Goal: Task Accomplishment & Management: Manage account settings

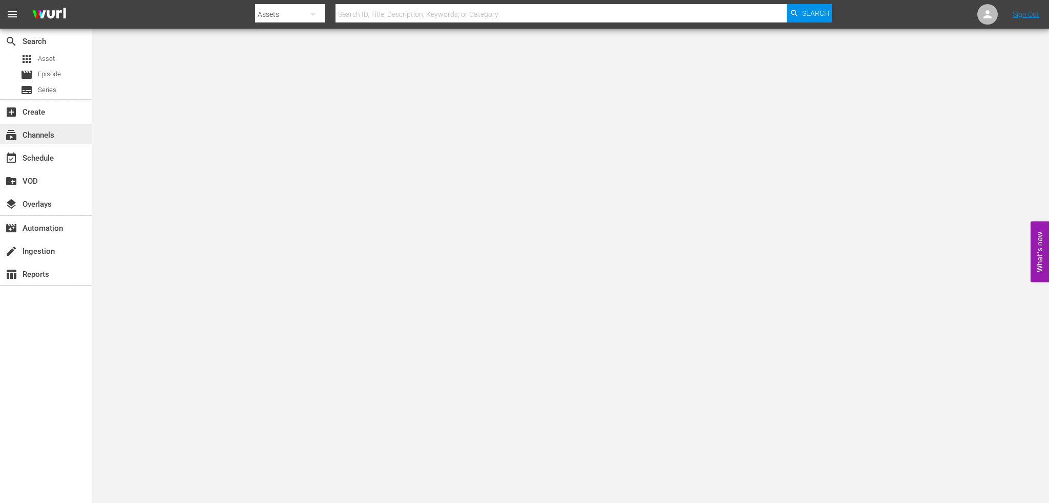
click at [45, 133] on div "subscriptions Channels" at bounding box center [28, 133] width 57 height 9
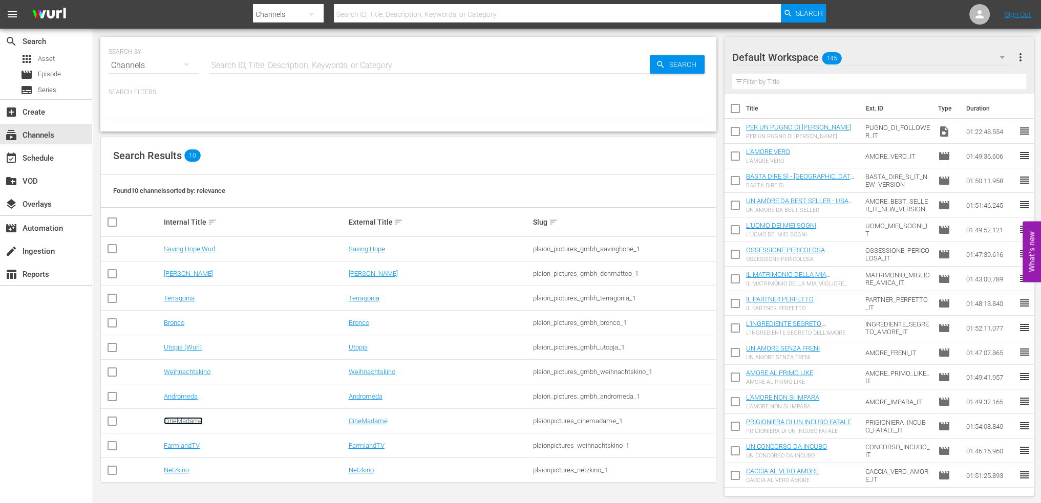
click at [192, 419] on link "CineMadame" at bounding box center [183, 421] width 39 height 8
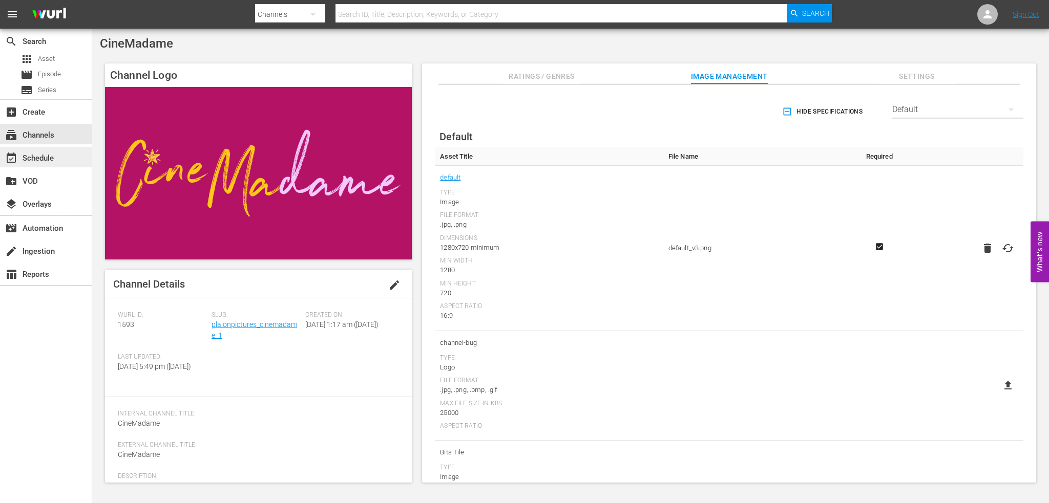
click at [47, 159] on div "event_available Schedule" at bounding box center [28, 156] width 57 height 9
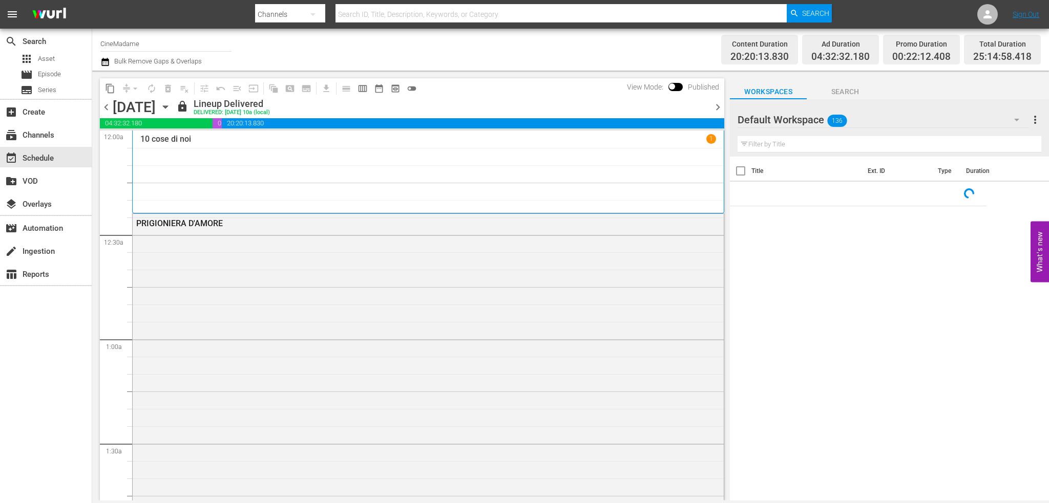
click at [167, 107] on icon "button" at bounding box center [165, 107] width 5 height 3
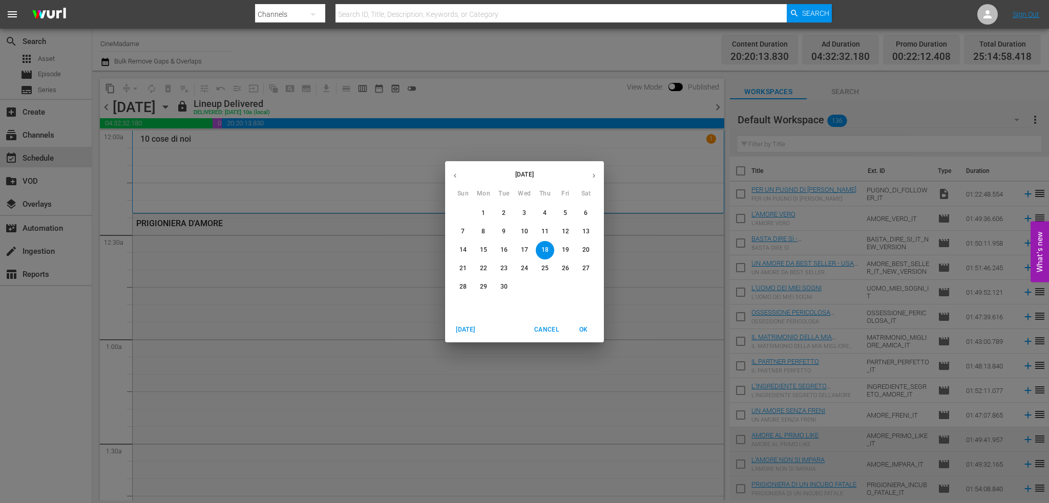
click at [594, 176] on icon "button" at bounding box center [594, 176] width 8 height 8
click at [537, 212] on span "2" at bounding box center [545, 213] width 18 height 9
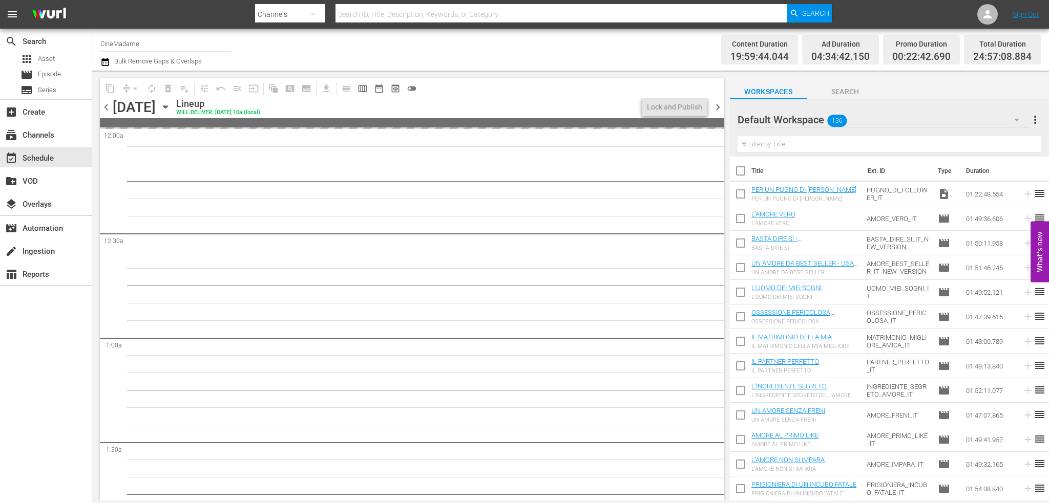
click at [412, 89] on span "toggle_off" at bounding box center [412, 88] width 10 height 10
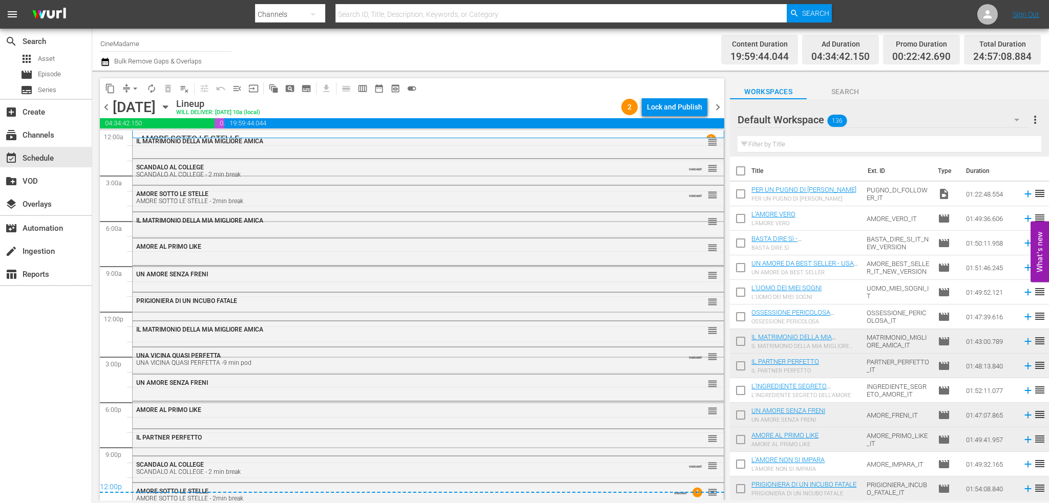
click at [718, 108] on span "chevron_right" at bounding box center [717, 107] width 13 height 13
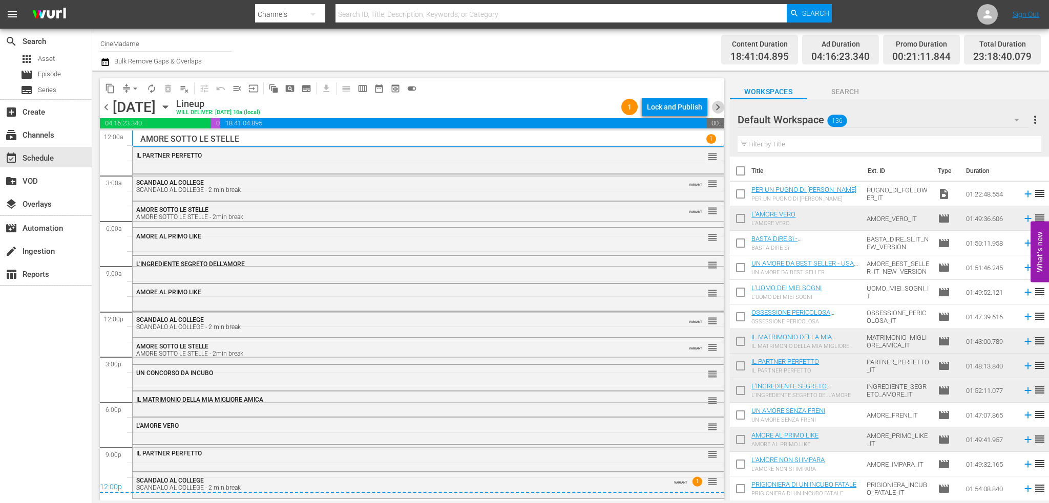
click at [718, 108] on span "chevron_right" at bounding box center [717, 107] width 13 height 13
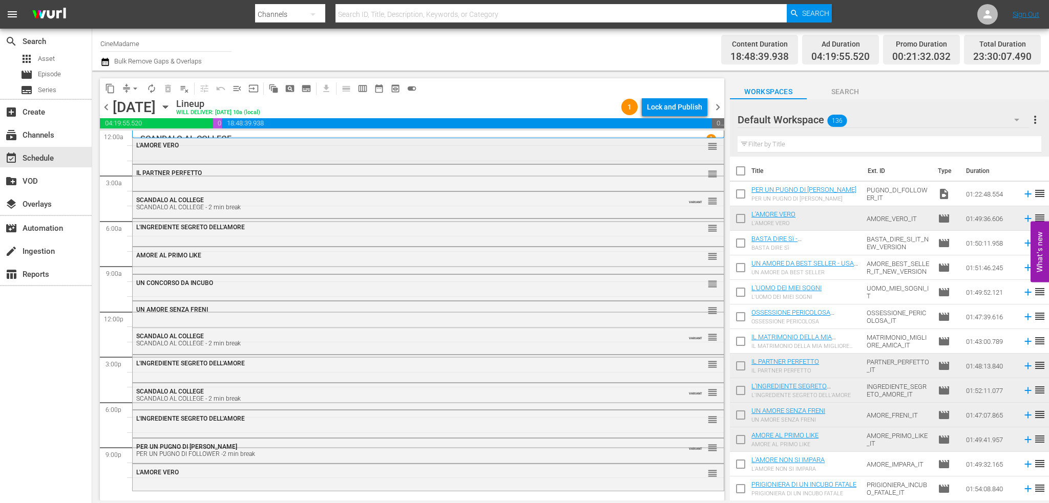
click at [195, 152] on div "L'AMORE VERO reorder" at bounding box center [428, 145] width 591 height 17
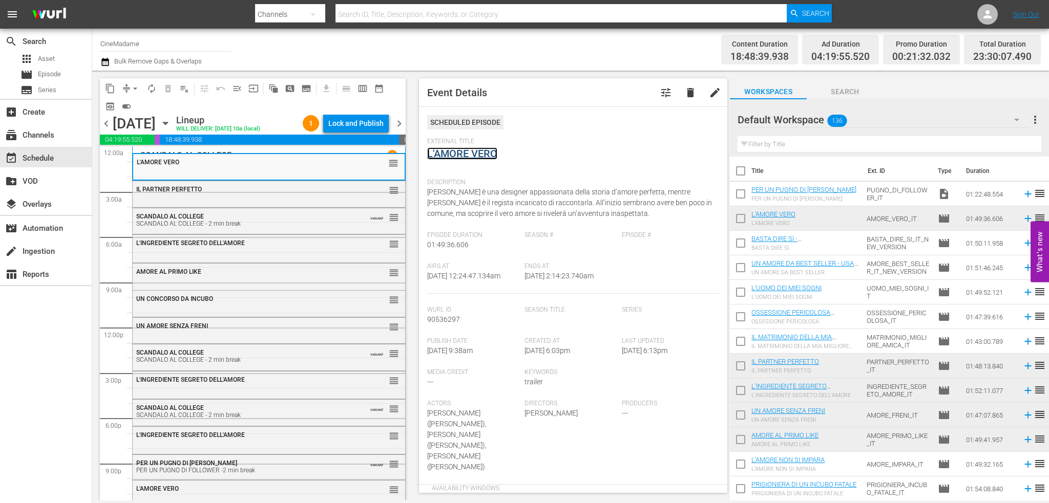
click at [478, 150] on link "L'AMORE VERO" at bounding box center [462, 154] width 70 height 12
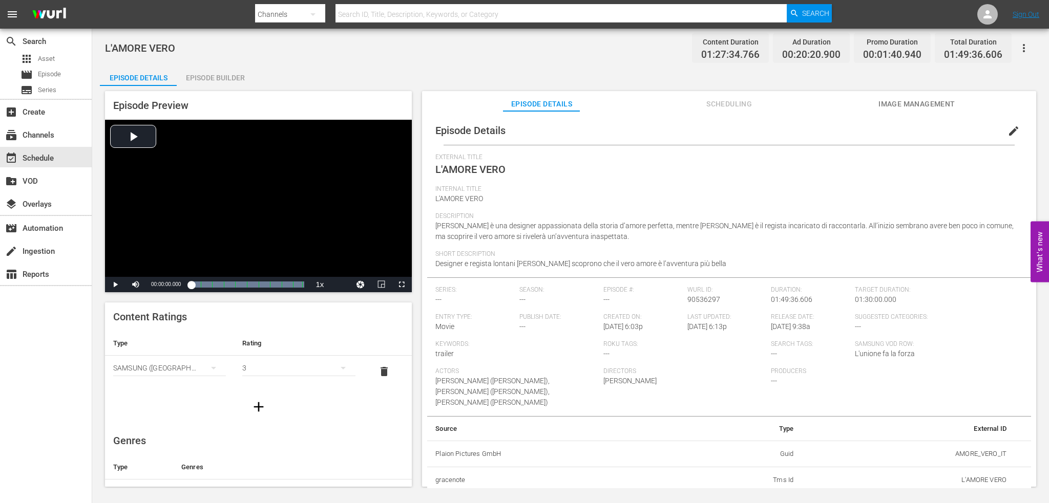
click at [198, 82] on div "Episode Builder" at bounding box center [215, 78] width 77 height 25
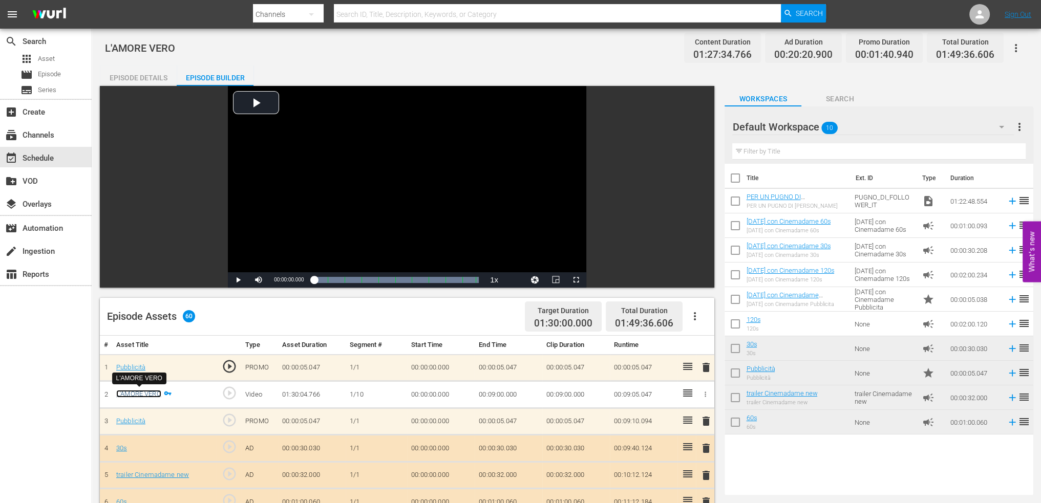
click at [123, 391] on link "L'AMORE VERO" at bounding box center [138, 394] width 45 height 8
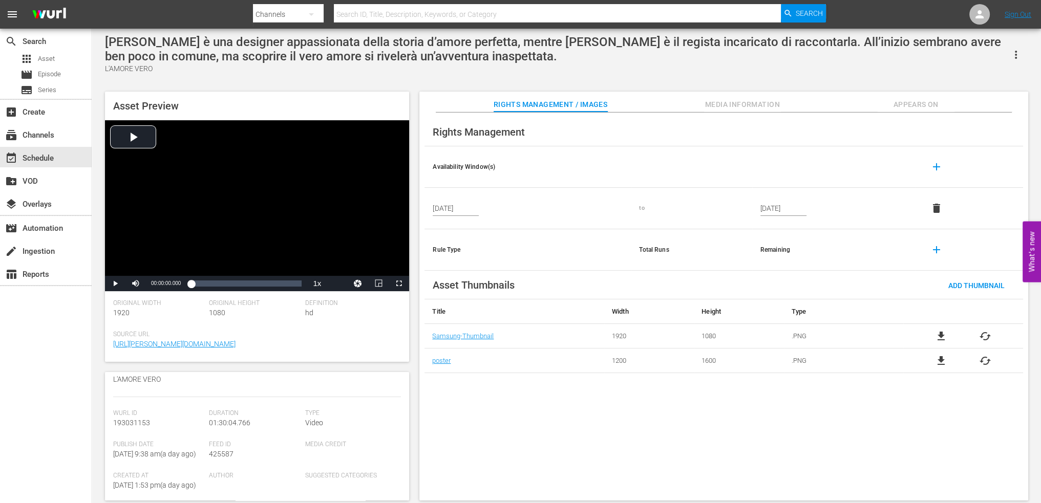
scroll to position [154, 0]
drag, startPoint x: 138, startPoint y: 431, endPoint x: 114, endPoint y: 431, distance: 24.6
click at [114, 431] on div "Wurl Id 193031153" at bounding box center [161, 442] width 96 height 31
copy span "193031153"
click at [918, 102] on span "Appears On" at bounding box center [916, 104] width 77 height 13
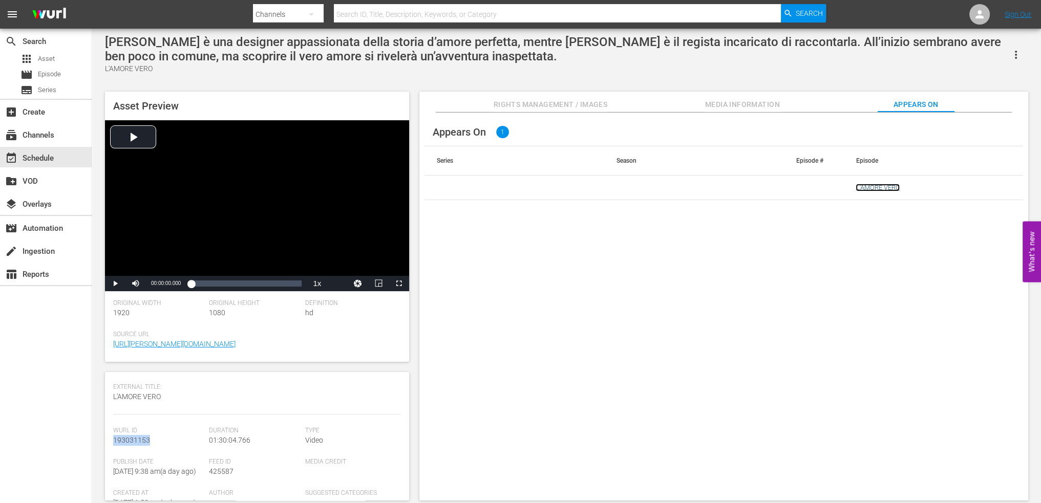
click at [883, 188] on link "L'AMORE VERO" at bounding box center [878, 188] width 44 height 8
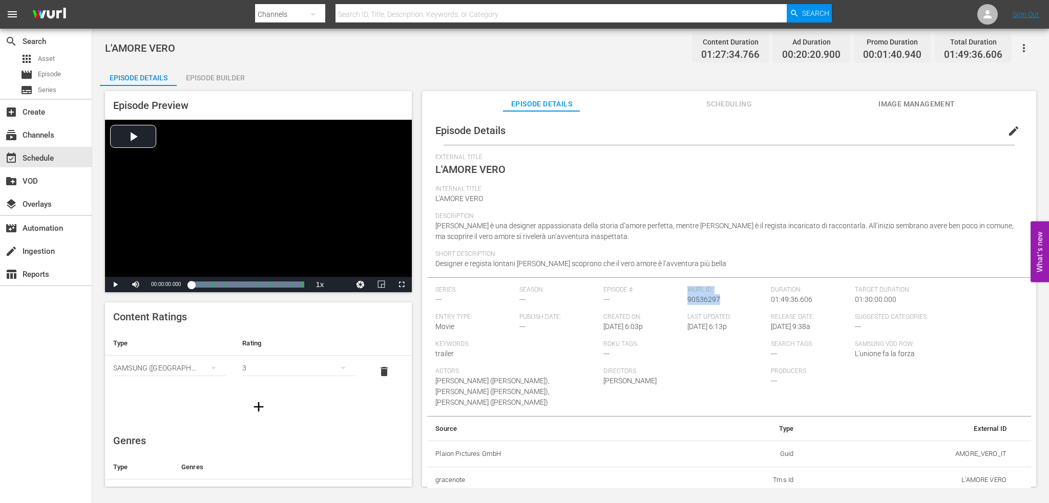
drag, startPoint x: 729, startPoint y: 301, endPoint x: 680, endPoint y: 301, distance: 48.7
click at [680, 301] on div "Series: --- Season: --- Episode #: --- Wurl ID: 90536297 Duration: 01:49:36.606…" at bounding box center [728, 351] width 587 height 130
click at [713, 301] on span "90536297" at bounding box center [703, 300] width 33 height 8
drag, startPoint x: 723, startPoint y: 300, endPoint x: 684, endPoint y: 297, distance: 39.0
click at [687, 297] on div "Wurl ID: 90536297" at bounding box center [729, 299] width 84 height 27
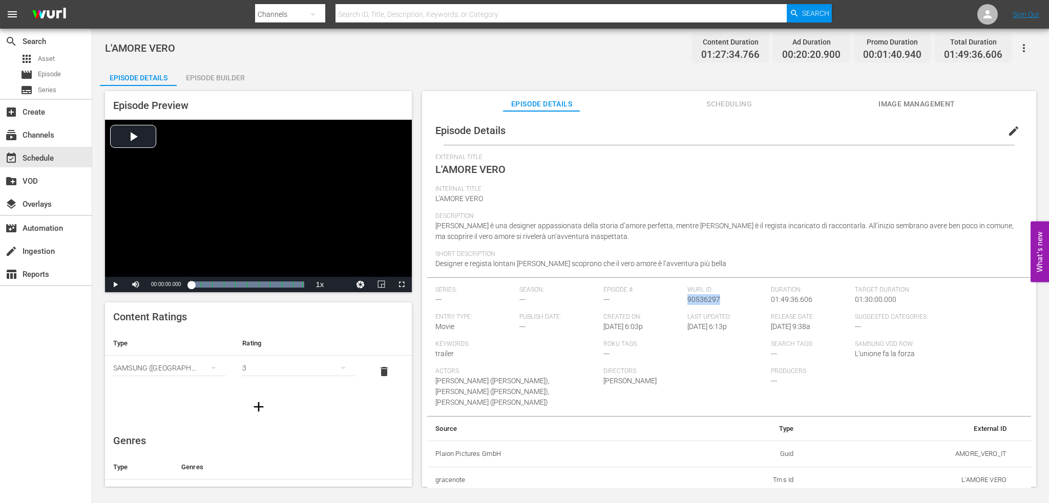
copy span "90536297"
click at [56, 152] on div "event_available Schedule" at bounding box center [28, 156] width 57 height 9
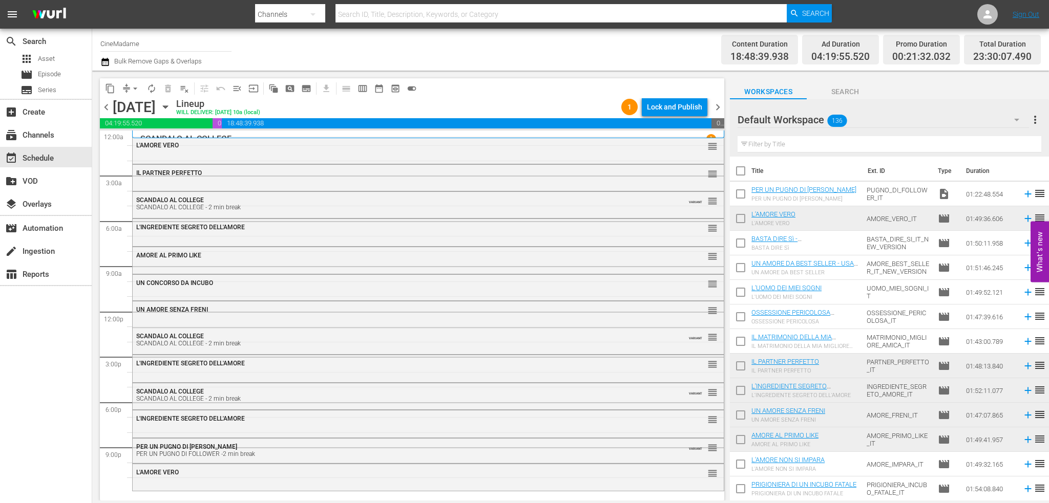
click at [803, 143] on input "text" at bounding box center [890, 144] width 304 height 16
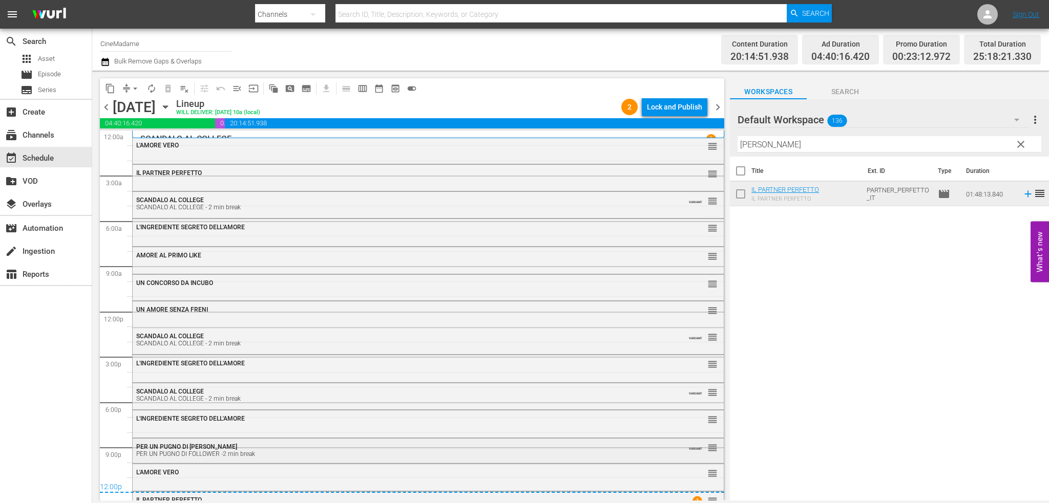
click at [418, 457] on div "PER UN PUGNO DI FOLLOWER -2 min break" at bounding box center [400, 454] width 528 height 7
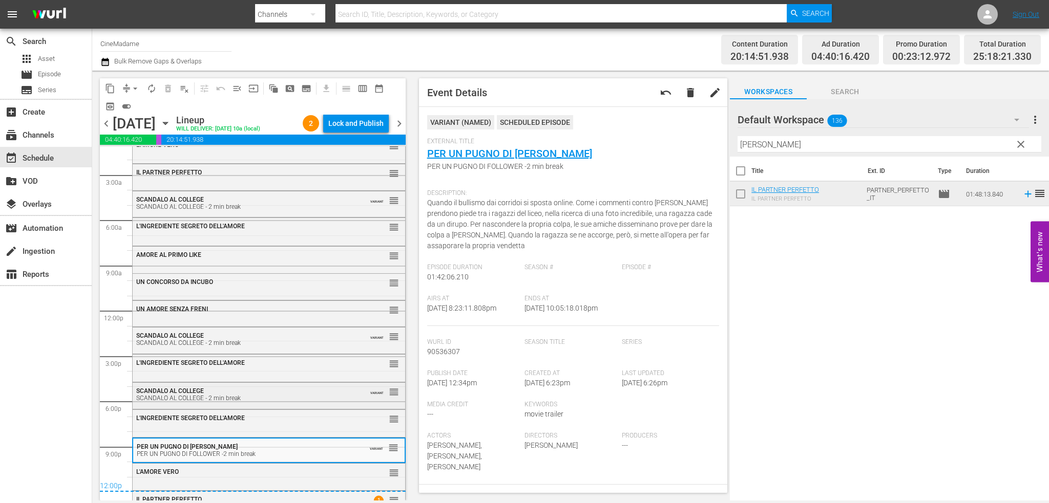
scroll to position [34, 0]
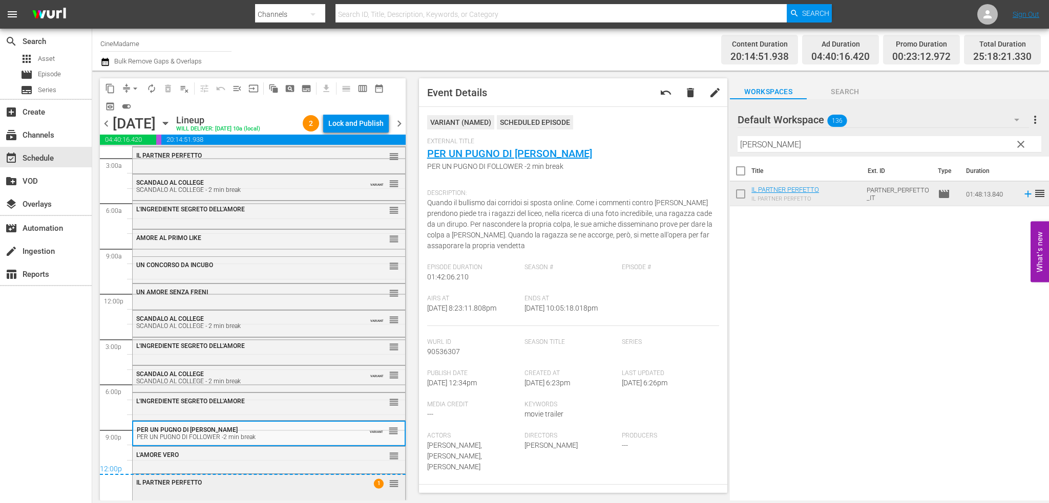
click at [256, 493] on div "IL PARTNER PERFETTO 1 reorder" at bounding box center [269, 487] width 272 height 24
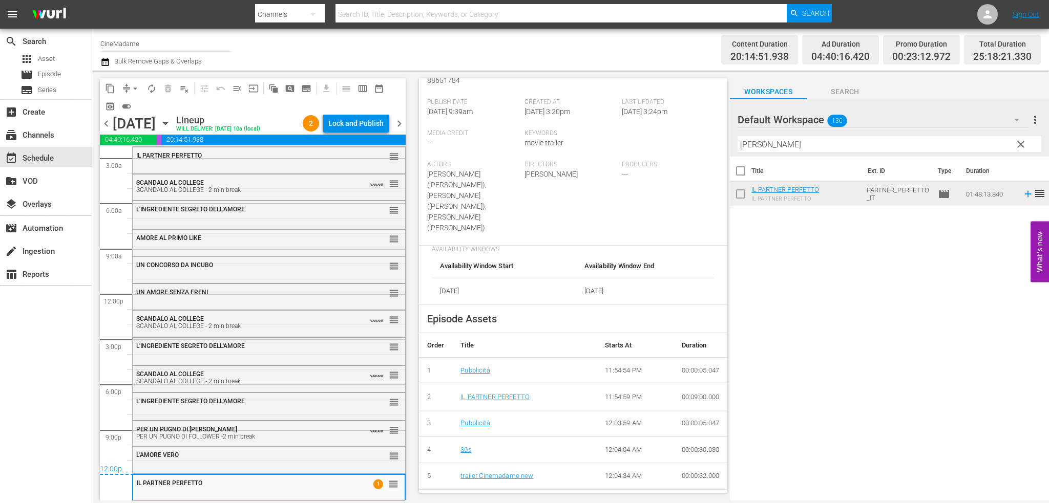
scroll to position [307, 0]
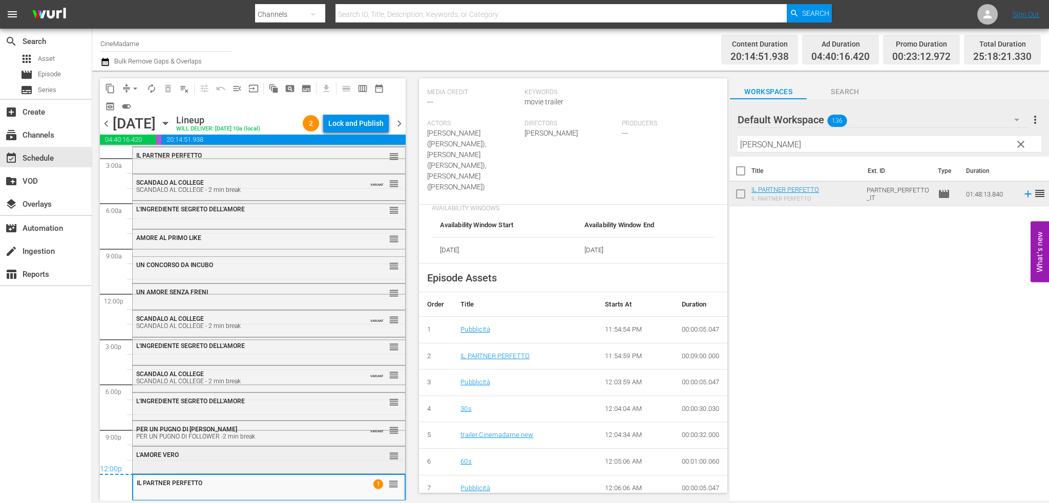
click at [278, 453] on div "L'AMORE VERO" at bounding box center [243, 455] width 214 height 7
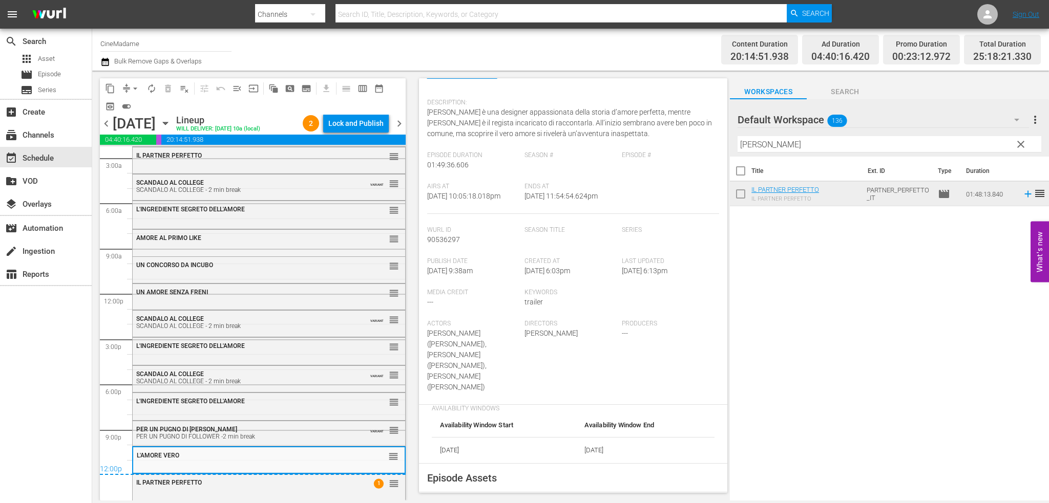
scroll to position [102, 0]
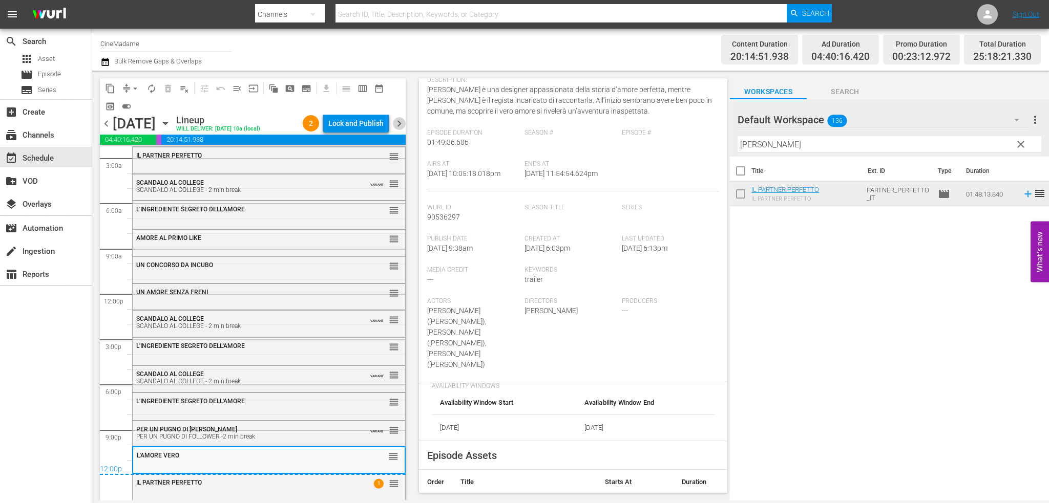
click at [399, 124] on span "chevron_right" at bounding box center [399, 123] width 13 height 13
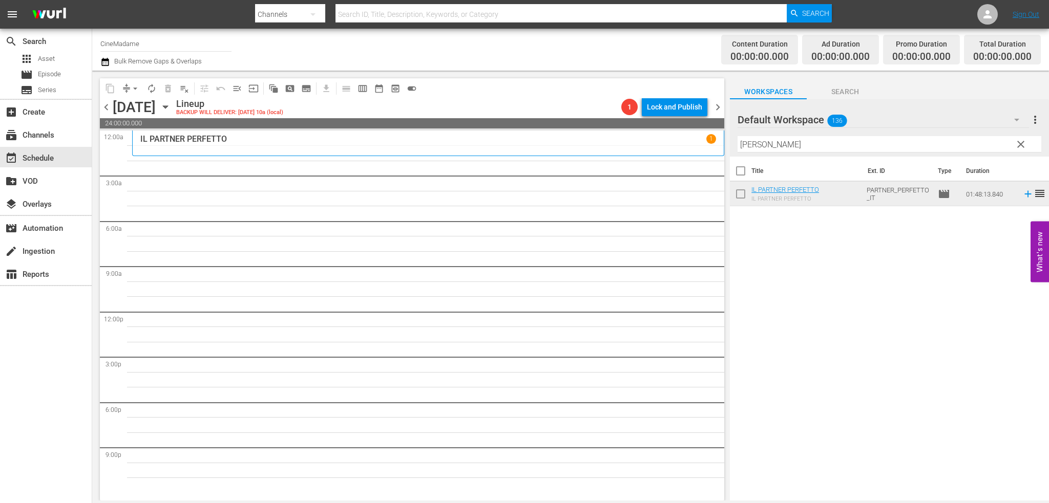
click at [764, 139] on input "perfetto" at bounding box center [890, 144] width 304 height 16
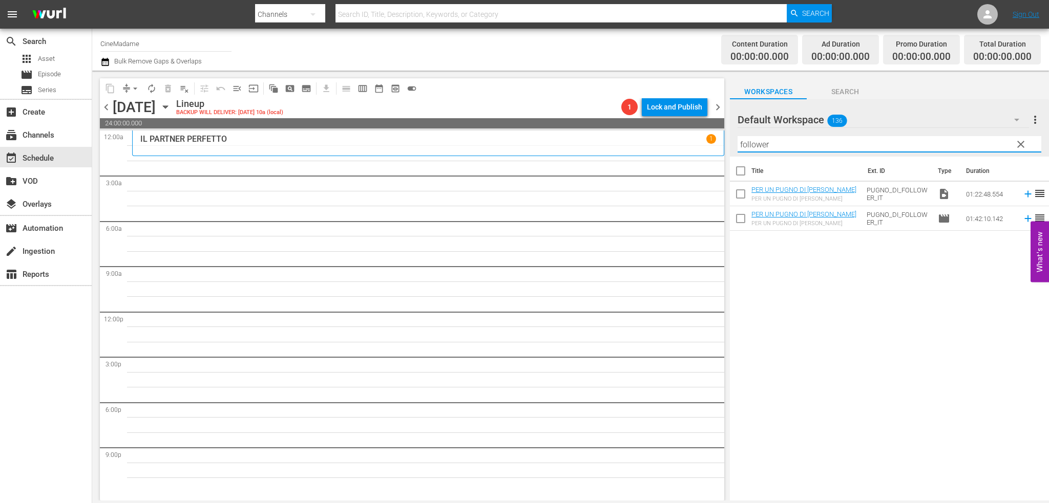
type input "follower"
click at [739, 192] on input "checkbox" at bounding box center [741, 196] width 22 height 22
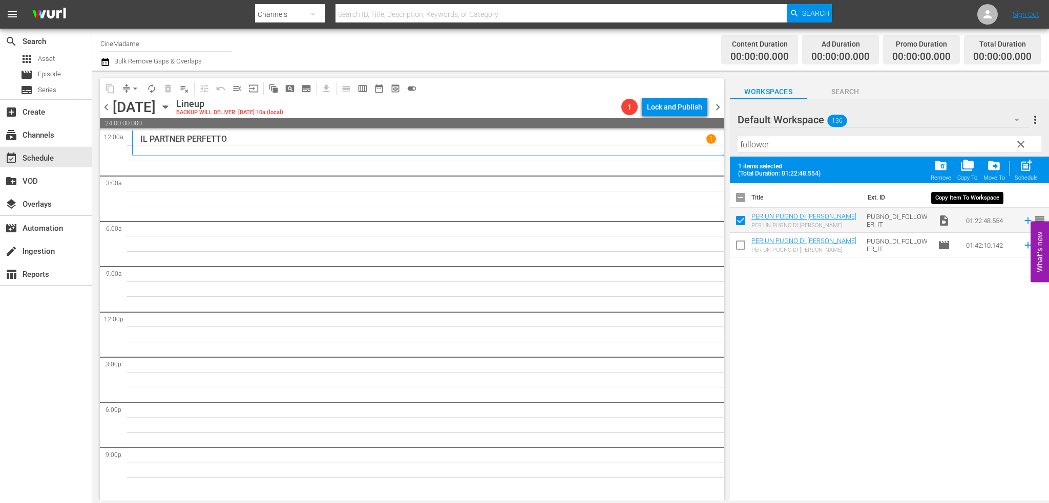
click at [953, 170] on button "folder_delete Remove" at bounding box center [941, 170] width 27 height 29
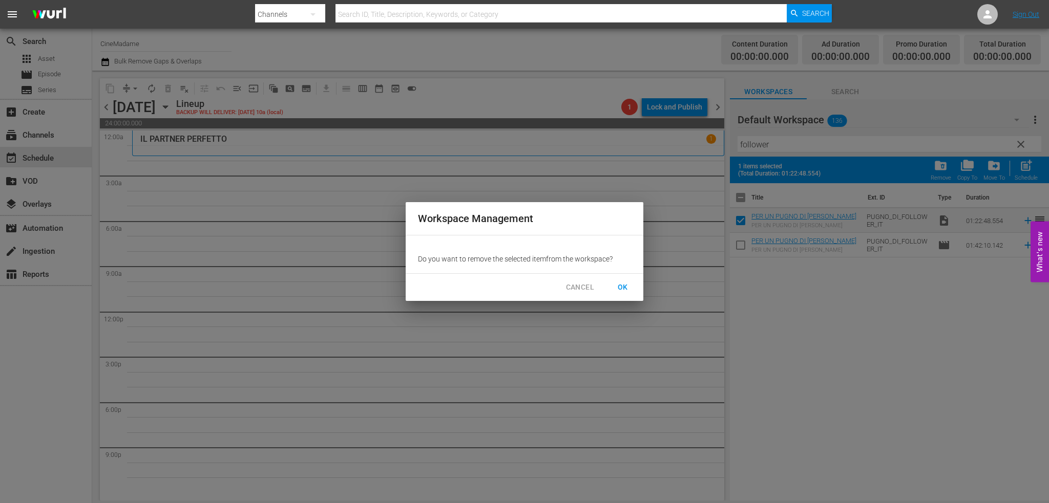
click at [621, 285] on span "OK" at bounding box center [623, 287] width 16 height 13
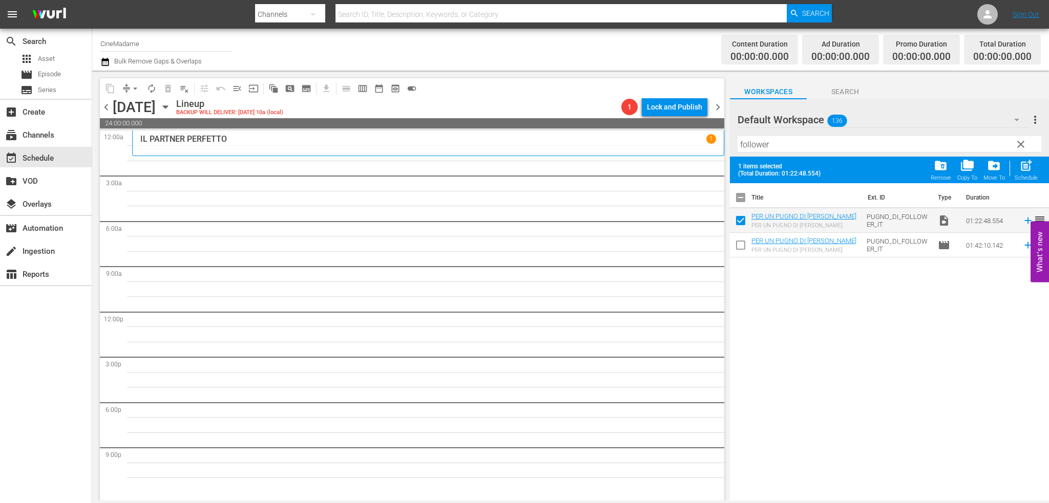
checkbox input "false"
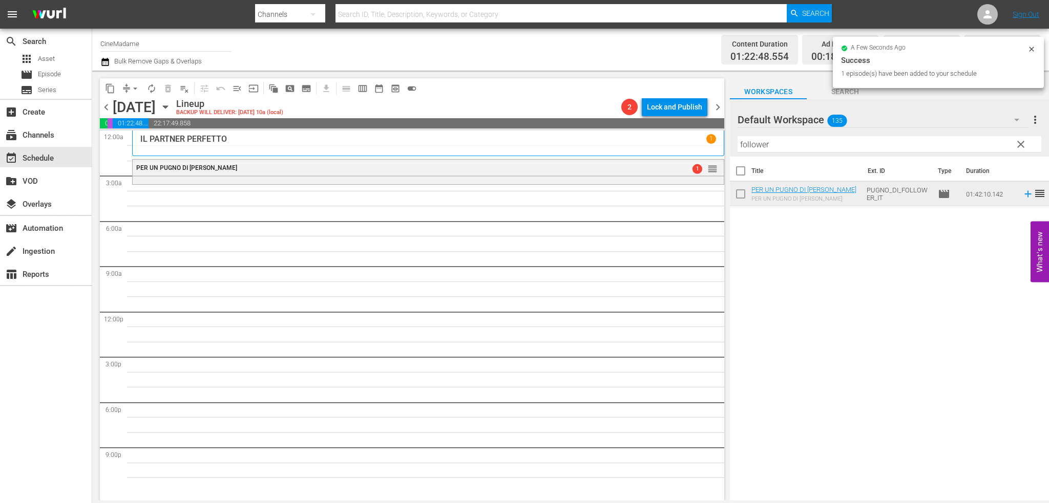
click at [781, 139] on input "follower" at bounding box center [890, 144] width 304 height 16
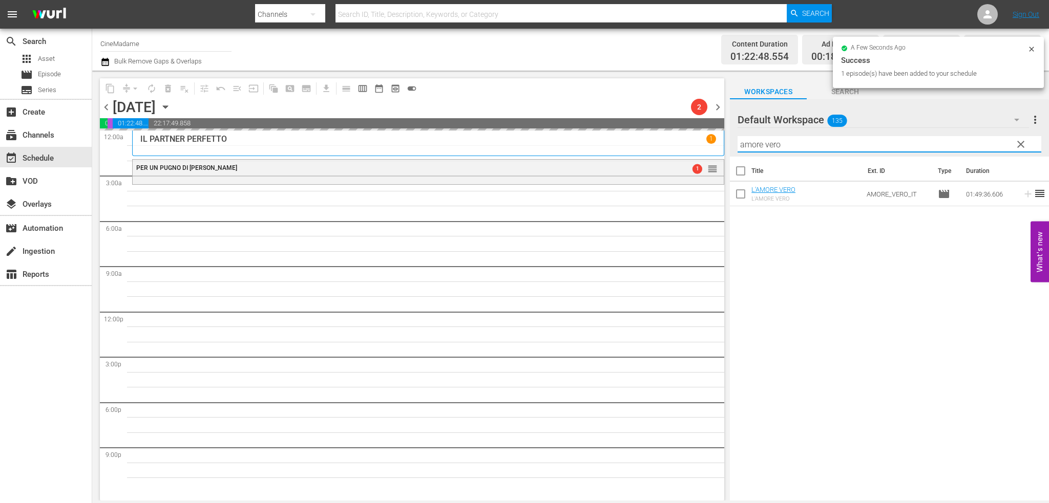
click at [772, 146] on input "amore vero" at bounding box center [890, 144] width 304 height 16
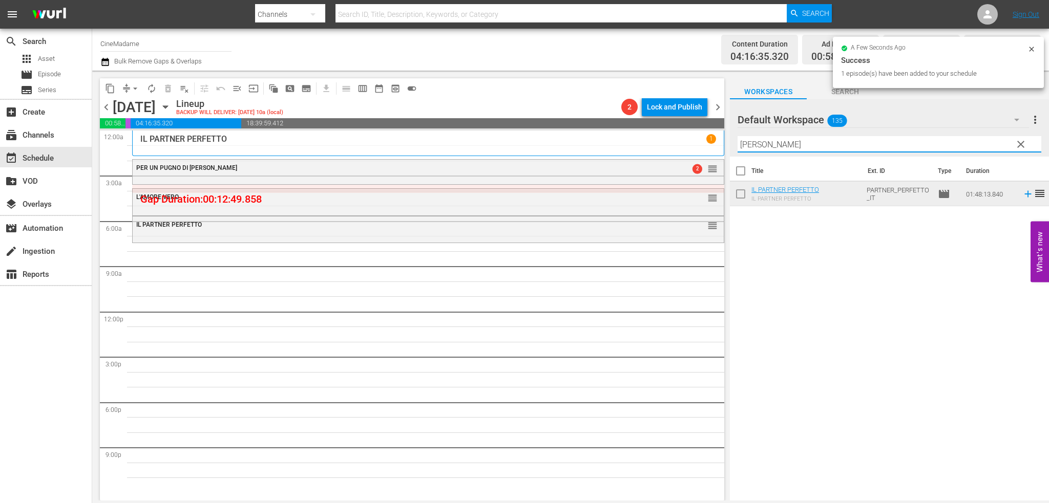
click at [748, 140] on input "perfetto" at bounding box center [890, 144] width 304 height 16
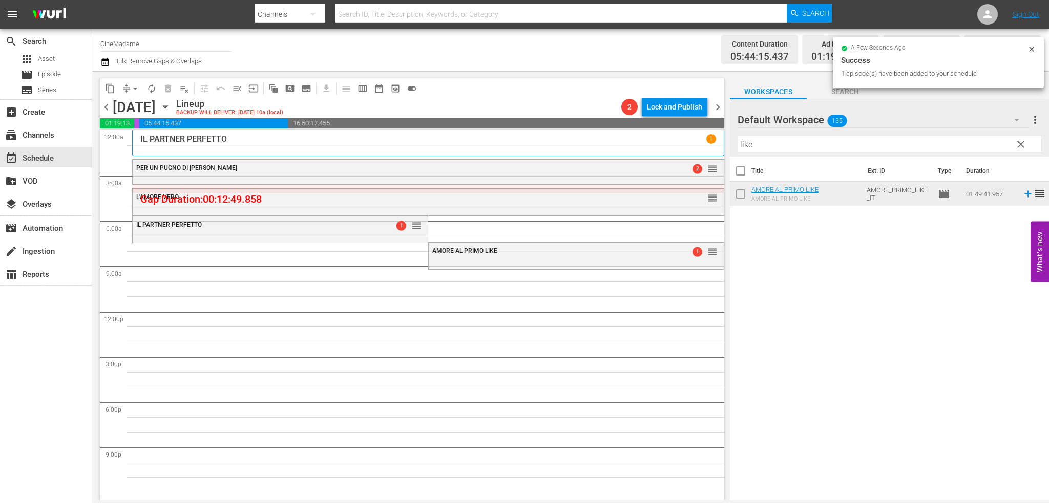
click at [793, 141] on input "like" at bounding box center [890, 144] width 304 height 16
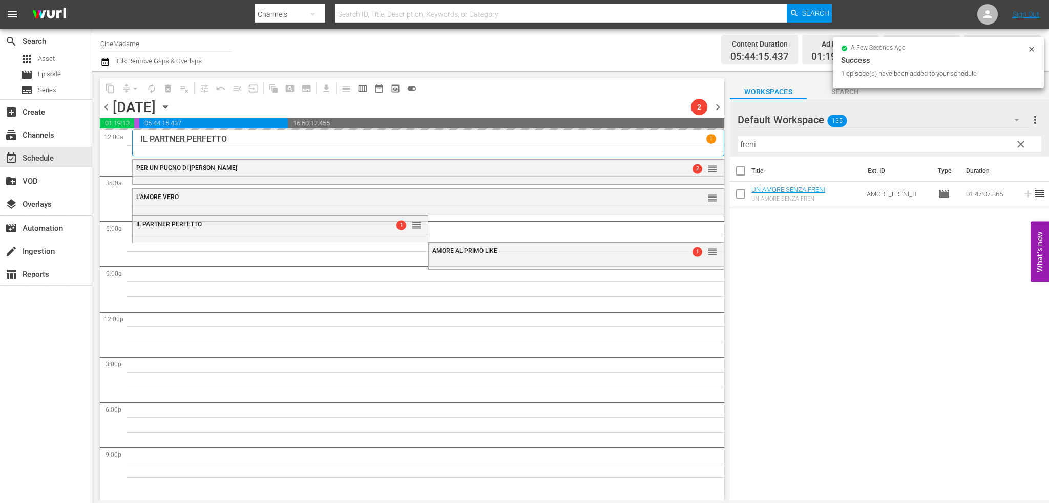
click at [760, 142] on input "freni" at bounding box center [890, 144] width 304 height 16
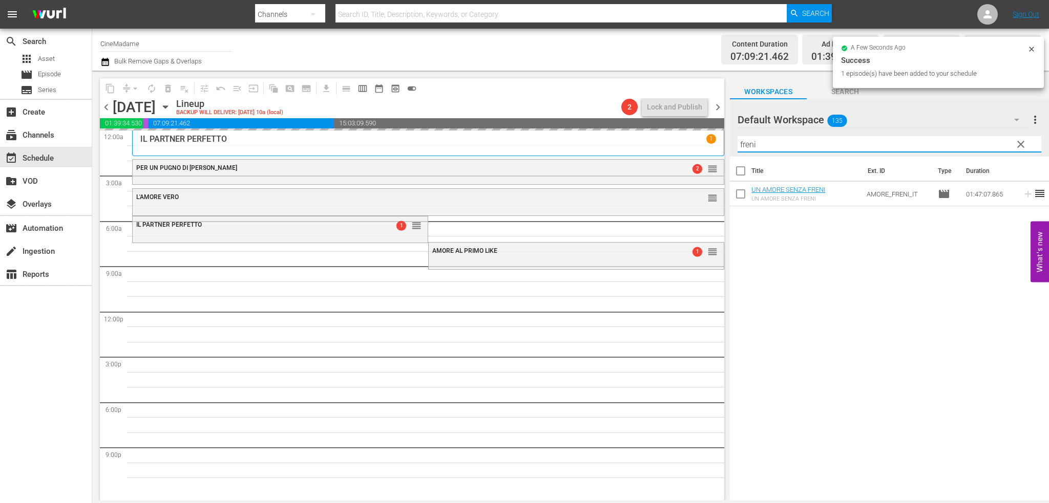
click at [760, 142] on input "freni" at bounding box center [890, 144] width 304 height 16
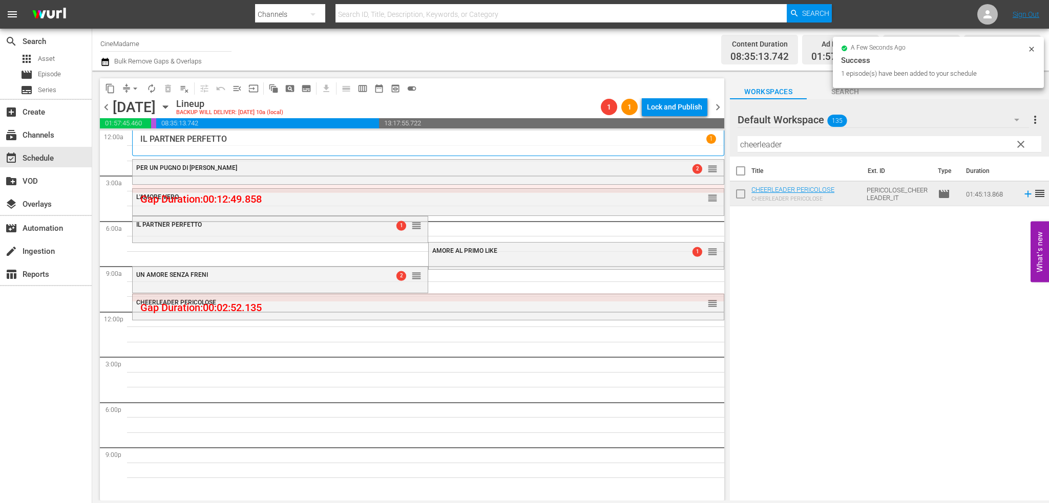
click at [773, 145] on input "cheerleader" at bounding box center [890, 144] width 304 height 16
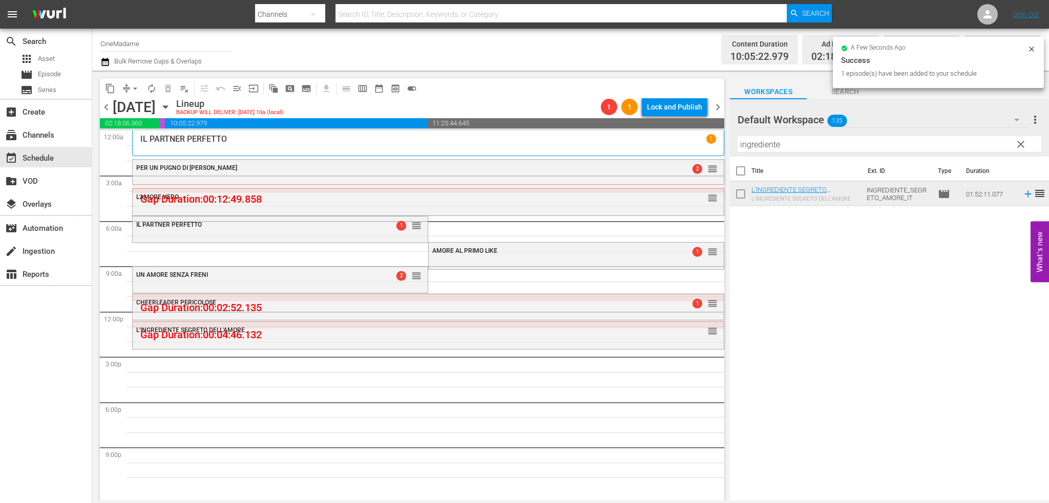
click at [754, 137] on input "ingrediente" at bounding box center [890, 144] width 304 height 16
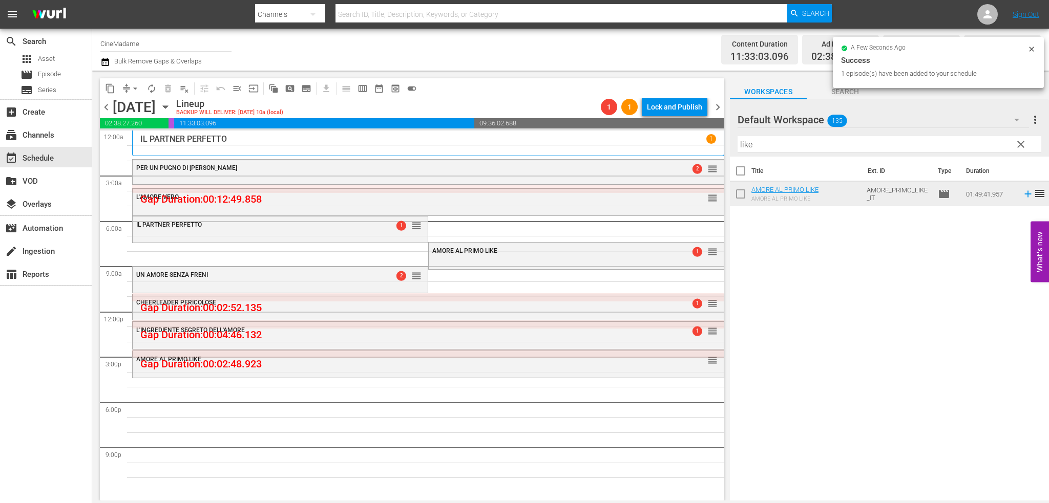
click at [788, 131] on div at bounding box center [775, 121] width 74 height 26
click at [780, 140] on input "like" at bounding box center [890, 144] width 304 height 16
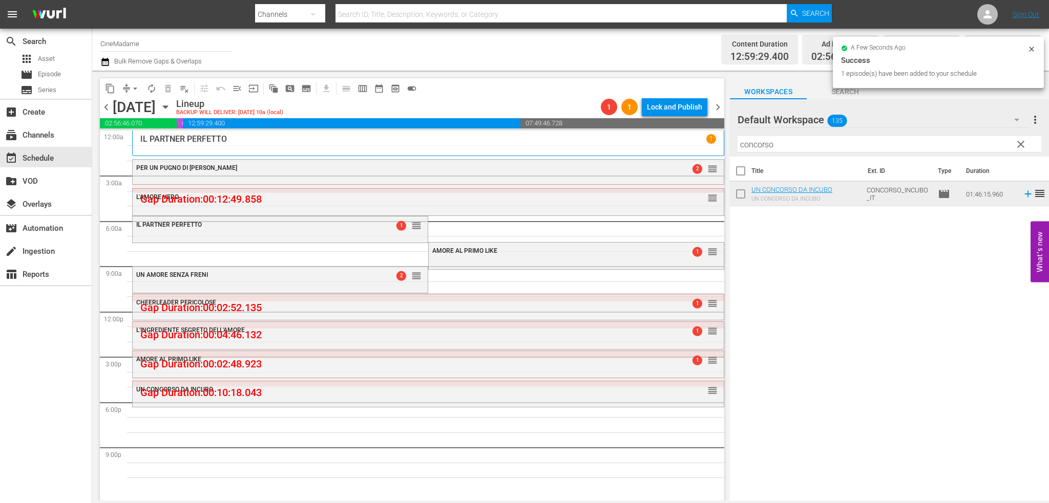
click at [793, 132] on div at bounding box center [775, 121] width 74 height 26
click at [791, 142] on input "concorso" at bounding box center [890, 144] width 304 height 16
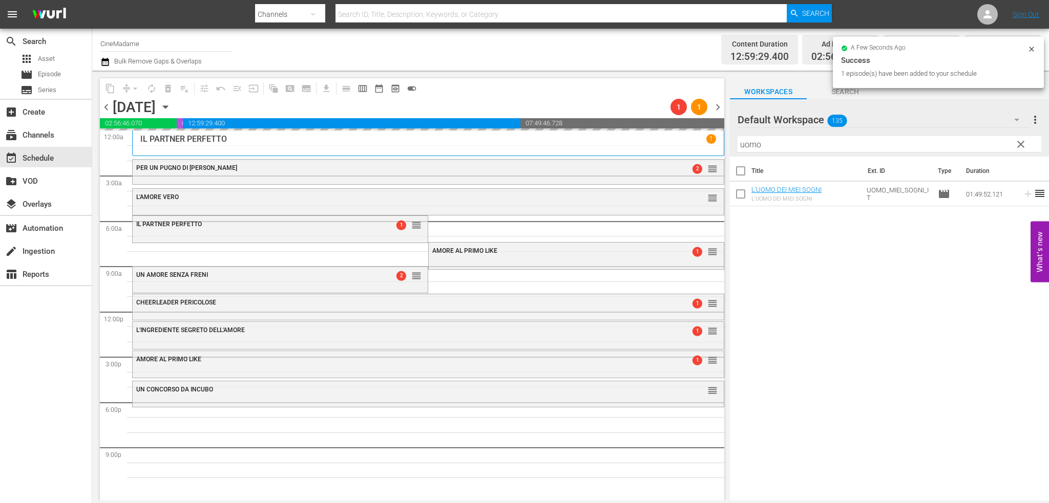
click at [787, 143] on input "uomo" at bounding box center [890, 144] width 304 height 16
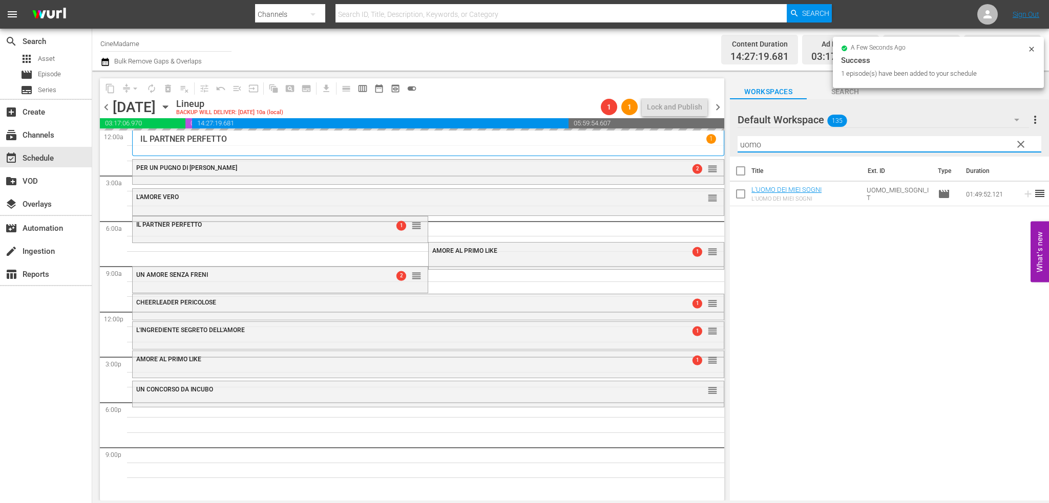
click at [787, 143] on input "uomo" at bounding box center [890, 144] width 304 height 16
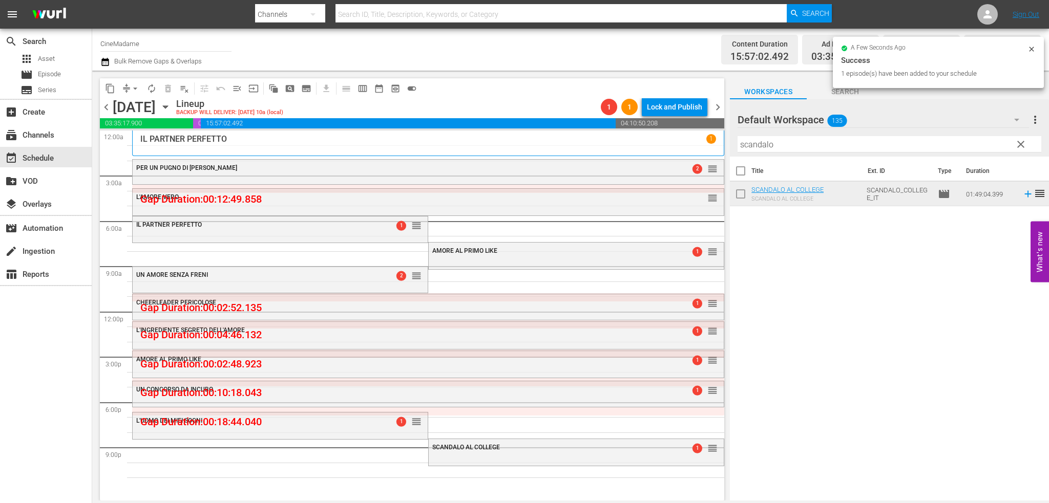
click at [805, 151] on input "scandalo" at bounding box center [890, 144] width 304 height 16
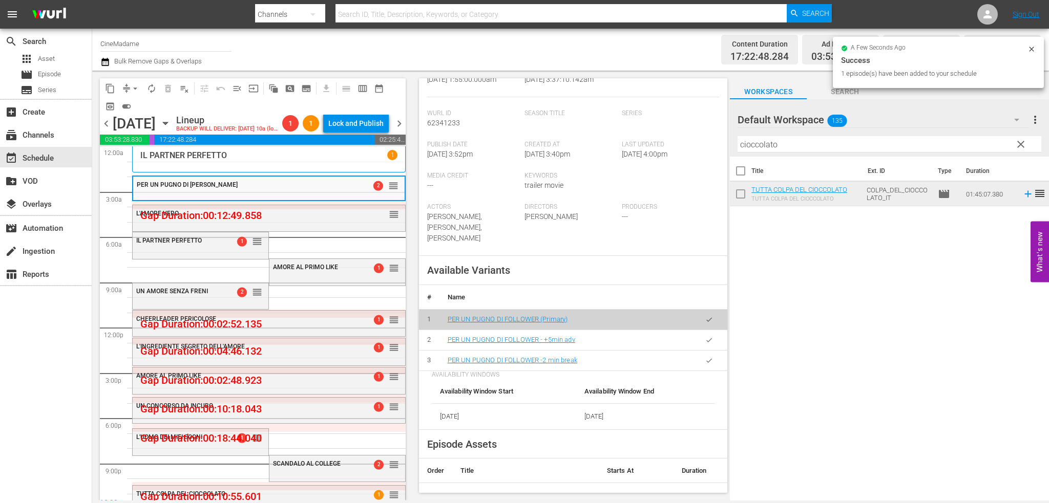
scroll to position [256, 0]
click at [705, 349] on button "button" at bounding box center [709, 358] width 20 height 20
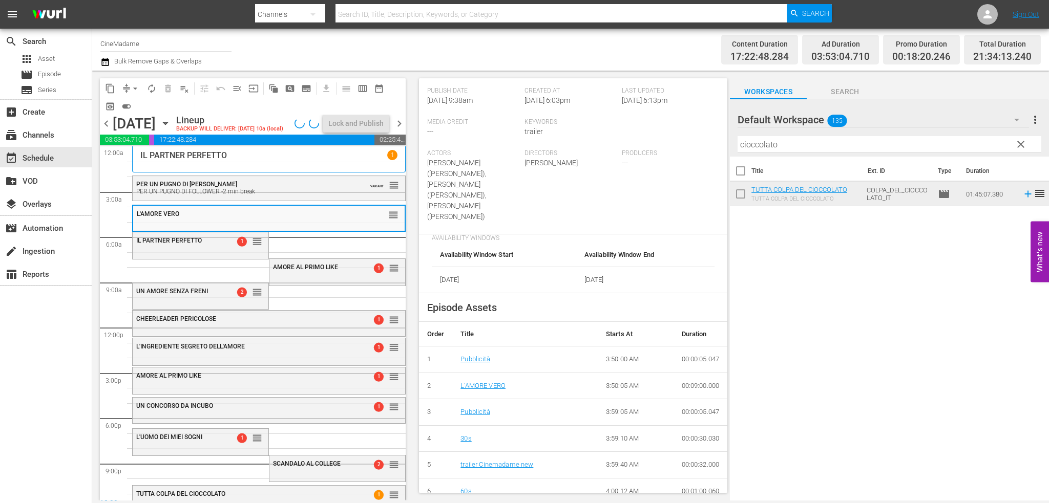
scroll to position [307, 0]
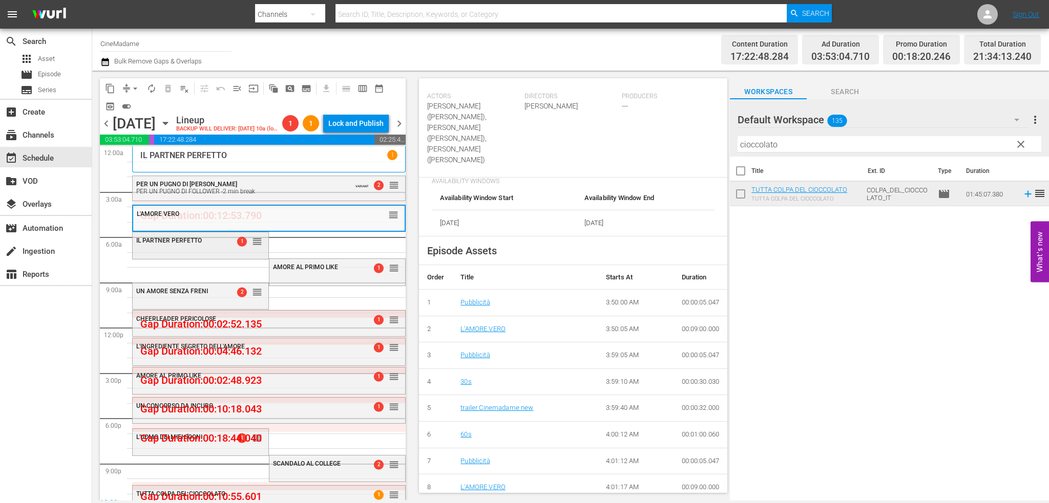
click at [201, 248] on div "IL PARTNER PERFETTO 1 reorder" at bounding box center [201, 241] width 136 height 17
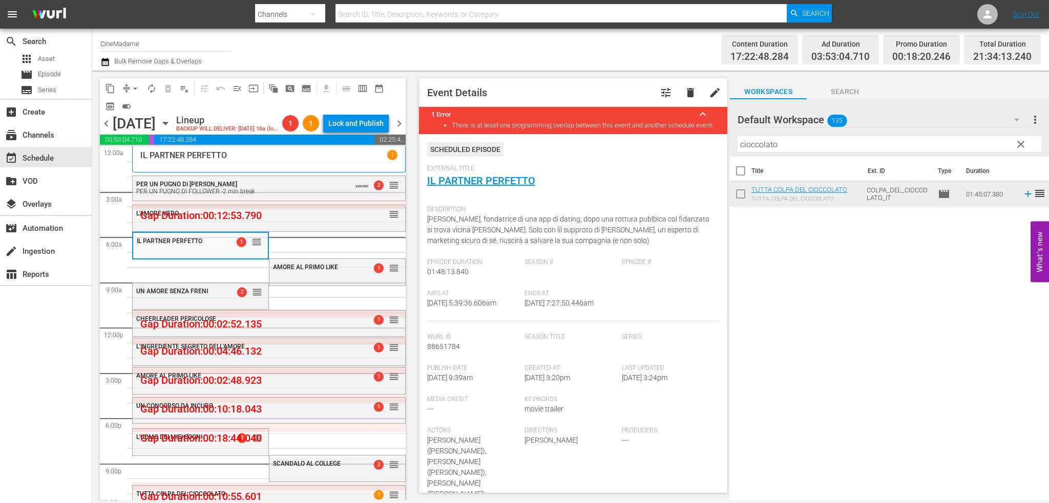
scroll to position [256, 0]
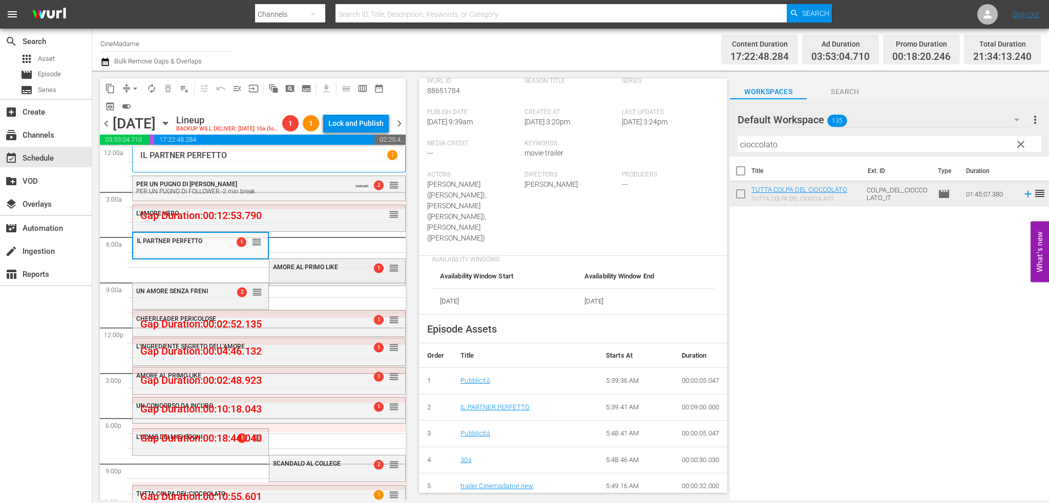
click at [322, 267] on span "AMORE AL PRIMO LIKE" at bounding box center [305, 267] width 65 height 7
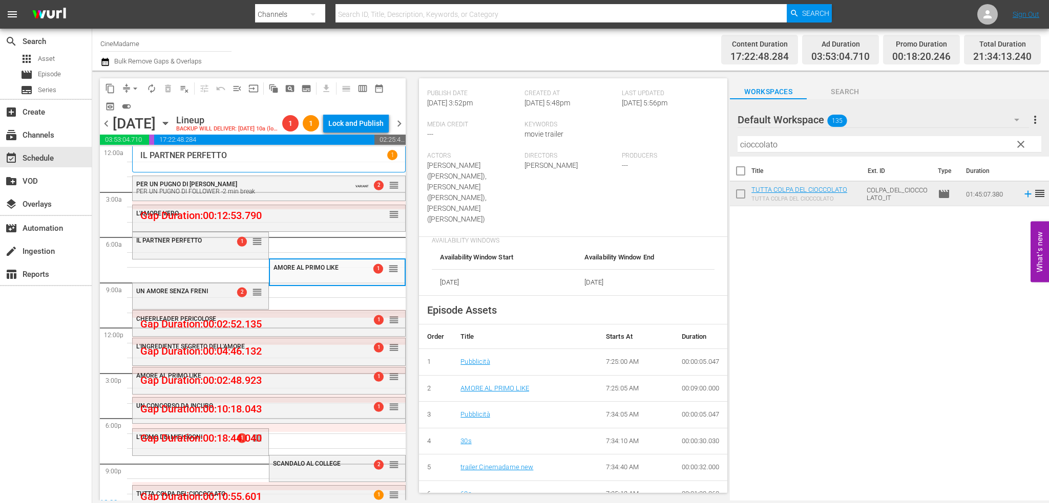
scroll to position [410, 0]
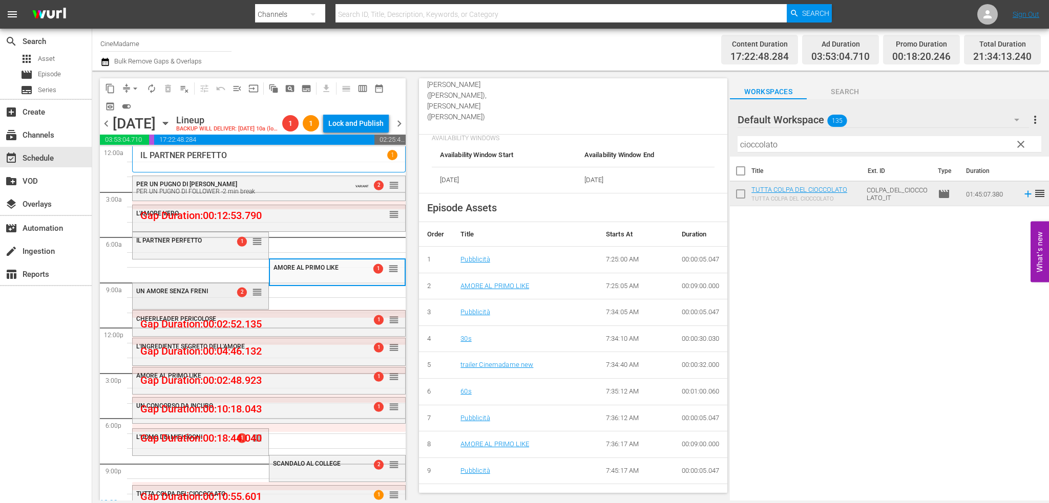
click at [178, 293] on span "UN AMORE SENZA FRENI" at bounding box center [172, 291] width 72 height 7
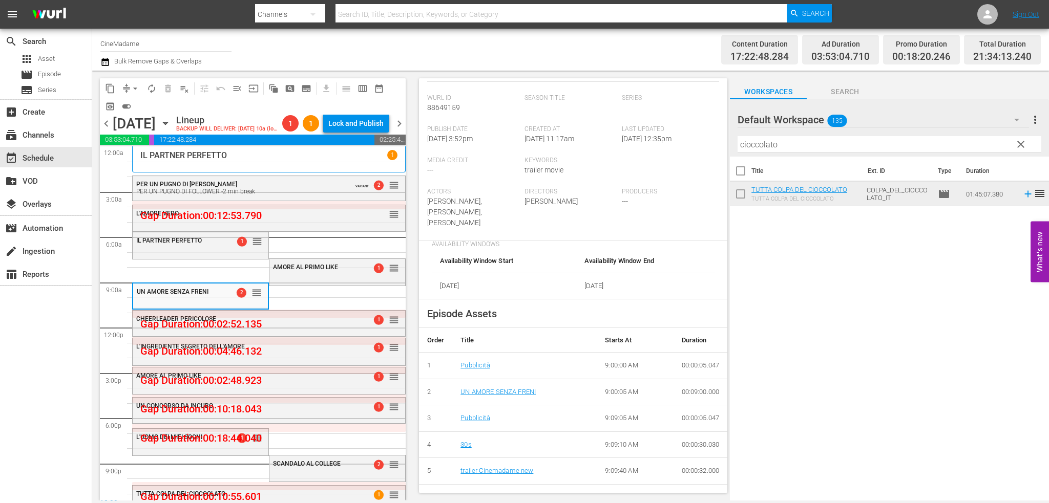
scroll to position [256, 0]
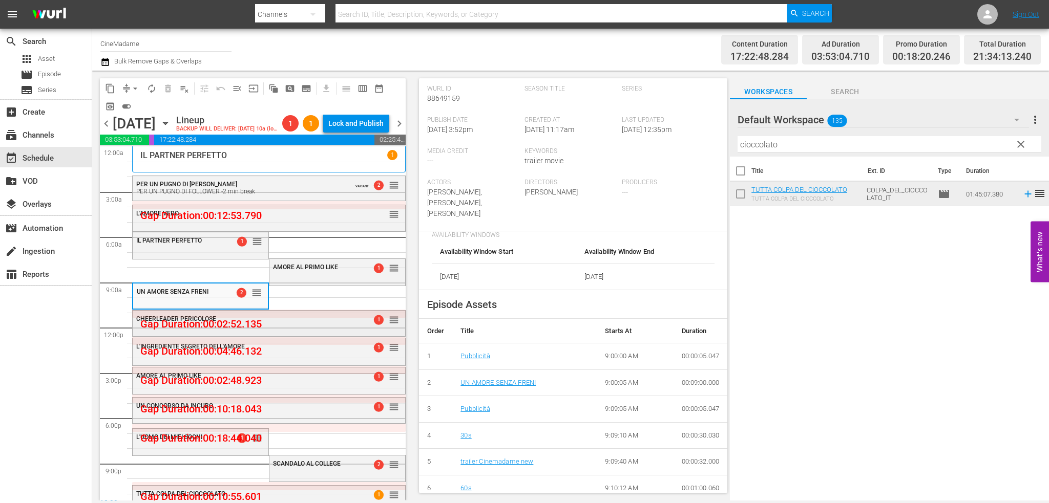
click at [267, 323] on div "CHEERLEADER PERICOLOSE 1 reorder" at bounding box center [269, 319] width 272 height 17
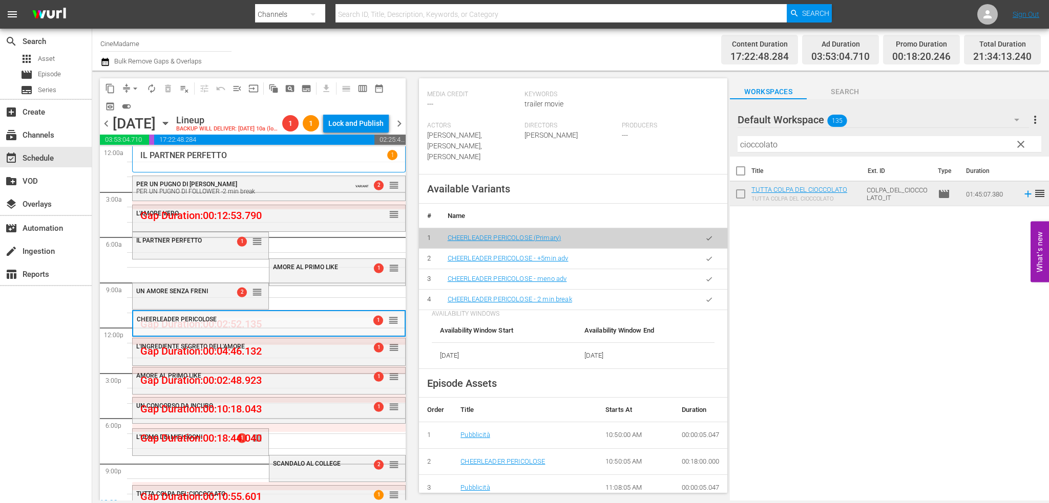
scroll to position [307, 0]
click at [710, 288] on button "button" at bounding box center [709, 298] width 20 height 20
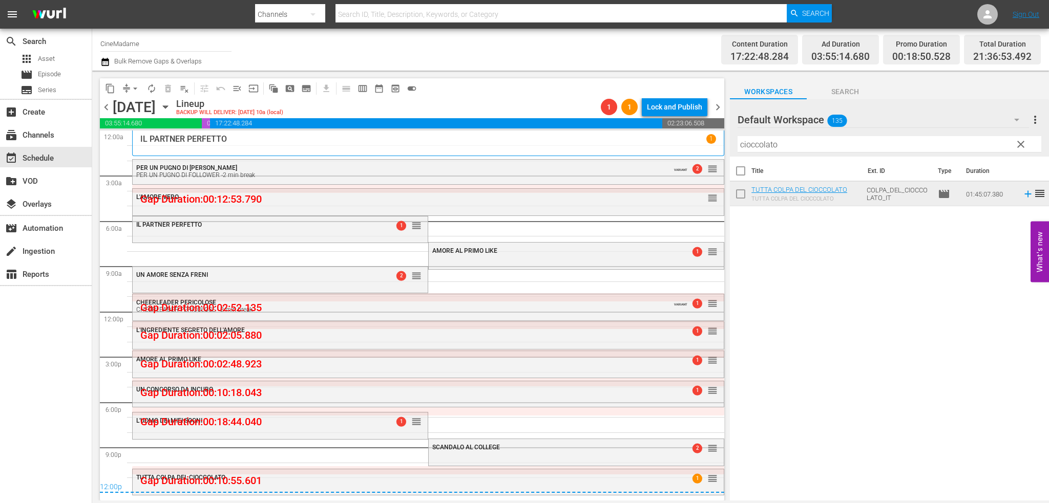
click at [338, 339] on div "L'INGREDIENTE SEGRETO DELL'AMORE 1 reorder" at bounding box center [428, 330] width 591 height 17
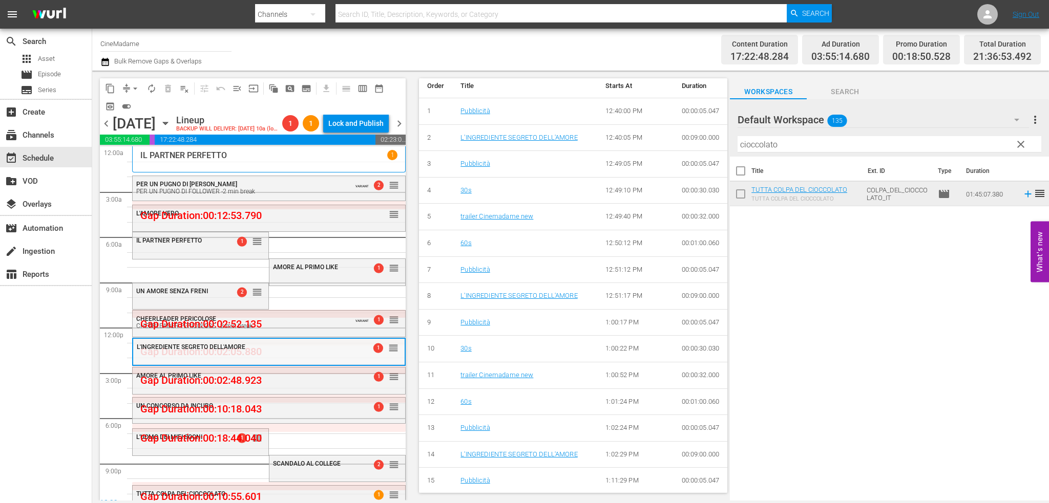
scroll to position [512, 0]
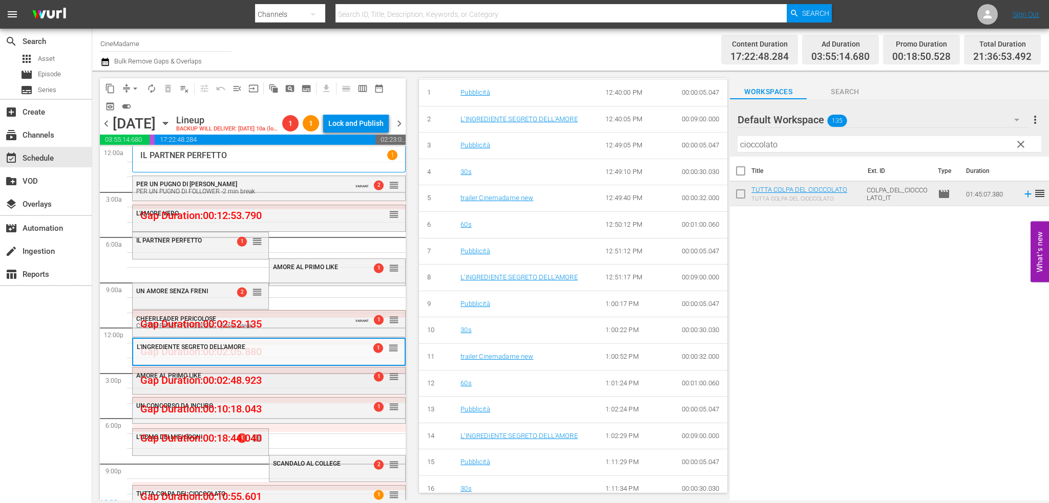
click at [317, 386] on div "AMORE AL PRIMO LIKE 1 reorder" at bounding box center [269, 380] width 272 height 25
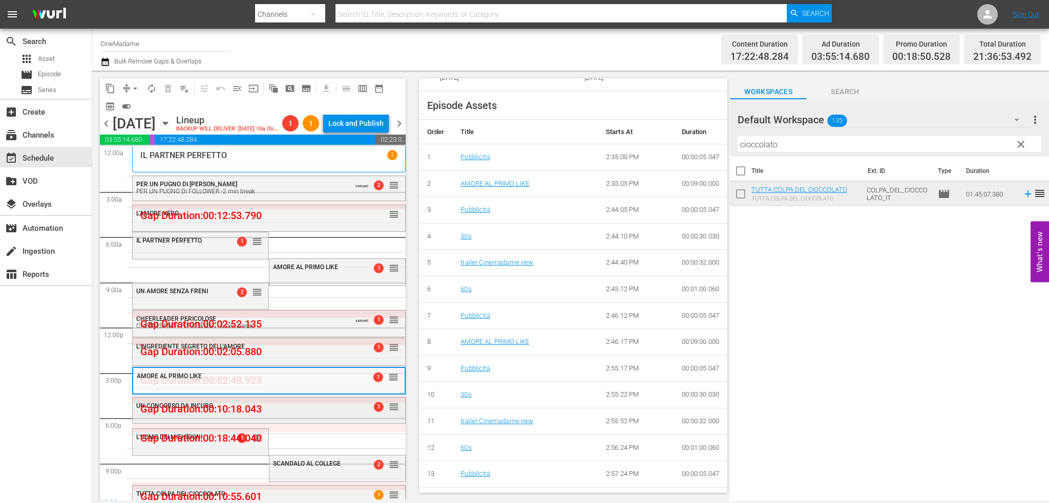
click at [299, 411] on div "UN CONCORSO DA INCUBO 1 reorder" at bounding box center [269, 406] width 272 height 17
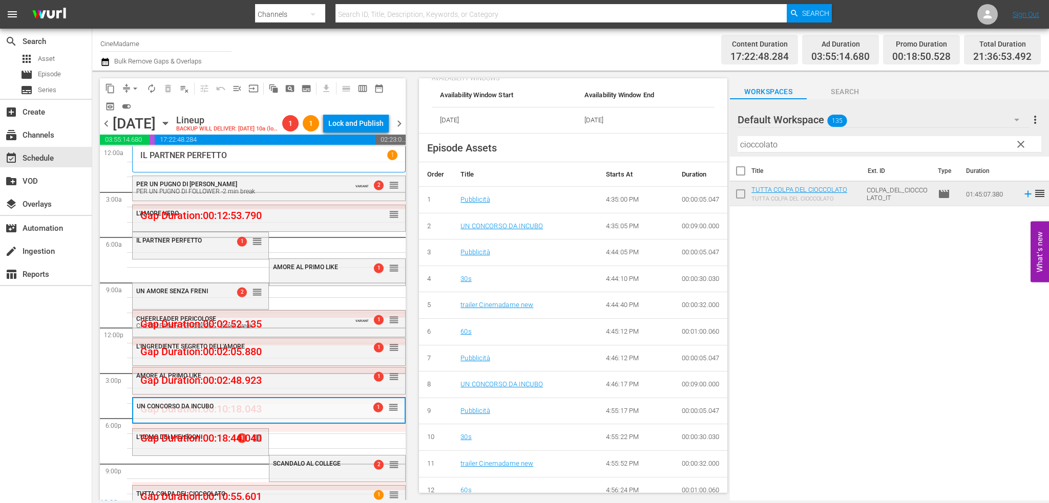
scroll to position [410, 0]
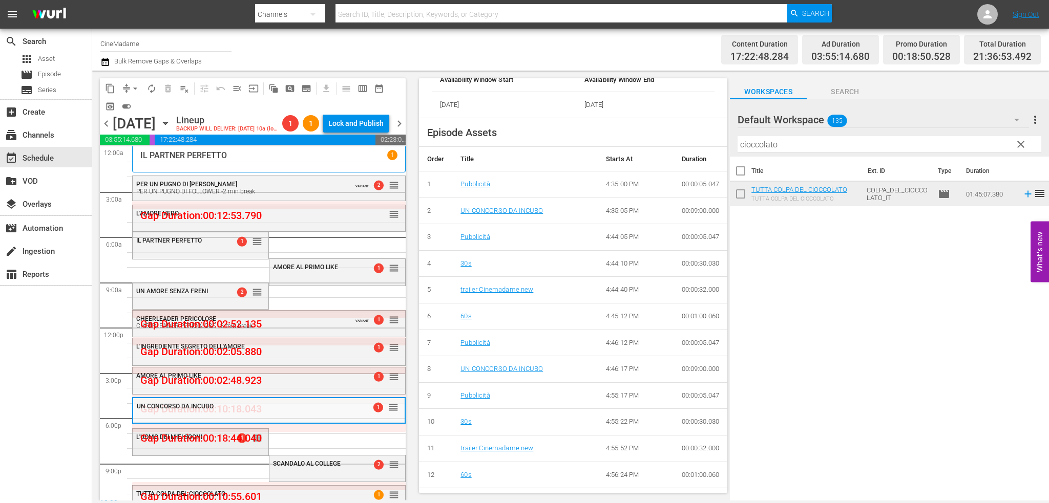
click at [252, 441] on span "reorder" at bounding box center [257, 438] width 10 height 11
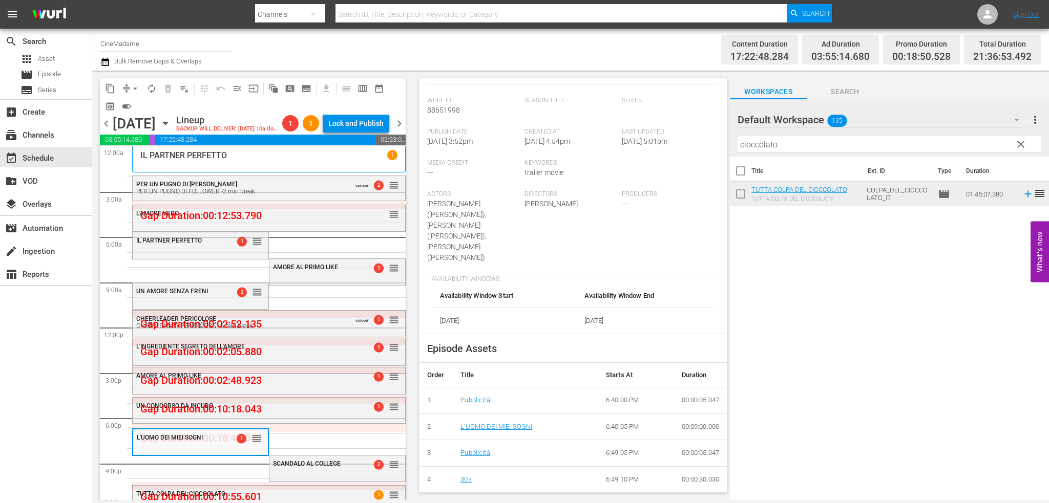
scroll to position [307, 0]
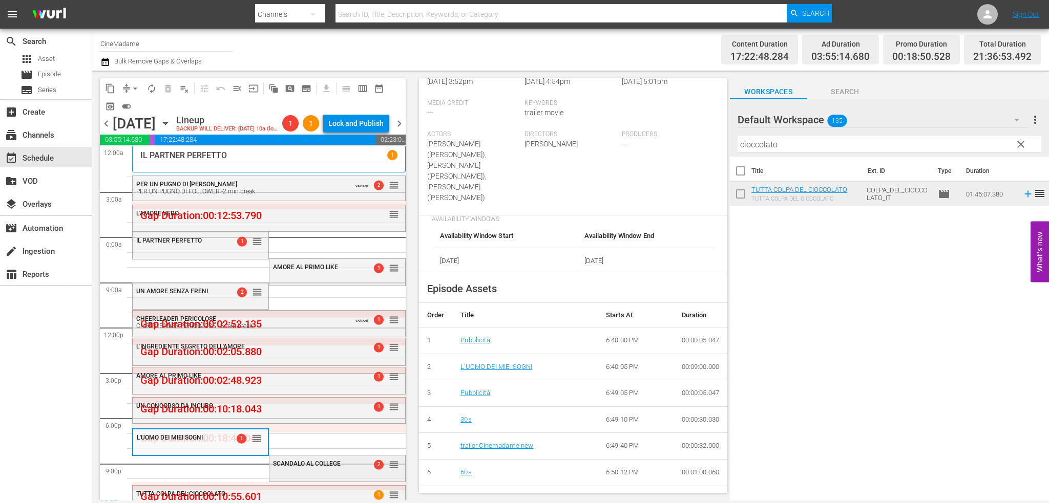
click at [305, 471] on div "SCANDALO AL COLLEGE 2 reorder" at bounding box center [337, 464] width 136 height 17
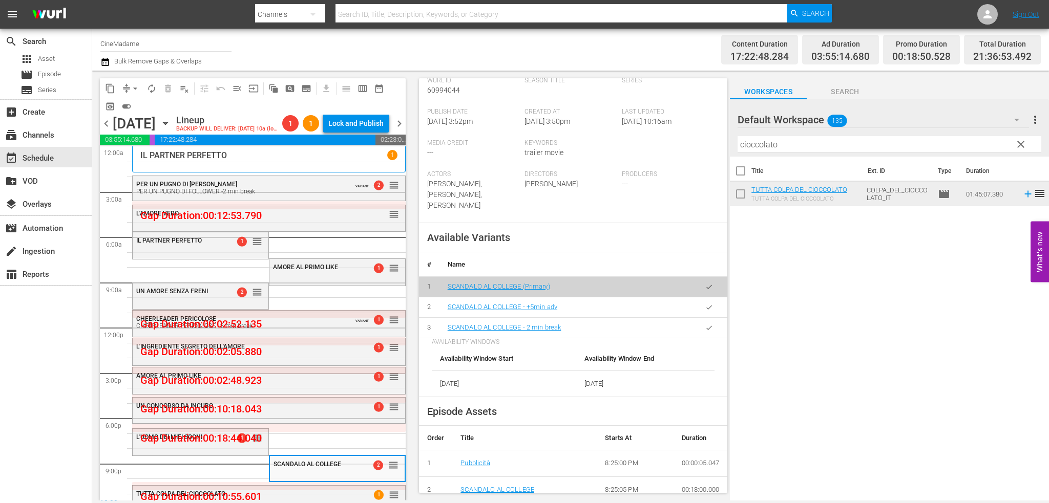
click at [699, 319] on button "button" at bounding box center [709, 328] width 20 height 20
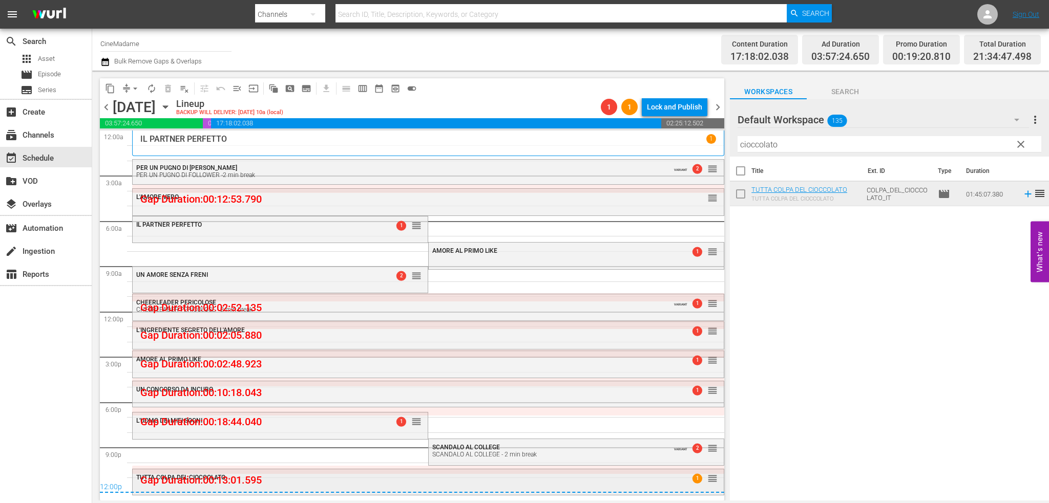
click at [326, 476] on div "TUTTA COLPA DEL CIOCCOLATO" at bounding box center [400, 477] width 528 height 7
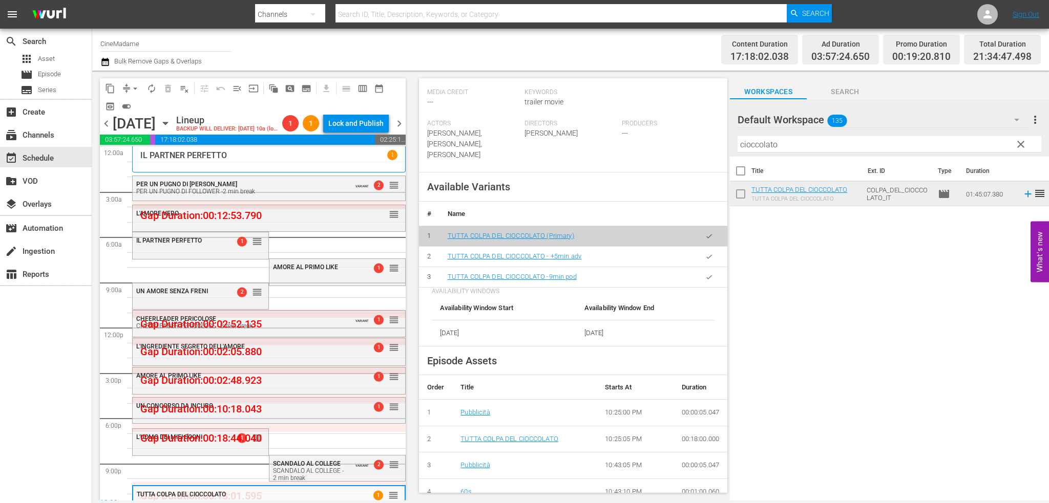
click at [699, 269] on button "button" at bounding box center [709, 277] width 20 height 20
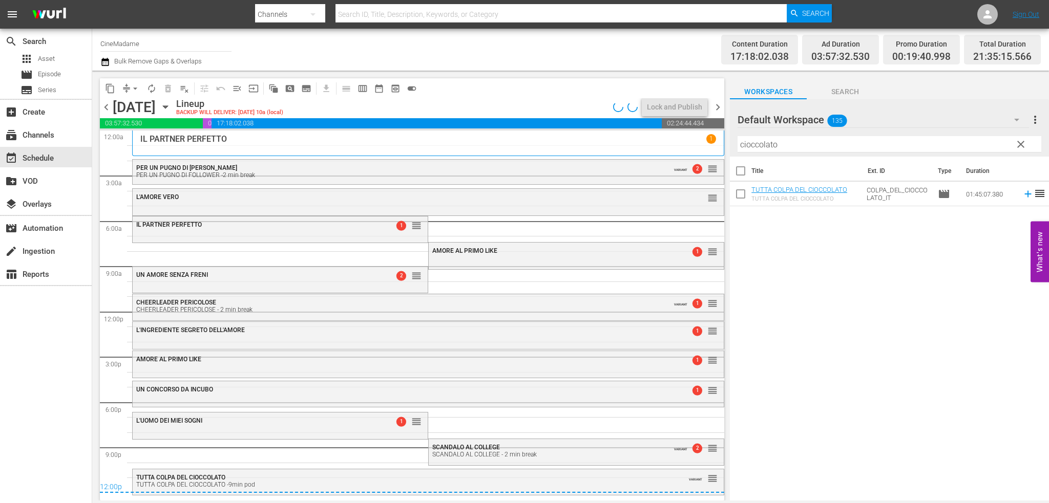
click at [297, 483] on div "12:00p" at bounding box center [412, 488] width 624 height 10
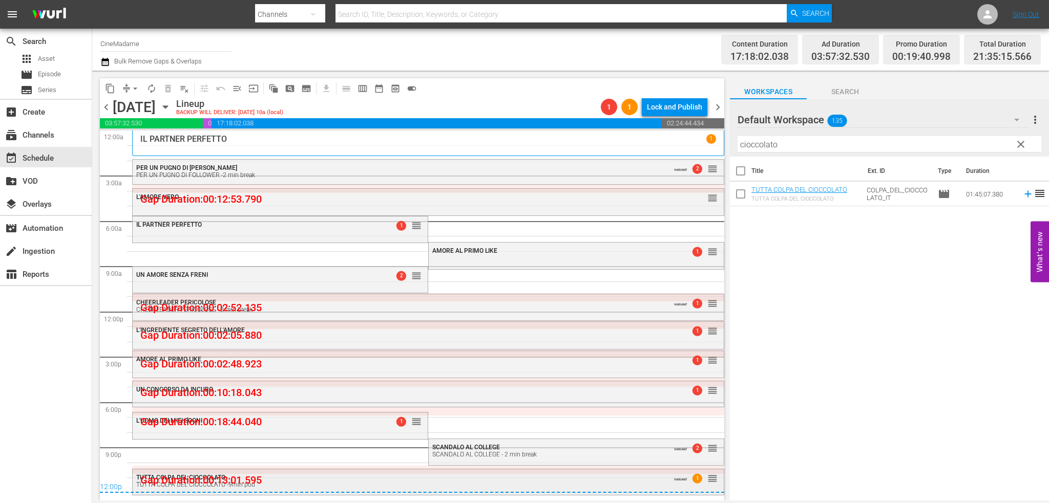
click at [305, 480] on div "TUTTA COLPA DEL CIOCCOLATO TUTTA COLPA DEL CIOCCOLATO -9min pod" at bounding box center [400, 481] width 528 height 14
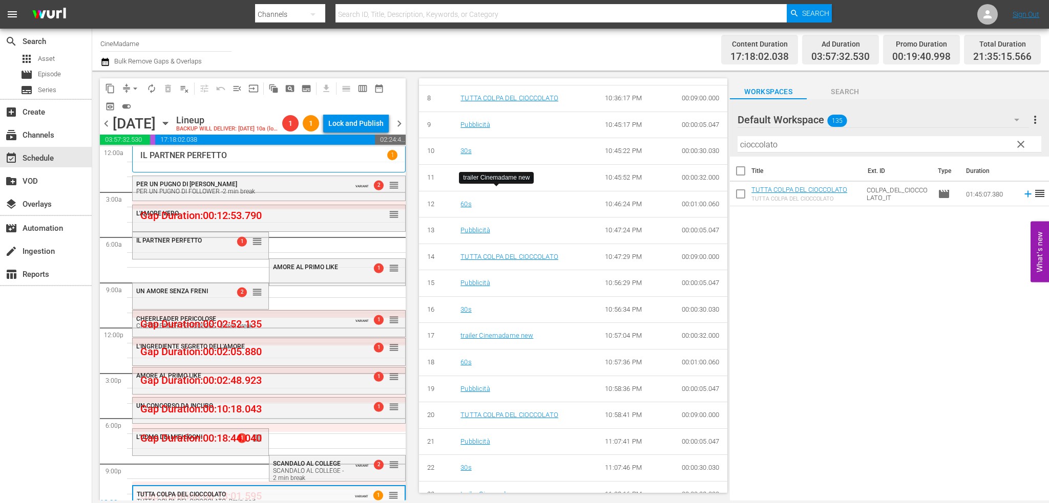
scroll to position [819, 0]
click at [135, 90] on span "arrow_drop_down" at bounding box center [135, 88] width 10 height 10
click at [157, 139] on li "Align to End of Previous Day" at bounding box center [136, 143] width 108 height 17
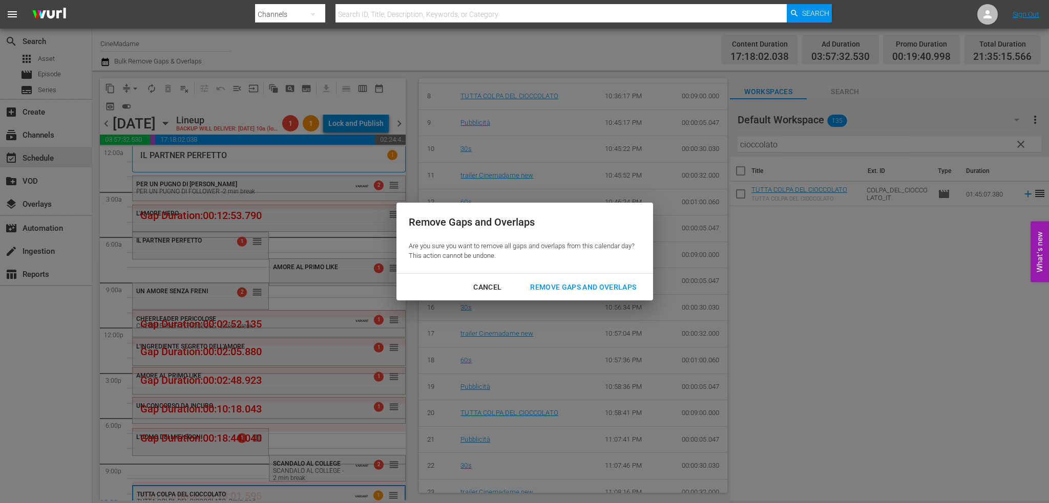
click at [554, 278] on button "Remove Gaps and Overlaps" at bounding box center [583, 287] width 131 height 19
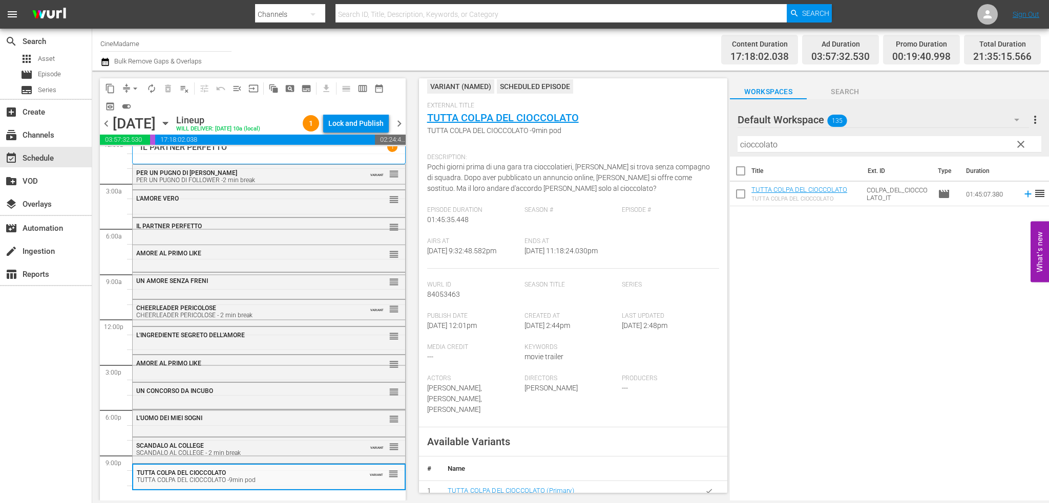
scroll to position [24, 0]
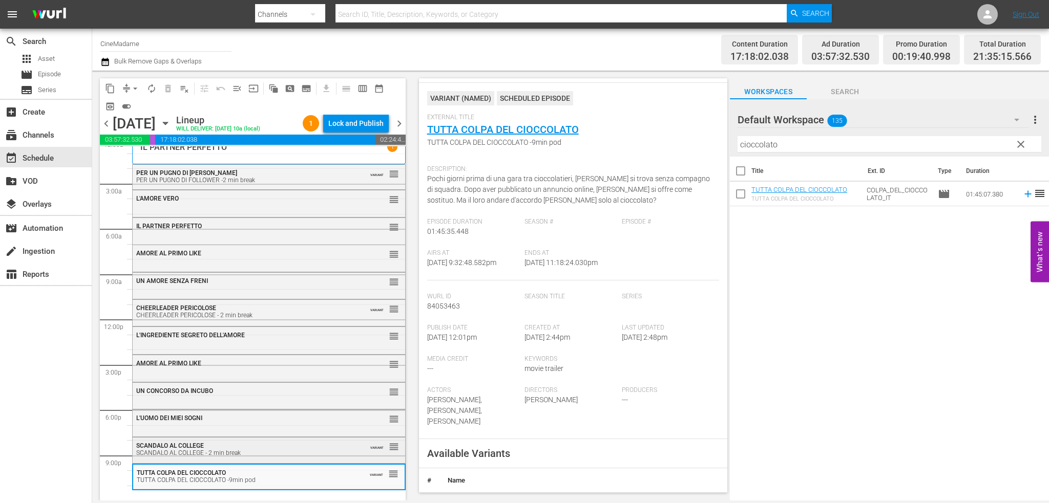
click at [211, 454] on div "SCANDALO AL COLLEGE - 2 min break" at bounding box center [243, 453] width 214 height 7
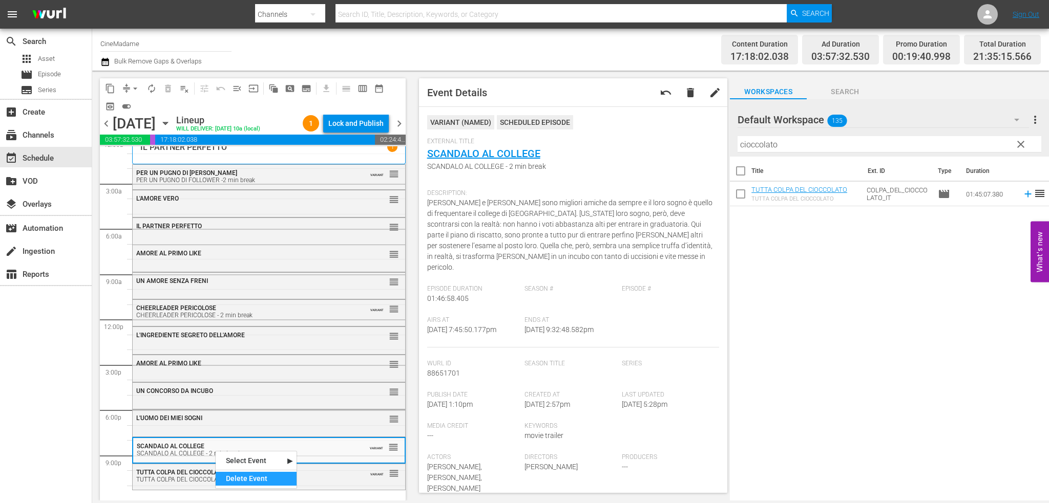
click at [254, 482] on div "Delete Event" at bounding box center [256, 479] width 81 height 14
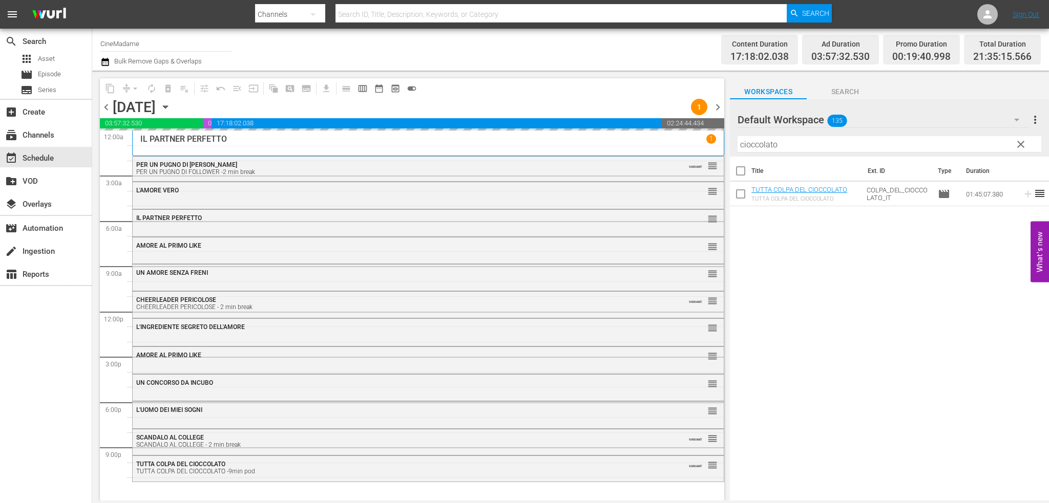
scroll to position [0, 0]
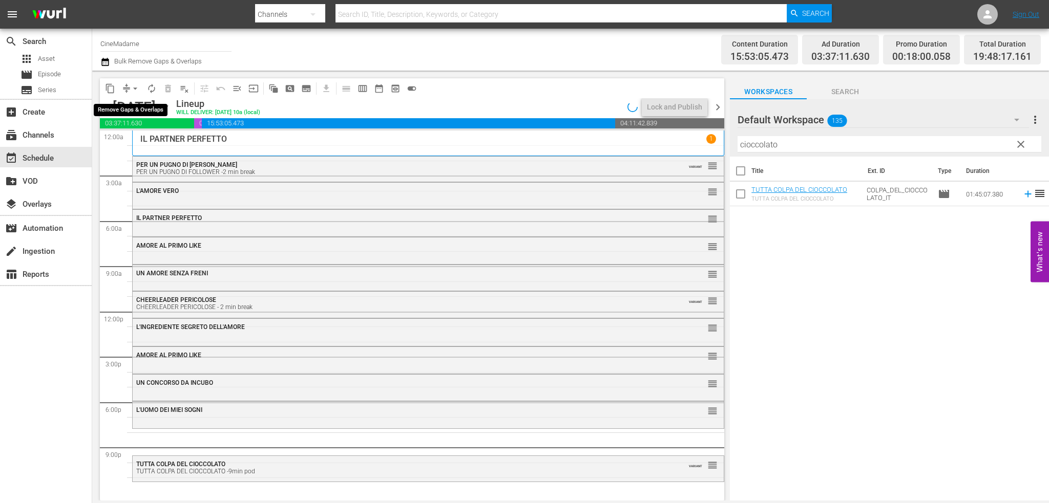
click at [131, 90] on span "arrow_drop_down" at bounding box center [135, 88] width 10 height 10
click at [145, 147] on li "Align to End of Previous Day" at bounding box center [136, 143] width 108 height 17
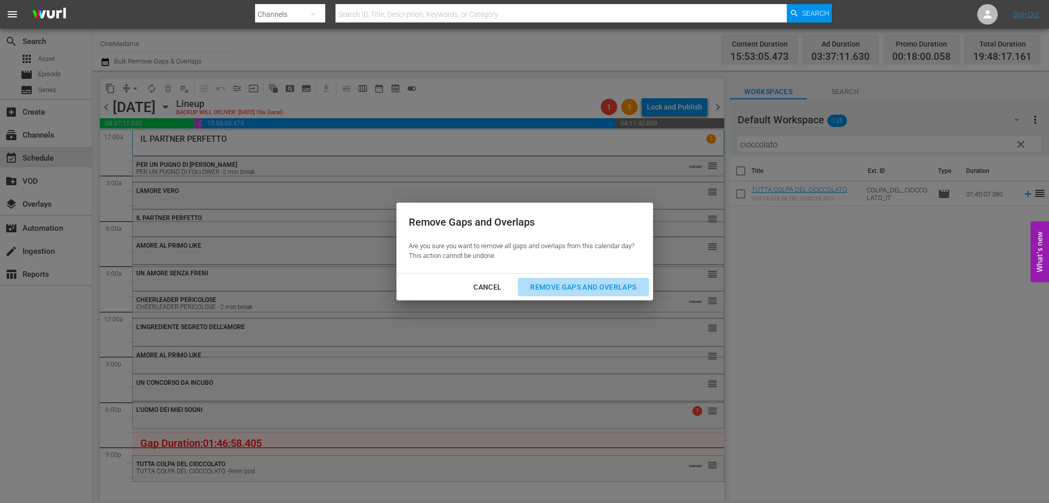
click at [565, 294] on button "Remove Gaps and Overlaps" at bounding box center [583, 287] width 131 height 19
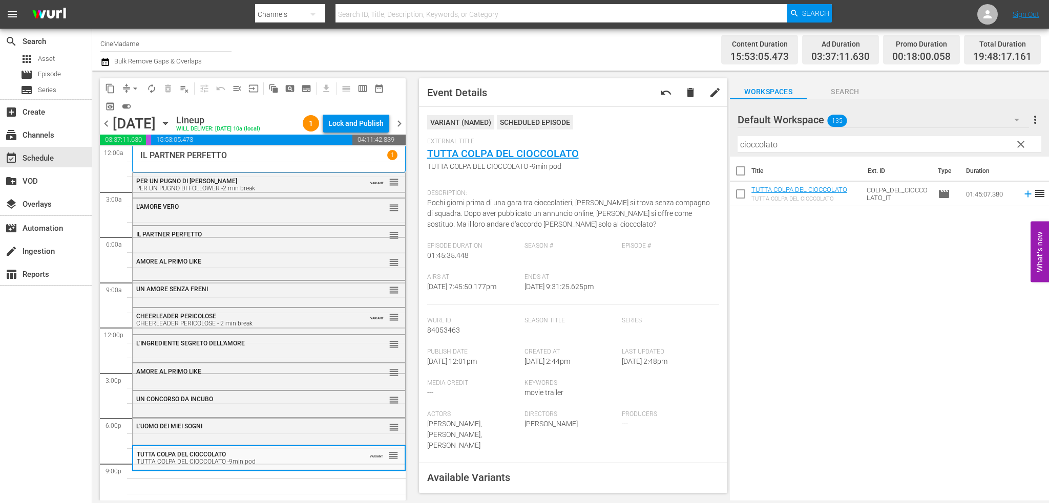
click at [790, 157] on th "Title" at bounding box center [806, 171] width 110 height 29
click at [794, 151] on input "cioccolato" at bounding box center [890, 144] width 304 height 16
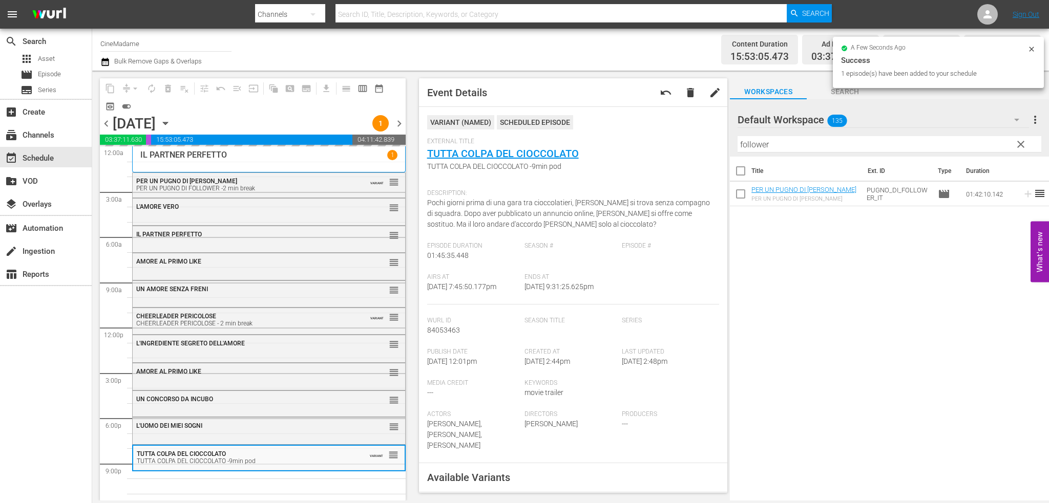
click at [780, 138] on input "follower" at bounding box center [890, 144] width 304 height 16
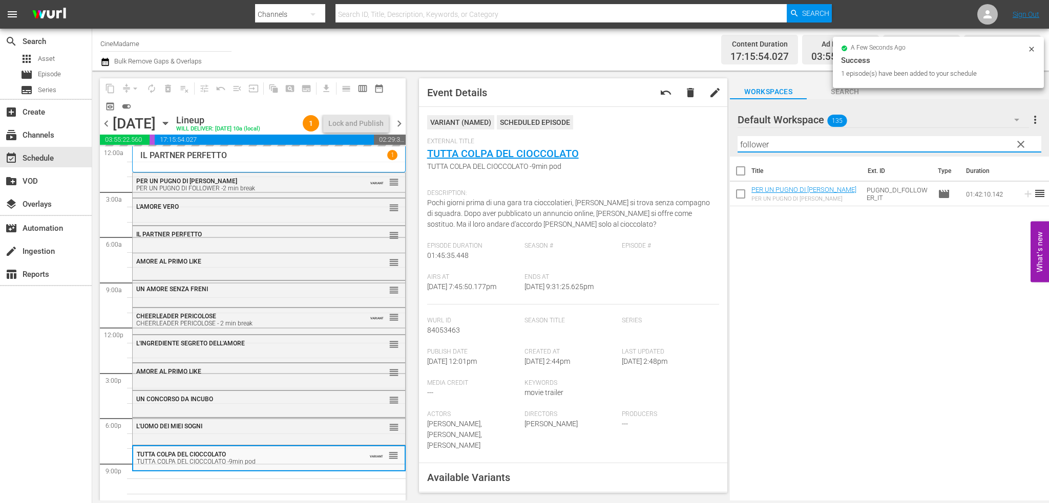
click at [780, 138] on input "follower" at bounding box center [890, 144] width 304 height 16
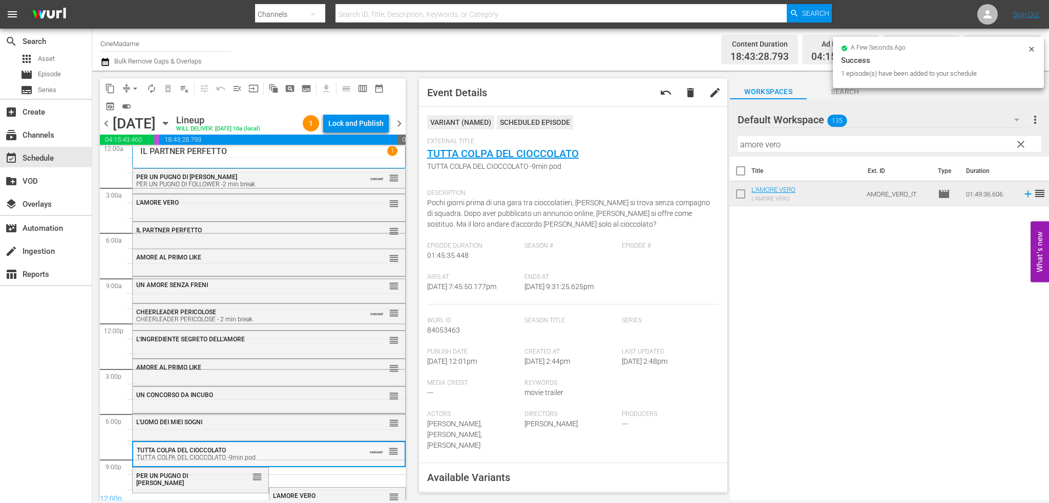
scroll to position [18, 0]
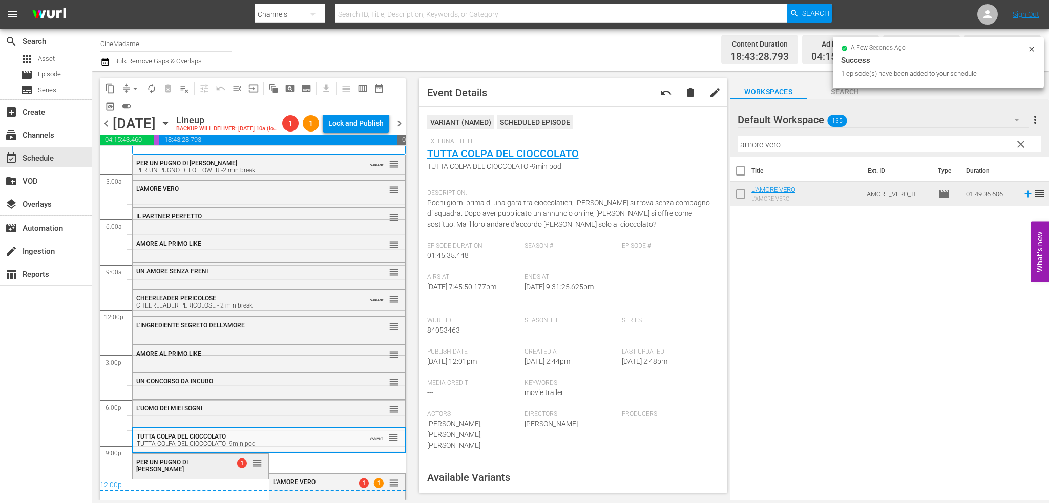
click at [209, 470] on div "PER UN PUGNO DI [PERSON_NAME]" at bounding box center [178, 466] width 85 height 14
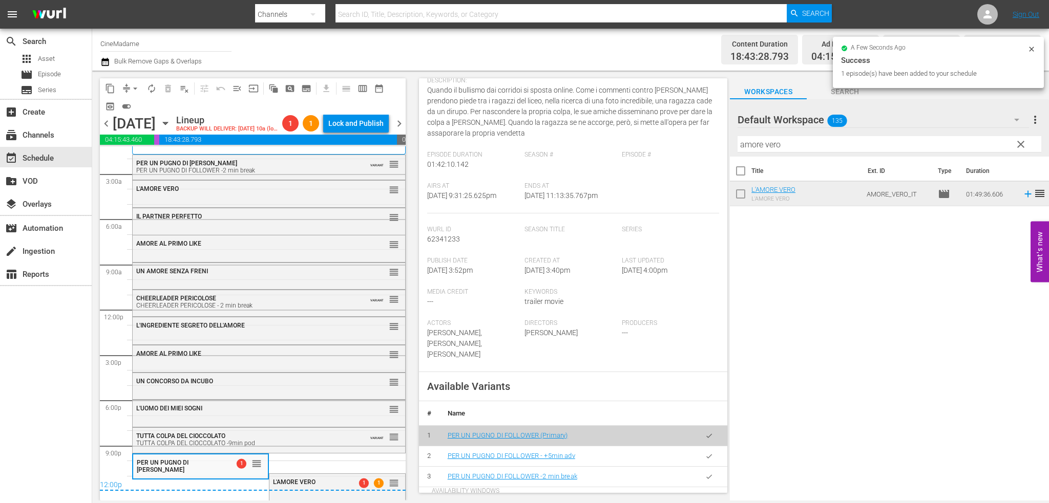
scroll to position [205, 0]
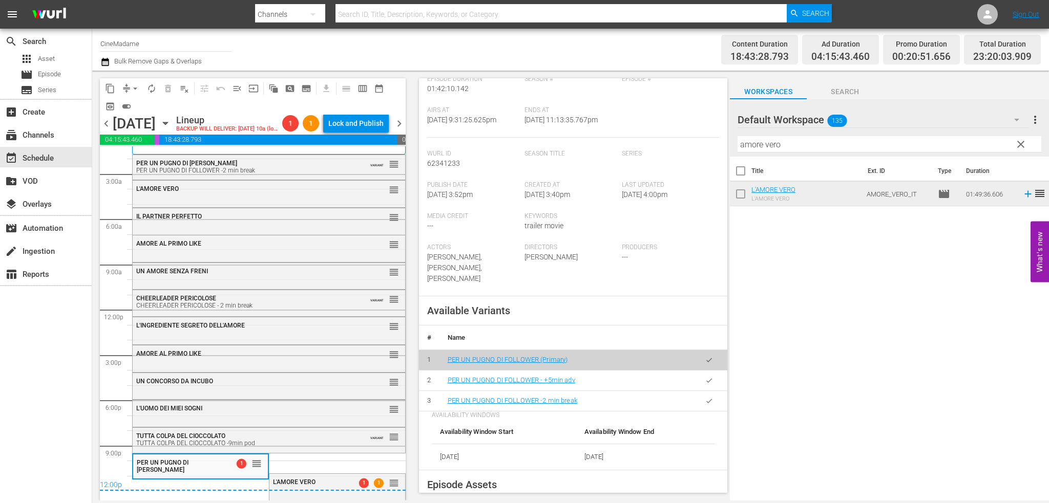
click at [709, 394] on button "button" at bounding box center [709, 401] width 20 height 20
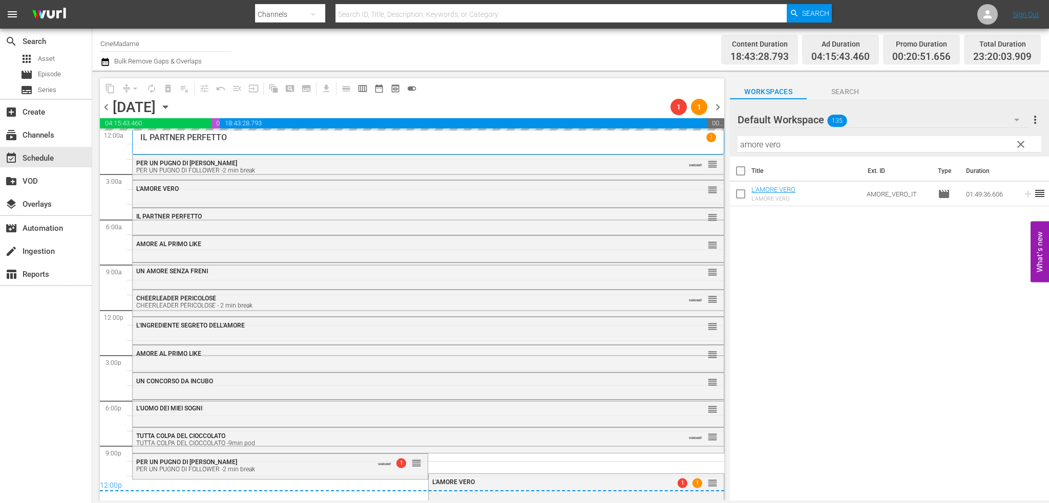
scroll to position [2, 0]
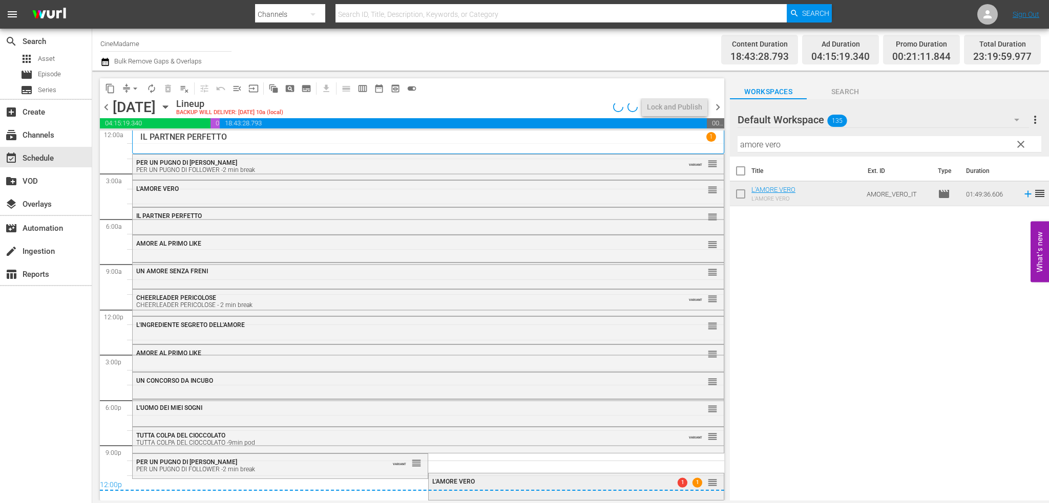
click at [488, 493] on div "L'AMORE VERO 1 1 reorder" at bounding box center [576, 486] width 295 height 25
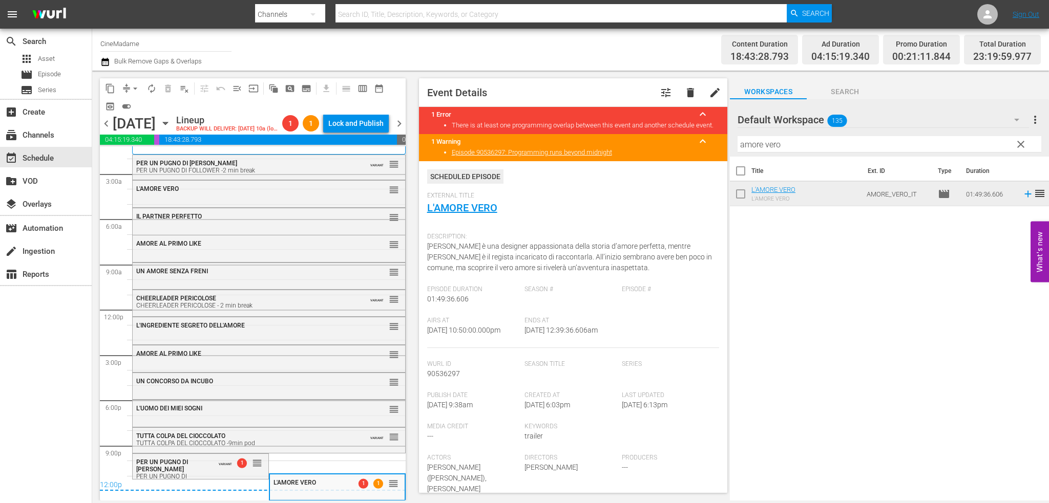
scroll to position [256, 0]
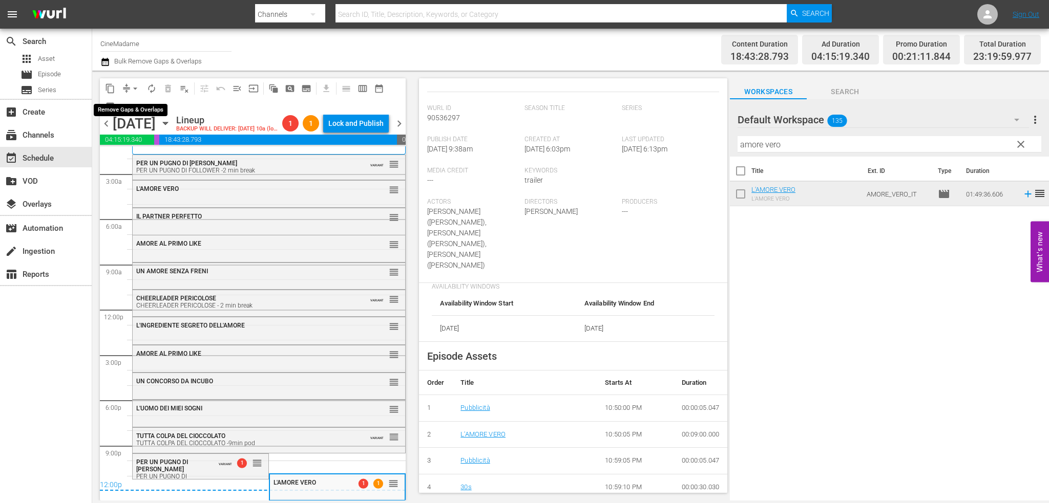
click at [130, 91] on span "arrow_drop_down" at bounding box center [135, 88] width 10 height 10
click at [158, 145] on li "Align to End of Previous Day" at bounding box center [136, 143] width 108 height 17
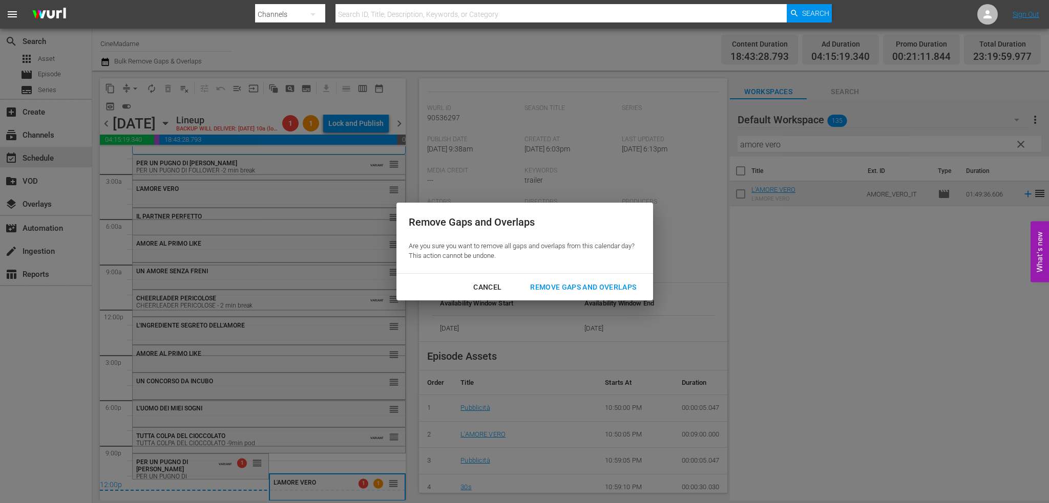
click at [561, 287] on div "Remove Gaps and Overlaps" at bounding box center [583, 287] width 122 height 13
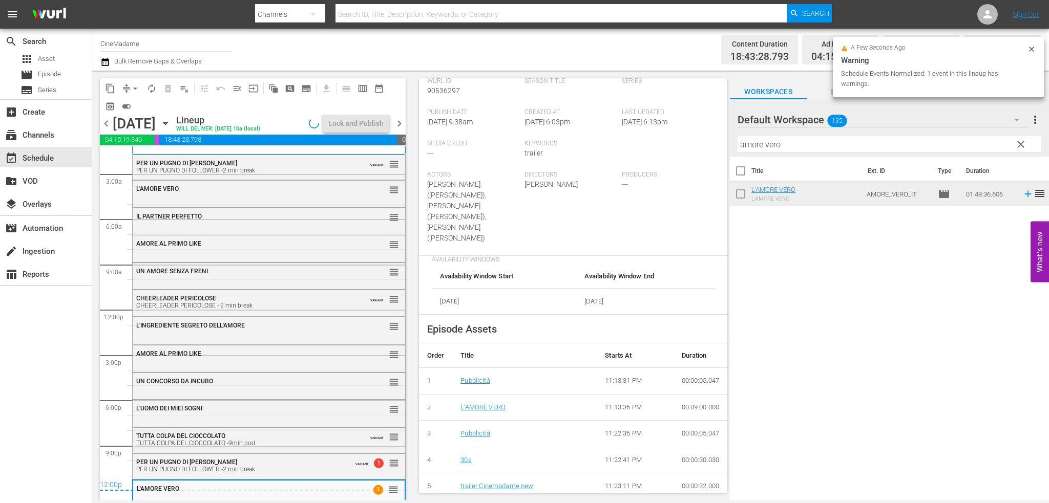
scroll to position [221, 0]
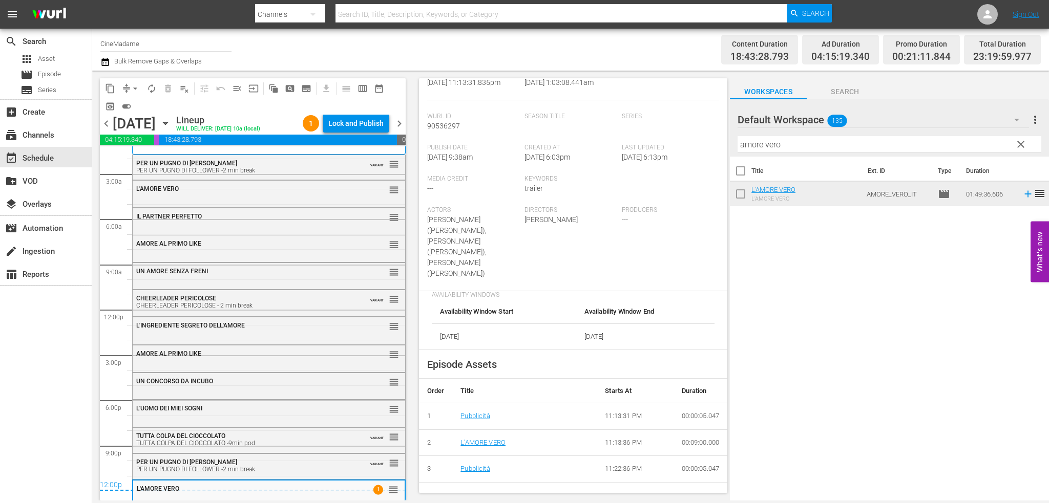
click at [397, 127] on span "chevron_right" at bounding box center [399, 123] width 13 height 13
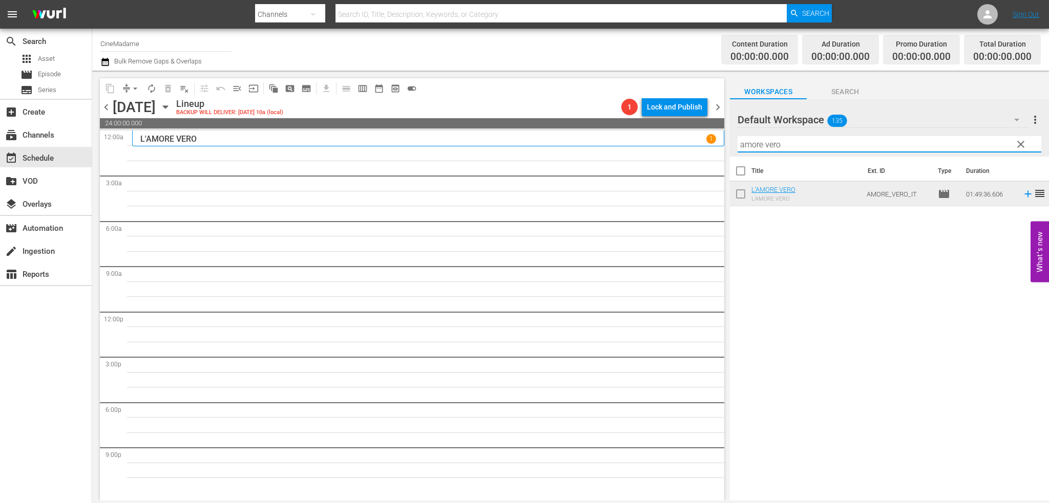
drag, startPoint x: 809, startPoint y: 145, endPoint x: 688, endPoint y: 163, distance: 122.2
click at [688, 163] on div "content_copy compress arrow_drop_down autorenew_outlined delete_forever_outline…" at bounding box center [570, 286] width 957 height 430
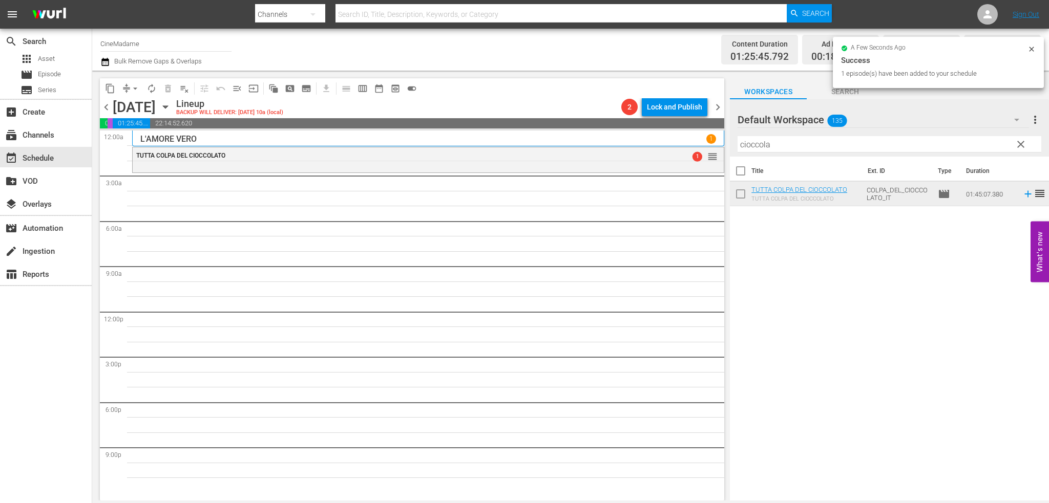
click at [756, 149] on input "cioccola" at bounding box center [890, 144] width 304 height 16
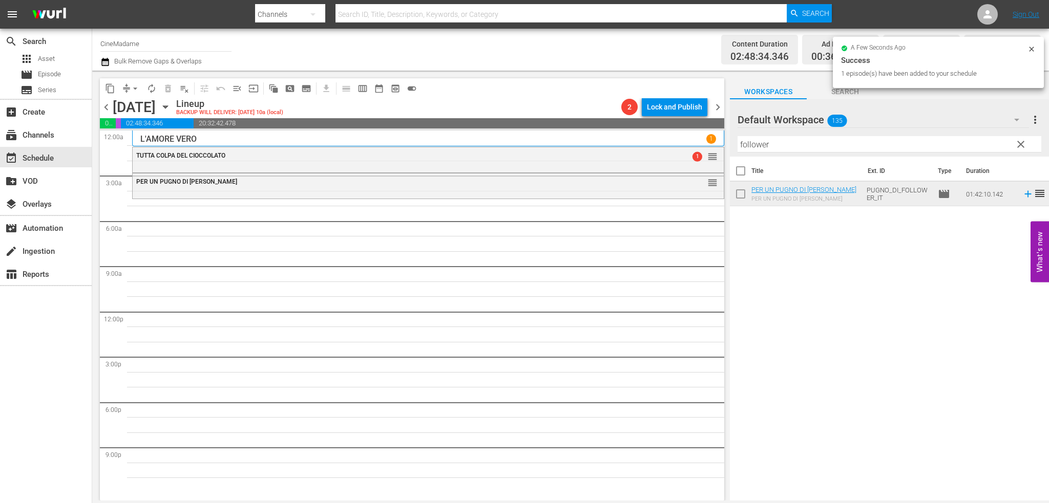
click at [830, 149] on input "follower" at bounding box center [890, 144] width 304 height 16
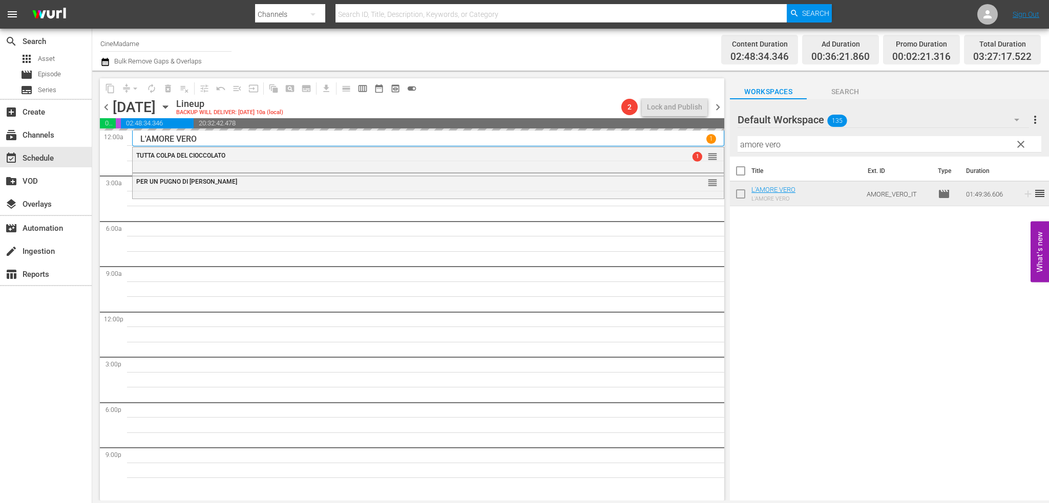
click at [808, 134] on div "Filter by Title amore vero" at bounding box center [890, 144] width 304 height 25
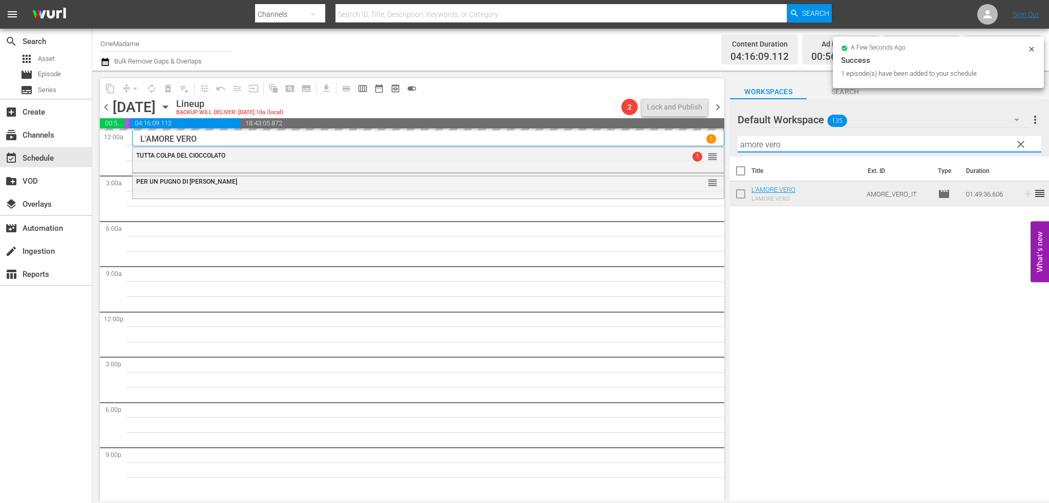
drag, startPoint x: 799, startPoint y: 146, endPoint x: 735, endPoint y: 153, distance: 63.9
click at [735, 153] on div "Default Workspace 135 Default more_vert clear Filter by Title amore vero" at bounding box center [889, 127] width 319 height 57
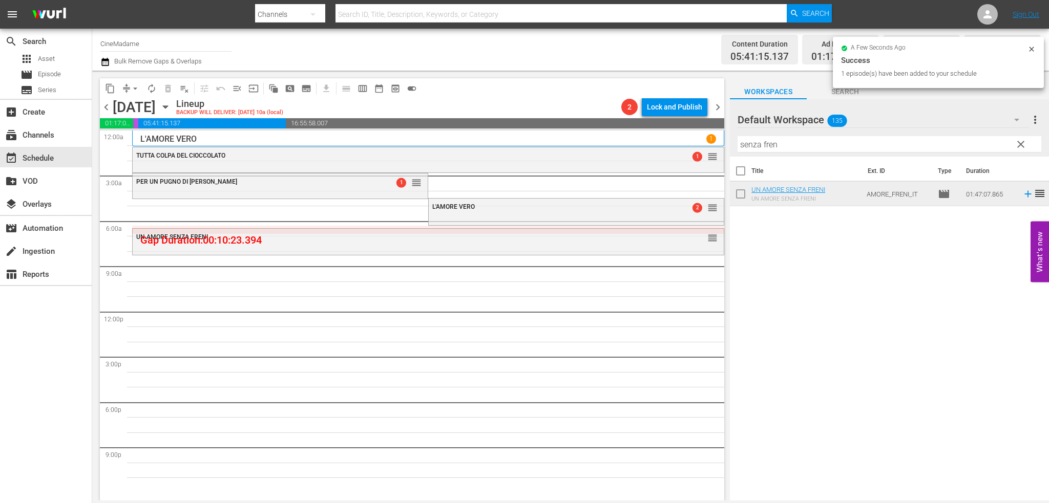
click at [793, 149] on input "senza fren" at bounding box center [890, 144] width 304 height 16
click at [792, 149] on input "senza fren" at bounding box center [890, 144] width 304 height 16
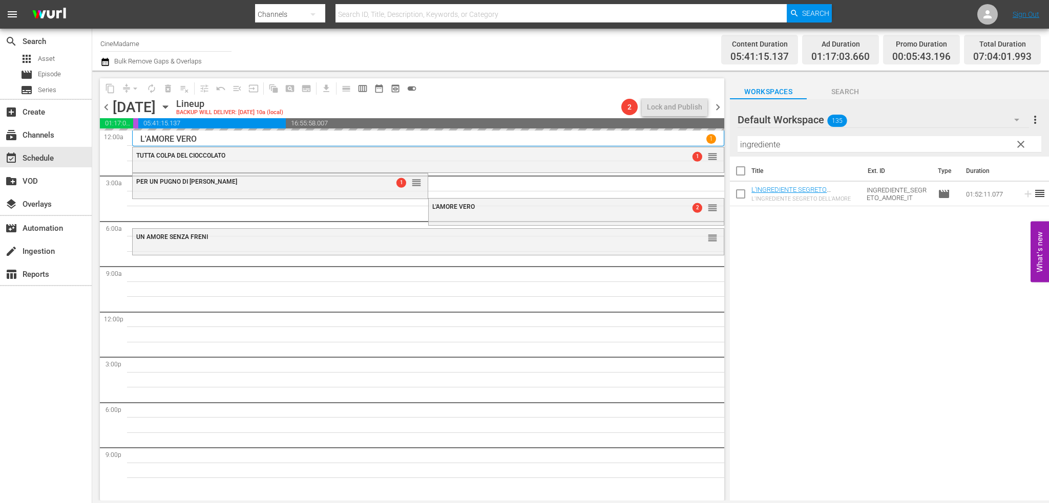
click at [790, 143] on input "ingrediente" at bounding box center [890, 144] width 304 height 16
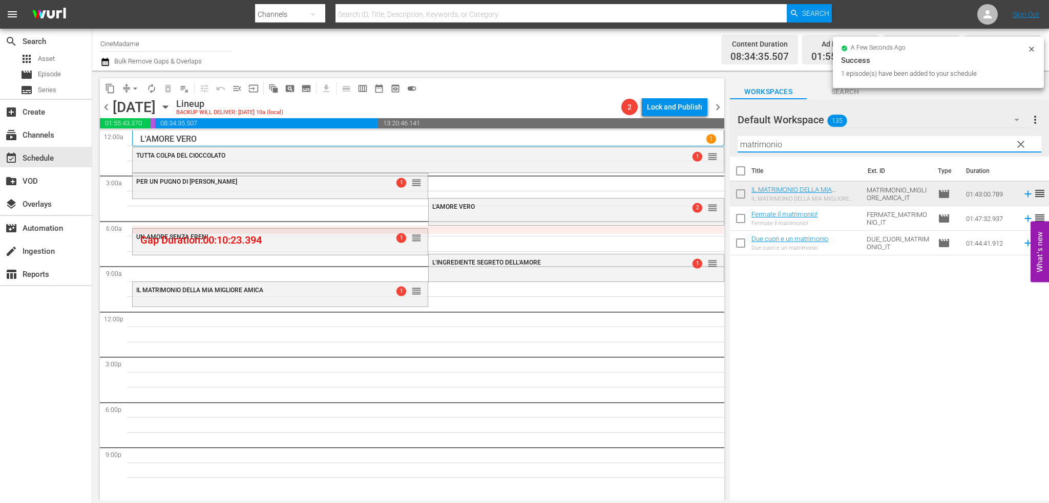
click at [773, 142] on input "matrimonio" at bounding box center [890, 144] width 304 height 16
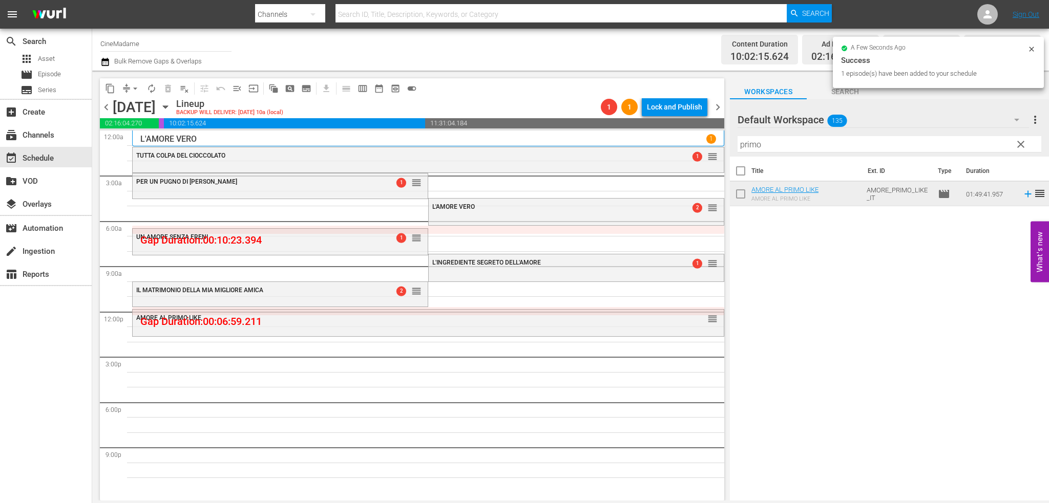
click at [801, 154] on div "Filter by Title primo" at bounding box center [890, 144] width 304 height 25
click at [799, 147] on input "primo" at bounding box center [890, 144] width 304 height 16
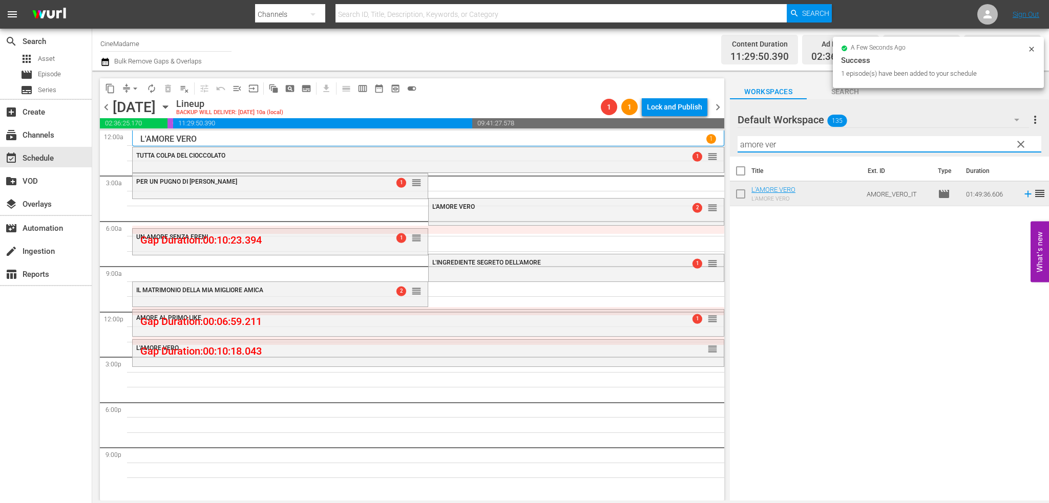
drag, startPoint x: 782, startPoint y: 145, endPoint x: 734, endPoint y: 143, distance: 47.7
click at [734, 143] on div "Default Workspace 135 Default more_vert clear Filter by Title amore ver" at bounding box center [889, 127] width 319 height 57
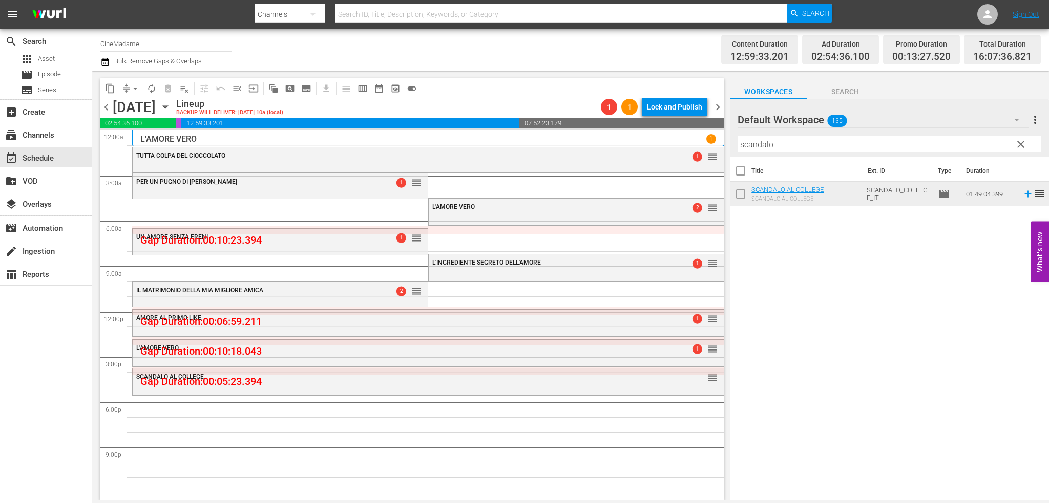
click at [780, 150] on input "scandalo" at bounding box center [890, 144] width 304 height 16
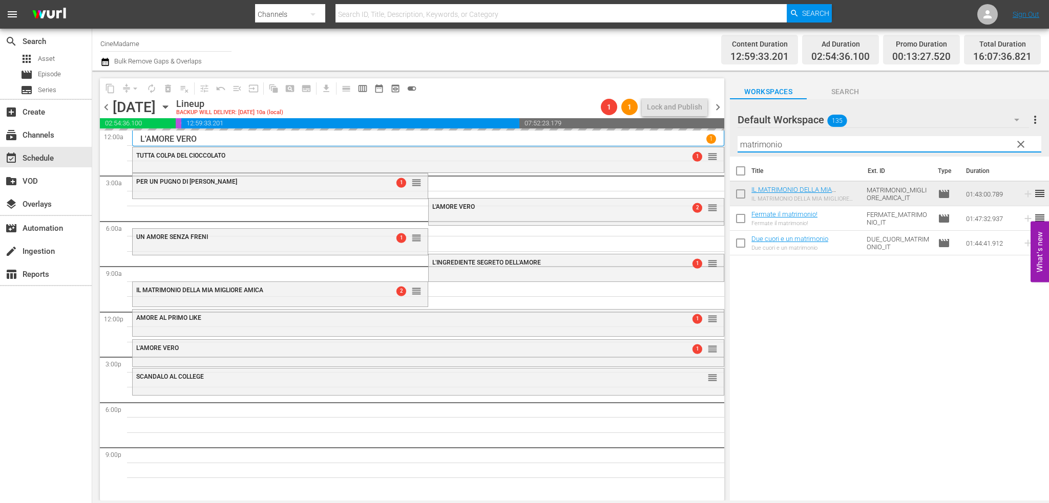
click at [778, 139] on input "matrimonio" at bounding box center [890, 144] width 304 height 16
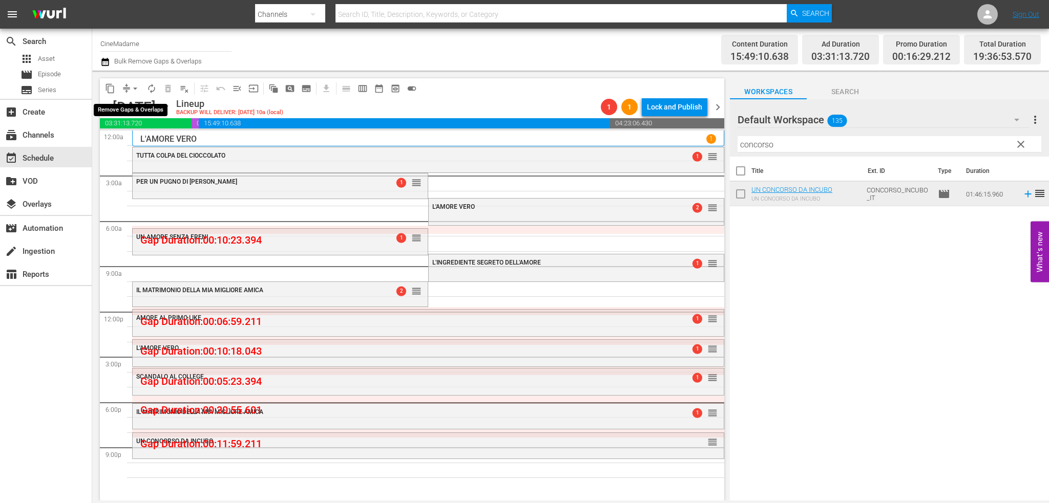
click at [137, 89] on span "arrow_drop_down" at bounding box center [135, 88] width 10 height 10
click at [143, 139] on li "Align to End of Previous Day" at bounding box center [136, 143] width 108 height 17
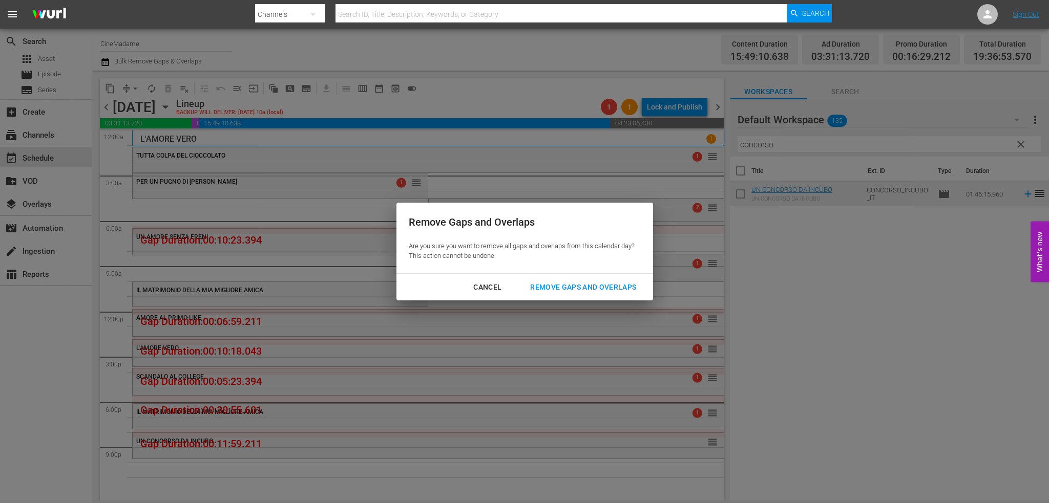
click at [584, 291] on div "Remove Gaps and Overlaps" at bounding box center [583, 287] width 122 height 13
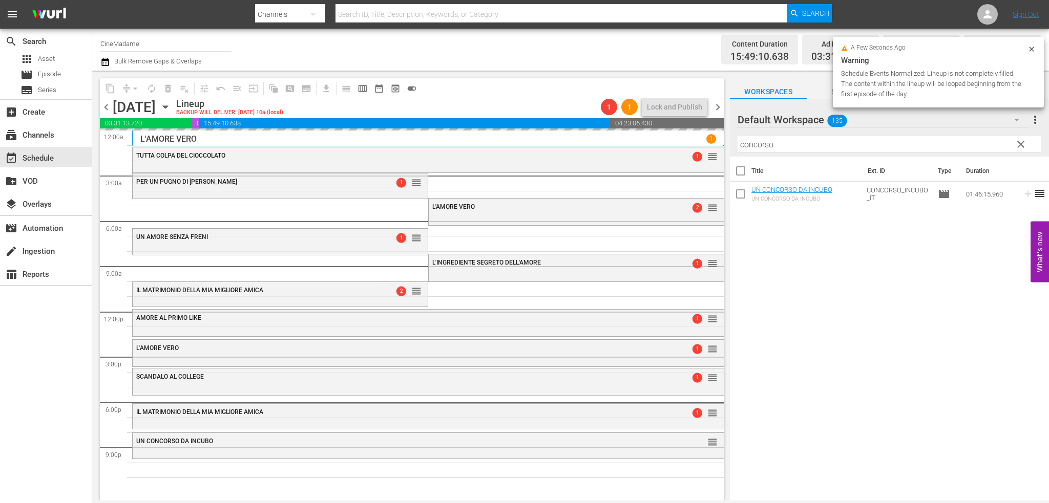
click at [780, 147] on input "concorso" at bounding box center [890, 144] width 304 height 16
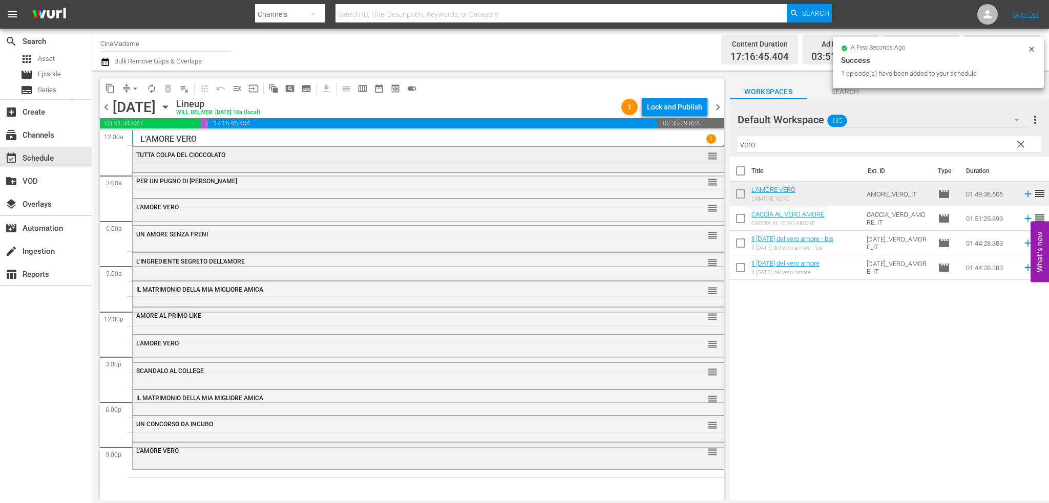
click at [248, 163] on div "TUTTA COLPA DEL CIOCCOLATO reorder" at bounding box center [428, 155] width 591 height 17
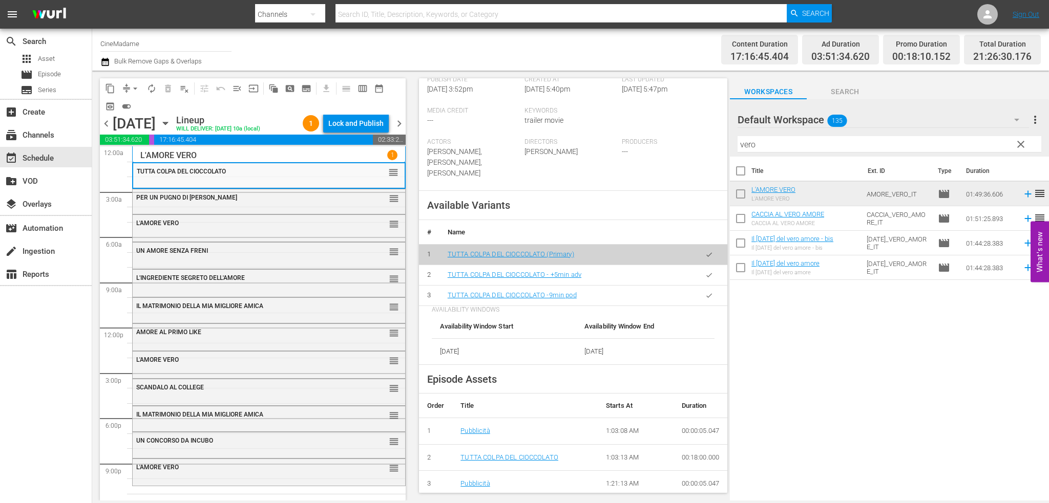
scroll to position [307, 0]
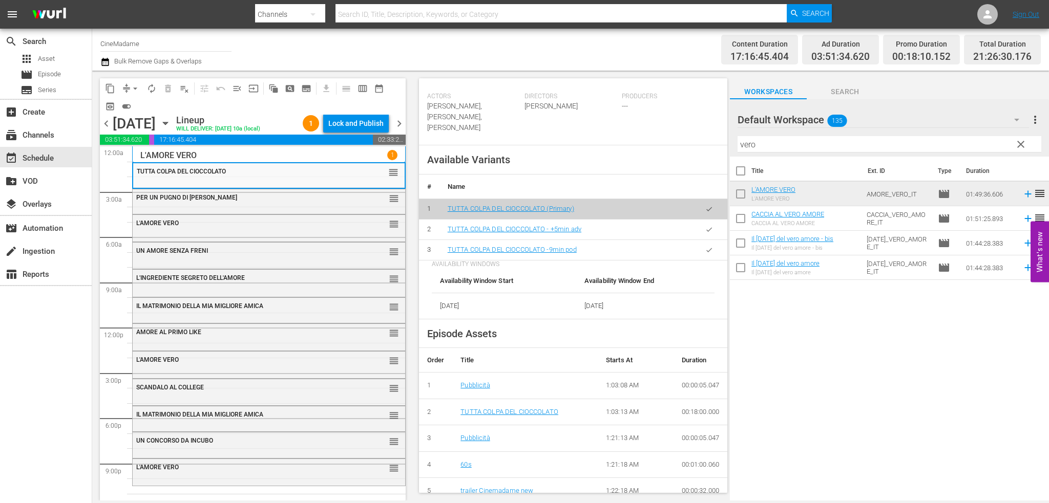
click at [705, 246] on icon "button" at bounding box center [709, 250] width 8 height 8
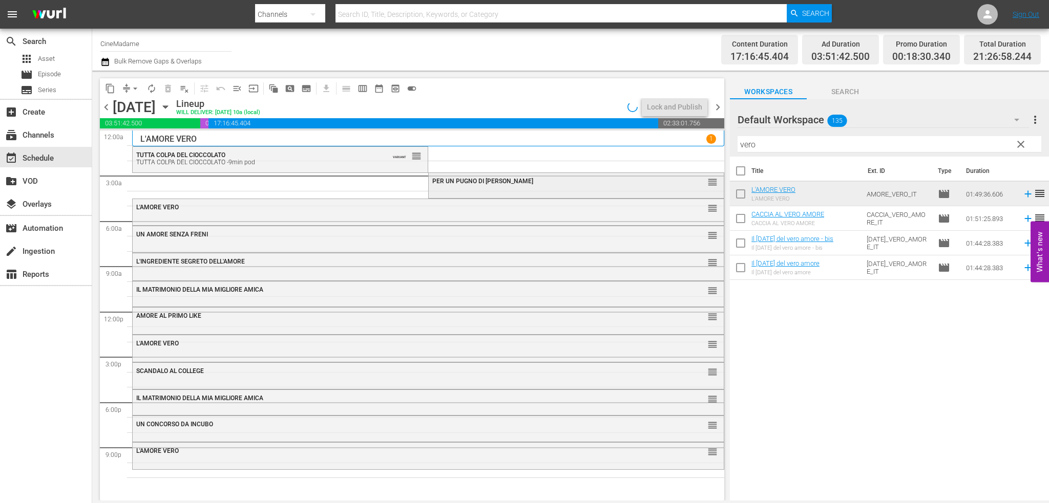
click at [543, 186] on div "PER UN PUGNO DI FOLLOWER reorder" at bounding box center [576, 181] width 295 height 17
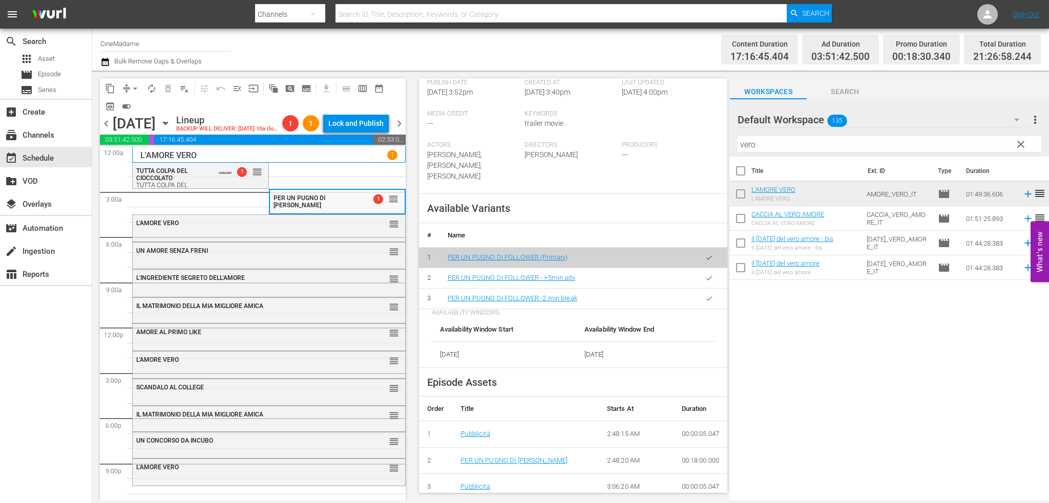
click at [700, 303] on button "button" at bounding box center [709, 299] width 20 height 20
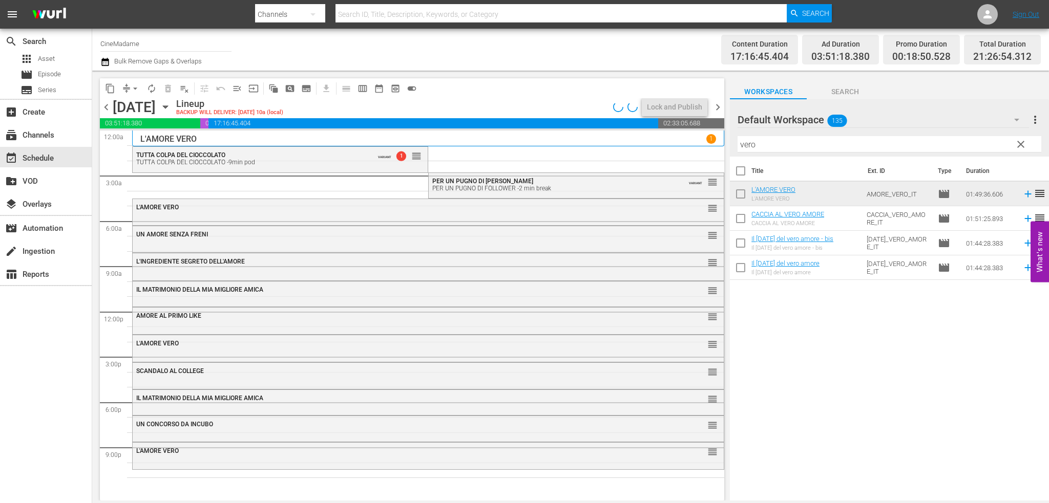
click at [363, 216] on div "L'AMORE VERO reorder" at bounding box center [428, 207] width 591 height 17
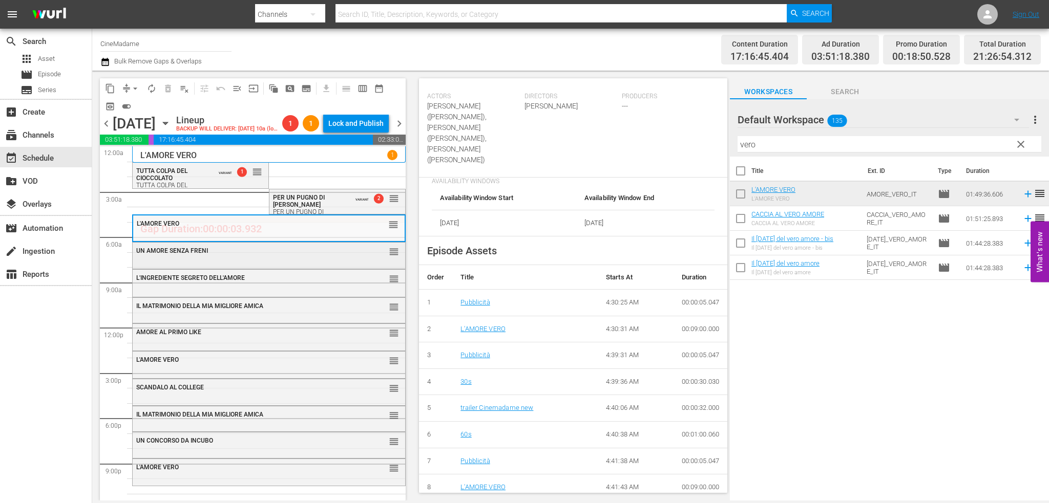
click at [291, 261] on div "UN AMORE SENZA FRENI reorder" at bounding box center [269, 255] width 272 height 24
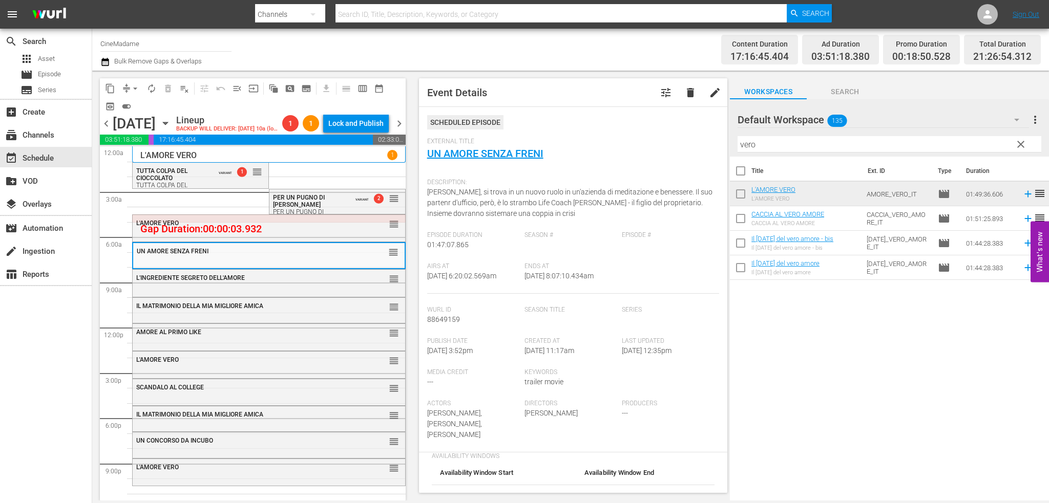
scroll to position [256, 0]
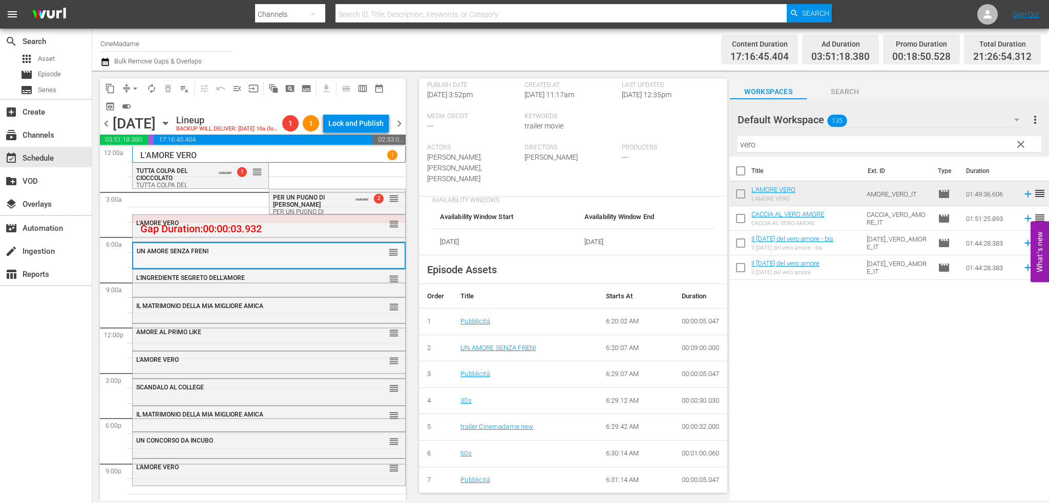
click at [268, 267] on div "UN AMORE SENZA FRENI reorder" at bounding box center [268, 255] width 271 height 25
click at [304, 280] on div "L'INGREDIENTE SEGRETO DELL'AMORE" at bounding box center [243, 278] width 214 height 7
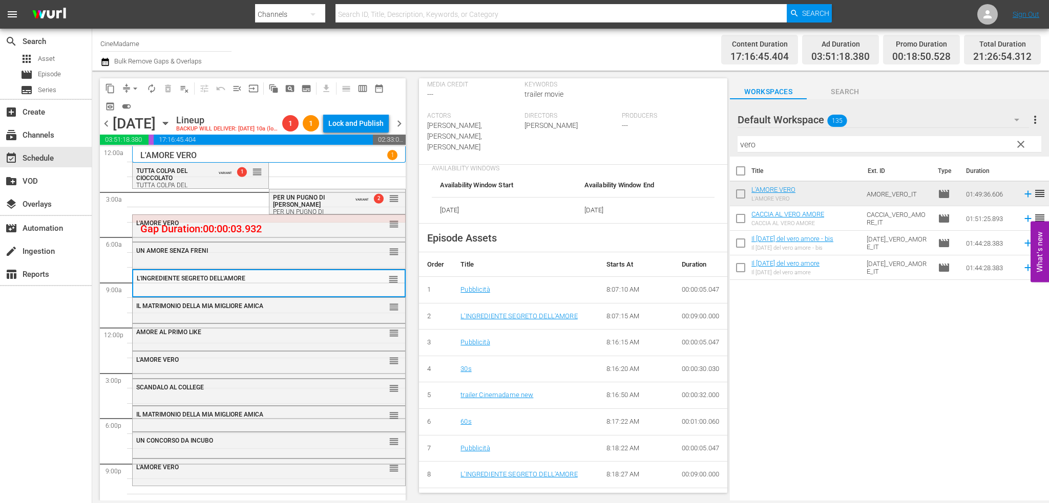
scroll to position [307, 0]
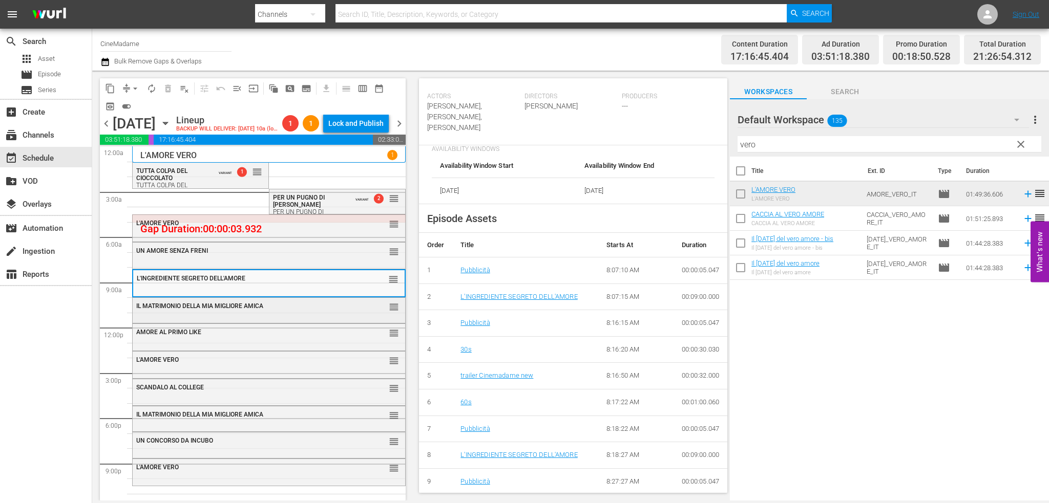
click at [280, 311] on div "IL MATRIMONIO DELLA MIA MIGLIORE AMICA reorder" at bounding box center [269, 306] width 272 height 17
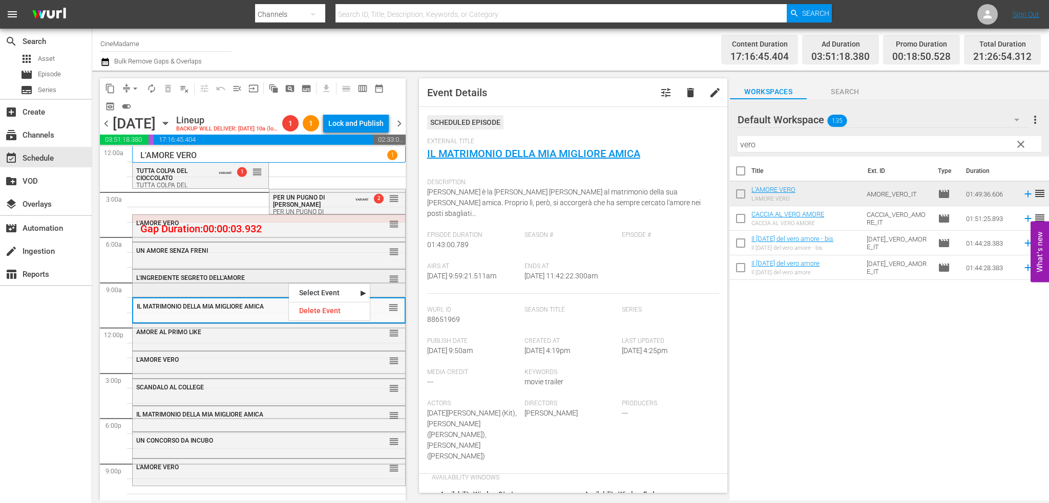
click at [236, 281] on span "L'INGREDIENTE SEGRETO DELL'AMORE" at bounding box center [190, 278] width 109 height 7
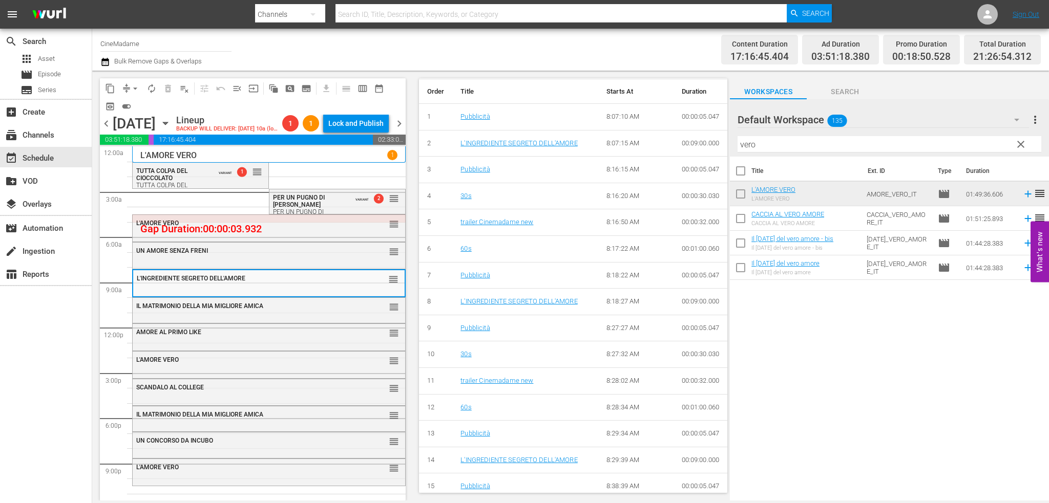
scroll to position [512, 0]
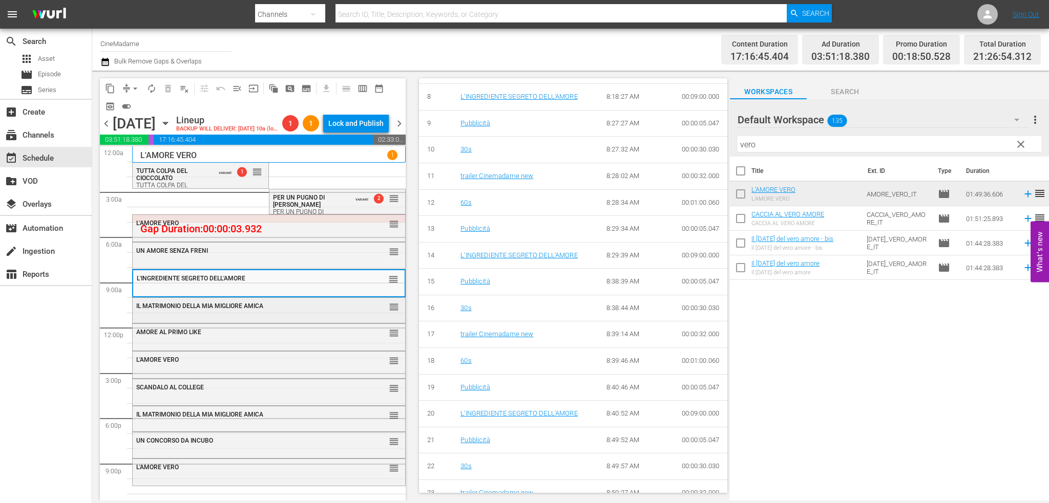
click at [246, 309] on span "IL MATRIMONIO DELLA MIA MIGLIORE AMICA" at bounding box center [199, 306] width 127 height 7
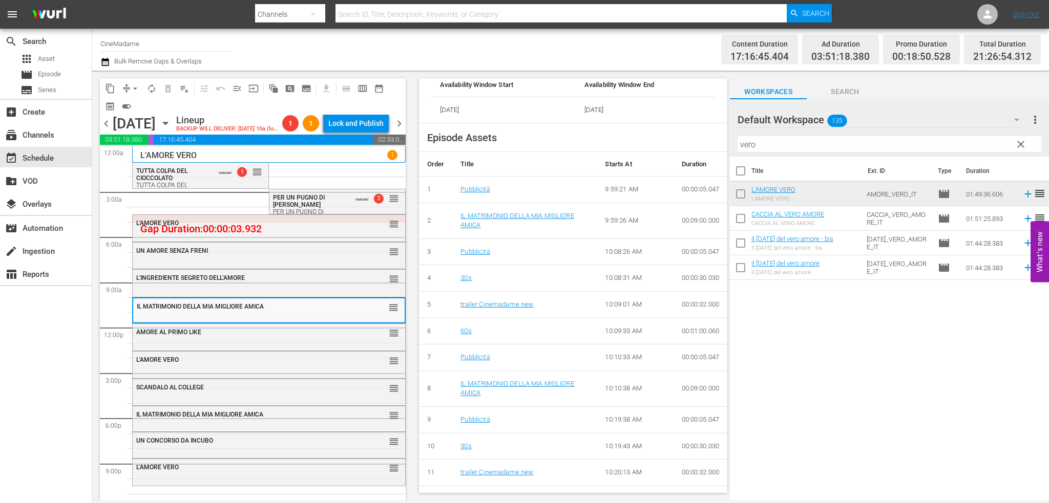
scroll to position [154, 0]
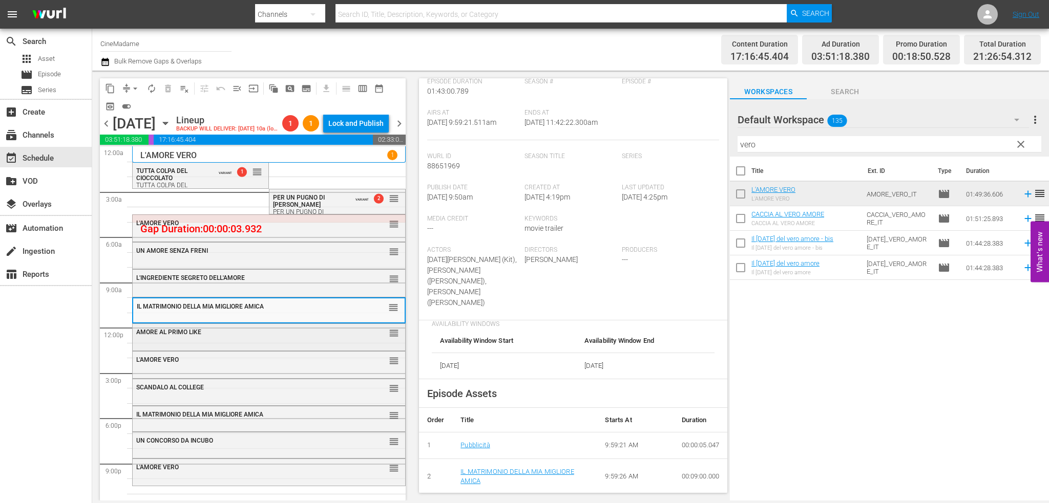
click at [309, 337] on div "AMORE AL PRIMO LIKE reorder" at bounding box center [269, 332] width 272 height 17
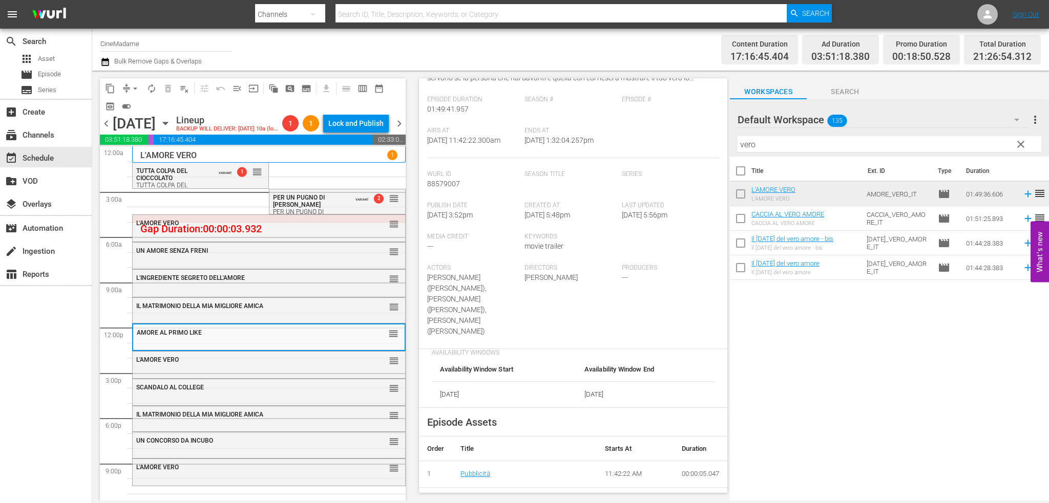
scroll to position [256, 0]
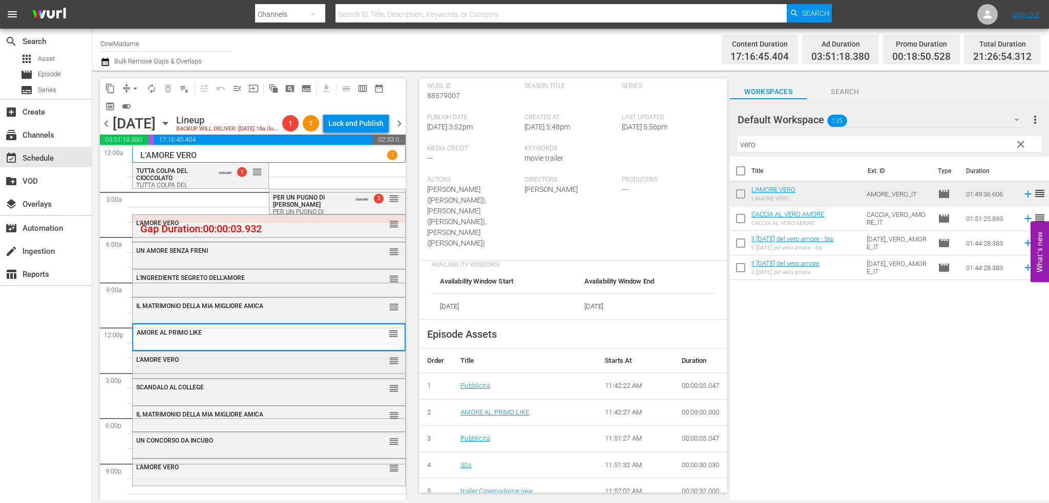
click at [291, 367] on div "L'AMORE VERO reorder" at bounding box center [269, 360] width 272 height 17
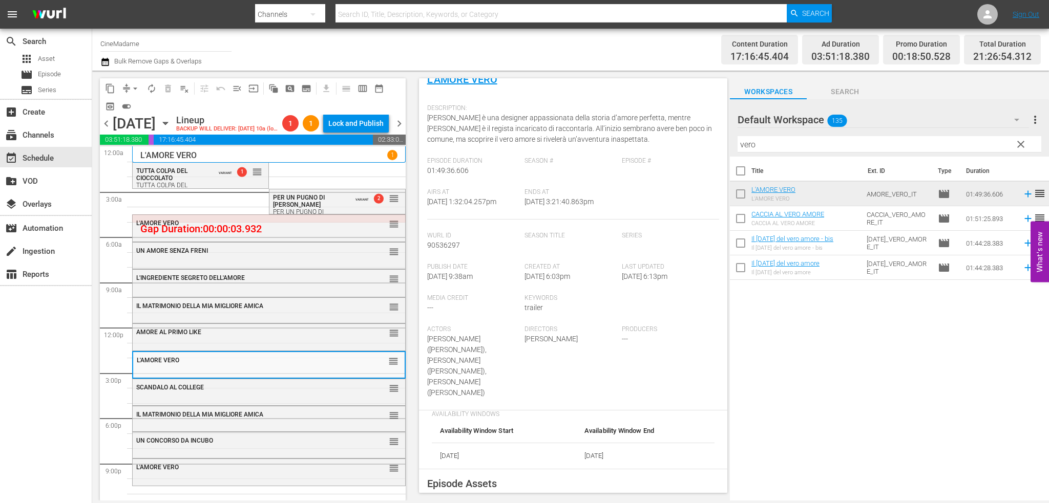
scroll to position [205, 0]
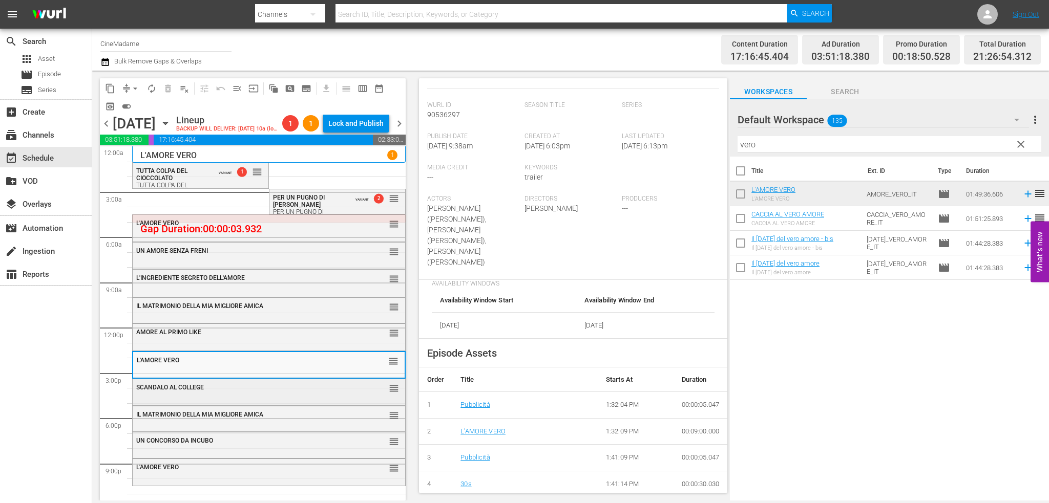
click at [307, 398] on div "SCANDALO AL COLLEGE reorder" at bounding box center [269, 392] width 272 height 25
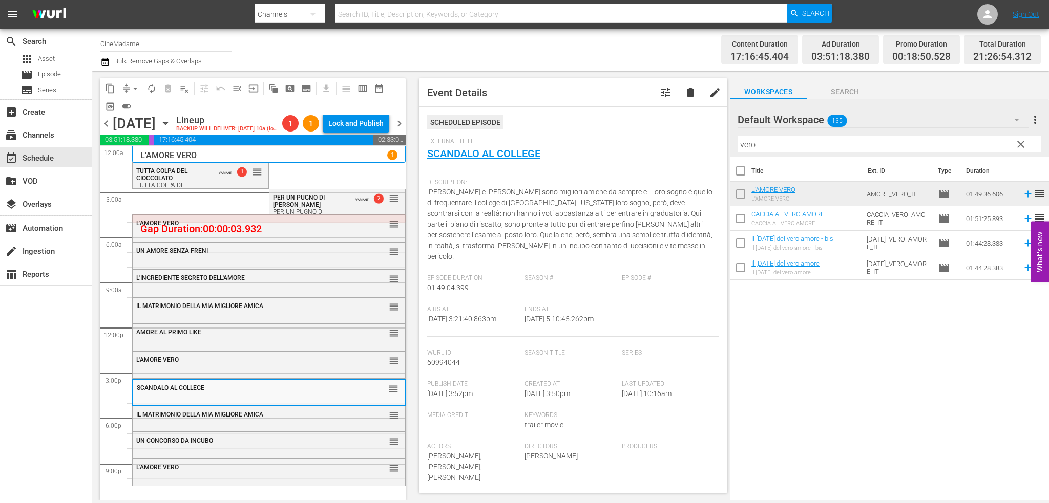
scroll to position [256, 0]
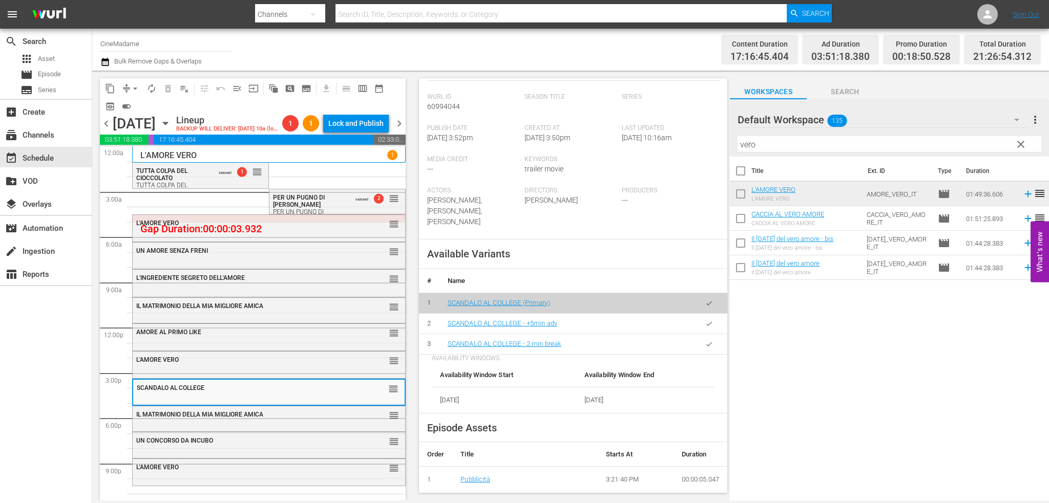
click at [705, 341] on icon "button" at bounding box center [709, 345] width 8 height 8
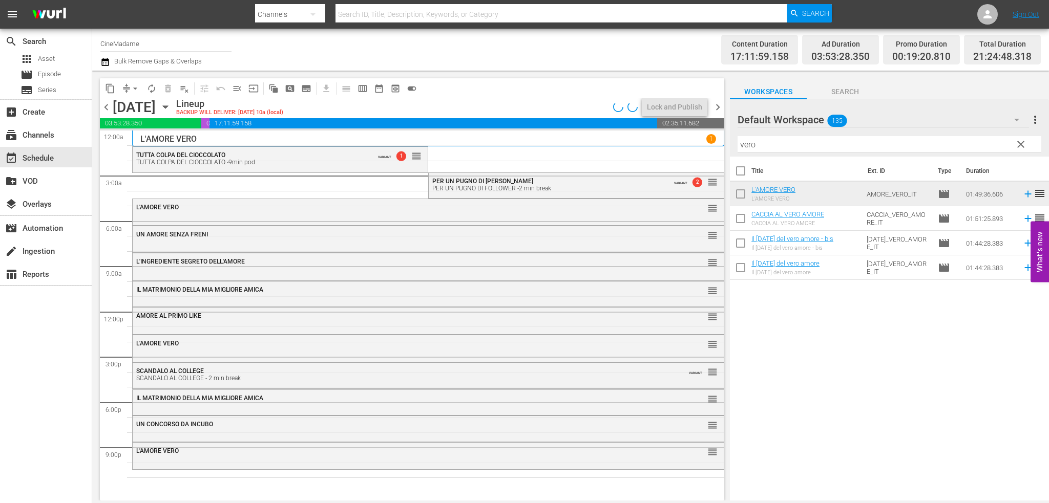
click at [294, 407] on div "IL MATRIMONIO DELLA MIA MIGLIORE AMICA reorder" at bounding box center [428, 398] width 591 height 17
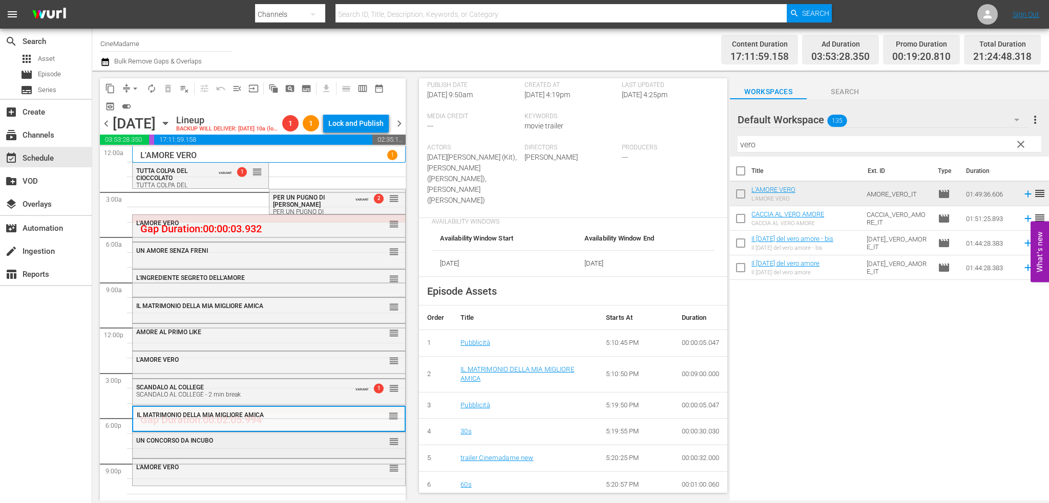
click at [305, 445] on div "UN CONCORSO DA INCUBO reorder" at bounding box center [269, 441] width 272 height 17
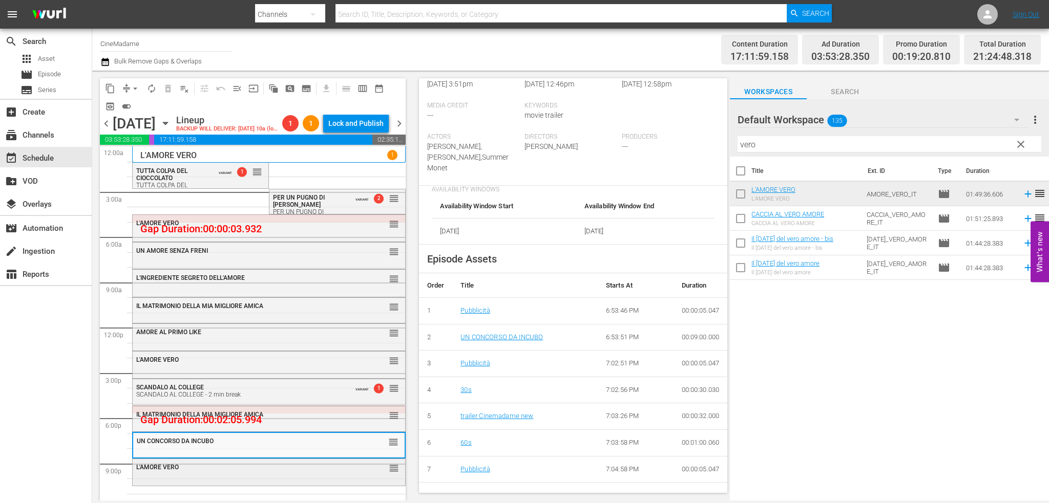
click at [198, 474] on div "L'AMORE VERO reorder" at bounding box center [269, 467] width 272 height 17
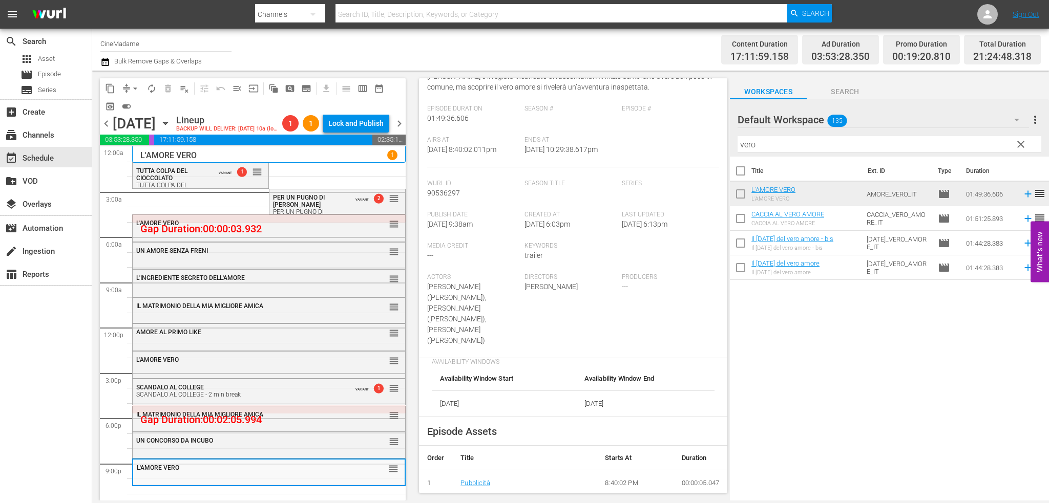
scroll to position [205, 0]
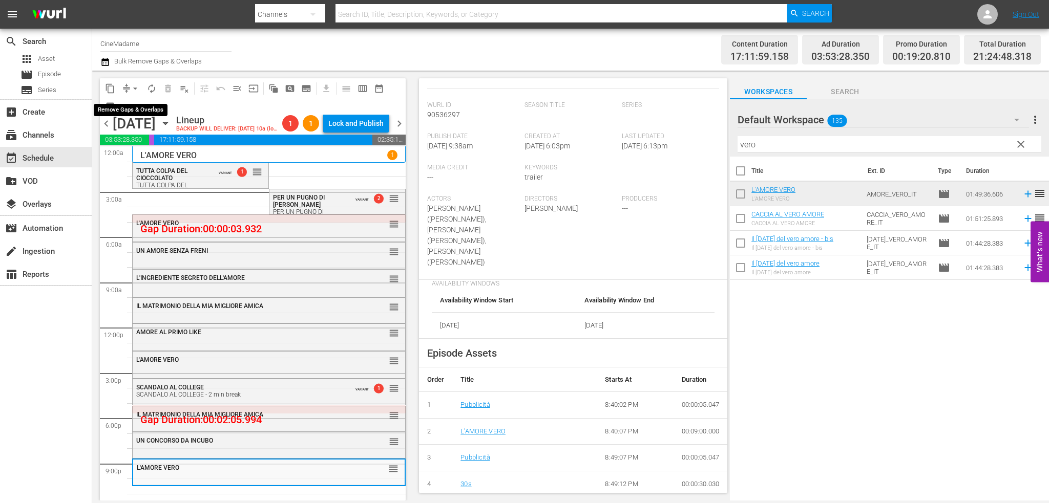
click at [130, 87] on span "arrow_drop_down" at bounding box center [135, 88] width 10 height 10
click at [146, 142] on li "Align to End of Previous Day" at bounding box center [136, 143] width 108 height 17
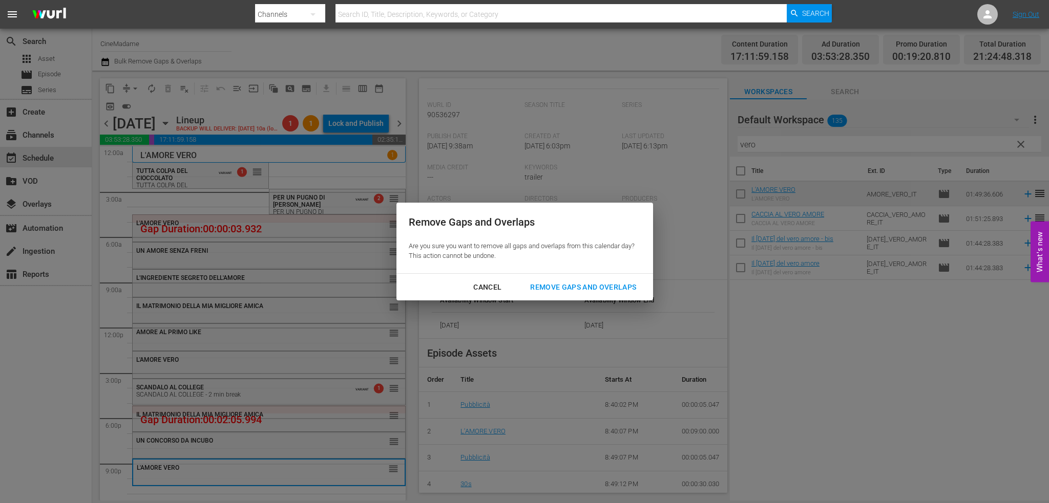
click at [561, 287] on div "Remove Gaps and Overlaps" at bounding box center [583, 287] width 122 height 13
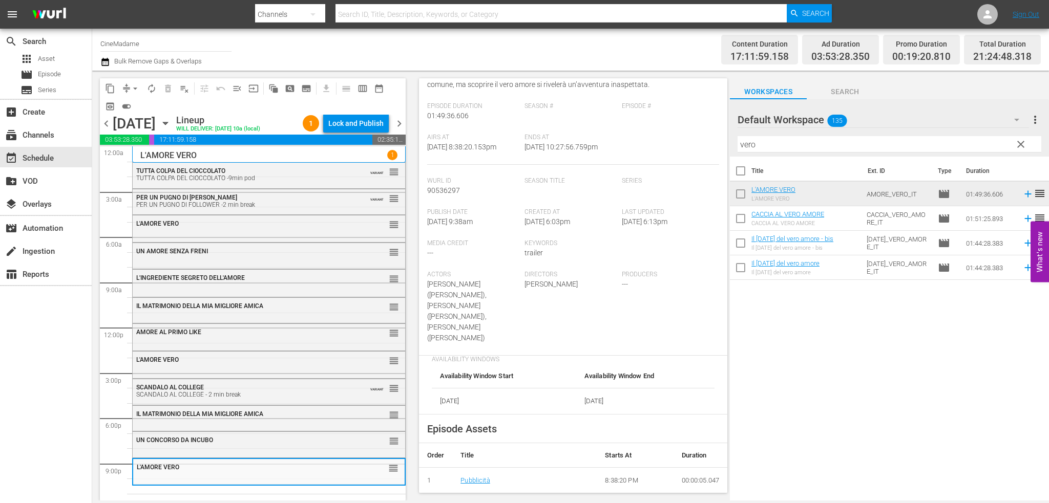
scroll to position [0, 0]
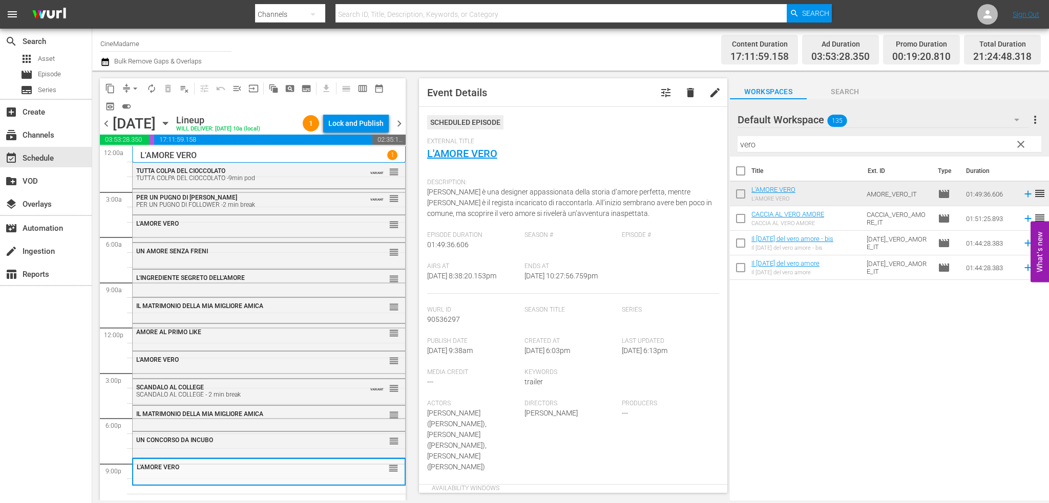
click at [794, 141] on input "vero" at bounding box center [890, 144] width 304 height 16
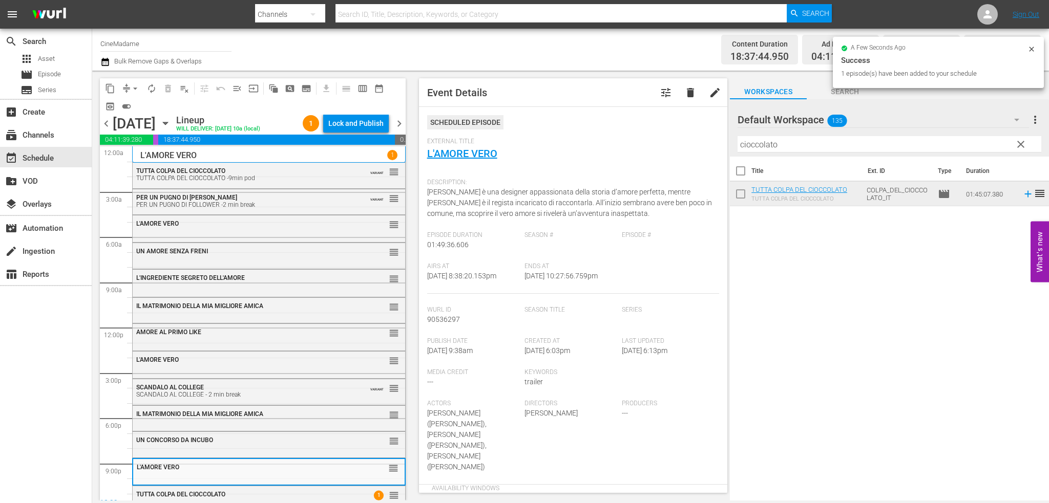
click at [751, 147] on input "cioccolato" at bounding box center [890, 144] width 304 height 16
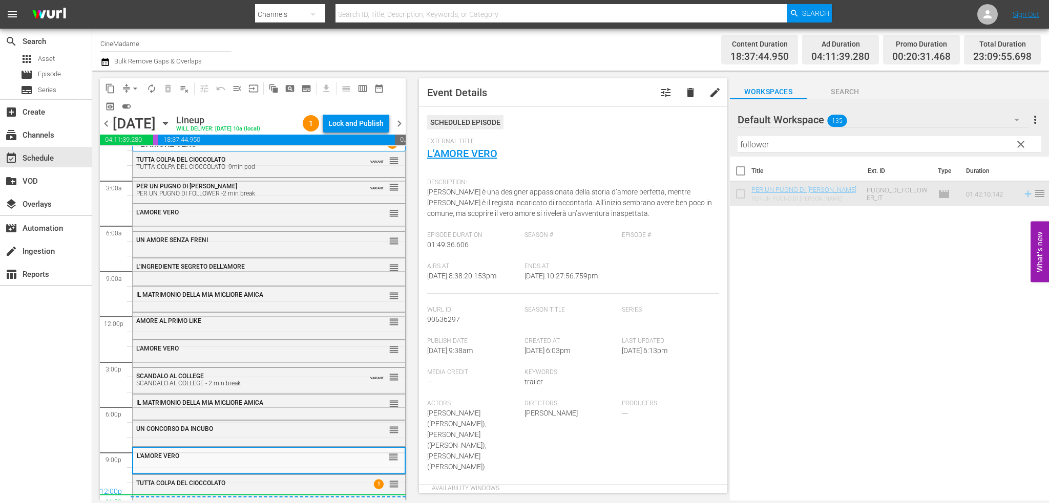
scroll to position [11, 0]
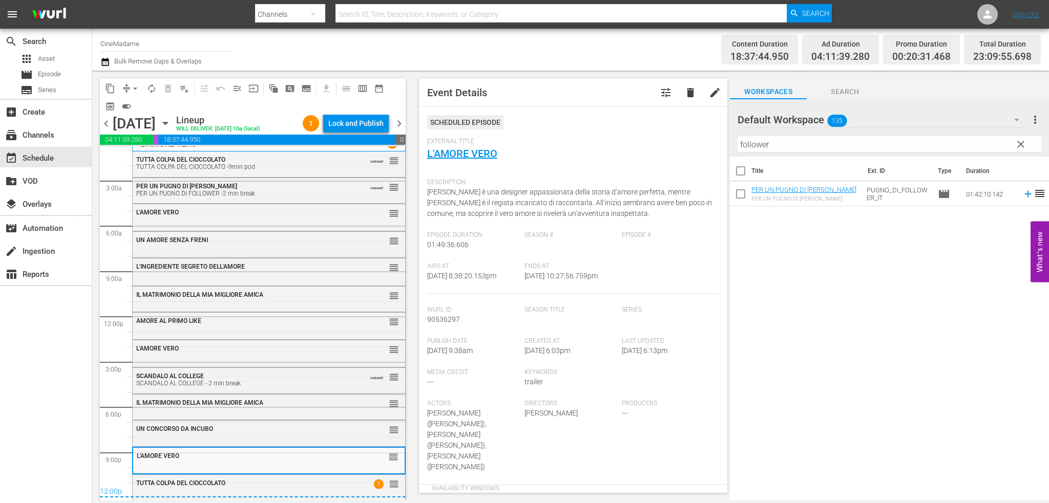
click at [305, 489] on div "12:00p" at bounding box center [253, 493] width 306 height 10
click at [274, 489] on div "12:00p" at bounding box center [253, 493] width 306 height 10
click at [283, 479] on div "TUTTA COLPA DEL CIOCCOLATO" at bounding box center [243, 483] width 214 height 8
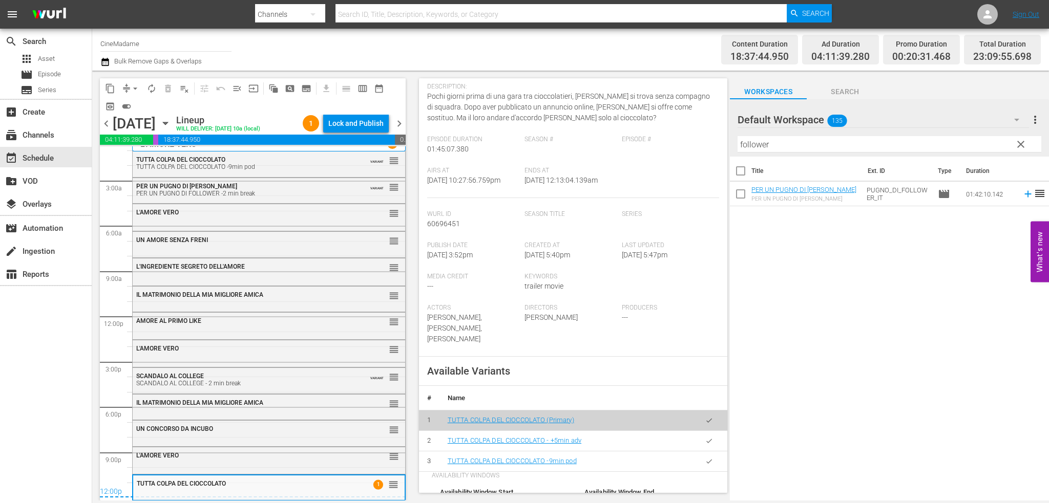
scroll to position [256, 0]
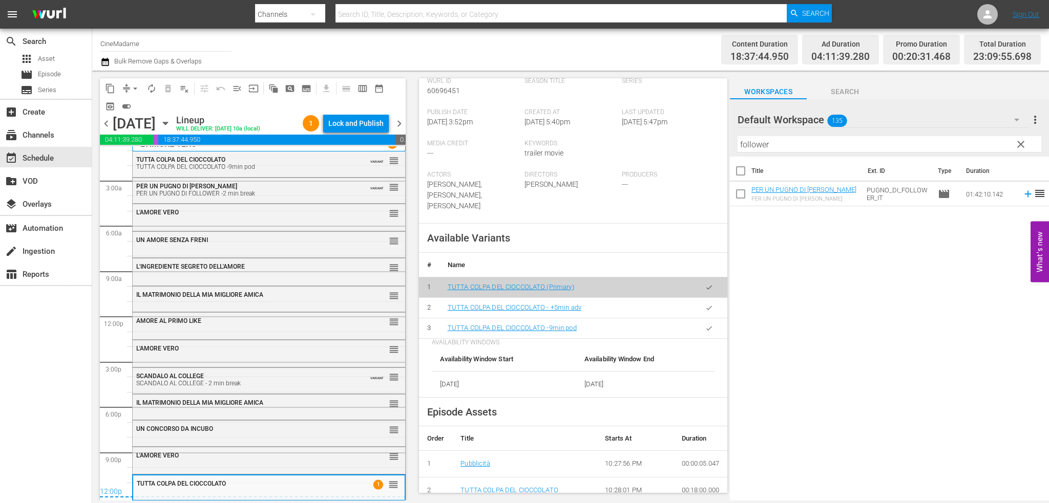
click at [705, 325] on icon "button" at bounding box center [709, 329] width 8 height 8
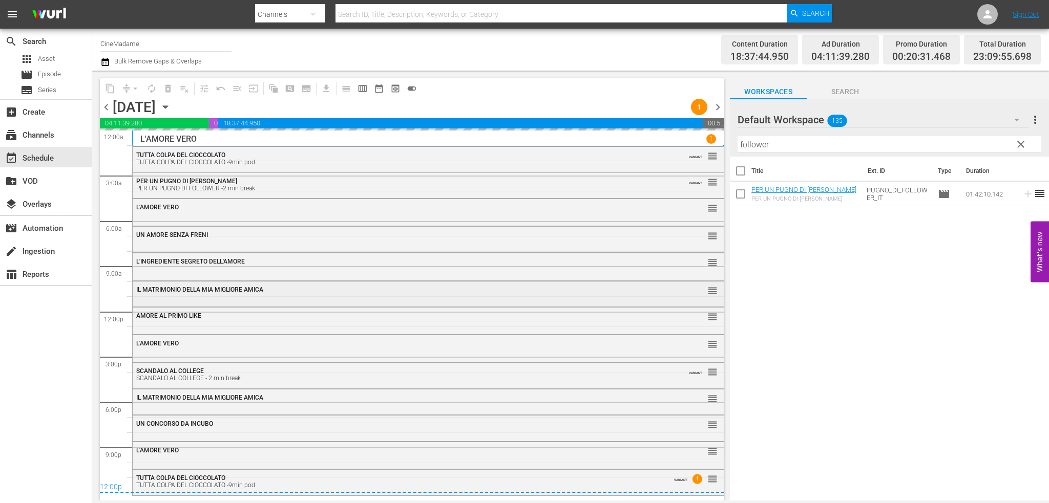
scroll to position [0, 0]
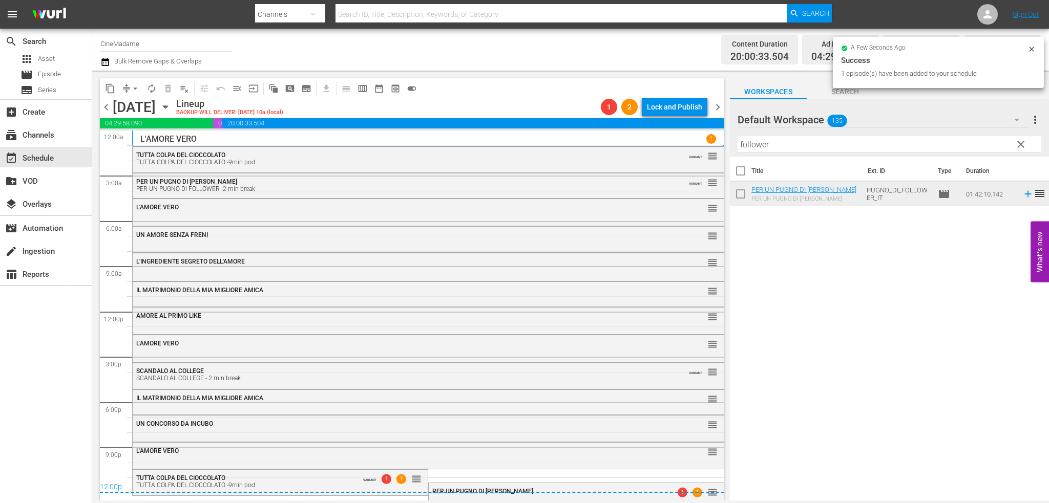
click at [524, 489] on div "12:00p" at bounding box center [412, 488] width 624 height 10
click at [527, 500] on div "PER UN PUGNO DI FOLLOWER 1 1 reorder" at bounding box center [576, 491] width 295 height 17
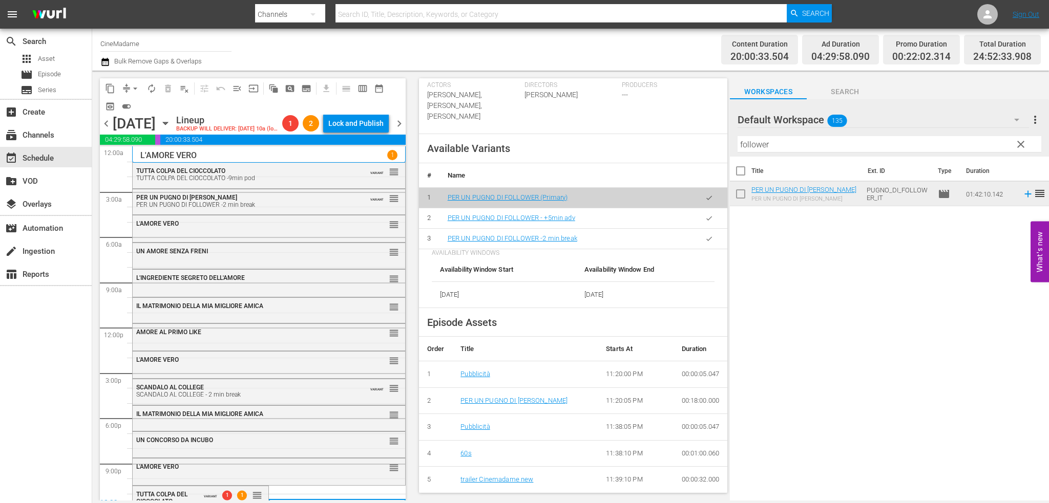
scroll to position [410, 0]
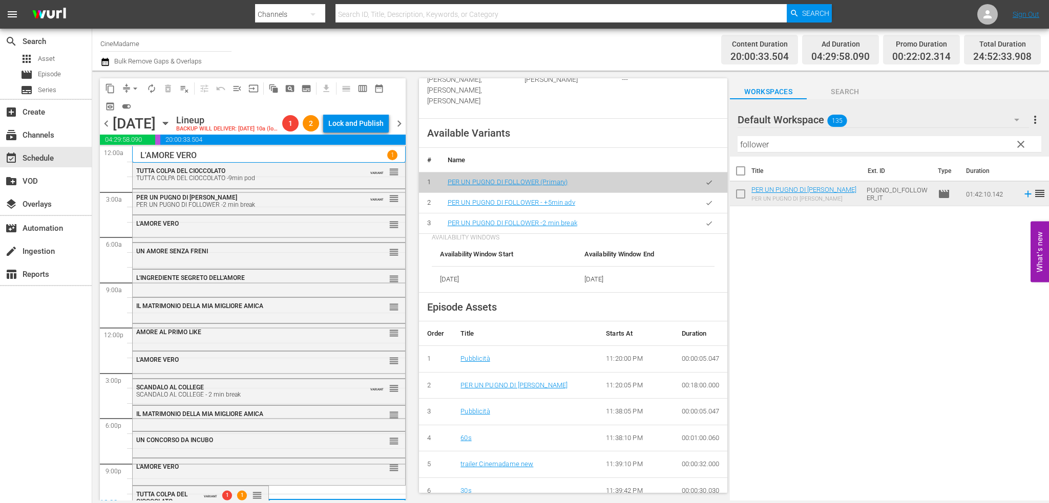
click at [699, 221] on button "button" at bounding box center [709, 224] width 20 height 20
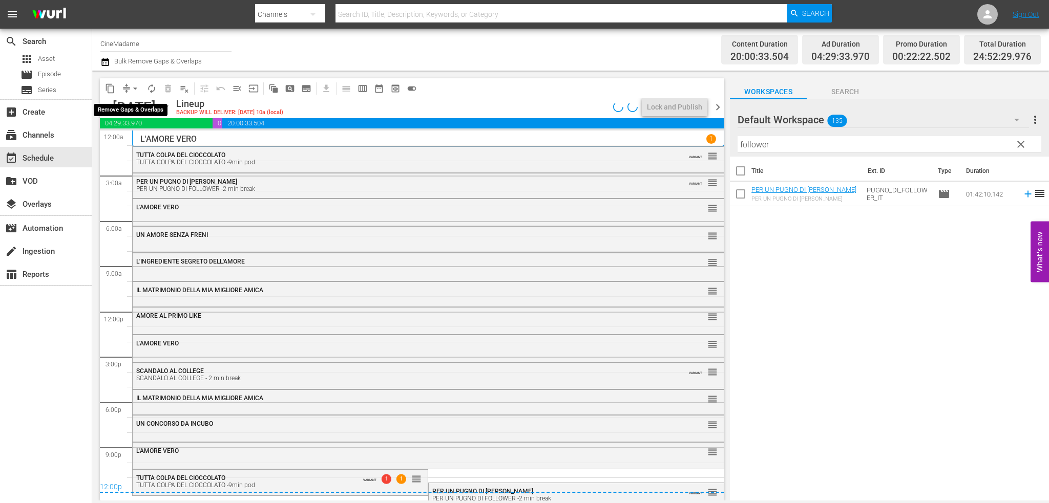
click at [130, 89] on span "arrow_drop_down" at bounding box center [135, 88] width 10 height 10
click at [138, 149] on li "Align to End of Previous Day" at bounding box center [136, 143] width 108 height 17
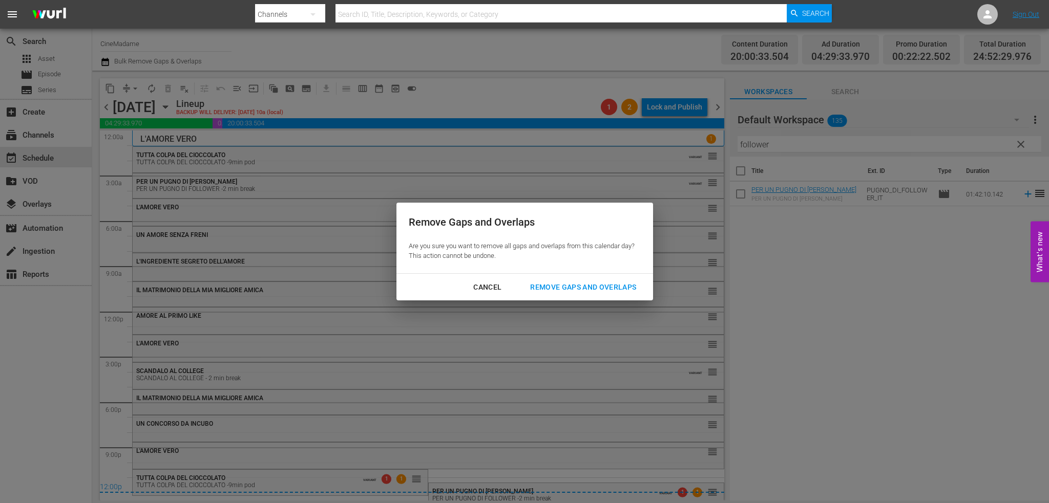
click at [600, 290] on div "Remove Gaps and Overlaps" at bounding box center [583, 287] width 122 height 13
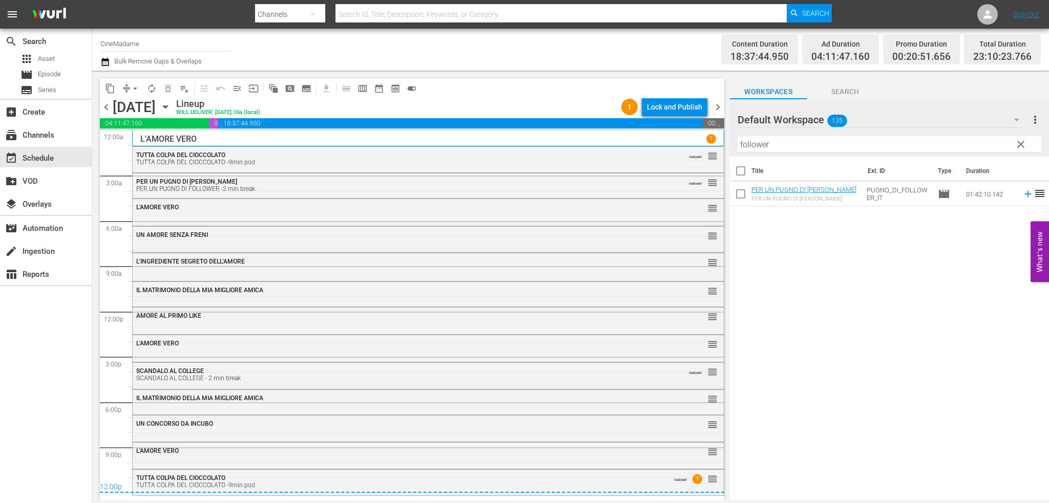
click at [717, 109] on span "chevron_right" at bounding box center [717, 107] width 13 height 13
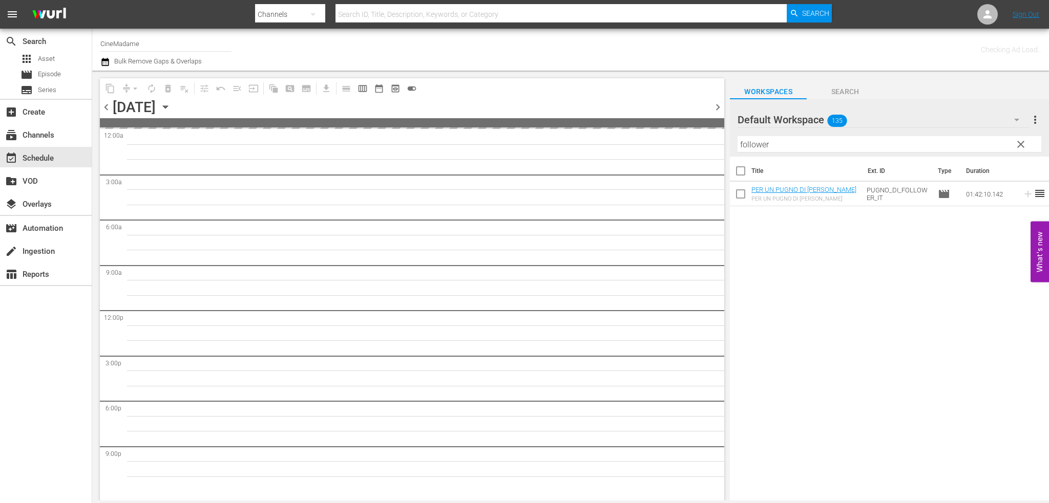
click at [767, 147] on input "follower" at bounding box center [890, 144] width 304 height 16
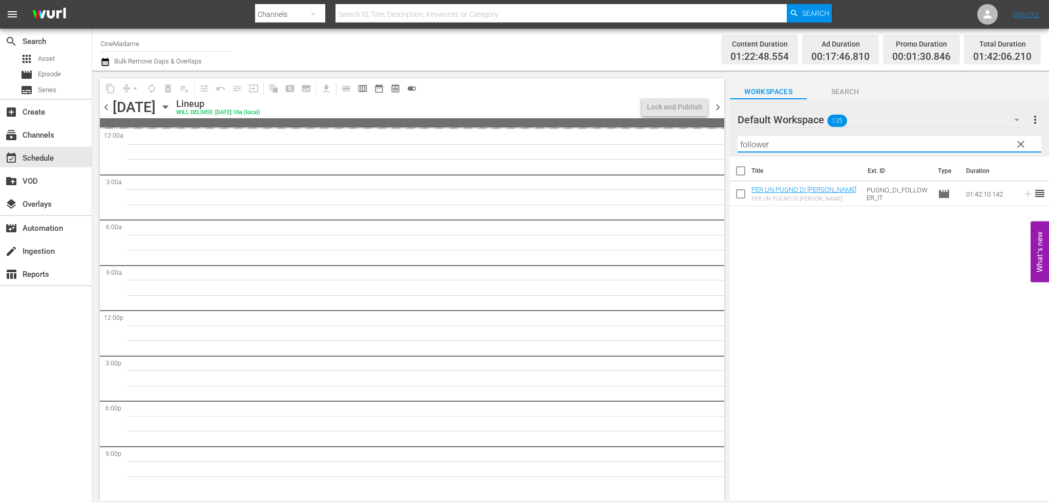
click at [767, 146] on input "follower" at bounding box center [890, 144] width 304 height 16
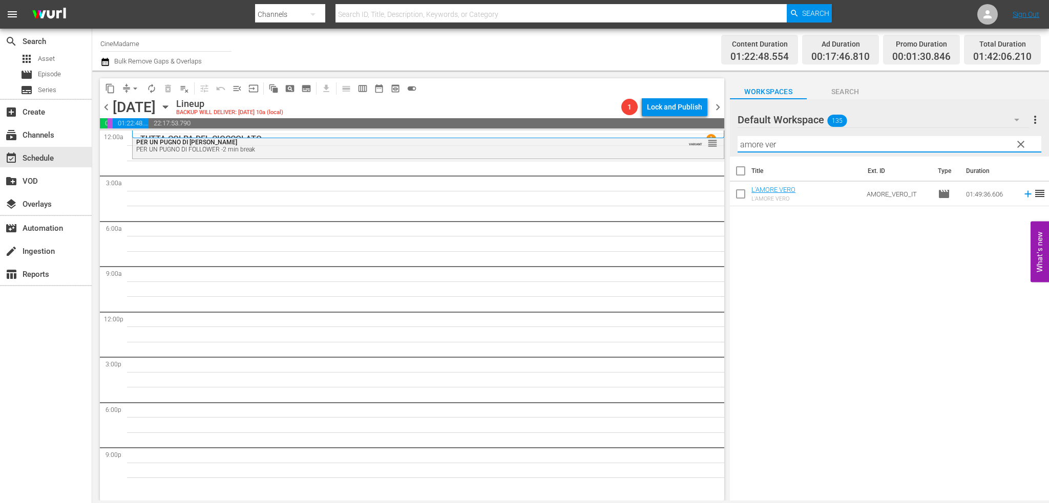
type input "amore vero"
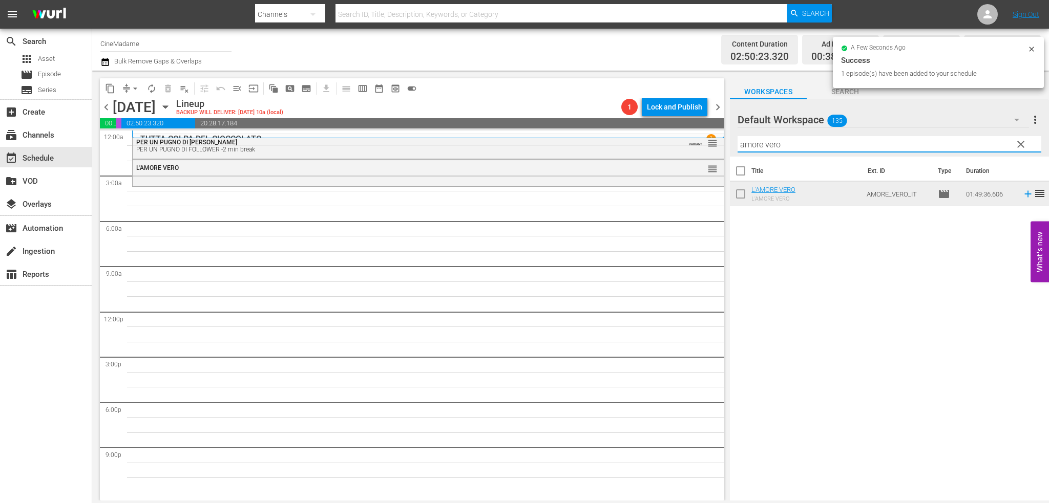
drag, startPoint x: 786, startPoint y: 141, endPoint x: 721, endPoint y: 151, distance: 65.3
click at [721, 151] on div "content_copy compress arrow_drop_down autorenew_outlined delete_forever_outline…" at bounding box center [570, 286] width 957 height 430
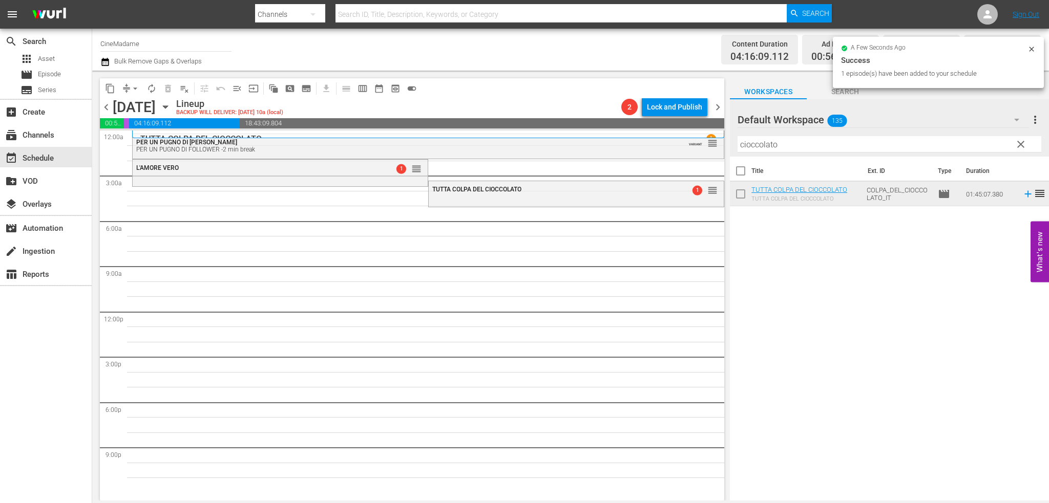
click at [775, 142] on input "cioccolato" at bounding box center [890, 144] width 304 height 16
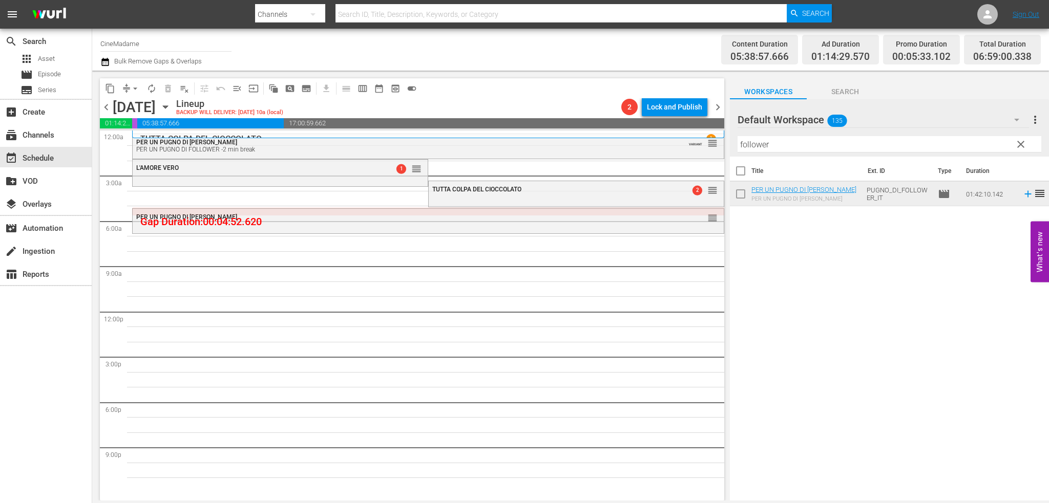
click at [790, 145] on input "follower" at bounding box center [890, 144] width 304 height 16
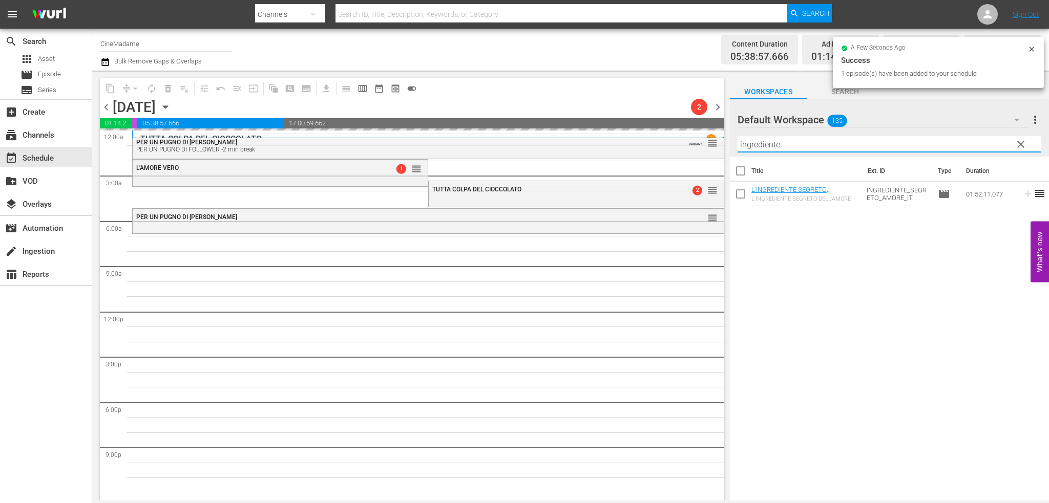
click at [776, 136] on input "ingrediente" at bounding box center [890, 144] width 304 height 16
click at [771, 143] on input "ingrediente" at bounding box center [890, 144] width 304 height 16
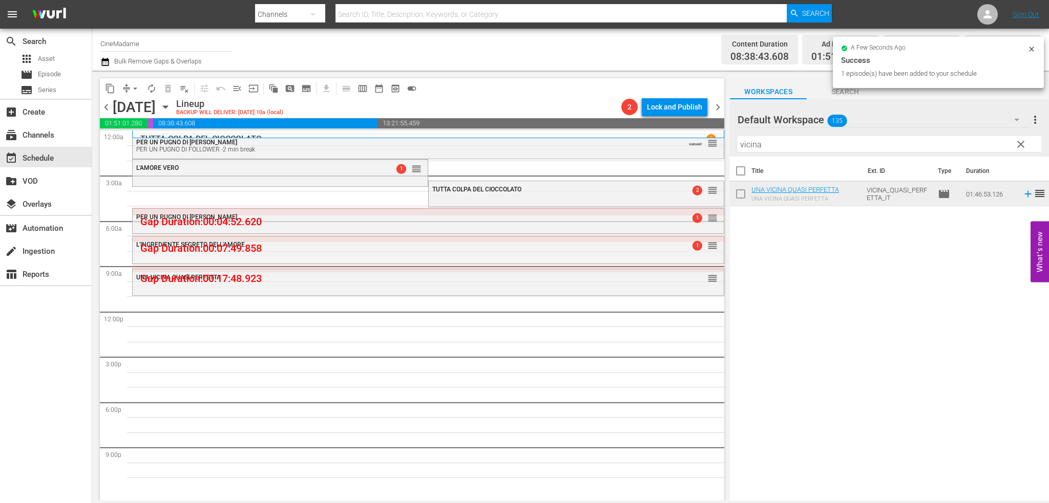
click at [760, 140] on input "vicina" at bounding box center [890, 144] width 304 height 16
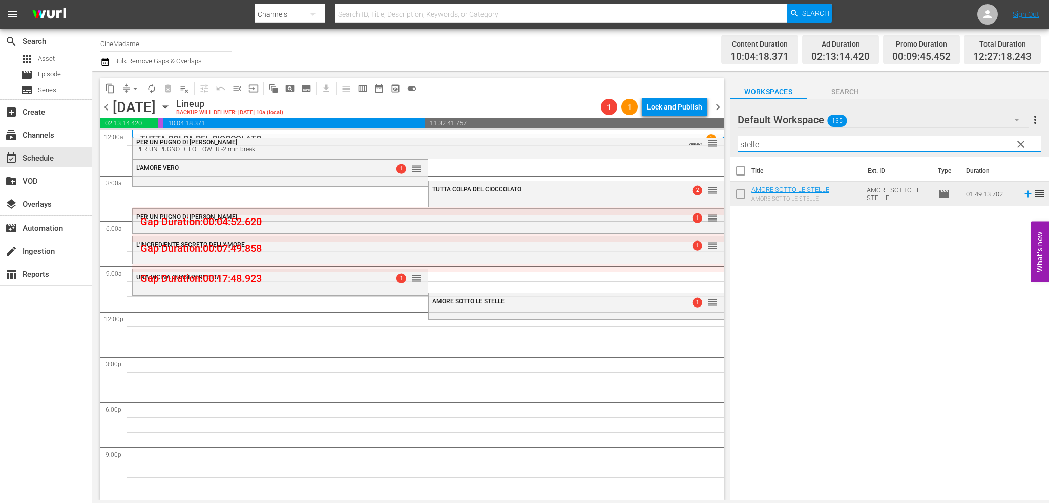
click at [772, 148] on input "stelle" at bounding box center [890, 144] width 304 height 16
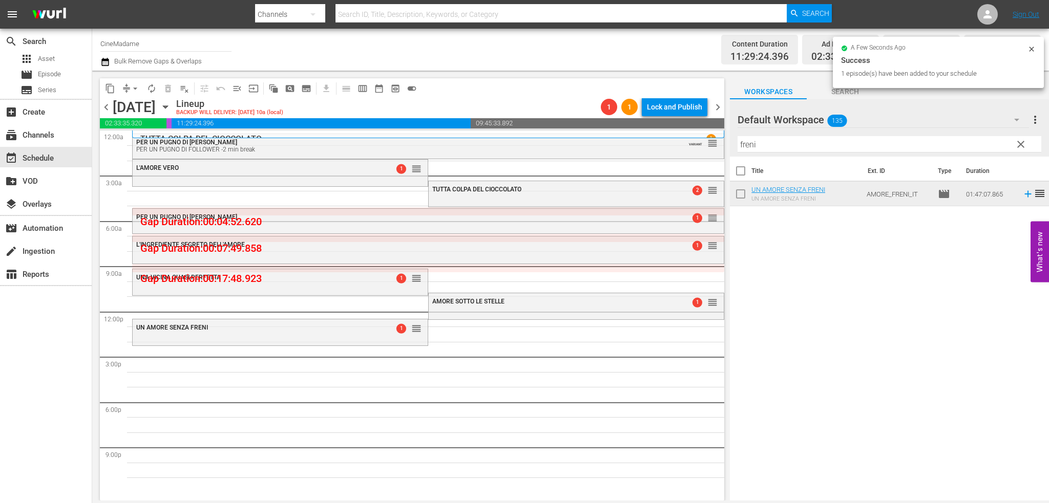
click at [783, 133] on div at bounding box center [775, 121] width 74 height 26
click at [778, 141] on input "freni" at bounding box center [890, 144] width 304 height 16
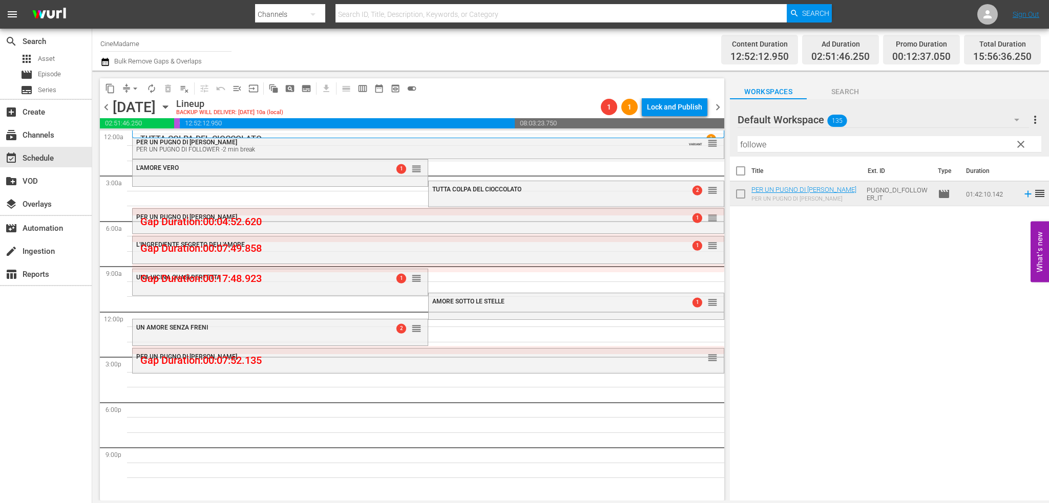
click at [807, 141] on input "followe" at bounding box center [890, 144] width 304 height 16
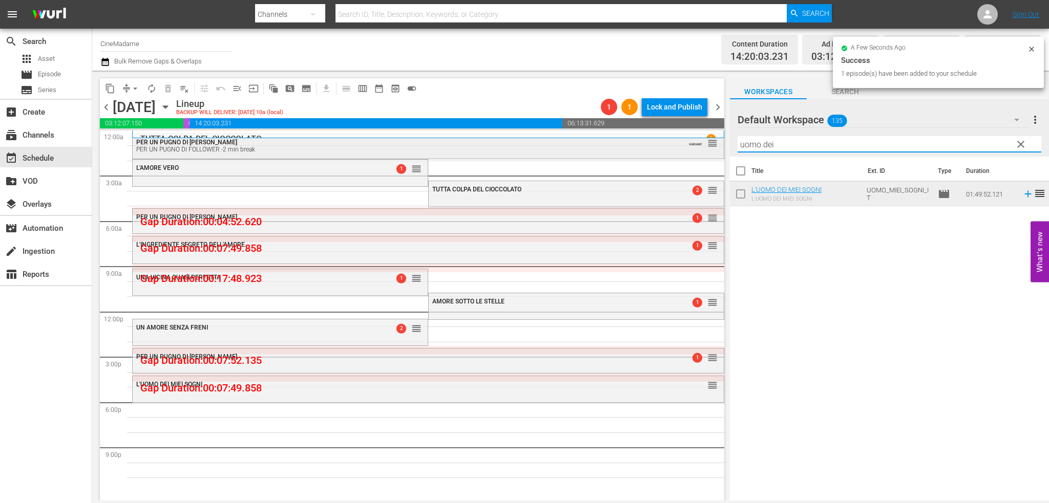
drag, startPoint x: 790, startPoint y: 148, endPoint x: 699, endPoint y: 148, distance: 90.7
click at [699, 148] on div "content_copy compress arrow_drop_down autorenew_outlined delete_forever_outline…" at bounding box center [570, 286] width 957 height 430
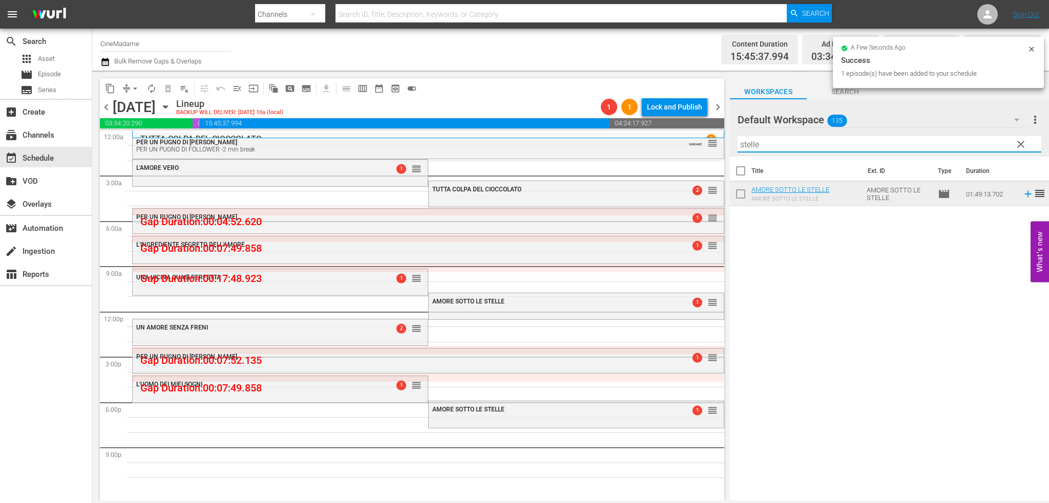
click at [757, 151] on input "stelle" at bounding box center [890, 144] width 304 height 16
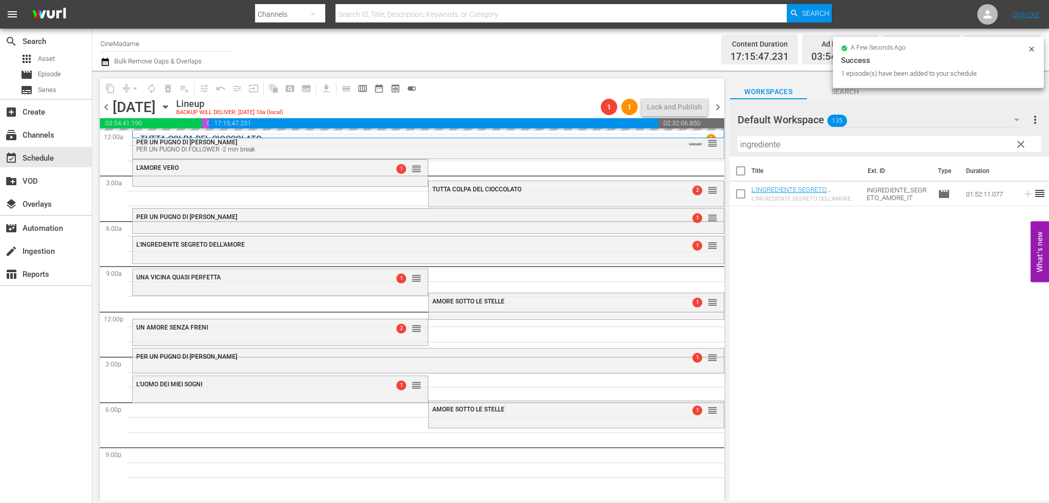
click at [770, 142] on input "ingrediente" at bounding box center [890, 144] width 304 height 16
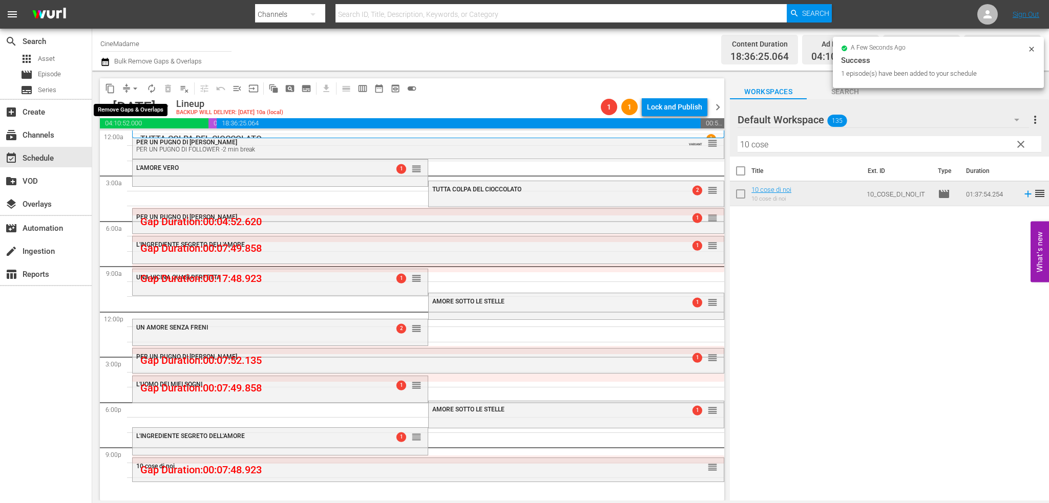
click at [134, 92] on span "arrow_drop_down" at bounding box center [135, 88] width 10 height 10
click at [154, 143] on li "Align to End of Previous Day" at bounding box center [136, 143] width 108 height 17
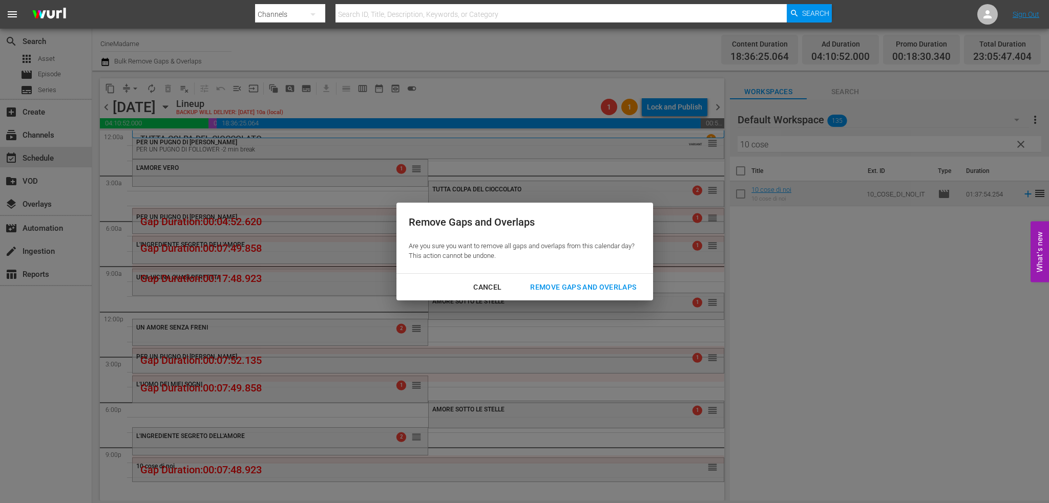
click at [545, 279] on button "Remove Gaps and Overlaps" at bounding box center [583, 287] width 131 height 19
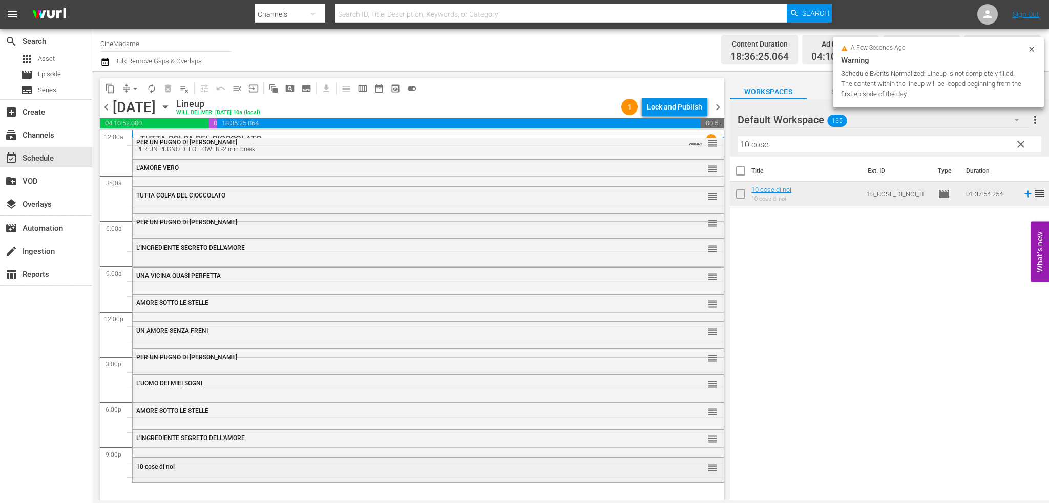
click at [187, 477] on div "10 cose di noi reorder" at bounding box center [428, 470] width 591 height 22
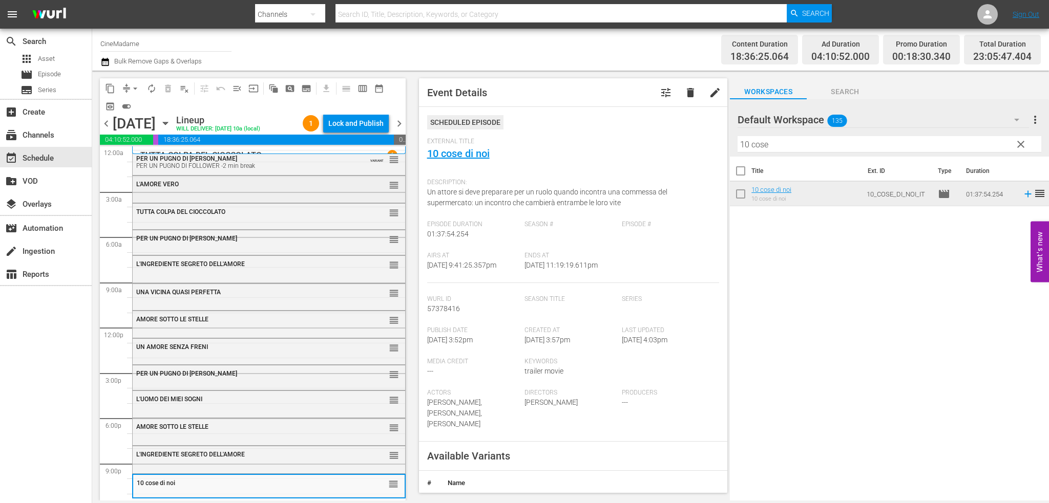
click at [207, 194] on div "L'AMORE VERO reorder" at bounding box center [269, 188] width 272 height 25
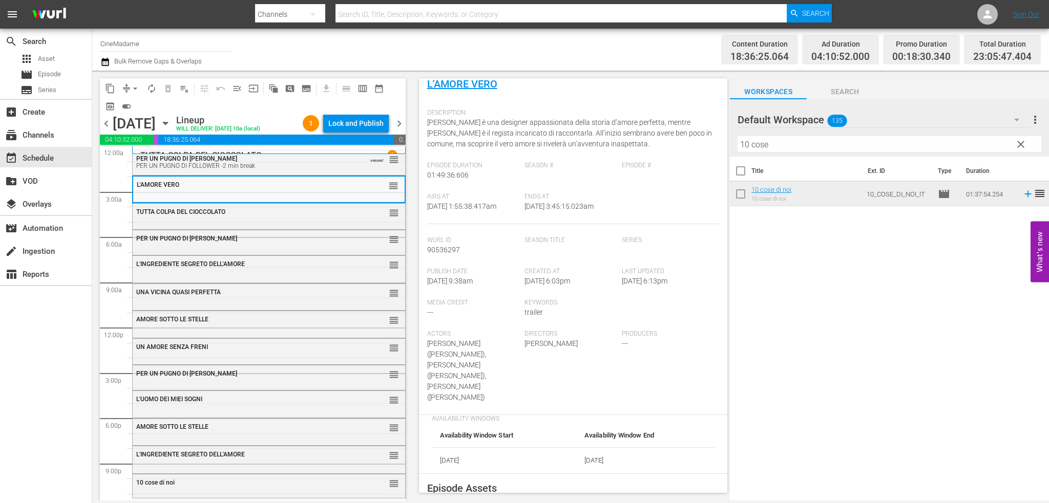
scroll to position [154, 0]
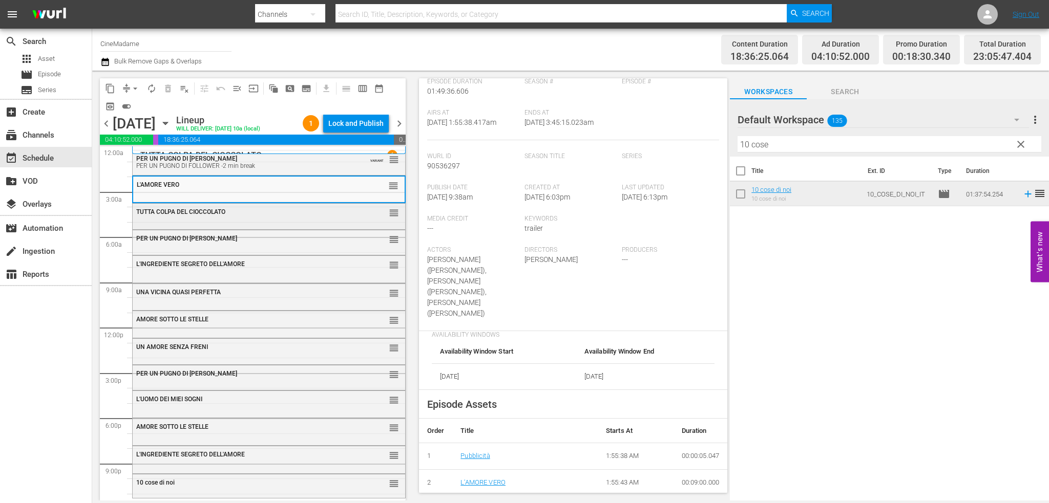
click at [252, 221] on div "TUTTA COLPA DEL CIOCCOLATO reorder" at bounding box center [269, 216] width 272 height 24
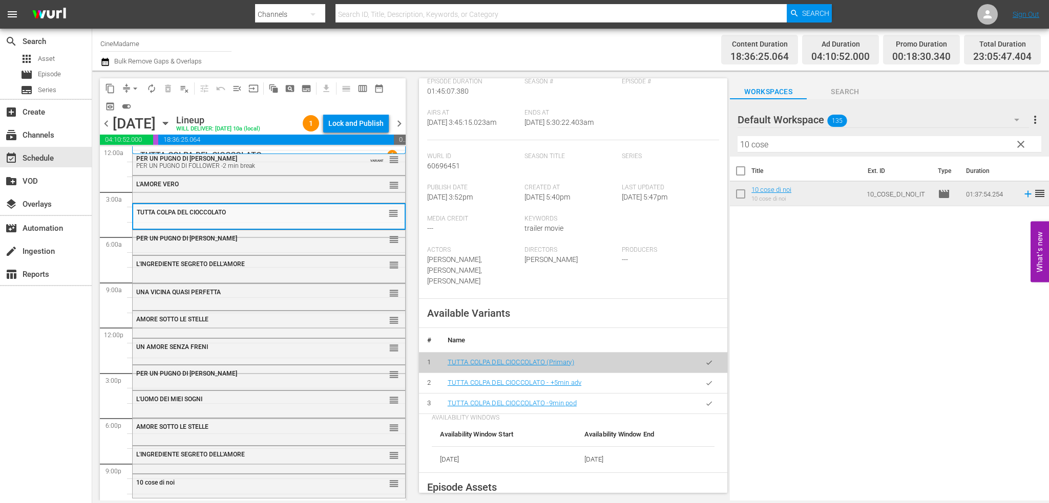
click at [701, 398] on button "button" at bounding box center [709, 404] width 20 height 20
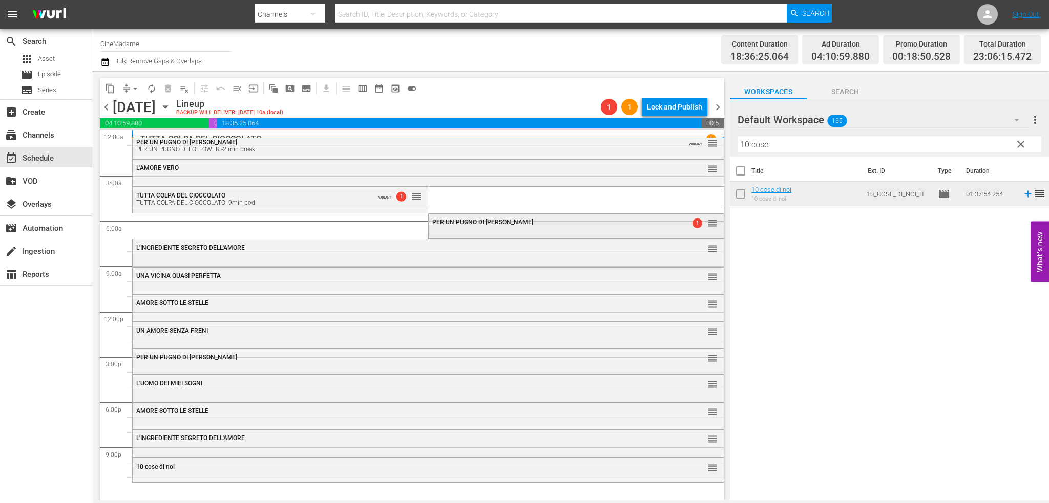
click at [486, 228] on div "PER UN PUGNO DI FOLLOWER 1 reorder" at bounding box center [576, 222] width 295 height 17
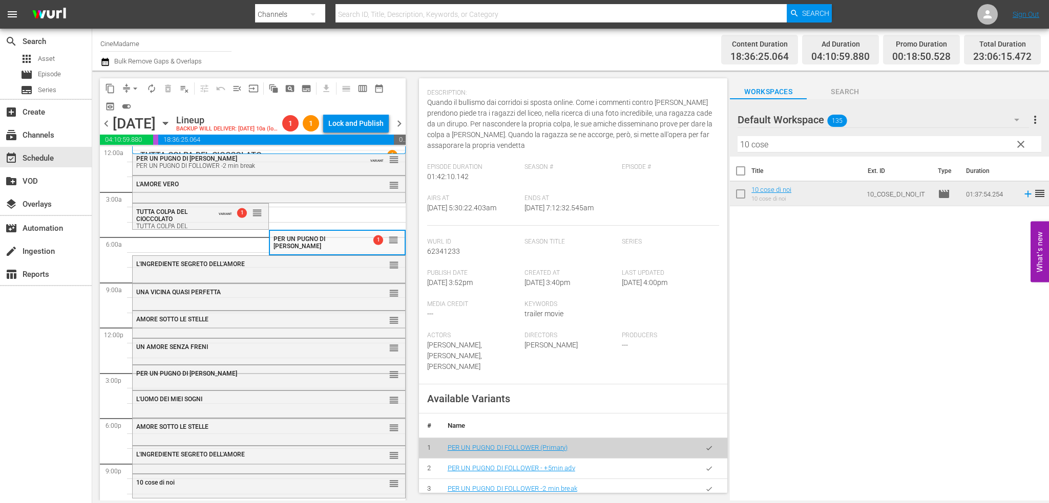
scroll to position [256, 0]
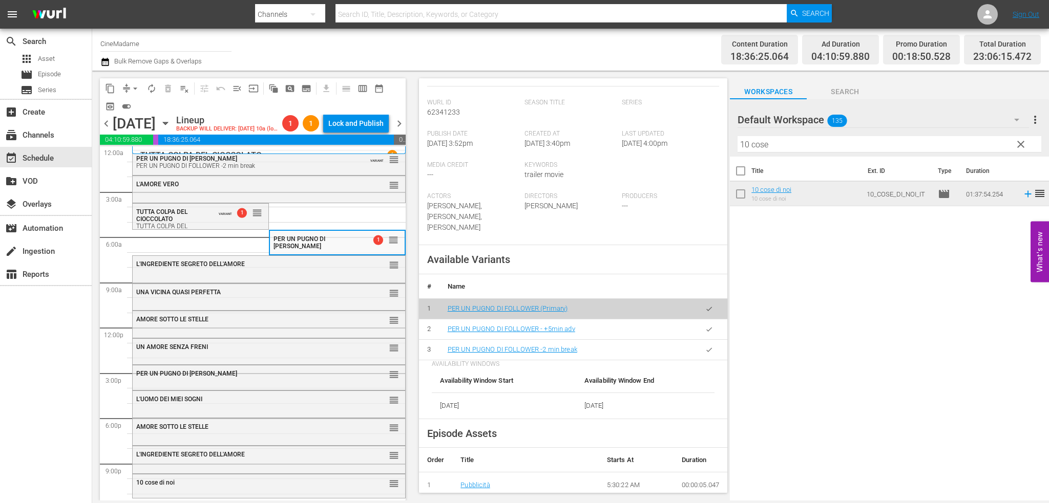
click at [705, 350] on icon "button" at bounding box center [709, 350] width 8 height 8
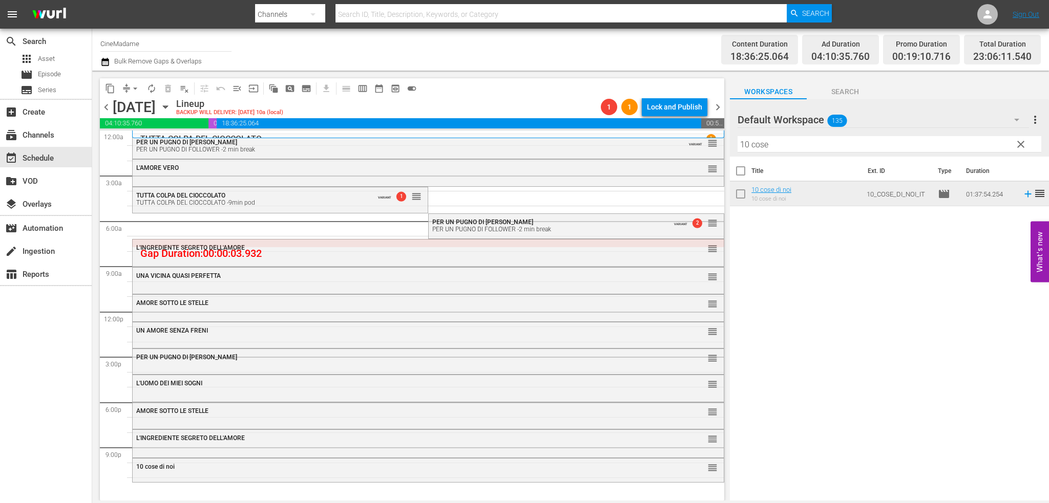
click at [322, 247] on div "L'INGREDIENTE SEGRETO DELL'AMORE" at bounding box center [400, 247] width 528 height 7
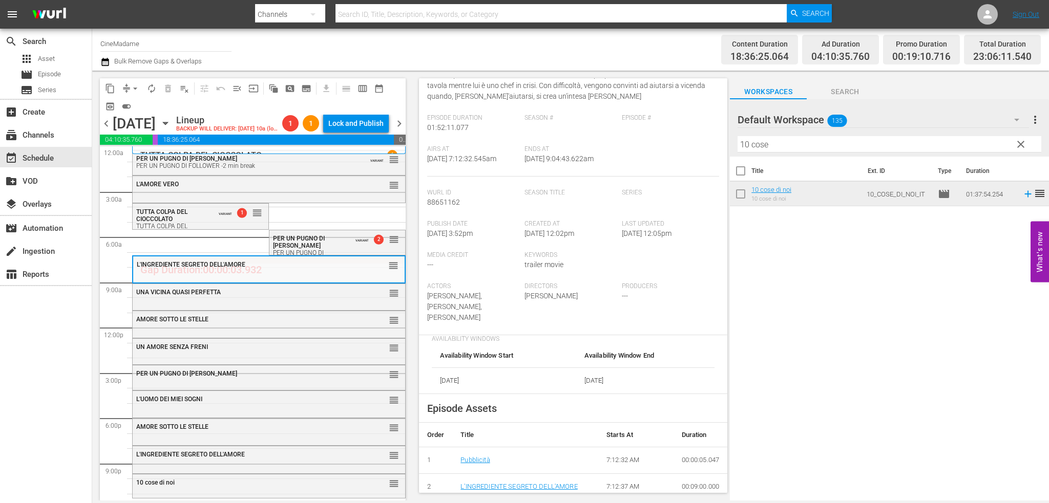
scroll to position [307, 0]
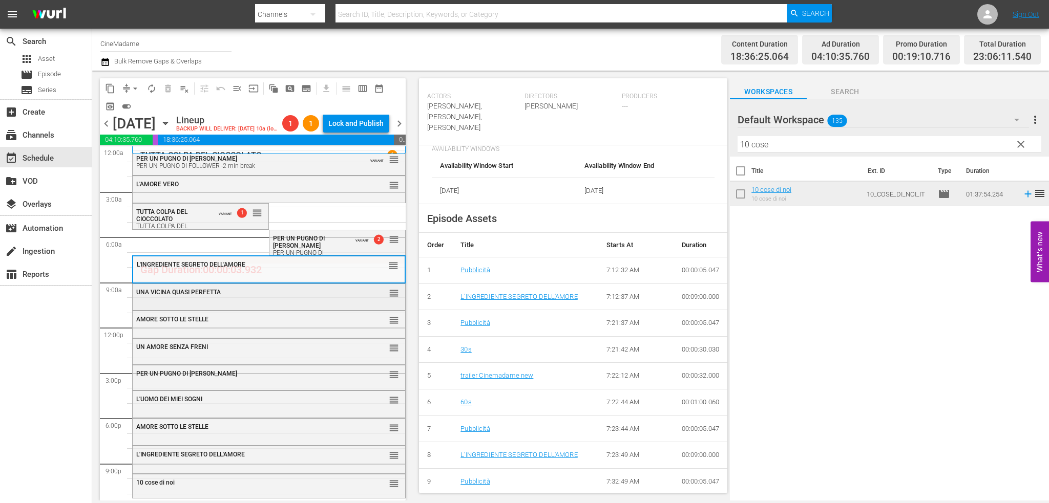
click at [284, 306] on div "UNA VICINA QUASI PERFETTA reorder" at bounding box center [269, 296] width 272 height 24
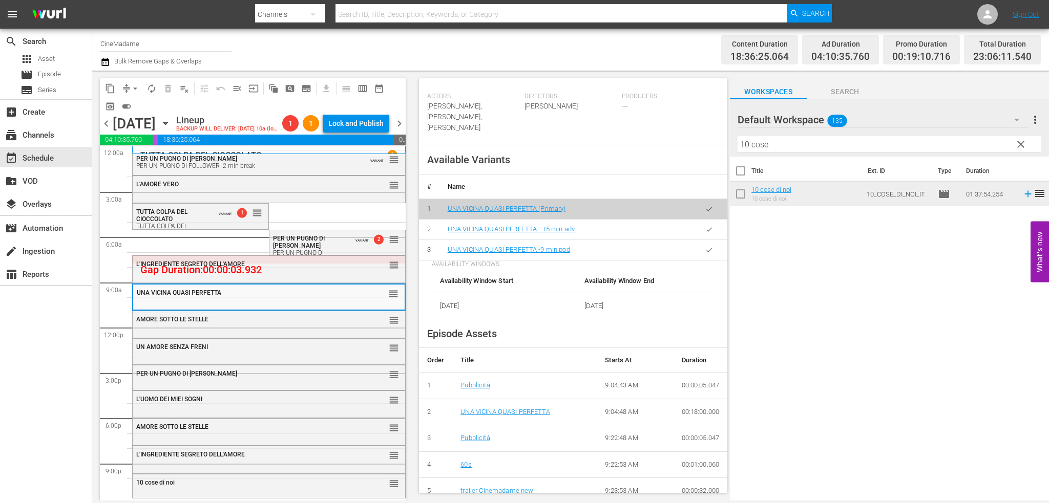
click at [699, 240] on button "button" at bounding box center [709, 250] width 20 height 20
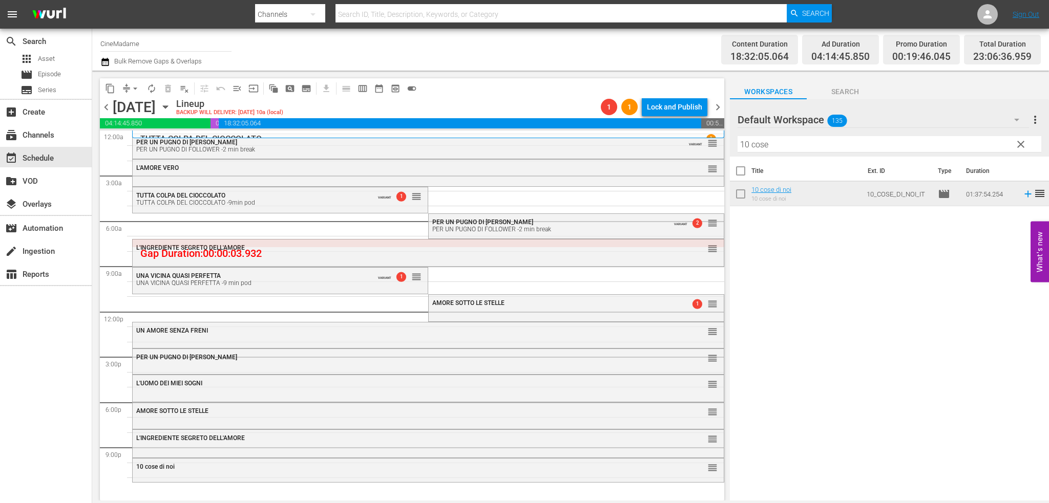
click at [436, 308] on div "AMORE SOTTO LE STELLE 1 reorder" at bounding box center [576, 303] width 295 height 17
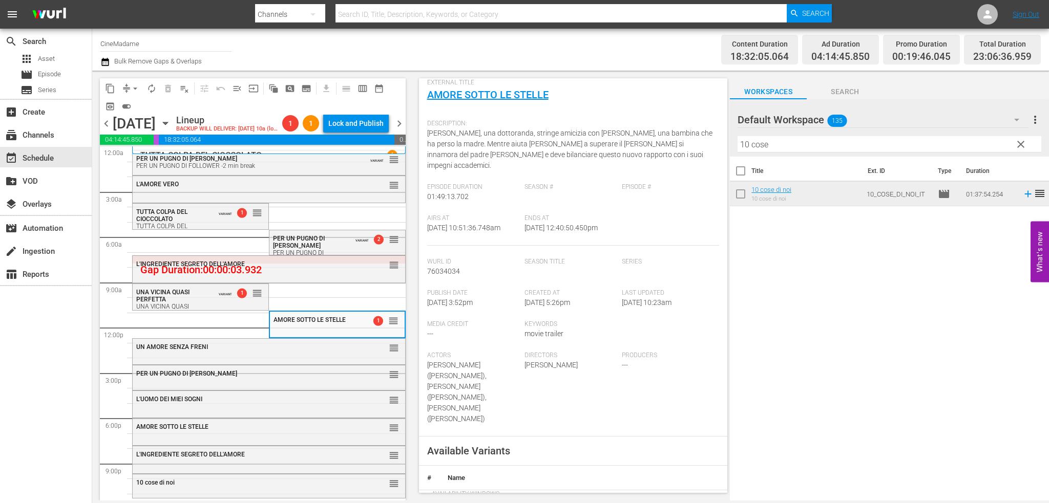
scroll to position [256, 0]
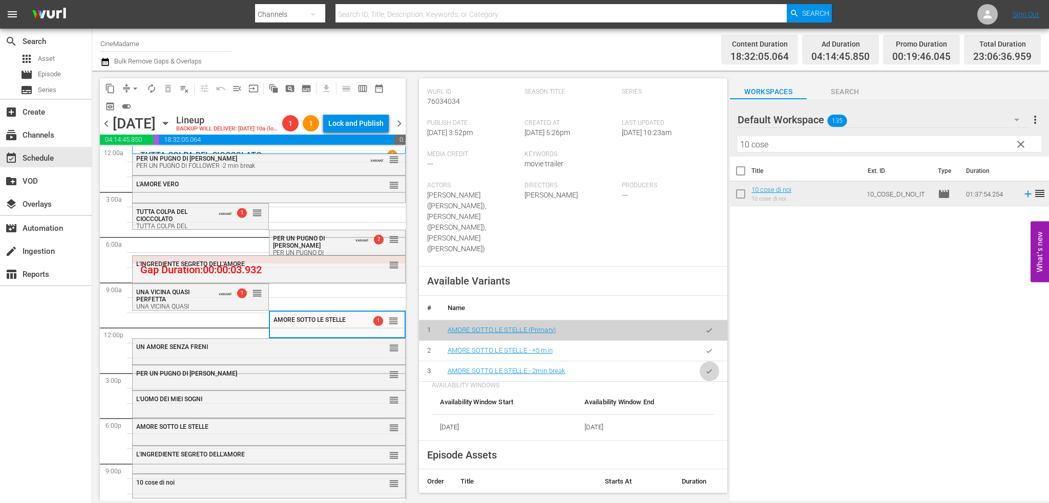
click at [706, 362] on button "button" at bounding box center [709, 372] width 20 height 20
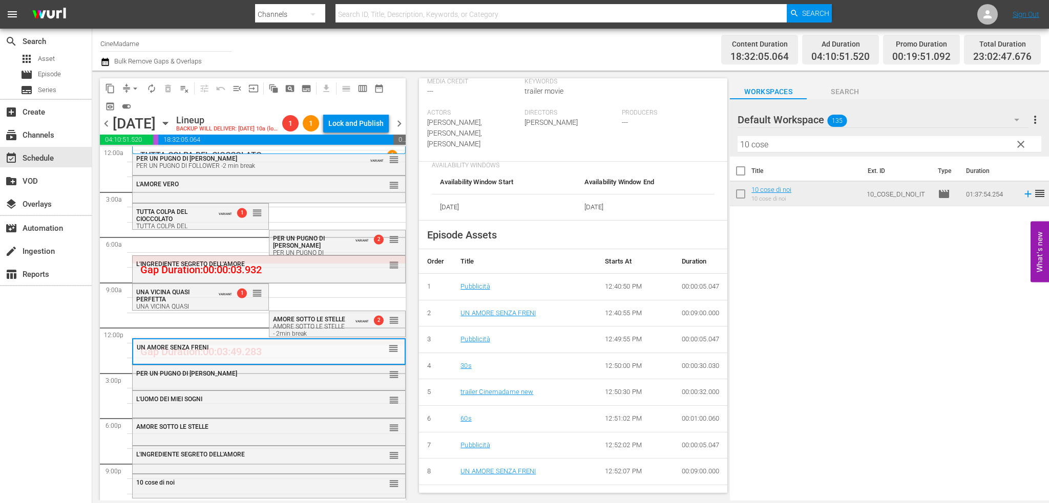
scroll to position [307, 0]
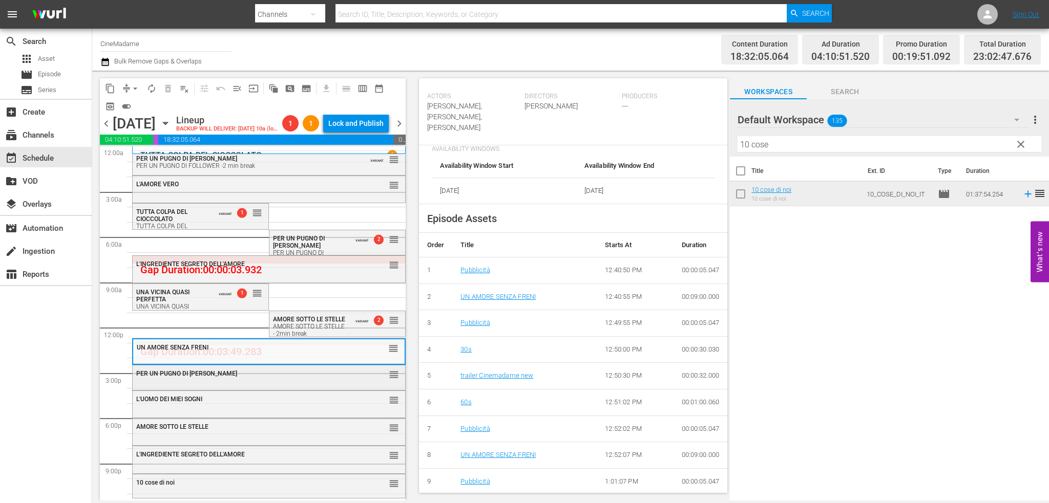
click at [249, 366] on div "PER UN PUGNO DI FOLLOWER reorder" at bounding box center [269, 374] width 272 height 17
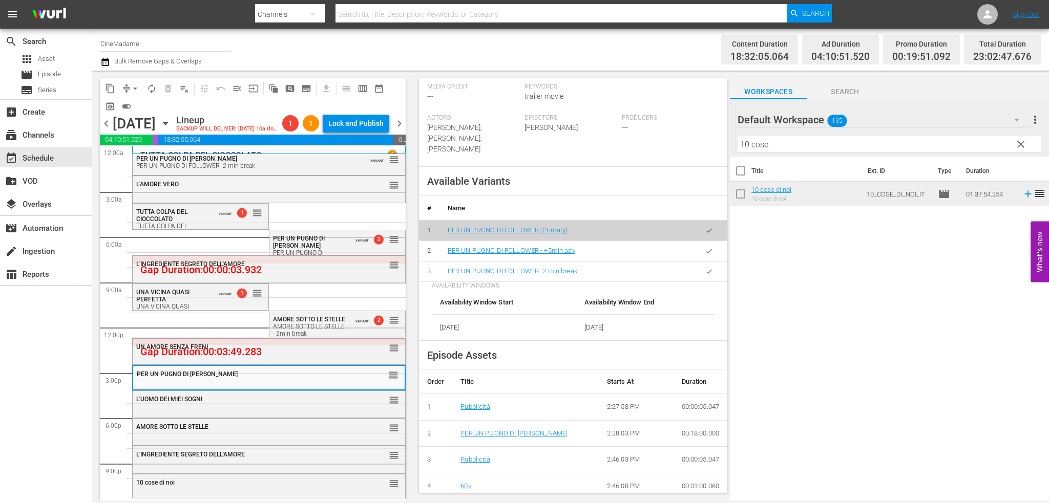
click at [705, 268] on icon "button" at bounding box center [709, 272] width 8 height 8
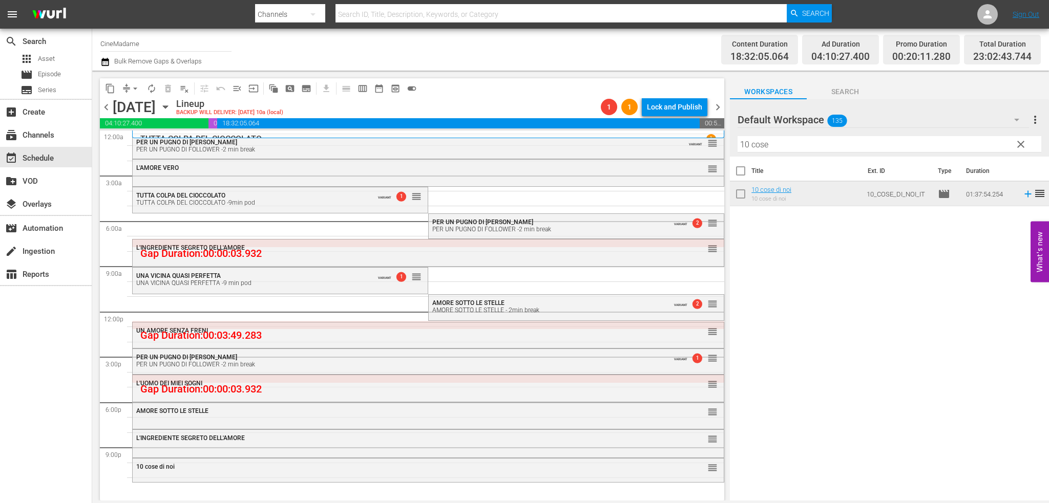
click at [281, 385] on div "L'UOMO DEI MIEI SOGNI" at bounding box center [400, 383] width 528 height 7
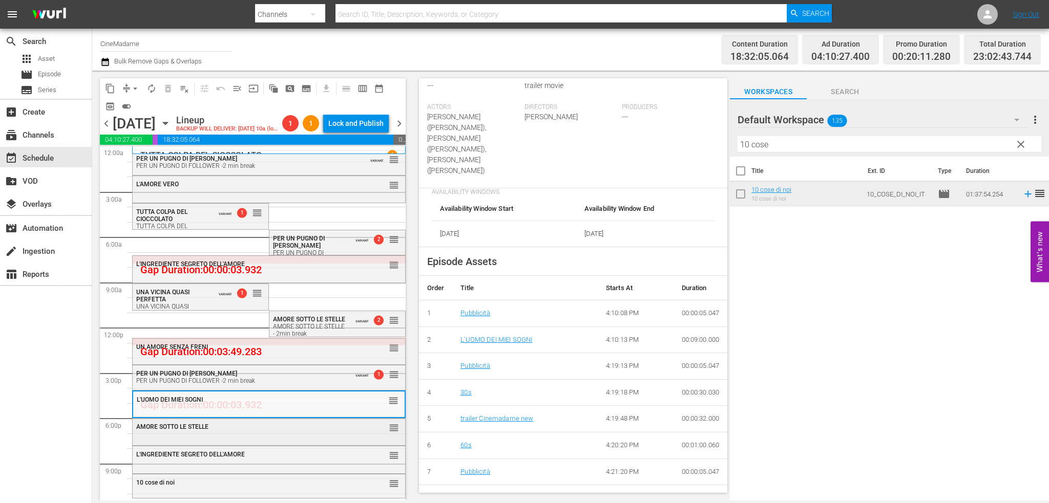
click at [289, 436] on div "AMORE SOTTO LE STELLE reorder" at bounding box center [269, 427] width 272 height 17
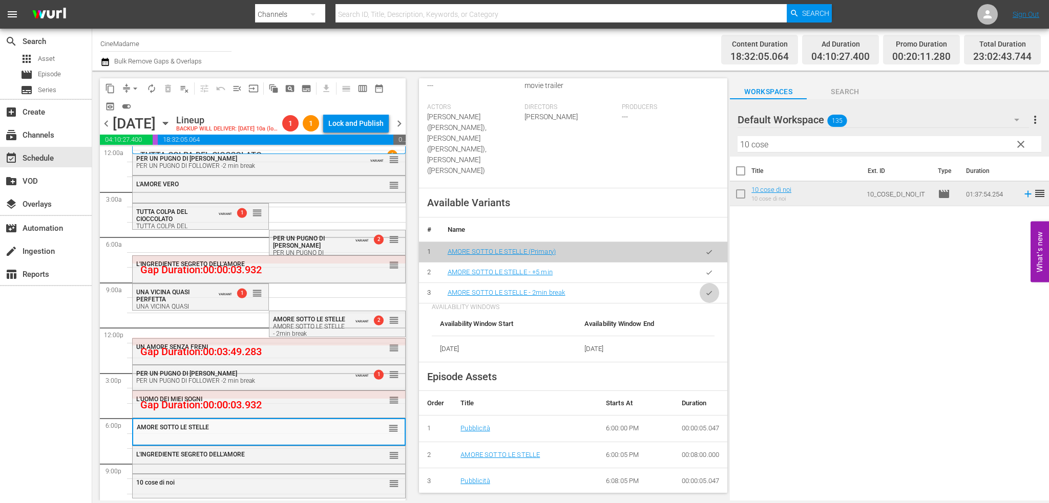
click at [705, 283] on button "button" at bounding box center [709, 293] width 20 height 20
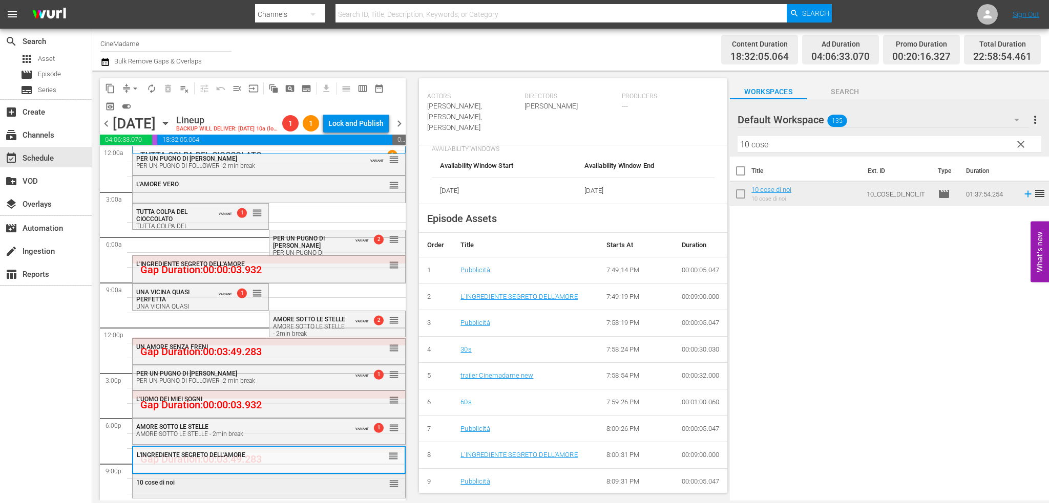
click at [310, 484] on div "10 cose di noi" at bounding box center [243, 482] width 214 height 7
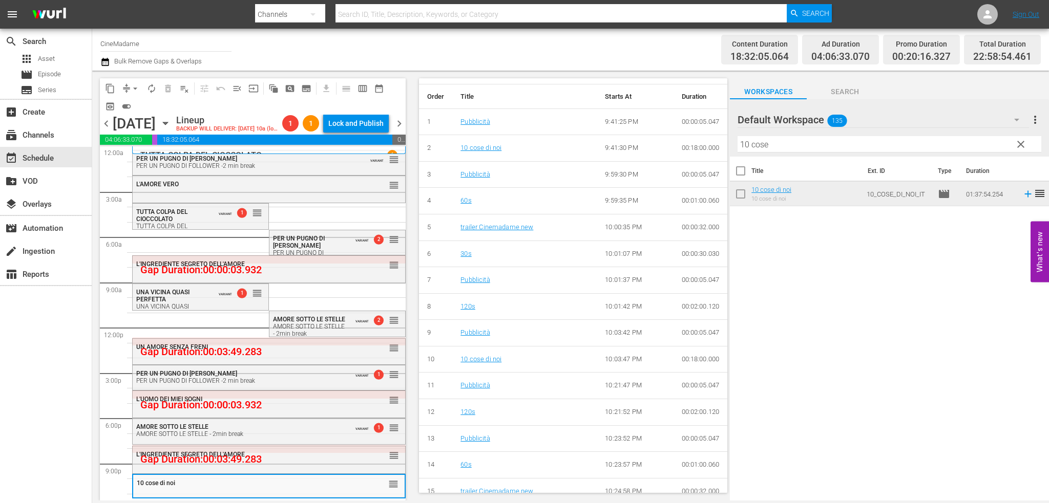
scroll to position [297, 0]
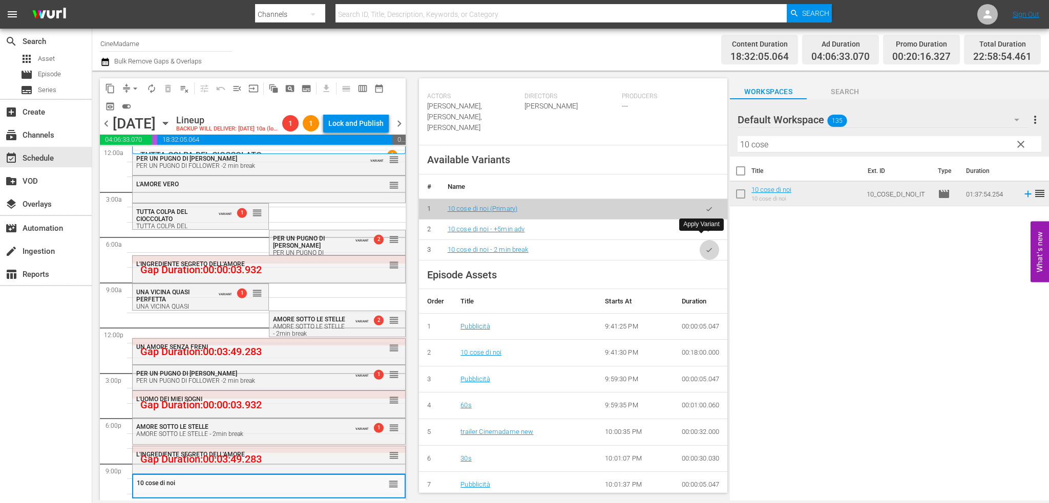
click at [705, 246] on icon "button" at bounding box center [709, 250] width 8 height 8
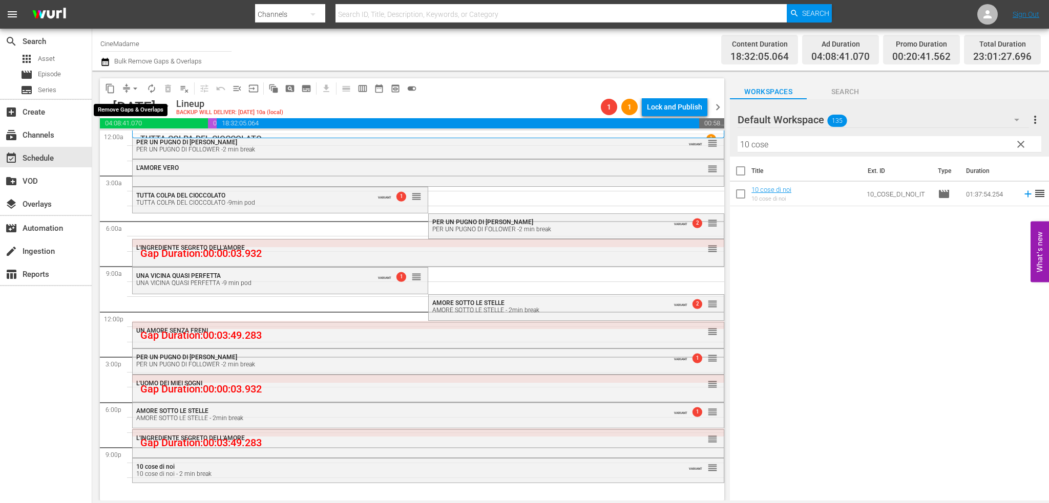
click at [137, 88] on span "arrow_drop_down" at bounding box center [135, 88] width 10 height 10
click at [146, 142] on li "Align to End of Previous Day" at bounding box center [136, 143] width 108 height 17
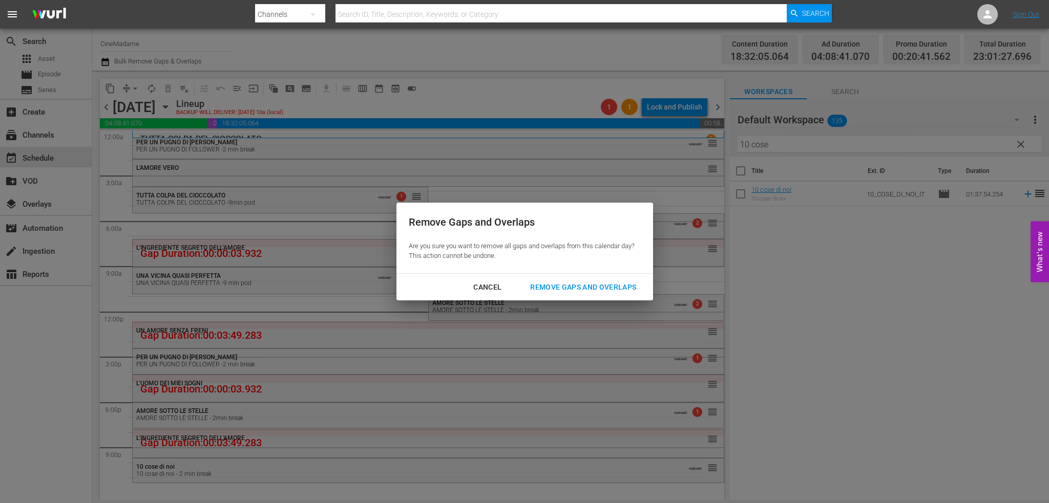
click at [597, 279] on button "Remove Gaps and Overlaps" at bounding box center [583, 287] width 131 height 19
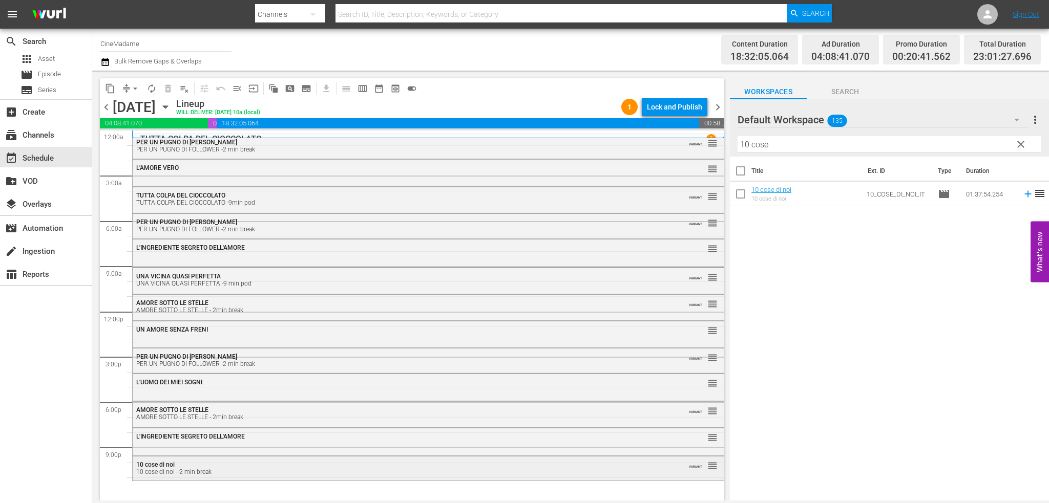
click at [461, 467] on div "10 cose di noi 10 cose di noi - 2 min break" at bounding box center [400, 468] width 528 height 14
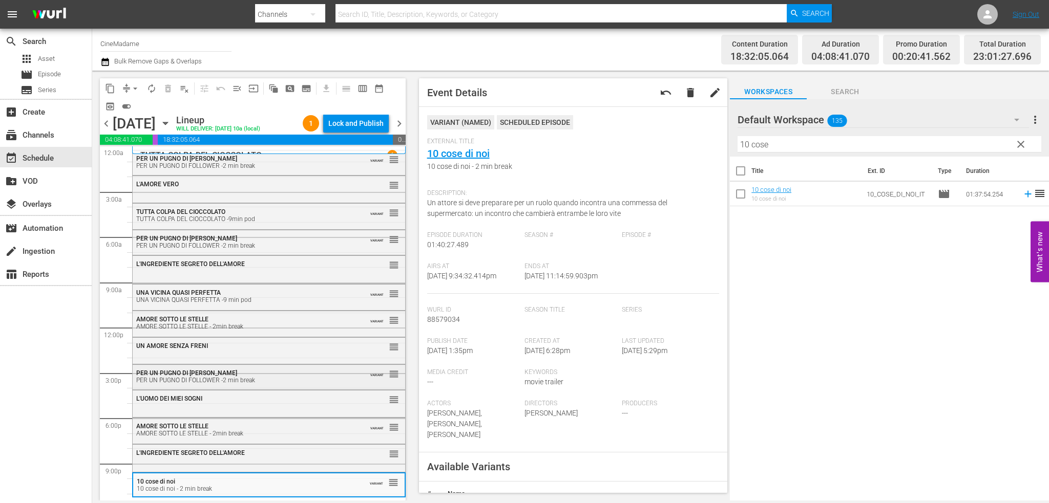
click at [252, 381] on div "PER UN PUGNO DI FOLLOWER -2 min break" at bounding box center [243, 380] width 214 height 7
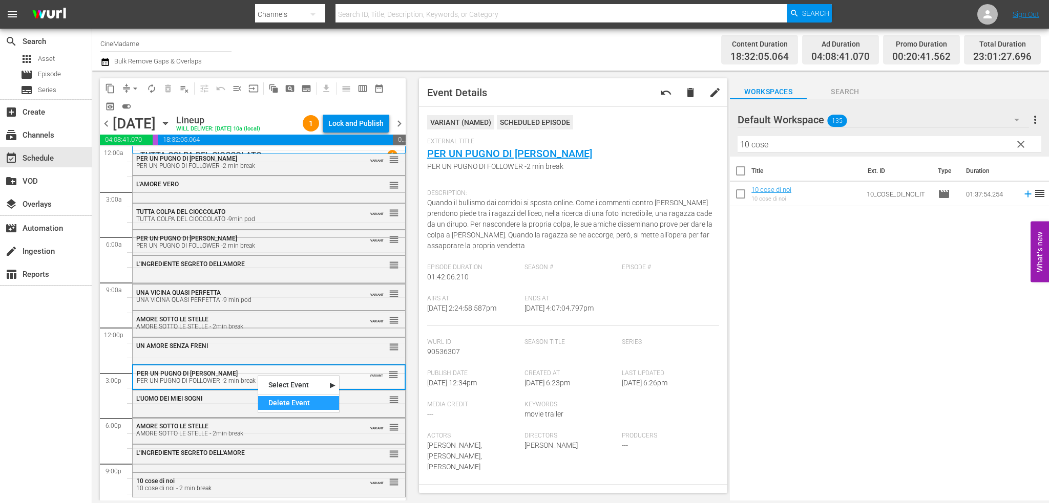
click at [273, 403] on div "Delete Event" at bounding box center [298, 403] width 81 height 14
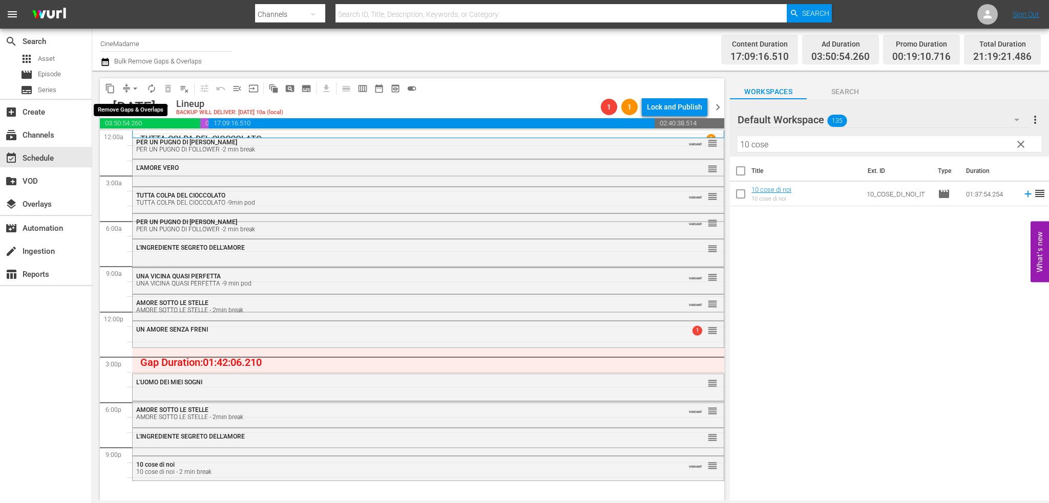
click at [133, 83] on span "arrow_drop_down" at bounding box center [135, 88] width 10 height 10
click at [144, 148] on li "Align to End of Previous Day" at bounding box center [136, 143] width 108 height 17
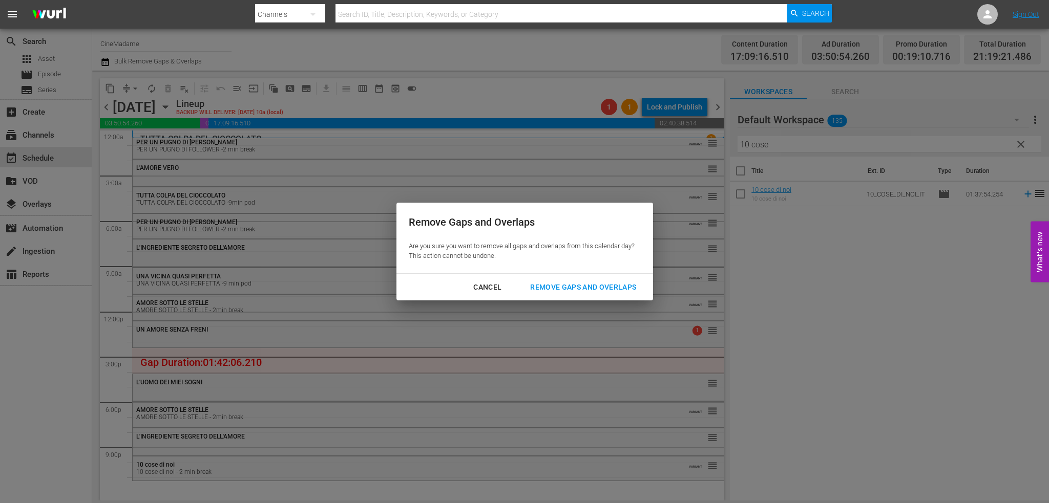
click at [560, 285] on div "Remove Gaps and Overlaps" at bounding box center [583, 287] width 122 height 13
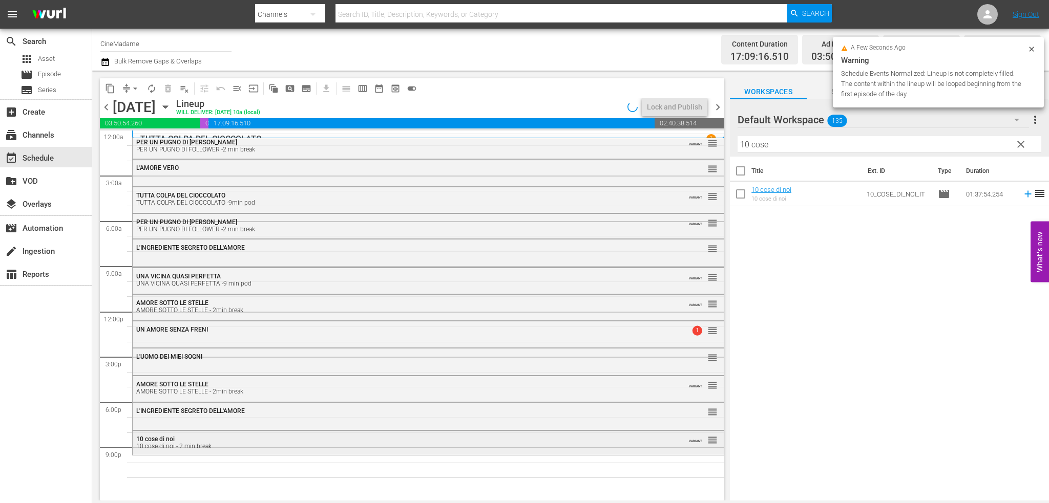
click at [223, 441] on div "10 cose di noi 10 cose di noi - 2 min break" at bounding box center [400, 443] width 528 height 14
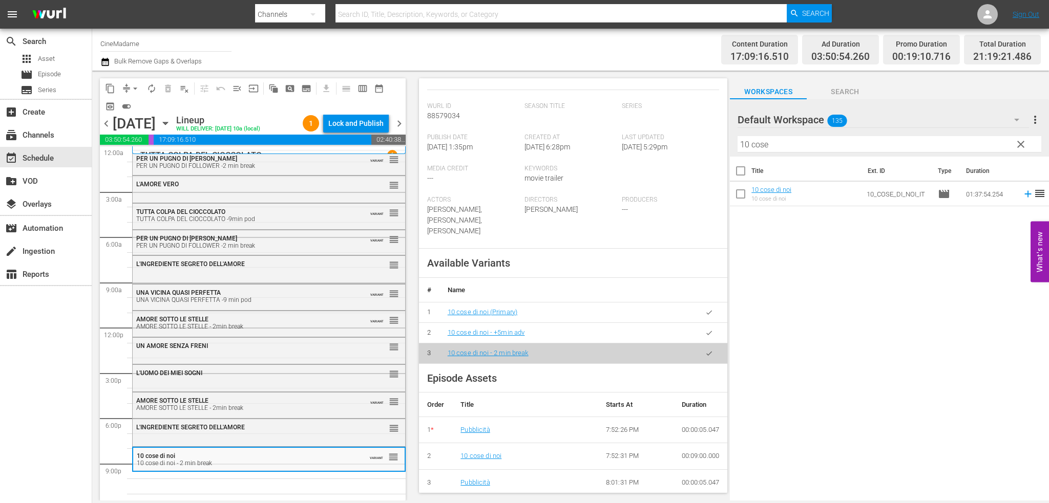
scroll to position [205, 0]
click at [819, 141] on input "10 cose" at bounding box center [890, 144] width 304 height 16
type input "c"
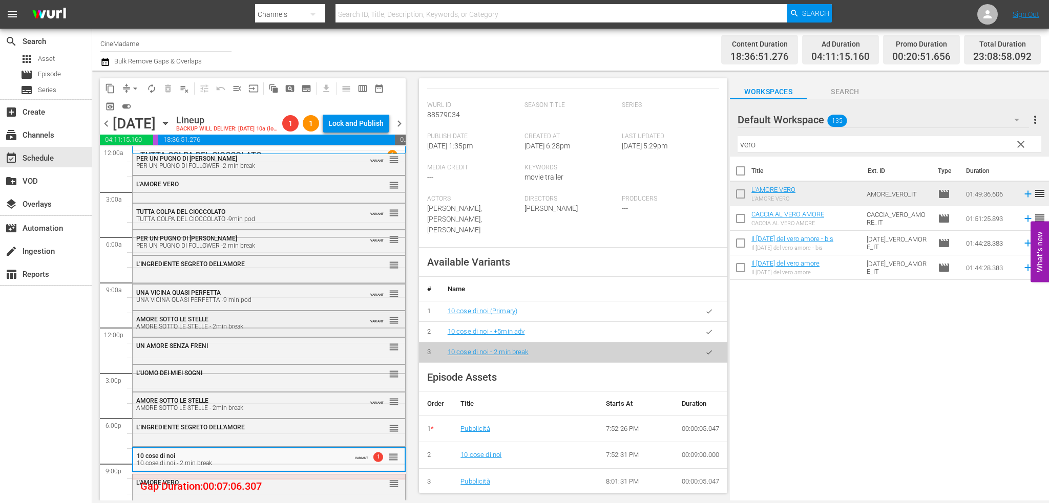
scroll to position [8, 0]
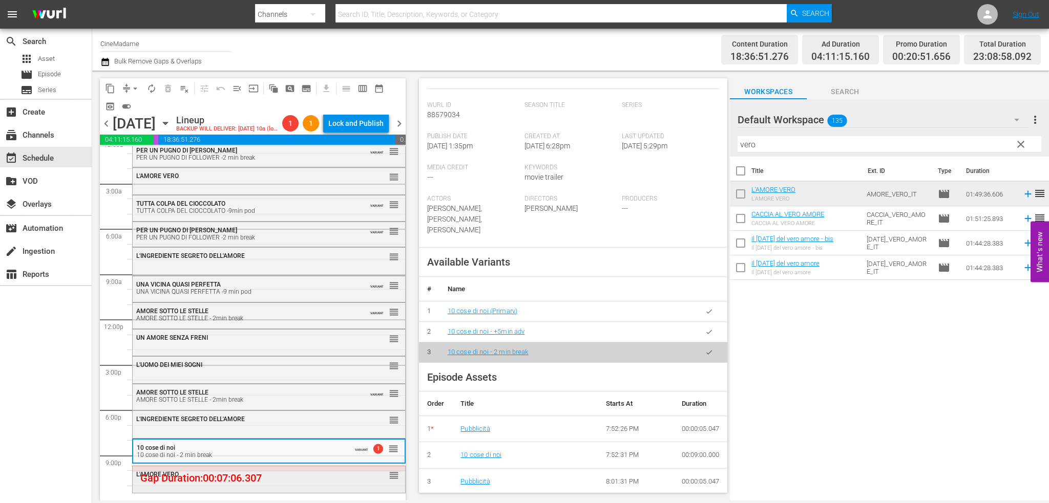
click at [277, 479] on div "L'AMORE VERO reorder" at bounding box center [269, 475] width 272 height 17
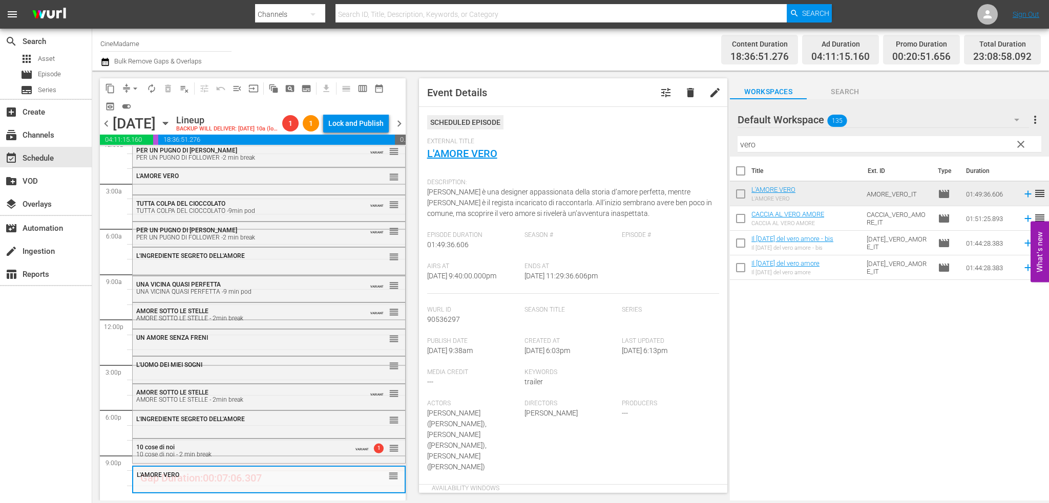
scroll to position [256, 0]
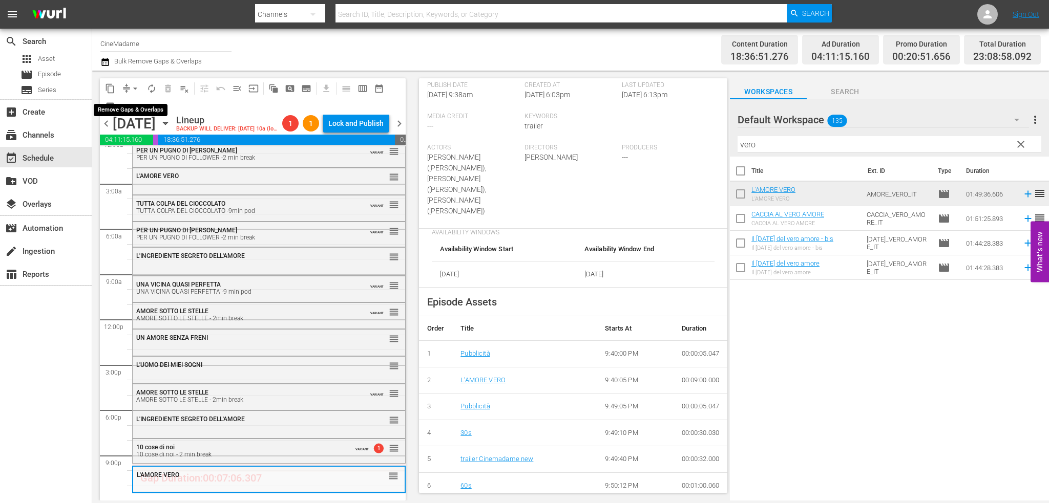
click at [137, 86] on span "arrow_drop_down" at bounding box center [135, 88] width 10 height 10
click at [148, 149] on li "Align to End of Previous Day" at bounding box center [136, 143] width 108 height 17
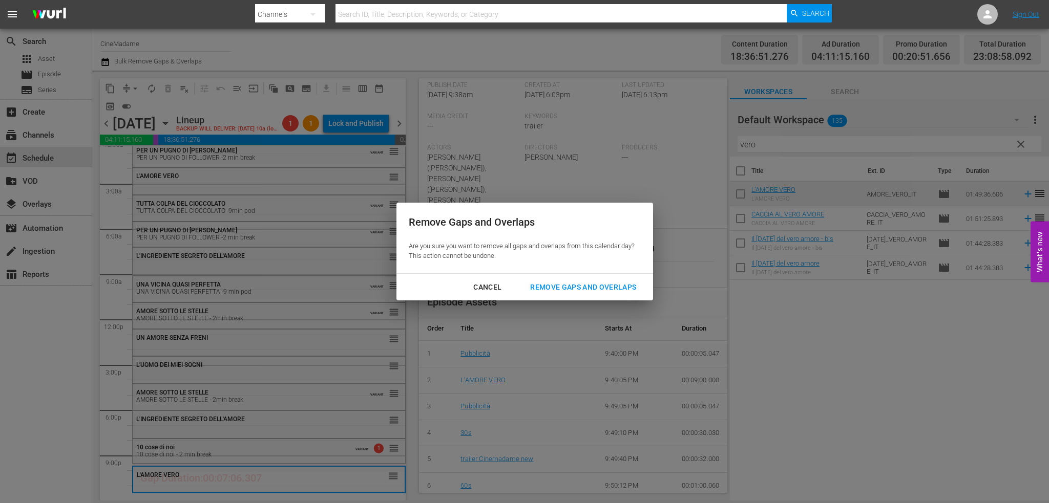
click at [570, 280] on button "Remove Gaps and Overlaps" at bounding box center [583, 287] width 131 height 19
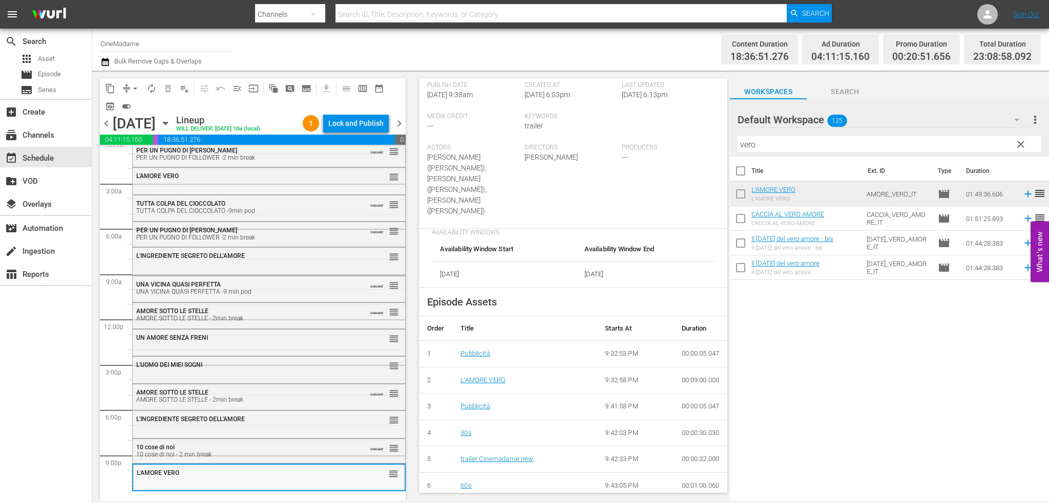
click at [780, 140] on input "vero" at bounding box center [890, 144] width 304 height 16
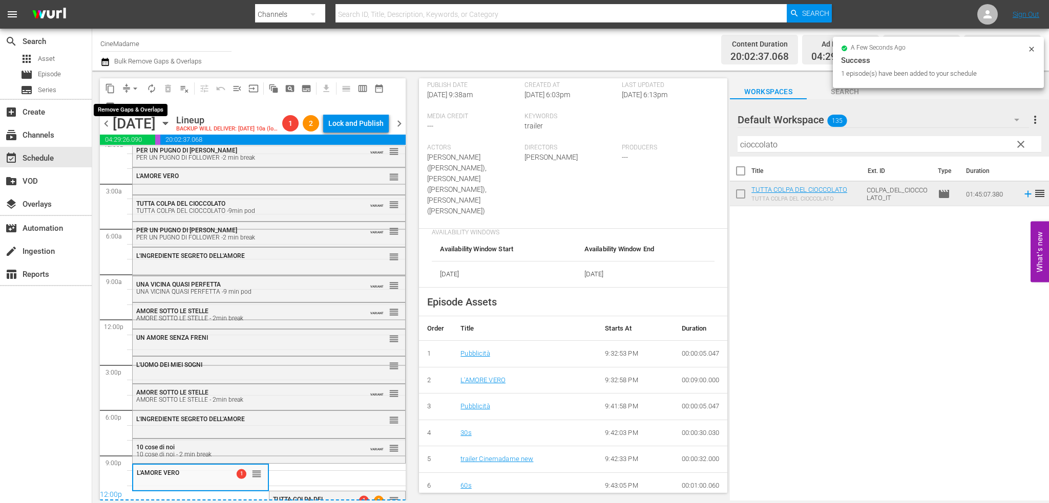
click at [139, 88] on span "arrow_drop_down" at bounding box center [135, 88] width 10 height 10
click at [149, 137] on li "Align to End of Previous Day" at bounding box center [136, 143] width 108 height 17
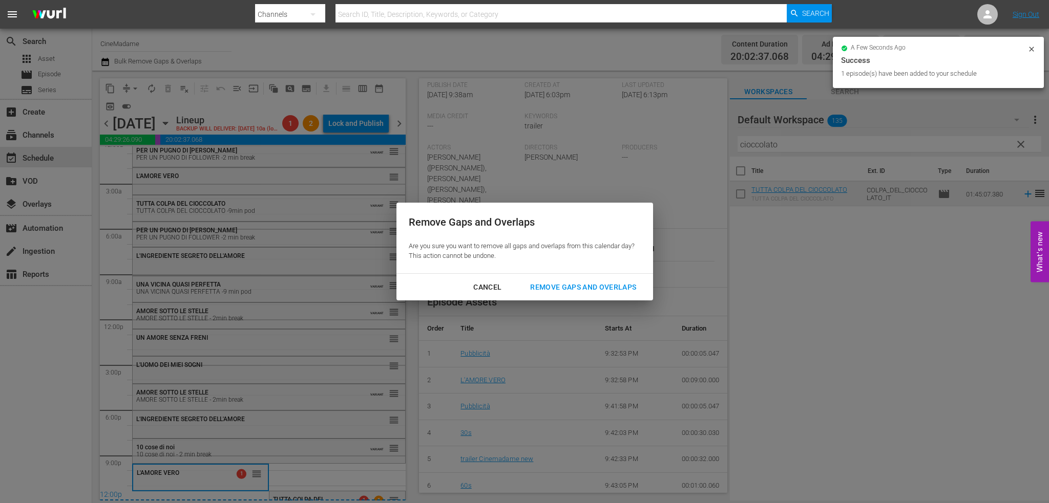
click at [592, 289] on div "Remove Gaps and Overlaps" at bounding box center [583, 287] width 122 height 13
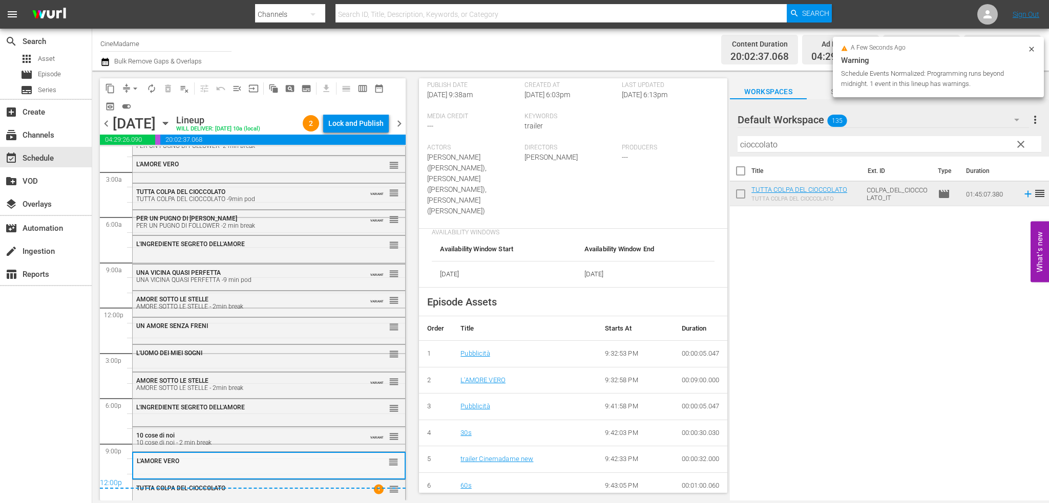
scroll to position [25, 0]
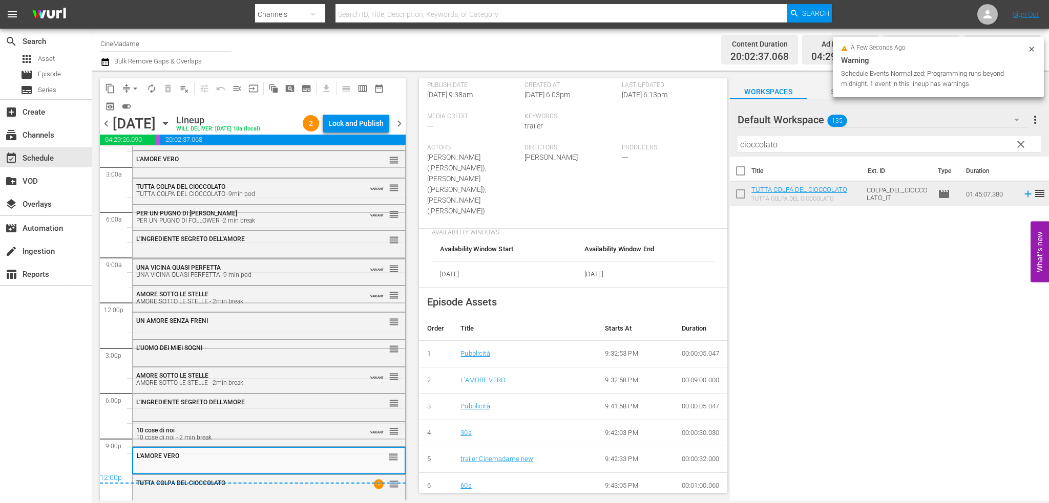
click at [230, 481] on div "12:00p" at bounding box center [253, 479] width 306 height 10
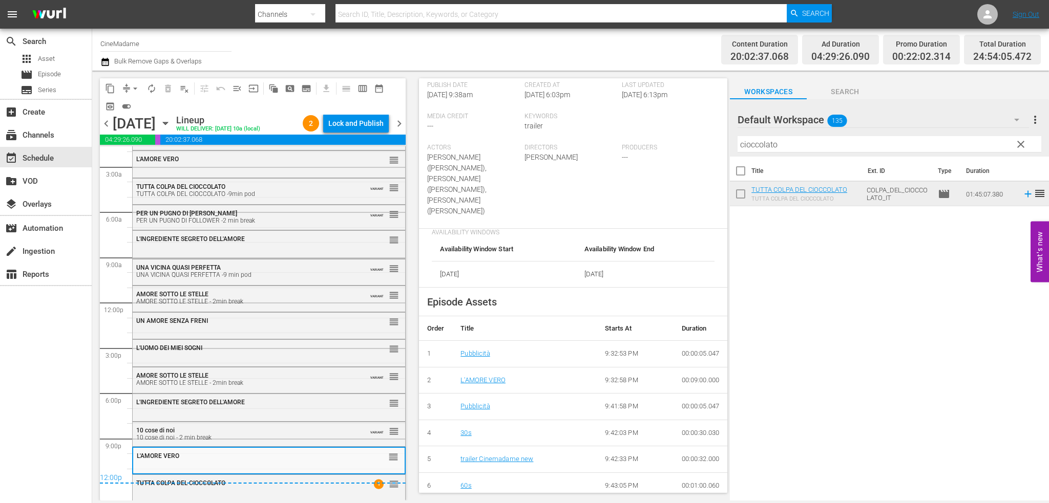
click at [240, 493] on div "TUTTA COLPA DEL CIOCCOLATO 1 reorder" at bounding box center [269, 487] width 272 height 24
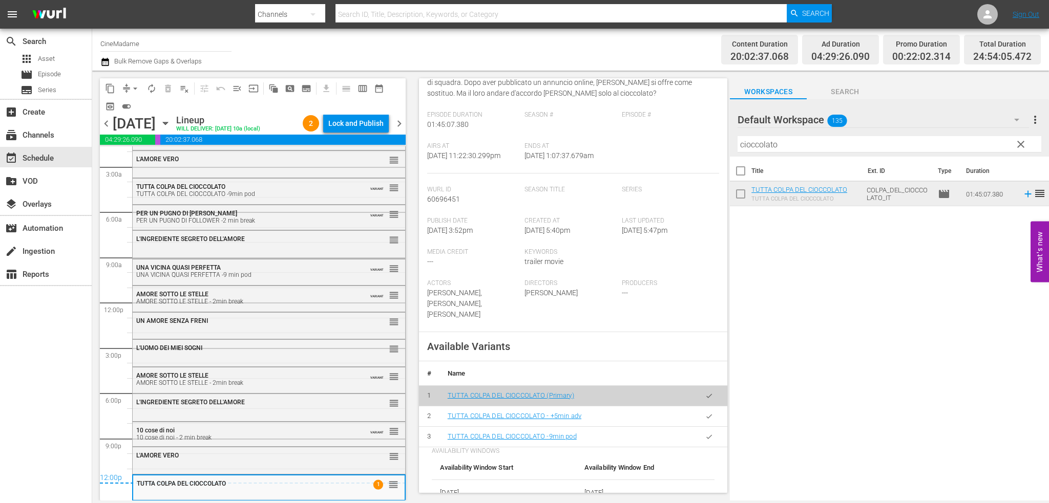
scroll to position [154, 0]
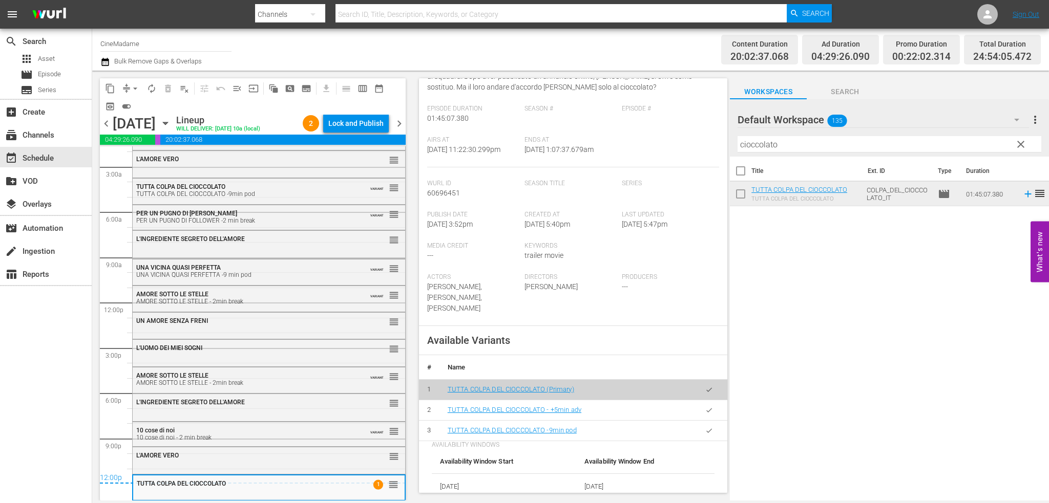
click at [707, 422] on button "button" at bounding box center [709, 431] width 20 height 20
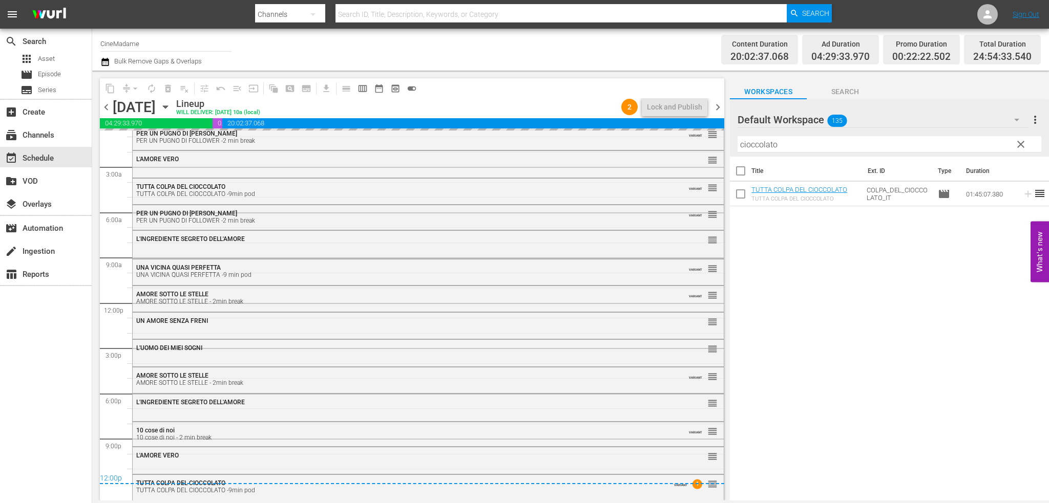
scroll to position [9, 0]
click at [166, 448] on div "L'AMORE VERO reorder" at bounding box center [428, 455] width 591 height 17
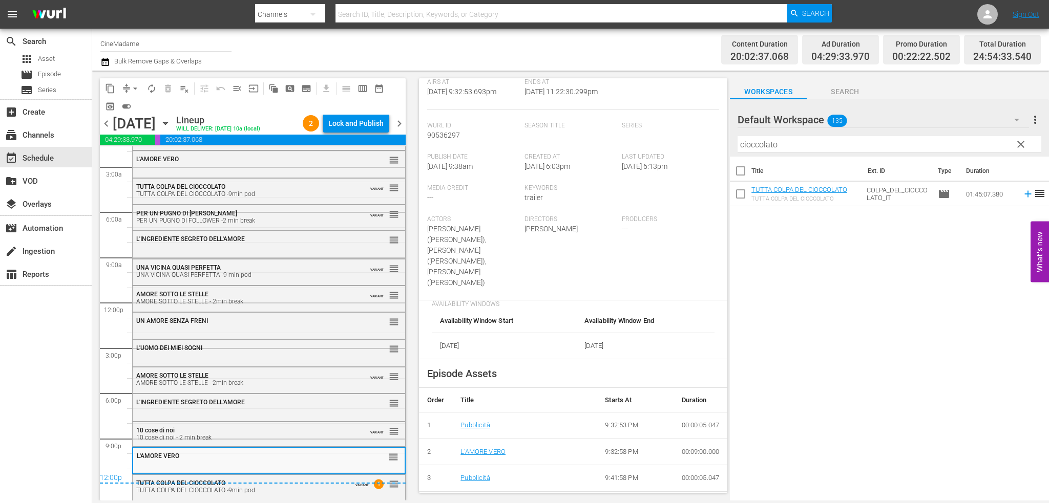
scroll to position [307, 0]
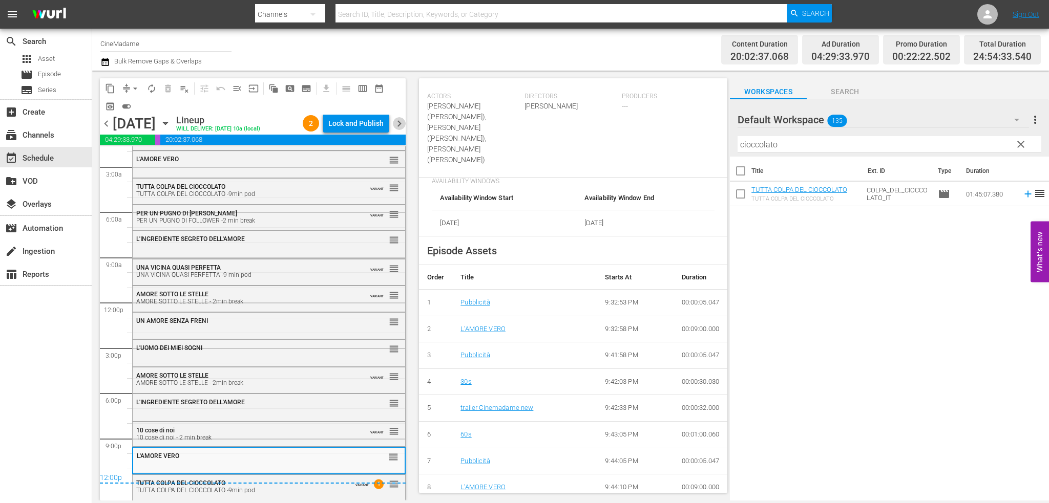
click at [401, 120] on span "chevron_right" at bounding box center [399, 123] width 13 height 13
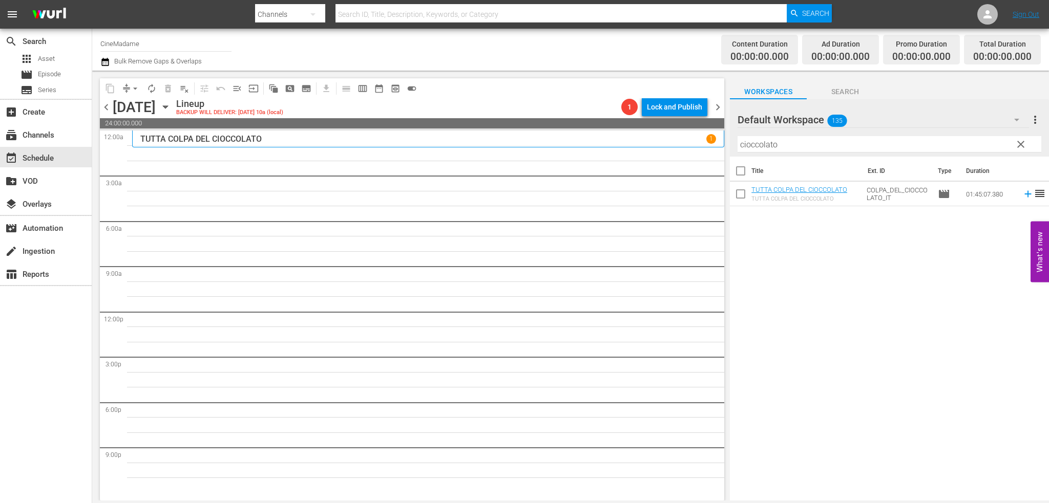
click at [779, 151] on input "cioccolato" at bounding box center [890, 144] width 304 height 16
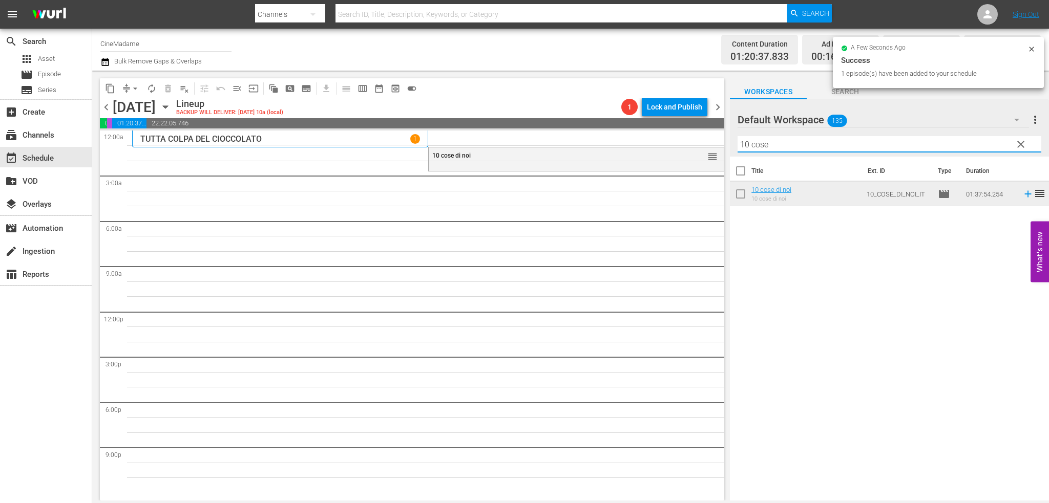
drag, startPoint x: 792, startPoint y: 138, endPoint x: 739, endPoint y: 143, distance: 54.0
click at [739, 143] on input "10 cose" at bounding box center [890, 144] width 304 height 16
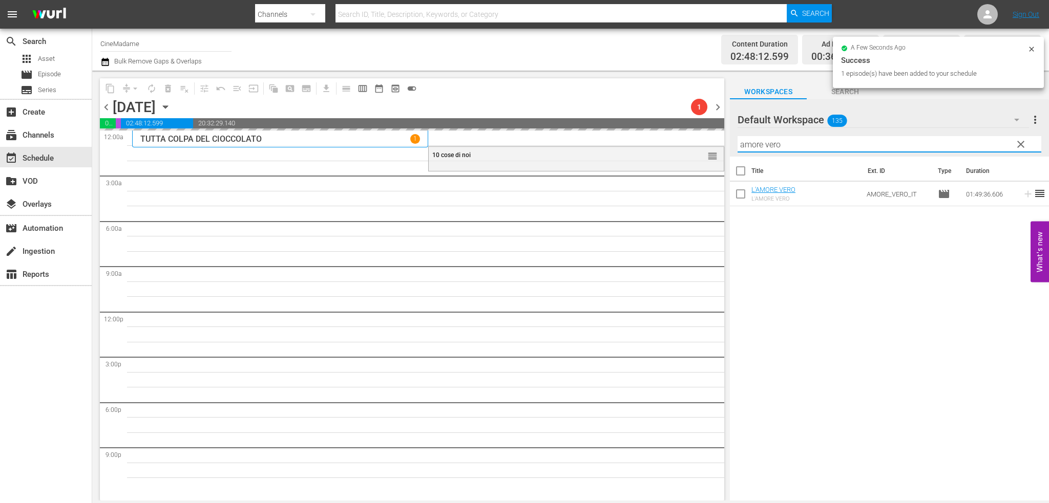
drag, startPoint x: 758, startPoint y: 144, endPoint x: 732, endPoint y: 144, distance: 26.1
click at [732, 144] on div "Default Workspace 135 Default more_vert clear Filter by Title amore vero" at bounding box center [889, 127] width 319 height 57
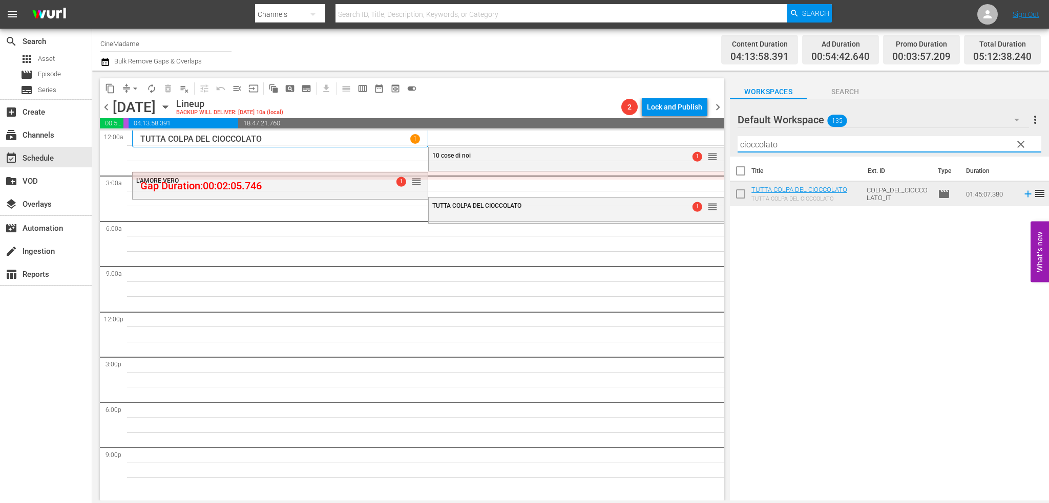
drag, startPoint x: 783, startPoint y: 141, endPoint x: 736, endPoint y: 141, distance: 46.6
click at [736, 141] on div "Default Workspace 135 Default more_vert clear Filter by Title cioccolato" at bounding box center [889, 127] width 319 height 57
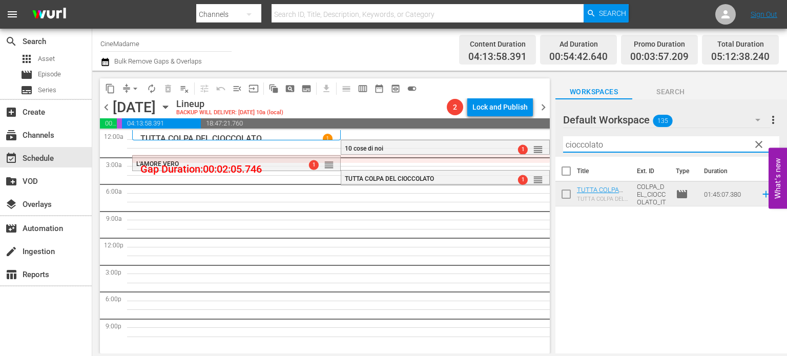
click at [627, 142] on input "cioccolato" at bounding box center [671, 144] width 216 height 16
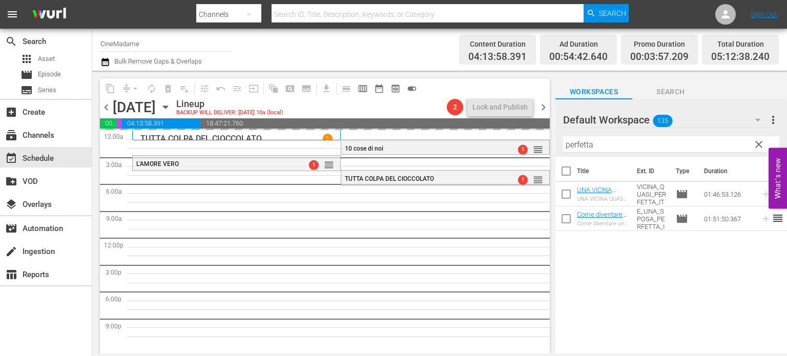
click at [583, 143] on input "perfetta" at bounding box center [671, 144] width 216 height 16
type input "college"
click at [288, 189] on div "L'AMORE VERO 1 reorder TUTTA COLPA DEL CIOCCOLATO 1 reorder 10 cose di noi 1 re…" at bounding box center [340, 237] width 417 height 215
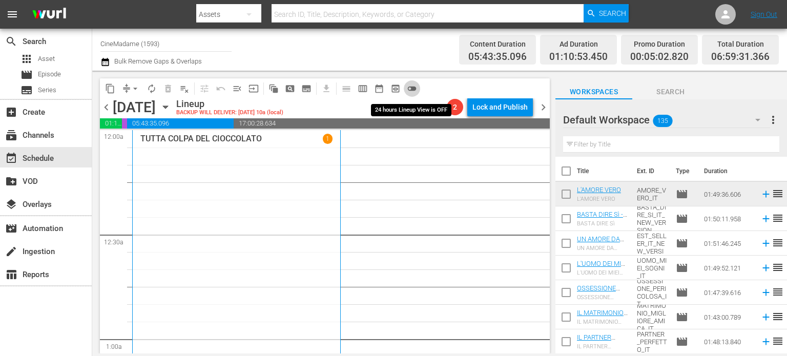
click at [414, 86] on span "toggle_off" at bounding box center [412, 88] width 10 height 10
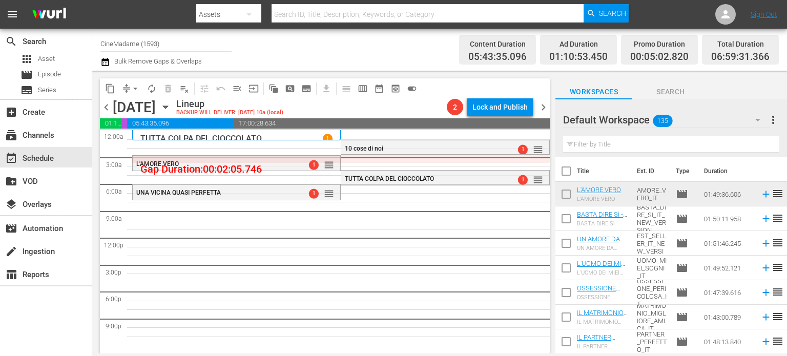
click at [650, 142] on input "text" at bounding box center [671, 144] width 216 height 16
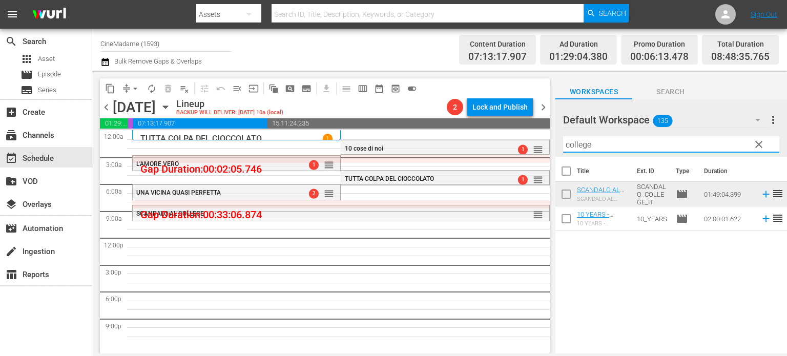
click at [591, 143] on input "college" at bounding box center [671, 144] width 216 height 16
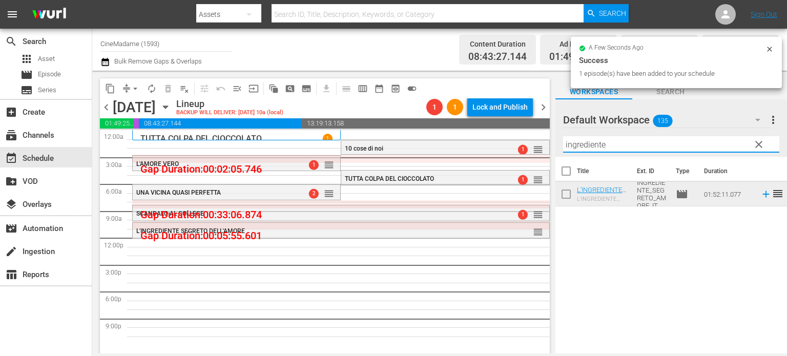
click at [592, 141] on input "ingrediente" at bounding box center [671, 144] width 216 height 16
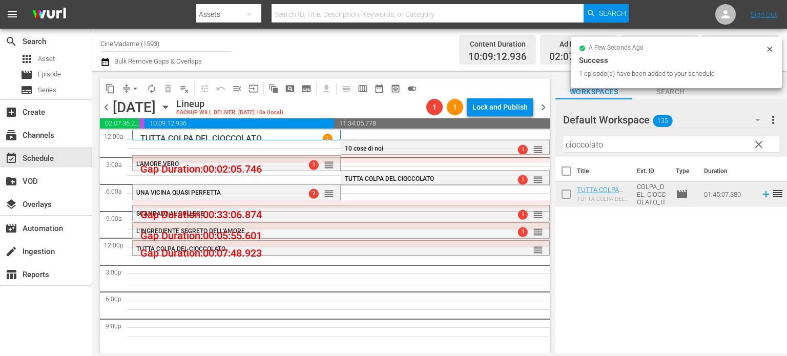
click at [602, 142] on input "cioccolato" at bounding box center [671, 144] width 216 height 16
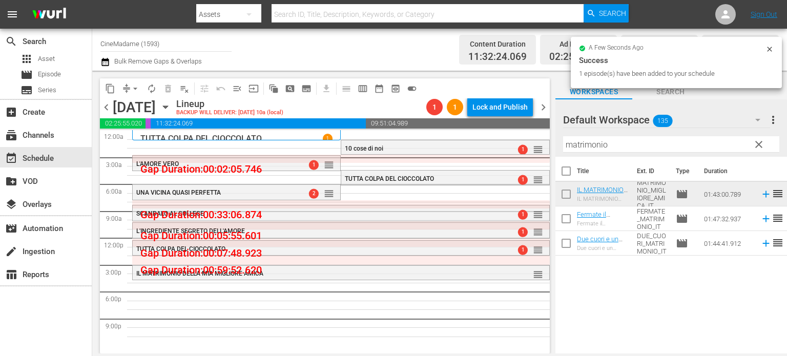
click at [643, 147] on input "matrimonio" at bounding box center [671, 144] width 216 height 16
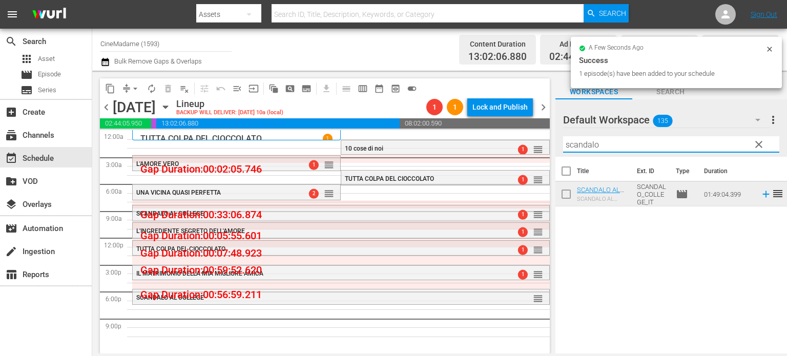
click at [580, 149] on input "scandalo" at bounding box center [671, 144] width 216 height 16
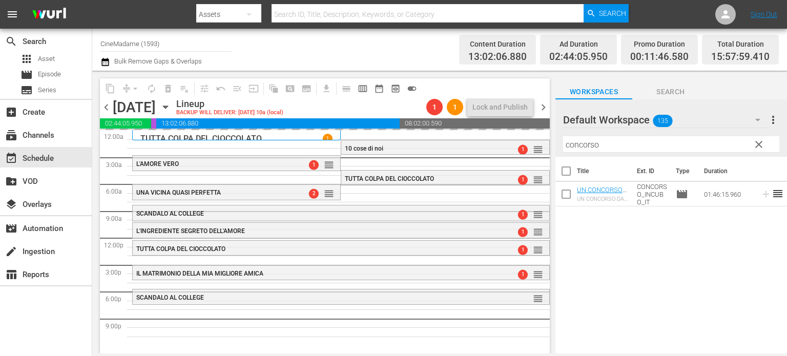
click at [597, 146] on input "concorso" at bounding box center [671, 144] width 216 height 16
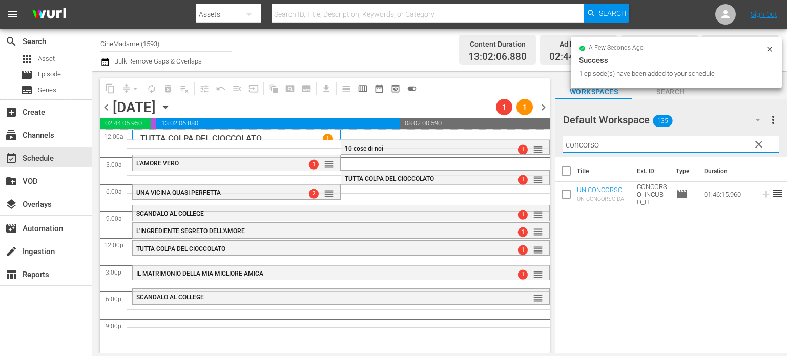
click at [597, 146] on input "concorso" at bounding box center [671, 144] width 216 height 16
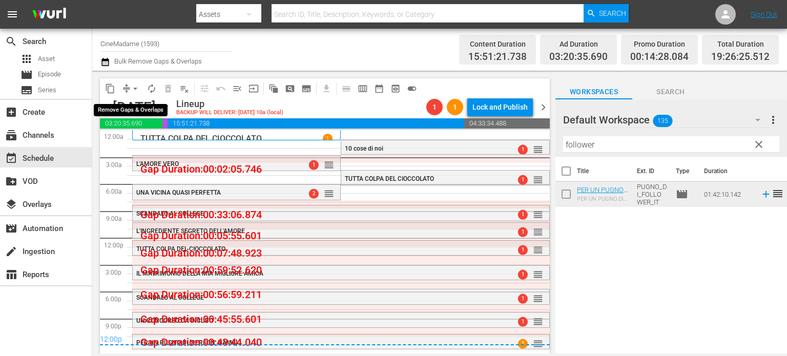
click at [128, 87] on button "arrow_drop_down" at bounding box center [135, 88] width 16 height 16
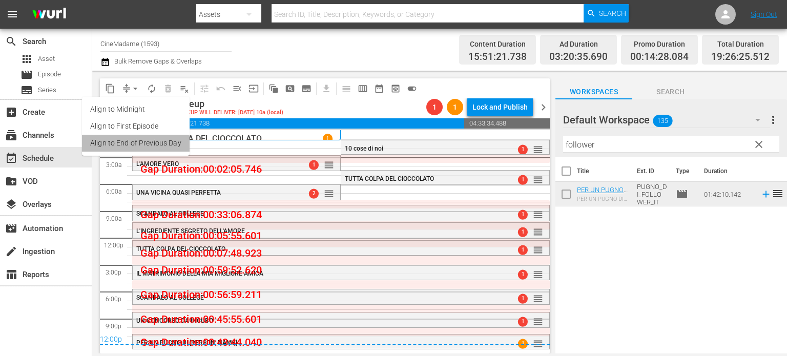
click at [141, 146] on li "Align to End of Previous Day" at bounding box center [136, 143] width 108 height 17
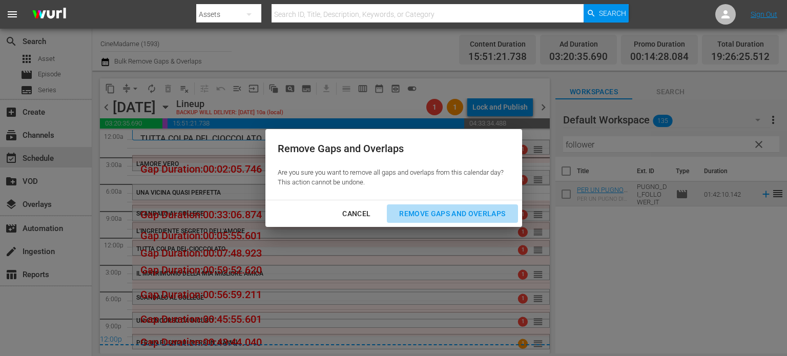
click at [471, 208] on div "Remove Gaps and Overlaps" at bounding box center [452, 213] width 122 height 13
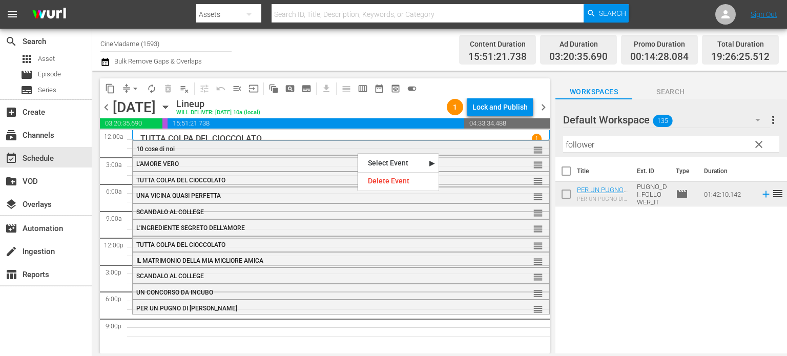
click at [359, 149] on div "10 cose di noi" at bounding box center [313, 148] width 355 height 7
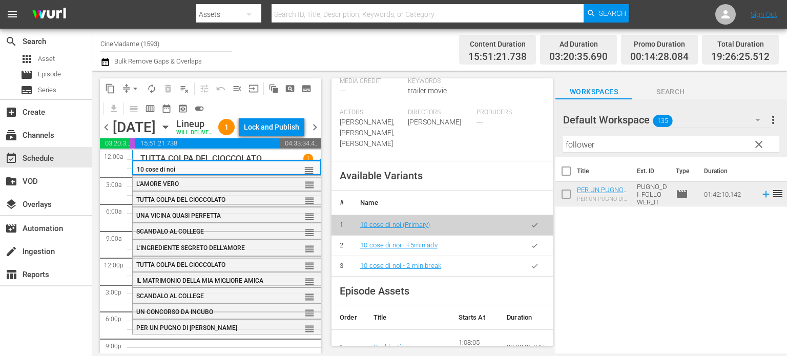
scroll to position [303, 0]
click at [531, 265] on icon "button" at bounding box center [535, 266] width 8 height 8
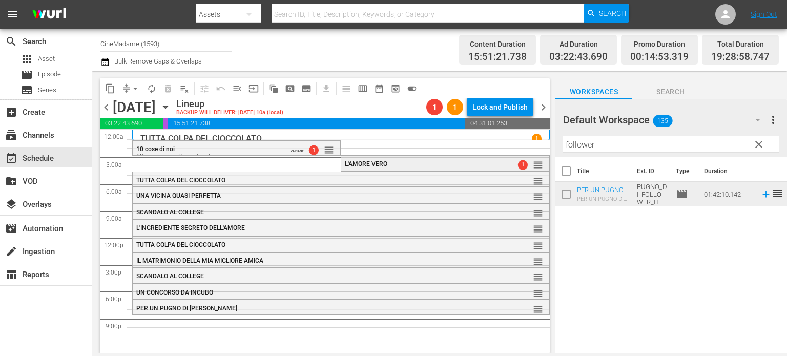
click at [384, 167] on div "L'AMORE VERO" at bounding box center [421, 163] width 152 height 7
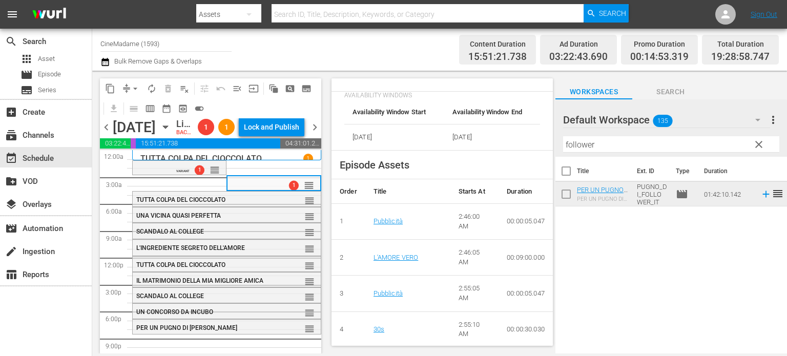
scroll to position [461, 0]
click at [242, 209] on div "TUTTA COLPA DEL CIOCCOLATO reorder" at bounding box center [227, 200] width 188 height 17
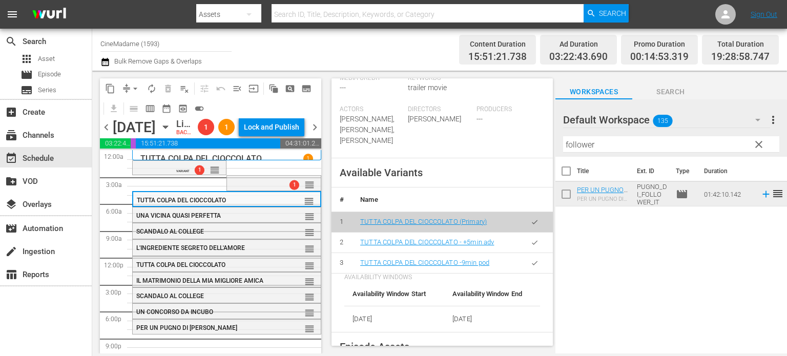
scroll to position [345, 0]
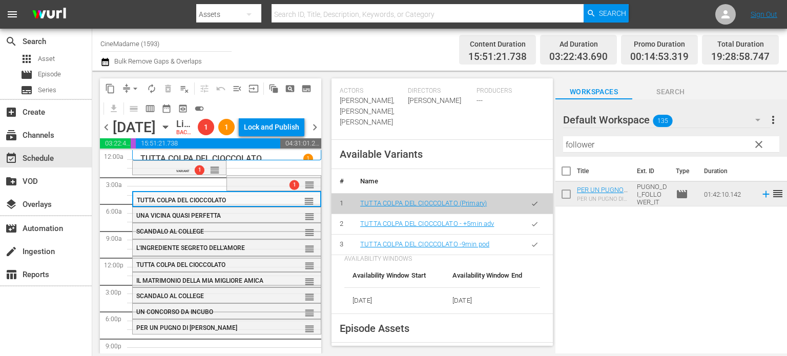
click at [531, 241] on icon "button" at bounding box center [535, 245] width 8 height 8
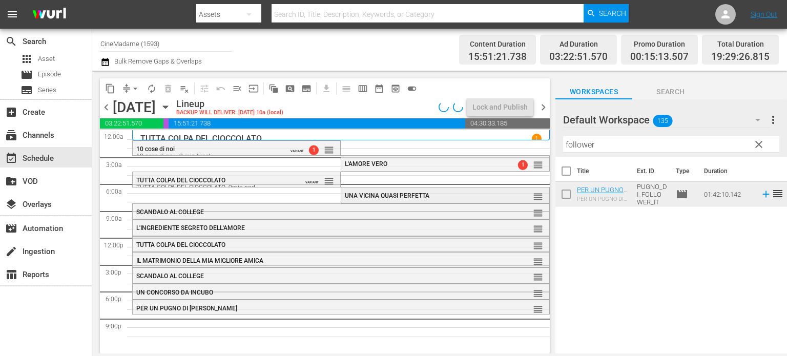
click at [370, 198] on span "UNA VICINA QUASI PERFETTA" at bounding box center [387, 195] width 85 height 7
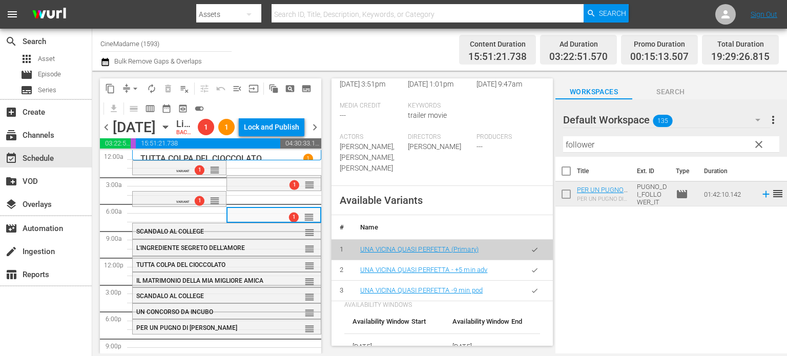
scroll to position [346, 0]
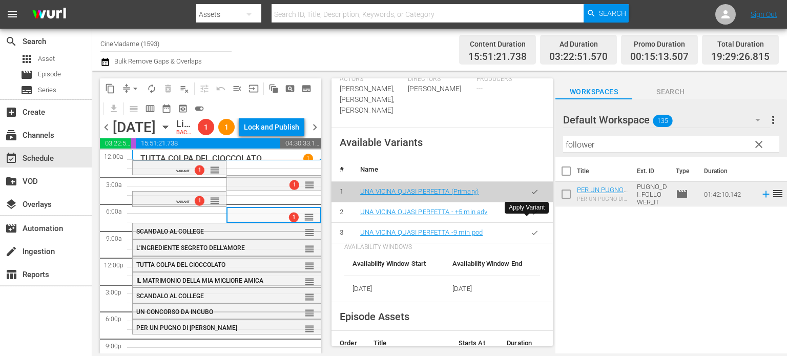
drag, startPoint x: 515, startPoint y: 227, endPoint x: 524, endPoint y: 226, distance: 9.7
click at [524, 226] on td at bounding box center [534, 232] width 36 height 20
click at [533, 223] on button "button" at bounding box center [534, 233] width 20 height 20
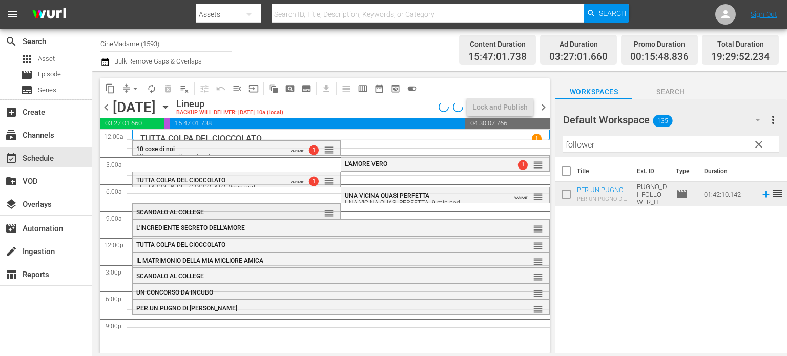
click at [291, 208] on div "reorder" at bounding box center [313, 212] width 44 height 10
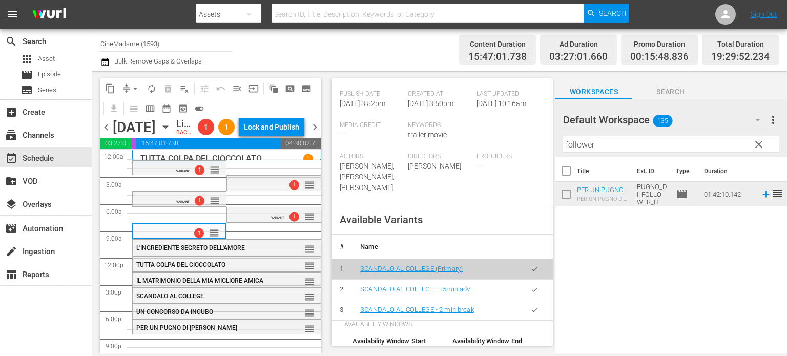
scroll to position [383, 0]
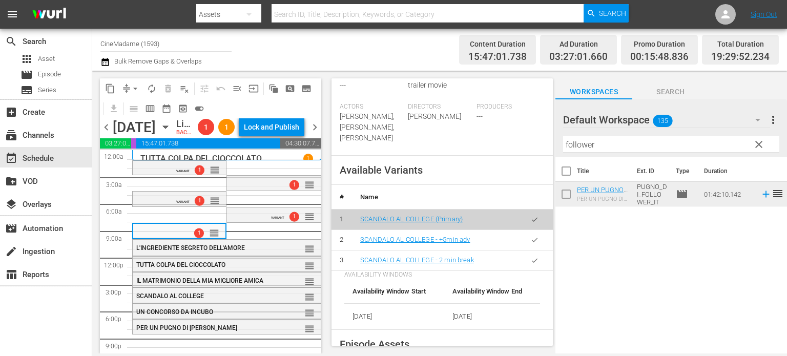
click at [531, 264] on icon "button" at bounding box center [535, 261] width 8 height 8
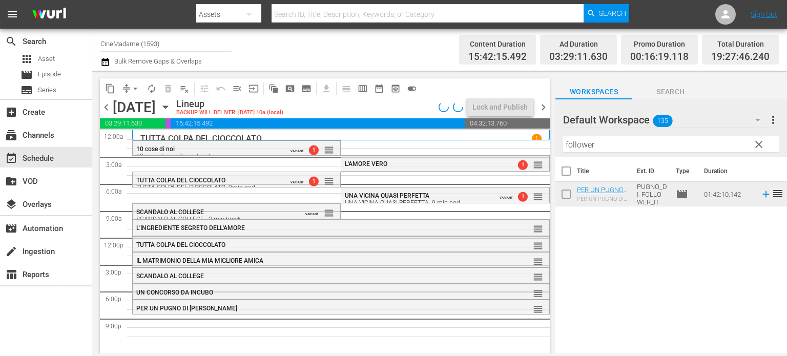
click at [361, 224] on div "L'INGREDIENTE SEGRETO DELL'AMORE" at bounding box center [313, 227] width 355 height 8
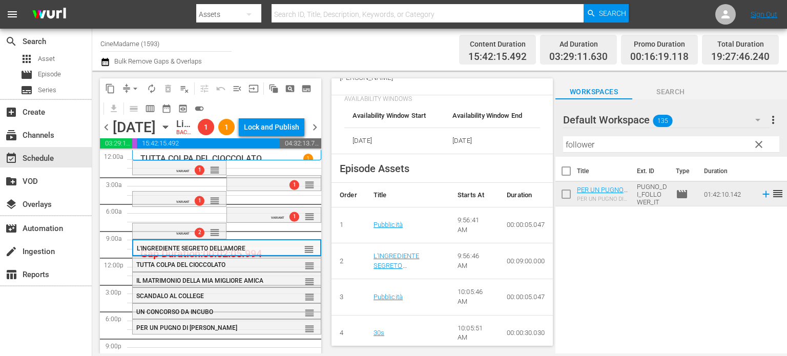
scroll to position [381, 0]
click at [234, 268] on div "TUTTA COLPA DEL CIOCCOLATO" at bounding box center [202, 264] width 133 height 7
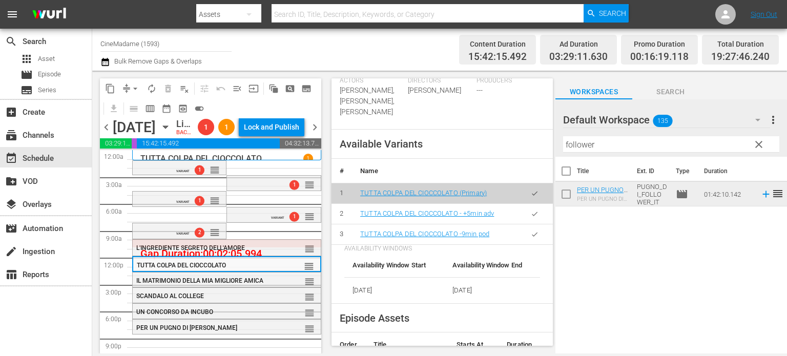
scroll to position [356, 0]
click at [524, 238] on button "button" at bounding box center [534, 234] width 20 height 20
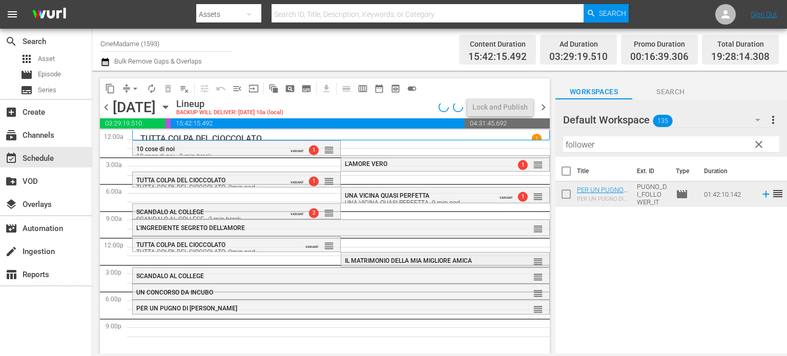
click at [361, 259] on span "IL MATRIMONIO DELLA MIA MIGLIORE AMICA" at bounding box center [408, 260] width 127 height 7
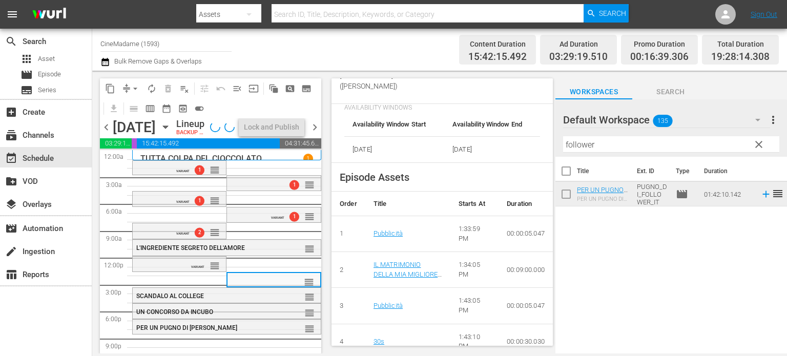
scroll to position [430, 0]
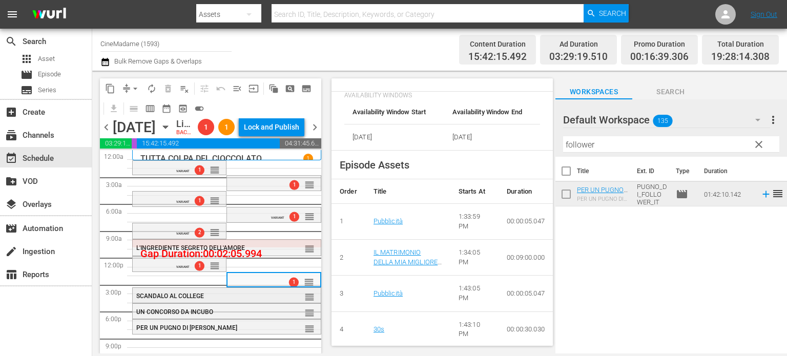
click at [217, 300] on div "SCANDALO AL COLLEGE" at bounding box center [202, 295] width 133 height 7
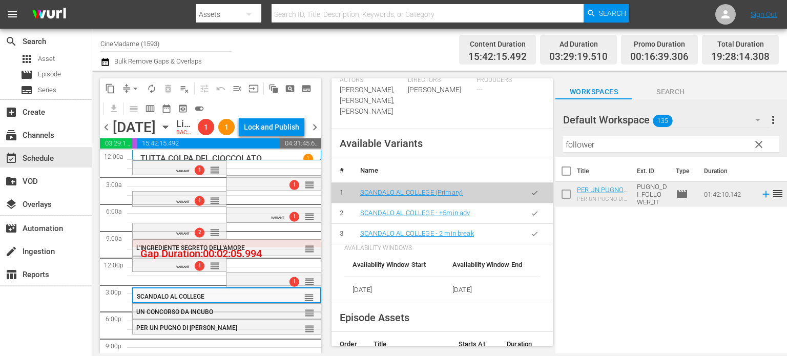
scroll to position [410, 0]
click at [532, 244] on button "button" at bounding box center [534, 234] width 20 height 20
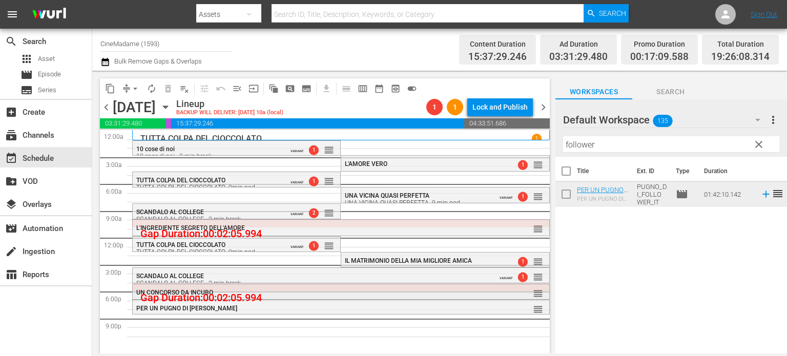
click at [406, 296] on div "UN CONCORSO DA INCUBO reorder" at bounding box center [341, 292] width 416 height 17
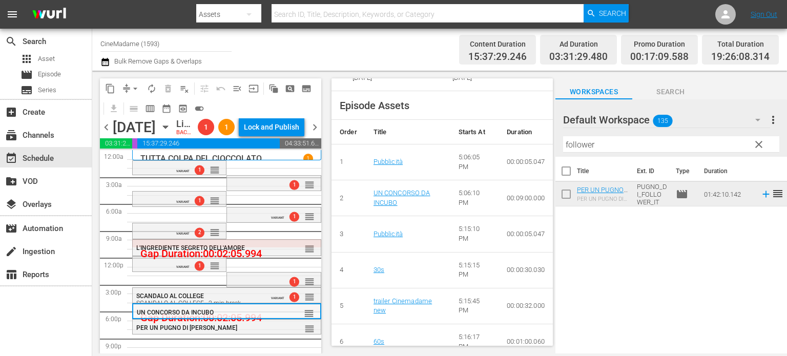
scroll to position [432, 0]
click at [260, 331] on div "PER UN PUGNO DI [PERSON_NAME]" at bounding box center [202, 327] width 133 height 7
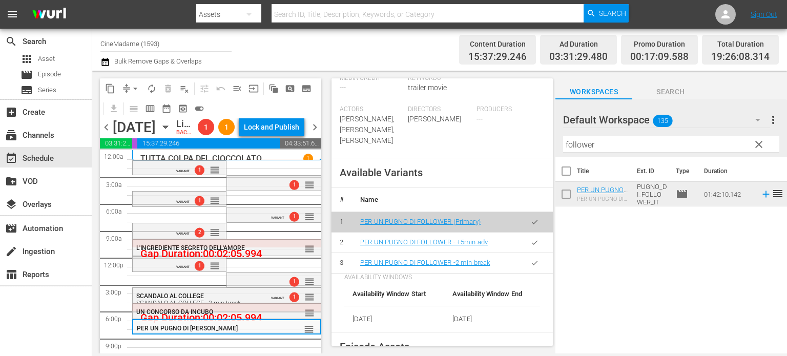
scroll to position [356, 0]
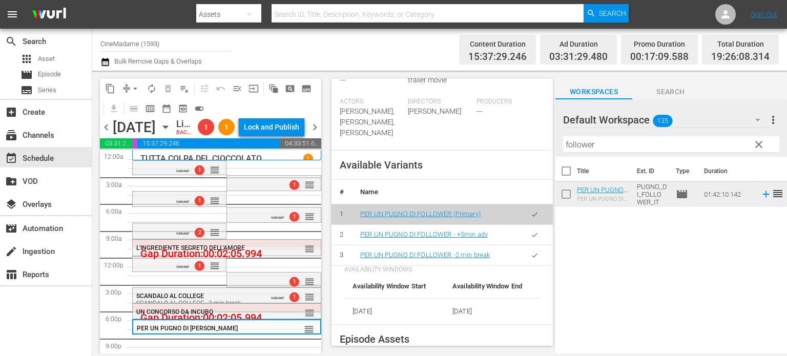
click at [531, 258] on icon "button" at bounding box center [535, 255] width 8 height 8
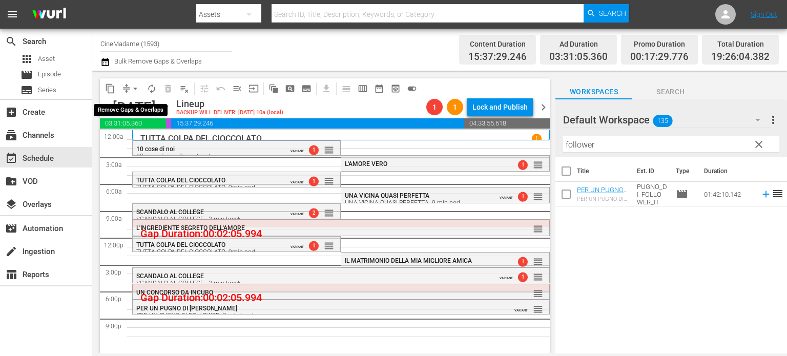
click at [132, 88] on span "arrow_drop_down" at bounding box center [135, 88] width 10 height 10
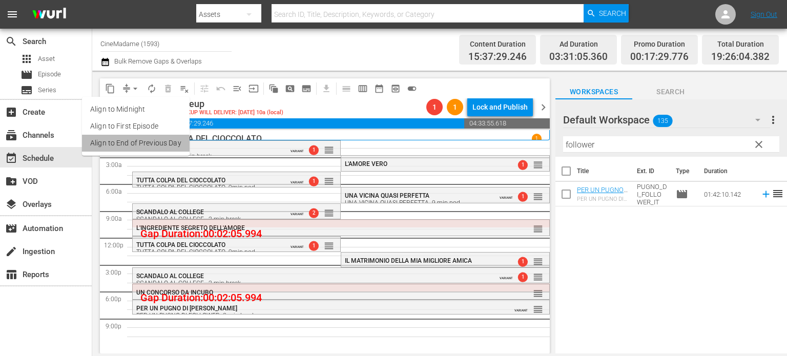
click at [146, 139] on li "Align to End of Previous Day" at bounding box center [136, 143] width 108 height 17
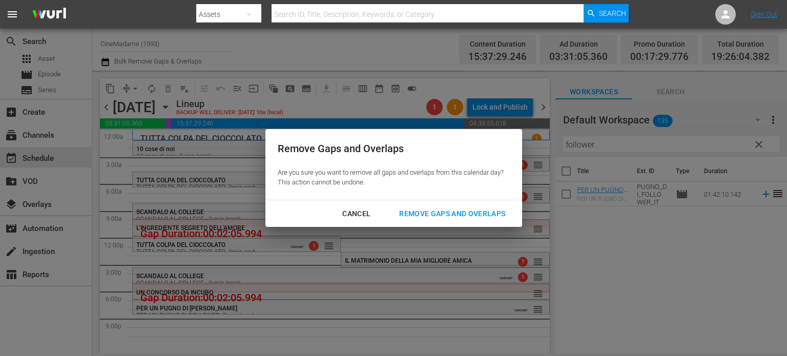
click at [431, 206] on button "Remove Gaps and Overlaps" at bounding box center [452, 213] width 131 height 19
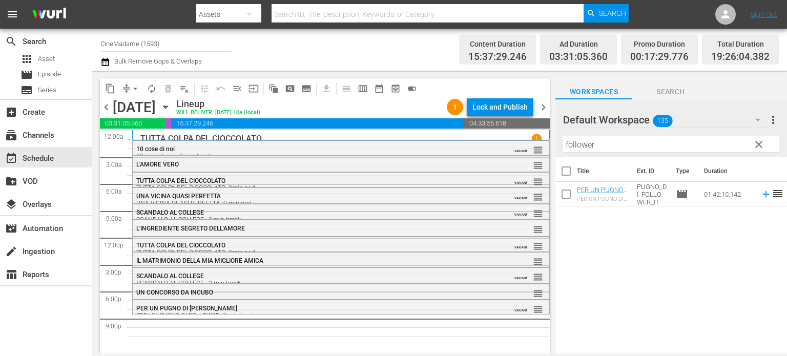
click at [615, 147] on input "follower" at bounding box center [671, 144] width 216 height 16
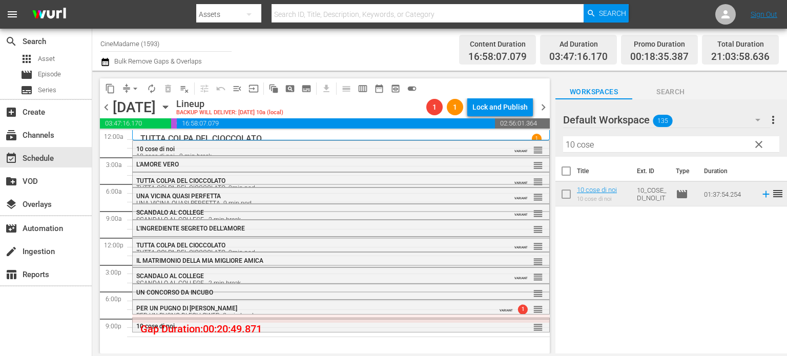
click at [582, 151] on input "10 cose" at bounding box center [671, 144] width 216 height 16
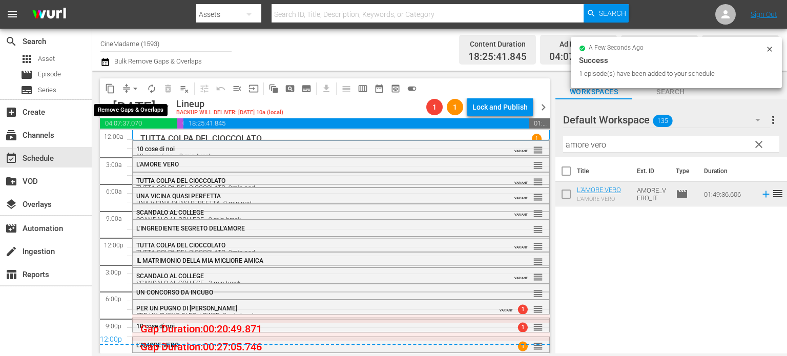
click at [133, 91] on span "arrow_drop_down" at bounding box center [135, 88] width 10 height 10
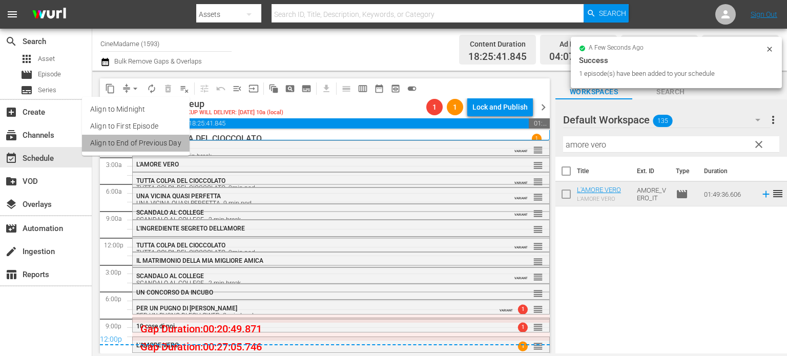
click at [166, 144] on li "Align to End of Previous Day" at bounding box center [136, 143] width 108 height 17
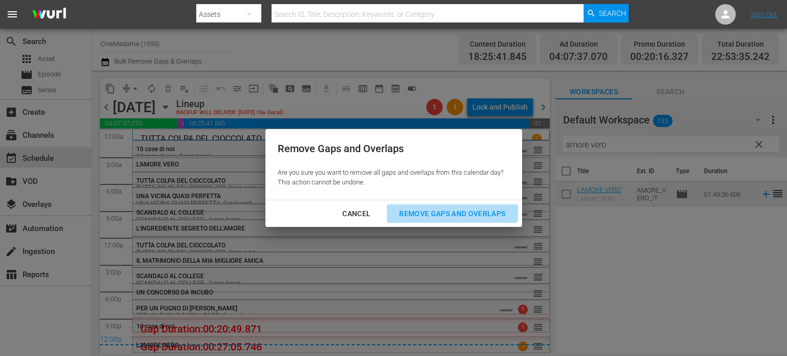
click at [451, 213] on div "Remove Gaps and Overlaps" at bounding box center [452, 213] width 122 height 13
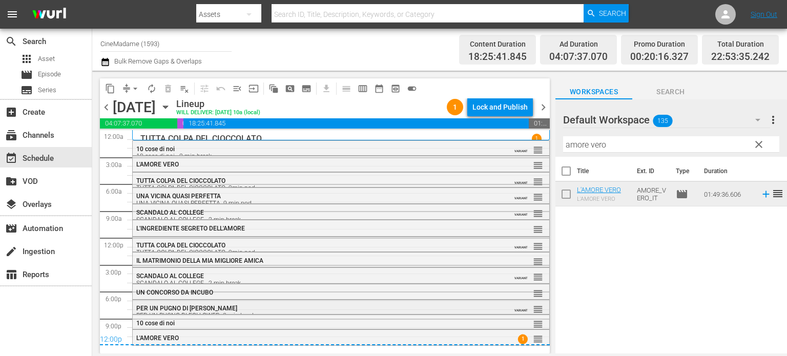
click at [257, 312] on div "PER UN PUGNO DI FOLLOWER -2 min break" at bounding box center [313, 315] width 355 height 7
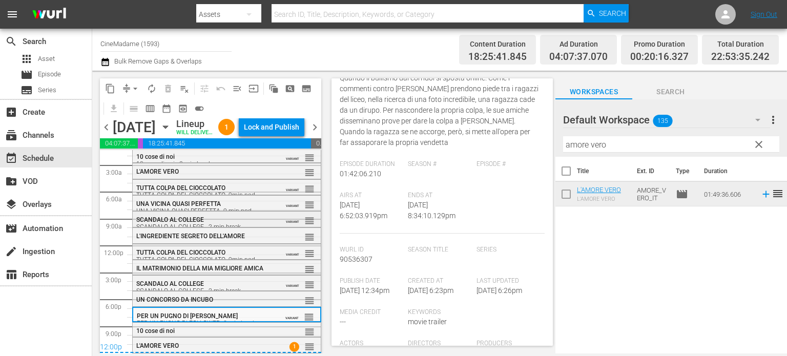
scroll to position [0, 0]
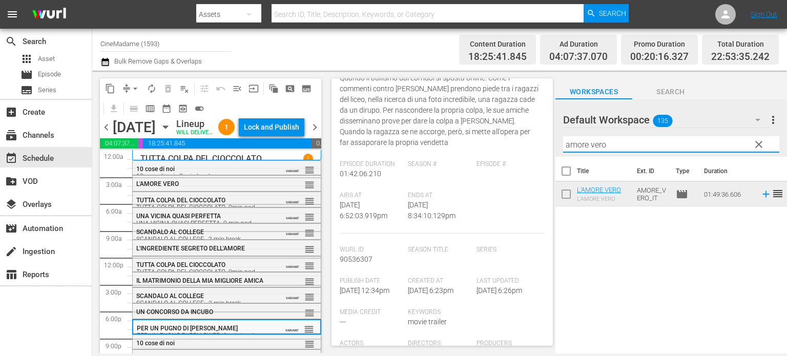
click at [623, 141] on input "amore vero" at bounding box center [671, 144] width 216 height 16
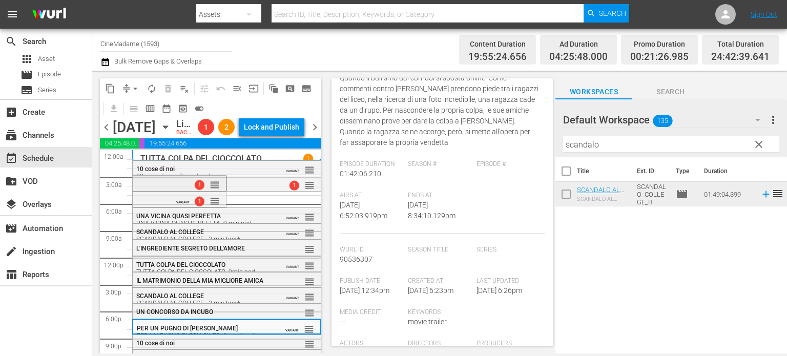
click at [155, 193] on div "1 reorder" at bounding box center [179, 184] width 93 height 17
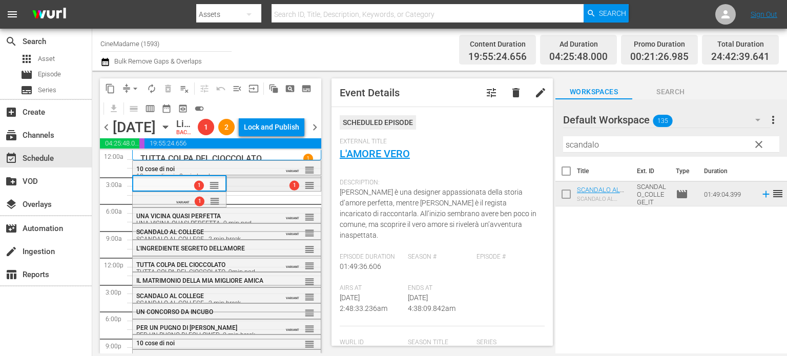
click at [271, 194] on div "1 reorder" at bounding box center [273, 184] width 93 height 17
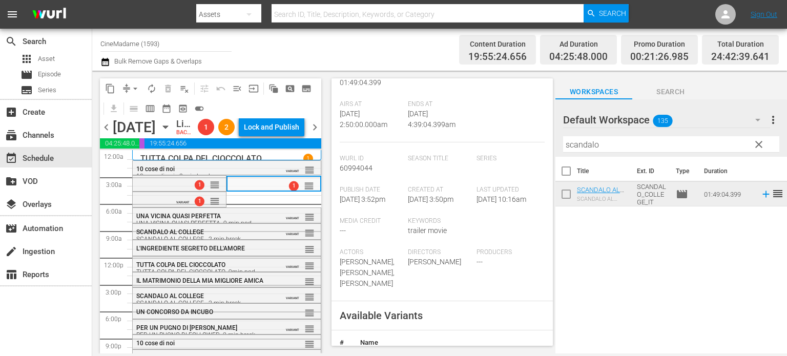
scroll to position [445, 0]
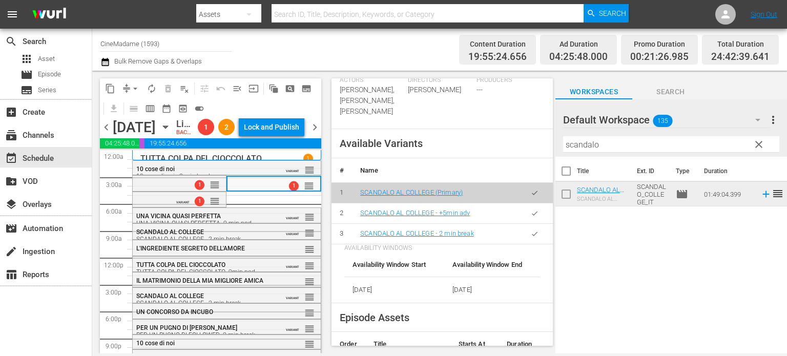
click at [532, 236] on icon "button" at bounding box center [535, 233] width 6 height 4
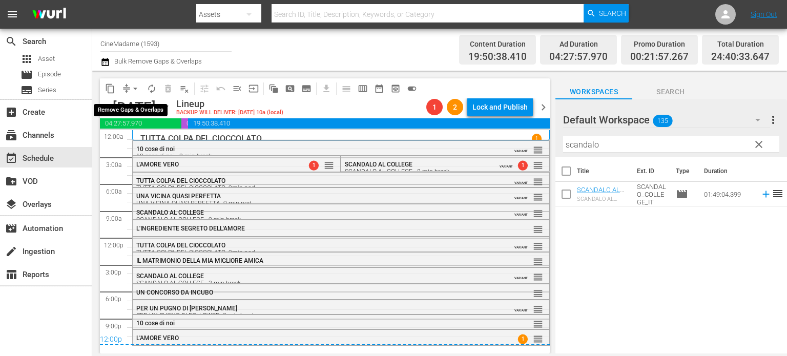
click at [137, 84] on span "arrow_drop_down" at bounding box center [135, 88] width 10 height 10
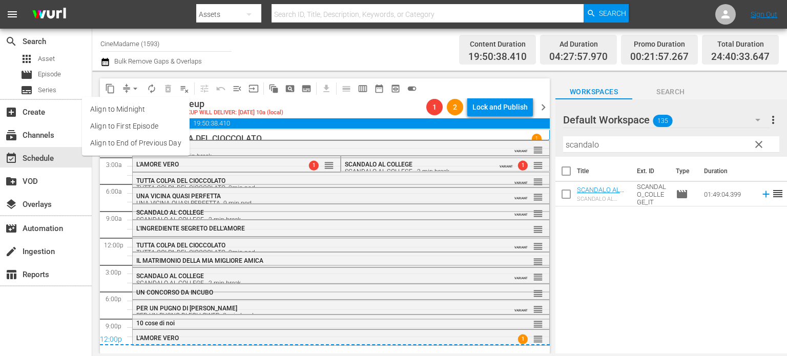
click at [164, 139] on li "Align to End of Previous Day" at bounding box center [136, 143] width 108 height 17
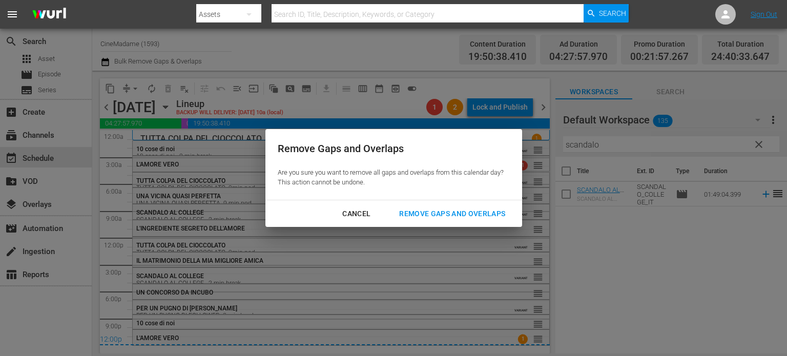
click at [414, 206] on button "Remove Gaps and Overlaps" at bounding box center [452, 213] width 131 height 19
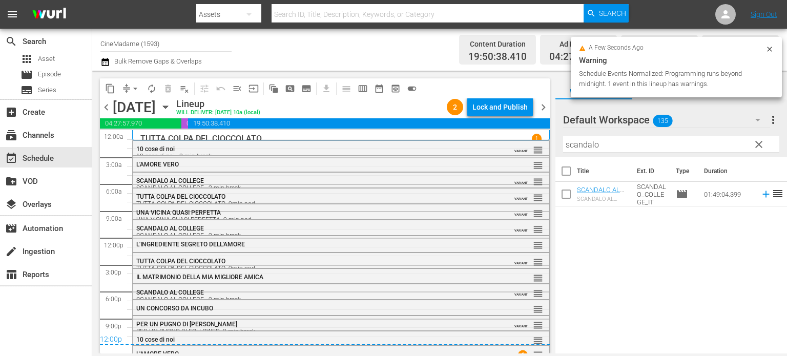
click at [264, 323] on div "PER UN PUGNO DI FOLLOWER PER UN PUGNO DI FOLLOWER -2 min break" at bounding box center [313, 328] width 355 height 14
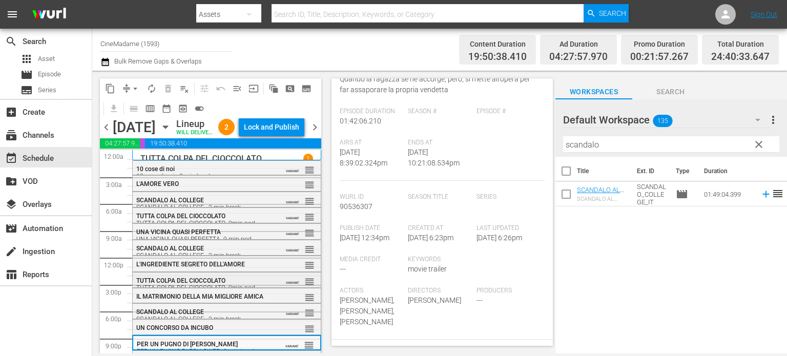
scroll to position [45, 0]
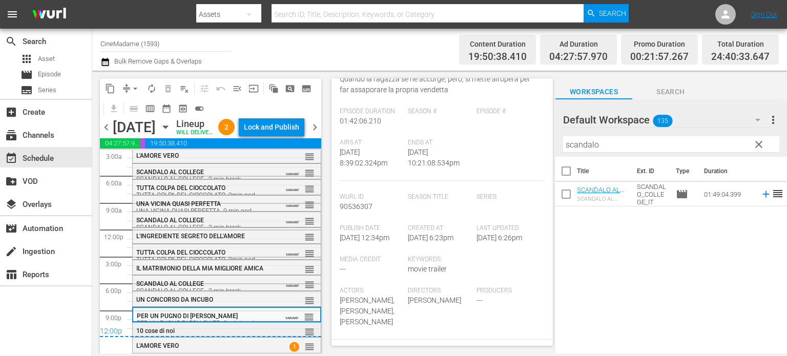
click at [236, 326] on div "10 cose di noi" at bounding box center [202, 330] width 133 height 8
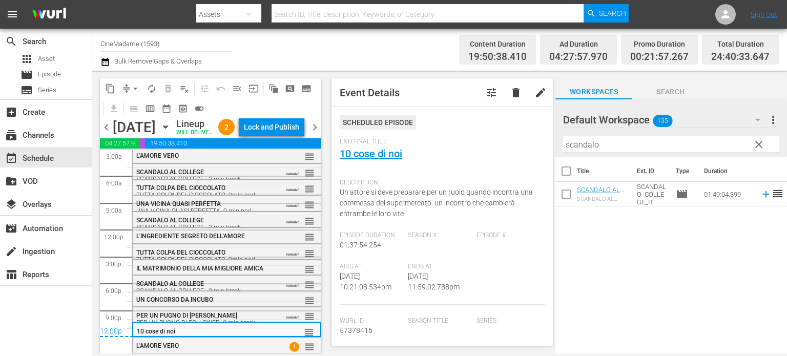
scroll to position [240, 0]
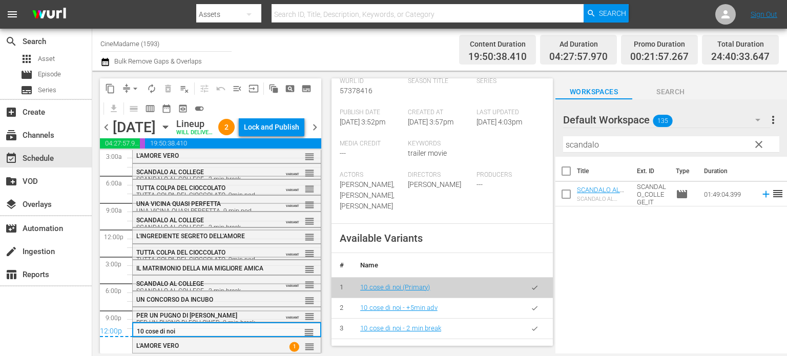
click at [531, 331] on icon "button" at bounding box center [535, 329] width 8 height 8
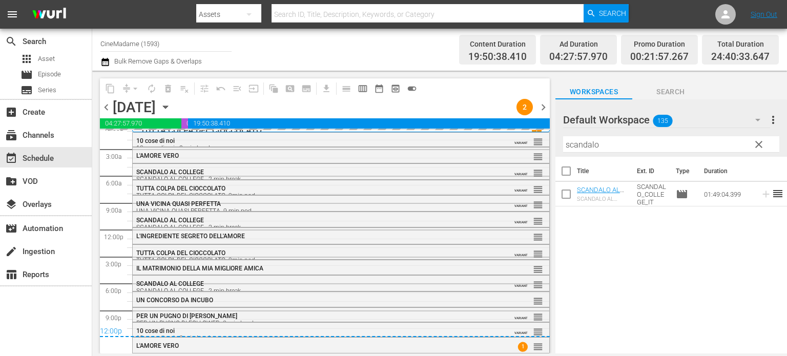
scroll to position [8, 0]
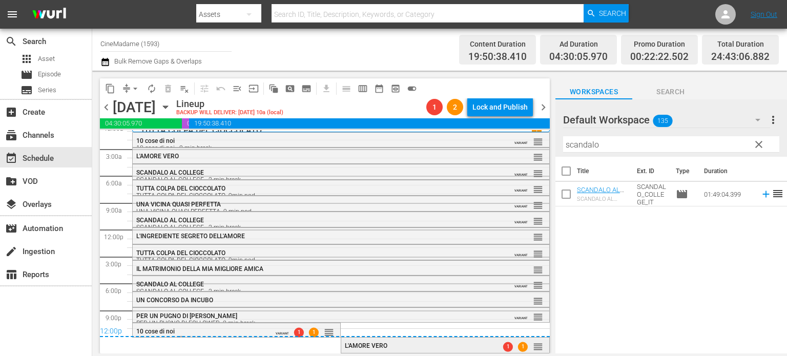
click at [389, 346] on div "L'AMORE VERO" at bounding box center [420, 345] width 150 height 7
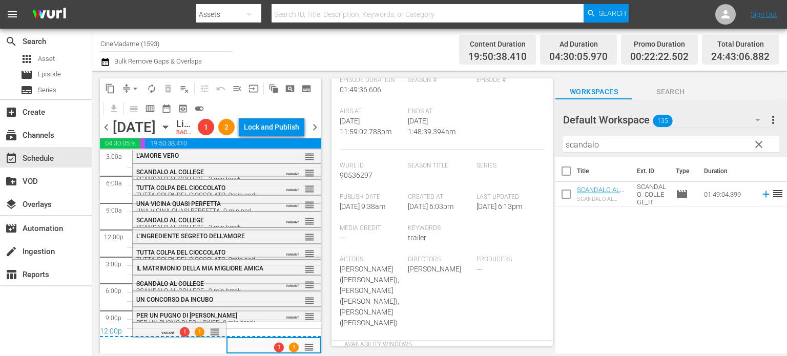
scroll to position [404, 0]
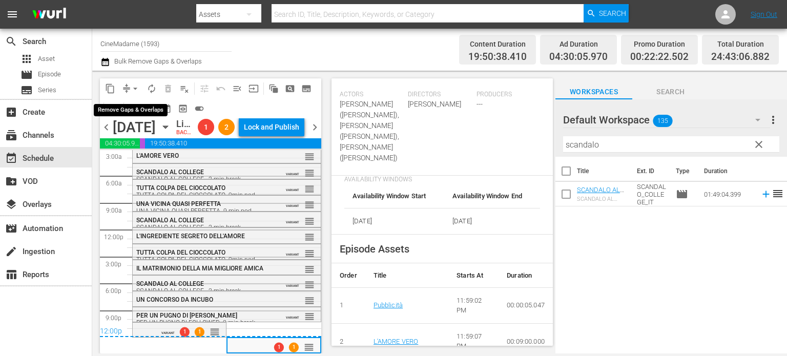
click at [130, 90] on span "arrow_drop_down" at bounding box center [135, 88] width 10 height 10
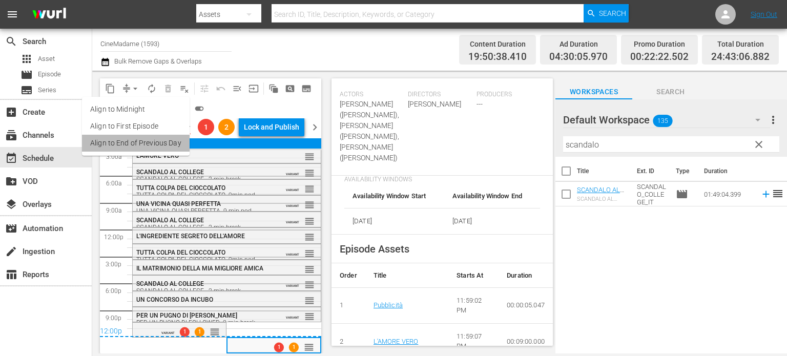
click at [158, 143] on li "Align to End of Previous Day" at bounding box center [136, 143] width 108 height 17
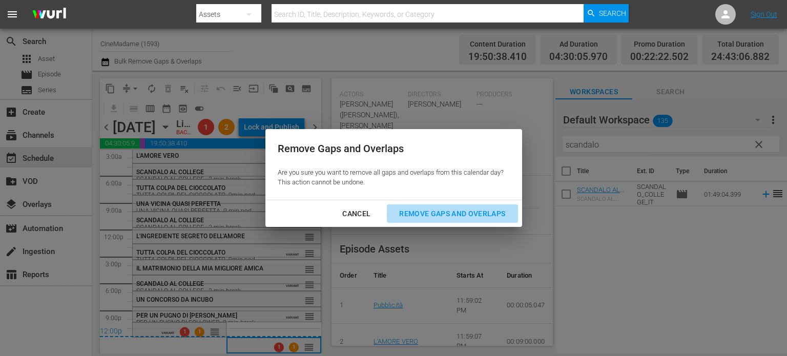
click at [440, 213] on div "Remove Gaps and Overlaps" at bounding box center [452, 213] width 122 height 13
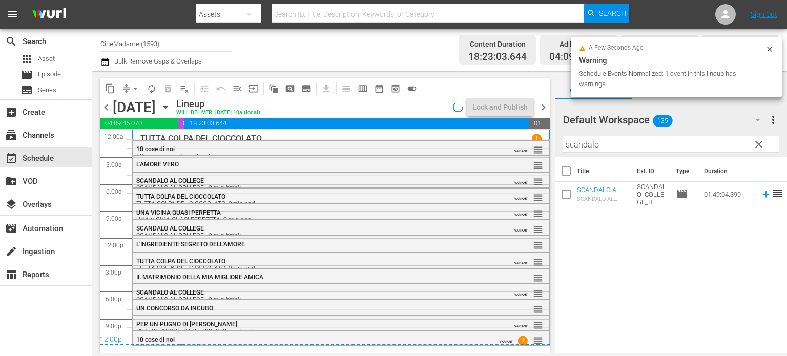
scroll to position [0, 0]
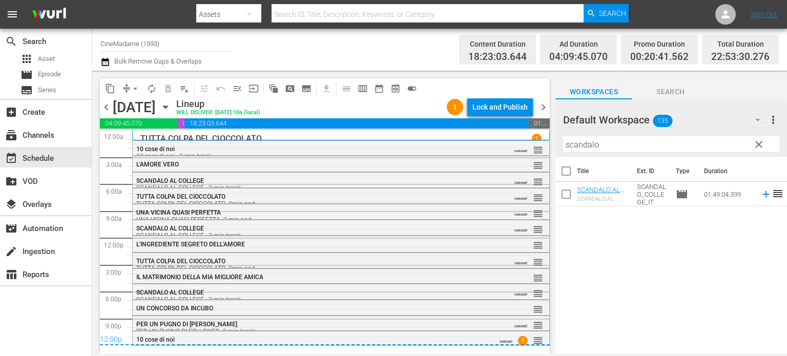
click at [541, 103] on span "chevron_right" at bounding box center [543, 107] width 13 height 13
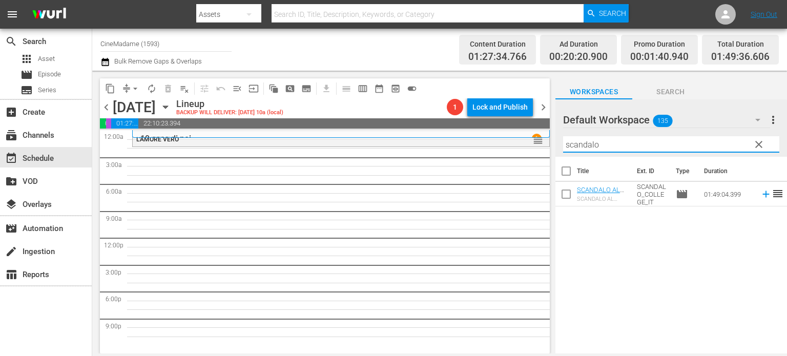
click at [621, 151] on input "scandalo" at bounding box center [671, 144] width 216 height 16
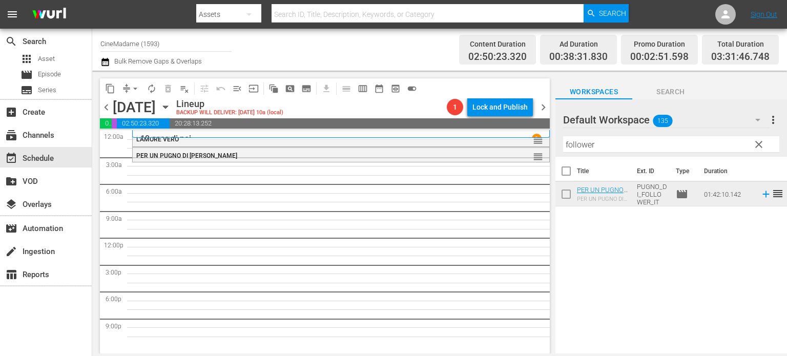
click at [588, 141] on input "follower" at bounding box center [671, 144] width 216 height 16
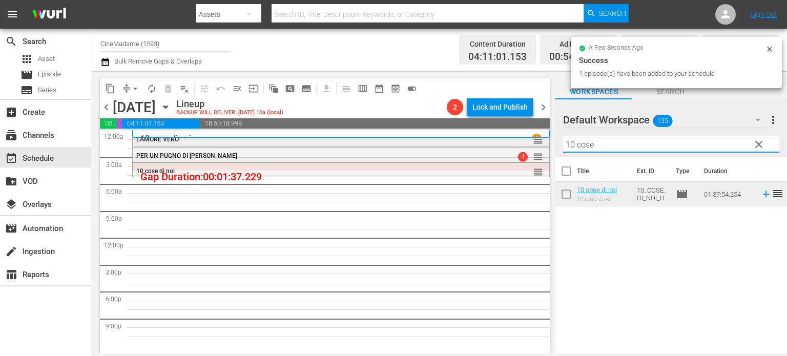
drag, startPoint x: 646, startPoint y: 148, endPoint x: 402, endPoint y: 139, distance: 244.4
click at [402, 139] on div "content_copy compress arrow_drop_down autorenew_outlined delete_forever_outline…" at bounding box center [439, 212] width 694 height 283
drag, startPoint x: 614, startPoint y: 140, endPoint x: 432, endPoint y: 130, distance: 182.1
click at [432, 130] on div "content_copy compress arrow_drop_down autorenew_outlined delete_forever_outline…" at bounding box center [439, 212] width 694 height 283
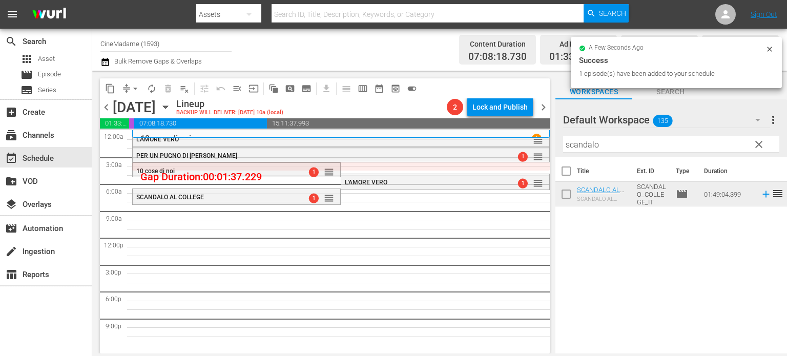
click at [666, 148] on input "scandalo" at bounding box center [671, 144] width 216 height 16
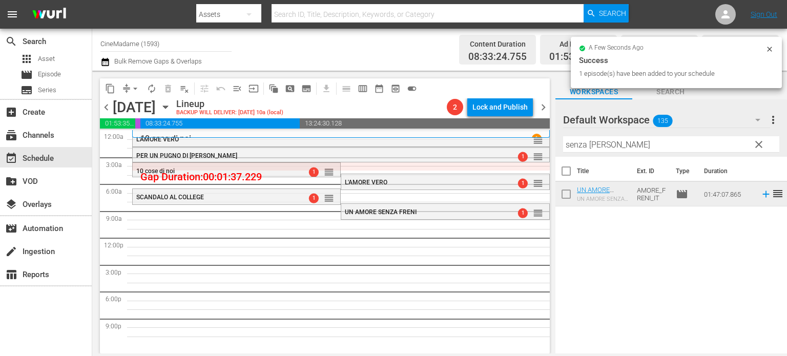
click at [617, 152] on hr at bounding box center [671, 152] width 216 height 1
click at [620, 149] on input "senza freni" at bounding box center [671, 144] width 216 height 16
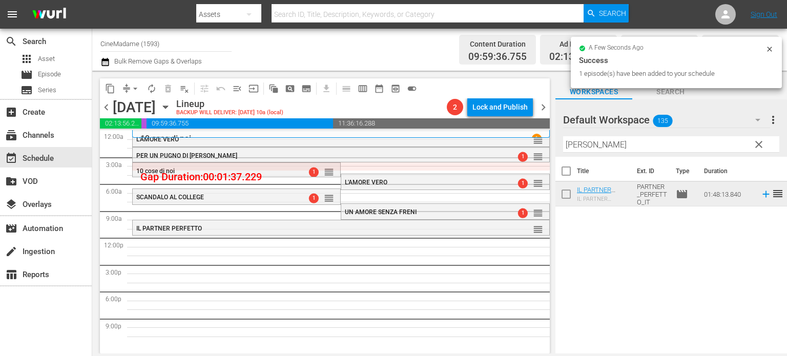
click at [606, 145] on input "[PERSON_NAME]" at bounding box center [671, 144] width 216 height 16
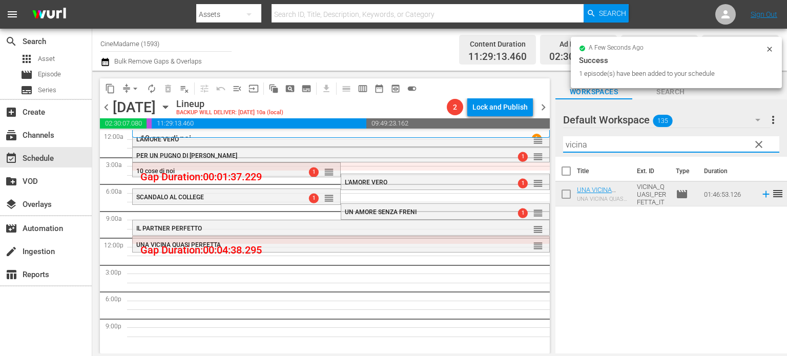
click at [647, 138] on input "vicina" at bounding box center [671, 144] width 216 height 16
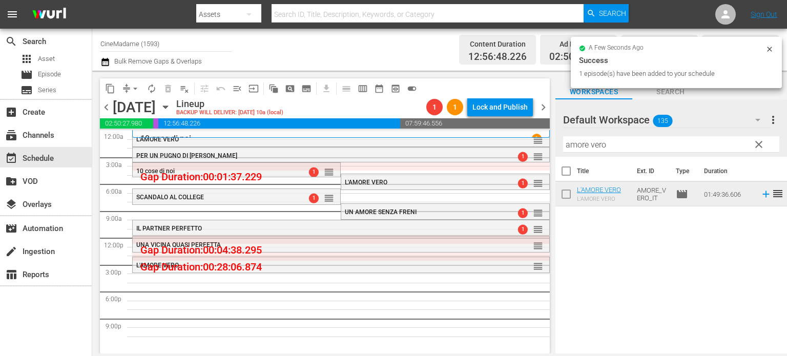
click at [610, 151] on input "amore vero" at bounding box center [671, 144] width 216 height 16
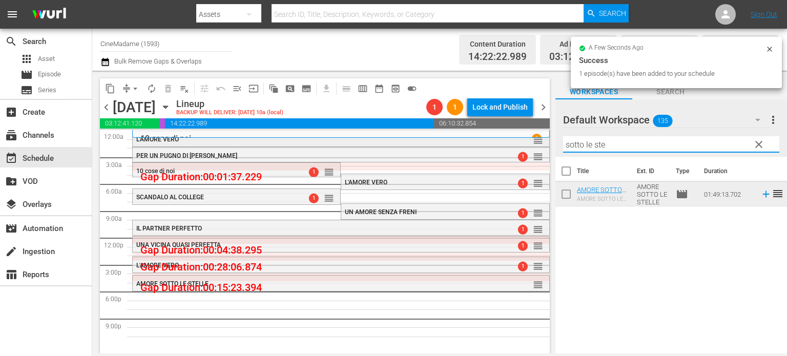
drag, startPoint x: 623, startPoint y: 141, endPoint x: 432, endPoint y: 143, distance: 190.5
click at [432, 143] on div "content_copy compress arrow_drop_down autorenew_outlined delete_forever_outline…" at bounding box center [439, 212] width 694 height 283
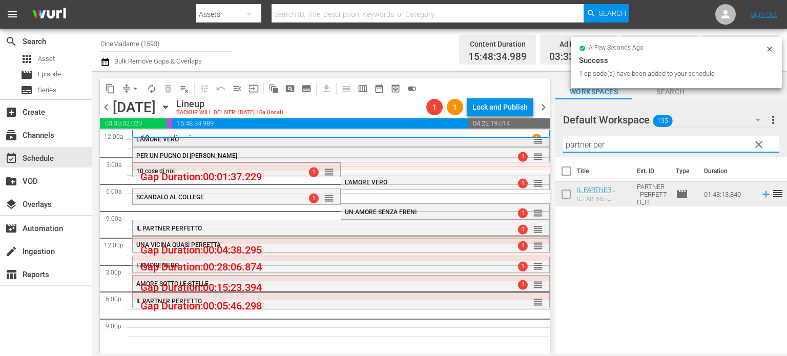
drag, startPoint x: 625, startPoint y: 143, endPoint x: 496, endPoint y: 143, distance: 129.6
click at [496, 143] on div "content_copy compress arrow_drop_down autorenew_outlined delete_forever_outline…" at bounding box center [439, 212] width 694 height 283
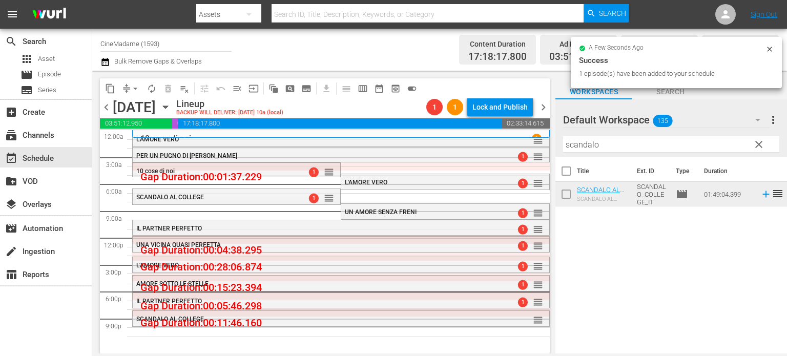
click at [634, 140] on input "scandalo" at bounding box center [671, 144] width 216 height 16
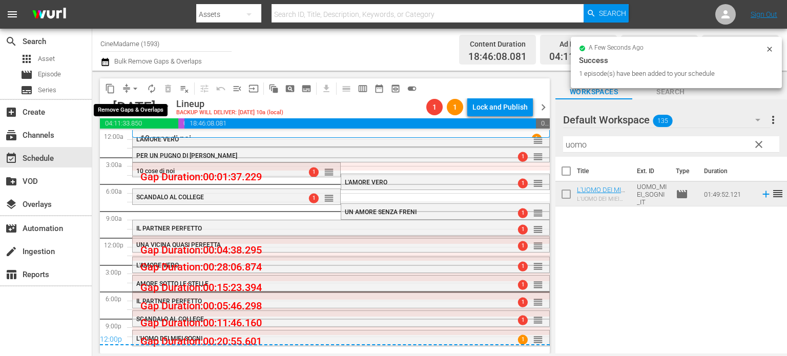
click at [130, 82] on button "arrow_drop_down" at bounding box center [135, 88] width 16 height 16
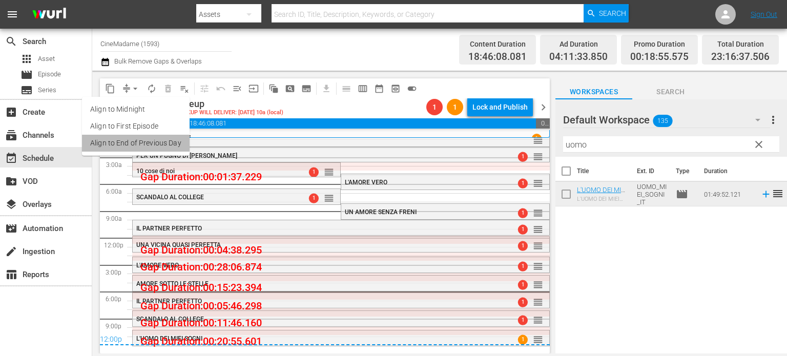
click at [158, 140] on li "Align to End of Previous Day" at bounding box center [136, 143] width 108 height 17
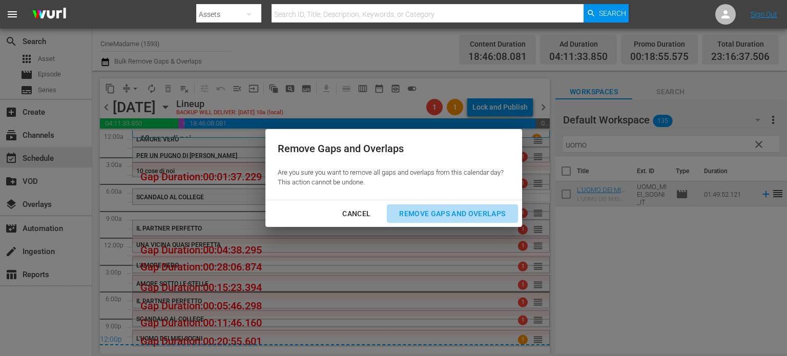
click at [426, 216] on div "Remove Gaps and Overlaps" at bounding box center [452, 213] width 122 height 13
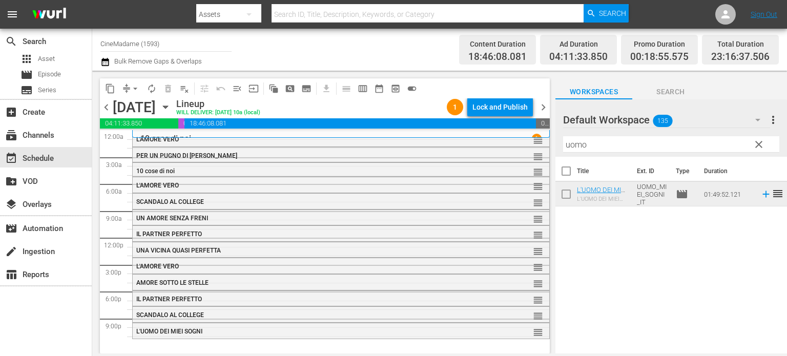
click at [300, 138] on div "L'AMORE VERO" at bounding box center [313, 139] width 355 height 7
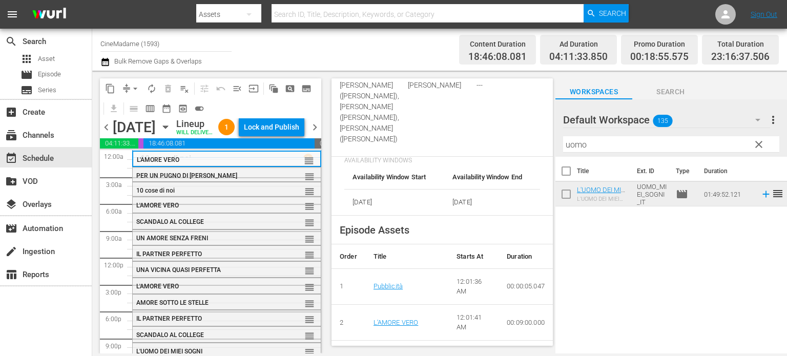
scroll to position [361, 0]
click at [231, 185] on div "PER UN PUGNO DI FOLLOWER reorder" at bounding box center [227, 175] width 188 height 17
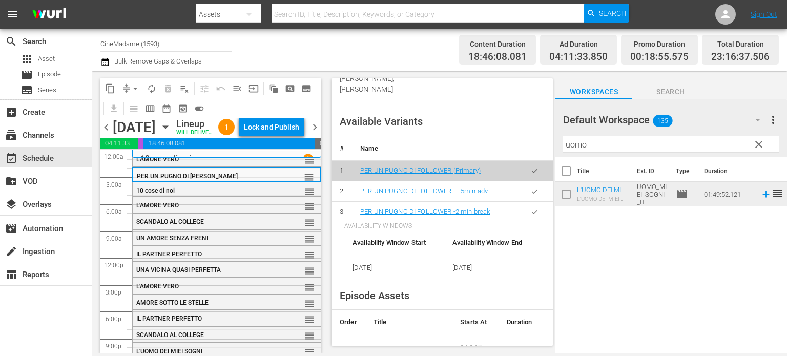
scroll to position [399, 0]
click at [531, 212] on icon "button" at bounding box center [535, 212] width 8 height 8
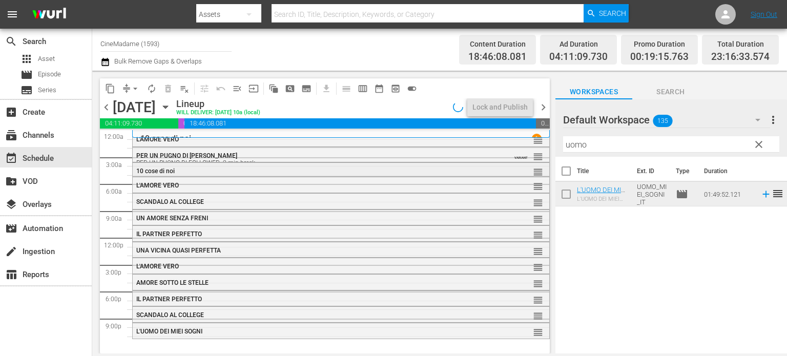
click at [327, 176] on div "10 cose di noi reorder" at bounding box center [341, 171] width 416 height 17
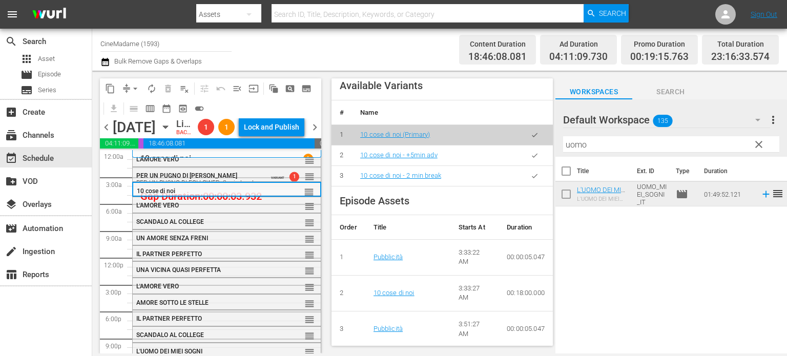
scroll to position [395, 0]
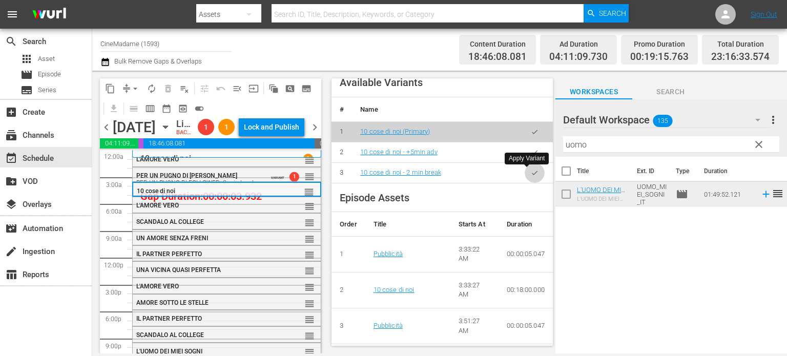
click at [524, 169] on button "button" at bounding box center [534, 173] width 20 height 20
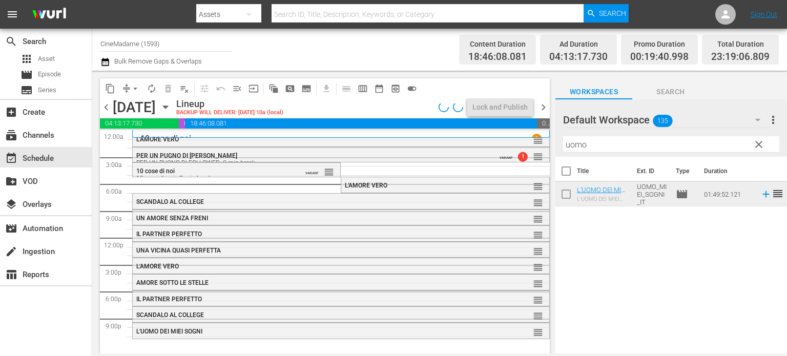
click at [345, 184] on span "L'AMORE VERO" at bounding box center [366, 185] width 43 height 7
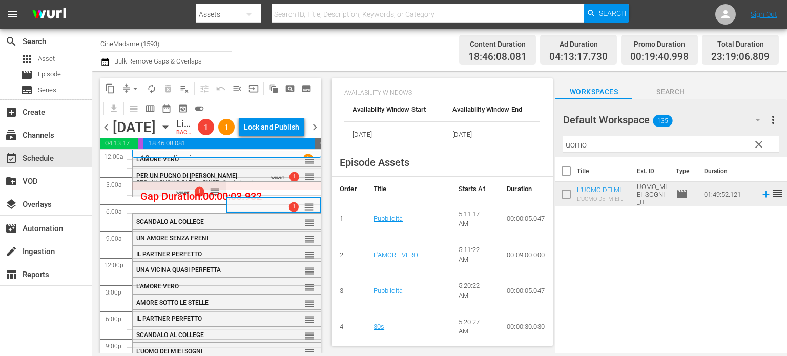
scroll to position [492, 0]
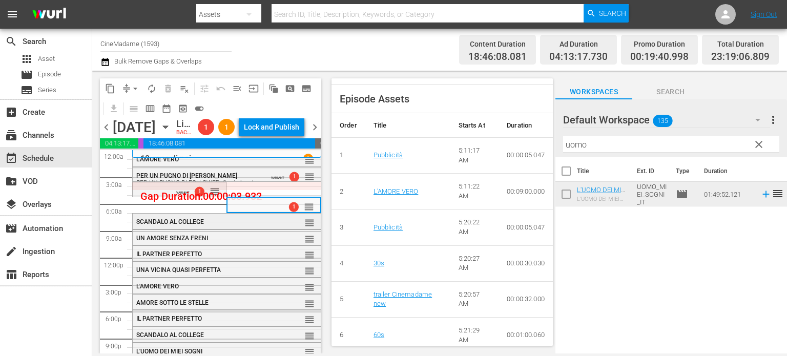
click at [272, 227] on div "reorder" at bounding box center [293, 222] width 43 height 10
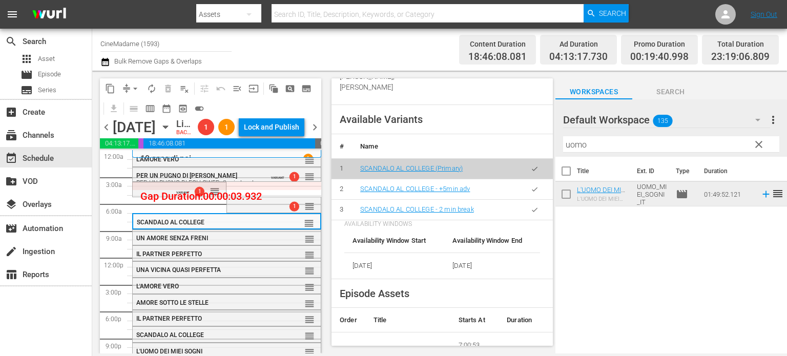
scroll to position [434, 0]
click at [524, 219] on button "button" at bounding box center [534, 209] width 20 height 20
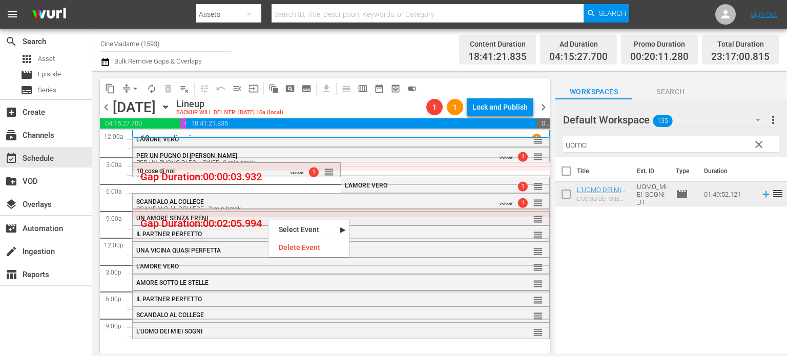
click at [306, 218] on div "UN AMORE SENZA FRENI" at bounding box center [313, 218] width 355 height 7
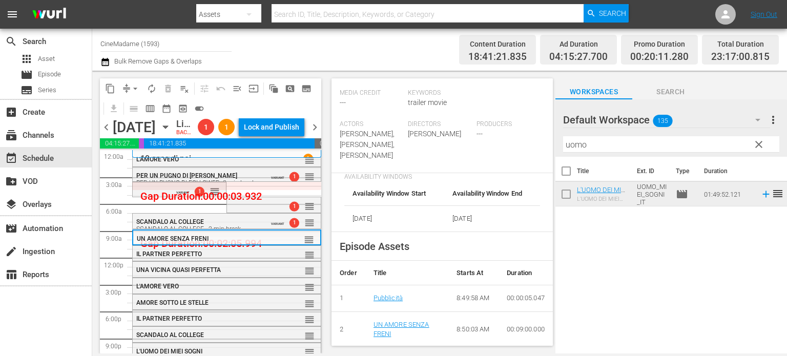
scroll to position [435, 0]
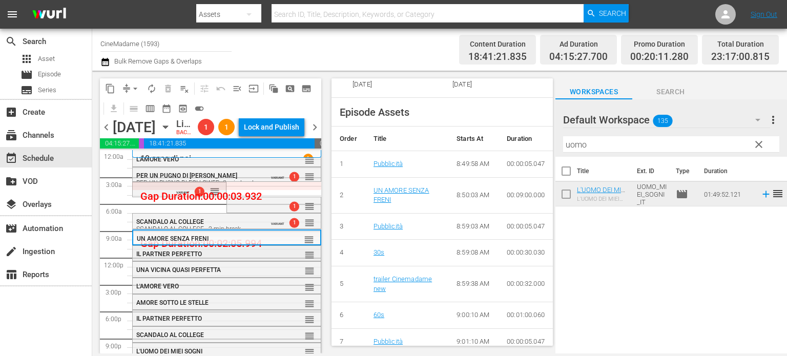
click at [264, 258] on div "IL PARTNER PERFETTO" at bounding box center [204, 253] width 136 height 8
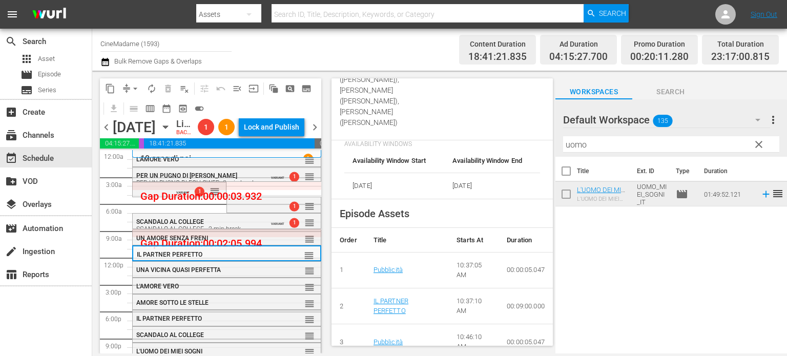
scroll to position [383, 0]
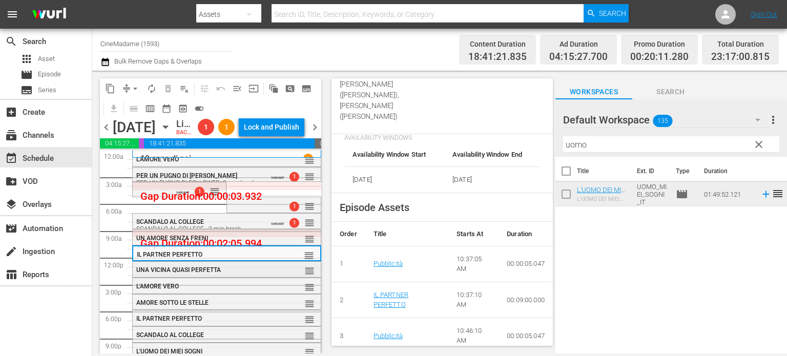
click at [290, 276] on div "reorder" at bounding box center [293, 270] width 43 height 10
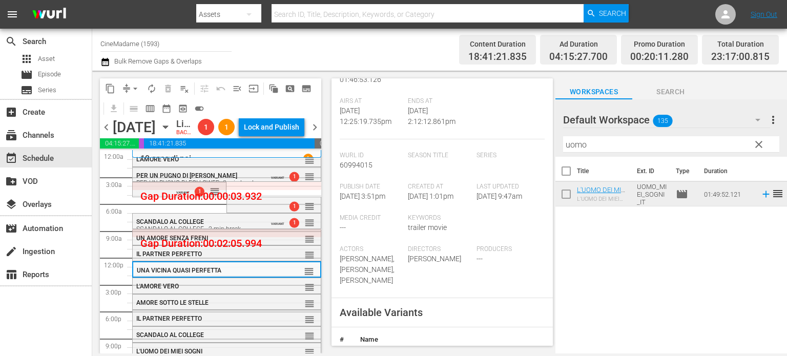
scroll to position [320, 0]
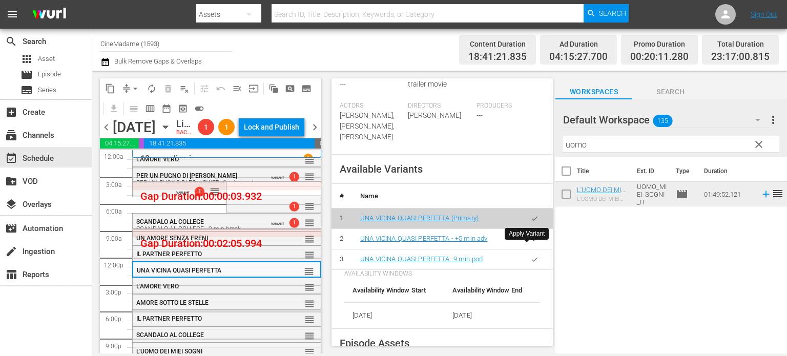
click at [524, 249] on button "button" at bounding box center [534, 259] width 20 height 20
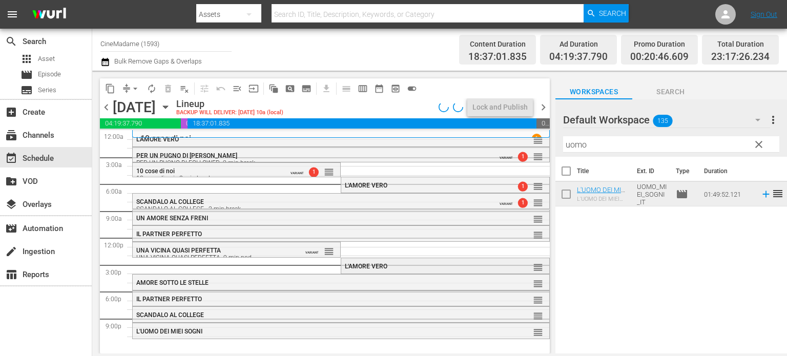
click at [389, 271] on div "L'AMORE VERO reorder" at bounding box center [444, 266] width 207 height 17
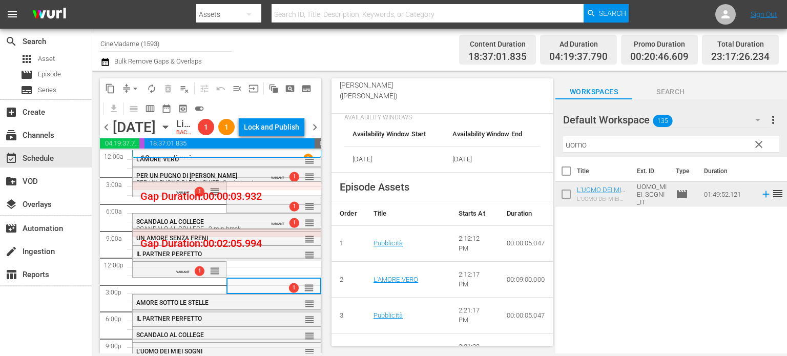
scroll to position [440, 0]
click at [233, 312] on div "AMORE SOTTO LE STELLE reorder" at bounding box center [227, 302] width 188 height 17
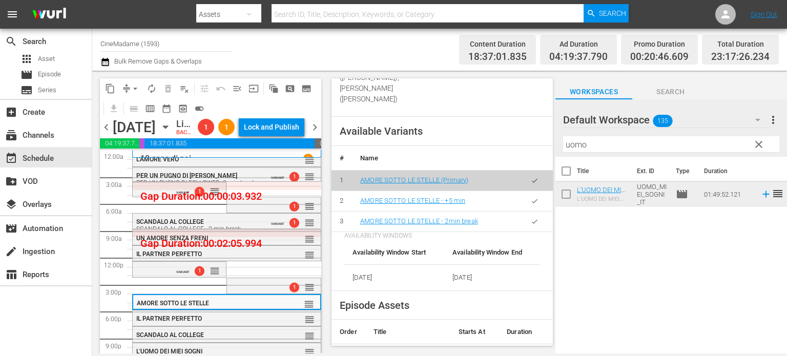
scroll to position [401, 0]
click at [531, 225] on icon "button" at bounding box center [535, 221] width 8 height 8
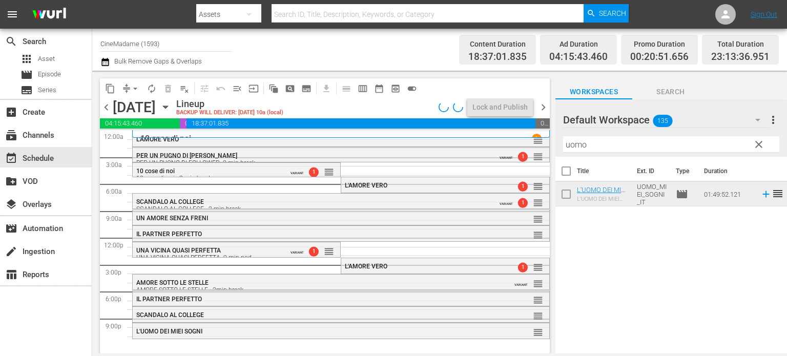
click at [252, 298] on div "IL PARTNER PERFETTO" at bounding box center [313, 299] width 355 height 7
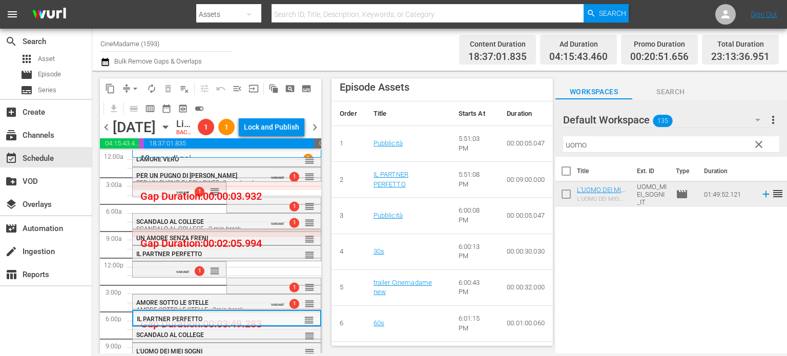
scroll to position [503, 0]
click at [239, 339] on div "SCANDALO AL COLLEGE" at bounding box center [202, 334] width 133 height 7
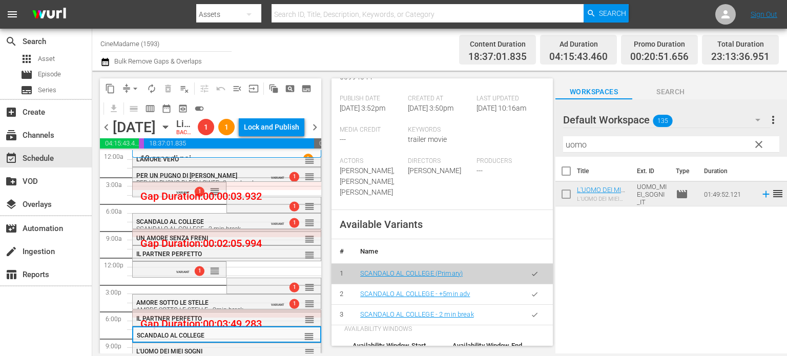
scroll to position [374, 0]
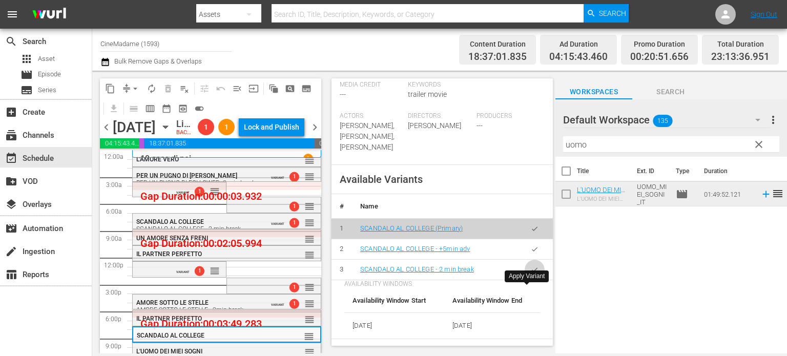
click at [532, 280] on button "button" at bounding box center [534, 270] width 20 height 20
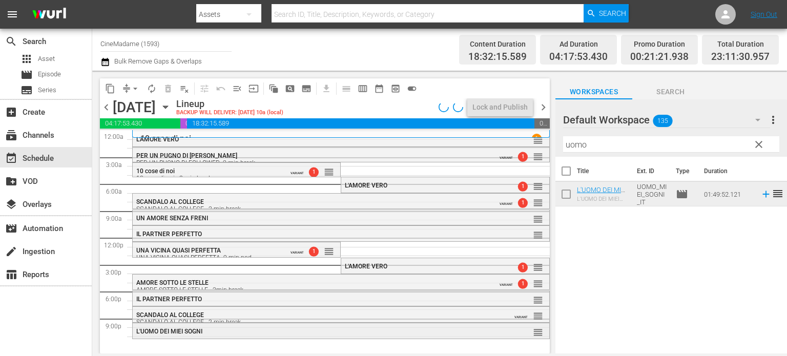
click at [231, 329] on div "L'UOMO DEI MIEI SOGNI" at bounding box center [313, 331] width 355 height 7
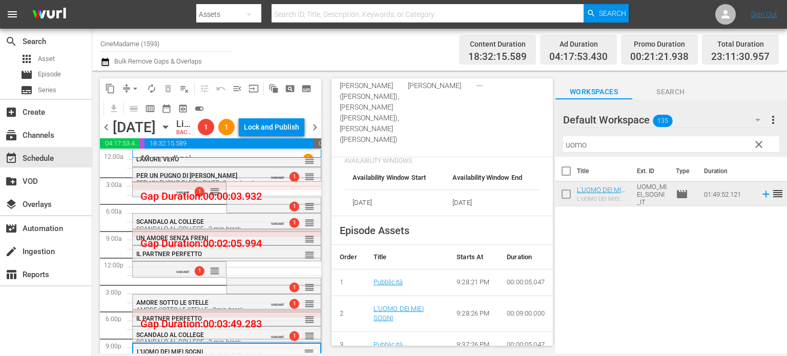
scroll to position [393, 0]
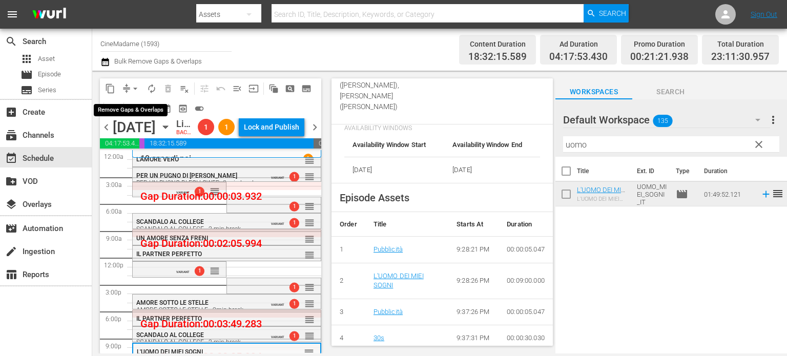
click at [135, 81] on button "arrow_drop_down" at bounding box center [135, 88] width 16 height 16
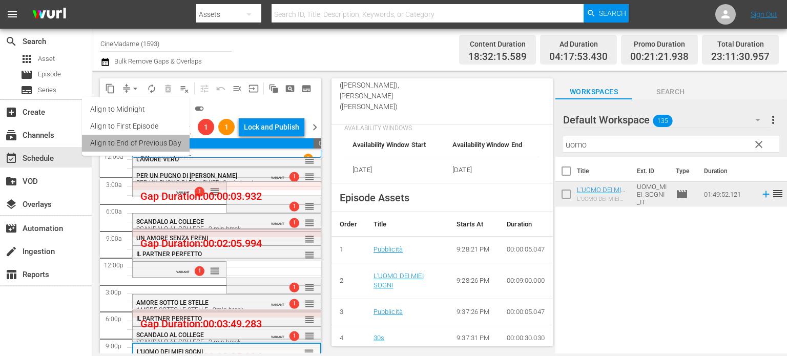
click at [149, 144] on li "Align to End of Previous Day" at bounding box center [136, 143] width 108 height 17
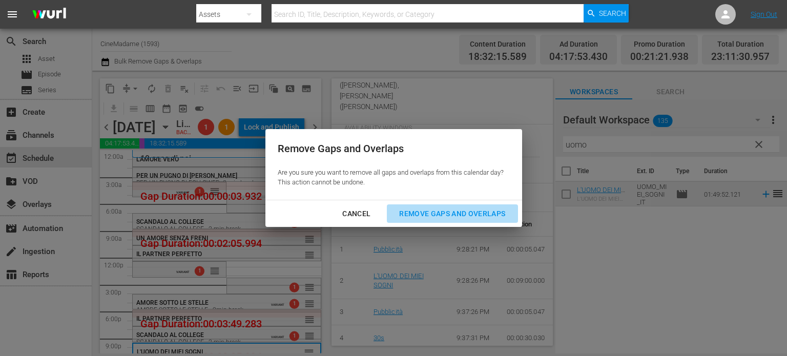
click at [404, 215] on div "Remove Gaps and Overlaps" at bounding box center [452, 213] width 122 height 13
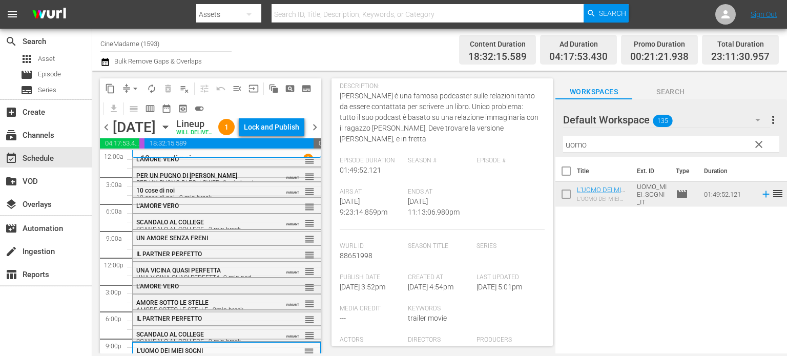
scroll to position [28, 0]
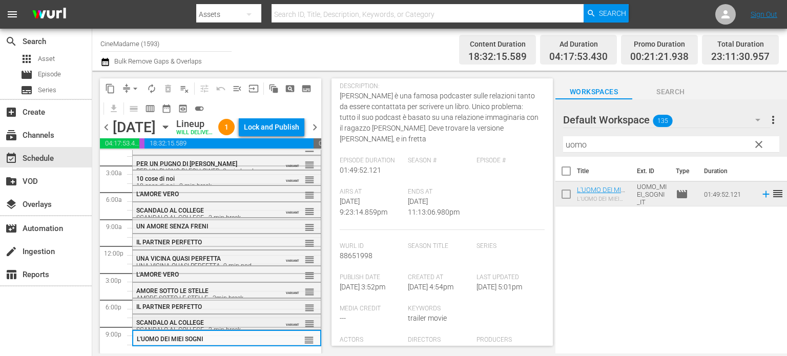
click at [222, 321] on div "SCANDALO AL COLLEGE SCANDALO AL COLLEGE - 2 min break" at bounding box center [202, 326] width 133 height 14
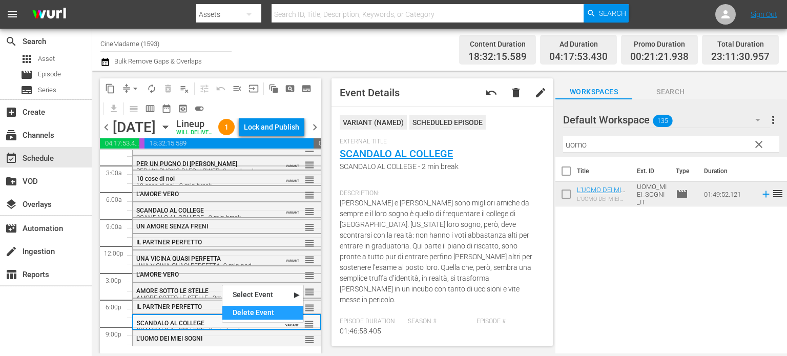
click at [251, 306] on div "Delete Event" at bounding box center [262, 313] width 81 height 14
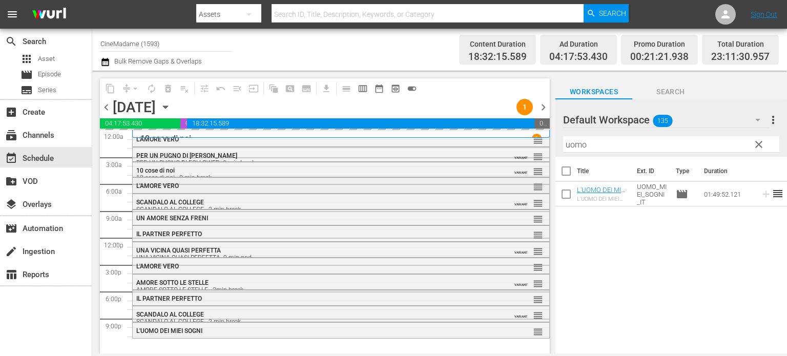
scroll to position [0, 0]
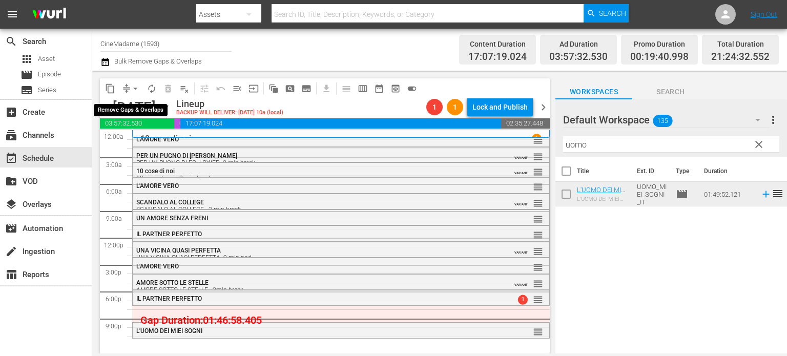
click at [135, 86] on span "arrow_drop_down" at bounding box center [135, 88] width 10 height 10
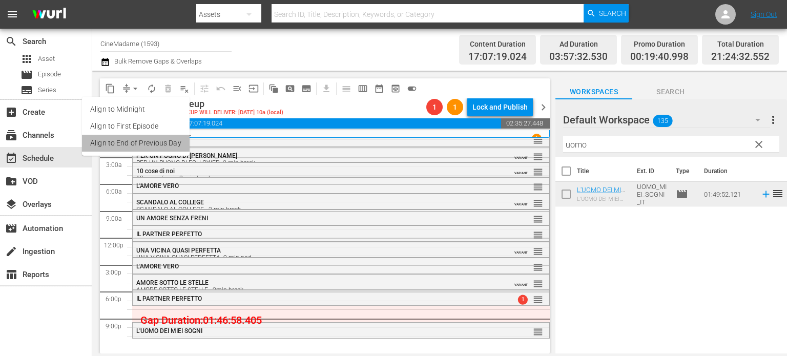
click at [149, 143] on li "Align to End of Previous Day" at bounding box center [136, 143] width 108 height 17
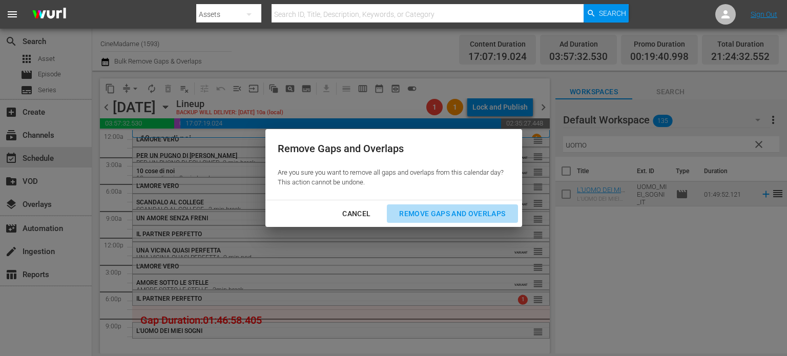
click at [460, 210] on div "Remove Gaps and Overlaps" at bounding box center [452, 213] width 122 height 13
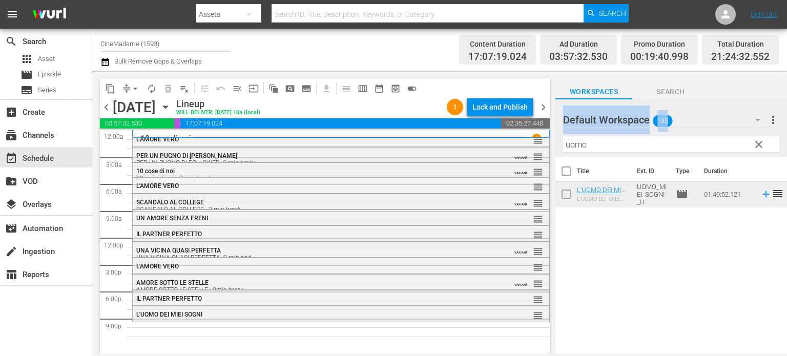
drag, startPoint x: 602, startPoint y: 131, endPoint x: 599, endPoint y: 145, distance: 14.6
click at [599, 145] on div "Default Workspace 135 Default more_vert clear Filter by Title uomo" at bounding box center [670, 127] width 231 height 57
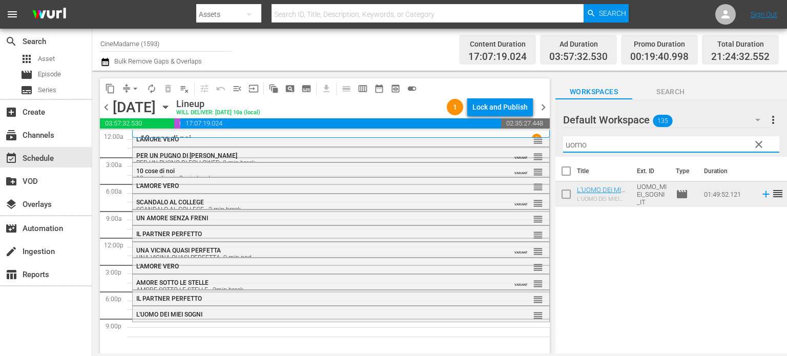
click at [599, 145] on input "uomo" at bounding box center [671, 144] width 216 height 16
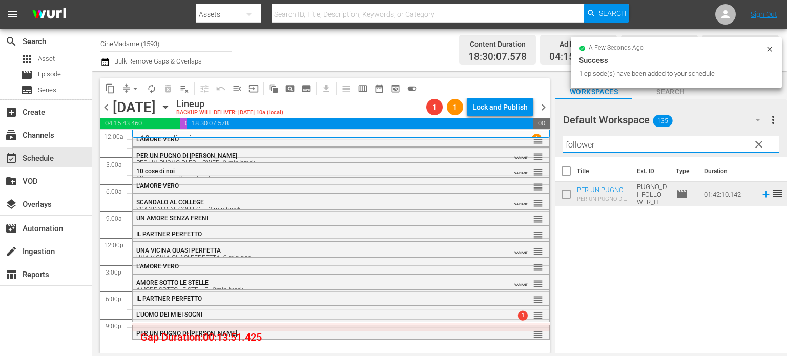
click at [598, 141] on input "follower" at bounding box center [671, 144] width 216 height 16
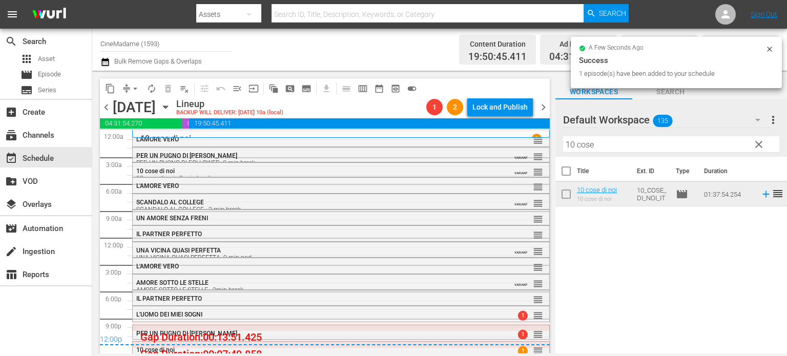
click at [234, 313] on div "L'UOMO DEI MIEI SOGNI" at bounding box center [313, 314] width 355 height 7
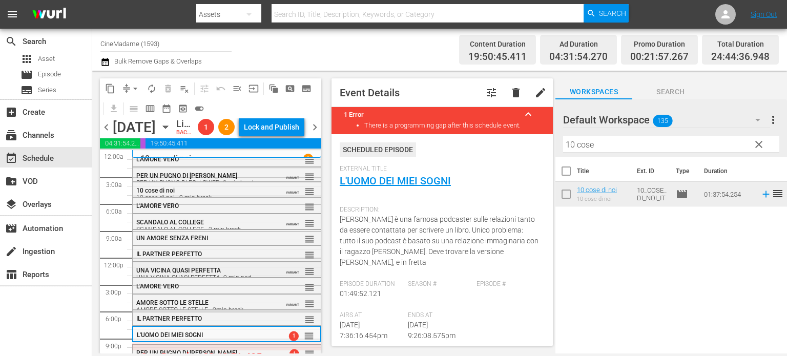
scroll to position [43, 0]
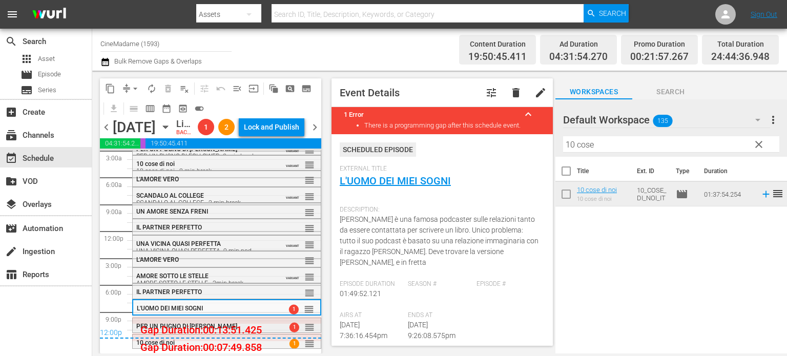
click at [219, 319] on div "PER UN PUGNO DI FOLLOWER 1 reorder" at bounding box center [227, 326] width 188 height 17
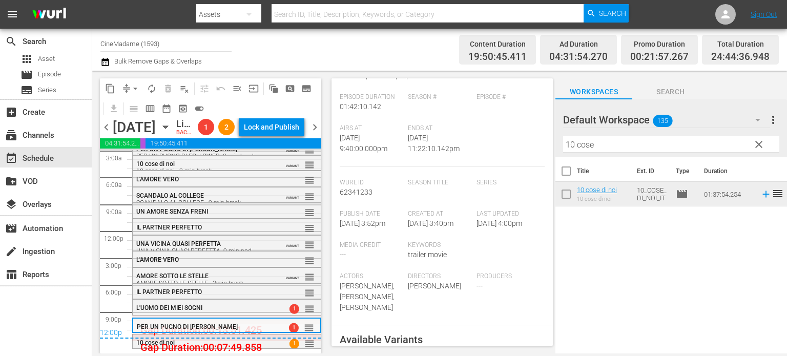
scroll to position [404, 0]
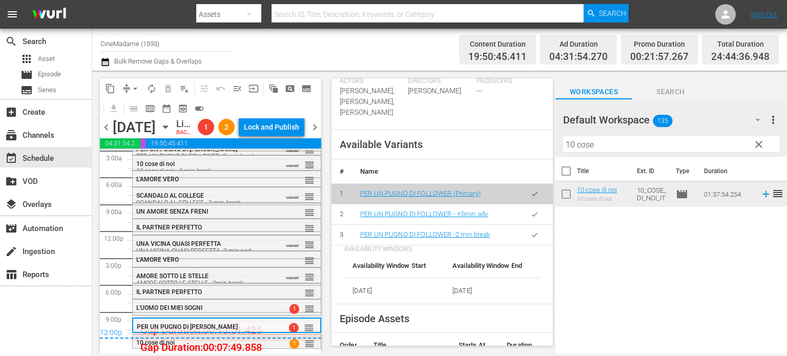
click at [532, 236] on button "button" at bounding box center [534, 235] width 20 height 20
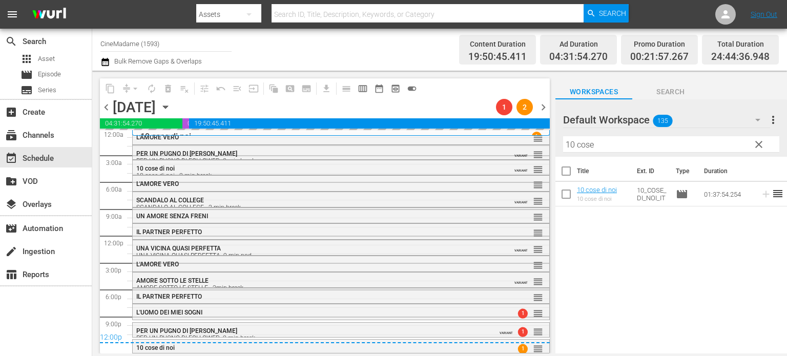
scroll to position [2, 0]
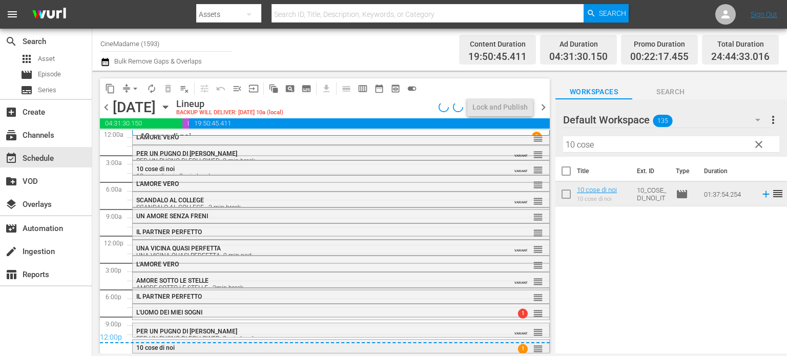
click at [235, 350] on div "10 cose di noi" at bounding box center [313, 347] width 355 height 7
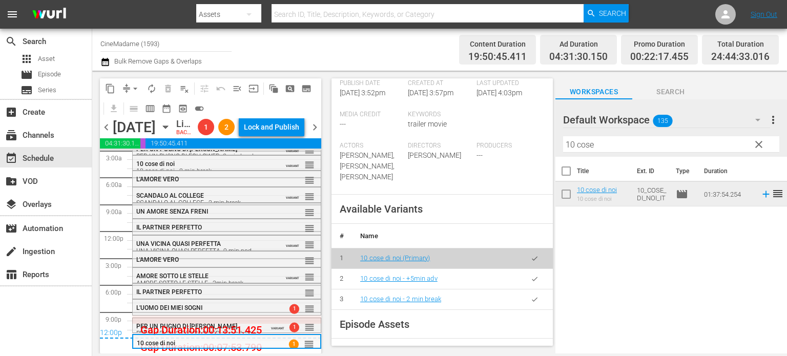
scroll to position [297, 0]
click at [531, 296] on icon "button" at bounding box center [535, 299] width 8 height 8
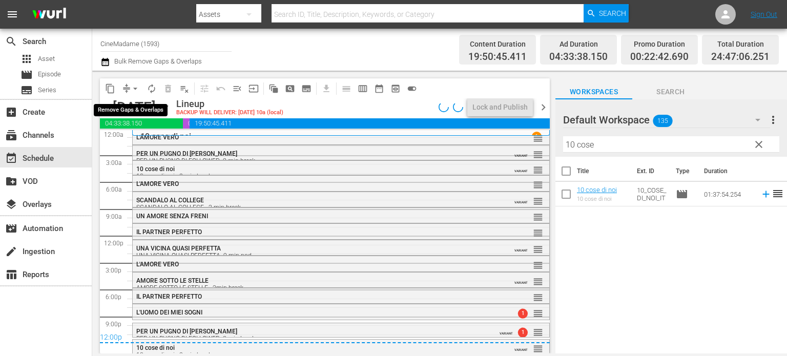
scroll to position [6, 0]
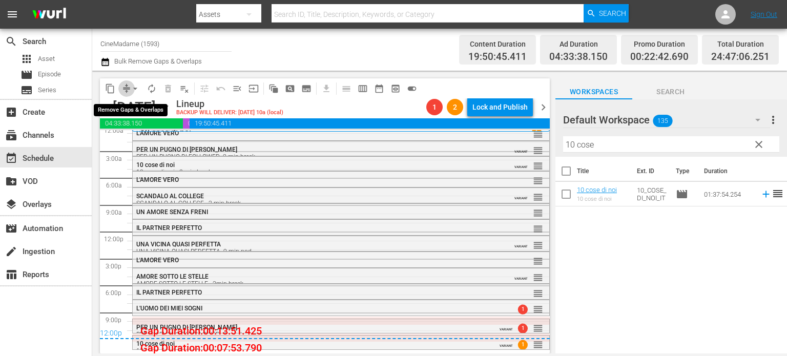
click at [127, 92] on span "compress" at bounding box center [126, 88] width 10 height 10
click at [132, 80] on button "arrow_drop_down" at bounding box center [135, 88] width 16 height 16
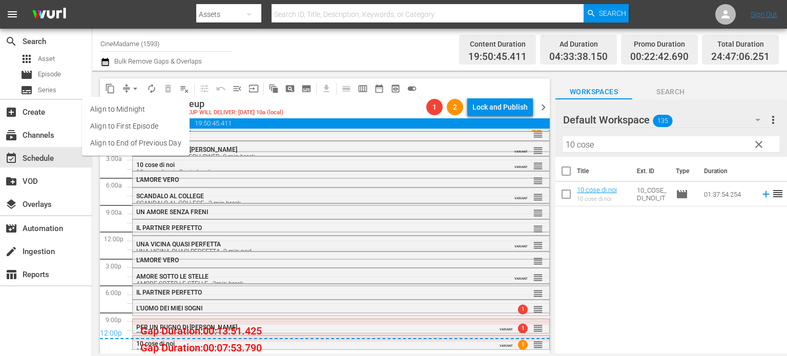
click at [150, 148] on li "Align to End of Previous Day" at bounding box center [136, 143] width 108 height 17
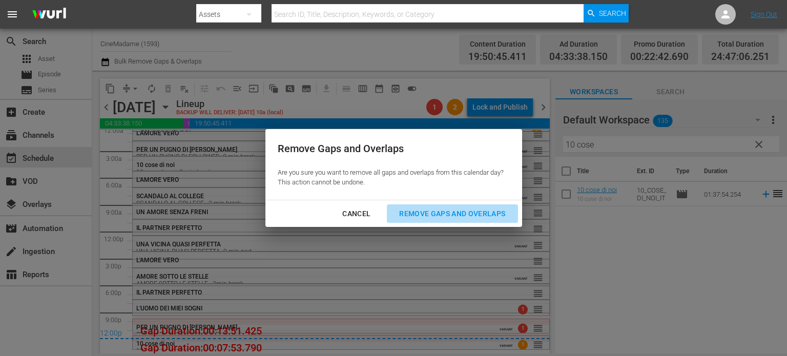
click at [429, 211] on div "Remove Gaps and Overlaps" at bounding box center [452, 213] width 122 height 13
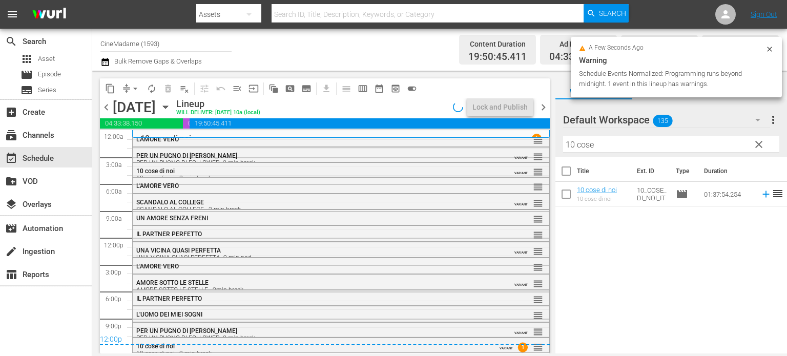
scroll to position [0, 0]
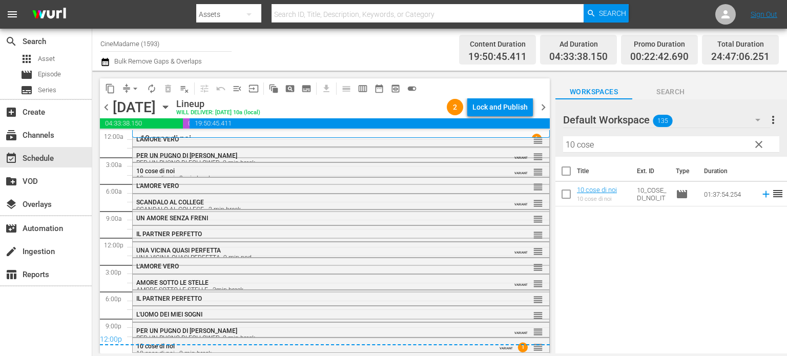
click at [542, 106] on span "chevron_right" at bounding box center [543, 107] width 13 height 13
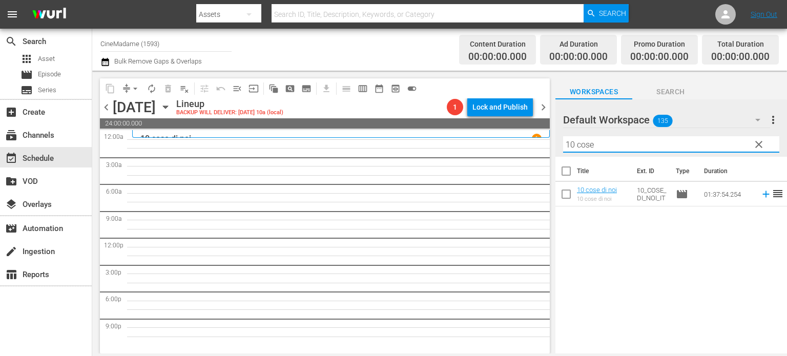
click at [637, 140] on input "10 cose" at bounding box center [671, 144] width 216 height 16
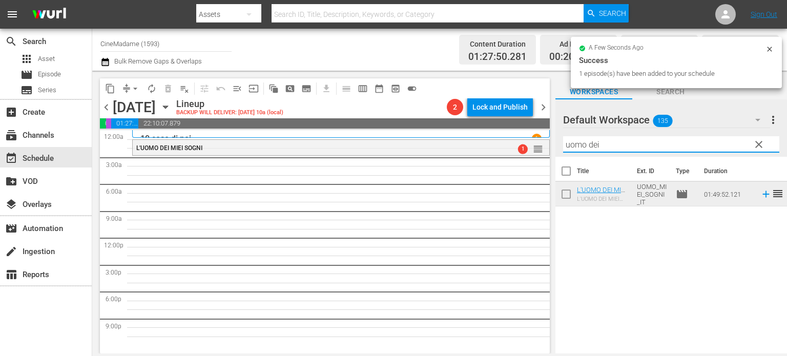
drag, startPoint x: 617, startPoint y: 137, endPoint x: 506, endPoint y: 134, distance: 110.7
click at [506, 134] on div "content_copy compress arrow_drop_down autorenew_outlined delete_forever_outline…" at bounding box center [439, 212] width 694 height 283
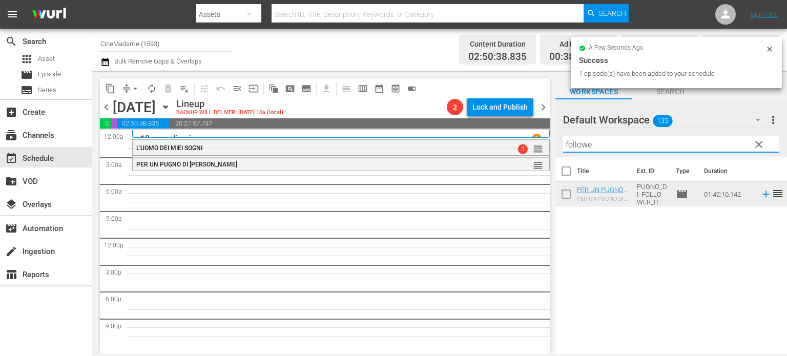
click at [711, 151] on input "followe" at bounding box center [671, 144] width 216 height 16
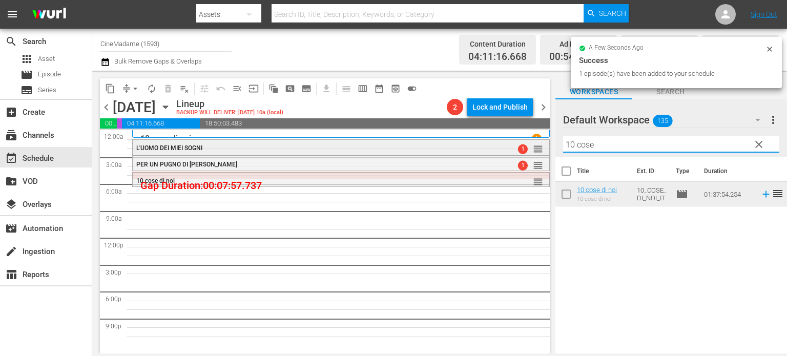
drag, startPoint x: 603, startPoint y: 146, endPoint x: 514, endPoint y: 141, distance: 89.8
click at [514, 141] on div "content_copy compress arrow_drop_down autorenew_outlined delete_forever_outline…" at bounding box center [439, 212] width 694 height 283
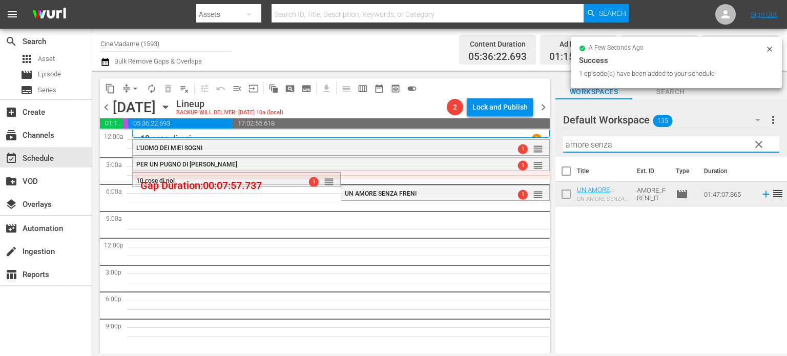
drag, startPoint x: 623, startPoint y: 138, endPoint x: 522, endPoint y: 131, distance: 101.2
click at [522, 131] on div "content_copy compress arrow_drop_down autorenew_outlined delete_forever_outline…" at bounding box center [439, 212] width 694 height 283
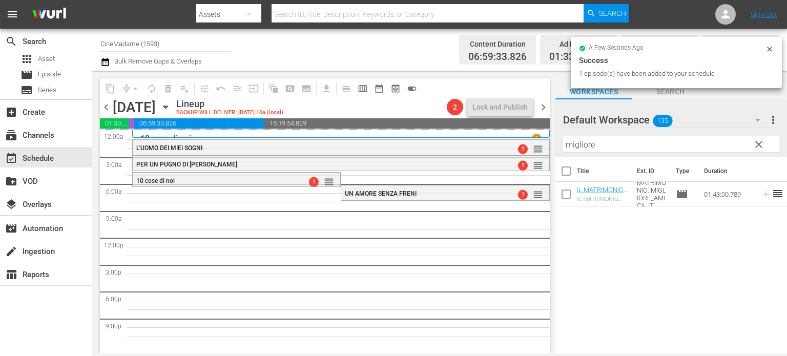
click at [610, 146] on input "migliore" at bounding box center [671, 144] width 216 height 16
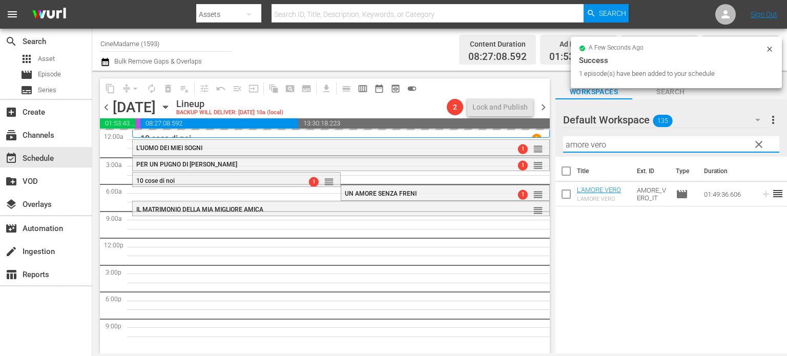
drag, startPoint x: 617, startPoint y: 144, endPoint x: 363, endPoint y: 124, distance: 254.8
click at [363, 124] on div "content_copy compress arrow_drop_down autorenew_outlined delete_forever_outline…" at bounding box center [439, 212] width 694 height 283
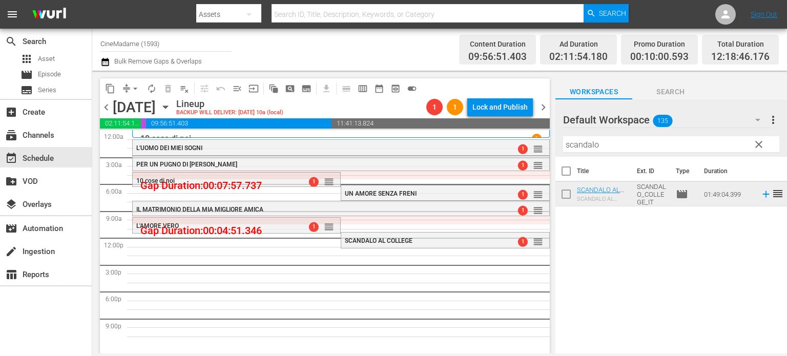
click at [601, 154] on div "Filter by Title scandalo" at bounding box center [671, 144] width 216 height 25
click at [612, 142] on input "scandalo" at bounding box center [671, 144] width 216 height 16
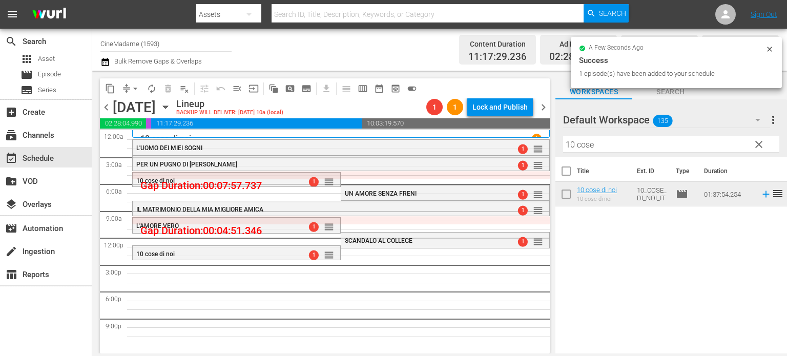
click at [574, 155] on div "Filter by Title 10 cose" at bounding box center [671, 144] width 216 height 25
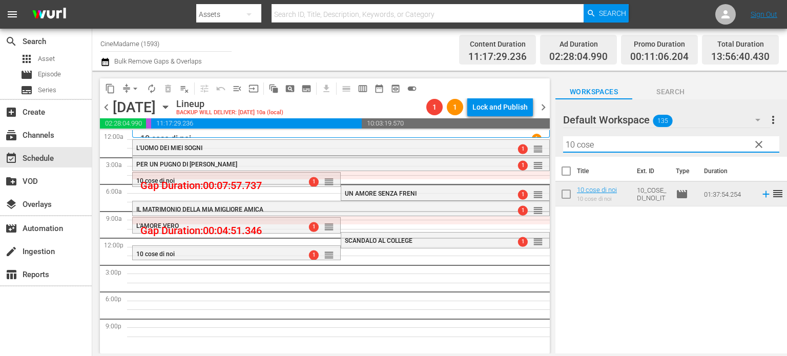
click at [596, 151] on input "10 cose" at bounding box center [671, 144] width 216 height 16
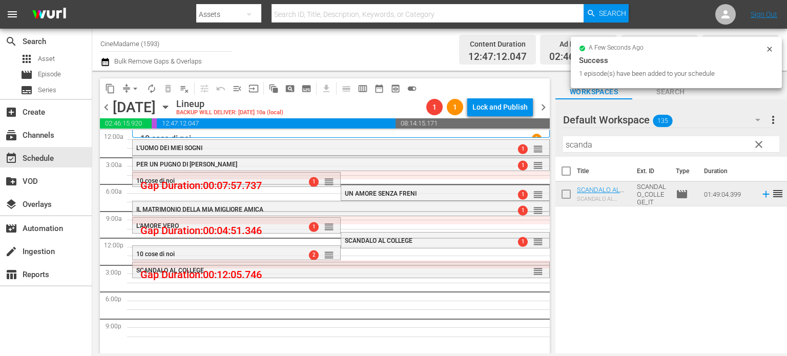
click at [590, 144] on input "scanda" at bounding box center [671, 144] width 216 height 16
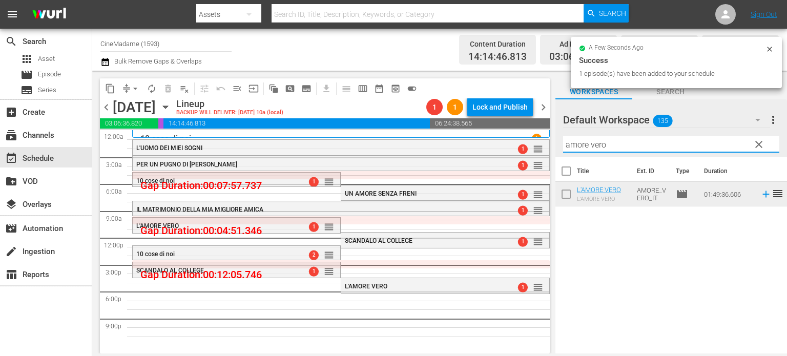
drag, startPoint x: 623, startPoint y: 140, endPoint x: 426, endPoint y: 116, distance: 198.1
click at [426, 116] on div "content_copy compress arrow_drop_down autorenew_outlined delete_forever_outline…" at bounding box center [439, 212] width 694 height 283
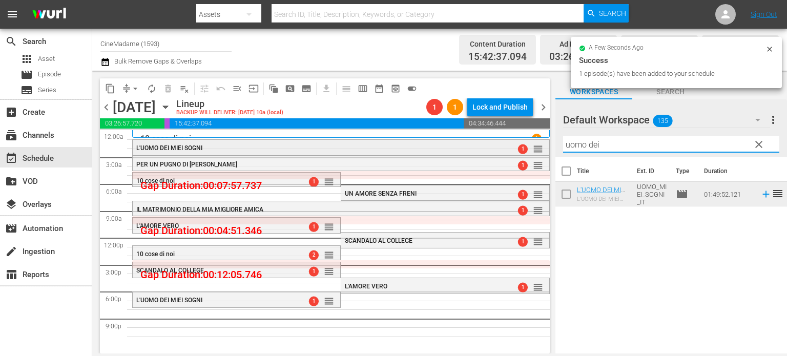
drag, startPoint x: 615, startPoint y: 142, endPoint x: 456, endPoint y: 147, distance: 158.8
click at [456, 147] on div "content_copy compress arrow_drop_down autorenew_outlined delete_forever_outline…" at bounding box center [439, 212] width 694 height 283
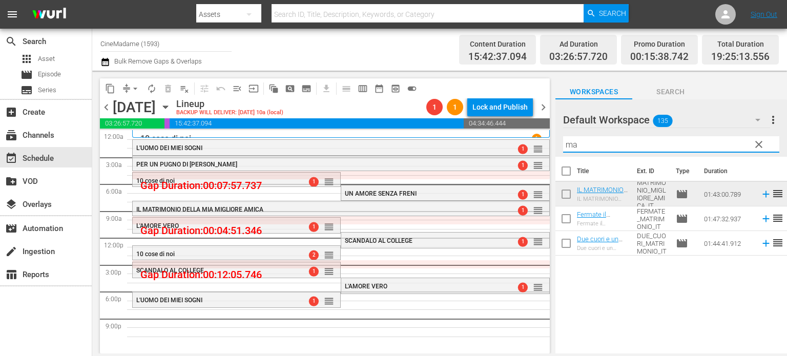
type input "m"
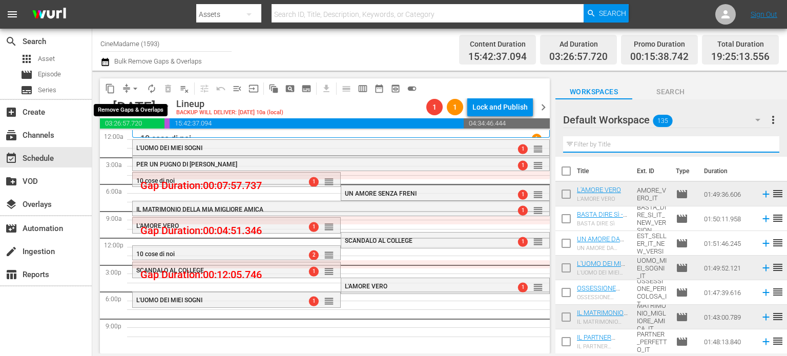
click at [137, 91] on span "arrow_drop_down" at bounding box center [135, 88] width 10 height 10
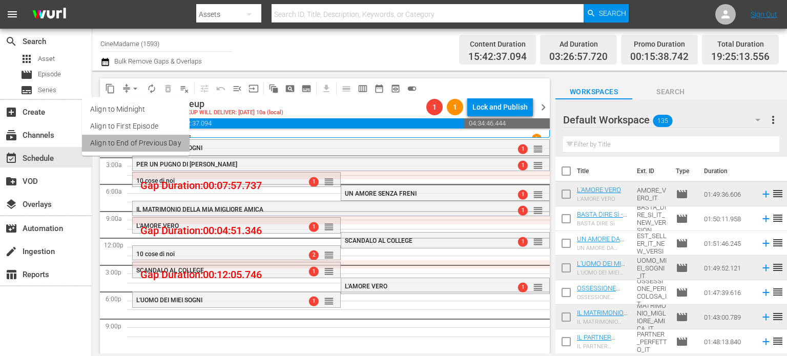
click at [164, 144] on li "Align to End of Previous Day" at bounding box center [136, 143] width 108 height 17
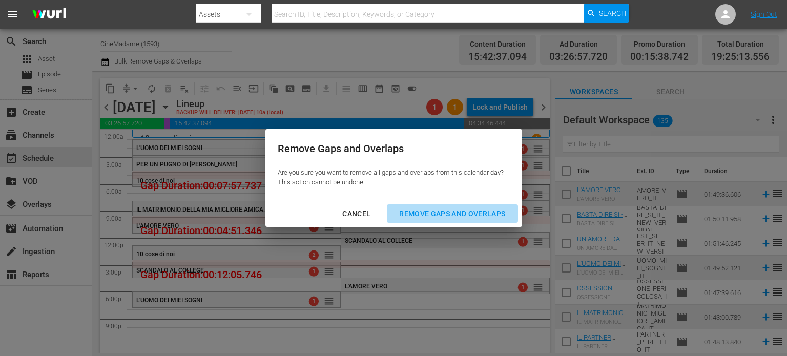
click at [439, 214] on div "Remove Gaps and Overlaps" at bounding box center [452, 213] width 122 height 13
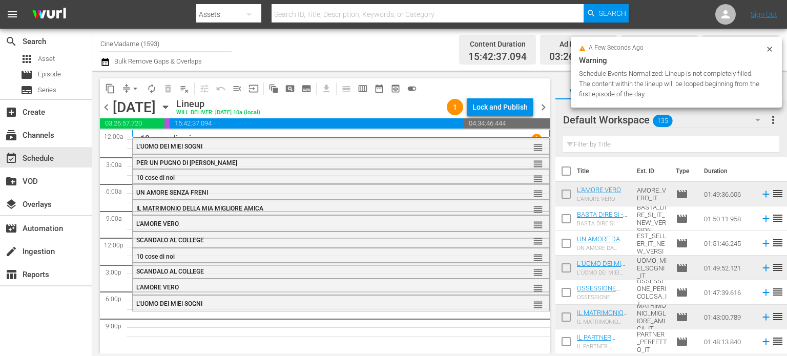
click at [423, 145] on div "L'UOMO DEI MIEI SOGNI" at bounding box center [313, 146] width 355 height 7
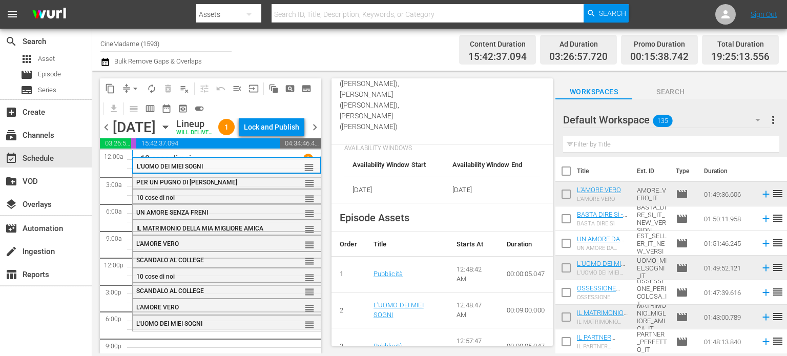
scroll to position [392, 0]
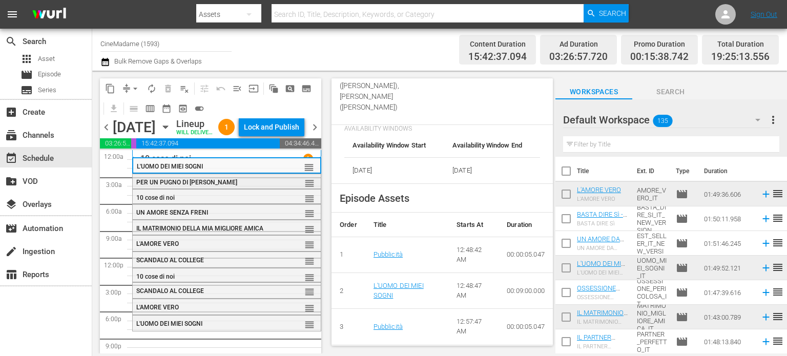
click at [236, 186] on div "PER UN PUGNO DI [PERSON_NAME]" at bounding box center [202, 182] width 133 height 7
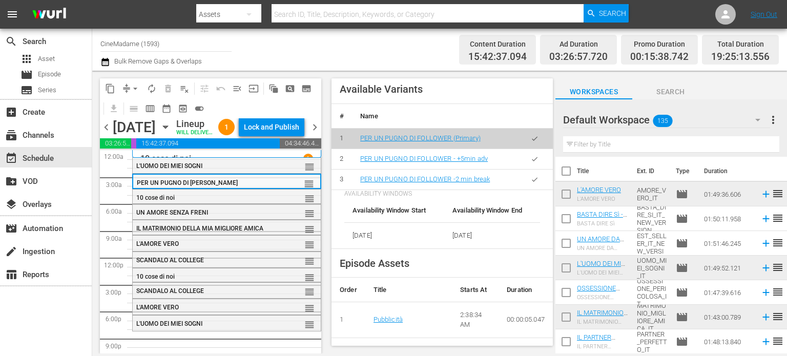
scroll to position [432, 0]
click at [531, 174] on button "button" at bounding box center [534, 179] width 20 height 20
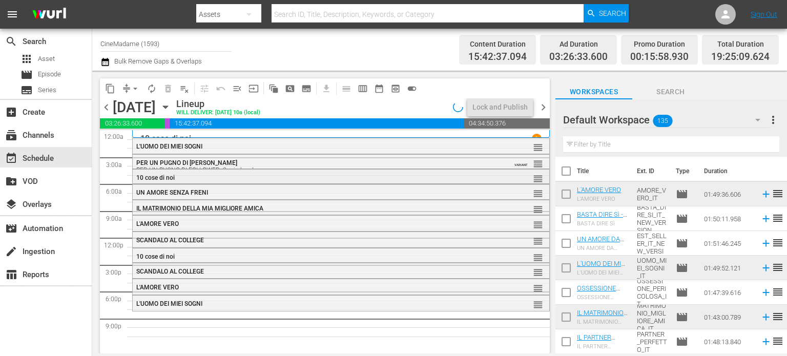
click at [269, 177] on div "10 cose di noi" at bounding box center [313, 177] width 355 height 7
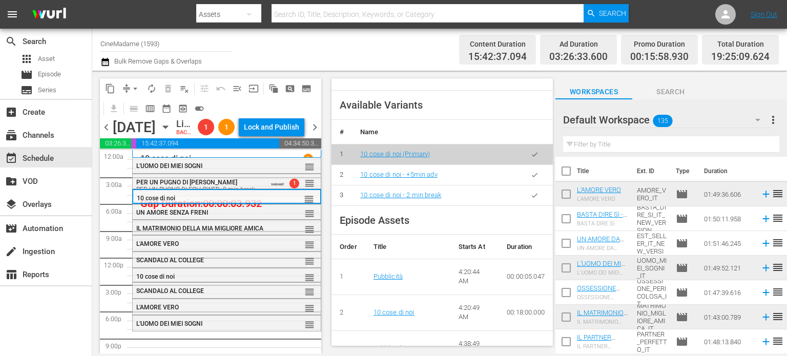
scroll to position [373, 0]
click at [524, 195] on button "button" at bounding box center [534, 195] width 20 height 20
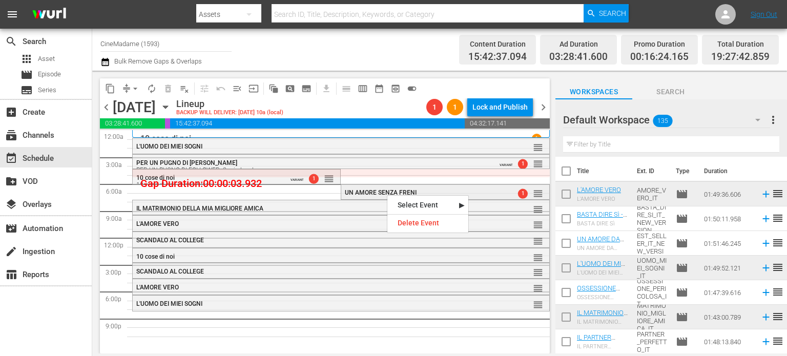
click at [355, 194] on span "UN AMORE SENZA FRENI" at bounding box center [381, 192] width 72 height 7
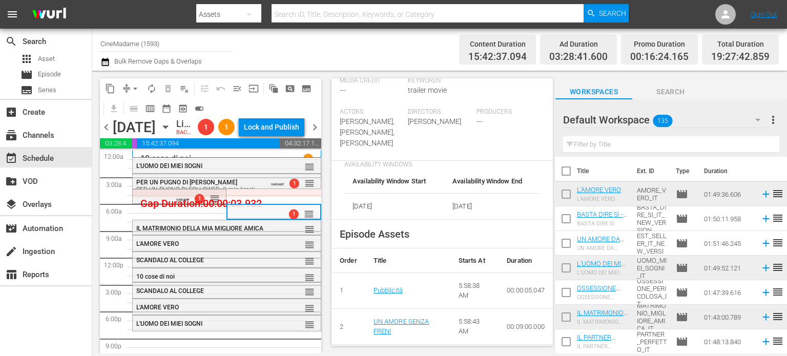
scroll to position [531, 0]
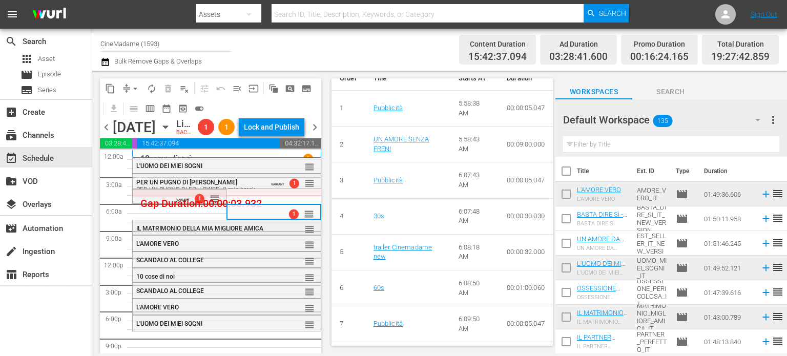
click at [253, 232] on div "IL MATRIMONIO DELLA MIA MIGLIORE AMICA" at bounding box center [202, 228] width 133 height 7
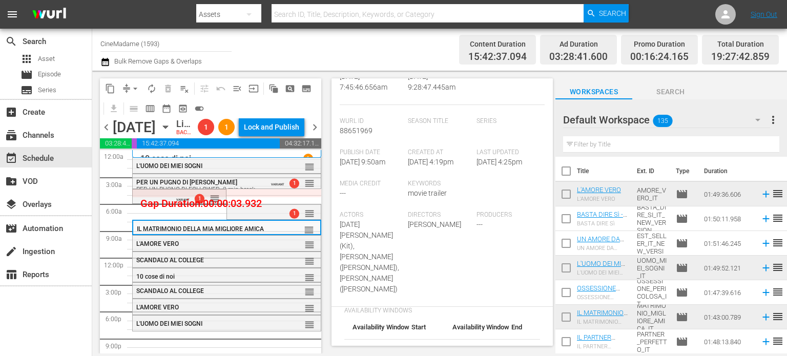
scroll to position [418, 0]
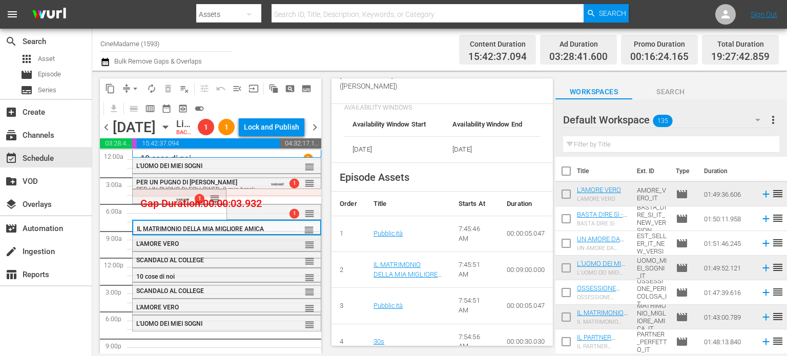
click at [252, 247] on div "L'AMORE VERO" at bounding box center [202, 243] width 133 height 7
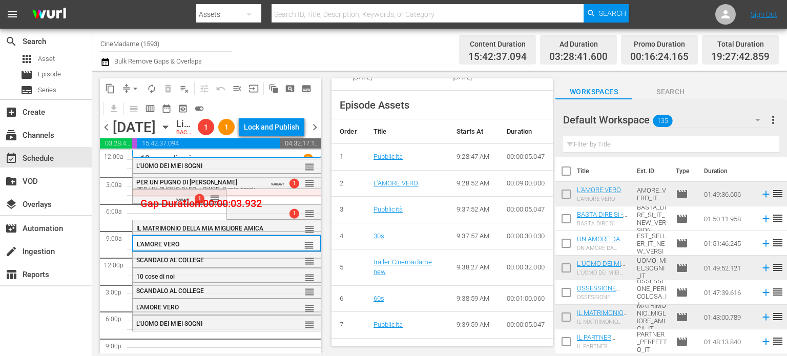
scroll to position [495, 0]
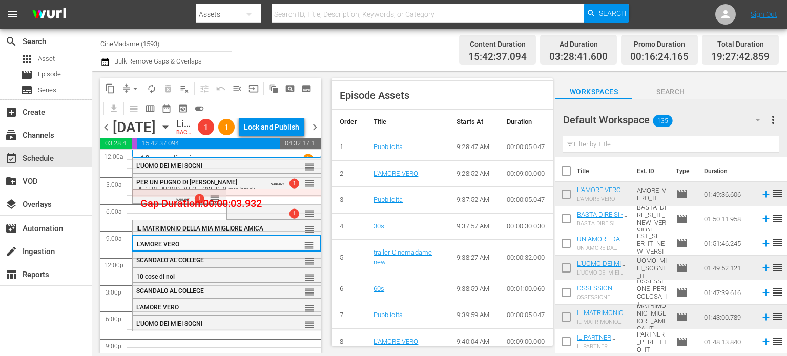
click at [221, 269] on div "SCANDALO AL COLLEGE reorder" at bounding box center [227, 260] width 188 height 17
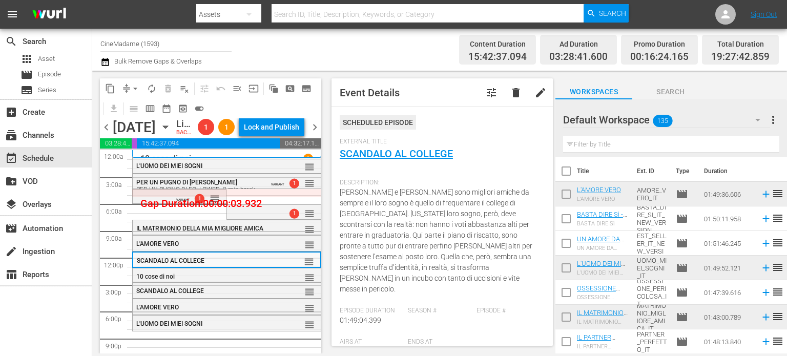
click at [249, 264] on div "SCANDALO AL COLLEGE" at bounding box center [203, 260] width 132 height 7
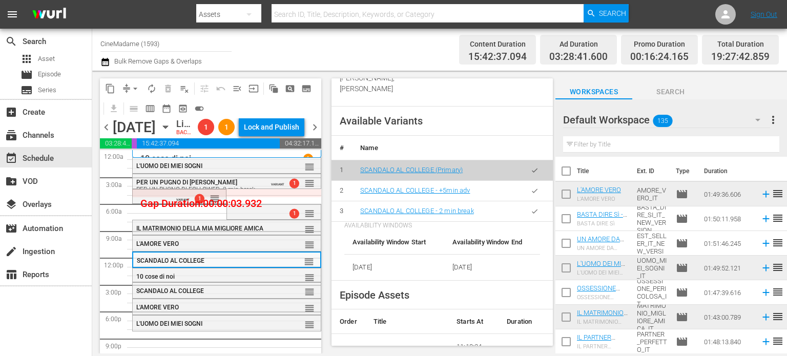
scroll to position [433, 0]
click at [531, 214] on icon "button" at bounding box center [535, 210] width 8 height 8
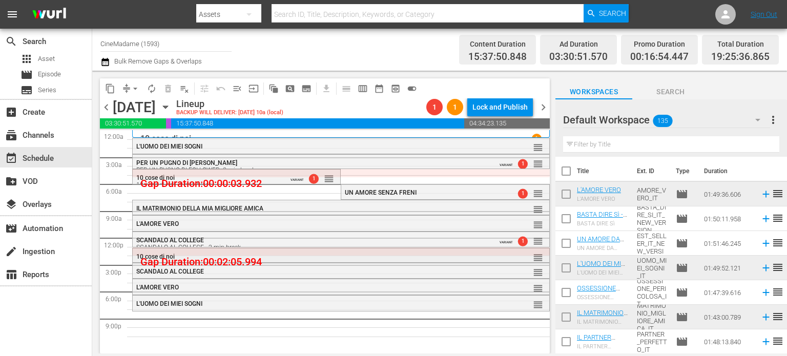
click at [302, 259] on div "10 cose di noi" at bounding box center [313, 256] width 355 height 7
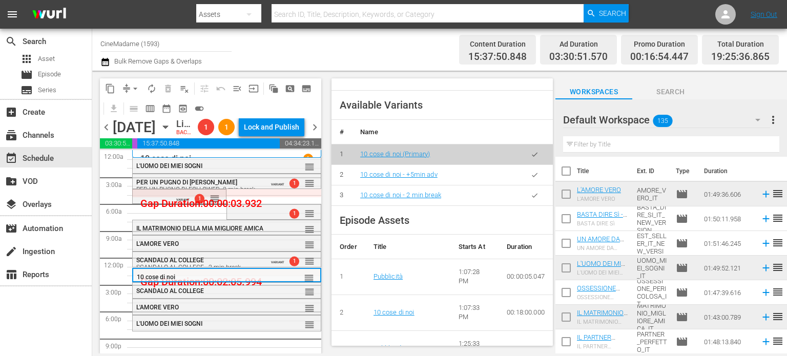
scroll to position [374, 0]
click at [531, 194] on icon "button" at bounding box center [535, 195] width 8 height 8
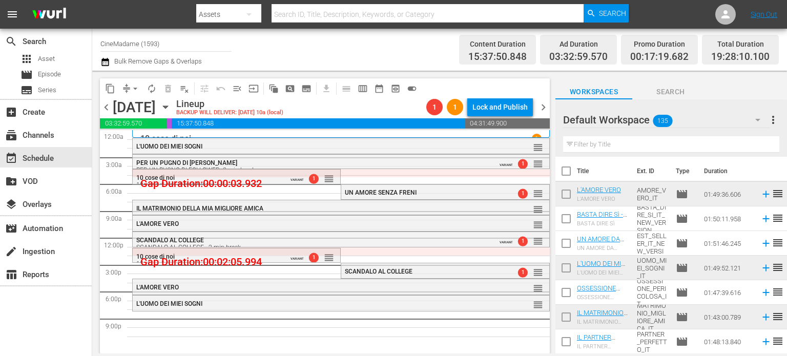
click at [414, 266] on div "SCANDALO AL COLLEGE 1 reorder" at bounding box center [444, 271] width 207 height 17
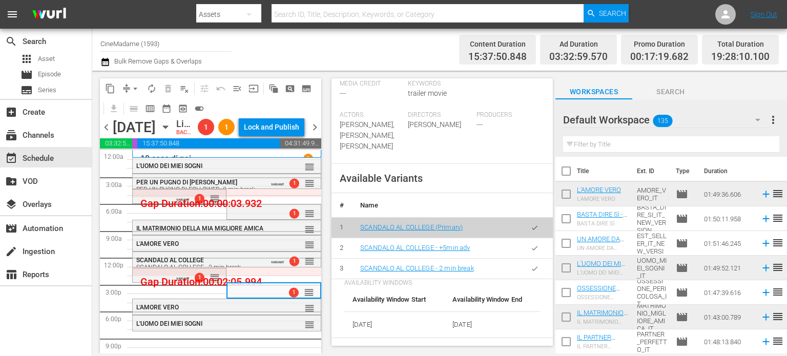
scroll to position [476, 0]
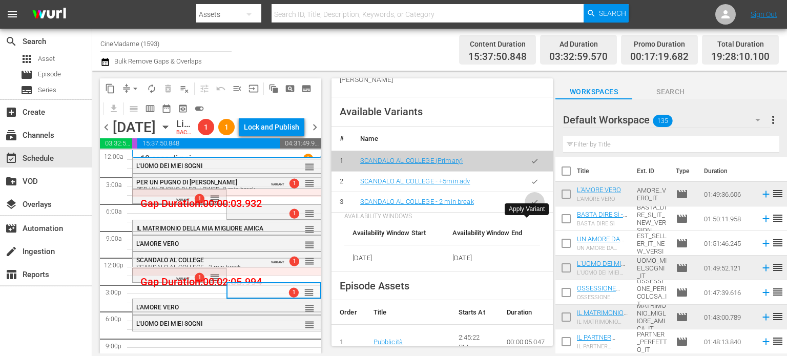
click at [524, 212] on button "button" at bounding box center [534, 202] width 20 height 20
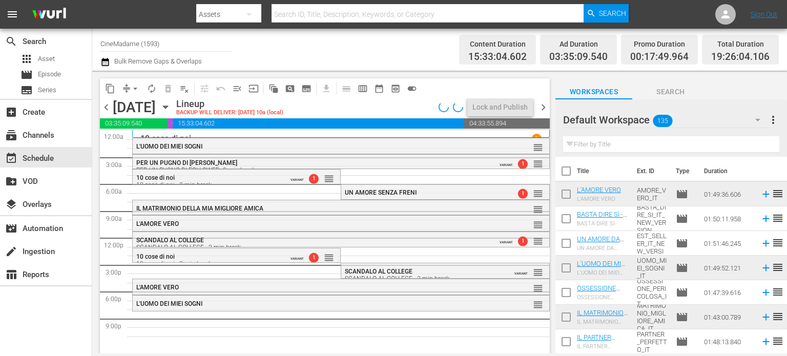
click at [246, 288] on div "L'AMORE VERO" at bounding box center [313, 287] width 355 height 7
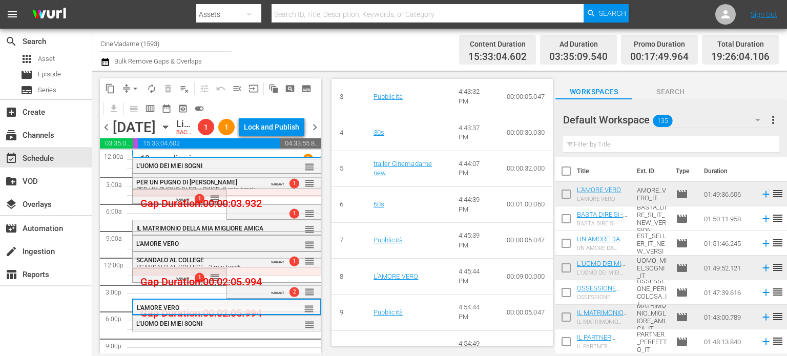
scroll to position [623, 0]
click at [236, 327] on div "L'UOMO DEI MIEI SOGNI" at bounding box center [202, 323] width 133 height 7
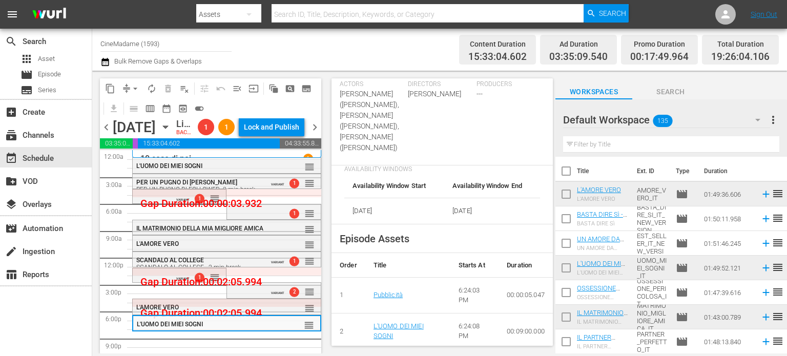
scroll to position [351, 0]
click at [134, 87] on span "arrow_drop_down" at bounding box center [135, 88] width 10 height 10
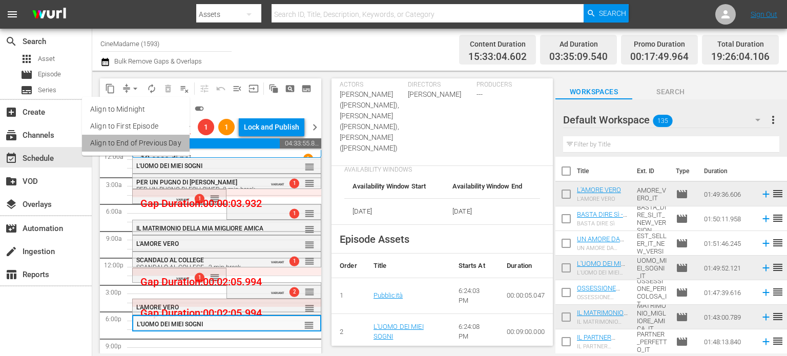
click at [160, 142] on li "Align to End of Previous Day" at bounding box center [136, 143] width 108 height 17
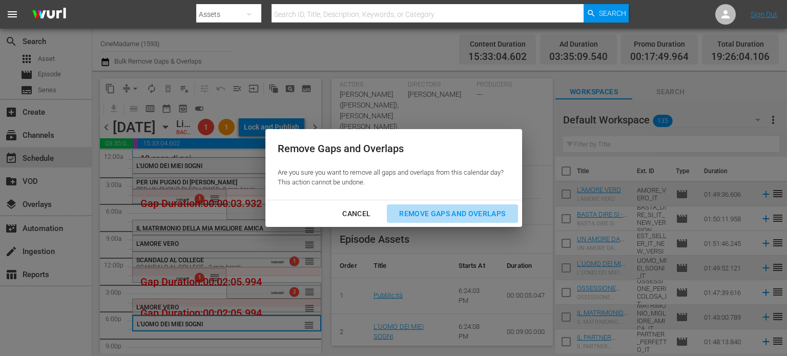
click at [422, 215] on div "Remove Gaps and Overlaps" at bounding box center [452, 213] width 122 height 13
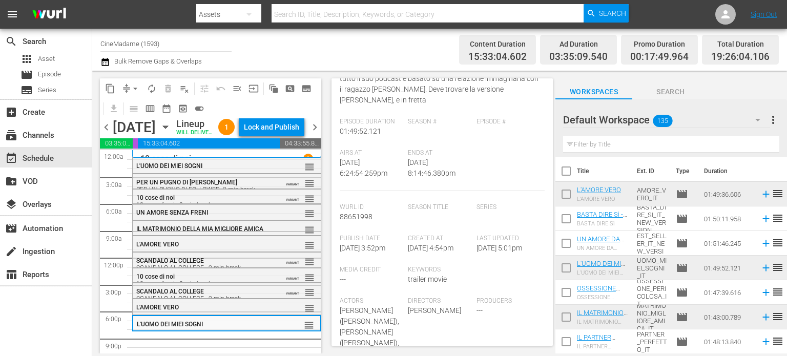
scroll to position [217, 0]
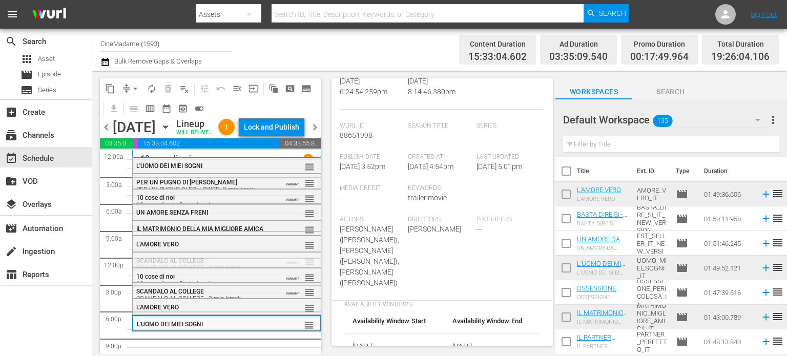
drag, startPoint x: 302, startPoint y: 276, endPoint x: 286, endPoint y: 231, distance: 46.8
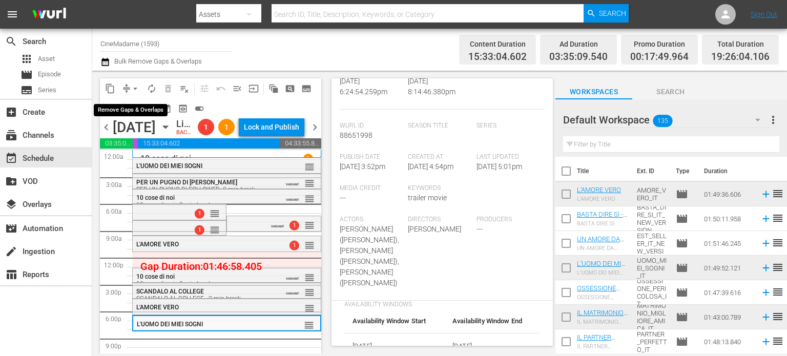
click at [133, 81] on button "arrow_drop_down" at bounding box center [135, 88] width 16 height 16
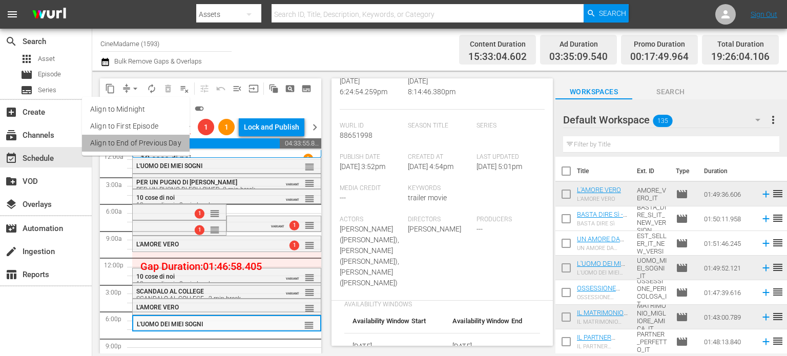
click at [154, 139] on li "Align to End of Previous Day" at bounding box center [136, 143] width 108 height 17
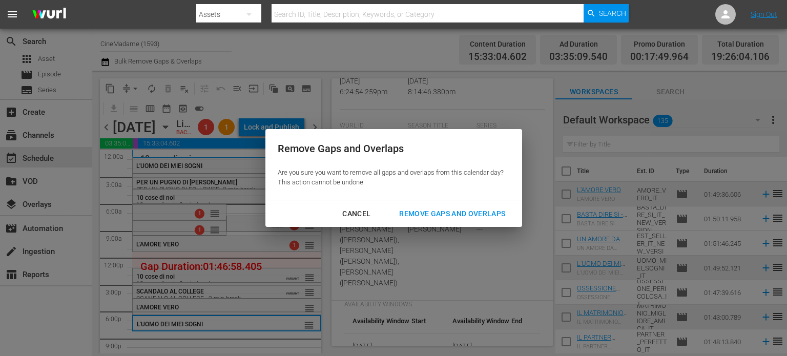
click at [455, 208] on div "Remove Gaps and Overlaps" at bounding box center [452, 213] width 122 height 13
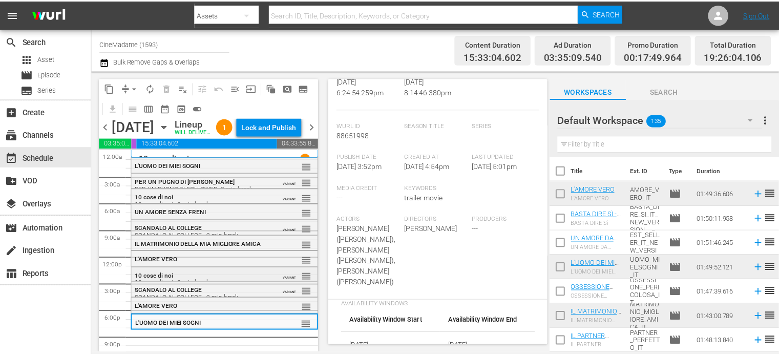
scroll to position [28, 0]
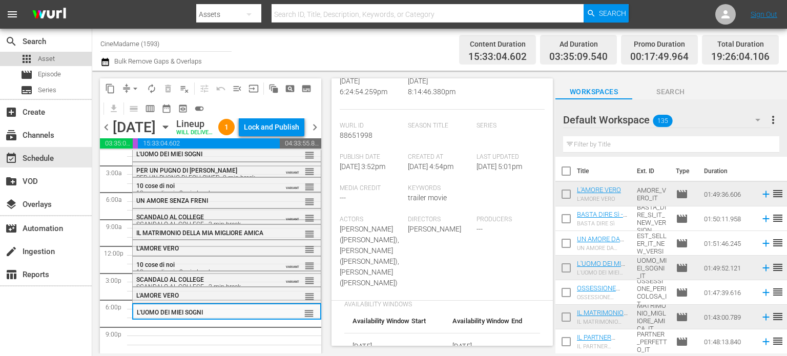
click at [58, 63] on div "apps Asset" at bounding box center [46, 59] width 92 height 14
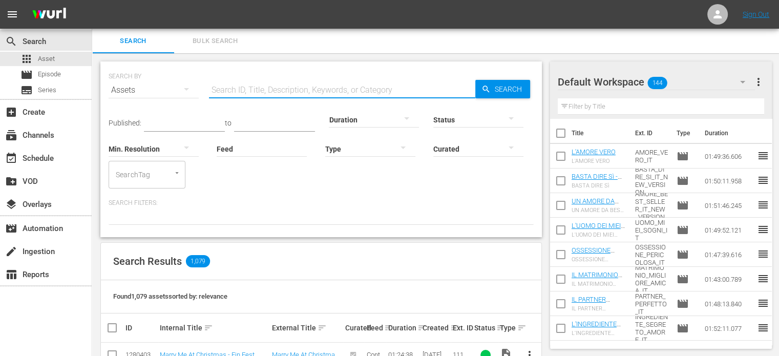
click at [245, 86] on input "text" at bounding box center [342, 90] width 266 height 25
type input "m"
type input "finta"
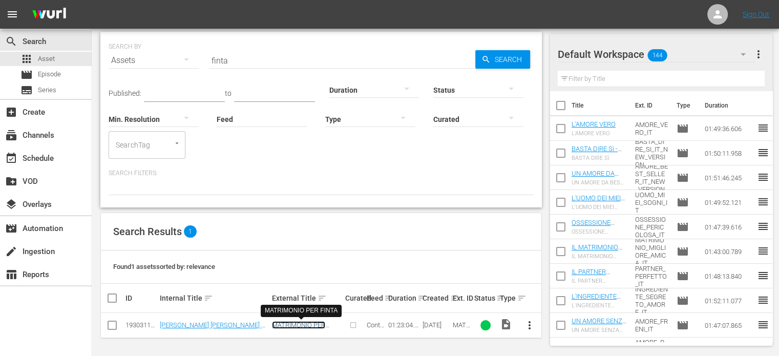
click at [312, 325] on link "MATRIMONIO PER FINTA" at bounding box center [298, 328] width 53 height 15
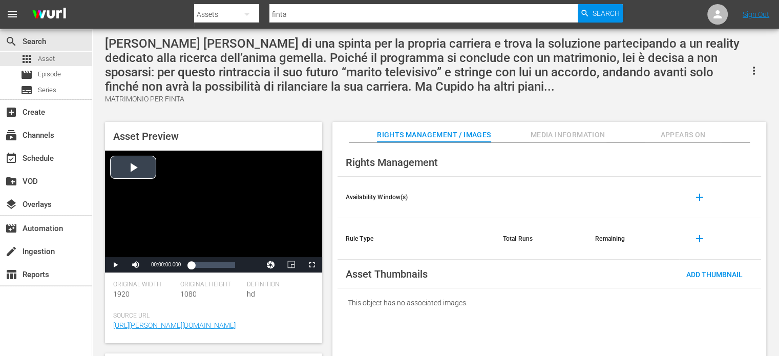
scroll to position [33, 0]
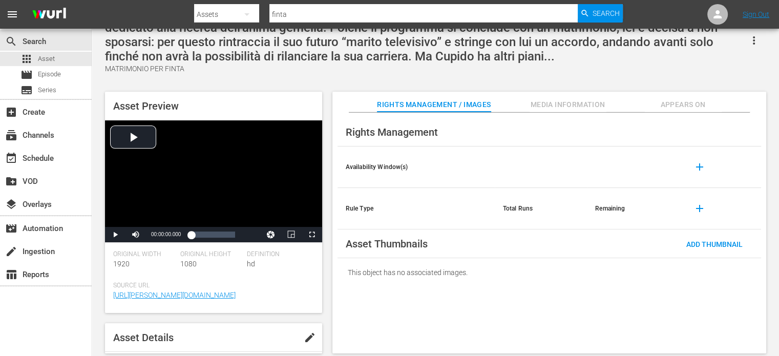
click at [287, 287] on span "Source Url" at bounding box center [211, 286] width 196 height 8
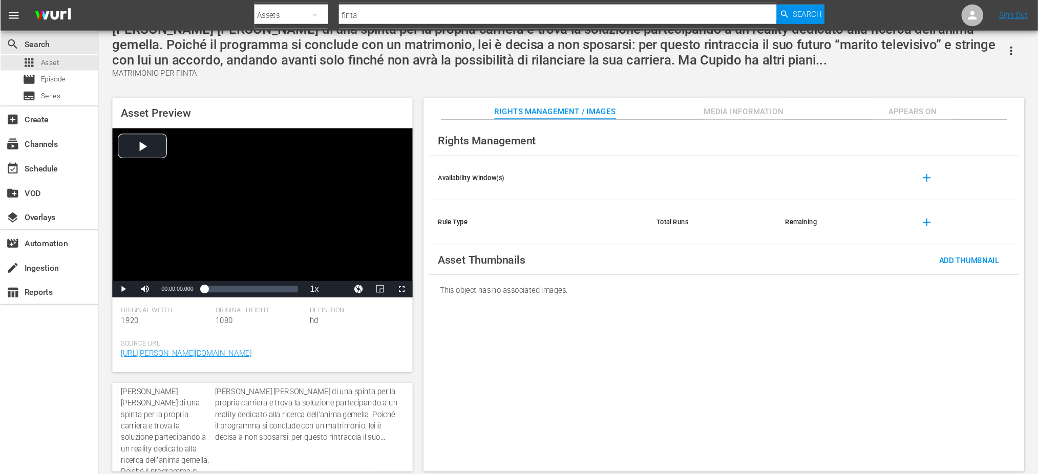
scroll to position [43, 0]
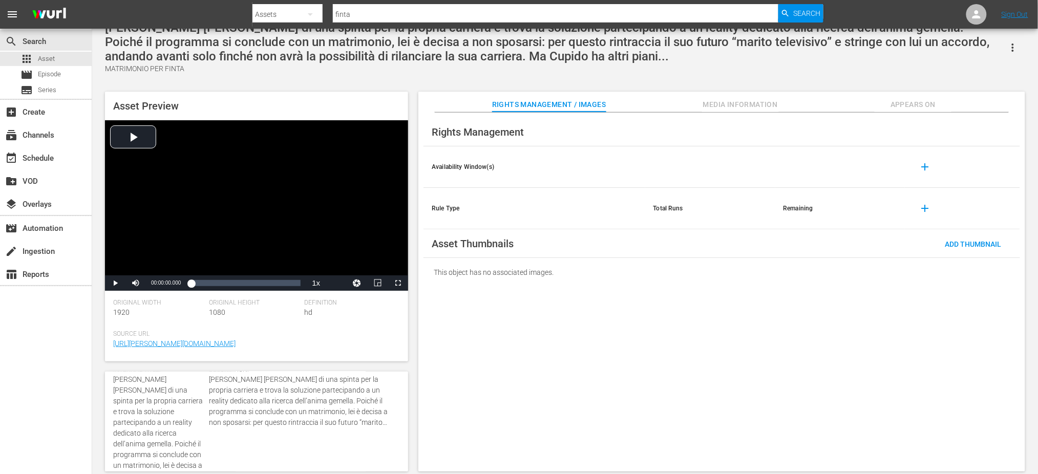
drag, startPoint x: 647, startPoint y: 3, endPoint x: 404, endPoint y: 70, distance: 252.9
click at [404, 70] on div "MATRIMONIO PER FINTA" at bounding box center [553, 69] width 896 height 11
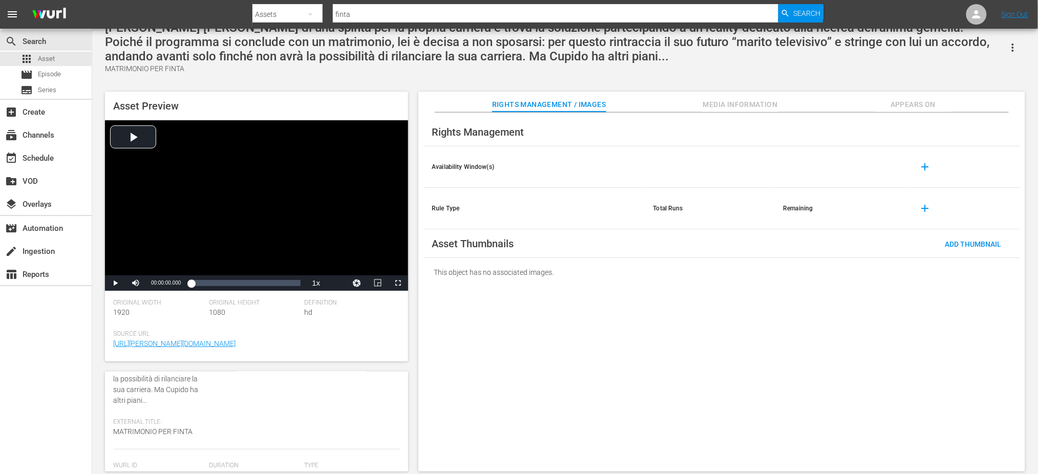
scroll to position [224, 0]
click at [148, 355] on div "Wurl Id 193031154" at bounding box center [161, 447] width 96 height 31
drag, startPoint x: 154, startPoint y: 436, endPoint x: 109, endPoint y: 436, distance: 45.1
click at [109, 355] on div "Asset Details edit Internal Title: Tara ha bisogno di una spinta per la propria…" at bounding box center [256, 422] width 303 height 100
copy span "193031154"
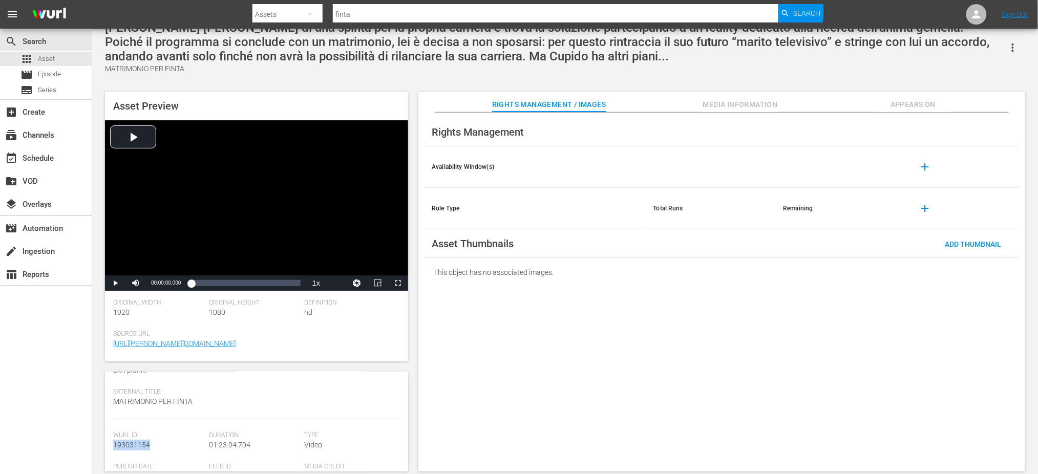
click at [786, 170] on span "add" at bounding box center [925, 167] width 12 height 12
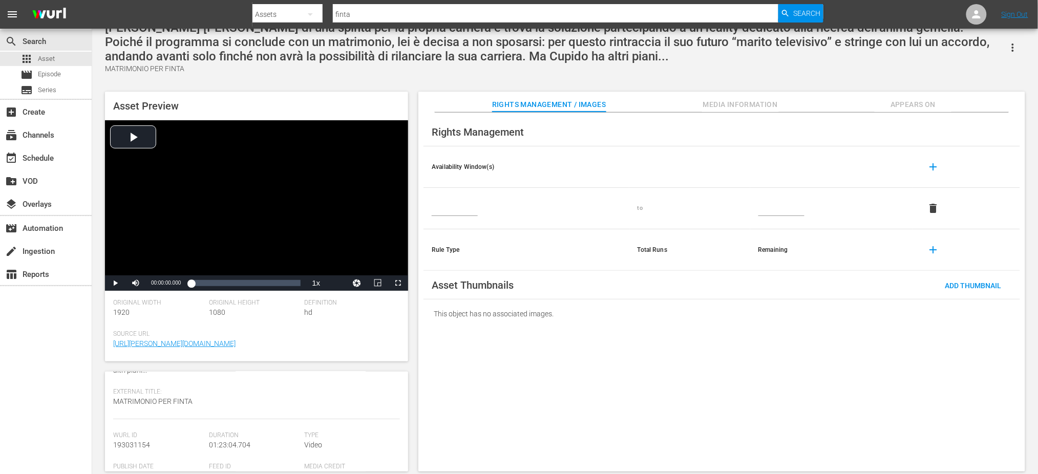
click at [457, 202] on input "text" at bounding box center [455, 208] width 46 height 15
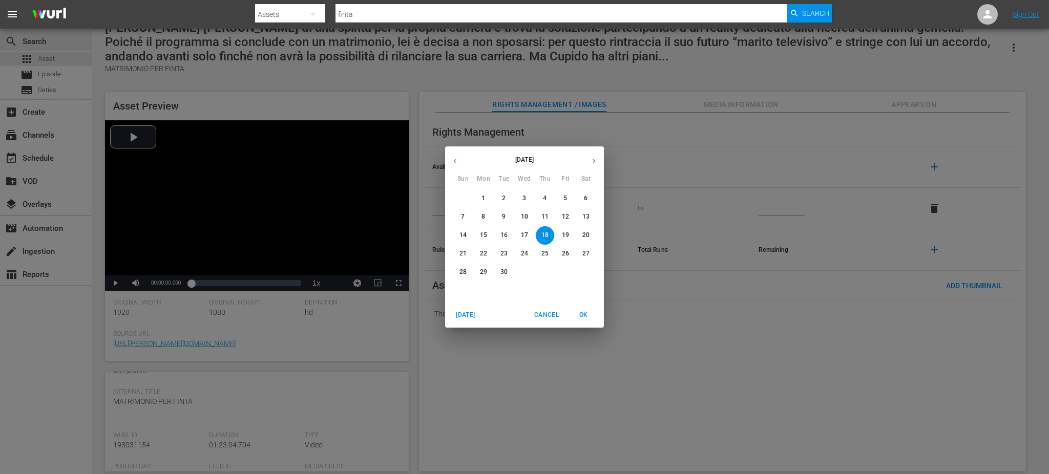
click at [462, 162] on button "button" at bounding box center [455, 161] width 20 height 20
click at [454, 163] on icon "button" at bounding box center [455, 161] width 8 height 8
click at [538, 196] on span "1" at bounding box center [545, 198] width 18 height 9
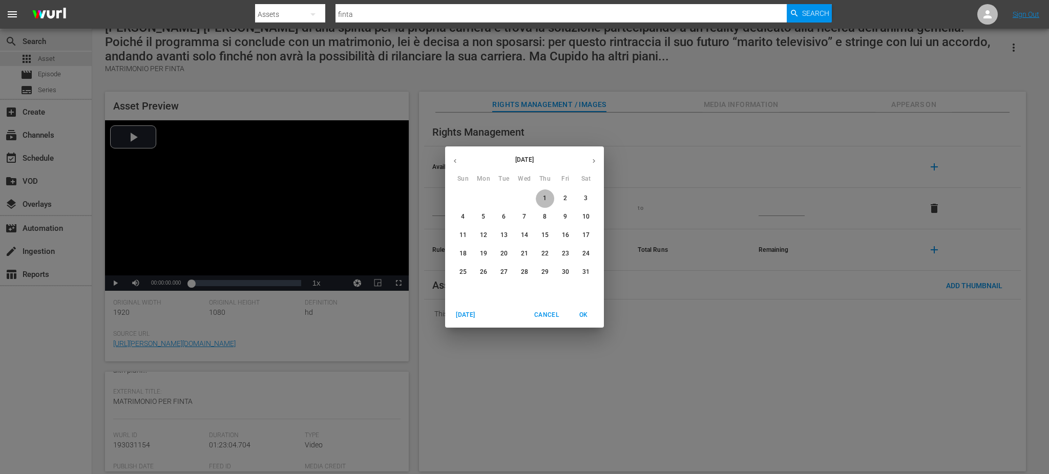
type input "May 1, 2025"
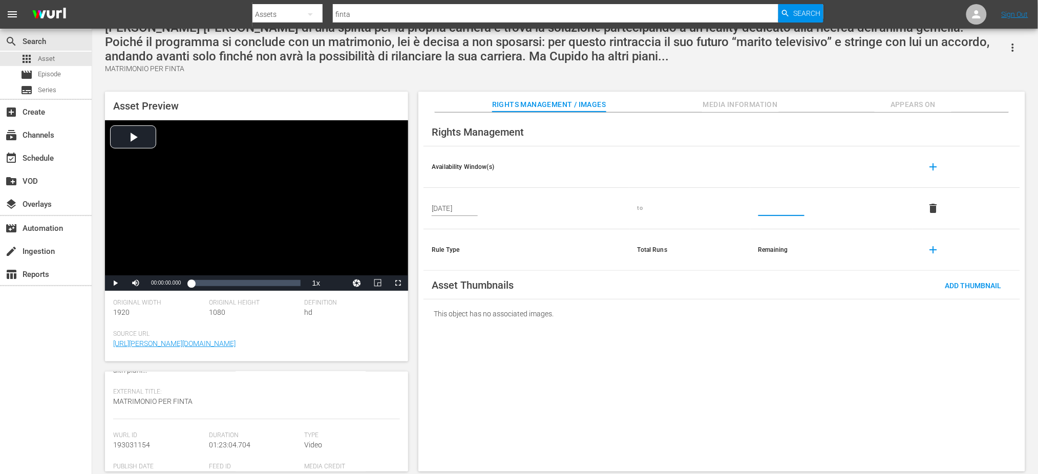
click at [771, 207] on input "text" at bounding box center [782, 208] width 46 height 15
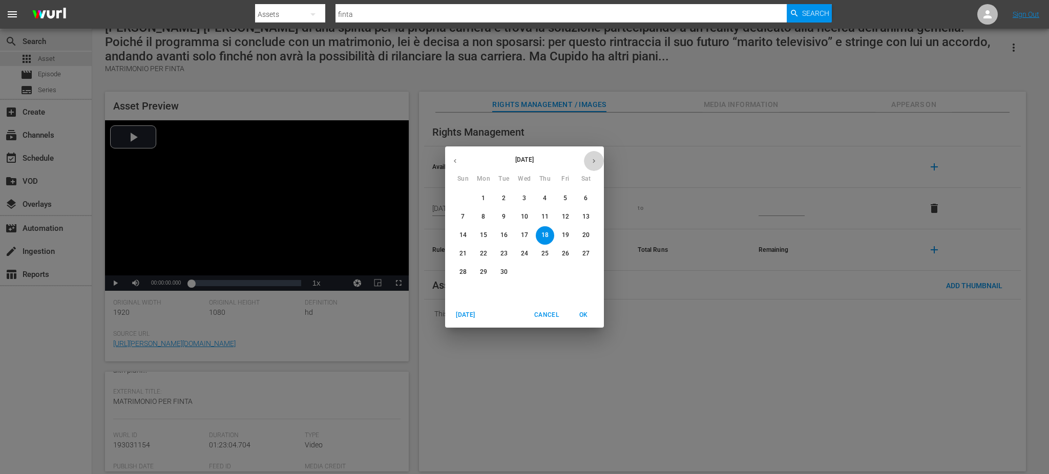
click at [587, 162] on button "button" at bounding box center [594, 161] width 20 height 20
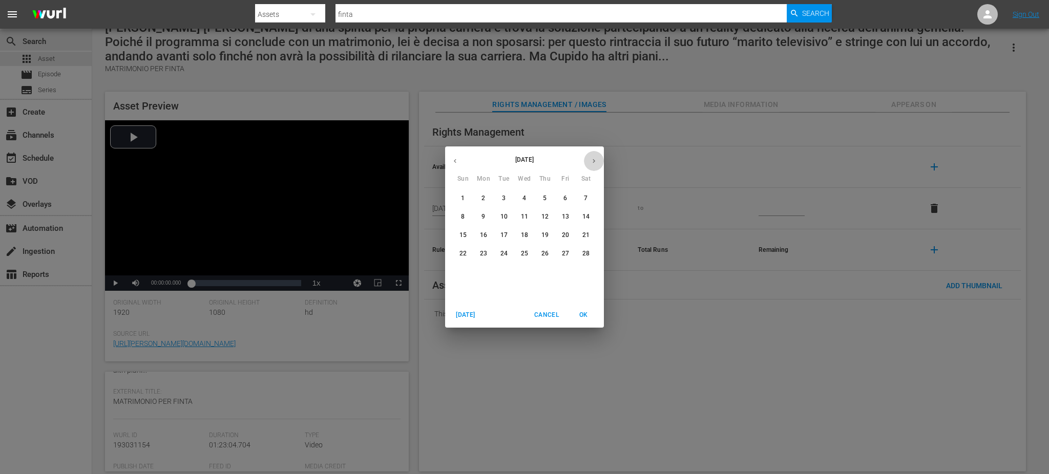
click at [587, 162] on button "button" at bounding box center [594, 161] width 20 height 20
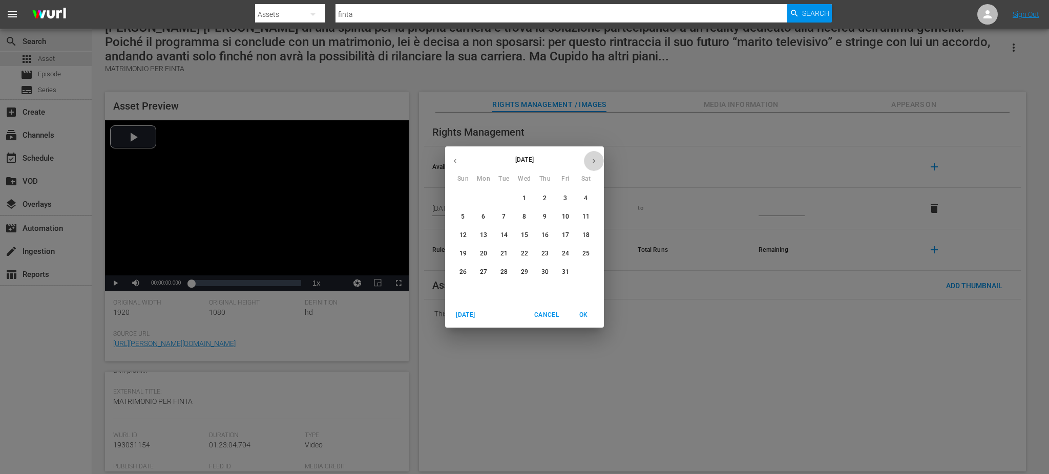
click at [587, 162] on button "button" at bounding box center [594, 161] width 20 height 20
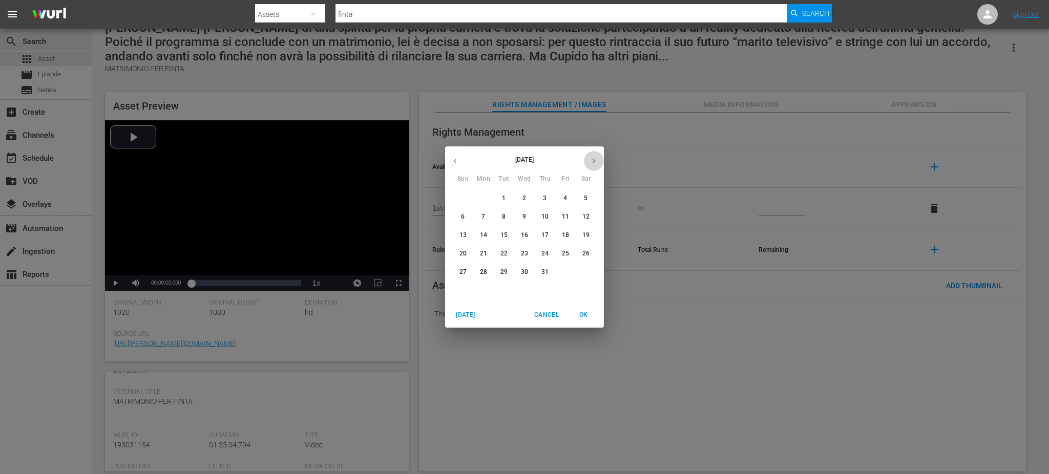
click at [587, 162] on button "button" at bounding box center [594, 161] width 20 height 20
click at [562, 269] on p "30" at bounding box center [565, 272] width 7 height 9
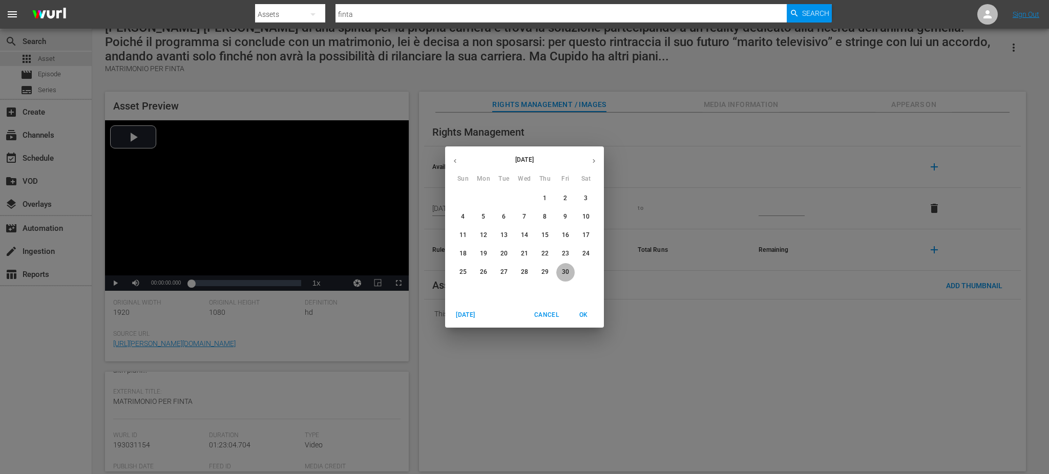
type input "[DATE]"
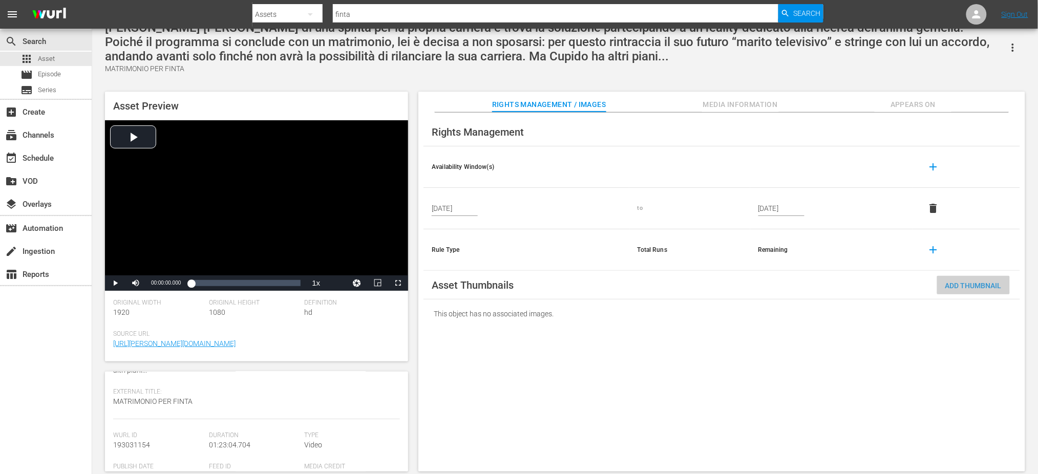
click at [786, 290] on div "Add Thumbnail" at bounding box center [973, 285] width 73 height 19
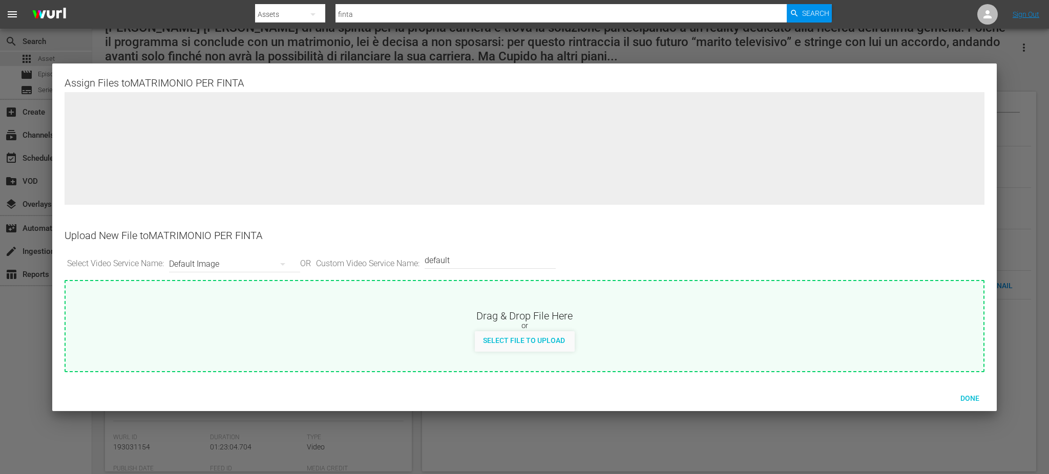
click at [239, 249] on div "Select Video Service Name: Default Image OR Custom Video Service Name: Custom V…" at bounding box center [524, 264] width 919 height 32
click at [249, 263] on div "Default Image" at bounding box center [232, 264] width 126 height 29
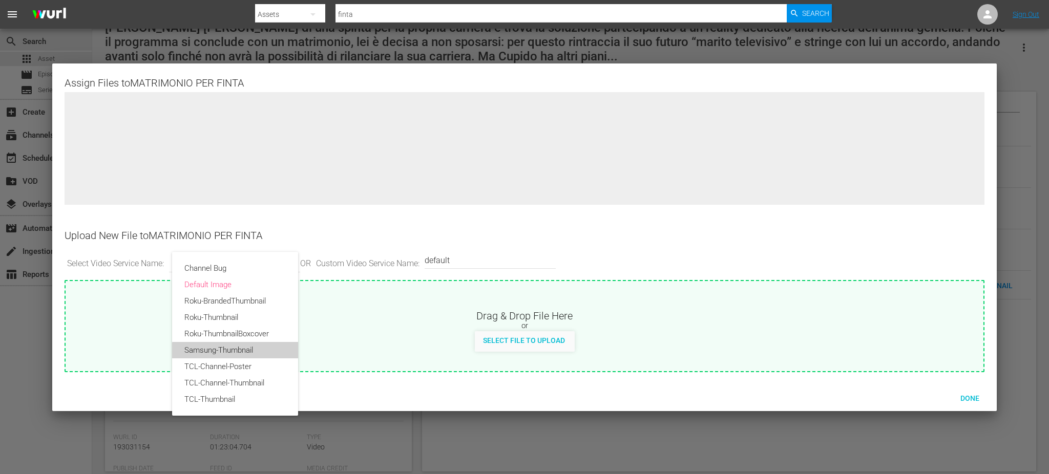
click at [244, 352] on div "Samsung-Thumbnail" at bounding box center [234, 350] width 101 height 16
type input "Samsung-Thumbnail"
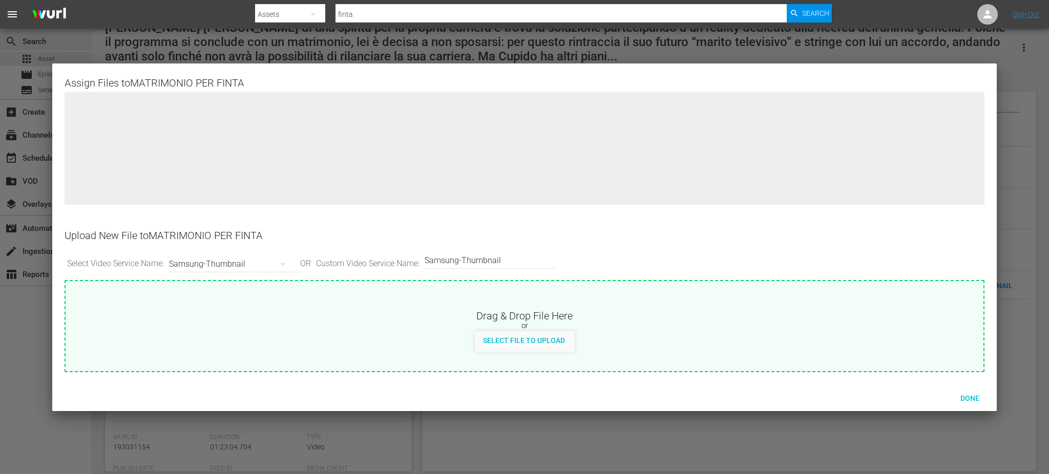
click at [516, 334] on div "Select File to Upload" at bounding box center [524, 340] width 98 height 19
type input "C:\fakepath\matrimonioperfinta.png"
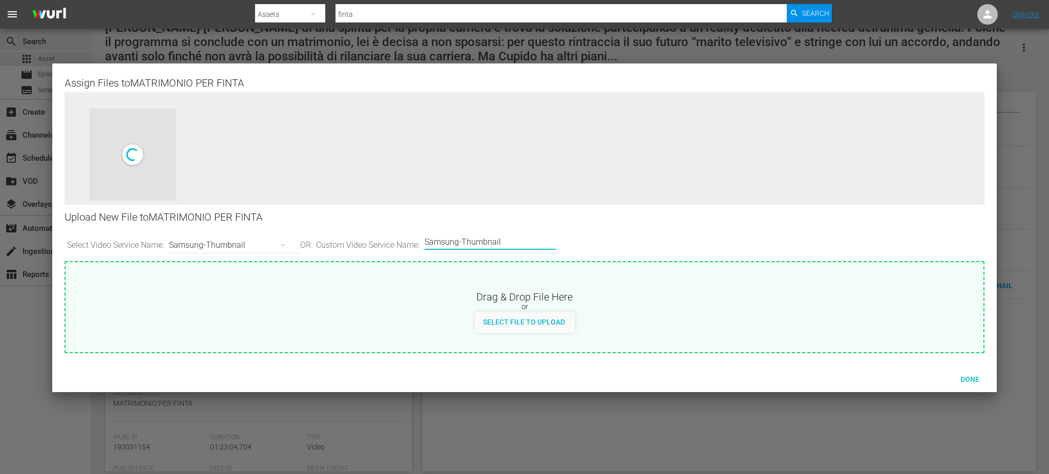
drag, startPoint x: 534, startPoint y: 249, endPoint x: 373, endPoint y: 234, distance: 161.0
click at [373, 234] on div "Select Video Service Name: Samsung-Thumbnail OR Custom Video Service Name: Cust…" at bounding box center [524, 245] width 919 height 32
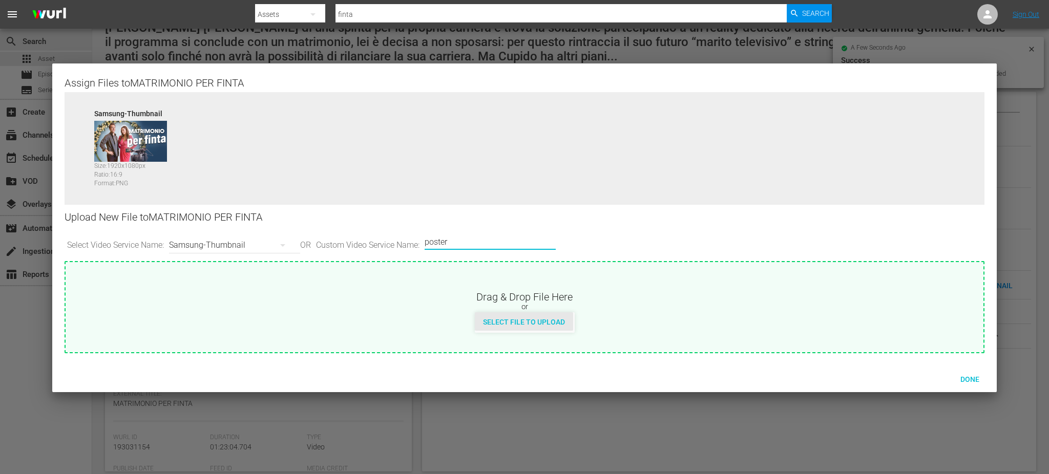
type input "poster"
click at [513, 323] on span "Select File to Upload" at bounding box center [524, 322] width 98 height 8
type input "C:\fakepath\1200x1600_matrimonioperfinta.png"
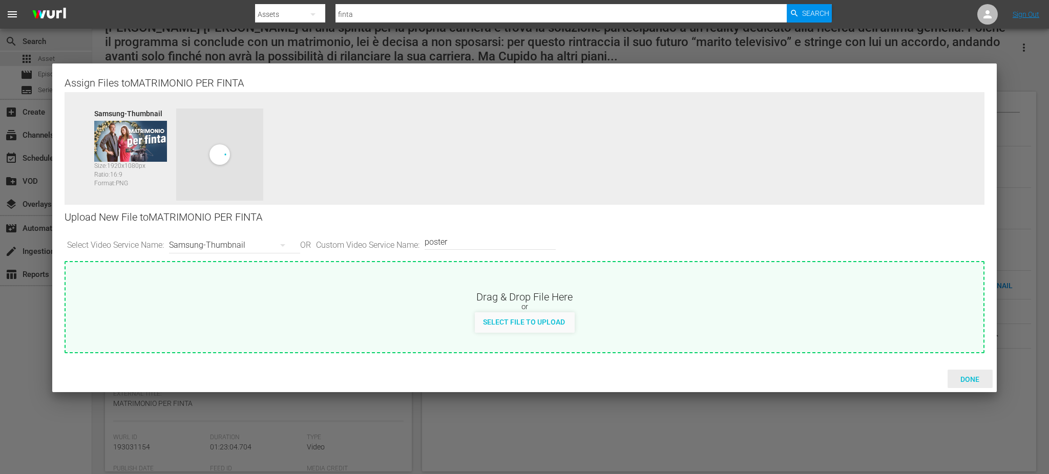
click at [786, 355] on span "Done" at bounding box center [969, 379] width 35 height 8
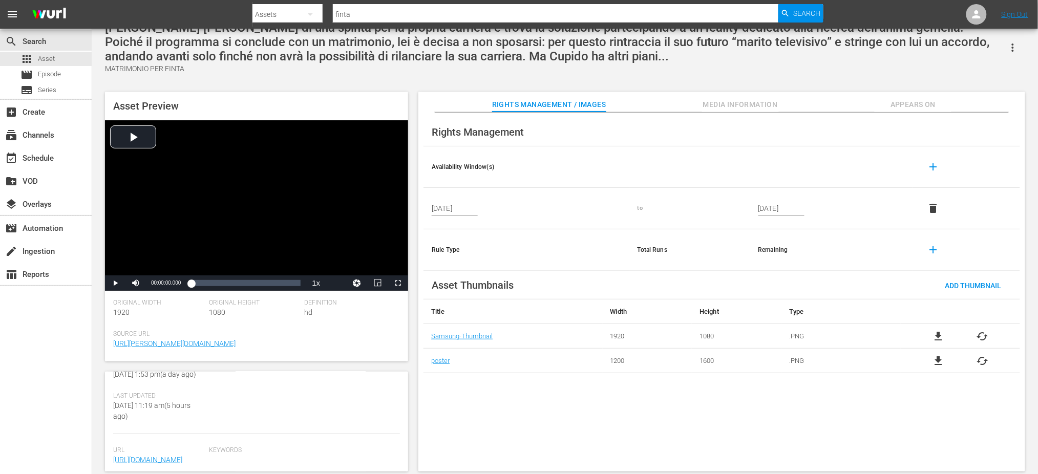
scroll to position [416, 0]
click at [786, 42] on icon "button" at bounding box center [1013, 47] width 12 height 12
click at [786, 46] on div "Add To Workspace" at bounding box center [983, 51] width 70 height 25
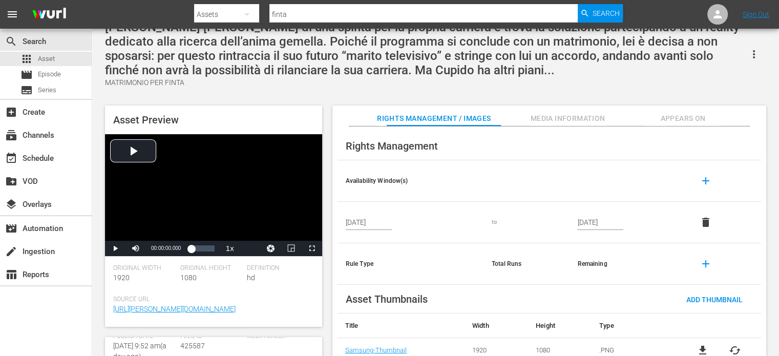
scroll to position [416, 0]
drag, startPoint x: 517, startPoint y: 12, endPoint x: 52, endPoint y: 60, distance: 467.5
click at [52, 60] on span "Asset" at bounding box center [46, 59] width 17 height 10
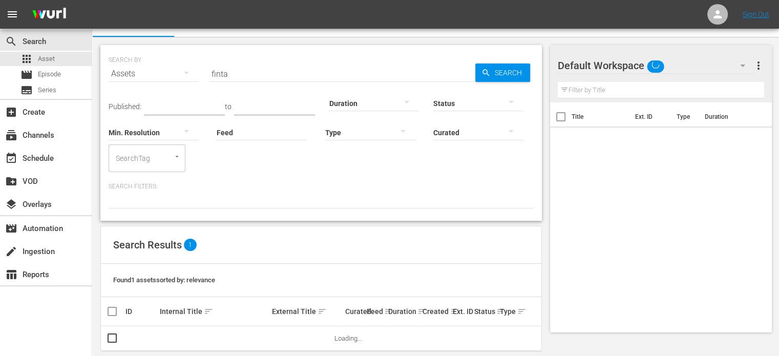
scroll to position [30, 0]
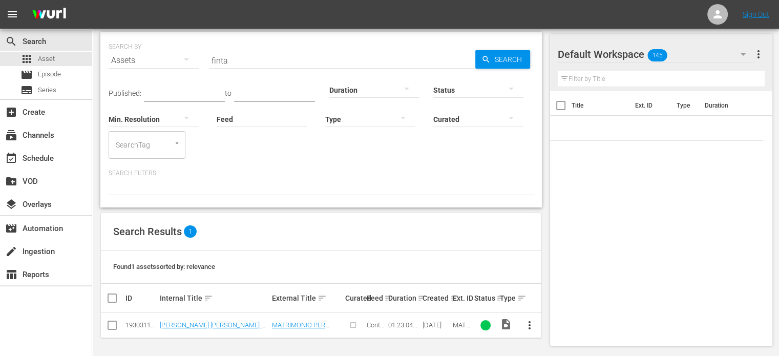
click at [525, 321] on span "more_vert" at bounding box center [529, 325] width 12 height 12
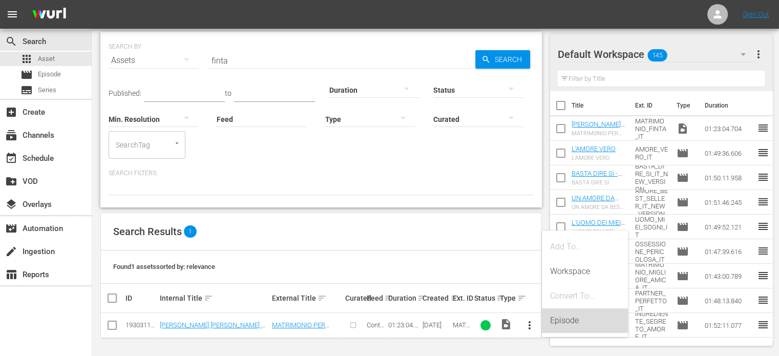
click at [574, 321] on div "Episode" at bounding box center [585, 320] width 70 height 25
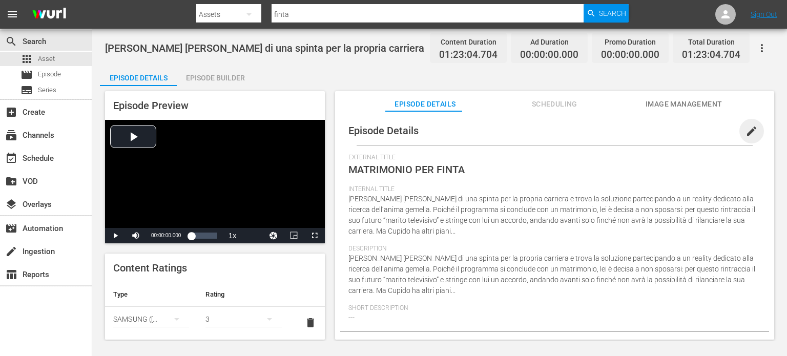
click at [745, 133] on span "edit" at bounding box center [751, 131] width 12 height 12
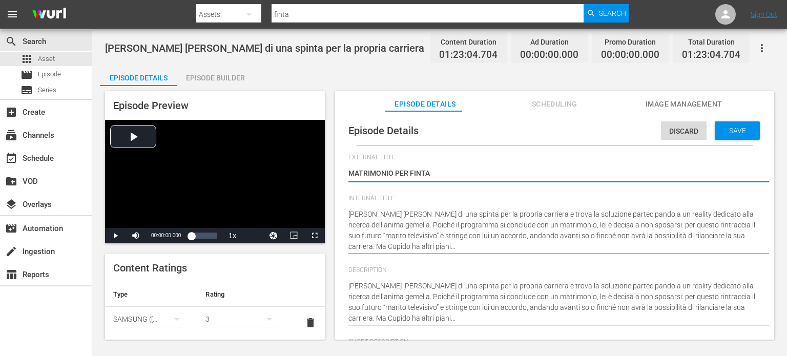
type input "No Series"
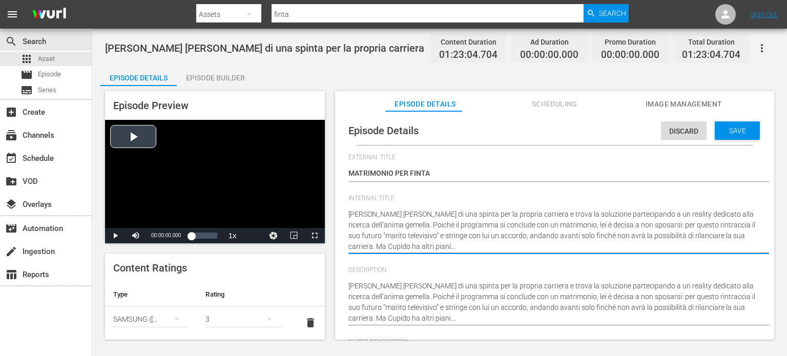
drag, startPoint x: 459, startPoint y: 247, endPoint x: 302, endPoint y: 193, distance: 166.2
type textarea "M"
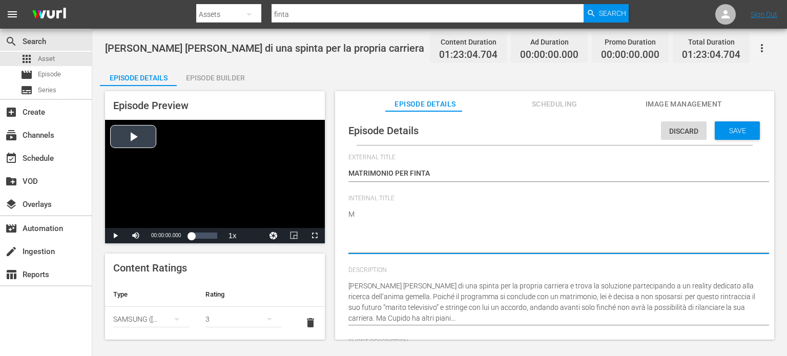
type textarea "MA"
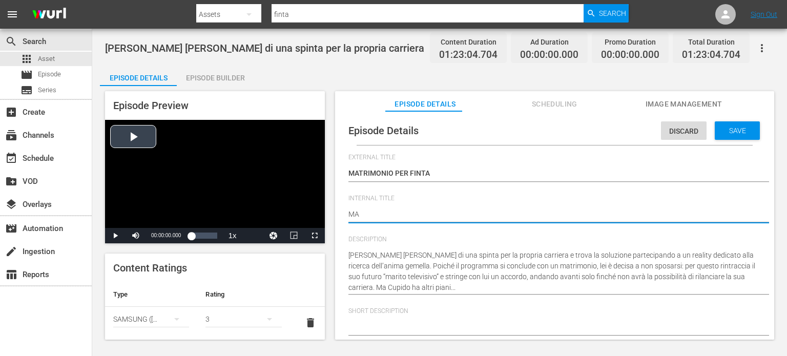
type textarea "MAT"
type textarea "MATR"
type textarea "MATRI"
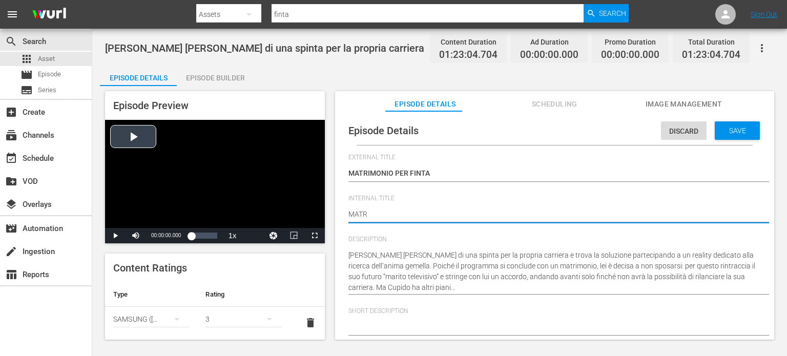
type textarea "MATRI"
type textarea "MATRIM"
type textarea "MATRIMO"
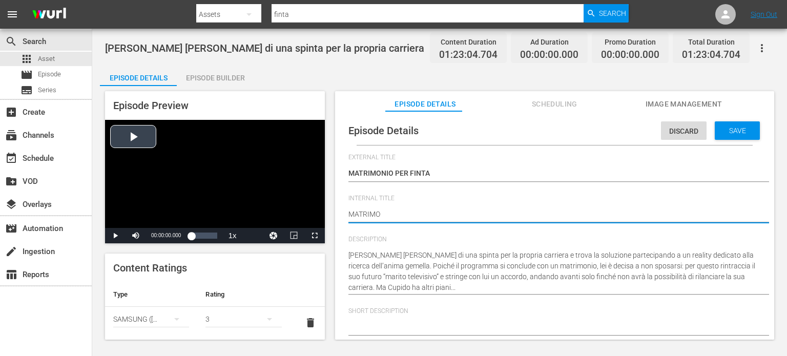
type textarea "MATRIMON"
type textarea "MATRIMONI"
type textarea "MATRIMONIO"
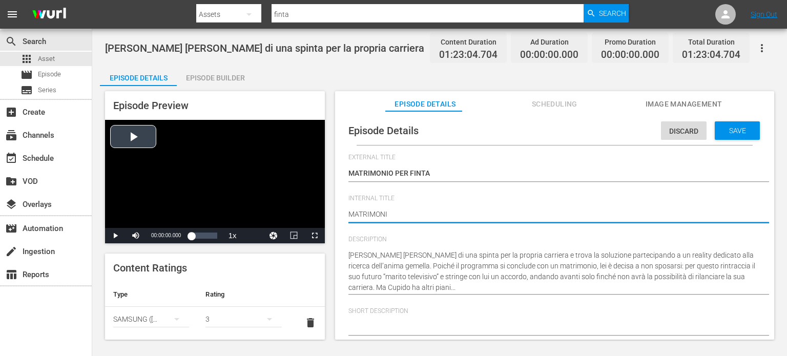
type textarea "MATRIMONIO"
type textarea "MATRIMONIO P"
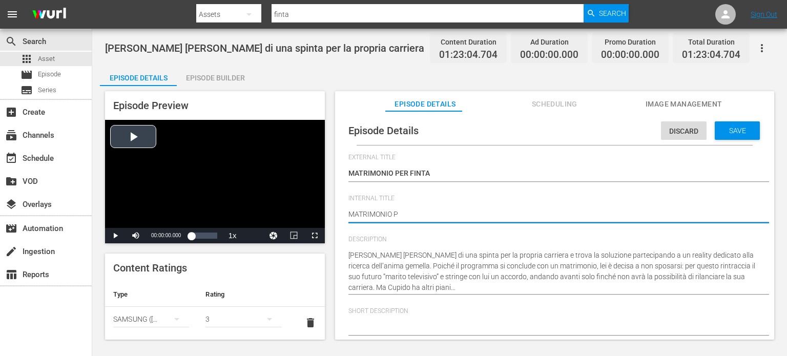
type textarea "MATRIMONIO PE"
type textarea "MATRIMONIO PER"
type textarea "MATRIMONIO PER F"
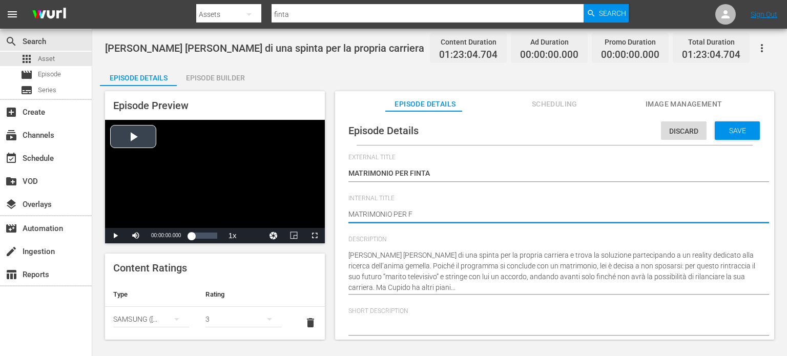
type textarea "MATRIMONIO PER FI"
type textarea "MATRIMONIO PER FIN"
type textarea "MATRIMONIO PER FINT"
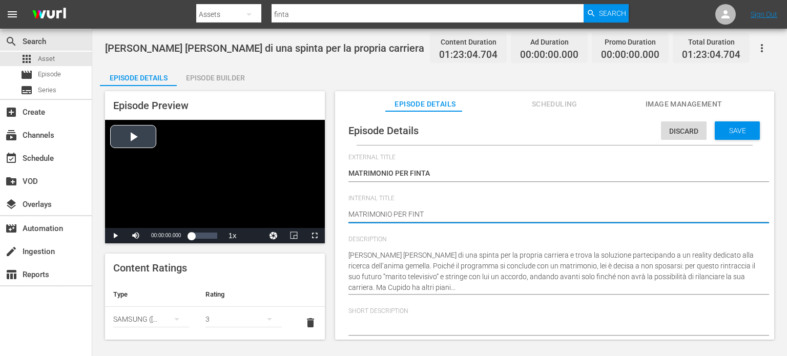
type textarea "MATRIMONIO PER FINTA"
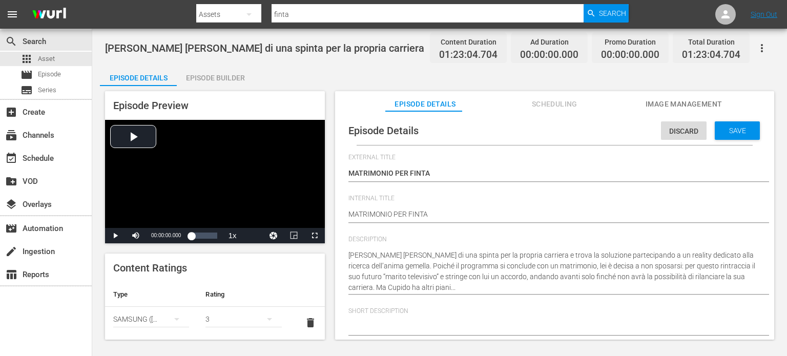
drag, startPoint x: 422, startPoint y: 312, endPoint x: 420, endPoint y: 320, distance: 8.3
click at [420, 320] on div "Short Description" at bounding box center [554, 327] width 412 height 41
click at [420, 320] on div at bounding box center [551, 327] width 407 height 25
click at [419, 322] on textarea at bounding box center [551, 328] width 407 height 12
paste textarea "In un reality per trovare l’amore, Tara cerca solo carriera… ma Cupido ha altri…"
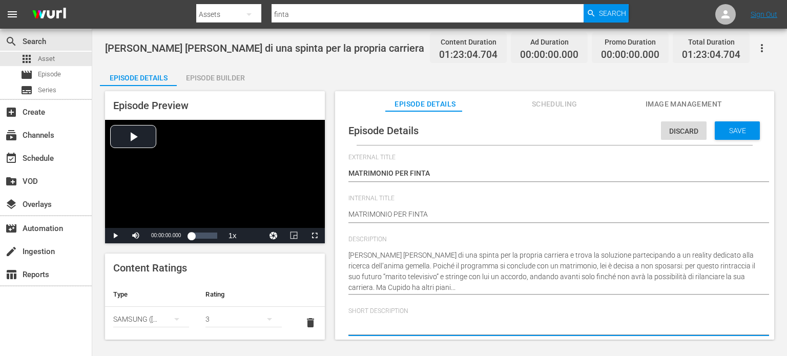
type textarea "In un reality per trovare l’amore, Tara cerca solo carriera… ma Cupido ha altri…"
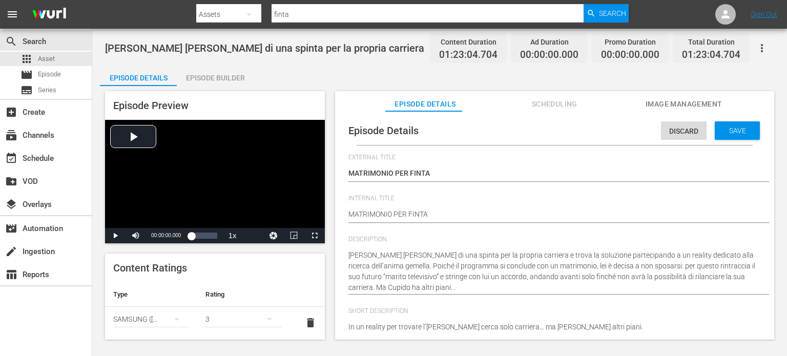
type textarea "In un reality per trovare l’amore, Tara cerca solo carriera… ma Cupido ha altri…"
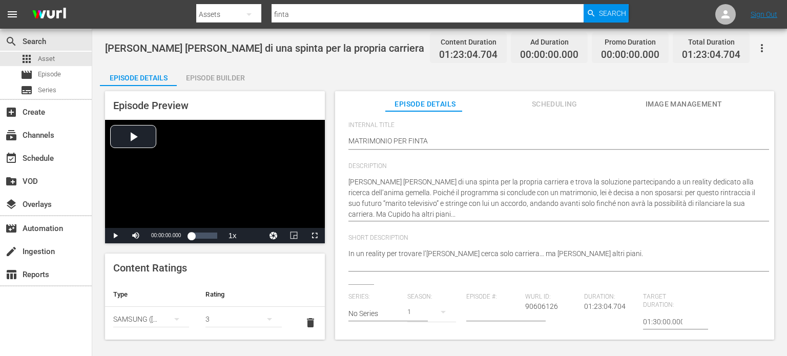
scroll to position [78, 0]
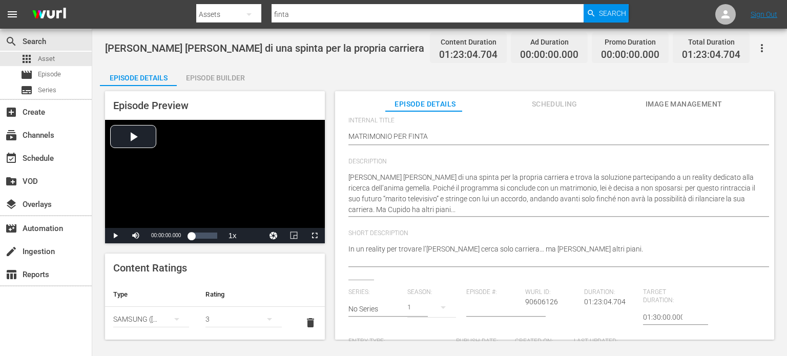
click at [582, 264] on textarea "In un reality per trovare l’amore, Tara cerca solo carriera… ma Cupido ha altri…" at bounding box center [551, 255] width 407 height 22
type textarea "In un reality per trovare l’amore, Tara cerca solo carriera… ma Cupido ha altri…"
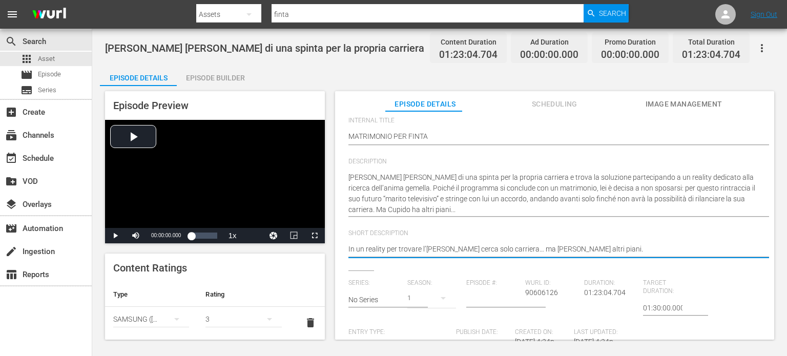
type textarea "In un reality per trovare l’amore, Tara cerca solo carriera… ma Cupido ha altri…"
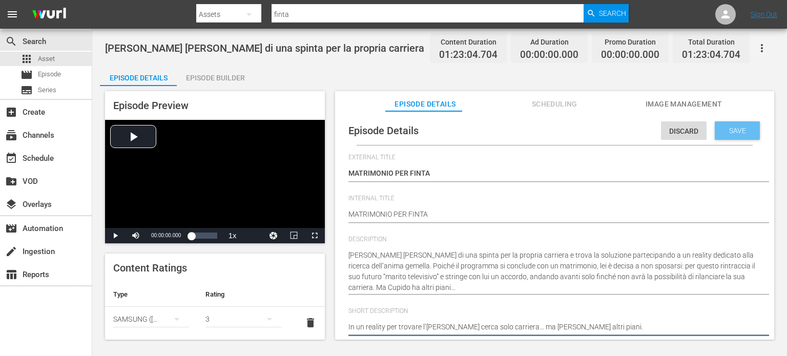
click at [717, 135] on div "Save" at bounding box center [736, 130] width 45 height 18
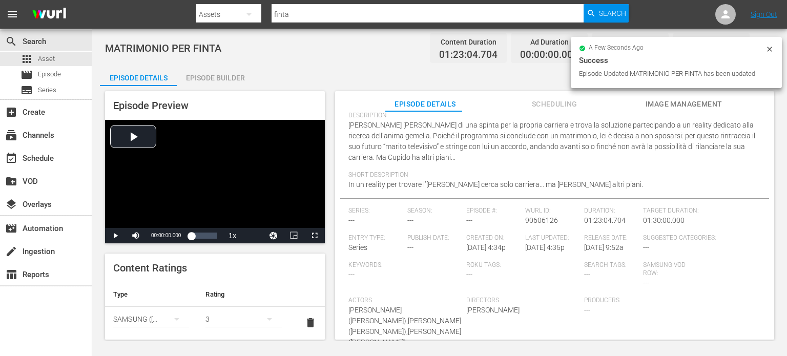
scroll to position [110, 0]
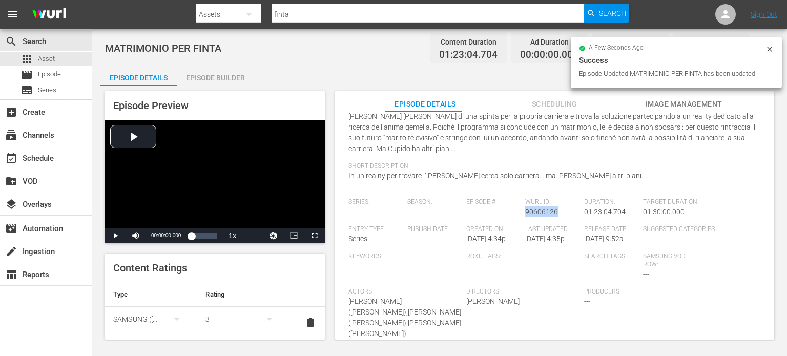
drag, startPoint x: 554, startPoint y: 211, endPoint x: 520, endPoint y: 213, distance: 33.9
click at [525, 213] on div "Wurl ID: 90606126" at bounding box center [554, 211] width 59 height 27
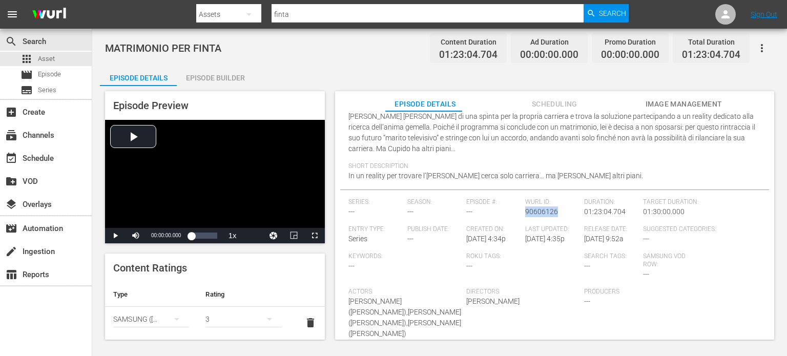
copy span "90606126"
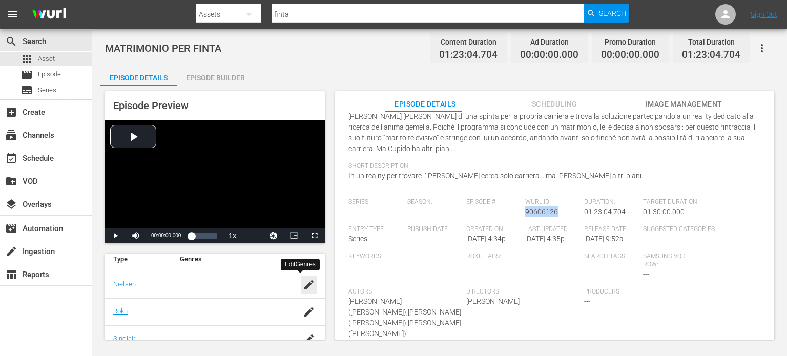
click at [305, 279] on icon "button" at bounding box center [309, 285] width 12 height 12
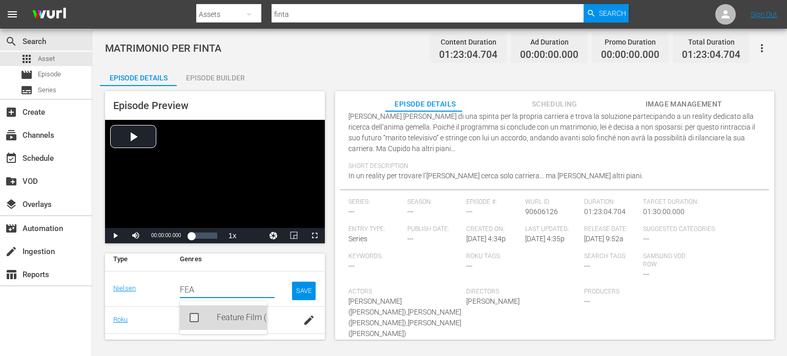
click at [203, 319] on div "Feature Film (FF)" at bounding box center [223, 317] width 87 height 25
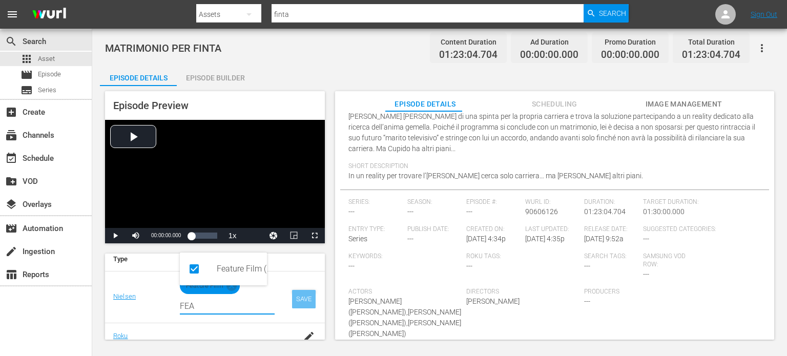
type input "FEA"
click at [292, 301] on div "SAVE" at bounding box center [304, 299] width 24 height 18
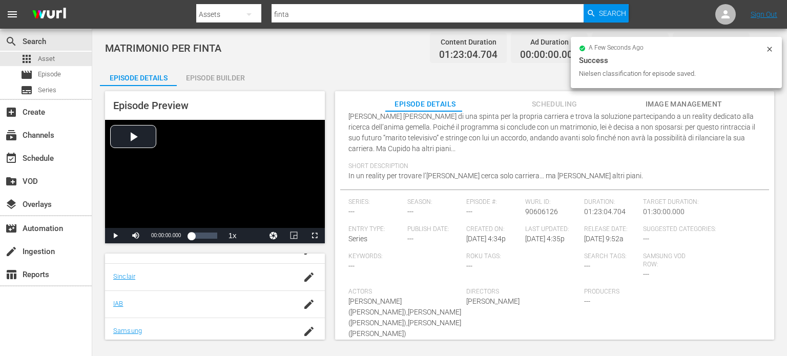
scroll to position [262, 0]
click at [304, 289] on icon "button" at bounding box center [309, 290] width 12 height 12
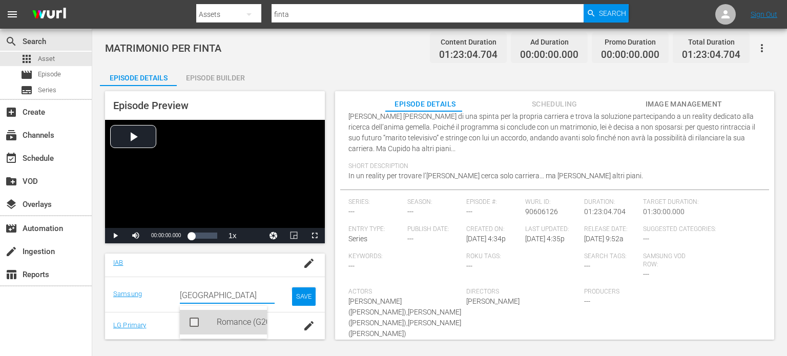
click at [195, 327] on icon at bounding box center [193, 322] width 9 height 9
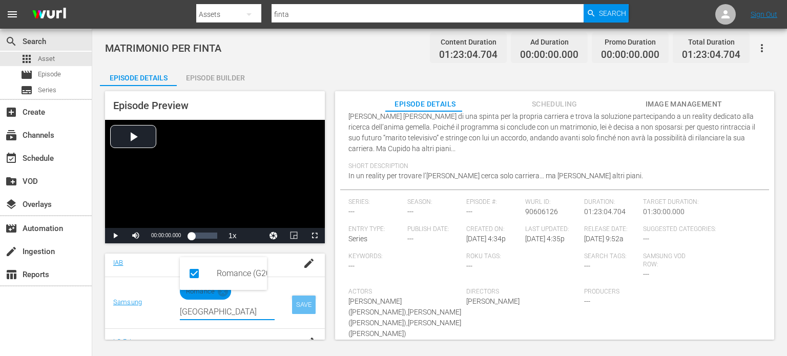
type input "ROMA"
click at [296, 305] on div "SAVE" at bounding box center [304, 305] width 24 height 18
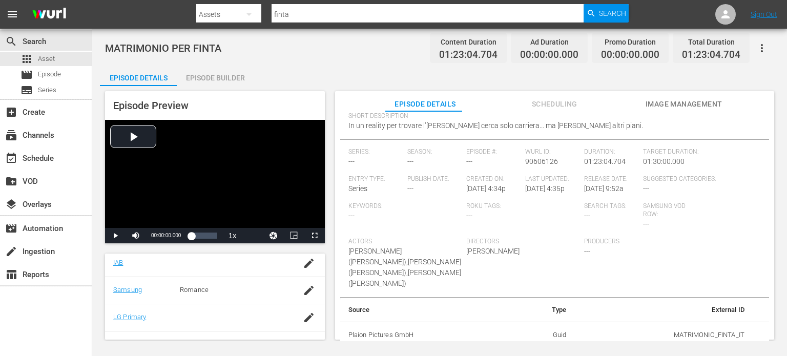
scroll to position [0, 0]
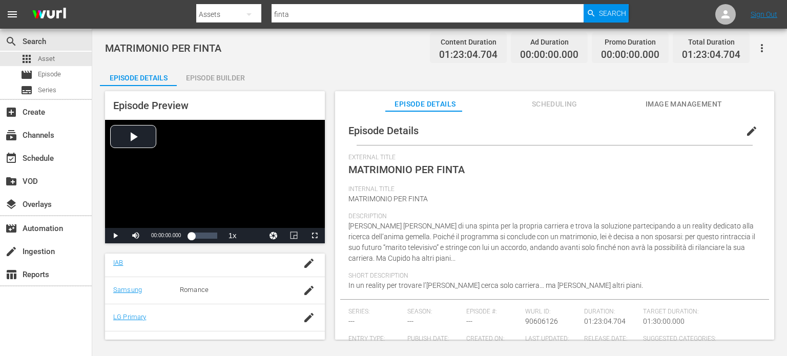
click at [740, 121] on button "edit" at bounding box center [751, 131] width 25 height 25
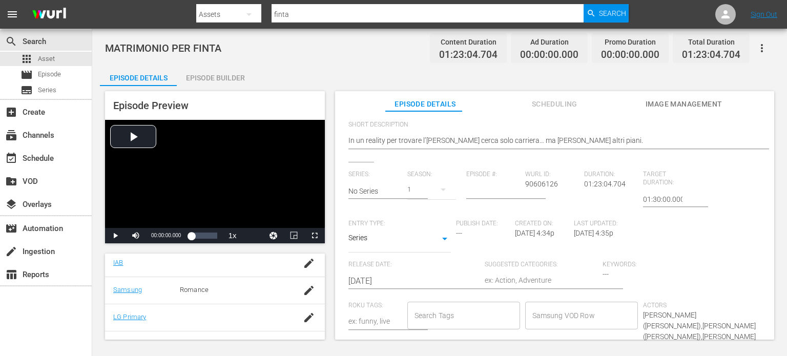
scroll to position [187, 0]
click at [438, 238] on body "menu Search By Assets Search ID, Title, Description, Keywords, or Category fint…" at bounding box center [393, 178] width 787 height 356
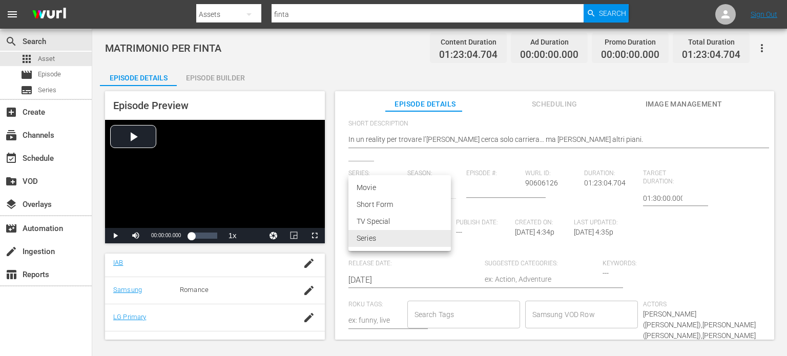
click at [404, 182] on li "Movie" at bounding box center [399, 187] width 102 height 17
type input "MOVIE"
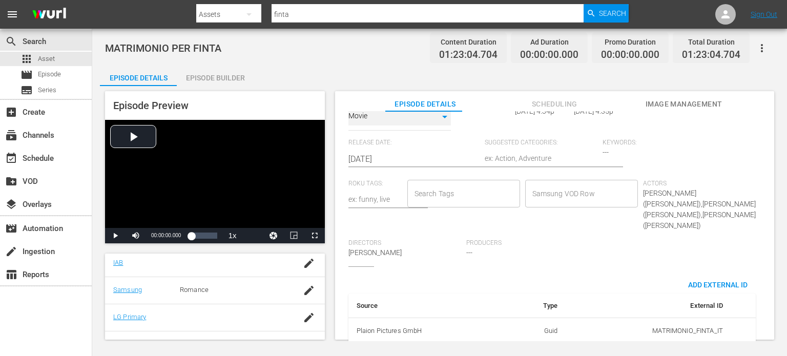
scroll to position [309, 0]
click at [570, 187] on input "Samsung VOD Row" at bounding box center [574, 193] width 88 height 18
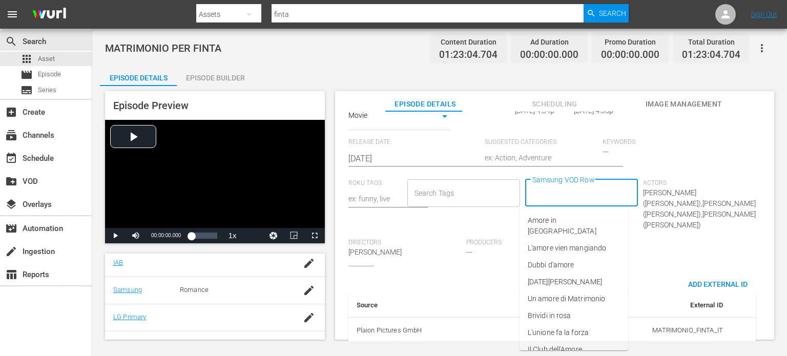
scroll to position [17, 0]
click at [574, 344] on span "Un amore di App" at bounding box center [554, 349] width 53 height 11
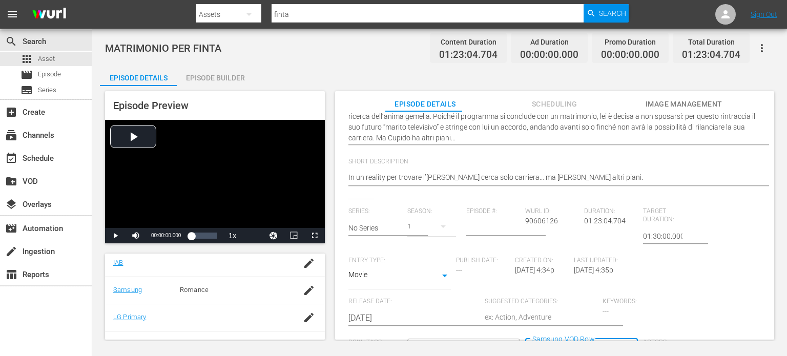
scroll to position [0, 0]
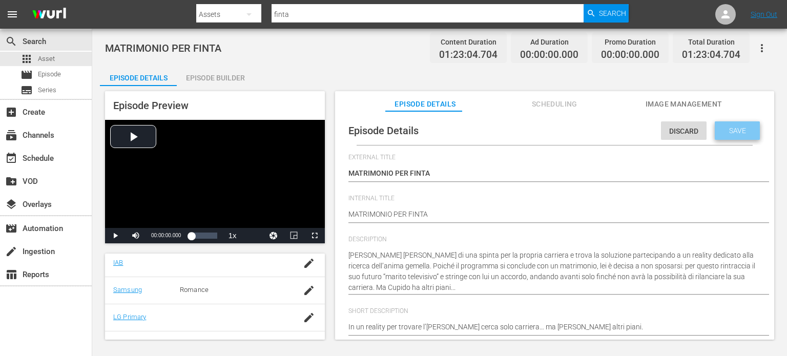
click at [728, 131] on span "Save" at bounding box center [737, 131] width 33 height 8
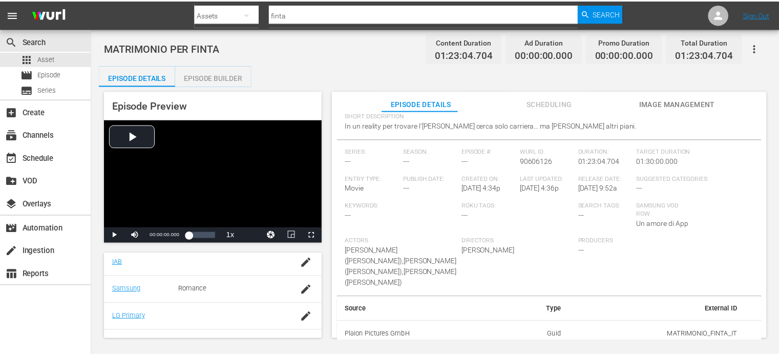
scroll to position [19, 0]
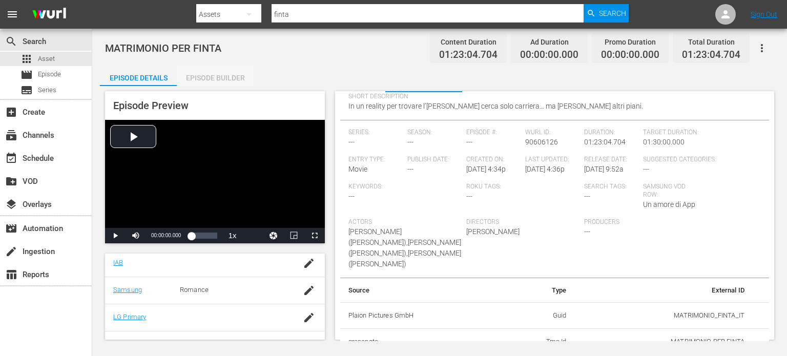
click at [238, 72] on div "Episode Builder" at bounding box center [215, 78] width 77 height 25
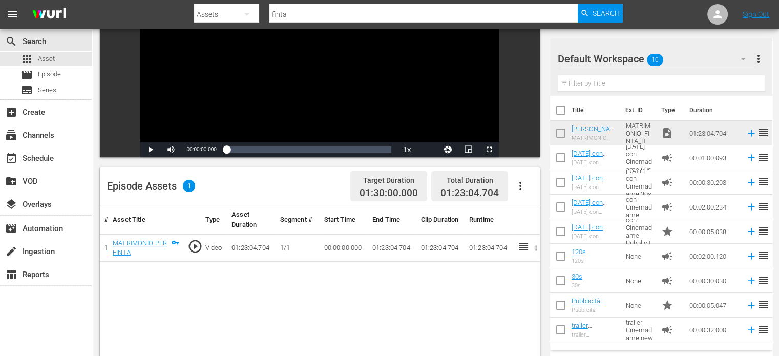
scroll to position [121, 0]
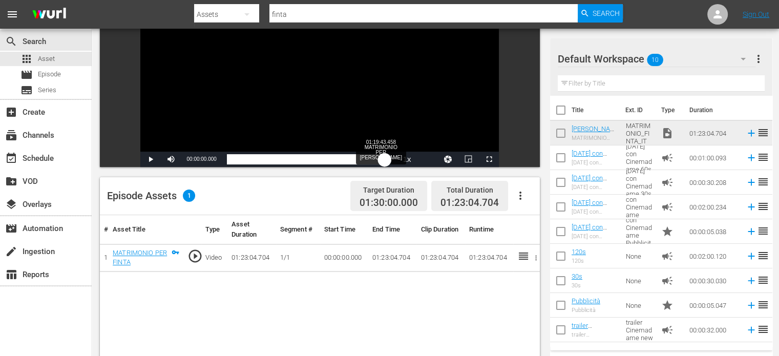
click at [385, 155] on div "Loaded : 0.12% 01:19:43.458 MATRIMONIO PER FINTA 00:00:00.000" at bounding box center [309, 159] width 165 height 10
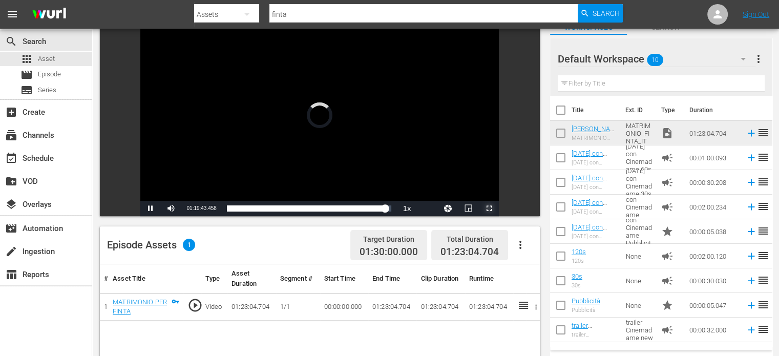
click at [489, 208] on span "Video Player" at bounding box center [489, 208] width 0 height 0
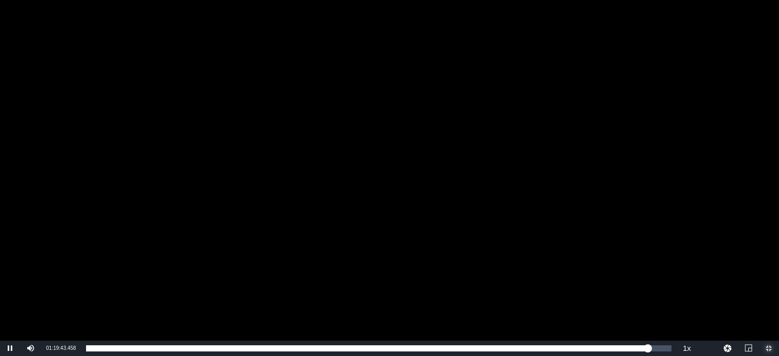
scroll to position [55, 0]
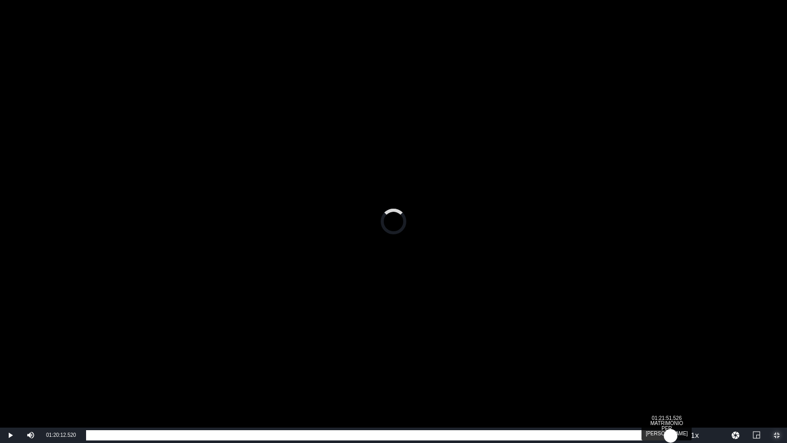
drag, startPoint x: 659, startPoint y: 434, endPoint x: 670, endPoint y: 436, distance: 12.1
click at [670, 355] on div "01:21:12.784" at bounding box center [378, 435] width 584 height 10
click at [673, 355] on div "01:21:51.839" at bounding box center [379, 435] width 587 height 10
click at [676, 355] on div "01:22:39.218" at bounding box center [381, 435] width 590 height 10
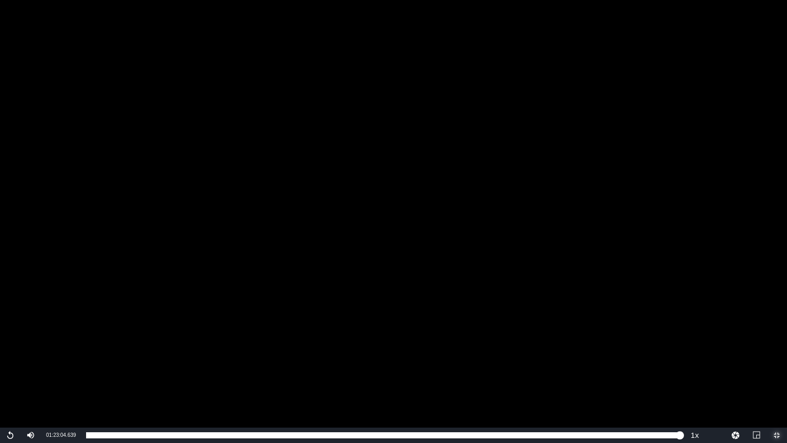
click at [776, 355] on span "Video Player" at bounding box center [776, 435] width 0 height 0
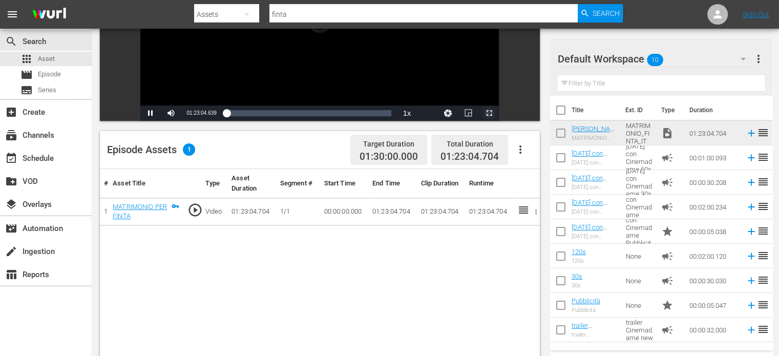
scroll to position [169, 0]
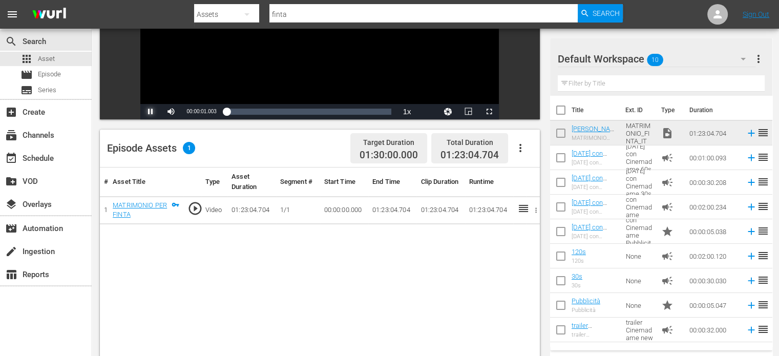
click at [151, 112] on span "Video Player" at bounding box center [151, 112] width 0 height 0
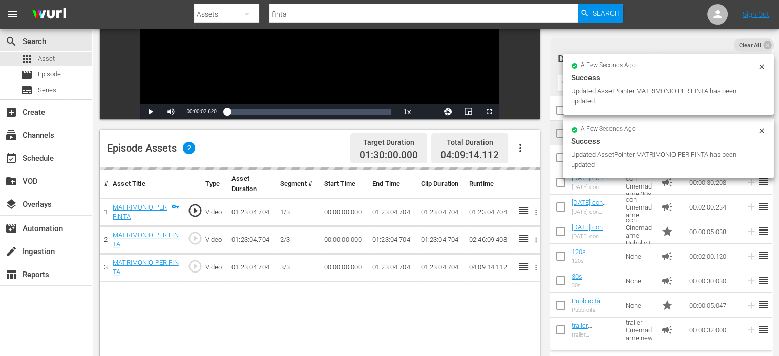
scroll to position [266, 0]
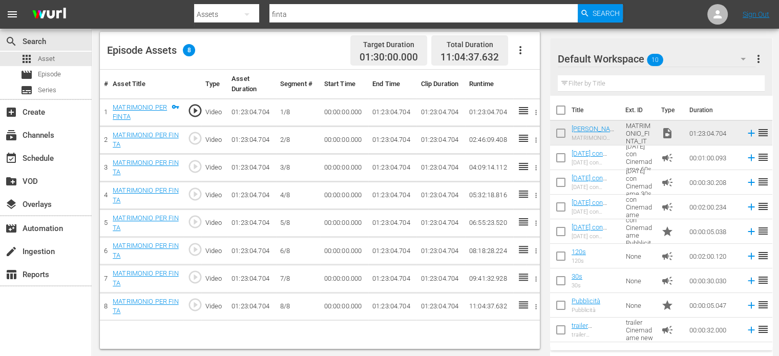
click at [406, 114] on td "01:23:04.704" at bounding box center [392, 112] width 48 height 28
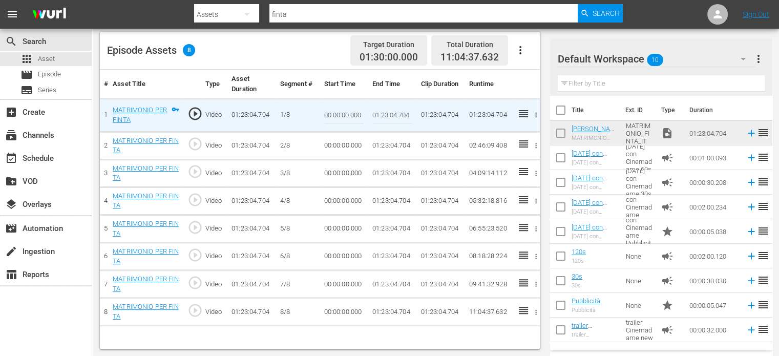
click at [406, 114] on input "01:23:04.704" at bounding box center [391, 115] width 39 height 25
paste input "0:09:00"
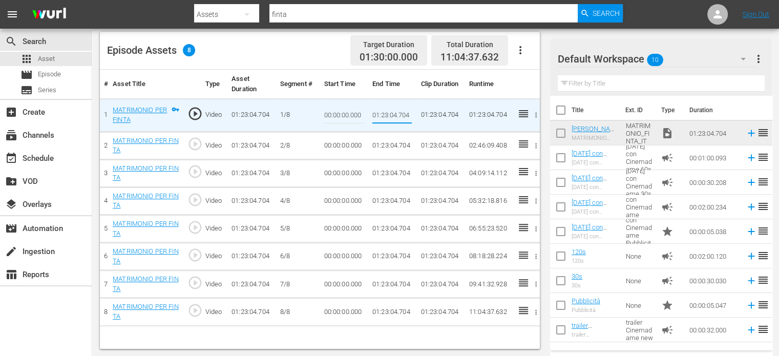
type input "00:09:00"
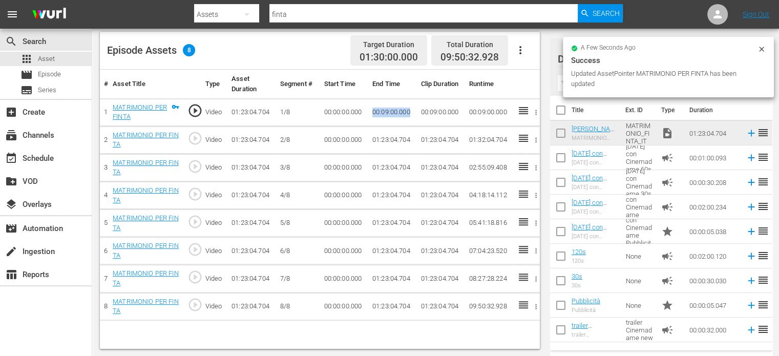
drag, startPoint x: 412, startPoint y: 106, endPoint x: 362, endPoint y: 109, distance: 50.3
click at [362, 109] on tr "1 MATRIMONIO PER FINTA play_circle_outline Video 01:23:04.704 1/8 00:00:00.000 …" at bounding box center [320, 112] width 440 height 28
copy tr "00:09:00.000"
click at [337, 141] on td "00:00:00.000" at bounding box center [344, 140] width 48 height 28
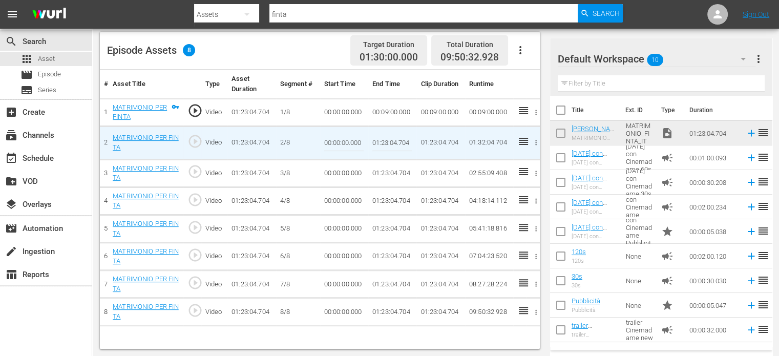
click at [337, 141] on input "00:00:00.000" at bounding box center [343, 143] width 39 height 25
paste input "00:09"
type input "00:09:00.000"
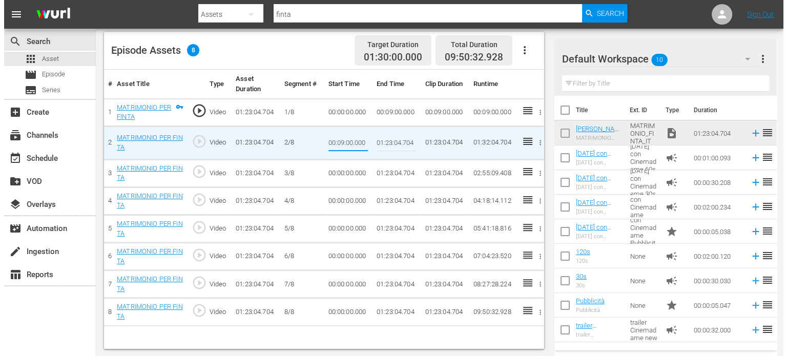
scroll to position [0, 11]
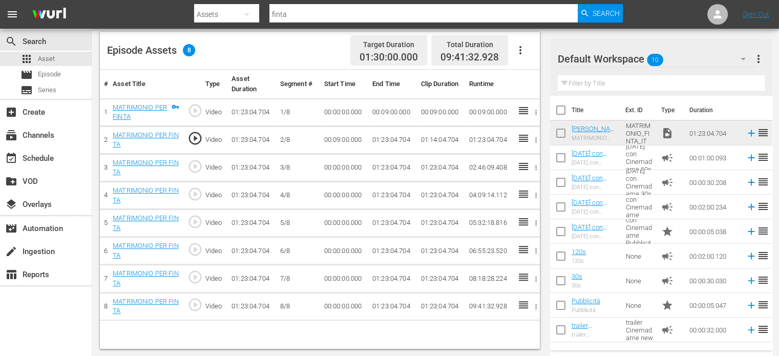
click at [401, 138] on td "01:23:04.704" at bounding box center [392, 140] width 48 height 28
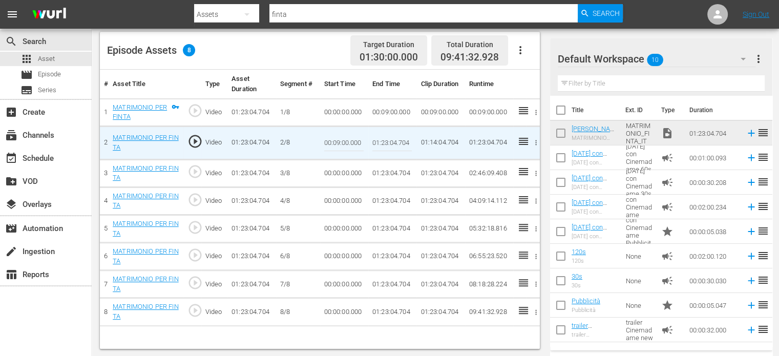
click at [401, 138] on input "01:23:04.704" at bounding box center [391, 143] width 39 height 25
paste input "0:18:00"
type input "00:18:00"
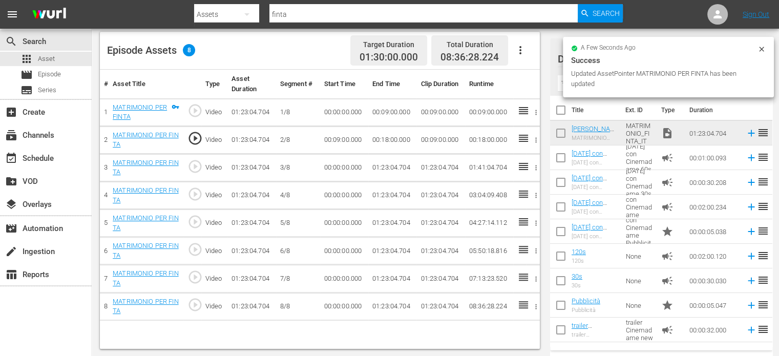
click at [337, 166] on td "00:00:00.000" at bounding box center [344, 168] width 48 height 28
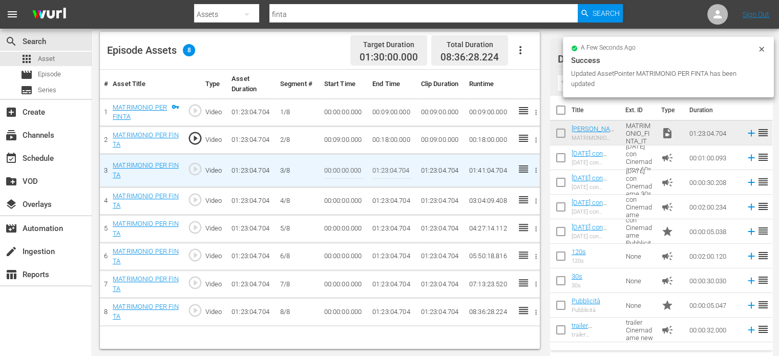
click at [337, 166] on input "00:00:00.000" at bounding box center [343, 170] width 39 height 25
paste input "18:"
type input "00:18:00"
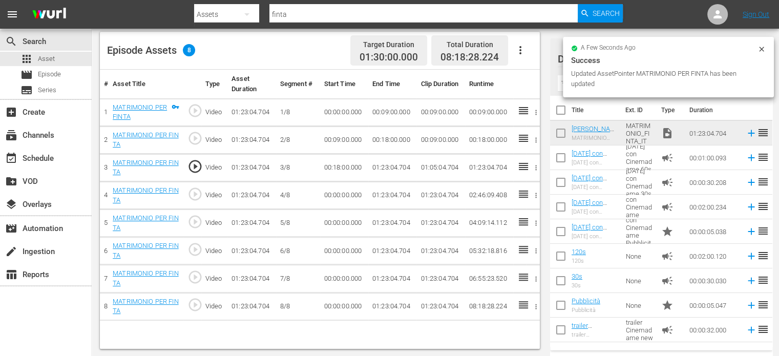
click at [386, 164] on td "01:23:04.704" at bounding box center [392, 168] width 48 height 28
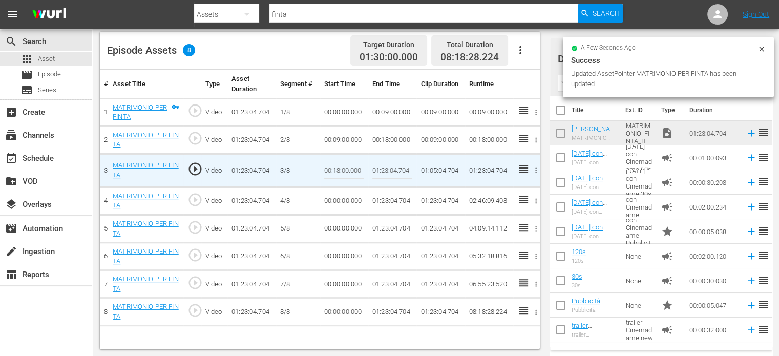
click at [386, 164] on input "01:23:04.704" at bounding box center [391, 170] width 39 height 25
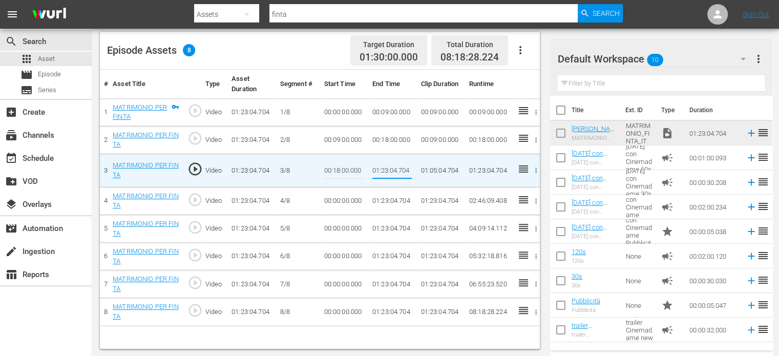
paste input "0:27:00"
type input "00:27:00"
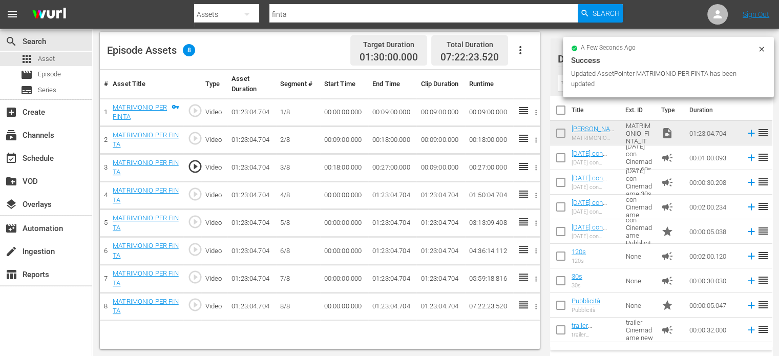
click at [335, 192] on td "00:00:00.000" at bounding box center [344, 196] width 48 height 28
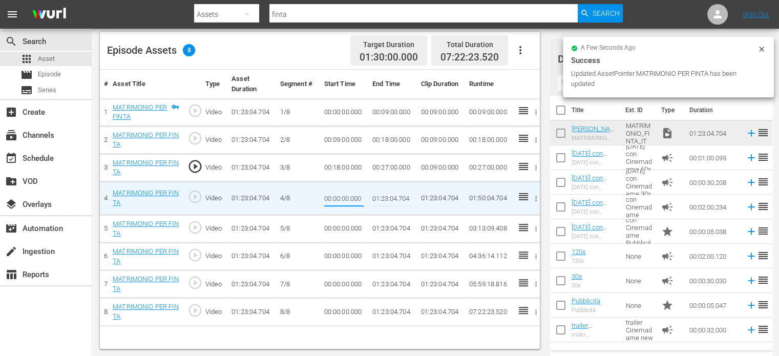
click at [335, 192] on input "00:00:00.000" at bounding box center [343, 198] width 39 height 25
type input "00:27:00"
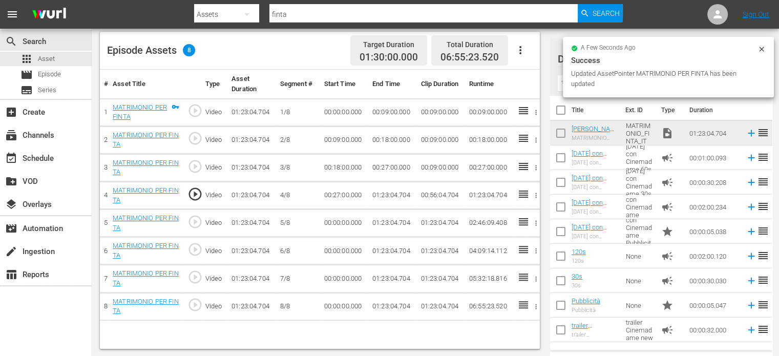
click at [393, 189] on td "01:23:04.704" at bounding box center [392, 196] width 48 height 28
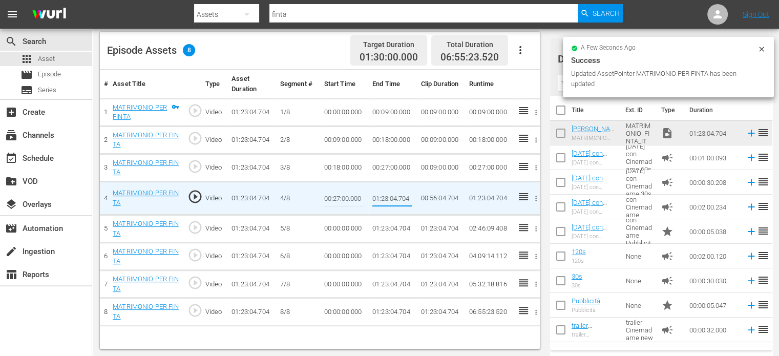
click at [393, 189] on input "01:23:04.704" at bounding box center [391, 198] width 39 height 25
type input "00:36:00"
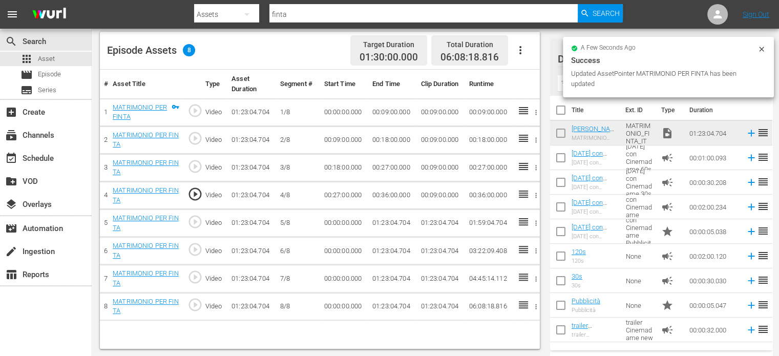
click at [346, 221] on td "00:00:00.000" at bounding box center [344, 223] width 48 height 28
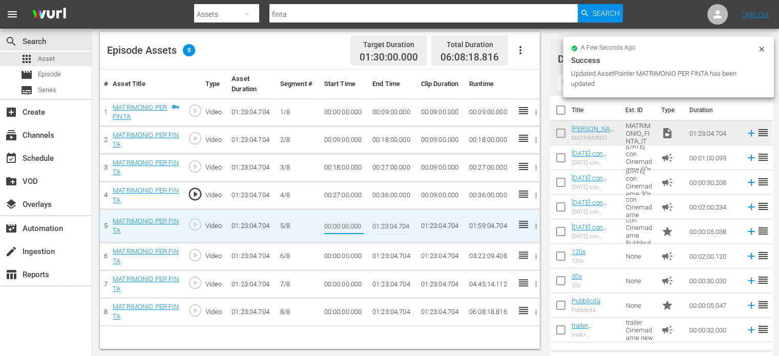
click at [346, 221] on input "00:00:00.000" at bounding box center [343, 226] width 39 height 25
type input "00:36:00"
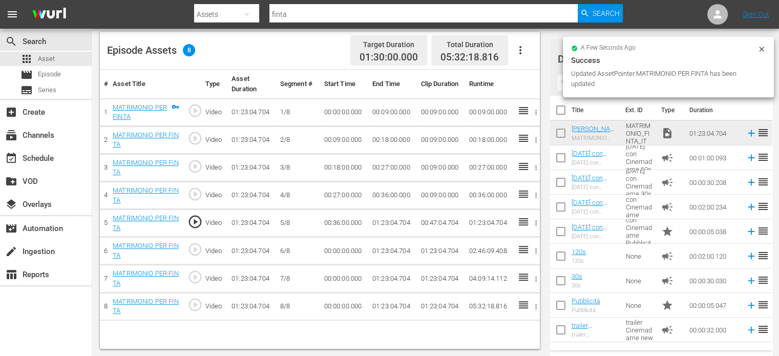
click at [381, 197] on td "00:36:00.000" at bounding box center [392, 196] width 48 height 28
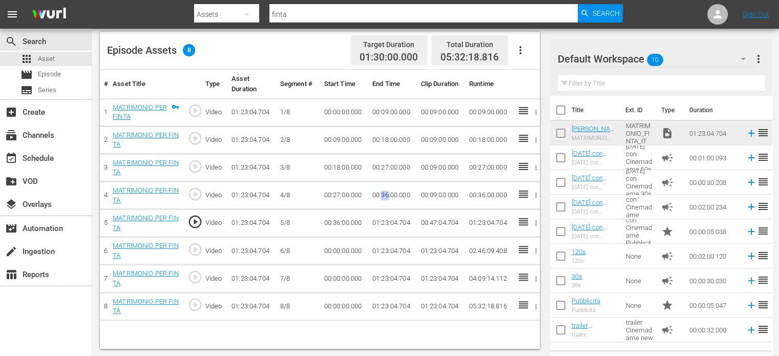
click at [381, 197] on td "00:36:00.000" at bounding box center [392, 196] width 48 height 28
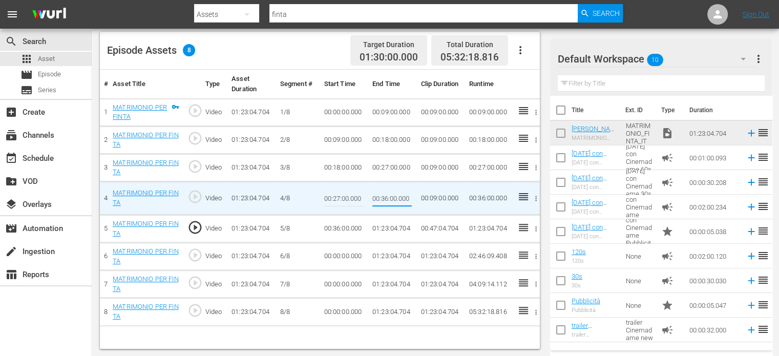
click at [381, 197] on input "00:36:00.000" at bounding box center [391, 198] width 39 height 25
type input "00:45:00"
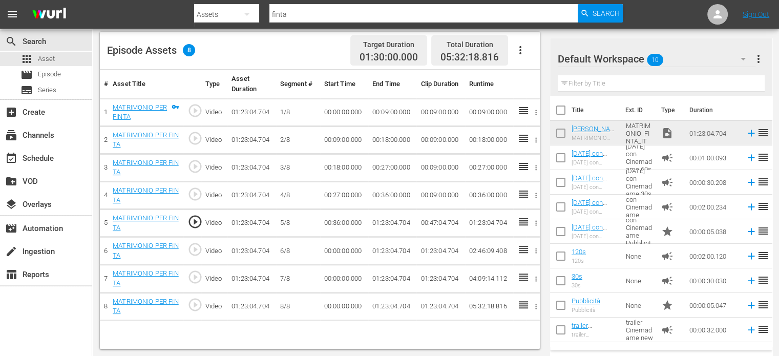
click at [395, 219] on td "01:23:04.704" at bounding box center [392, 223] width 48 height 28
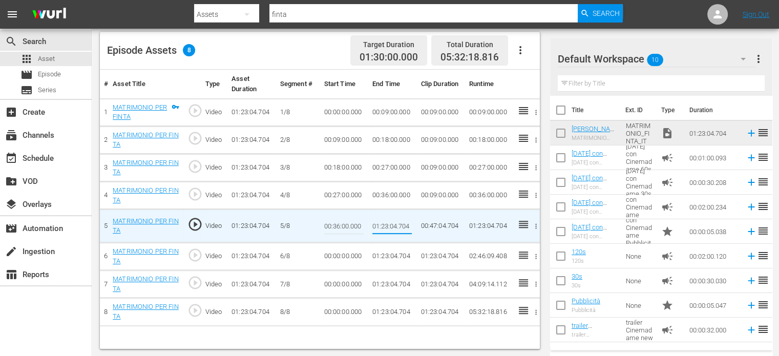
click at [395, 219] on input "01:23:04.704" at bounding box center [391, 226] width 39 height 25
paste input "0:45:00"
type input "00:45:00"
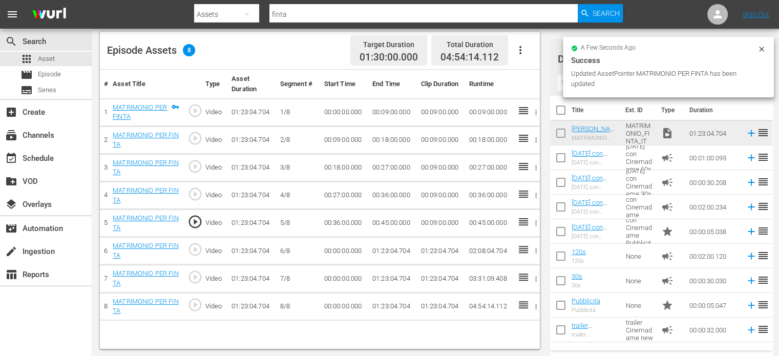
click at [346, 244] on td "00:00:00.000" at bounding box center [344, 251] width 48 height 28
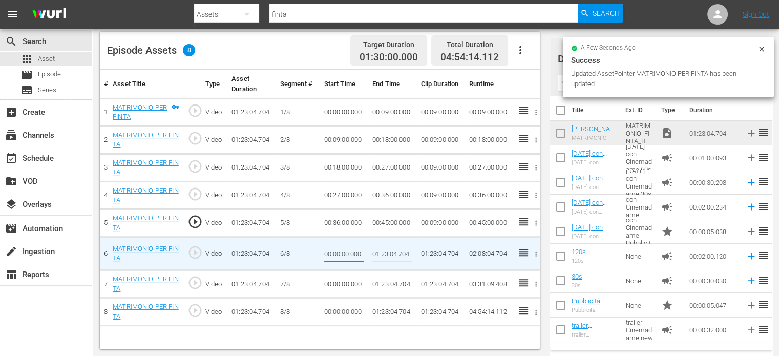
click at [346, 244] on input "00:00:00.000" at bounding box center [343, 253] width 39 height 25
type input "00:45:00"
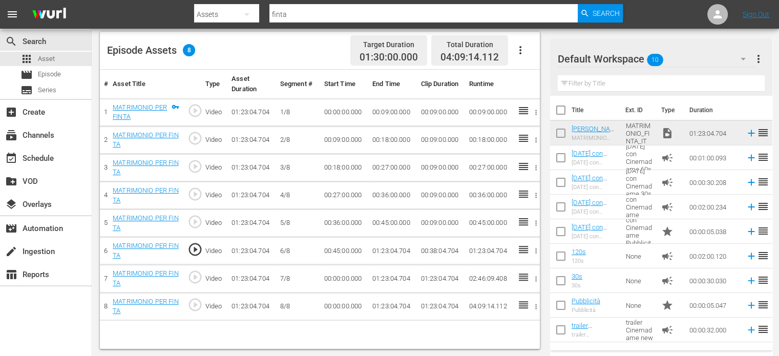
click at [388, 248] on td "01:23:04.704" at bounding box center [392, 251] width 48 height 28
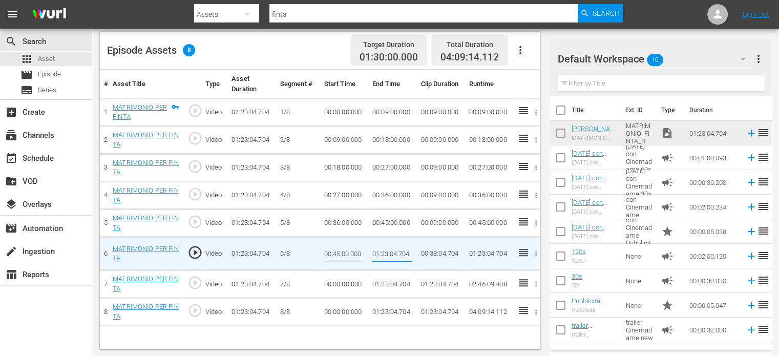
click at [388, 248] on input "01:23:04.704" at bounding box center [391, 253] width 39 height 25
type input "00:54:00"
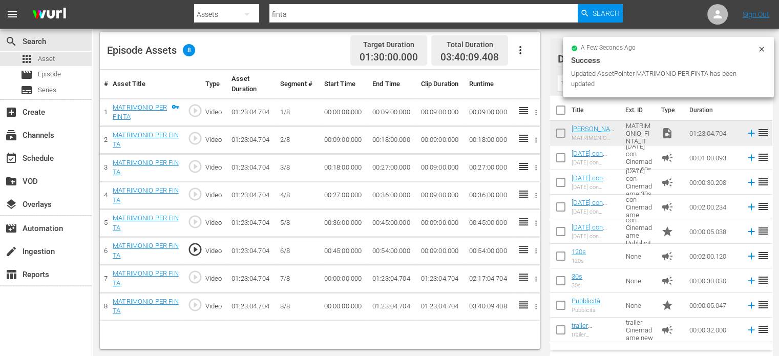
click at [350, 272] on td "00:00:00.000" at bounding box center [344, 279] width 48 height 28
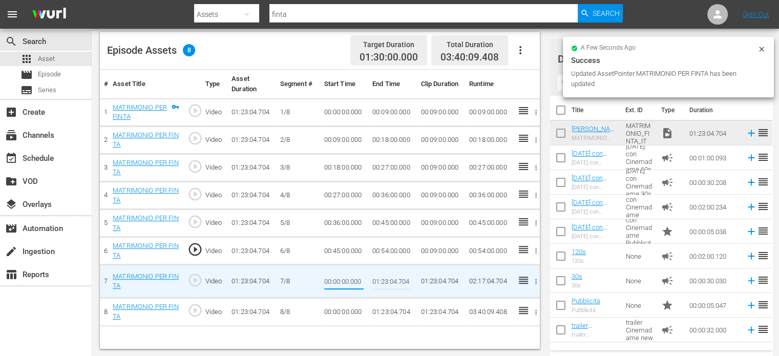
click at [350, 272] on input "00:00:00.000" at bounding box center [343, 281] width 39 height 25
type input "00:54:00"
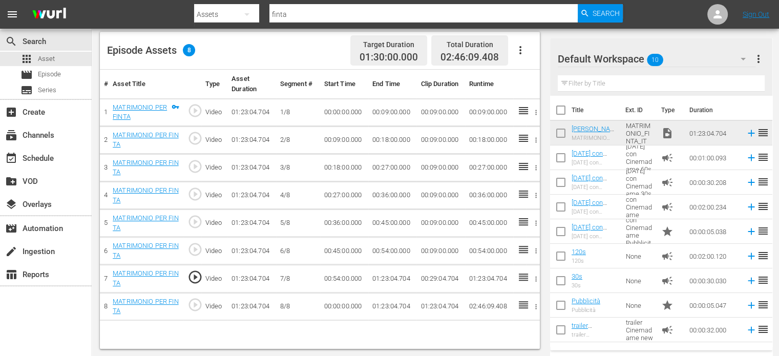
click at [386, 274] on td "01:23:04.704" at bounding box center [392, 279] width 48 height 28
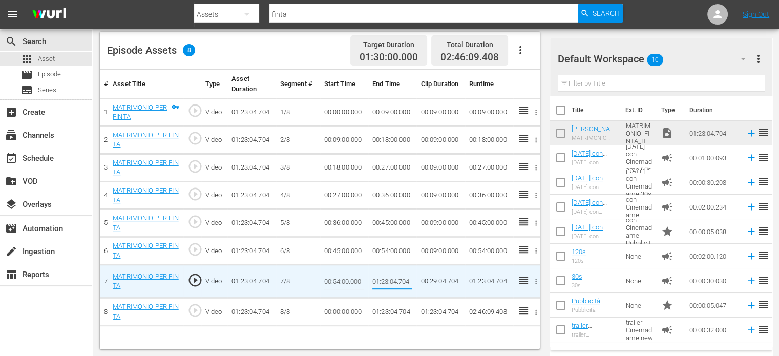
click at [386, 274] on input "01:23:04.704" at bounding box center [391, 281] width 39 height 25
type input "01:03:00"
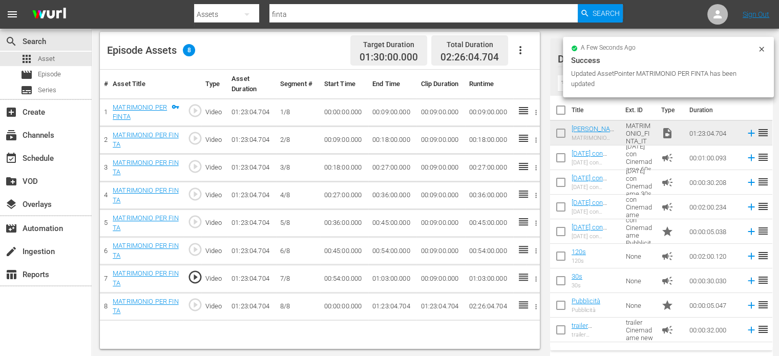
click at [334, 307] on td "00:00:00.000" at bounding box center [344, 306] width 48 height 28
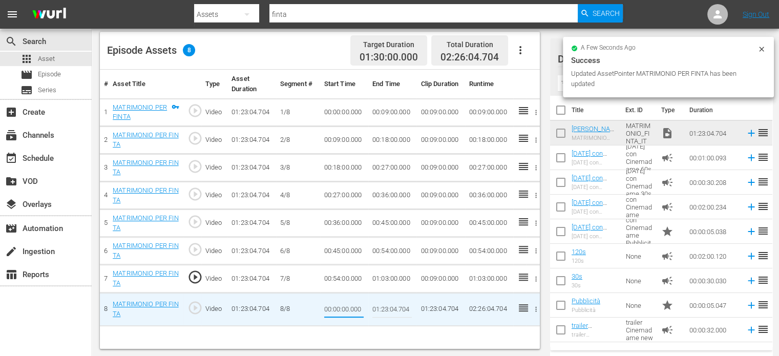
type input "01:03:00"
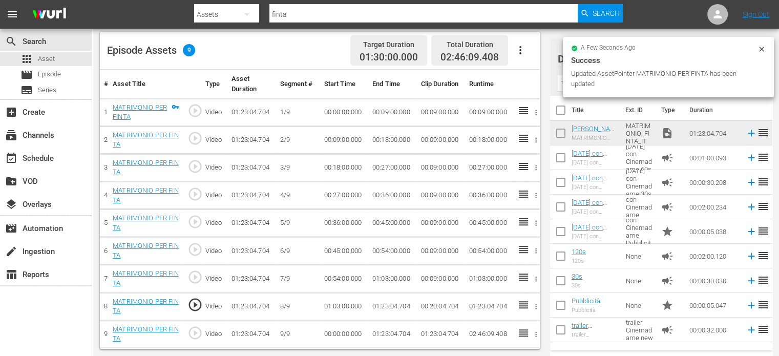
click at [392, 308] on td "01:23:04.704" at bounding box center [392, 306] width 48 height 28
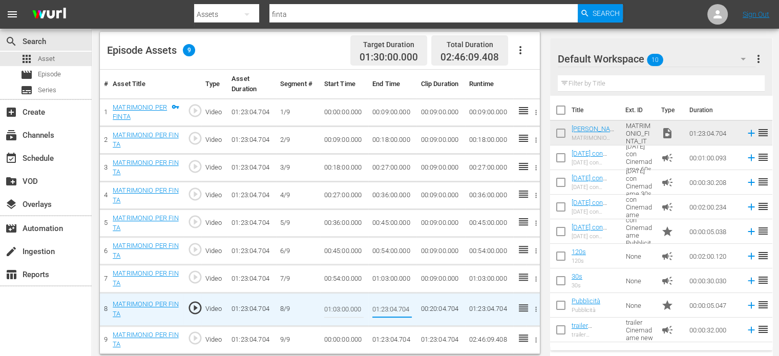
click at [392, 308] on input "01:23:04.704" at bounding box center [391, 309] width 39 height 25
click at [392, 308] on input "01:03:00" at bounding box center [391, 309] width 39 height 25
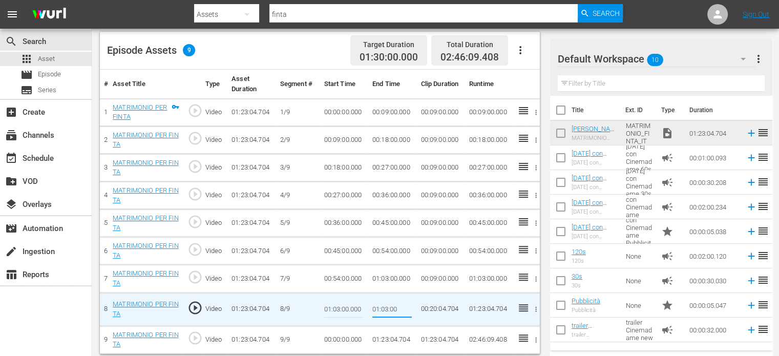
click at [392, 308] on input "01:03:00" at bounding box center [391, 309] width 39 height 25
paste input "12"
type input "01:12:00"
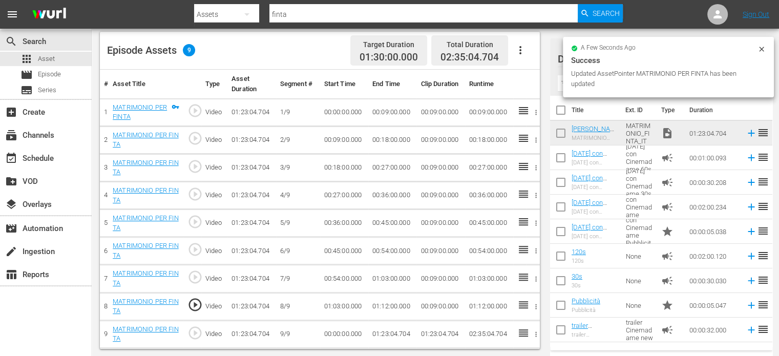
click at [350, 329] on td "00:00:00.000" at bounding box center [344, 334] width 48 height 28
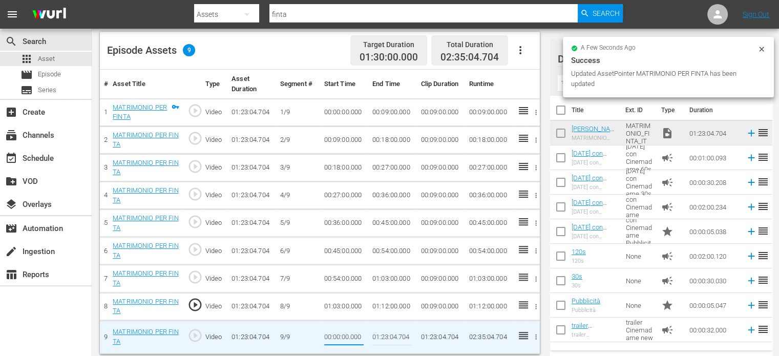
click at [350, 329] on input "00:00:00.000" at bounding box center [343, 337] width 39 height 25
type input "01:12:00"
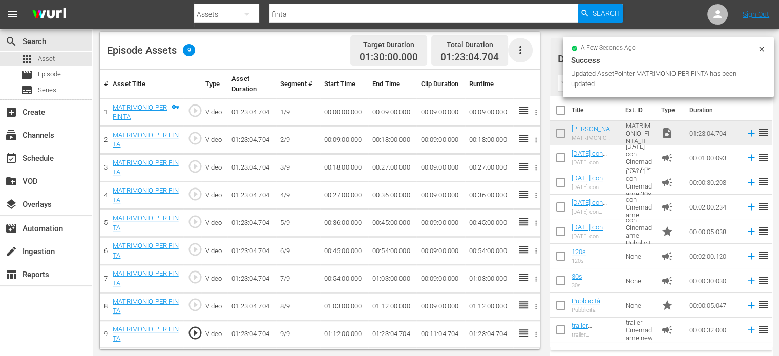
click at [523, 48] on icon "button" at bounding box center [520, 50] width 12 height 12
click at [535, 54] on div "Fill with Ads" at bounding box center [551, 54] width 70 height 25
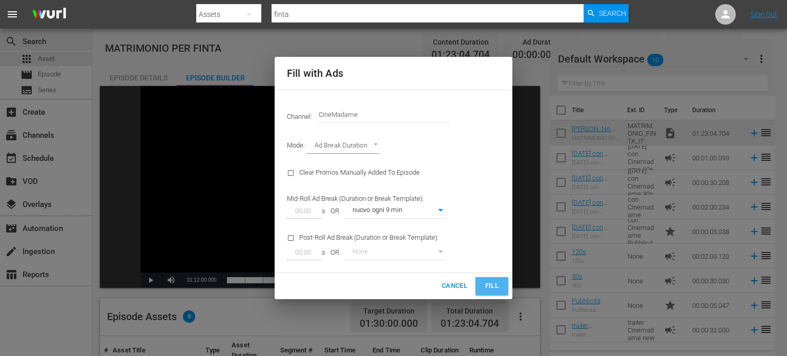
click at [486, 286] on span "Fill" at bounding box center [491, 286] width 16 height 12
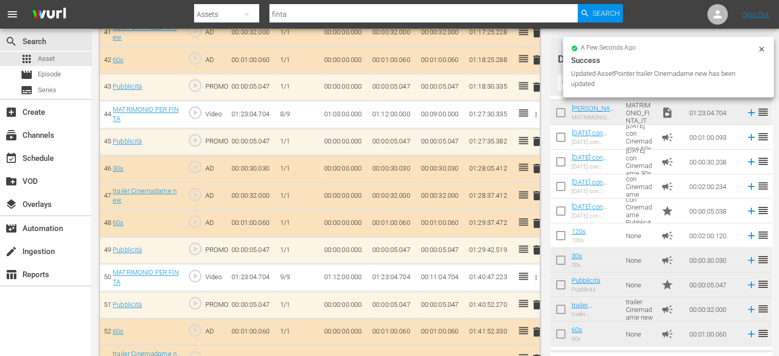
scroll to position [1487, 0]
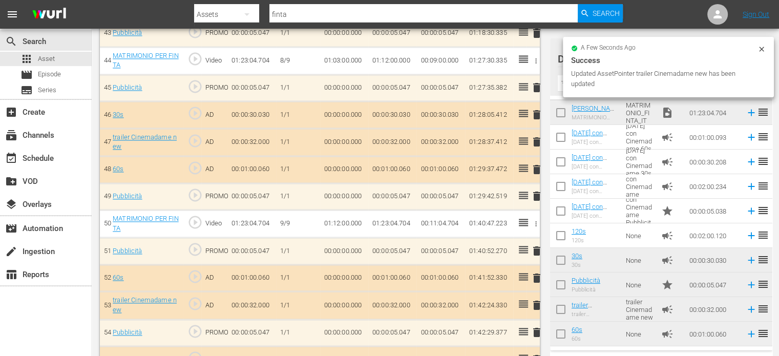
click at [537, 325] on button "delete" at bounding box center [537, 332] width 12 height 15
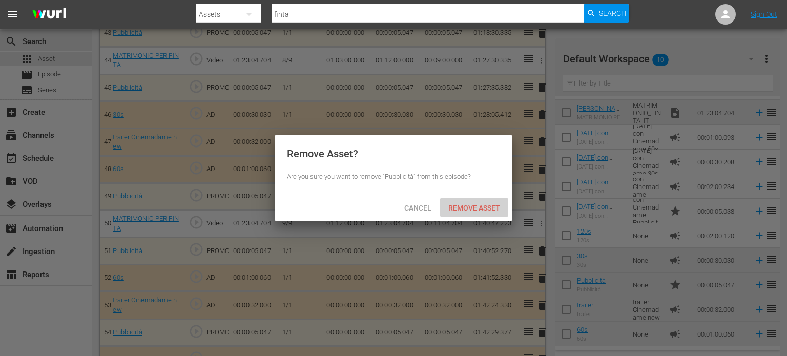
click at [480, 208] on span "Remove Asset" at bounding box center [474, 208] width 68 height 8
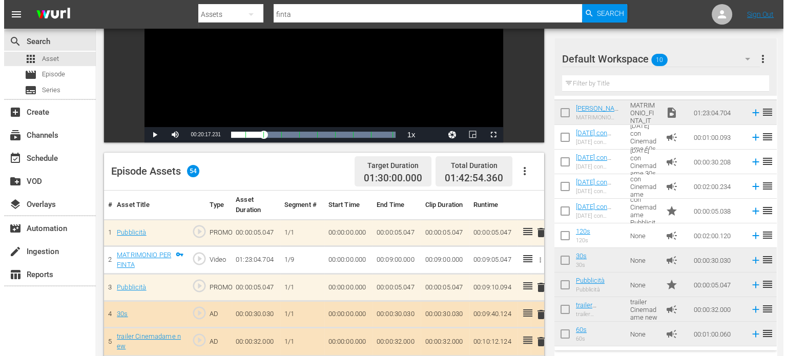
scroll to position [0, 0]
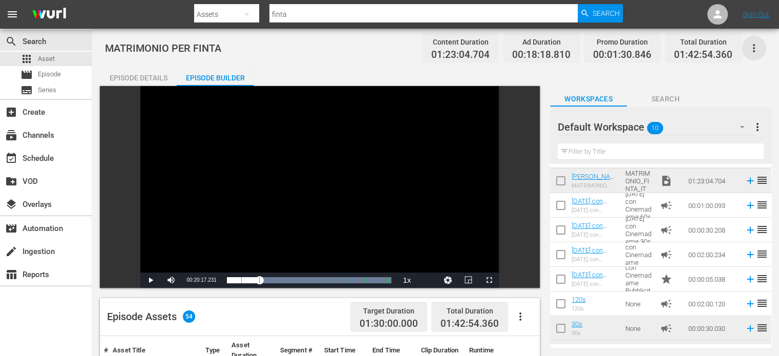
click at [756, 43] on icon "button" at bounding box center [754, 48] width 12 height 12
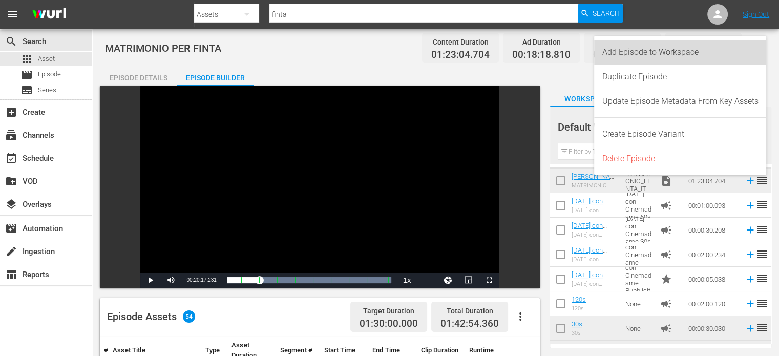
click at [706, 53] on div "Add Episode to Workspace" at bounding box center [680, 52] width 156 height 25
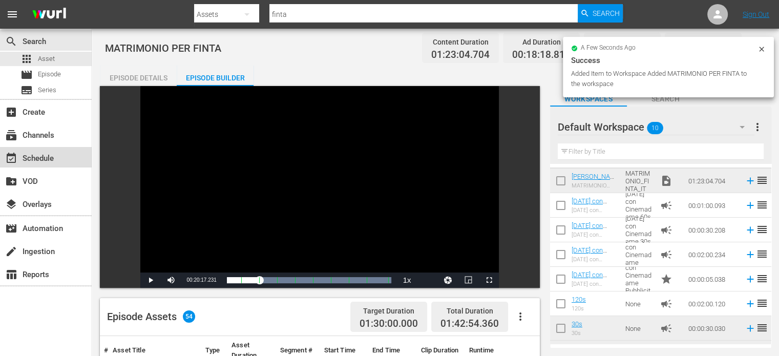
click at [61, 152] on div "event_available Schedule" at bounding box center [46, 157] width 92 height 20
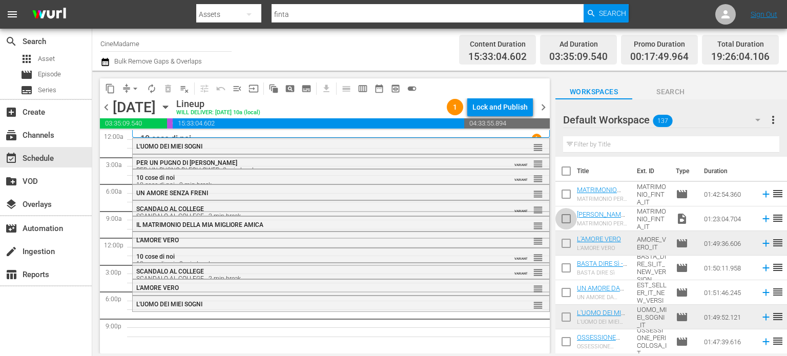
click at [570, 217] on input "checkbox" at bounding box center [566, 221] width 22 height 22
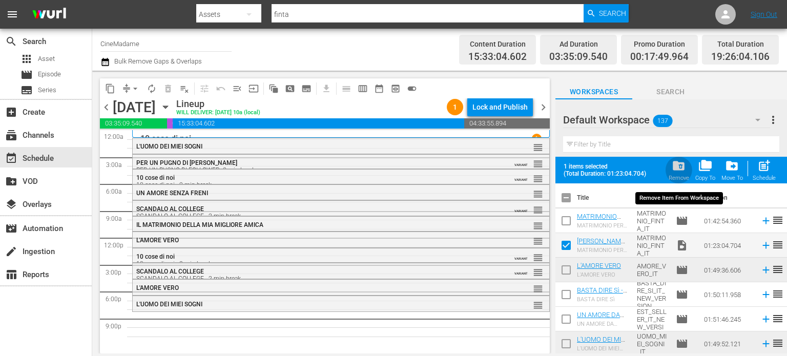
click at [675, 167] on span "folder_delete" at bounding box center [678, 166] width 14 height 14
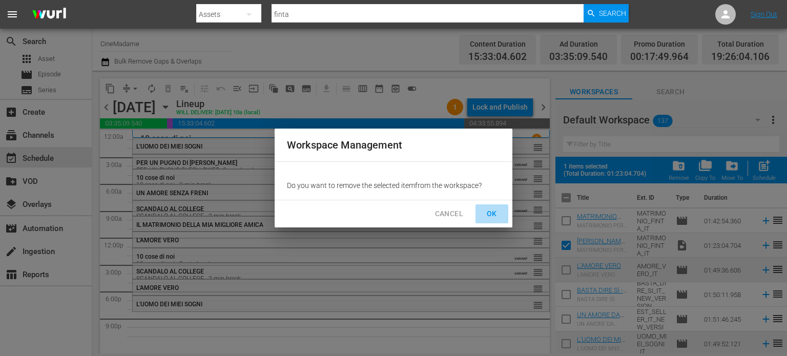
click at [484, 214] on span "OK" at bounding box center [491, 213] width 16 height 13
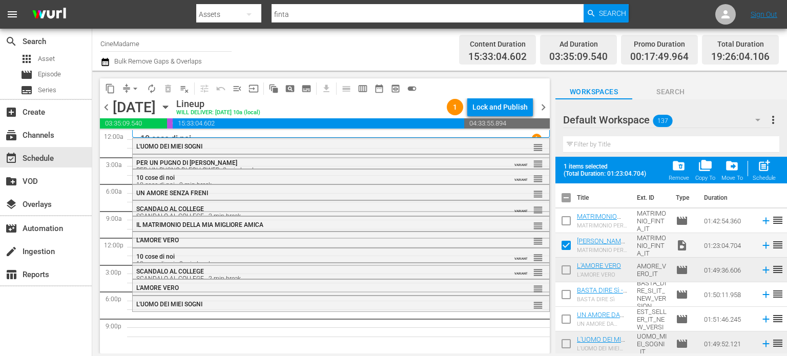
checkbox input "false"
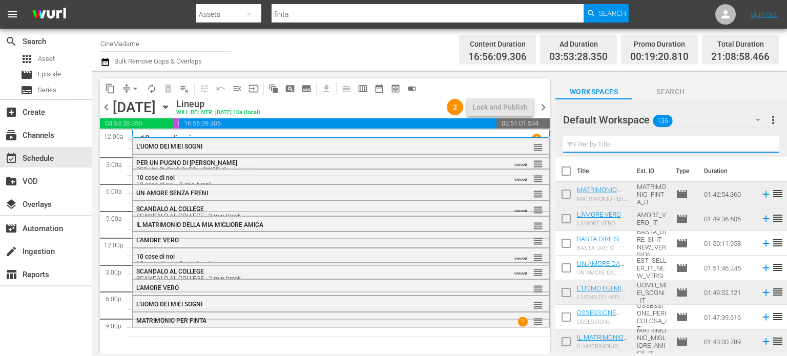
click at [610, 137] on input "text" at bounding box center [671, 144] width 216 height 16
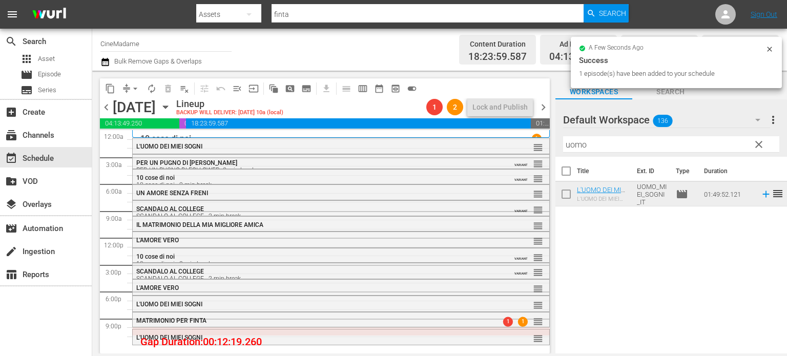
click at [593, 155] on div "Filter by Title uomo" at bounding box center [671, 144] width 216 height 25
click at [608, 141] on input "uomo" at bounding box center [671, 144] width 216 height 16
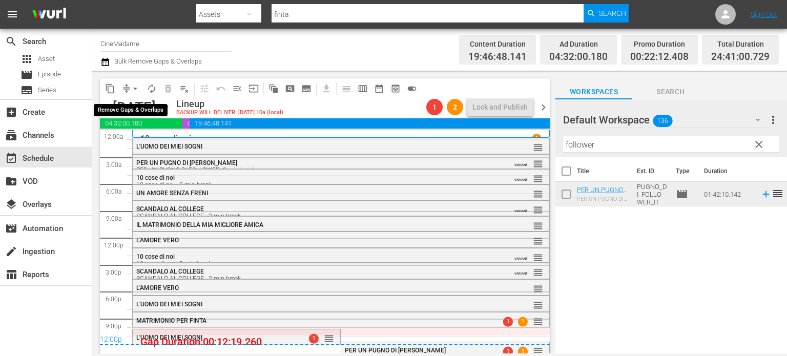
click at [141, 87] on button "arrow_drop_down" at bounding box center [135, 88] width 16 height 16
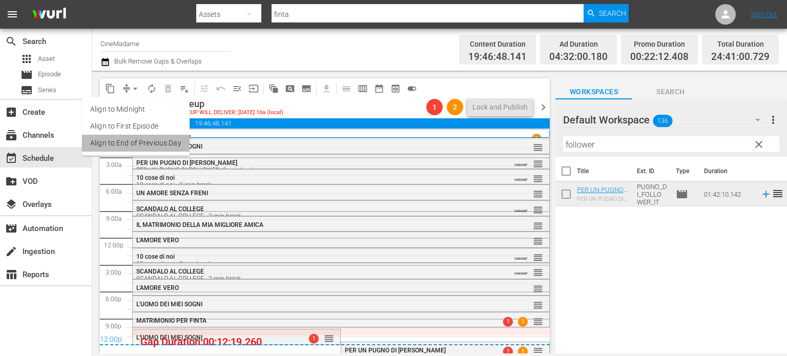
click at [162, 143] on li "Align to End of Previous Day" at bounding box center [136, 143] width 108 height 17
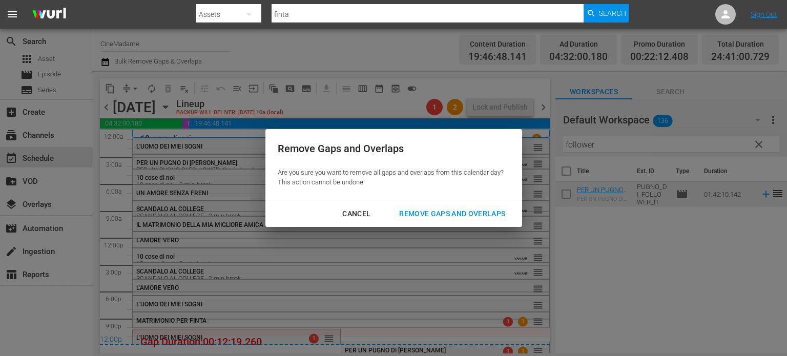
click at [466, 214] on div "Remove Gaps and Overlaps" at bounding box center [452, 213] width 122 height 13
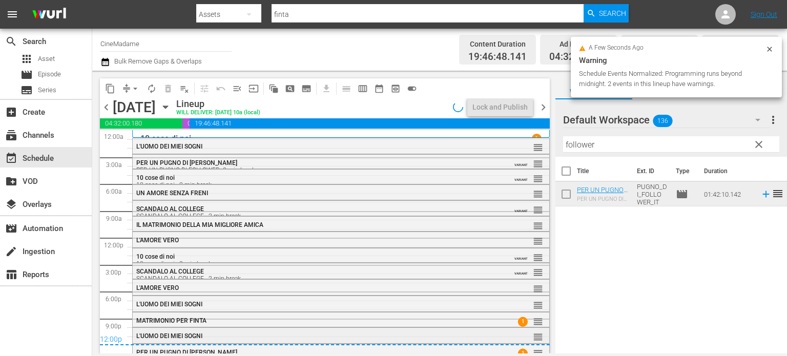
click at [286, 333] on div "L'UOMO DEI MIEI SOGNI" at bounding box center [313, 335] width 355 height 7
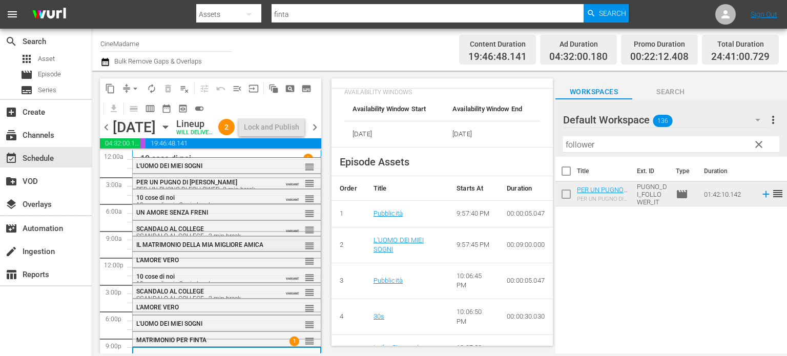
scroll to position [41, 0]
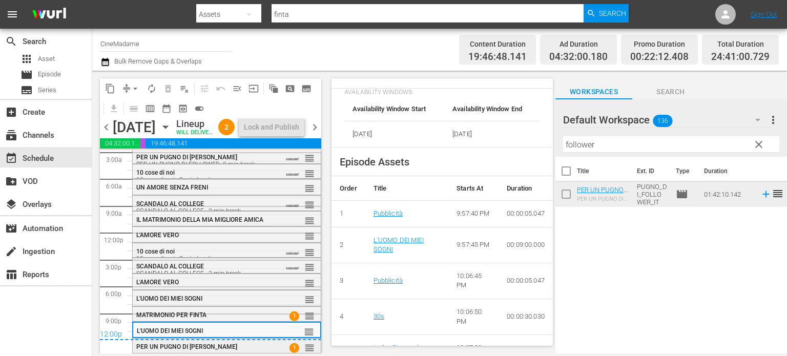
click at [226, 346] on div "PER UN PUGNO DI [PERSON_NAME]" at bounding box center [202, 346] width 133 height 7
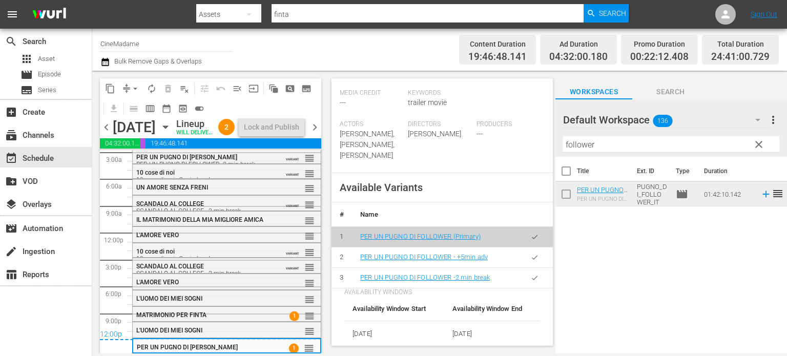
scroll to position [361, 0]
click at [528, 270] on div at bounding box center [526, 270] width 5 height 3
click at [531, 275] on icon "button" at bounding box center [535, 278] width 8 height 8
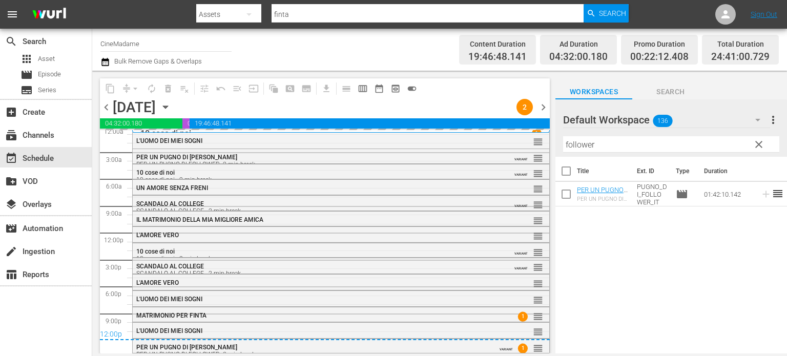
scroll to position [5, 0]
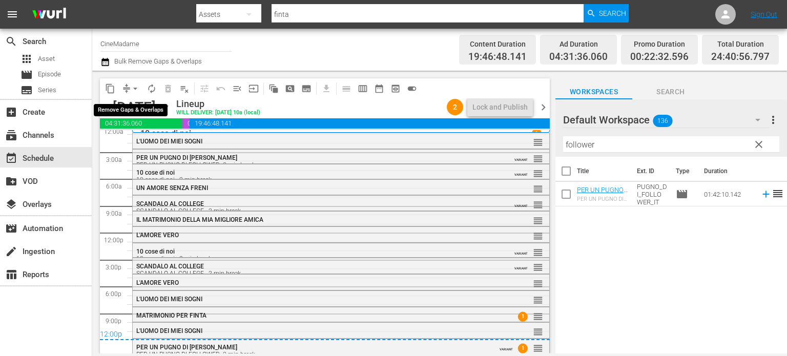
click at [131, 90] on span "arrow_drop_down" at bounding box center [135, 88] width 10 height 10
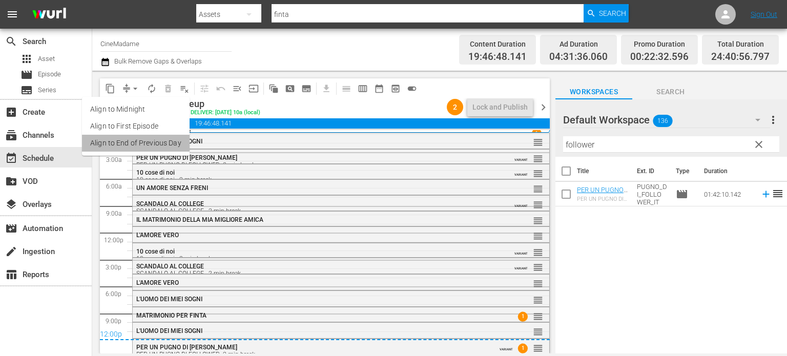
click at [154, 139] on li "Align to End of Previous Day" at bounding box center [136, 143] width 108 height 17
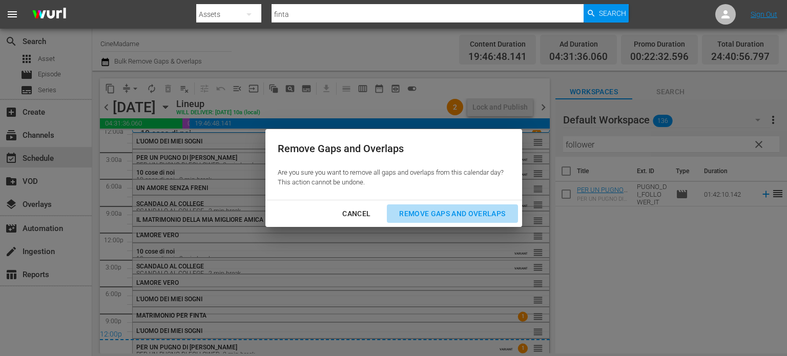
click at [422, 213] on div "Remove Gaps and Overlaps" at bounding box center [452, 213] width 122 height 13
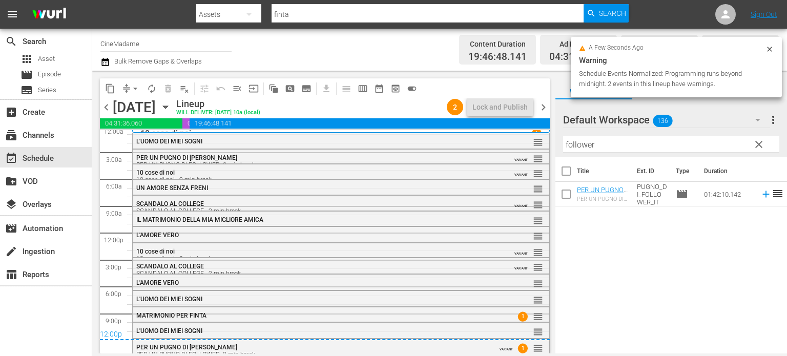
click at [544, 102] on span "chevron_right" at bounding box center [543, 107] width 13 height 13
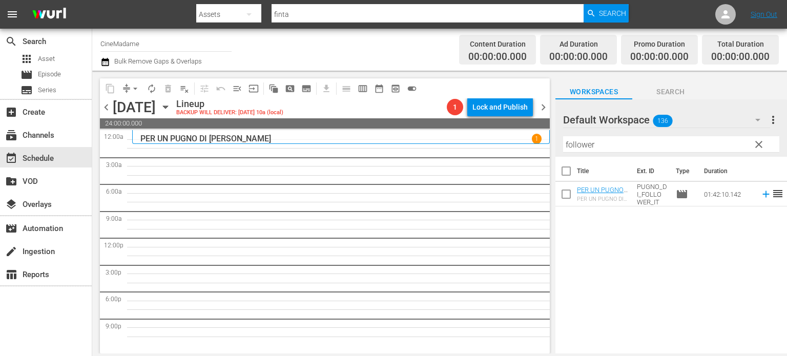
click at [596, 147] on input "follower" at bounding box center [671, 144] width 216 height 16
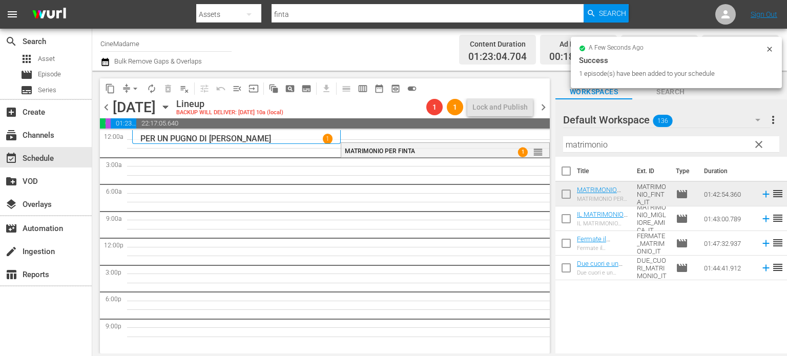
click at [577, 149] on input "matrimonio" at bounding box center [671, 144] width 216 height 16
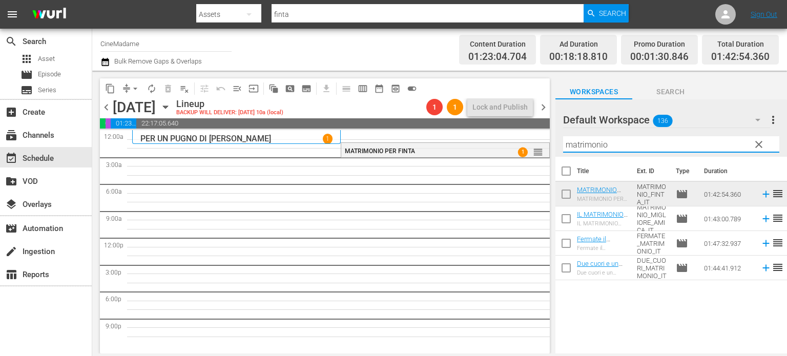
click at [577, 149] on input "matrimonio" at bounding box center [671, 144] width 216 height 16
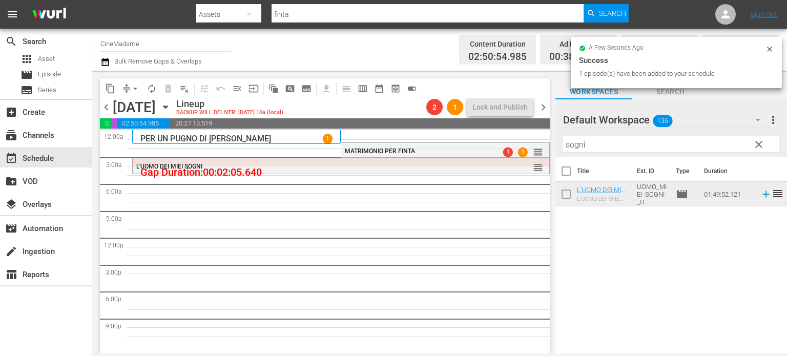
click at [578, 144] on input "sogni" at bounding box center [671, 144] width 216 height 16
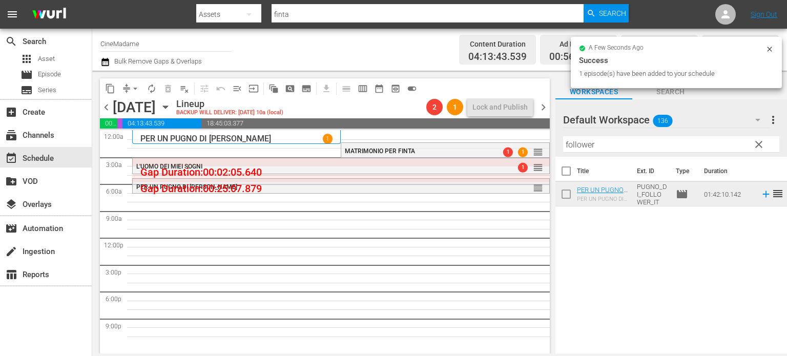
click at [586, 155] on div "Filter by Title follower" at bounding box center [671, 144] width 216 height 25
click at [591, 150] on input "follower" at bounding box center [671, 144] width 216 height 16
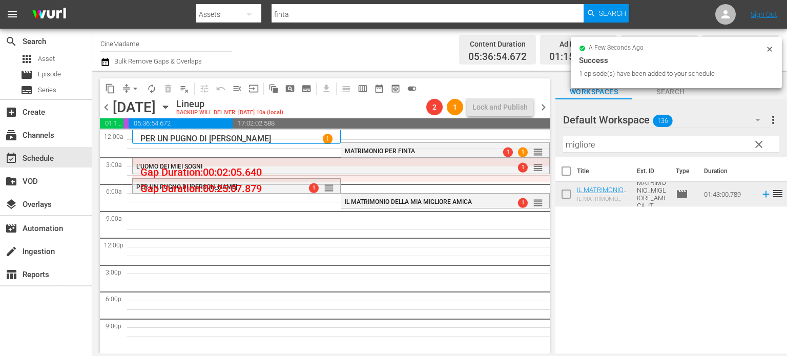
click at [587, 149] on input "migliore" at bounding box center [671, 144] width 216 height 16
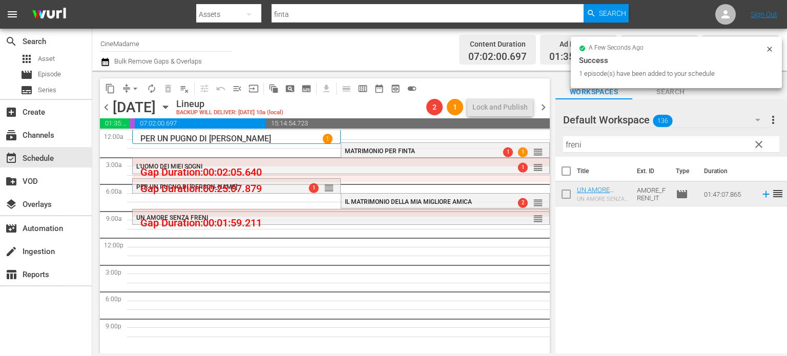
click at [592, 147] on input "freni" at bounding box center [671, 144] width 216 height 16
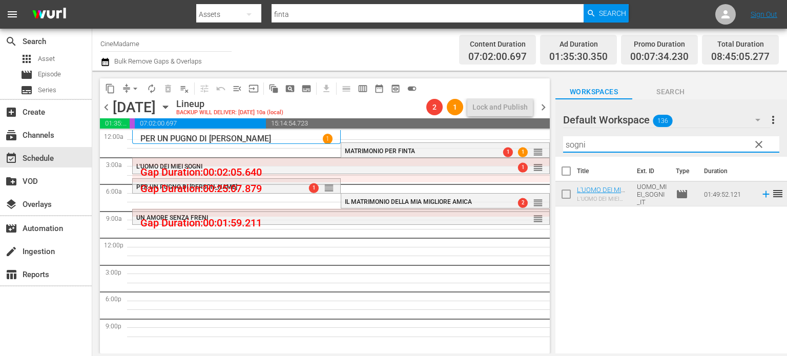
type input "sogni"
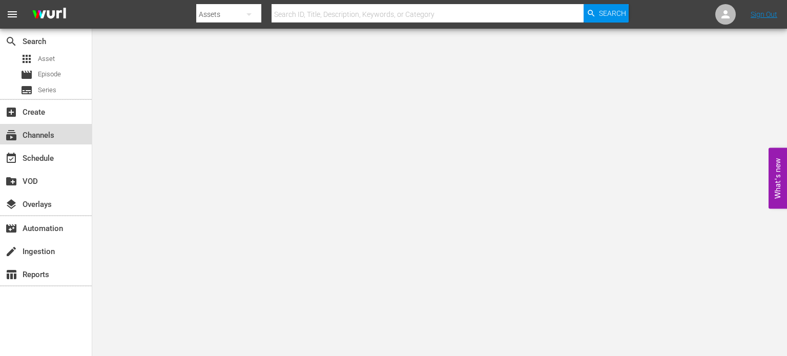
click at [45, 138] on div "subscriptions Channels" at bounding box center [28, 133] width 57 height 9
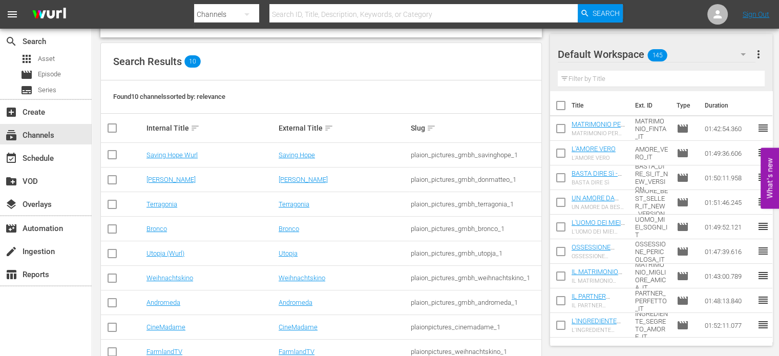
scroll to position [145, 0]
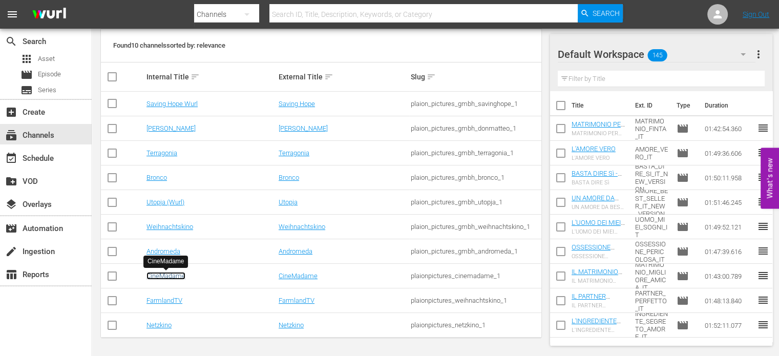
click at [169, 278] on link "CineMadame" at bounding box center [165, 276] width 39 height 8
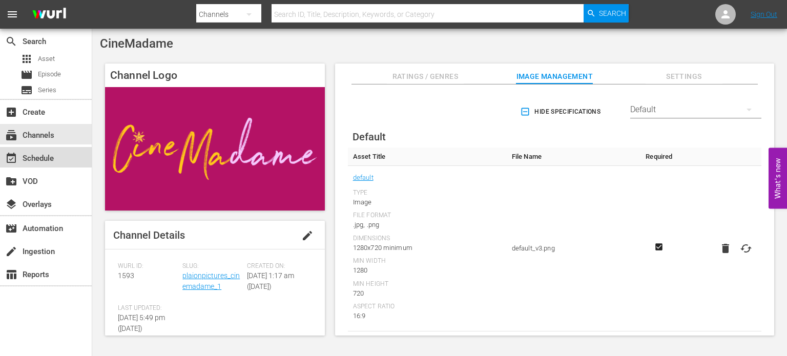
click at [47, 159] on div "event_available Schedule" at bounding box center [28, 156] width 57 height 9
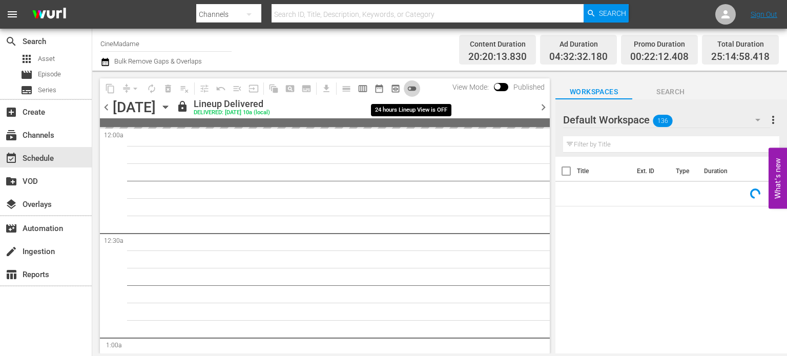
click at [411, 85] on span "toggle_off" at bounding box center [412, 88] width 10 height 10
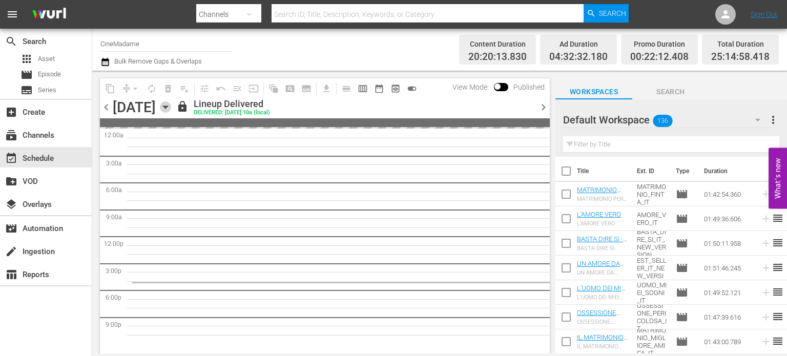
click at [171, 104] on icon "button" at bounding box center [165, 106] width 11 height 11
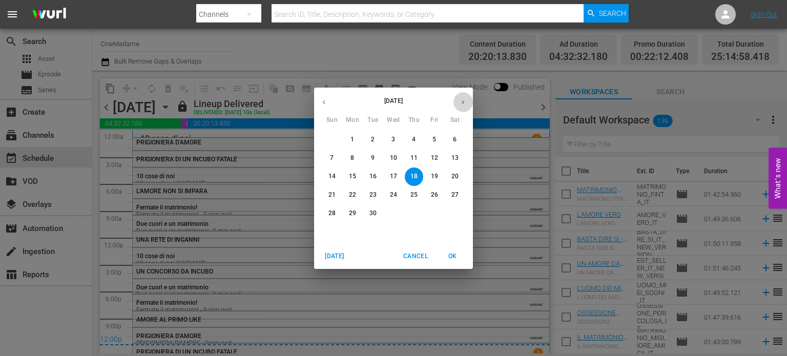
click at [461, 99] on icon "button" at bounding box center [463, 102] width 8 height 8
click at [435, 160] on p "10" at bounding box center [434, 158] width 7 height 9
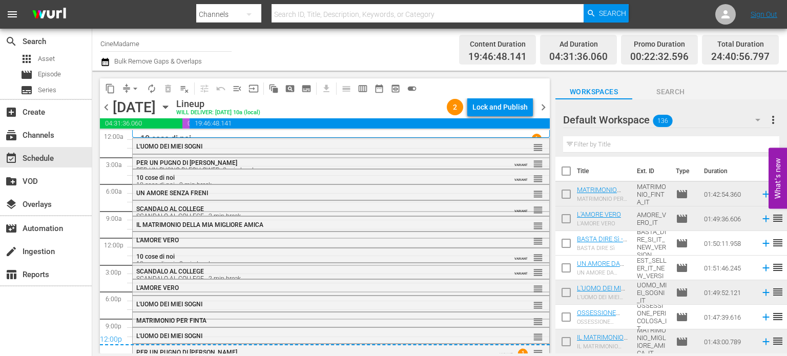
scroll to position [5, 0]
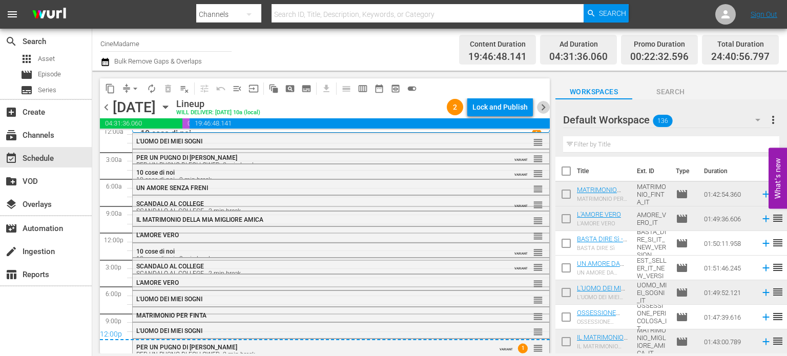
click at [545, 102] on span "chevron_right" at bounding box center [543, 107] width 13 height 13
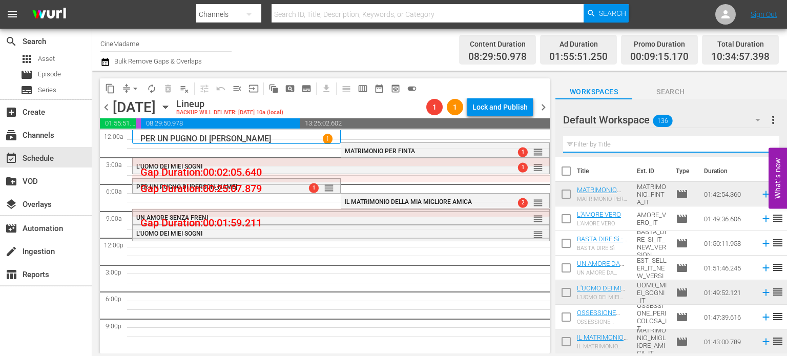
click at [663, 145] on input "text" at bounding box center [671, 144] width 216 height 16
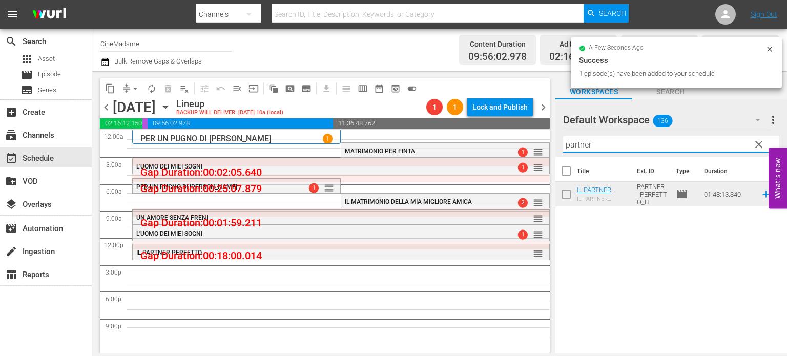
click at [594, 150] on input "partner" at bounding box center [671, 144] width 216 height 16
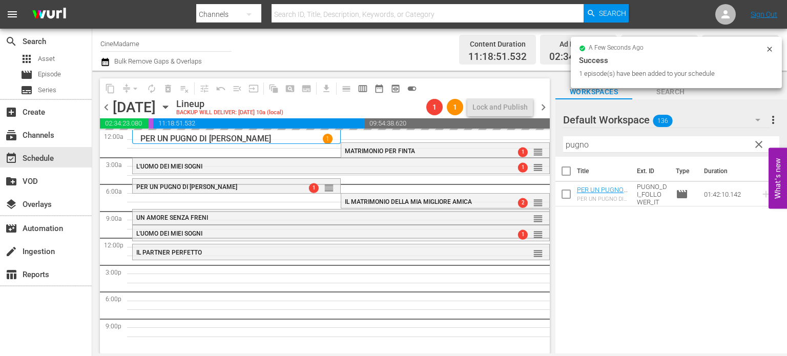
click at [597, 144] on input "pugno" at bounding box center [671, 144] width 216 height 16
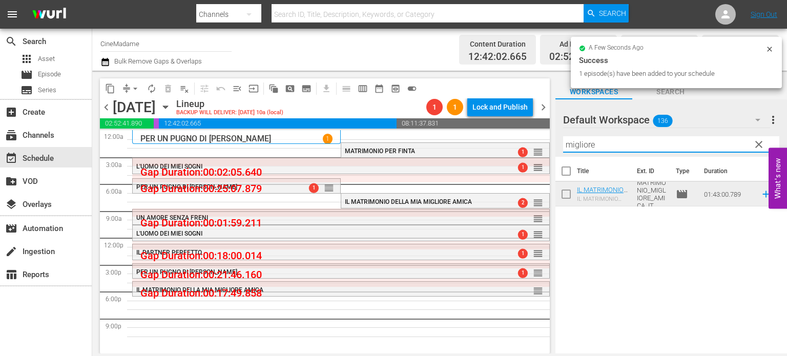
click at [596, 147] on input "migliore" at bounding box center [671, 144] width 216 height 16
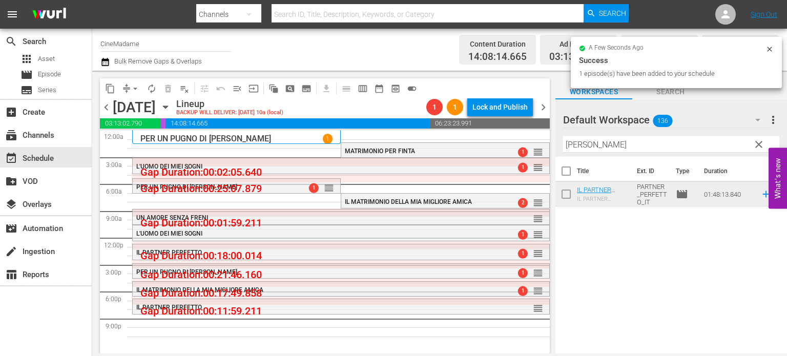
click at [625, 136] on input "[PERSON_NAME]" at bounding box center [671, 144] width 216 height 16
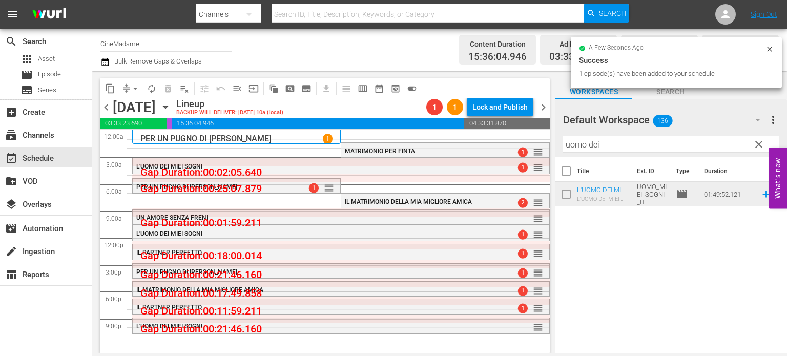
click at [633, 145] on input "uomo dei" at bounding box center [671, 144] width 216 height 16
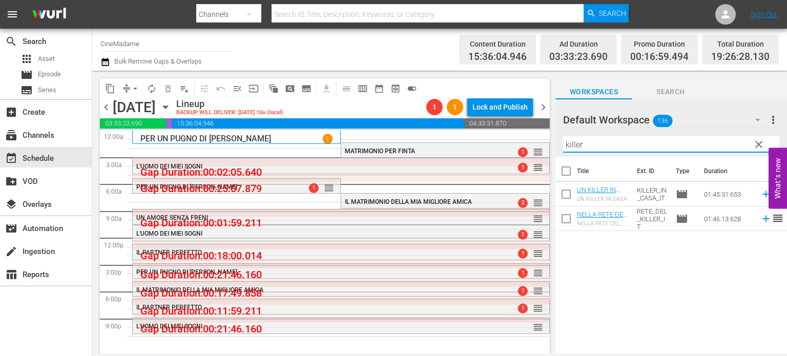
type input "killer"
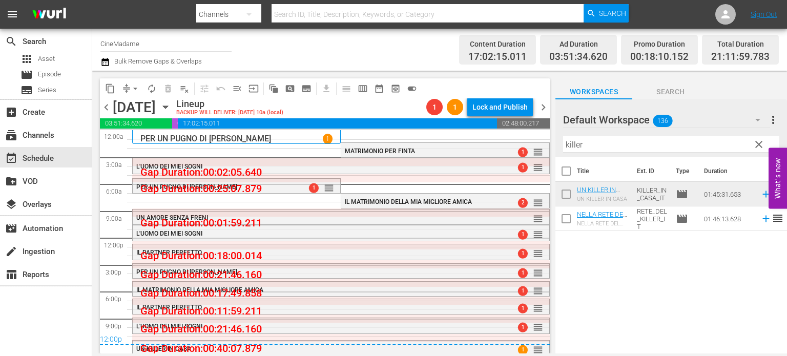
click at [140, 78] on div "content_copy compress arrow_drop_down autorenew_outlined delete_forever_outline…" at bounding box center [261, 88] width 322 height 20
click at [135, 88] on span "arrow_drop_down" at bounding box center [135, 88] width 10 height 10
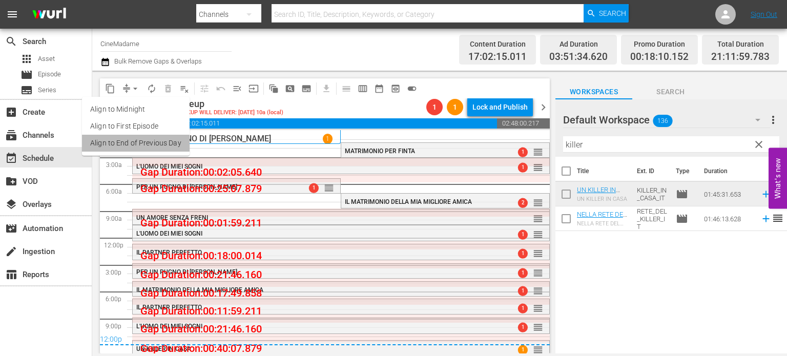
click at [157, 140] on li "Align to End of Previous Day" at bounding box center [136, 143] width 108 height 17
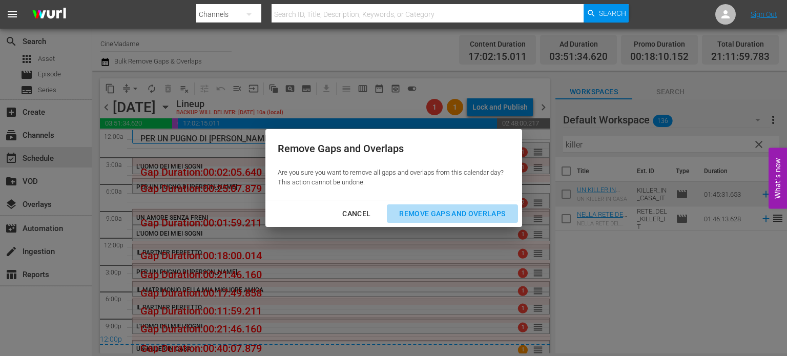
click at [466, 213] on div "Remove Gaps and Overlaps" at bounding box center [452, 213] width 122 height 13
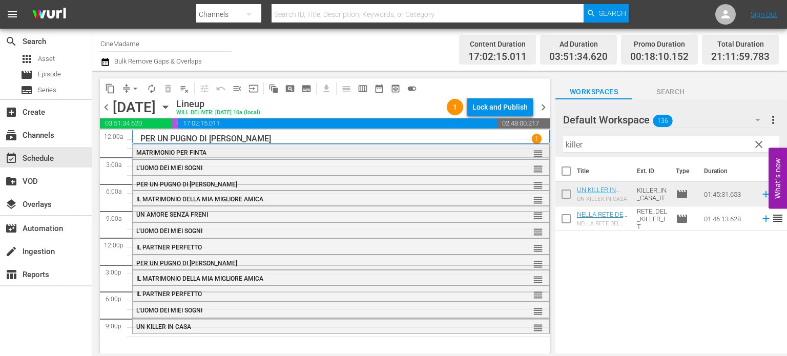
click at [371, 155] on div "MATRIMONIO PER FINTA" at bounding box center [313, 152] width 355 height 7
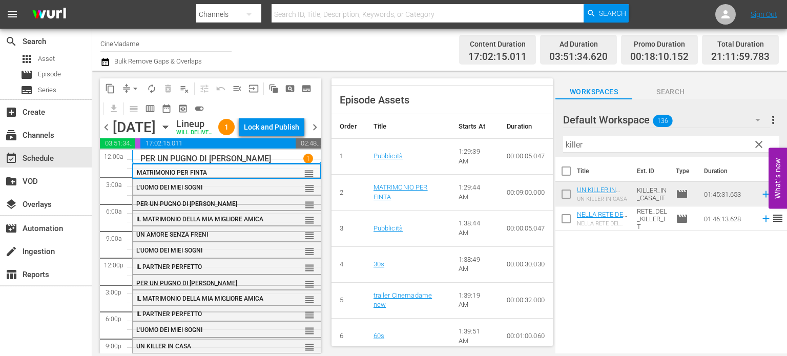
scroll to position [514, 0]
click at [251, 191] on div "L'UOMO DEI MIEI SOGNI" at bounding box center [202, 187] width 133 height 7
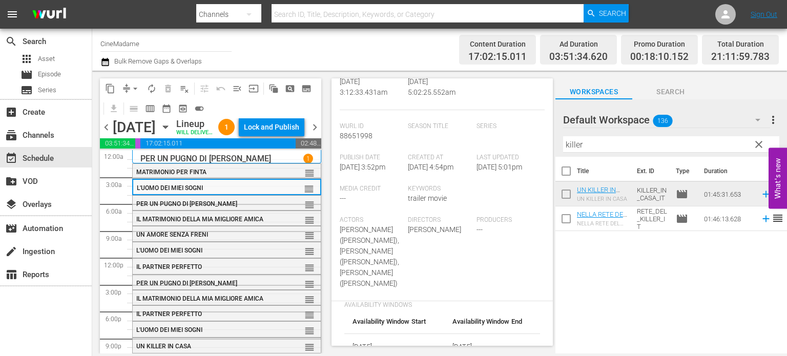
scroll to position [441, 0]
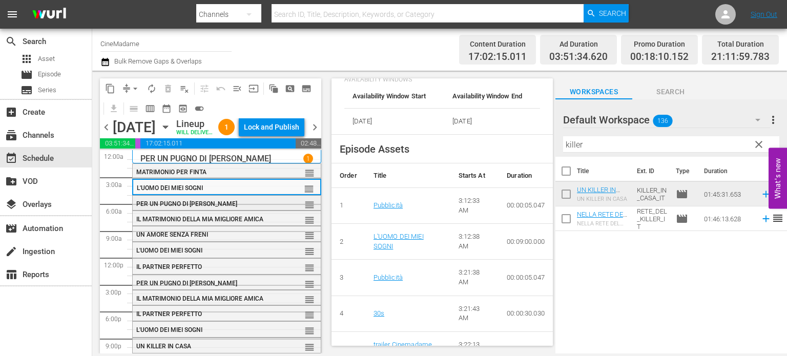
click at [241, 207] on div "PER UN PUGNO DI [PERSON_NAME]" at bounding box center [202, 203] width 133 height 7
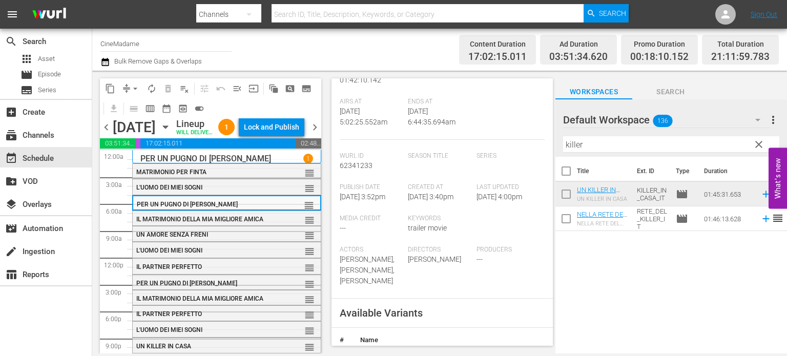
scroll to position [215, 0]
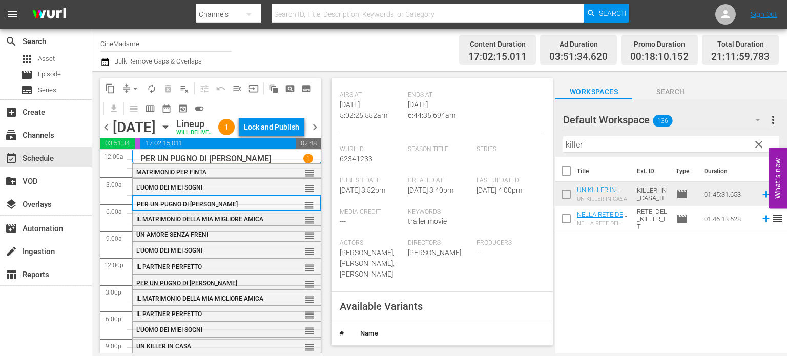
click at [204, 223] on span "IL MATRIMONIO DELLA MIA MIGLIORE AMICA" at bounding box center [199, 219] width 127 height 7
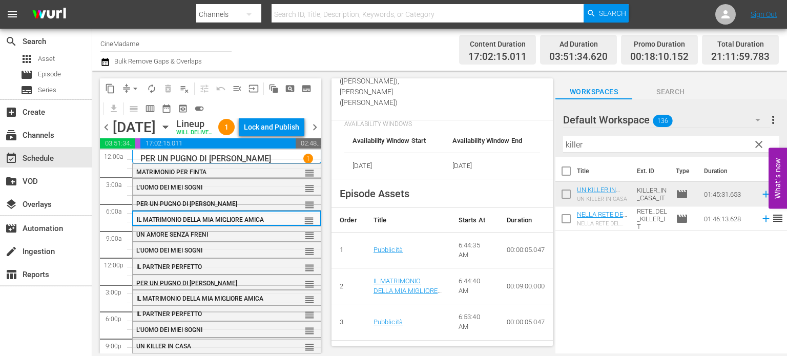
scroll to position [403, 0]
click at [214, 244] on div "UN AMORE SENZA [PERSON_NAME] reorder" at bounding box center [227, 234] width 188 height 17
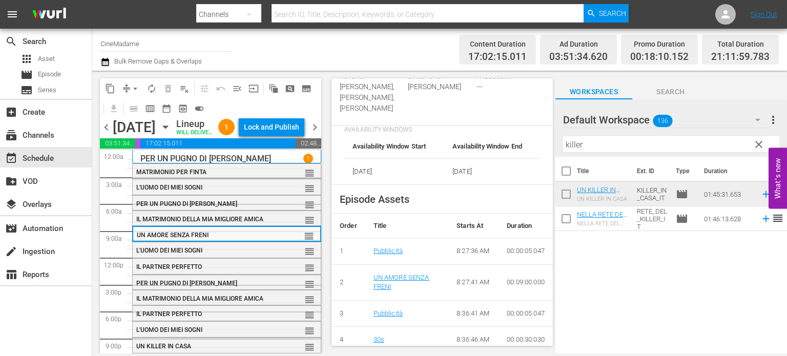
scroll to position [348, 0]
click at [212, 254] on div "L'UOMO DEI MIEI SOGNI" at bounding box center [202, 250] width 133 height 7
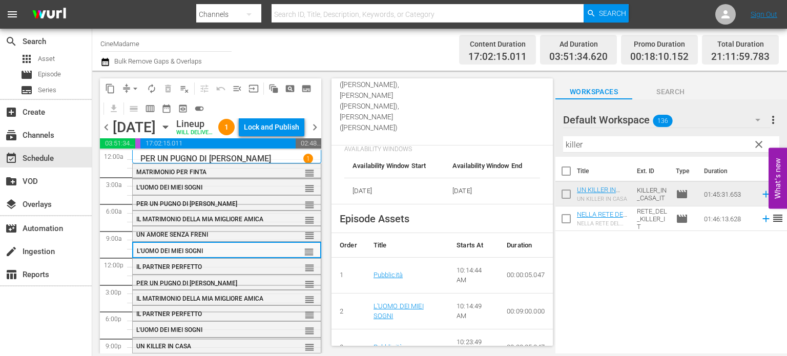
scroll to position [373, 0]
click at [235, 270] on div "IL PARTNER PERFETTO" at bounding box center [202, 266] width 133 height 7
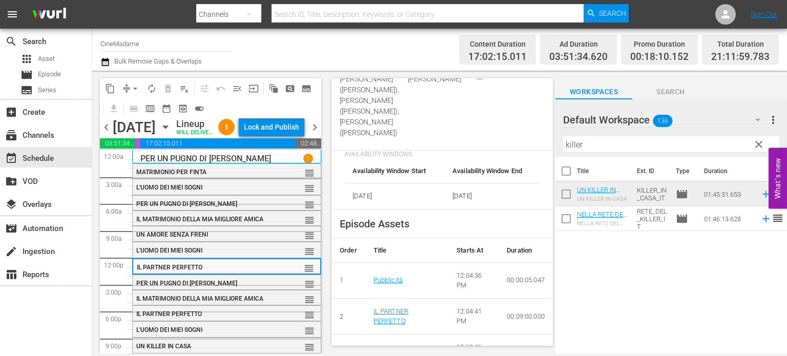
scroll to position [368, 0]
click at [217, 287] on span "PER UN PUGNO DI [PERSON_NAME]" at bounding box center [186, 283] width 101 height 7
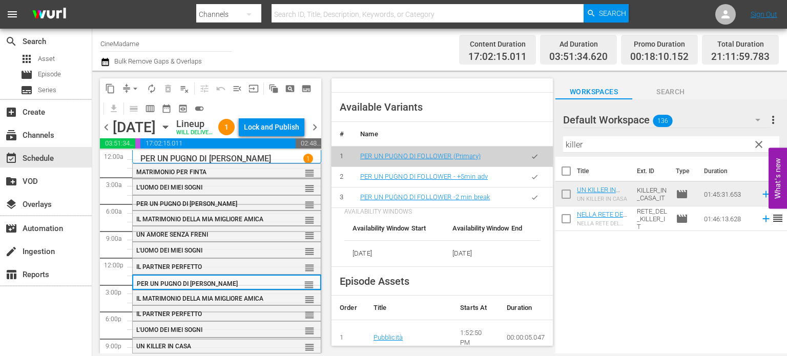
scroll to position [419, 0]
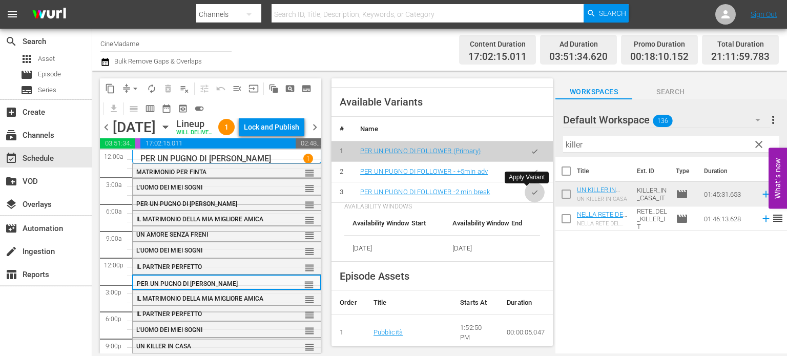
click at [531, 189] on icon "button" at bounding box center [535, 192] width 8 height 8
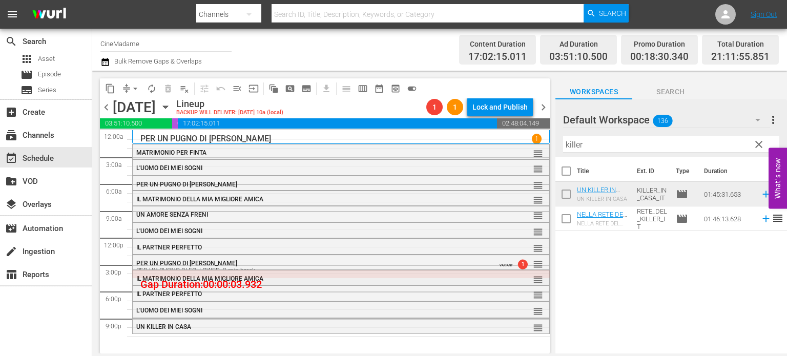
click at [301, 279] on div "IL MATRIMONIO DELLA MIA MIGLIORE AMICA" at bounding box center [313, 278] width 355 height 7
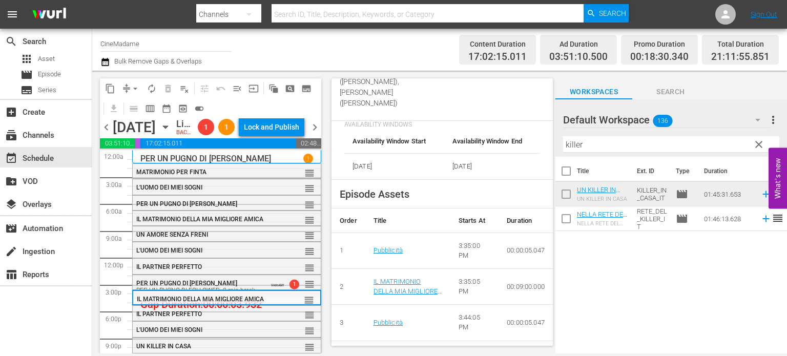
scroll to position [424, 0]
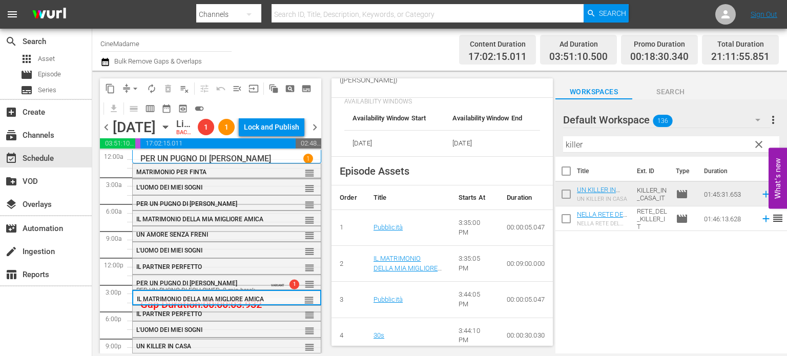
click at [236, 318] on div "IL PARTNER PERFETTO" at bounding box center [202, 313] width 133 height 8
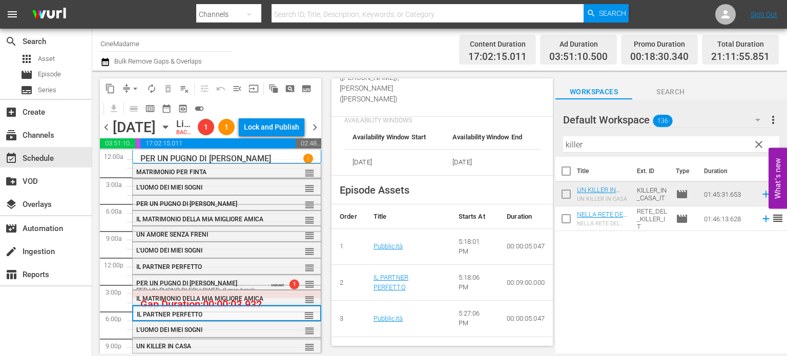
scroll to position [401, 0]
click at [263, 338] on div "L'UOMO DEI MIEI SOGNI reorder" at bounding box center [227, 330] width 188 height 17
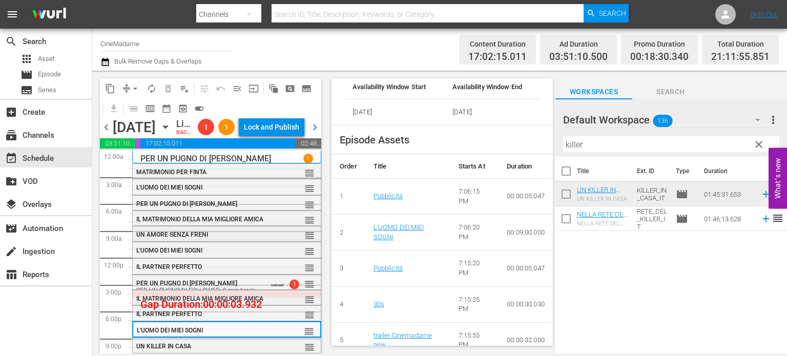
scroll to position [28, 0]
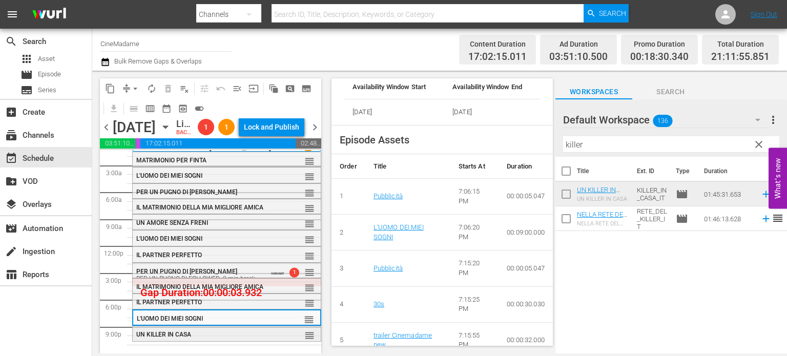
click at [207, 335] on div "UN KILLER IN CASA" at bounding box center [202, 334] width 133 height 7
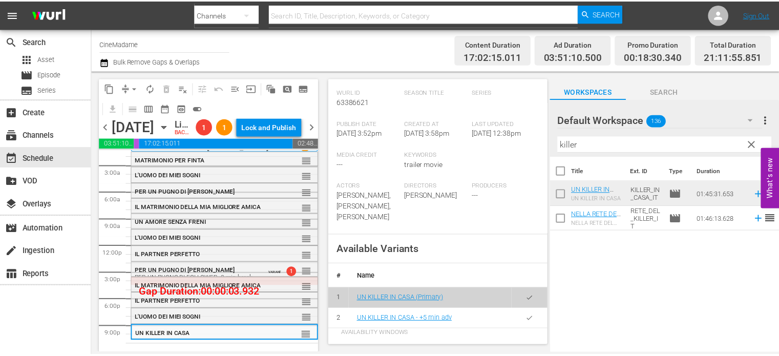
scroll to position [240, 0]
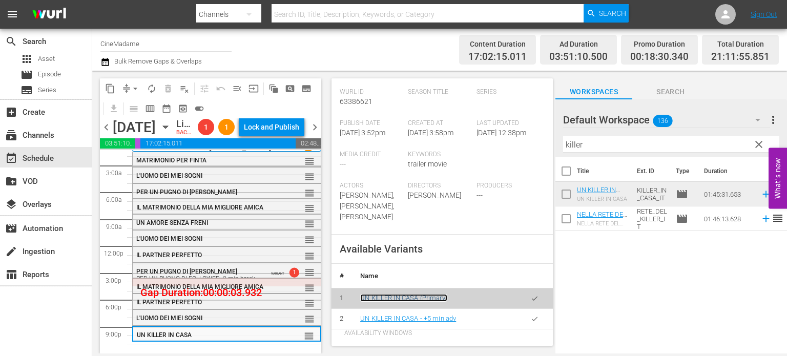
click at [390, 298] on link "UN KILLER IN CASA (Primary)" at bounding box center [403, 298] width 87 height 8
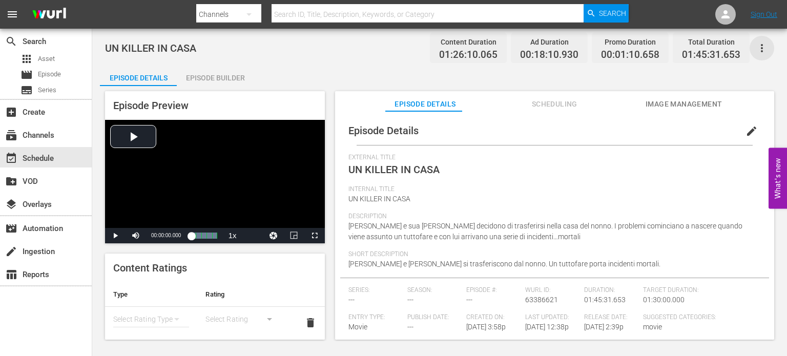
click at [763, 44] on icon "button" at bounding box center [761, 48] width 12 height 12
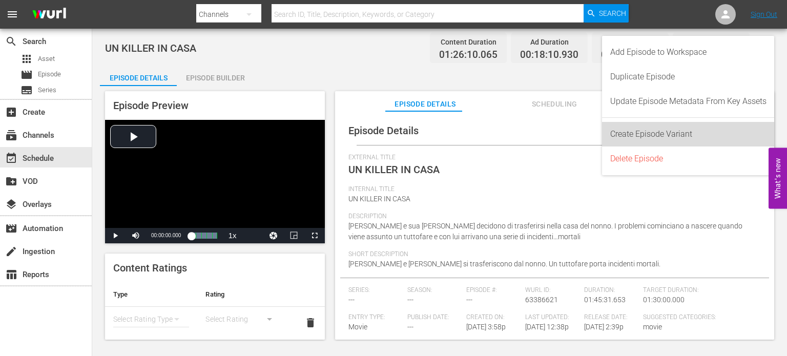
click at [684, 133] on div "Create Episode Variant" at bounding box center [688, 134] width 156 height 25
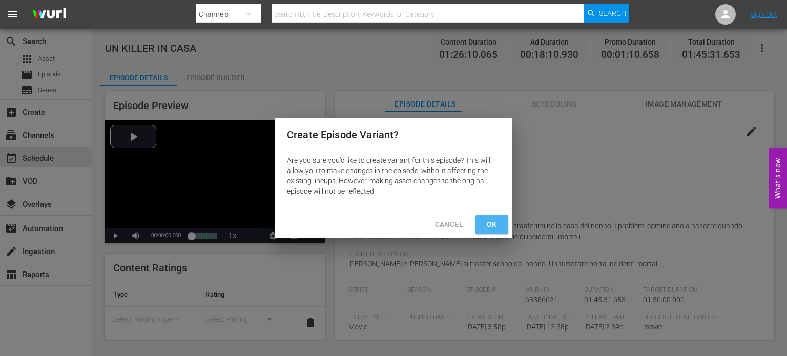
click at [485, 220] on span "Ok" at bounding box center [491, 224] width 16 height 13
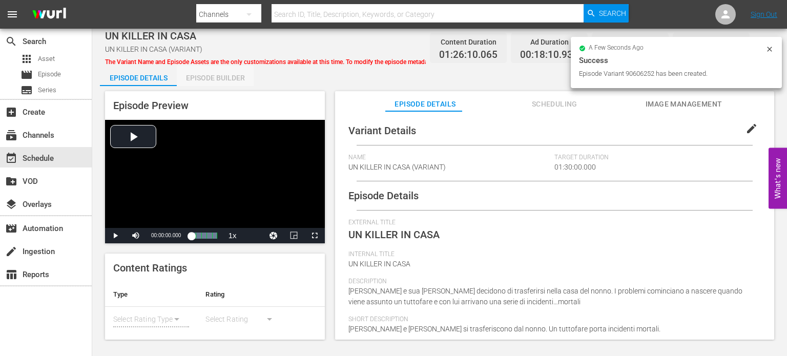
click at [231, 77] on div "Episode Builder" at bounding box center [215, 78] width 77 height 25
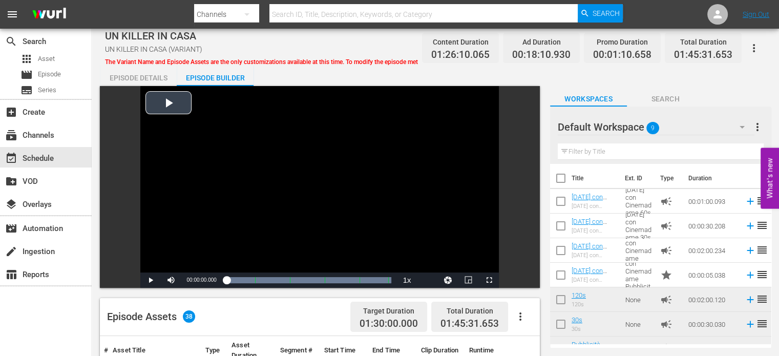
scroll to position [166, 0]
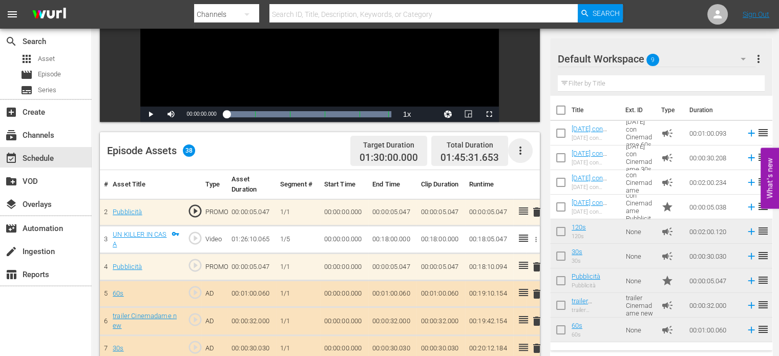
click at [523, 152] on icon "button" at bounding box center [520, 150] width 12 height 12
click at [554, 176] on div "Clear Ads" at bounding box center [551, 179] width 70 height 25
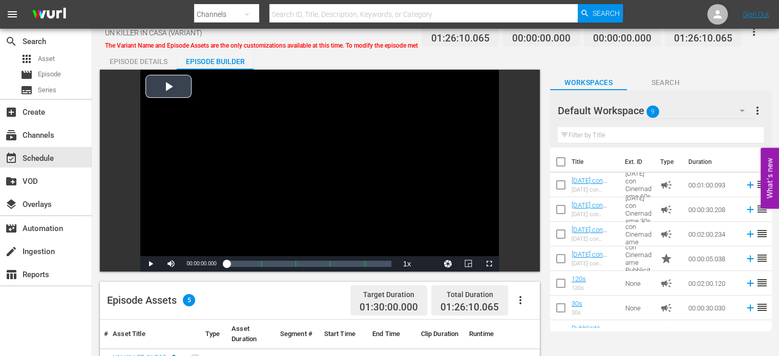
scroll to position [14, 0]
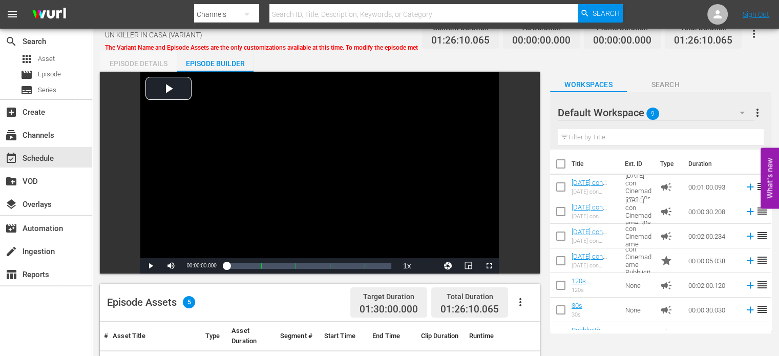
click at [134, 56] on div "Episode Details" at bounding box center [138, 63] width 77 height 25
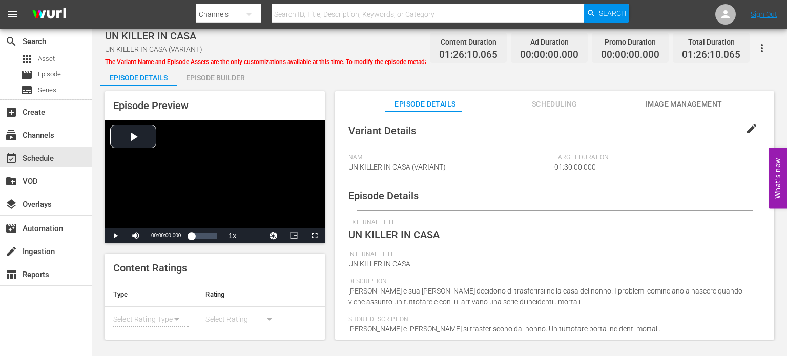
click at [739, 122] on button "edit" at bounding box center [751, 128] width 25 height 25
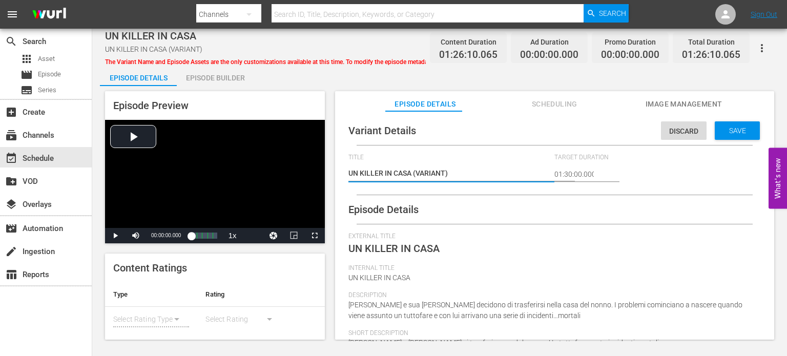
click at [464, 176] on textarea "UN KILLER IN CASA (VARIANT)" at bounding box center [448, 174] width 201 height 12
type textarea "UN KILLER IN CASA (VARIANT"
type textarea "UN KILLER IN CASA (VARIAN"
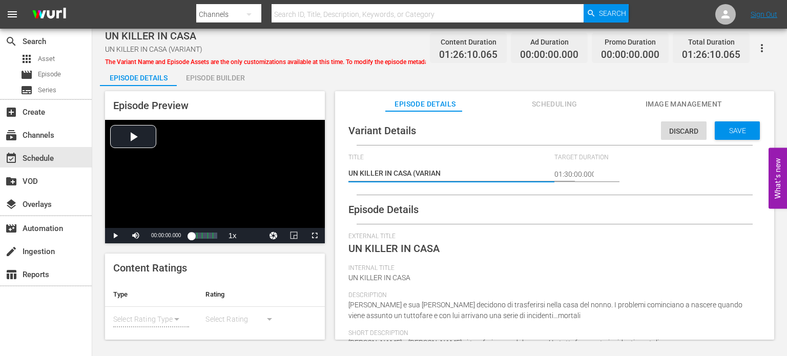
type textarea "UN KILLER IN CASA (VARIA"
type textarea "UN KILLER IN CASA (VARI"
type textarea "UN KILLER IN CASA (VAR"
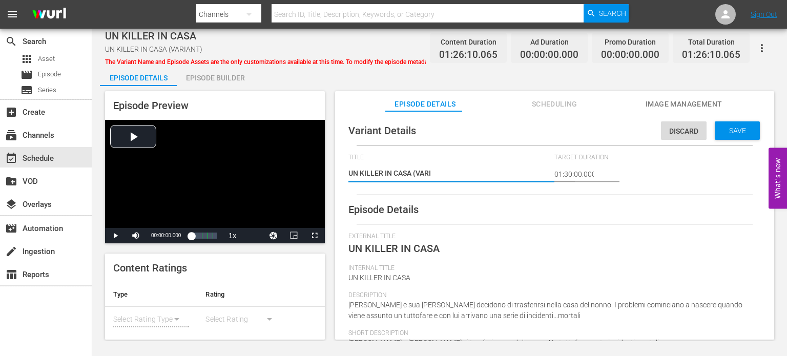
type textarea "UN KILLER IN CASA (VAR"
type textarea "UN KILLER IN CASA ([GEOGRAPHIC_DATA]"
type textarea "UN KILLER IN CASA (V"
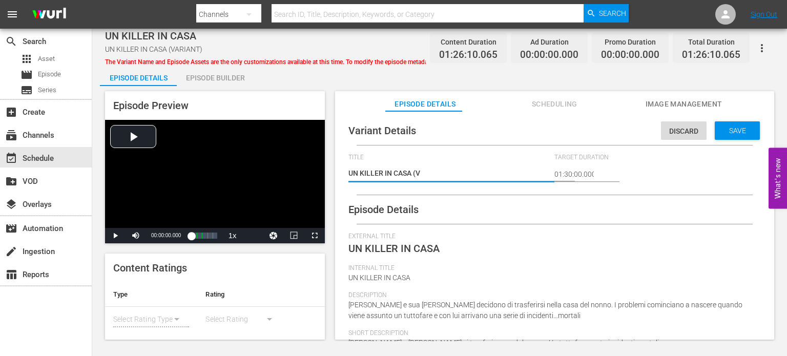
type textarea "UN KILLER IN CASA ("
type textarea "UN KILLER IN CASA"
type textarea "UN KILLER IN CASA -"
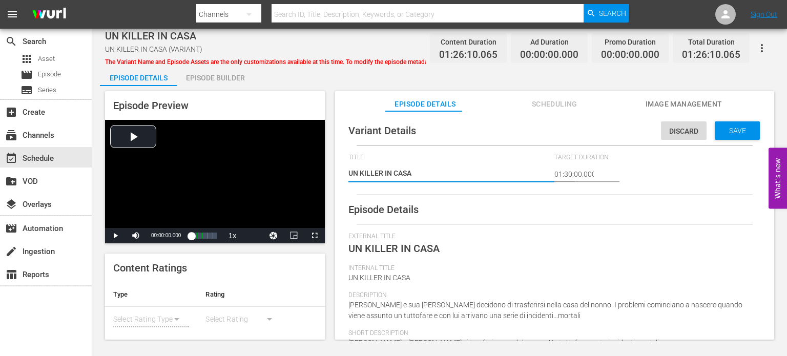
type textarea "UN KILLER IN CASA -"
type textarea "UN KILLER IN CASA - 2"
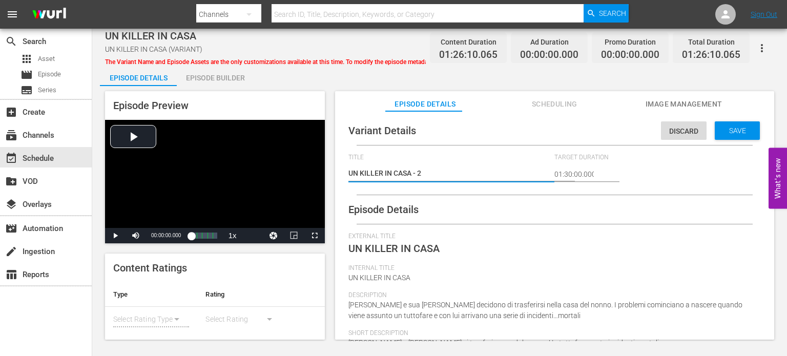
type textarea "UN KILLER IN CASA - 2"
type textarea "UN KILLER IN CASA - 2 m"
type textarea "UN KILLER IN CASA - 2 mi"
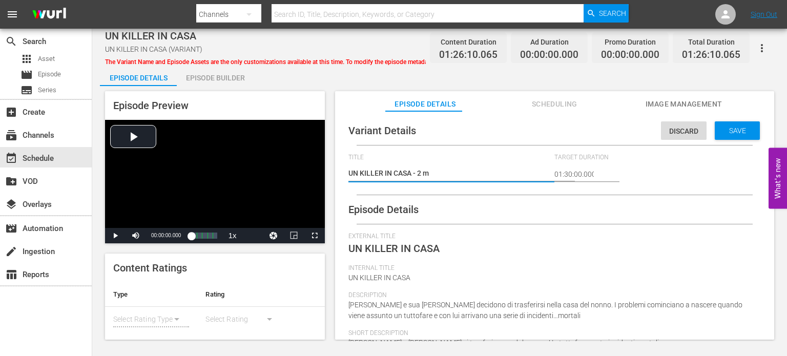
type textarea "UN KILLER IN CASA - 2 mi"
type textarea "UN KILLER IN CASA - 2 min"
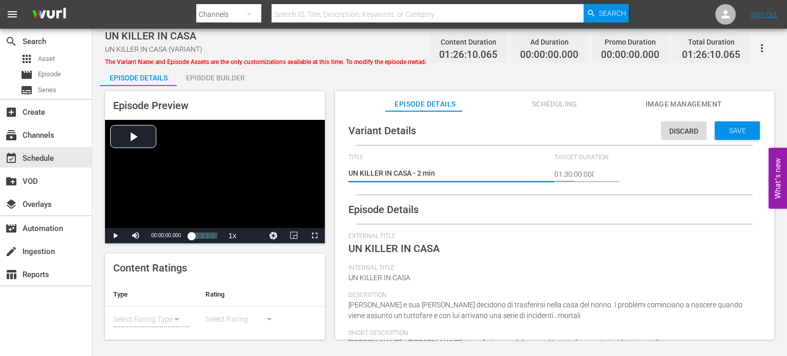
type textarea "UN KILLER IN CASA - 2 min a"
type textarea "UN KILLER IN CASA - 2 min ad"
type textarea "UN KILLER IN CASA - 2 min adv"
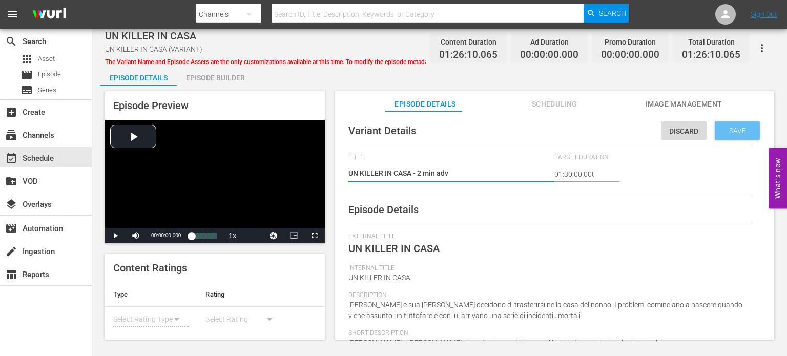
type textarea "UN KILLER IN CASA - 2 min adv"
click at [721, 129] on span "Save" at bounding box center [737, 131] width 33 height 8
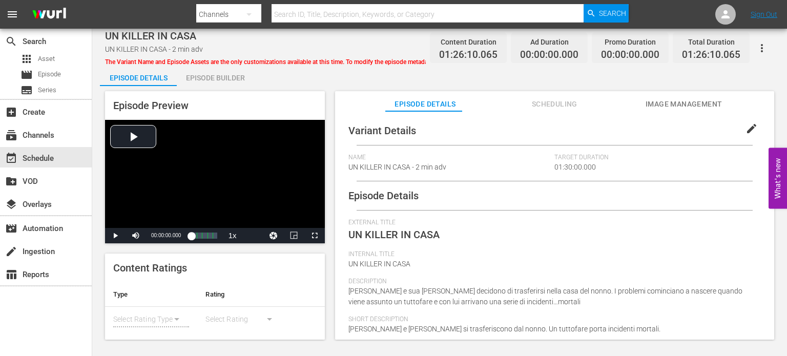
click at [211, 75] on div "Episode Builder" at bounding box center [215, 78] width 77 height 25
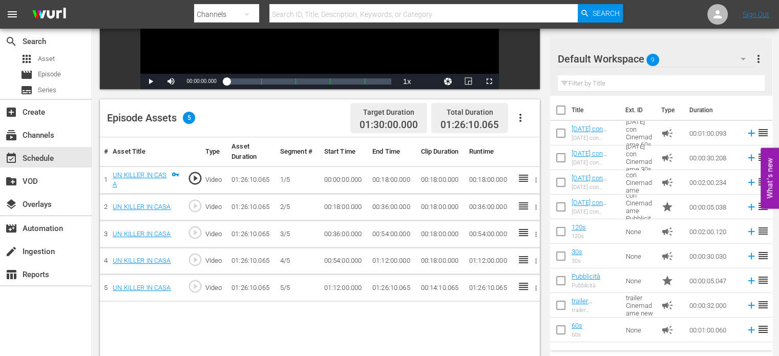
scroll to position [201, 0]
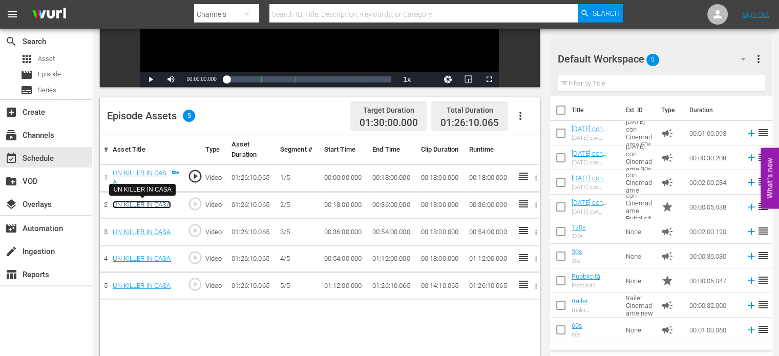
click at [141, 202] on link "UN KILLER IN CASA" at bounding box center [142, 205] width 58 height 8
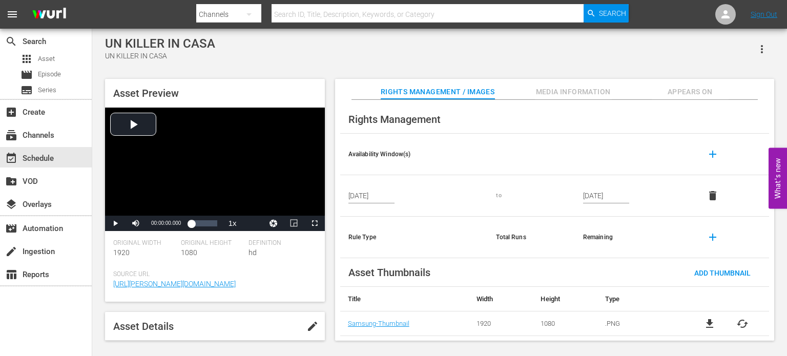
click at [758, 42] on button "button" at bounding box center [761, 49] width 25 height 25
click at [754, 57] on div "Add To Workspace" at bounding box center [731, 53] width 70 height 25
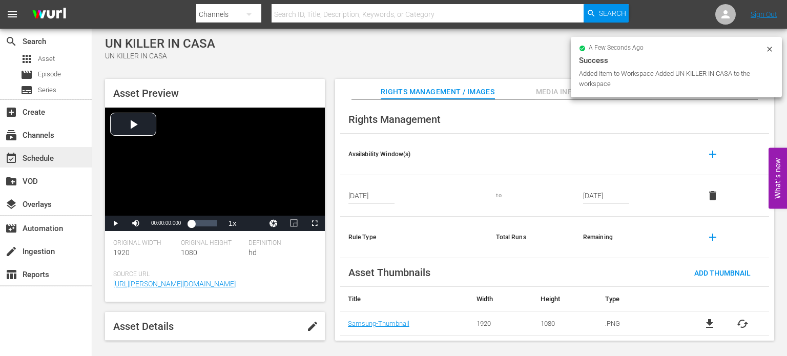
click at [50, 161] on div "event_available Schedule" at bounding box center [28, 156] width 57 height 9
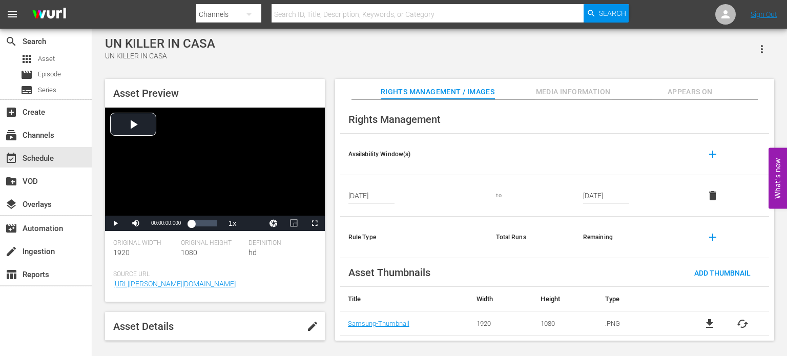
click at [669, 88] on span "Appears On" at bounding box center [689, 92] width 77 height 13
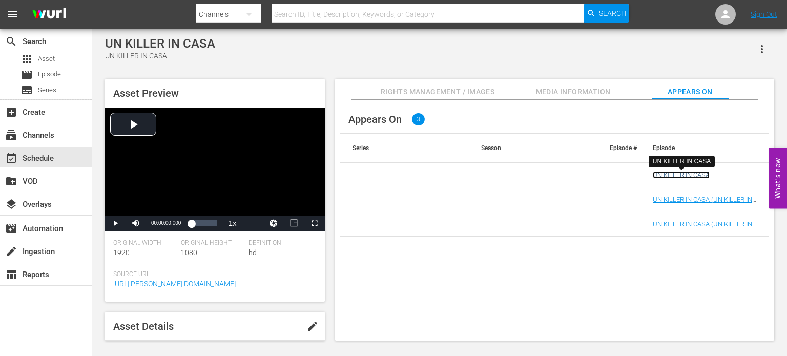
click at [685, 174] on link "UN KILLER IN CASA" at bounding box center [680, 175] width 57 height 8
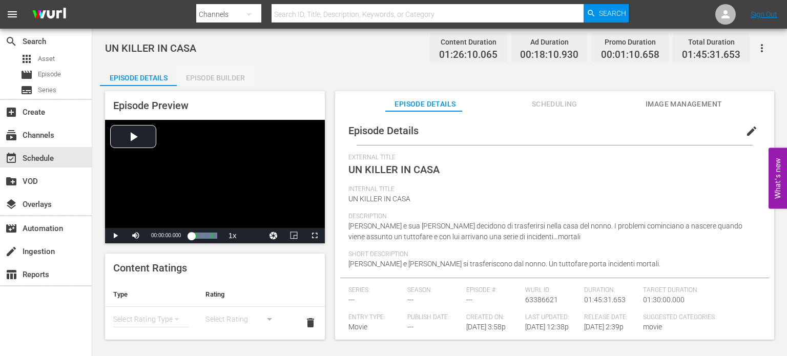
click at [207, 83] on div "Episode Builder" at bounding box center [215, 78] width 77 height 25
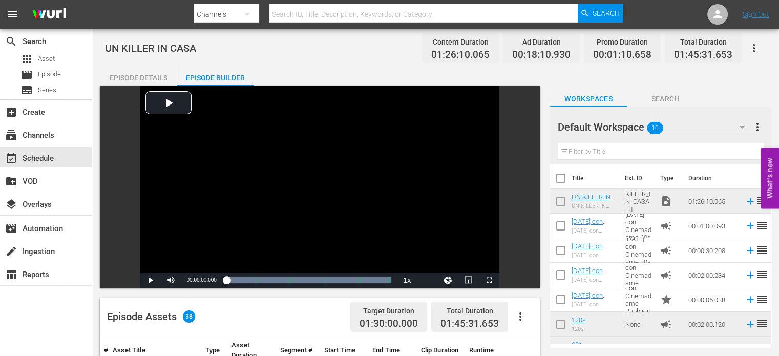
click at [118, 78] on div "Episode Details" at bounding box center [138, 78] width 77 height 25
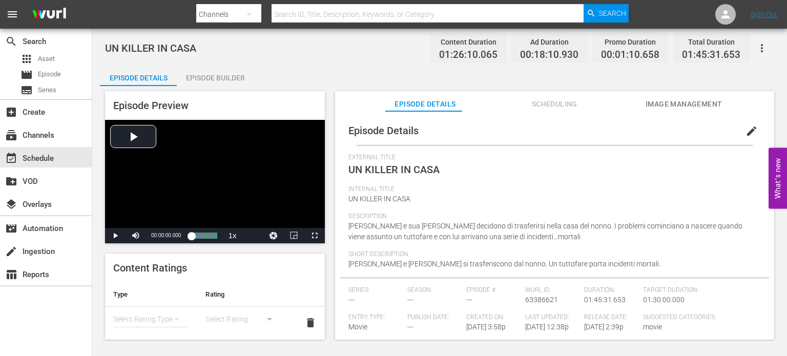
click at [537, 108] on span "Scheduling" at bounding box center [554, 104] width 77 height 13
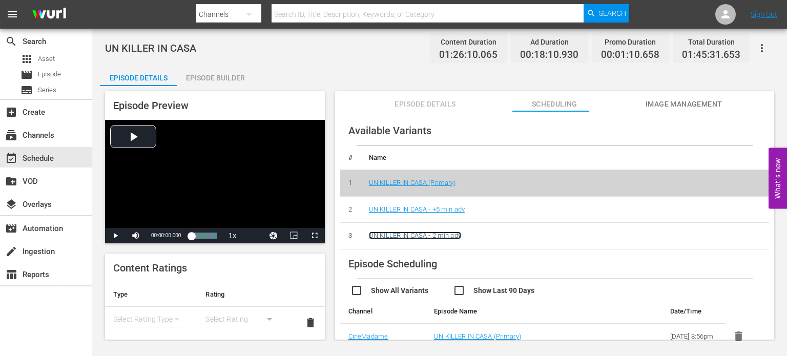
click at [438, 237] on link "UN KILLER IN CASA - 2 min adv" at bounding box center [415, 235] width 92 height 8
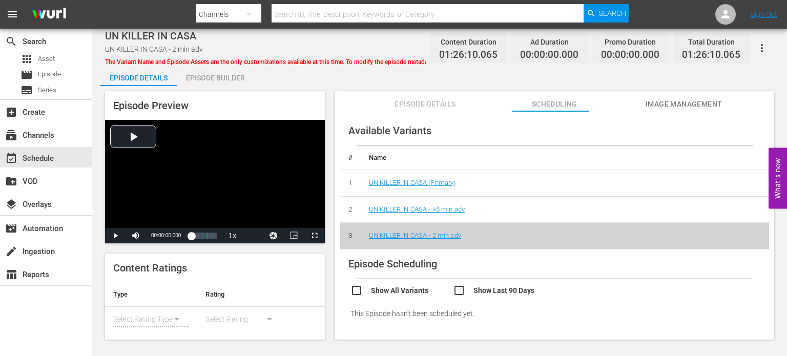
click at [220, 83] on div "Episode Builder" at bounding box center [215, 78] width 77 height 25
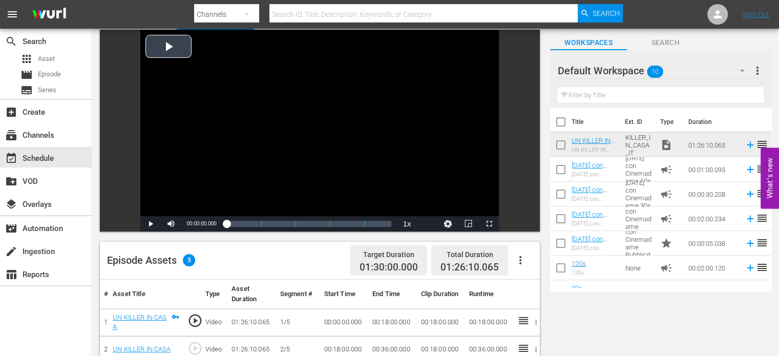
scroll to position [55, 0]
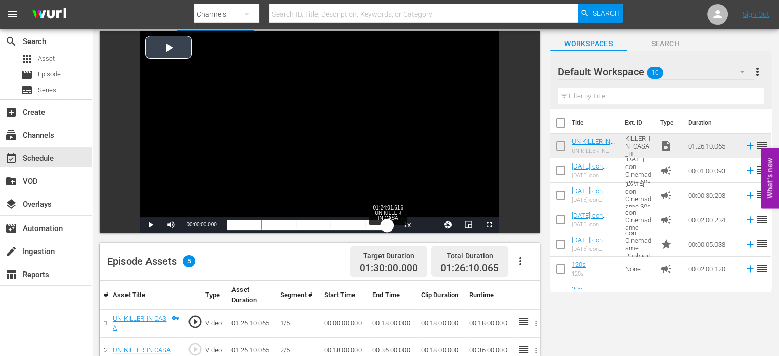
click at [387, 224] on div "Loaded : 0.11% 01:24:01.616 UN KILLER IN CASA 00:00:00.000" at bounding box center [309, 225] width 165 height 10
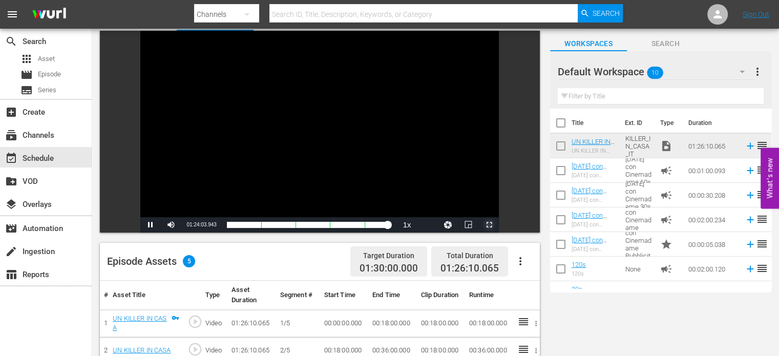
click at [489, 225] on span "Video Player" at bounding box center [489, 225] width 0 height 0
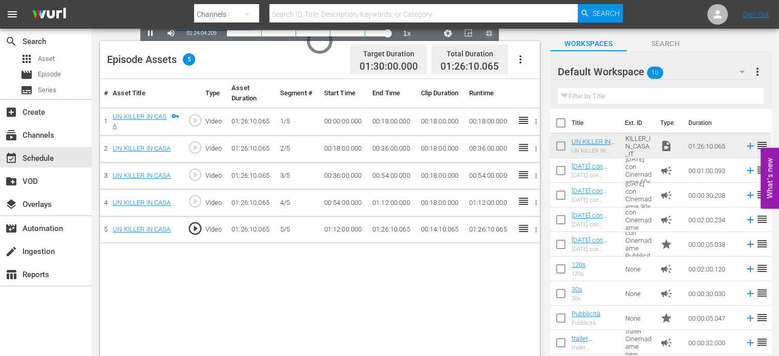
scroll to position [0, 0]
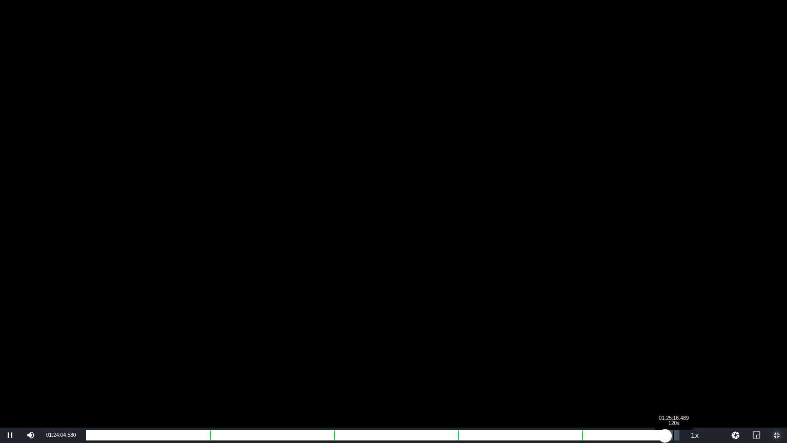
click at [673, 355] on div "Loaded : 97.58% 01:25:16.489 120s 01:24:04.760" at bounding box center [382, 435] width 593 height 10
drag, startPoint x: 673, startPoint y: 433, endPoint x: 678, endPoint y: 433, distance: 5.1
click at [678, 355] on div "01:26:01.135" at bounding box center [382, 435] width 592 height 10
drag, startPoint x: 682, startPoint y: 434, endPoint x: 669, endPoint y: 437, distance: 13.2
click at [669, 355] on div "01:26:04.555" at bounding box center [377, 435] width 583 height 10
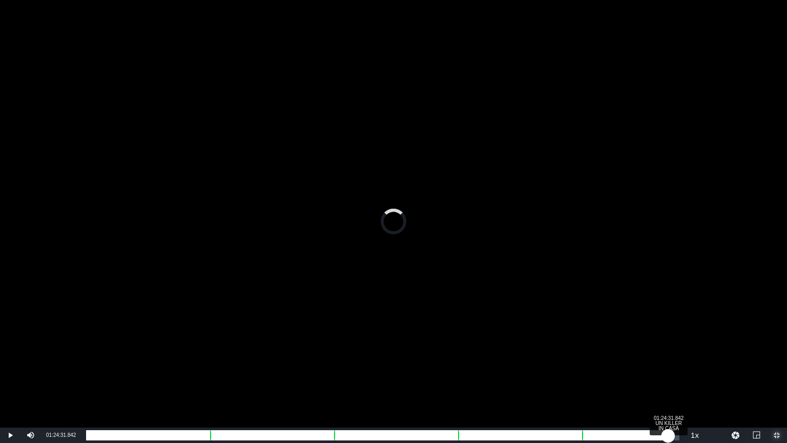
click at [668, 355] on div "01:24:45.865" at bounding box center [377, 435] width 582 height 10
drag, startPoint x: 668, startPoint y: 436, endPoint x: 656, endPoint y: 436, distance: 11.8
click at [656, 355] on div "01:22:49.155" at bounding box center [371, 435] width 570 height 10
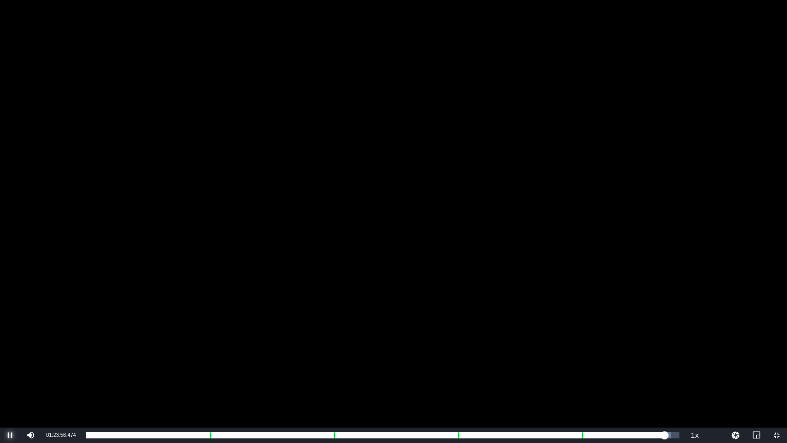
click at [10, 355] on span "Video Player" at bounding box center [10, 435] width 0 height 0
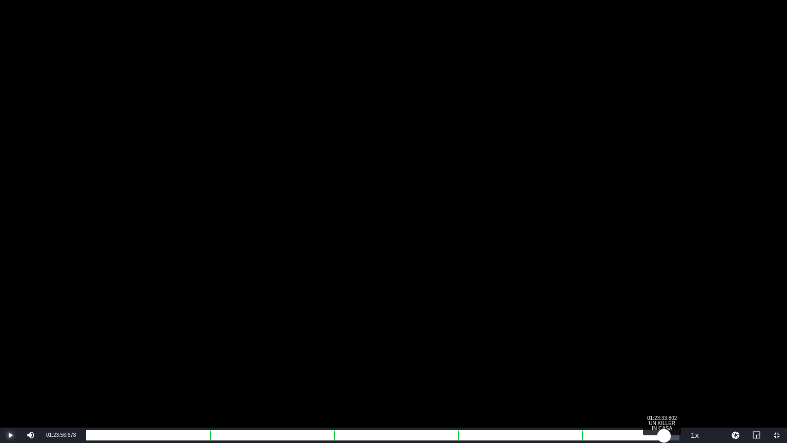
click at [661, 355] on div "01:23:56.678" at bounding box center [375, 435] width 578 height 10
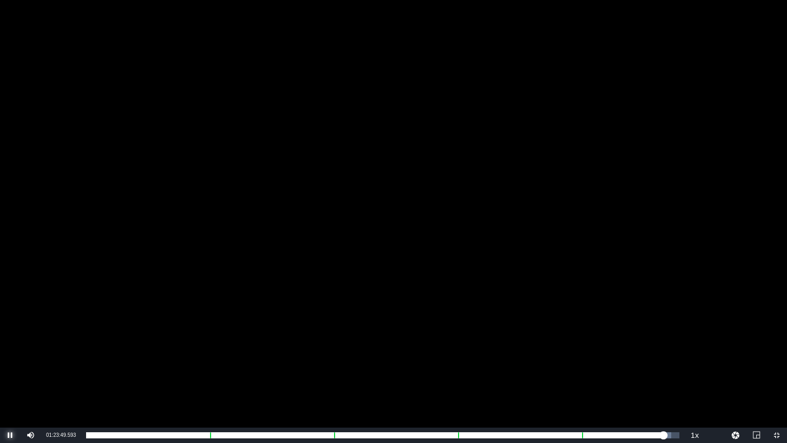
click at [10, 355] on span "Video Player" at bounding box center [10, 435] width 0 height 0
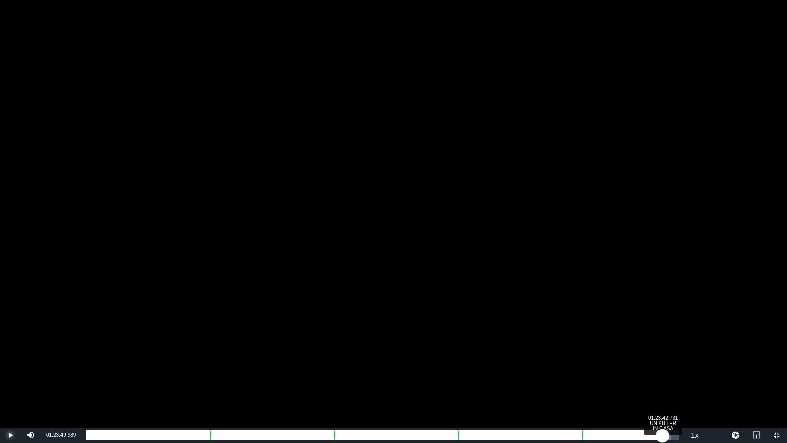
click at [662, 355] on div "01:23:49.989" at bounding box center [374, 435] width 576 height 10
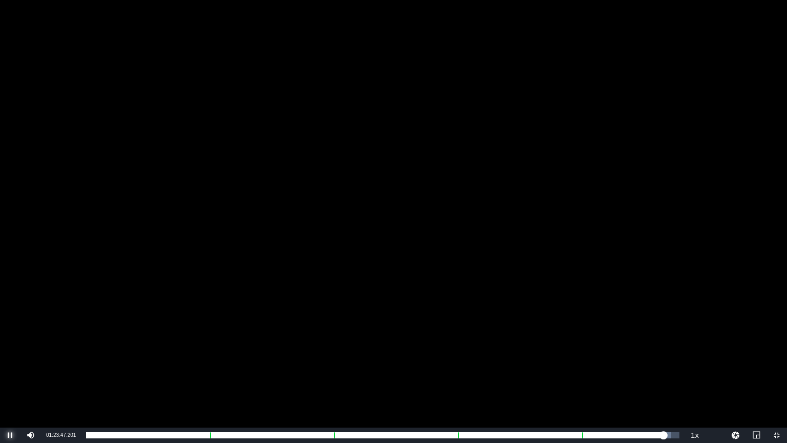
click at [10, 355] on span "Video Player" at bounding box center [10, 435] width 0 height 0
click at [776, 355] on span "Video Player" at bounding box center [776, 435] width 0 height 0
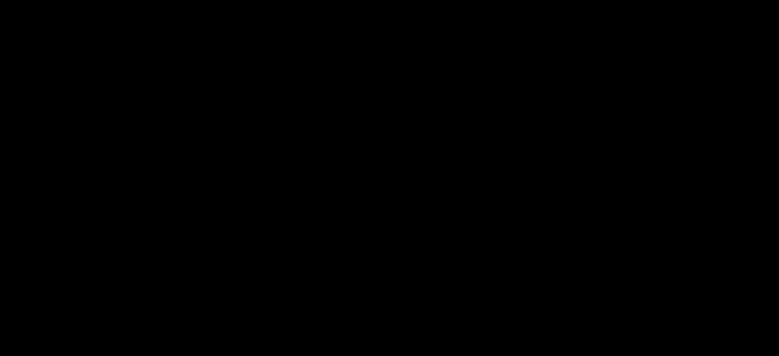
scroll to position [266, 0]
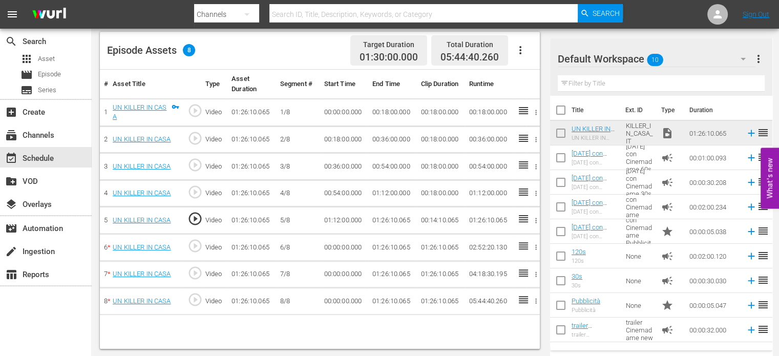
click at [394, 294] on td "01:26:10.065" at bounding box center [392, 301] width 48 height 27
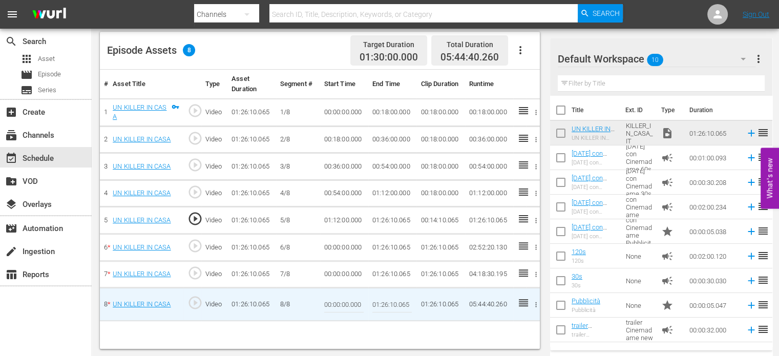
click at [391, 301] on input "01:26:10.065" at bounding box center [391, 304] width 39 height 25
click at [387, 299] on input "01:26:10.065" at bounding box center [391, 304] width 39 height 25
type input "01:23:44.065"
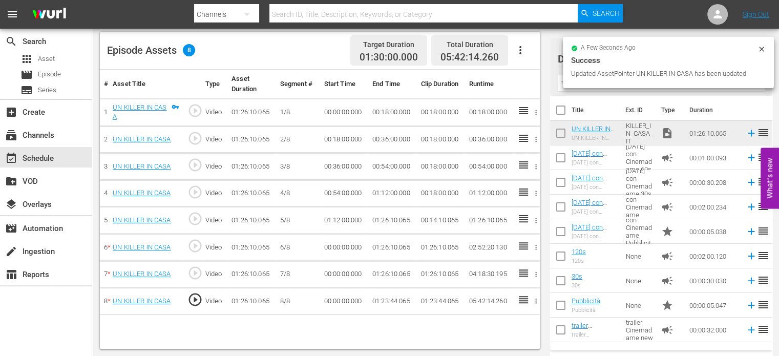
scroll to position [0, 0]
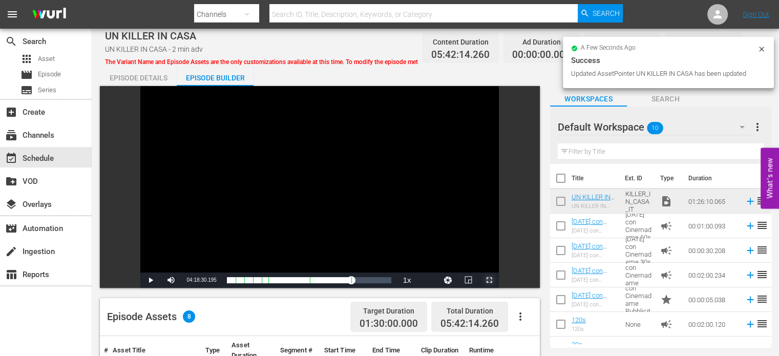
click at [489, 280] on span "Video Player" at bounding box center [489, 280] width 0 height 0
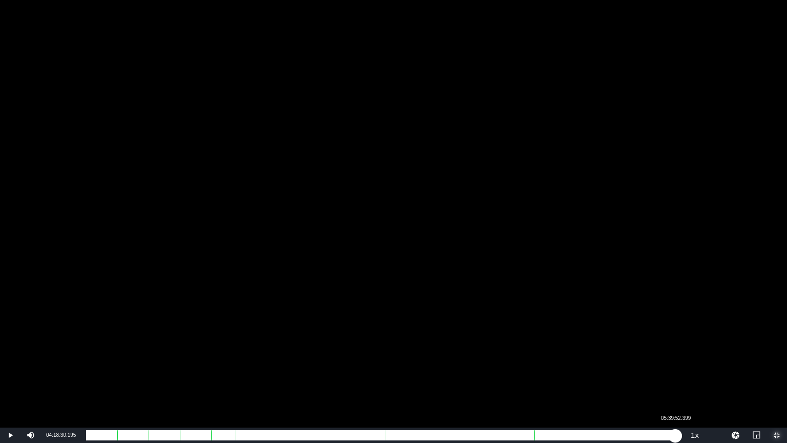
click at [675, 355] on div "Loaded : 0.11% 05:39:52.399 00:00:00.000" at bounding box center [382, 435] width 593 height 10
click at [675, 355] on div "01:21:28.578" at bounding box center [380, 435] width 589 height 10
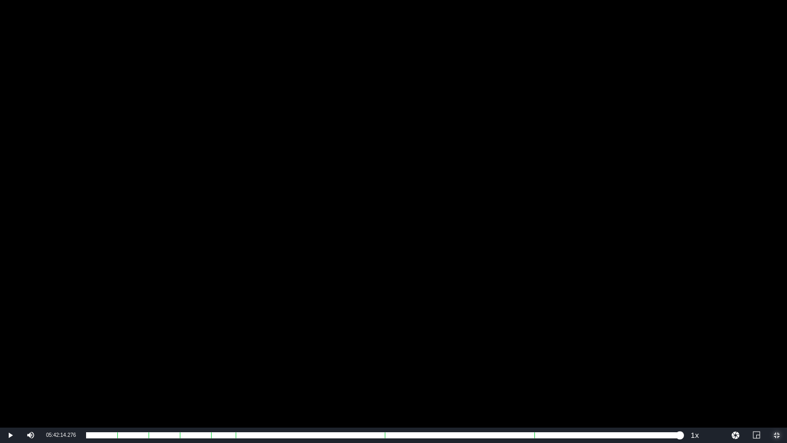
click at [776, 355] on span "Video Player" at bounding box center [776, 435] width 0 height 0
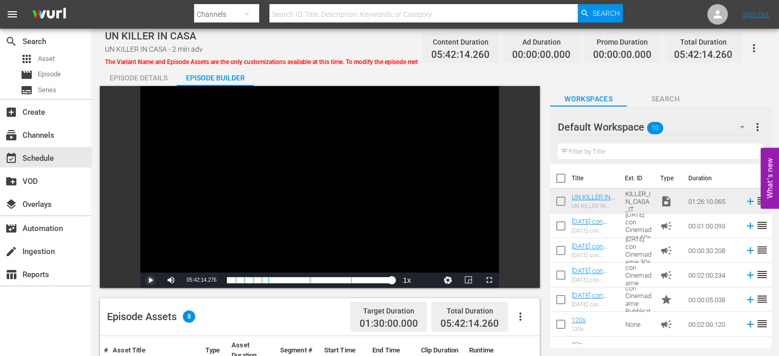
click at [151, 280] on span "Video Player" at bounding box center [151, 280] width 0 height 0
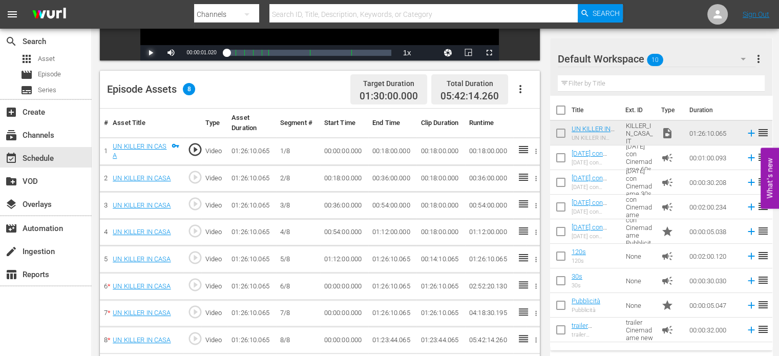
scroll to position [266, 0]
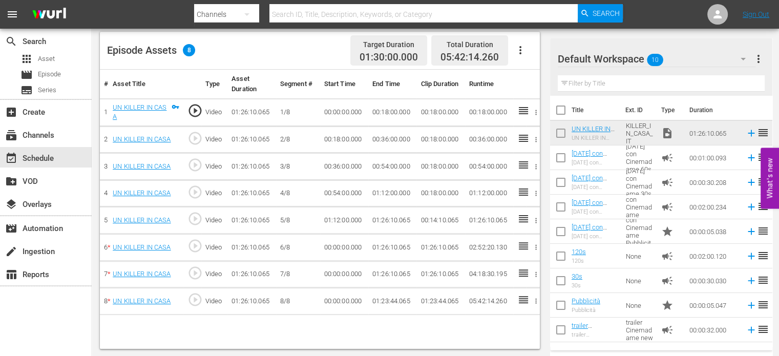
click at [406, 104] on td "00:18:00.000" at bounding box center [392, 112] width 48 height 28
drag, startPoint x: 406, startPoint y: 104, endPoint x: 389, endPoint y: 110, distance: 17.8
click at [389, 110] on td "00:18:00.000" at bounding box center [392, 112] width 48 height 28
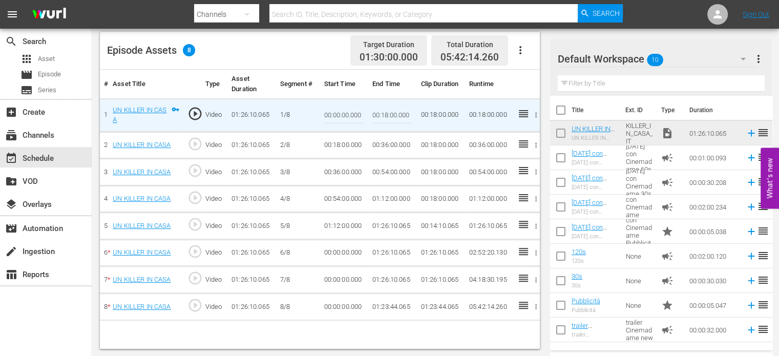
click at [389, 110] on input "00:18:00.000" at bounding box center [391, 115] width 39 height 25
paste input "09:"
type input "00:09:00"
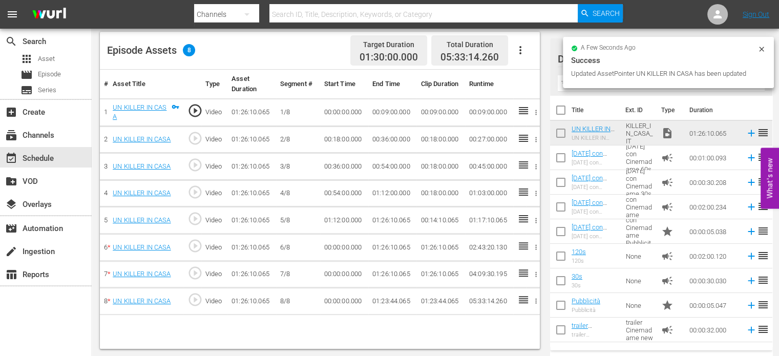
click at [342, 138] on td "00:18:00.000" at bounding box center [344, 139] width 48 height 27
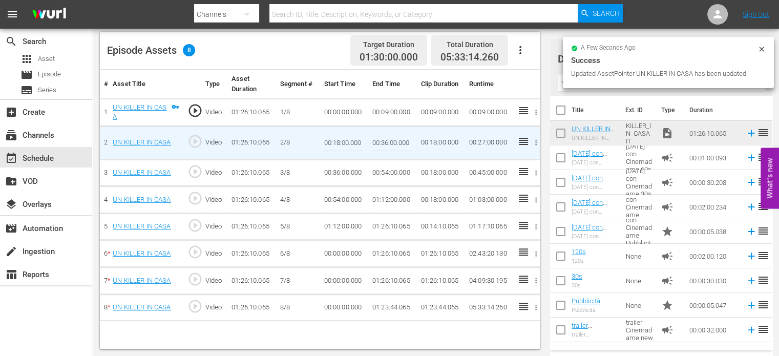
click at [342, 138] on input "00:18:00.000" at bounding box center [343, 143] width 39 height 25
paste input "09:"
type input "00:09:00"
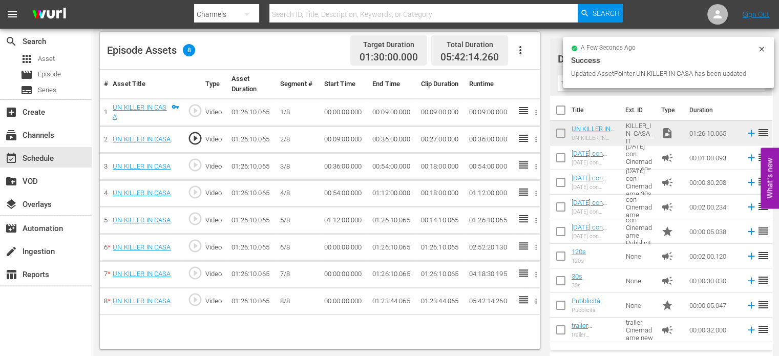
click at [383, 135] on td "00:36:00.000" at bounding box center [392, 139] width 48 height 27
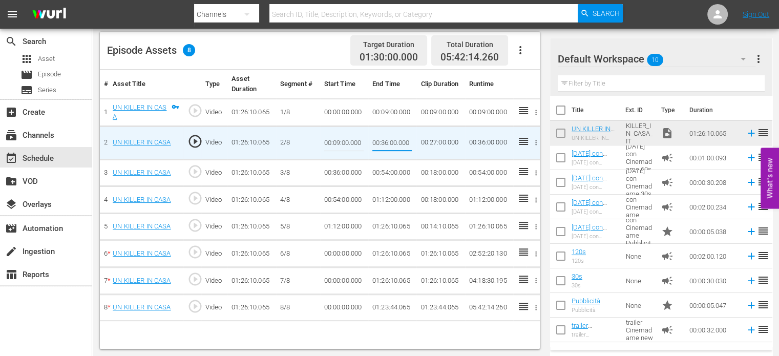
click at [383, 135] on input "00:36:00.000" at bounding box center [391, 143] width 39 height 25
type input "00:18:00"
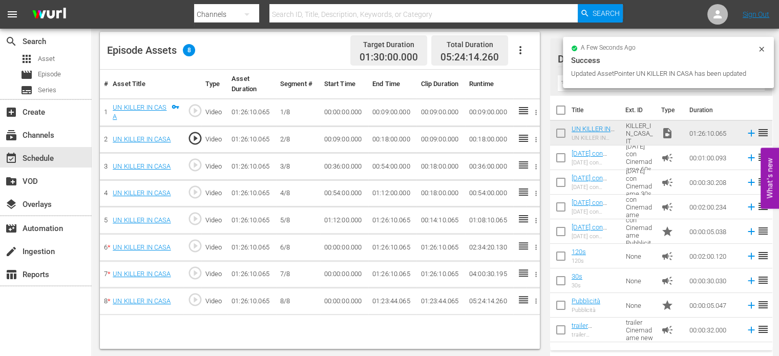
click at [343, 157] on td "00:36:00.000" at bounding box center [344, 166] width 48 height 27
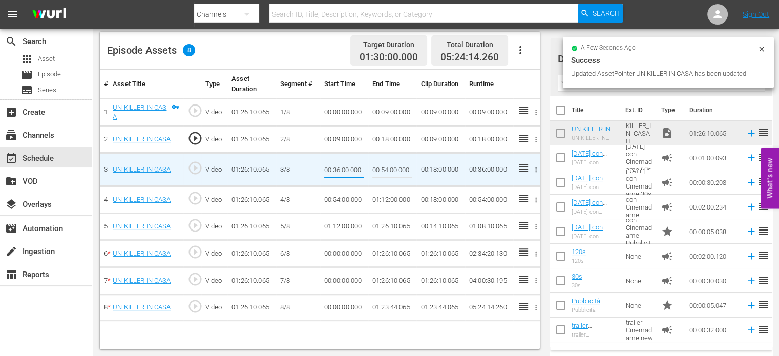
click at [334, 170] on input "00:36:00.000" at bounding box center [343, 169] width 39 height 25
paste input "18:"
type input "00:18:00"
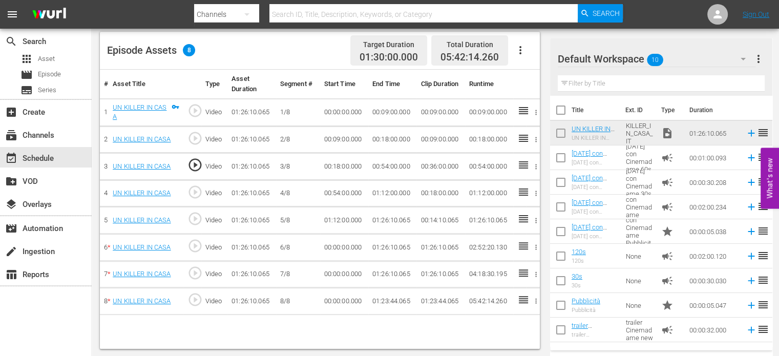
click at [379, 165] on td "00:54:00.000" at bounding box center [392, 166] width 48 height 27
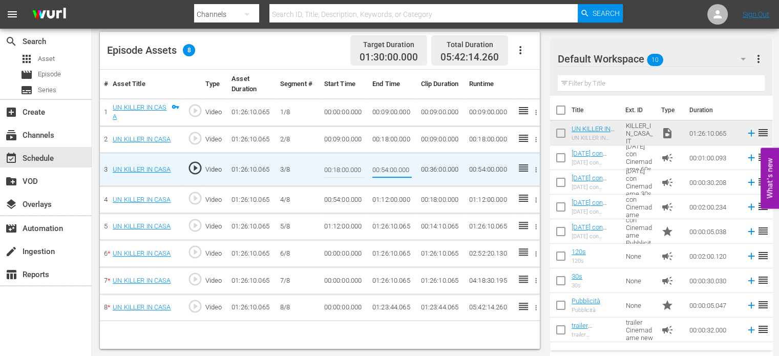
click at [379, 165] on input "00:54:00.000" at bounding box center [391, 169] width 39 height 25
type input "00:27:00"
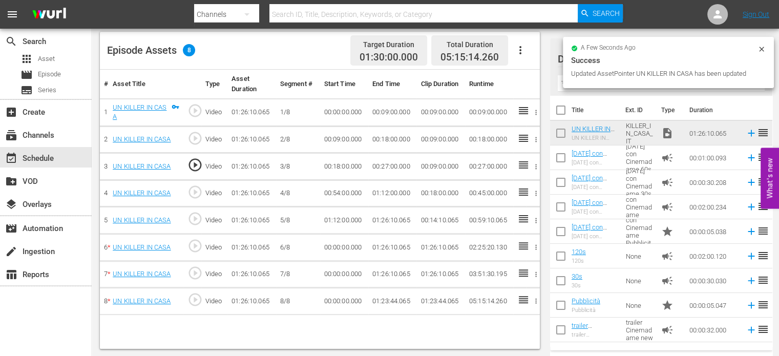
click at [339, 188] on td "00:54:00.000" at bounding box center [344, 193] width 48 height 27
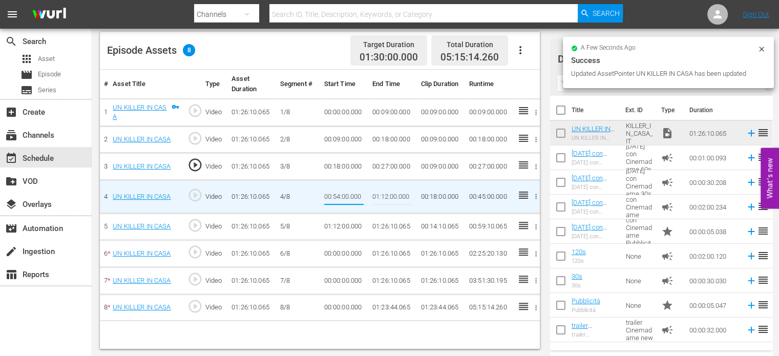
click at [339, 188] on input "00:54:00.000" at bounding box center [343, 196] width 39 height 25
type input "00:27:00"
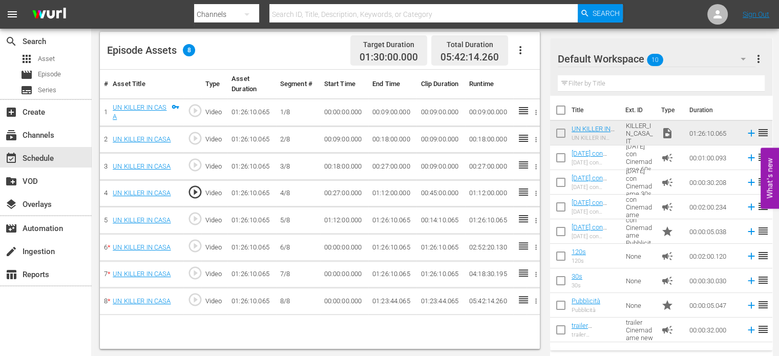
click at [383, 191] on td "01:12:00.000" at bounding box center [392, 193] width 48 height 27
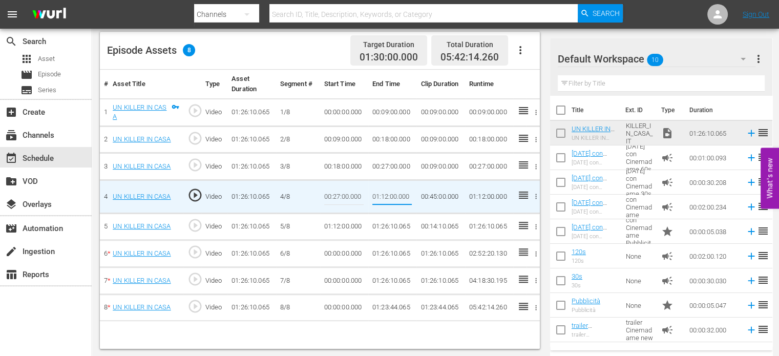
click at [383, 191] on input "01:12:00.000" at bounding box center [391, 196] width 39 height 25
type input "00:36:00"
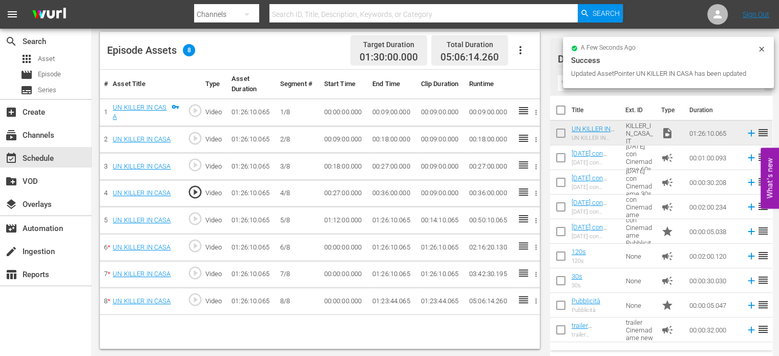
click at [348, 218] on td "01:12:00.000" at bounding box center [344, 220] width 48 height 27
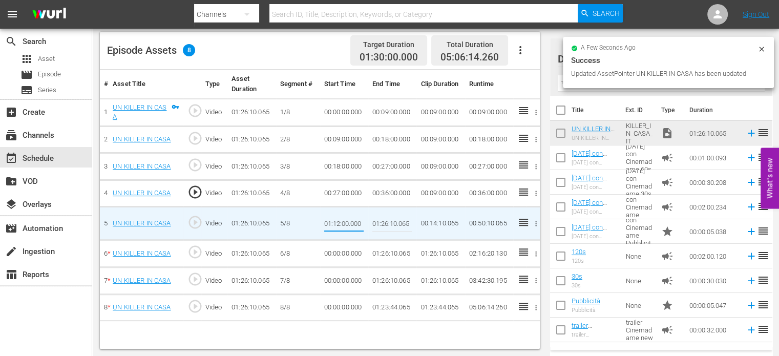
click at [348, 218] on input "01:12:00.000" at bounding box center [343, 223] width 39 height 25
paste input "0:36:"
type input "00:36:00"
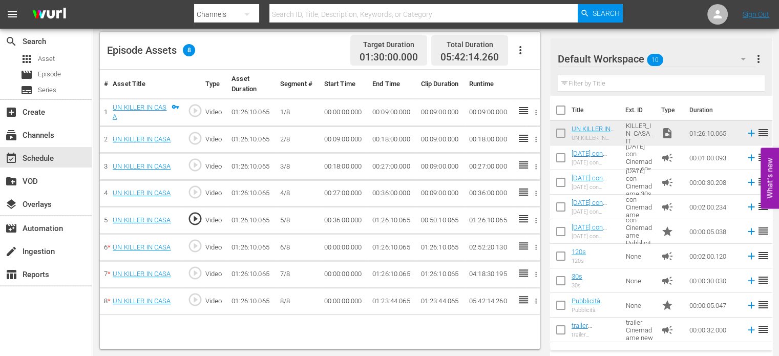
click at [385, 218] on td "01:26:10.065" at bounding box center [392, 220] width 48 height 27
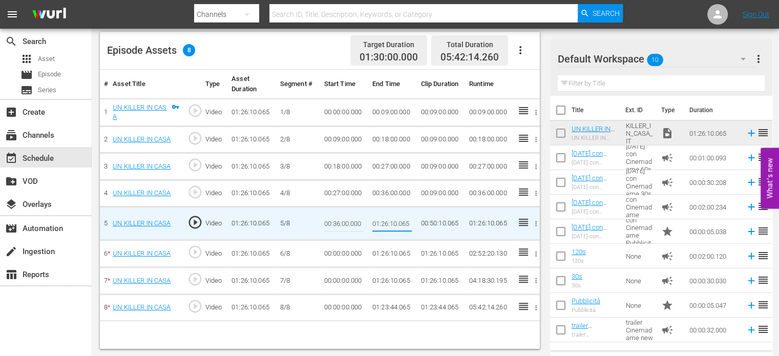
click at [385, 218] on input "01:26:10.065" at bounding box center [391, 223] width 39 height 25
paste input "0:45:00"
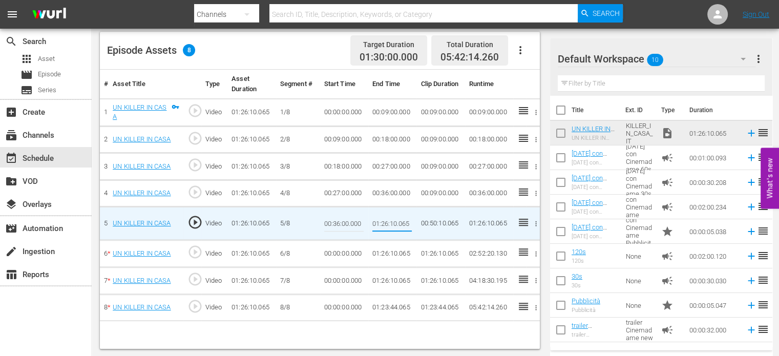
type input "00:45:00"
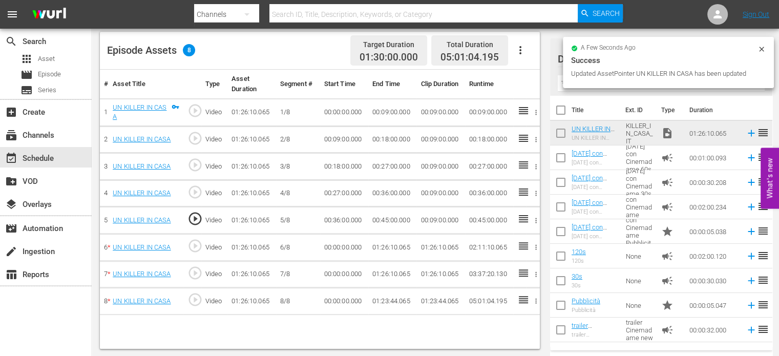
click at [340, 241] on td "00:00:00.000" at bounding box center [344, 247] width 48 height 27
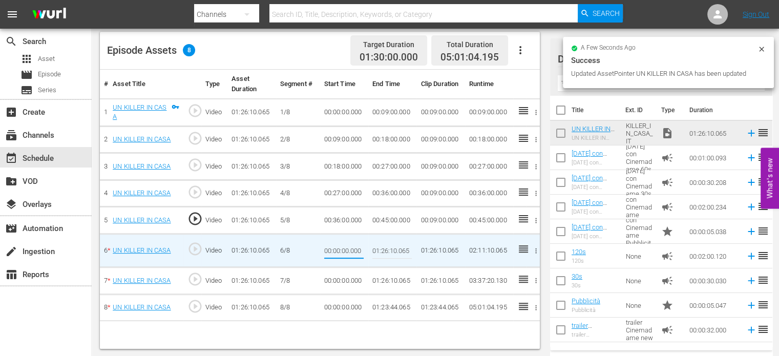
click at [340, 241] on input "00:00:00.000" at bounding box center [343, 250] width 39 height 25
paste input "45:"
type input "00:45:00"
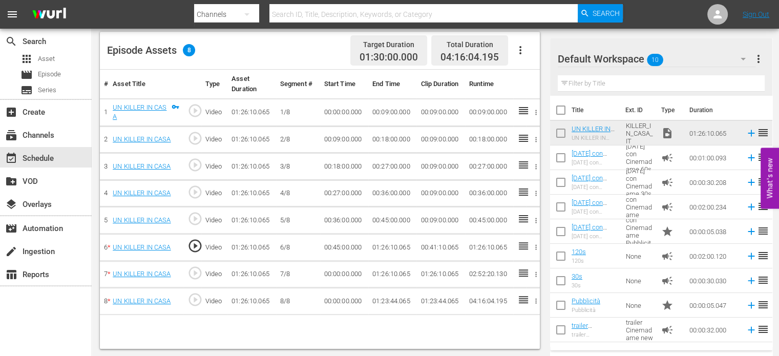
click at [387, 244] on td "01:26:10.065" at bounding box center [392, 247] width 48 height 27
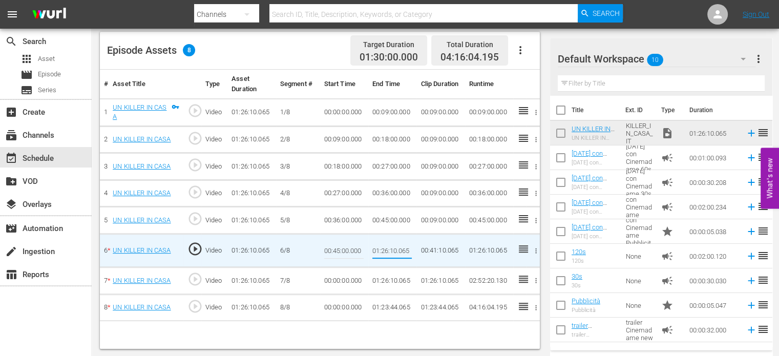
click at [387, 244] on input "01:26:10.065" at bounding box center [391, 250] width 39 height 25
type input "00:54:00"
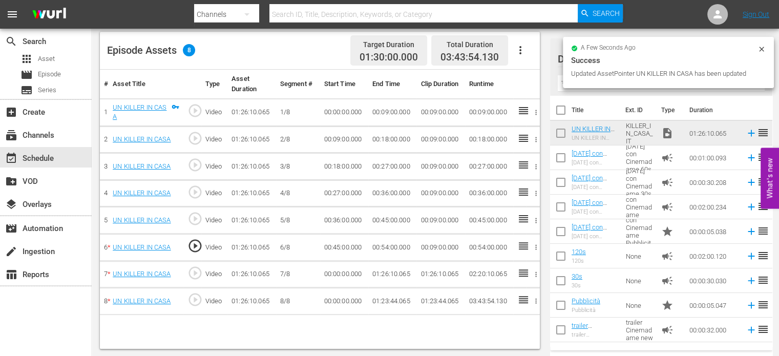
click at [343, 268] on td "00:00:00.000" at bounding box center [344, 274] width 48 height 27
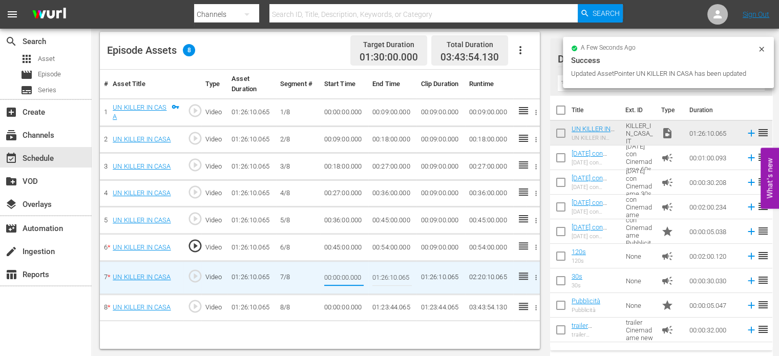
click at [343, 268] on input "00:00:00.000" at bounding box center [343, 277] width 39 height 25
type input "00:54:00"
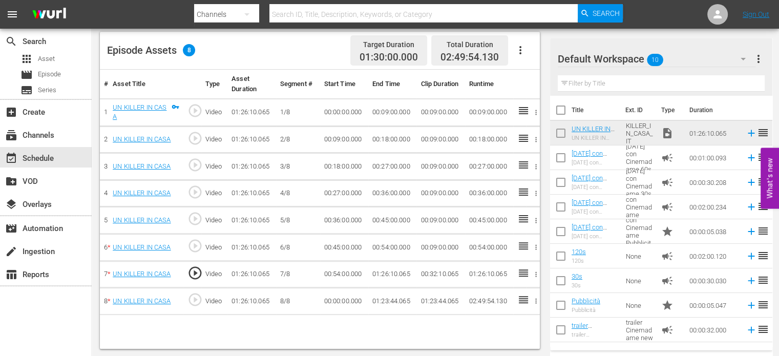
click at [389, 268] on td "01:26:10.065" at bounding box center [392, 274] width 48 height 27
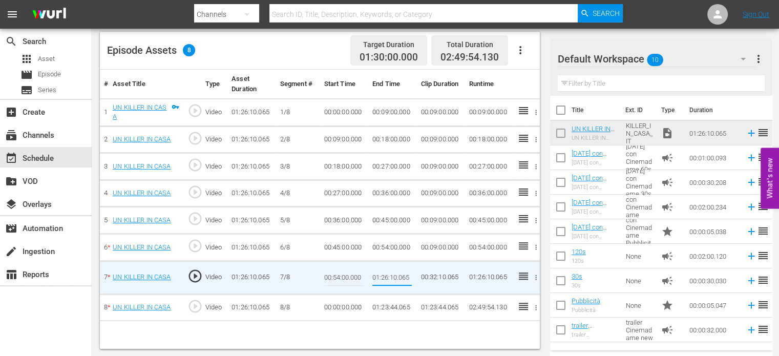
click at [389, 268] on input "01:26:10.065" at bounding box center [391, 277] width 39 height 25
type input "01:03:00"
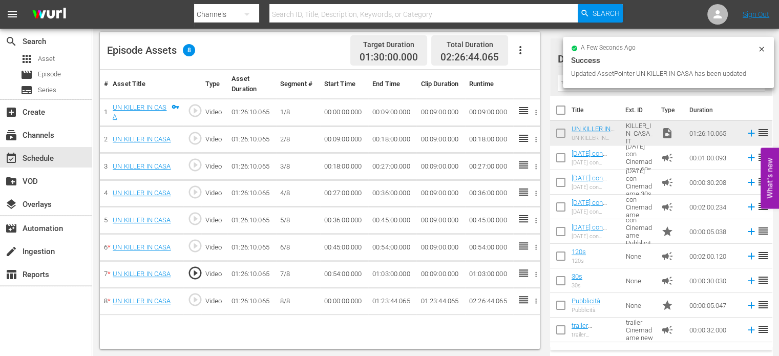
click at [341, 301] on td "00:00:00.000" at bounding box center [344, 301] width 48 height 27
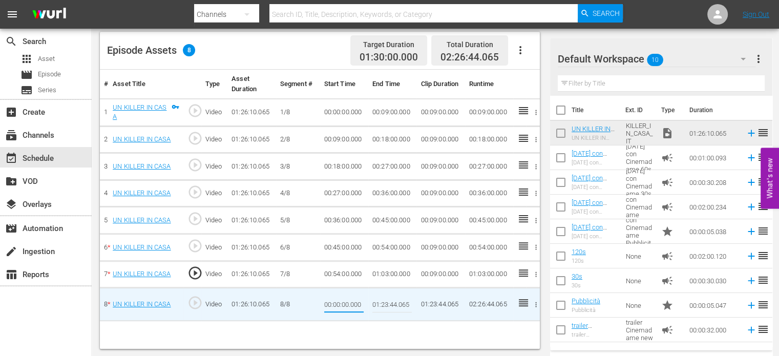
click at [355, 301] on input "00:00:00.000" at bounding box center [343, 304] width 39 height 25
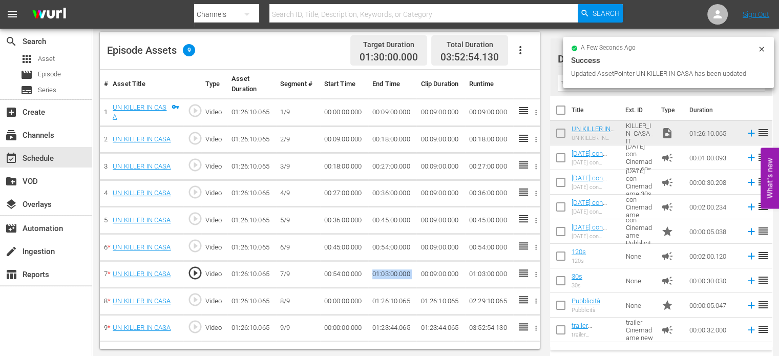
drag, startPoint x: 371, startPoint y: 271, endPoint x: 420, endPoint y: 267, distance: 49.3
click at [420, 267] on tr "7 * UN KILLER IN CASA play_circle_outline Video 01:26:10.065 7/9 00:54:00.000 0…" at bounding box center [320, 274] width 440 height 27
copy td "01:03:00.000"
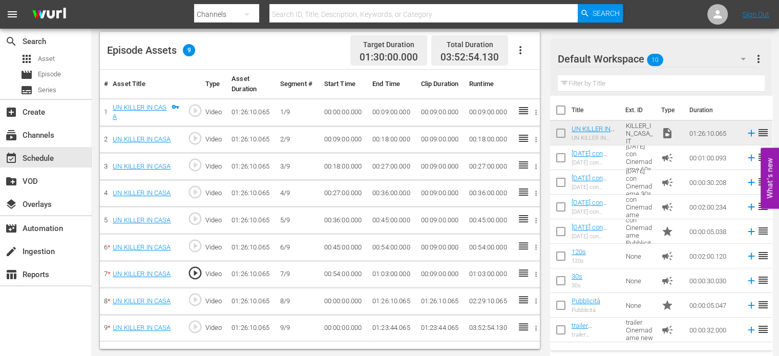
click at [333, 299] on td "00:00:00.000" at bounding box center [344, 301] width 48 height 27
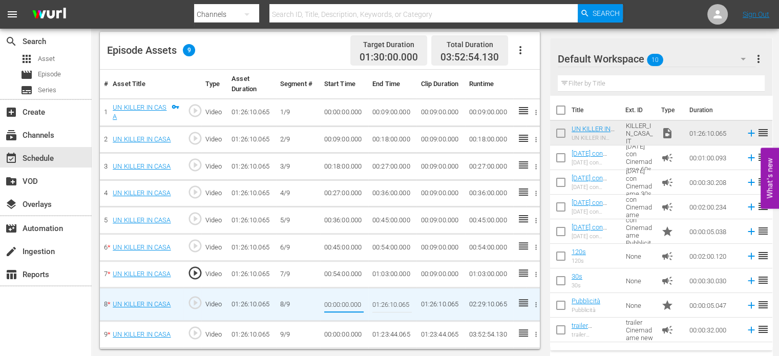
click at [333, 299] on input "00:00:00.000" at bounding box center [343, 304] width 39 height 25
type input "01:03:00.000"
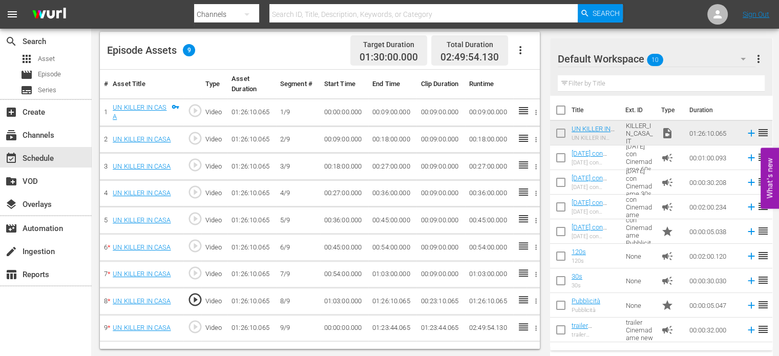
click at [389, 294] on td "01:26:10.065" at bounding box center [392, 301] width 48 height 27
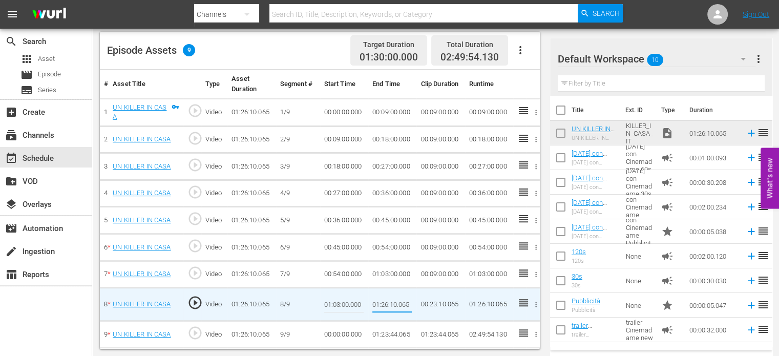
click at [389, 294] on input "01:26:10.065" at bounding box center [391, 304] width 39 height 25
type input "01:12:00"
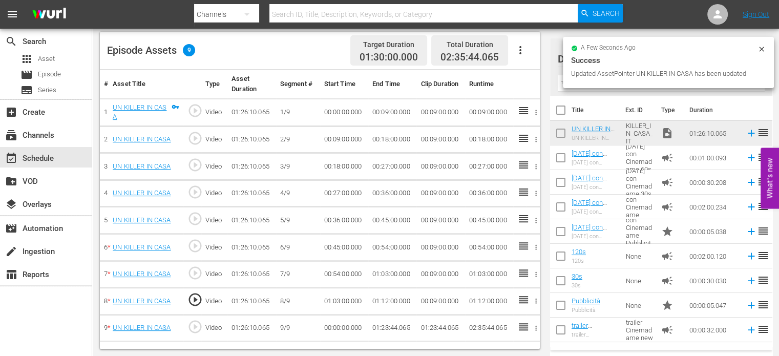
click at [339, 323] on td "00:00:00.000" at bounding box center [344, 327] width 48 height 27
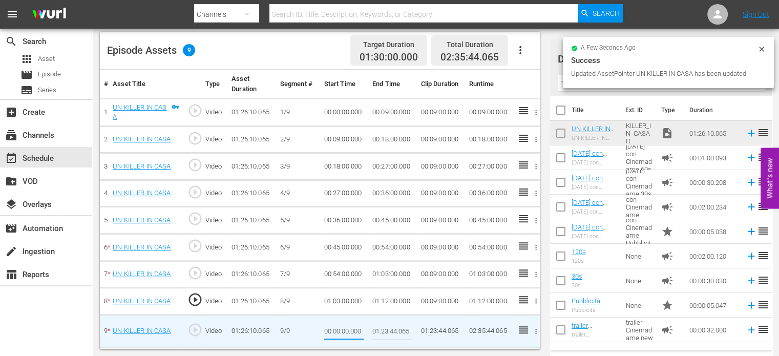
click at [339, 323] on input "00:00:00.000" at bounding box center [343, 331] width 39 height 25
type input "01:12:00"
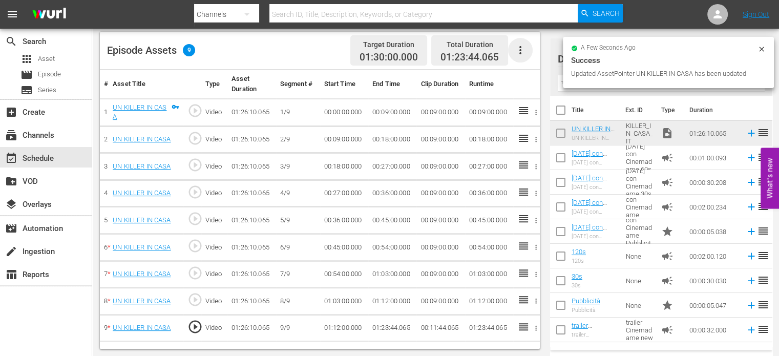
click at [521, 50] on icon "button" at bounding box center [520, 50] width 12 height 12
click at [545, 58] on div "Fill with Ads" at bounding box center [551, 54] width 70 height 25
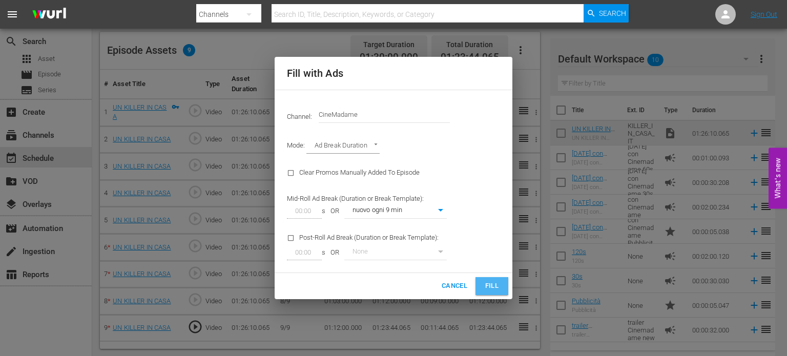
click at [504, 288] on button "Fill" at bounding box center [491, 286] width 33 height 18
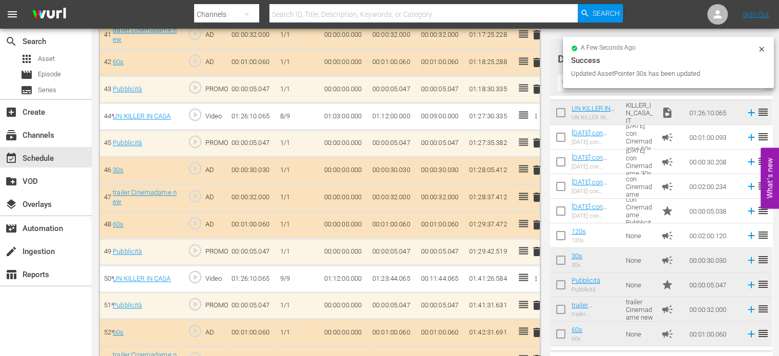
scroll to position [1424, 0]
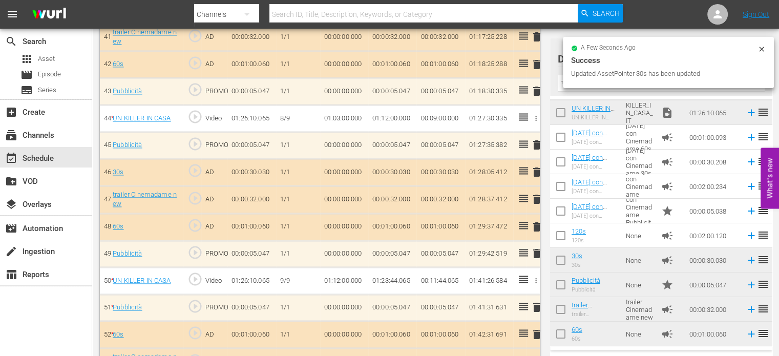
click at [401, 267] on td "01:23:44.065" at bounding box center [392, 280] width 48 height 27
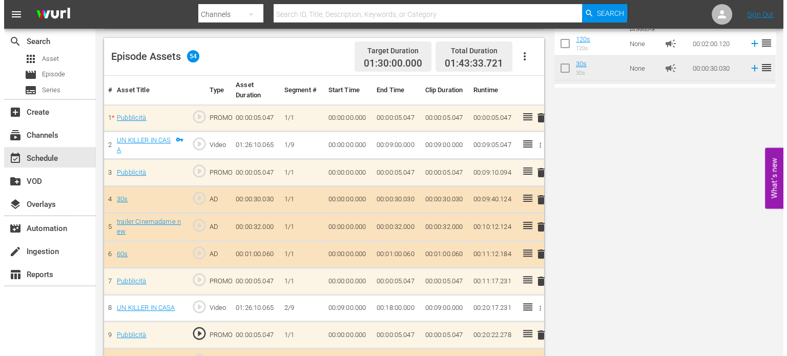
scroll to position [0, 0]
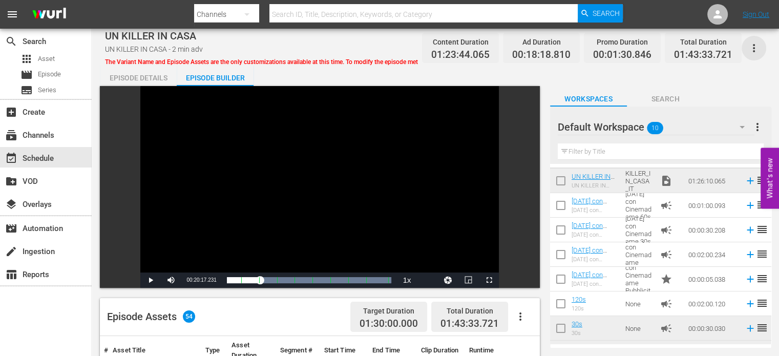
click at [754, 45] on icon "button" at bounding box center [754, 48] width 2 height 8
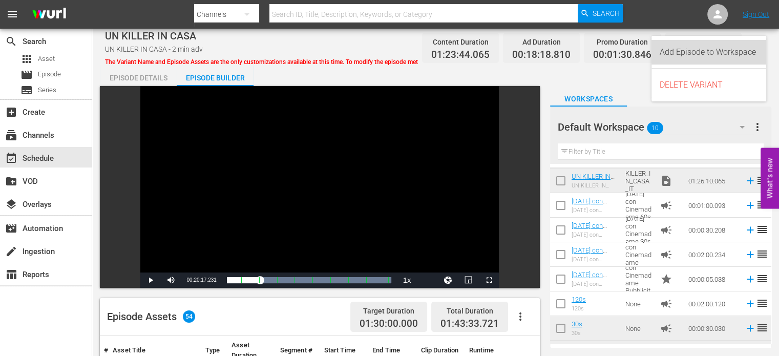
click at [723, 60] on div "Add Episode to Workspace" at bounding box center [709, 52] width 98 height 25
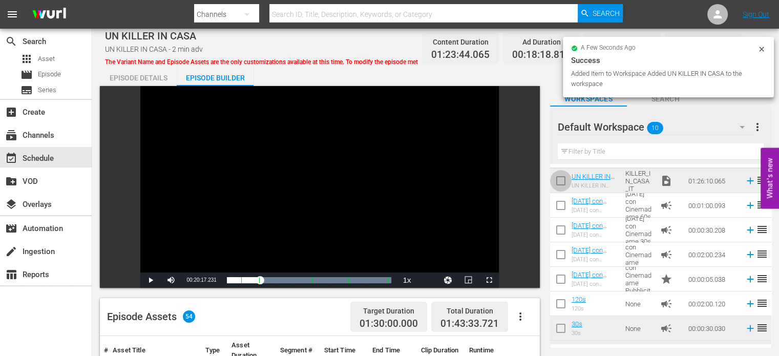
click at [567, 180] on input "checkbox" at bounding box center [561, 183] width 22 height 22
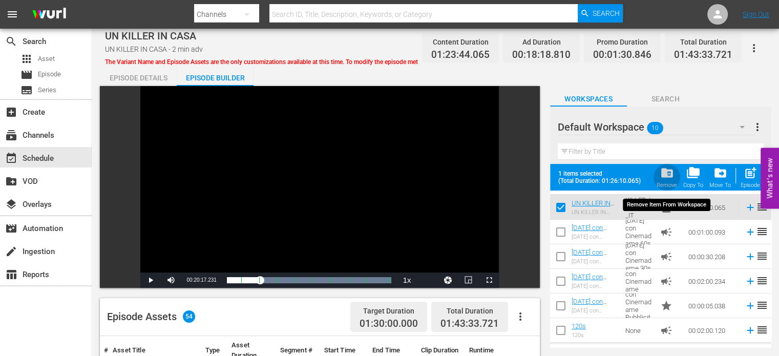
click at [670, 176] on span "folder_delete" at bounding box center [667, 173] width 14 height 14
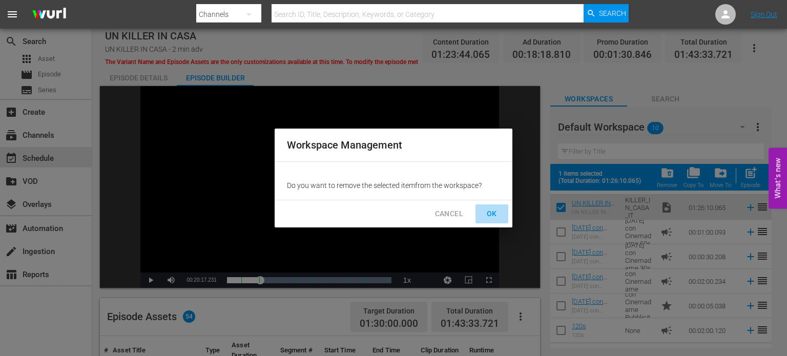
click at [496, 214] on span "OK" at bounding box center [491, 213] width 16 height 13
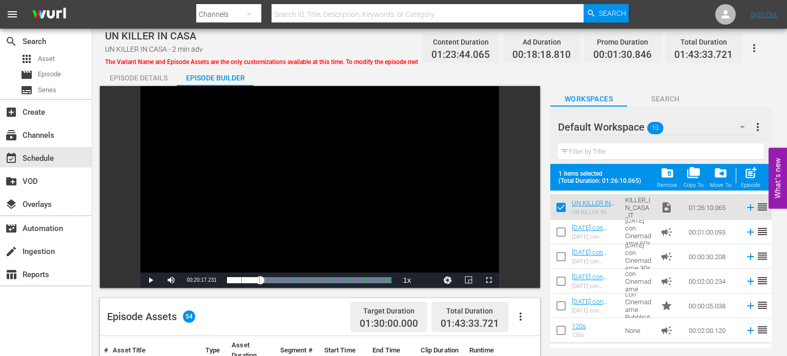
checkbox input "false"
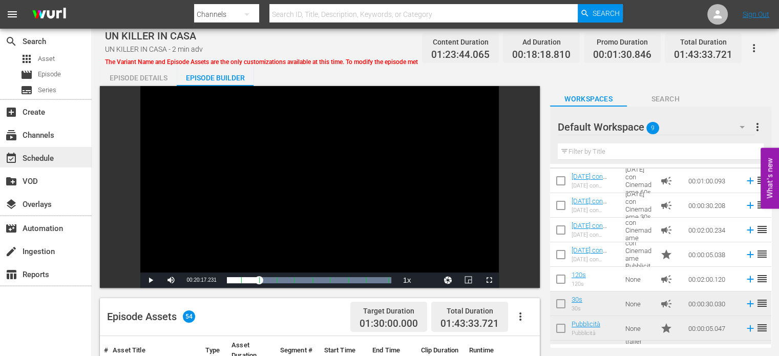
click at [41, 159] on div "event_available Schedule" at bounding box center [28, 156] width 57 height 9
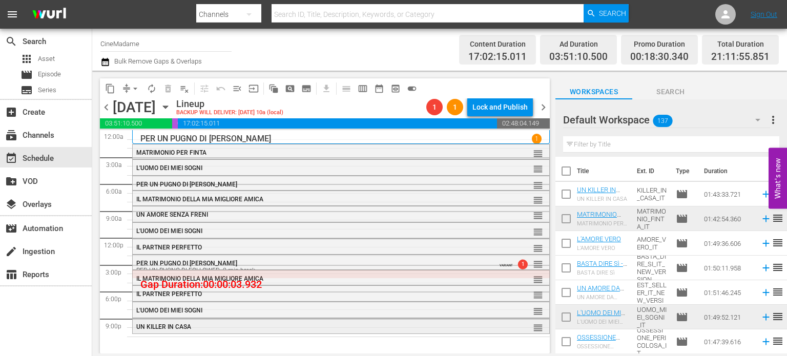
click at [269, 325] on div "UN KILLER IN CASA" at bounding box center [313, 326] width 355 height 7
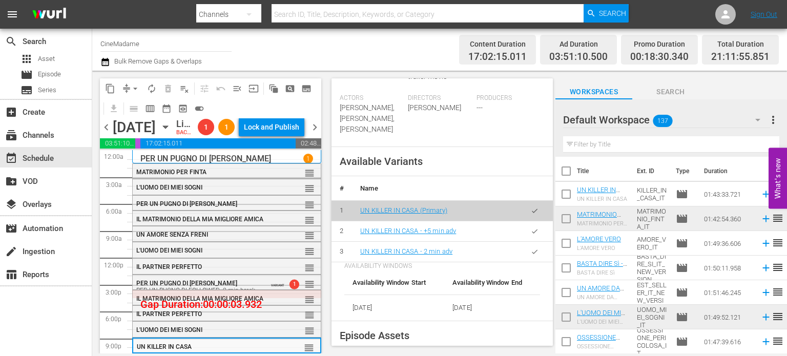
scroll to position [329, 0]
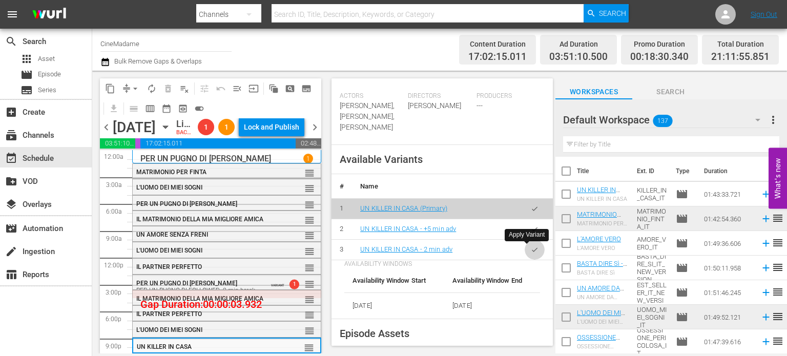
click at [531, 248] on icon "button" at bounding box center [535, 250] width 8 height 8
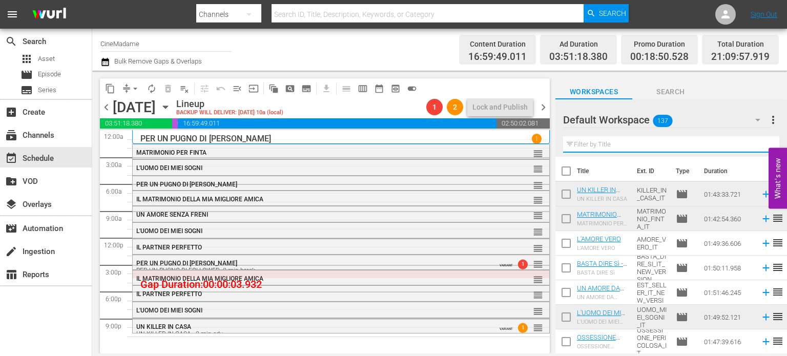
click at [599, 151] on input "text" at bounding box center [671, 144] width 216 height 16
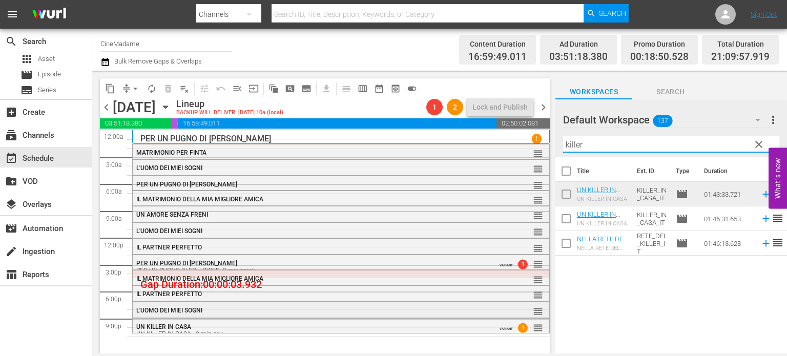
click at [229, 316] on div "L'UOMO DEI MIEI SOGNI reorder" at bounding box center [341, 310] width 416 height 17
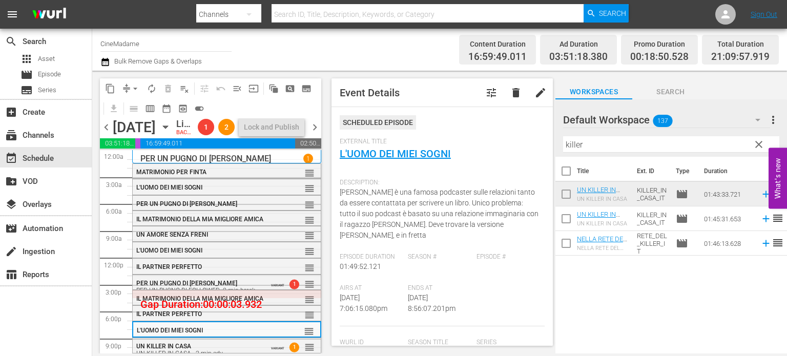
scroll to position [28, 0]
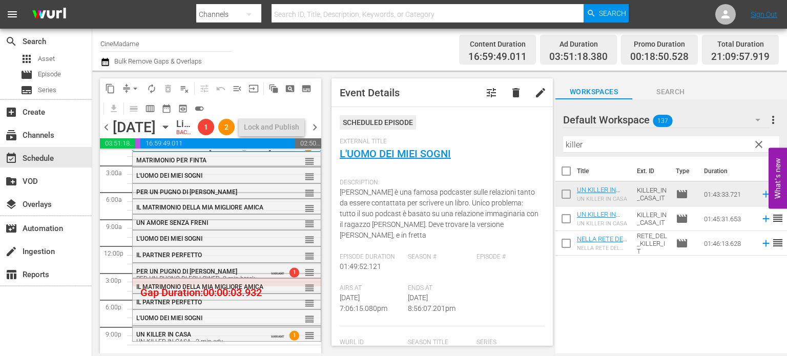
click at [238, 310] on div "L'UOMO DEI MIEI SOGNI reorder L'UOMO DEI MIEI SOGNI reorder L'UOMO DEI MIEI SOG…" at bounding box center [226, 245] width 189 height 215
click at [244, 296] on div "IL PARTNER [PERSON_NAME] reorder" at bounding box center [227, 302] width 188 height 17
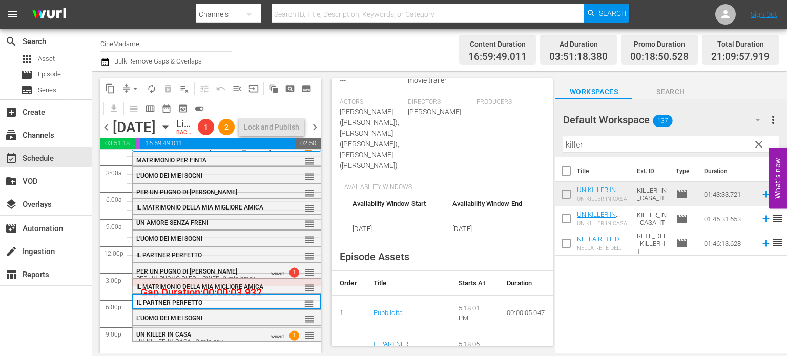
scroll to position [361, 0]
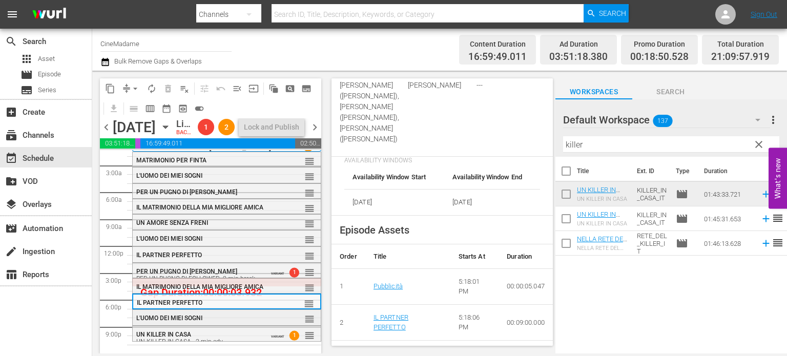
click at [226, 317] on div "L'UOMO DEI MIEI SOGNI" at bounding box center [202, 317] width 133 height 7
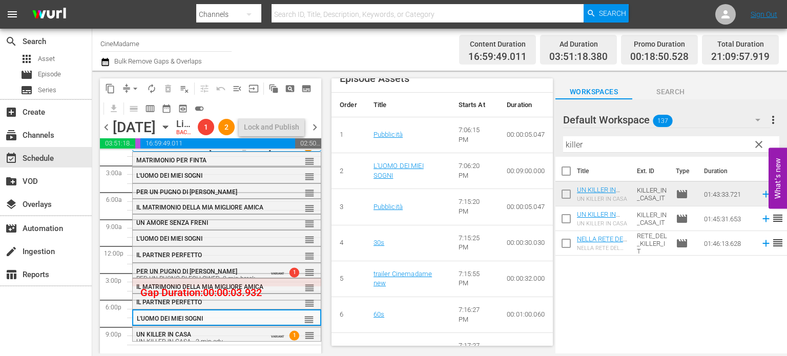
scroll to position [531, 0]
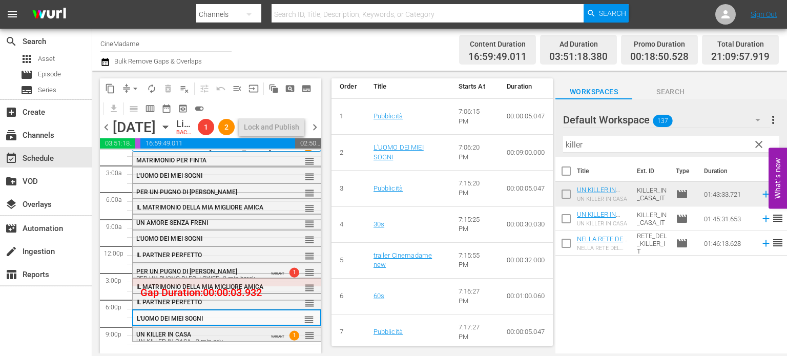
click at [246, 334] on div "UN KILLER IN CASA UN KILLER IN CASA - 2 min adv" at bounding box center [199, 338] width 127 height 14
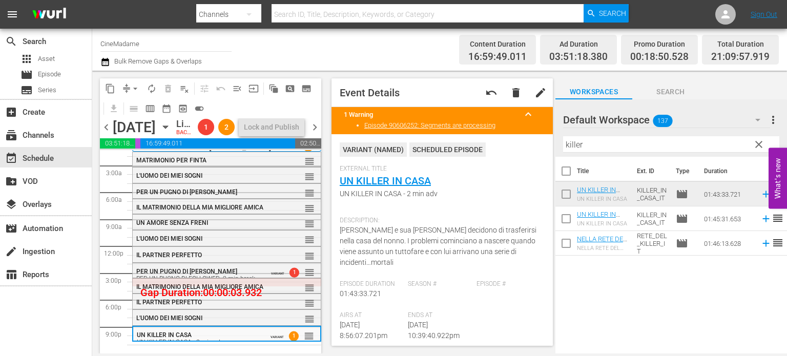
scroll to position [93, 0]
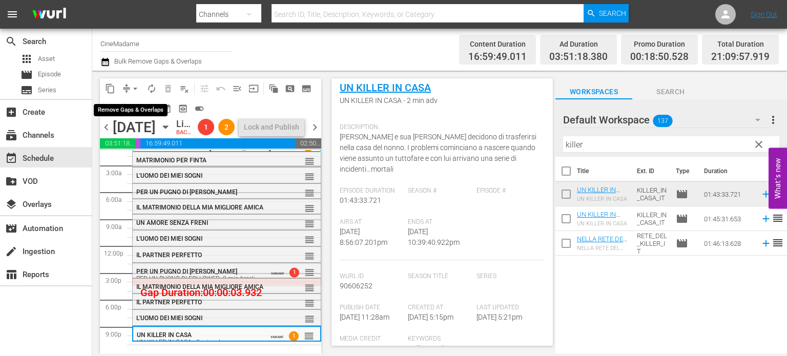
click at [130, 83] on span "arrow_drop_down" at bounding box center [135, 88] width 10 height 10
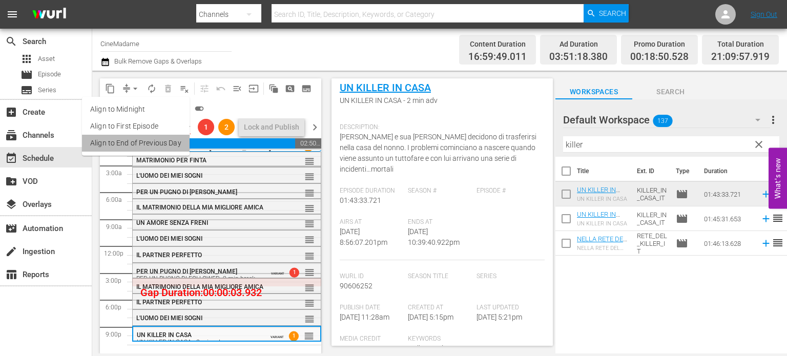
click at [167, 143] on li "Align to End of Previous Day" at bounding box center [136, 143] width 108 height 17
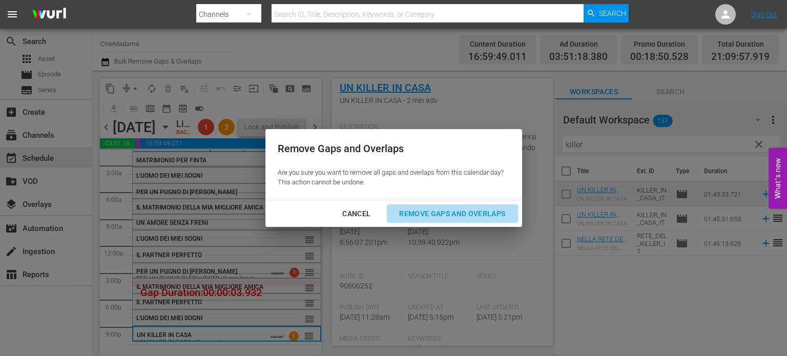
click at [447, 216] on div "Remove Gaps and Overlaps" at bounding box center [452, 213] width 122 height 13
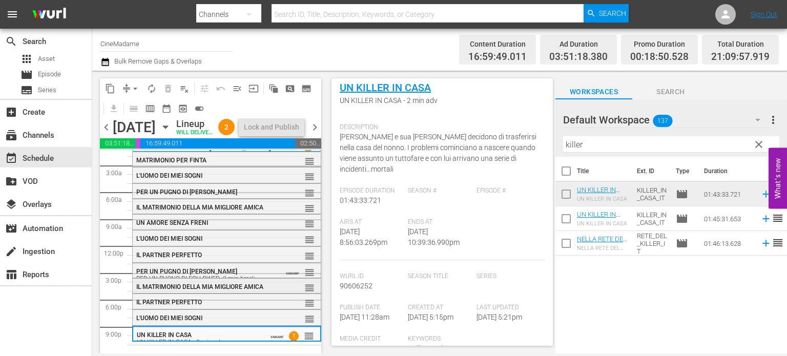
scroll to position [28, 0]
click at [609, 141] on input "killer" at bounding box center [671, 144] width 216 height 16
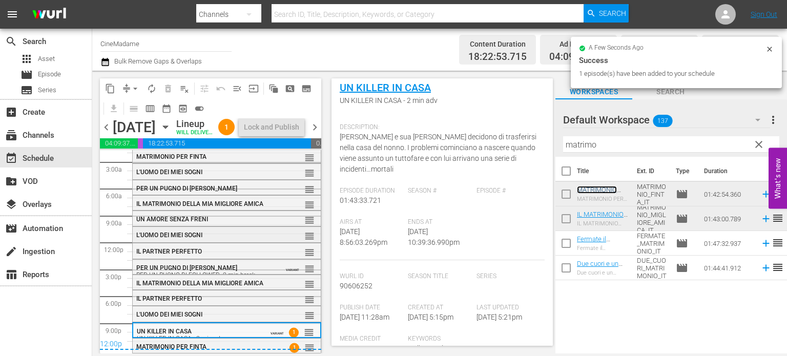
scroll to position [32, 0]
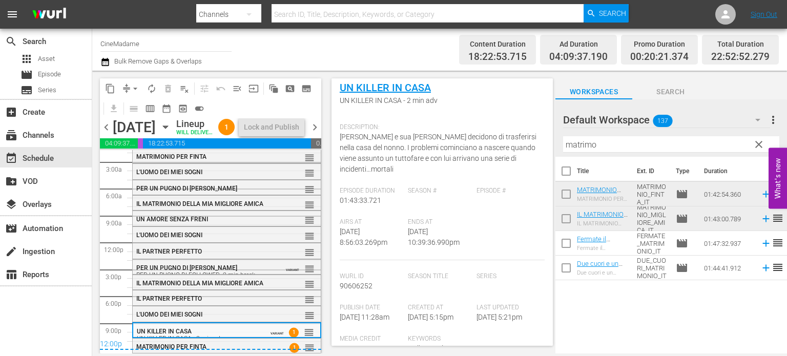
click at [608, 148] on input "matrimo" at bounding box center [671, 144] width 216 height 16
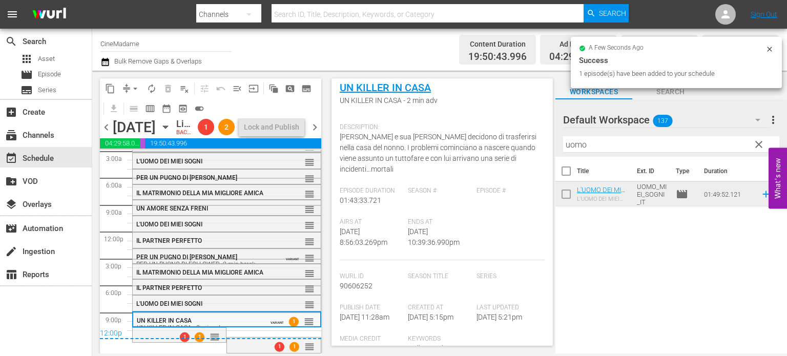
scroll to position [43, 0]
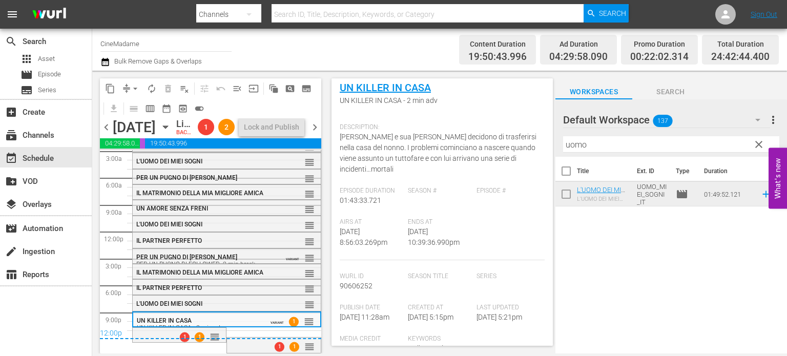
click at [153, 338] on div "12:00p" at bounding box center [210, 334] width 221 height 10
click at [160, 331] on div "12:00p" at bounding box center [210, 334] width 221 height 10
click at [169, 339] on div "12:00p" at bounding box center [210, 334] width 221 height 10
click at [175, 342] on div "1 1 reorder" at bounding box center [197, 336] width 45 height 10
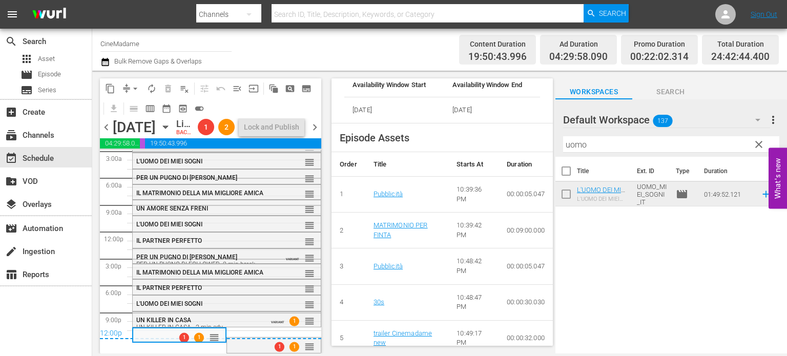
scroll to position [537, 0]
click at [250, 344] on div "1 1 reorder" at bounding box center [273, 346] width 93 height 17
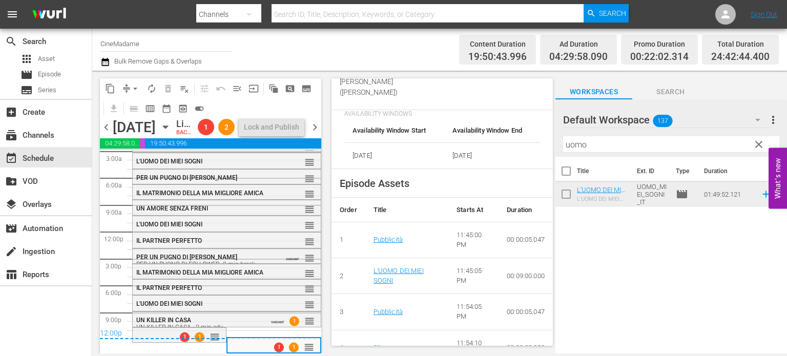
scroll to position [565, 0]
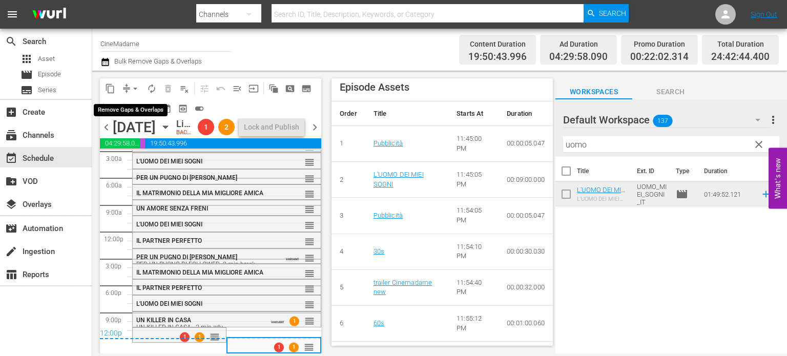
click at [130, 87] on span "arrow_drop_down" at bounding box center [135, 88] width 10 height 10
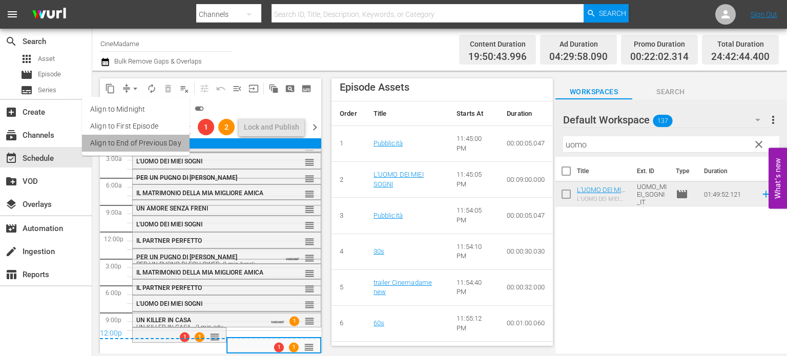
click at [157, 149] on li "Align to End of Previous Day" at bounding box center [136, 143] width 108 height 17
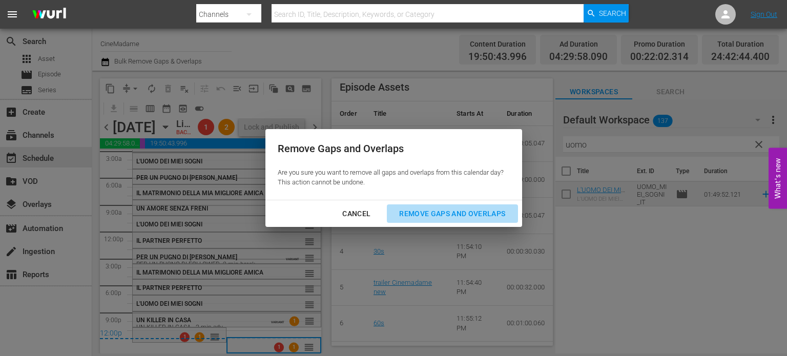
click at [426, 218] on div "Remove Gaps and Overlaps" at bounding box center [452, 213] width 122 height 13
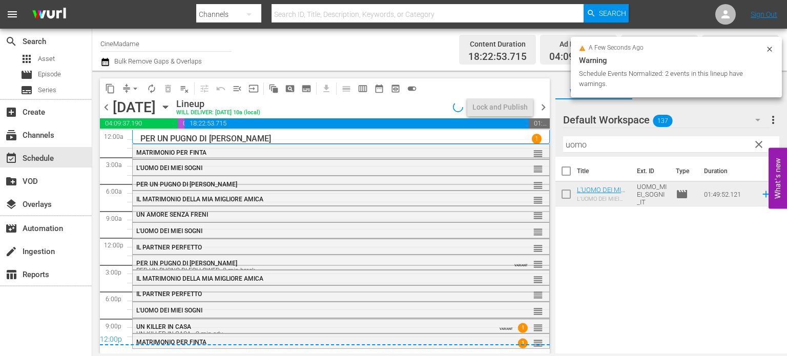
scroll to position [0, 0]
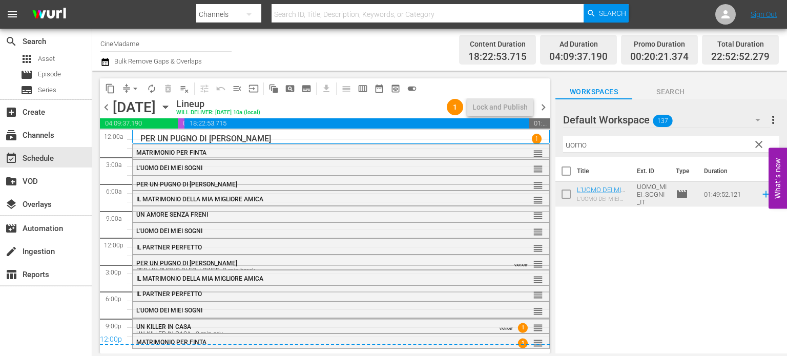
click at [539, 109] on span "chevron_right" at bounding box center [543, 107] width 13 height 13
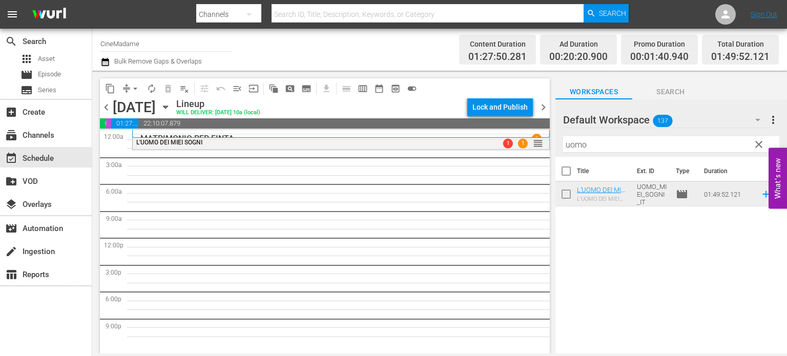
click at [579, 141] on input "uomo" at bounding box center [671, 144] width 216 height 16
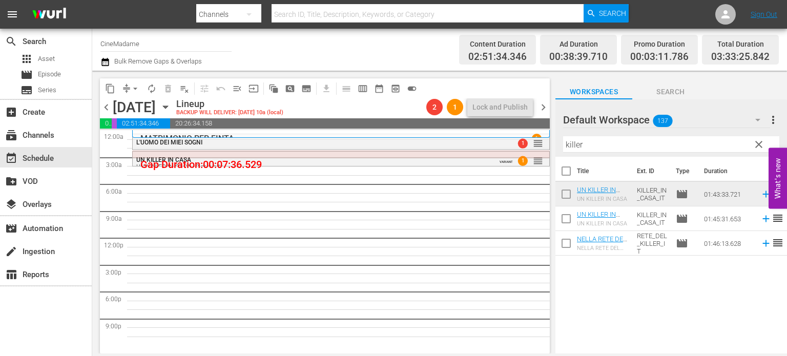
click at [568, 144] on input "killer" at bounding box center [671, 144] width 216 height 16
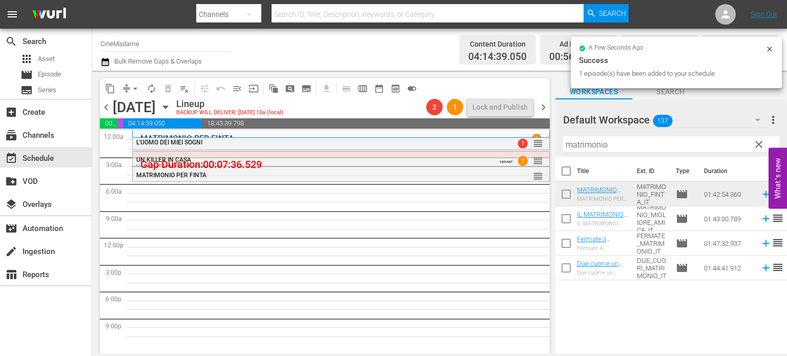
click at [580, 142] on input "matrimonio" at bounding box center [671, 144] width 216 height 16
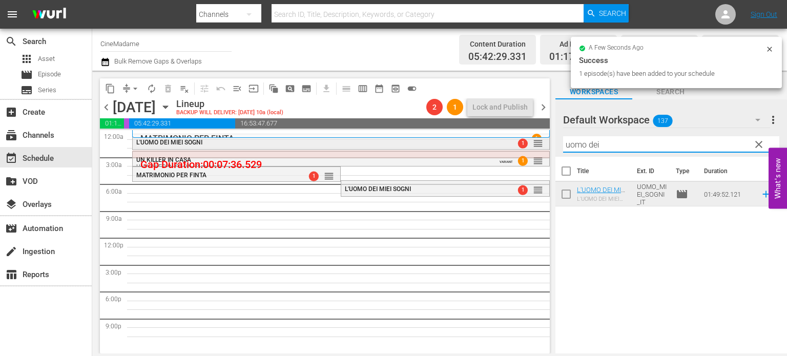
drag, startPoint x: 624, startPoint y: 138, endPoint x: 394, endPoint y: 140, distance: 230.0
click at [394, 140] on div "content_copy compress arrow_drop_down autorenew_outlined delete_forever_outline…" at bounding box center [439, 212] width 694 height 283
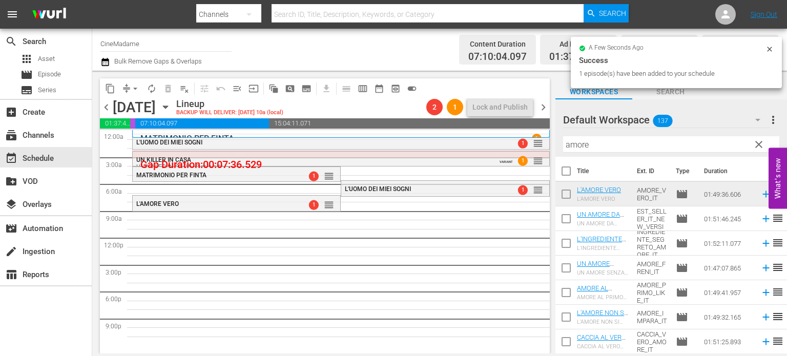
click at [632, 142] on input "amore" at bounding box center [671, 144] width 216 height 16
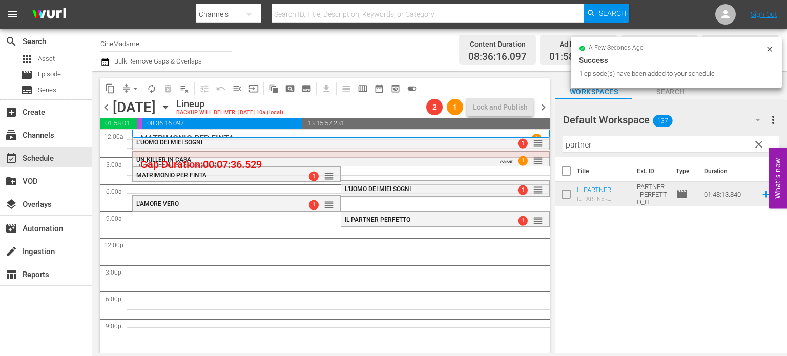
click at [600, 137] on input "partner" at bounding box center [671, 144] width 216 height 16
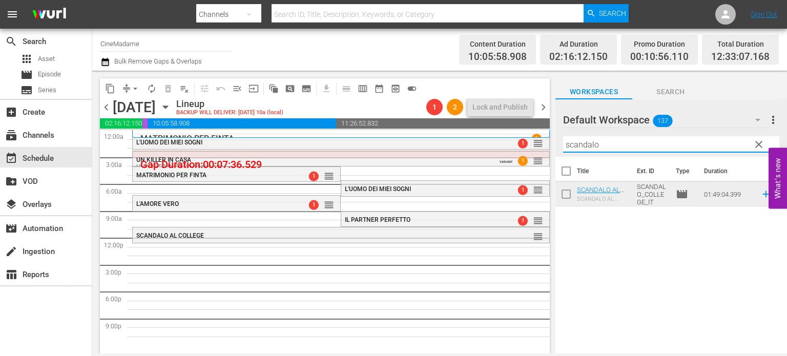
click at [633, 142] on input "scandalo" at bounding box center [671, 144] width 216 height 16
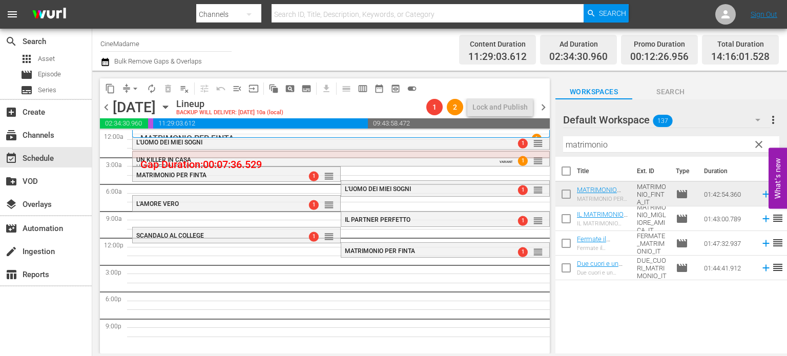
click at [619, 145] on input "matrimonio" at bounding box center [671, 144] width 216 height 16
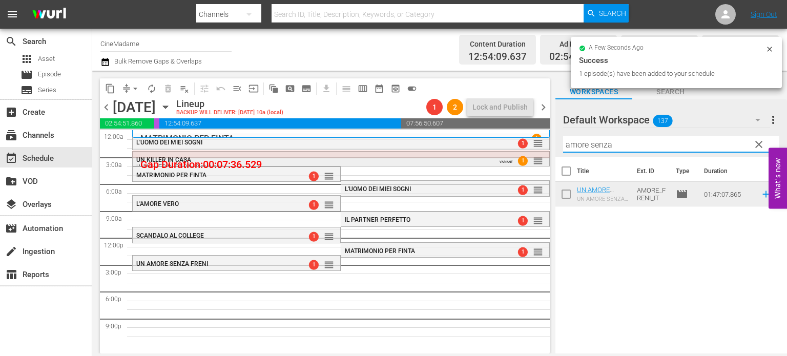
drag, startPoint x: 614, startPoint y: 139, endPoint x: 432, endPoint y: 165, distance: 183.2
click at [432, 165] on div "content_copy compress arrow_drop_down autorenew_outlined delete_forever_outline…" at bounding box center [439, 212] width 694 height 283
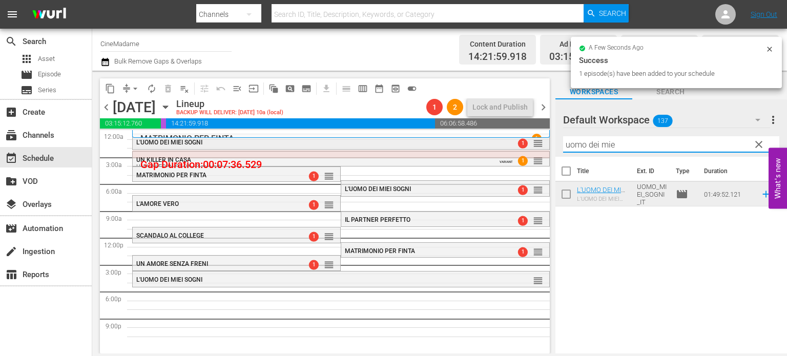
drag, startPoint x: 631, startPoint y: 144, endPoint x: 325, endPoint y: 147, distance: 306.3
click at [325, 147] on div "content_copy compress arrow_drop_down autorenew_outlined delete_forever_outline…" at bounding box center [439, 212] width 694 height 283
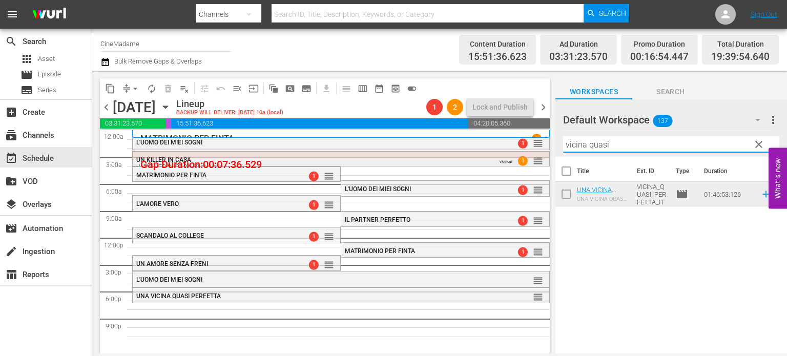
drag, startPoint x: 626, startPoint y: 148, endPoint x: 416, endPoint y: 165, distance: 210.7
click at [416, 165] on div "content_copy compress arrow_drop_down autorenew_outlined delete_forever_outline…" at bounding box center [439, 212] width 694 height 283
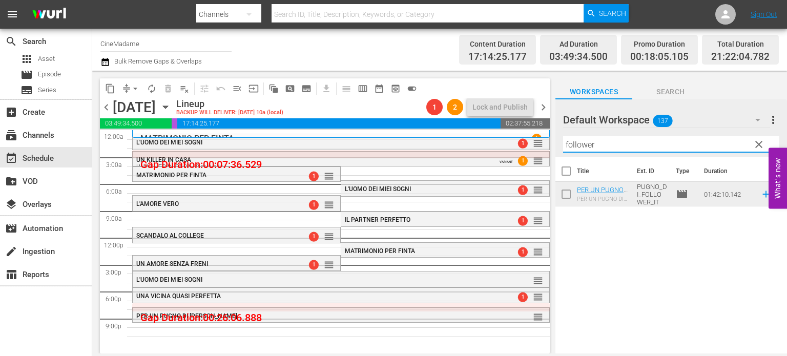
click at [588, 147] on input "follower" at bounding box center [671, 144] width 216 height 16
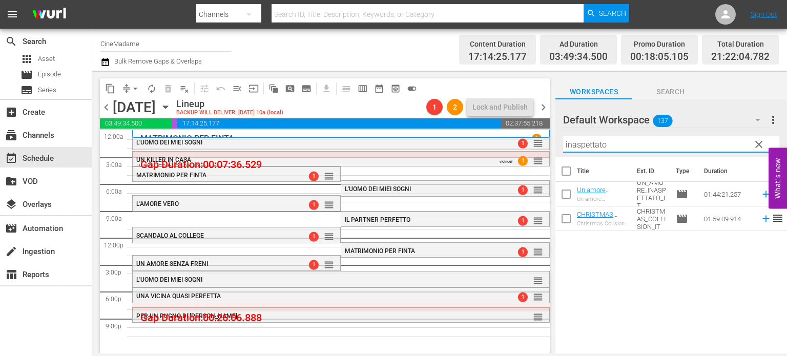
type input "inaspettato"
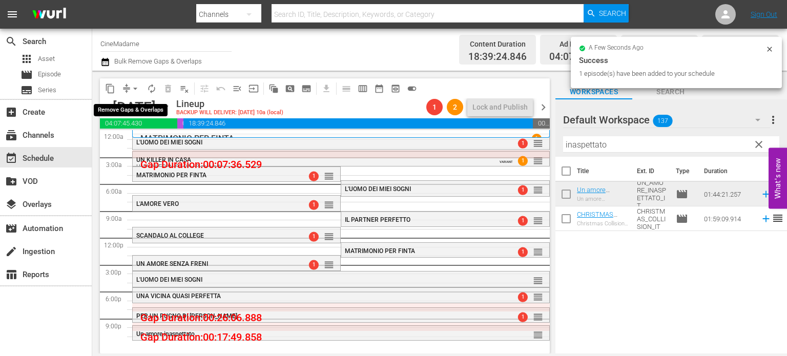
click at [136, 88] on span "arrow_drop_down" at bounding box center [135, 88] width 10 height 10
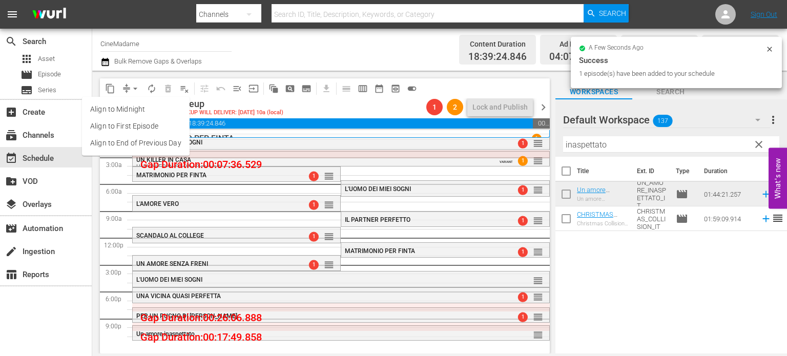
click at [167, 145] on li "Align to End of Previous Day" at bounding box center [136, 143] width 108 height 17
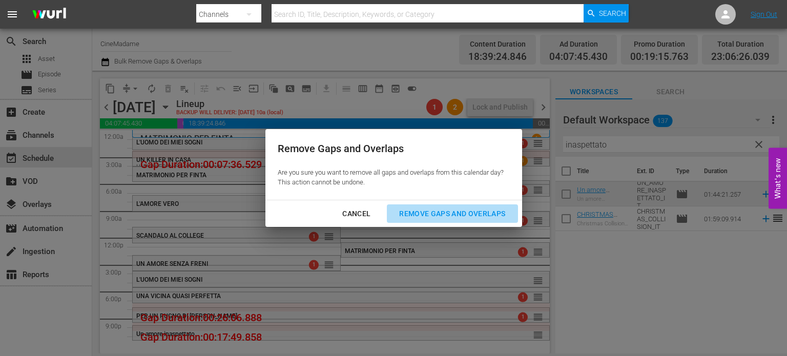
click at [463, 215] on div "Remove Gaps and Overlaps" at bounding box center [452, 213] width 122 height 13
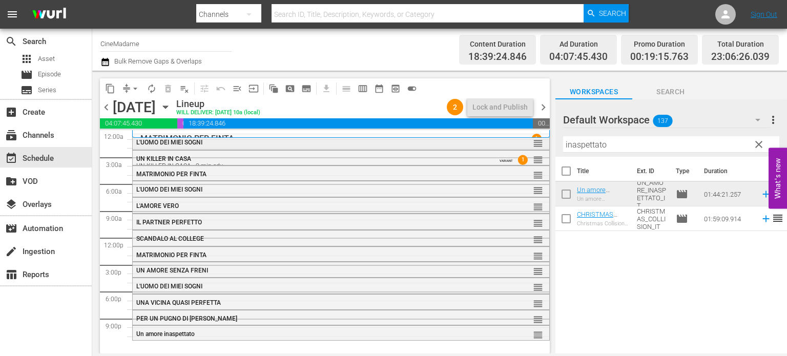
click at [370, 147] on div "L'UOMO DEI MIEI SOGNI reorder" at bounding box center [341, 142] width 416 height 17
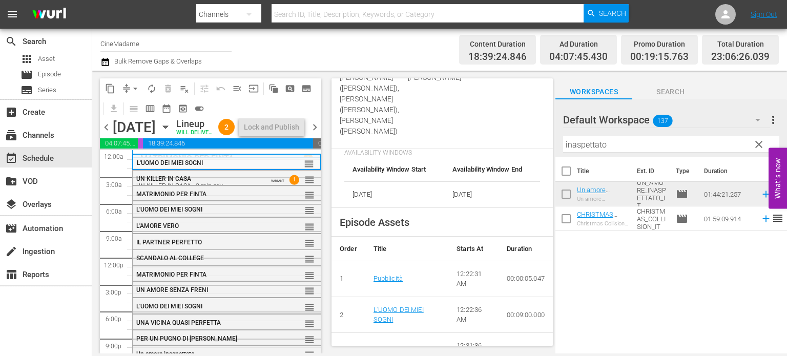
scroll to position [369, 0]
click at [221, 188] on div "UN KILLER IN CASA UN KILLER IN CASA - 2 min adv VARIANT 1 reorder" at bounding box center [227, 182] width 188 height 23
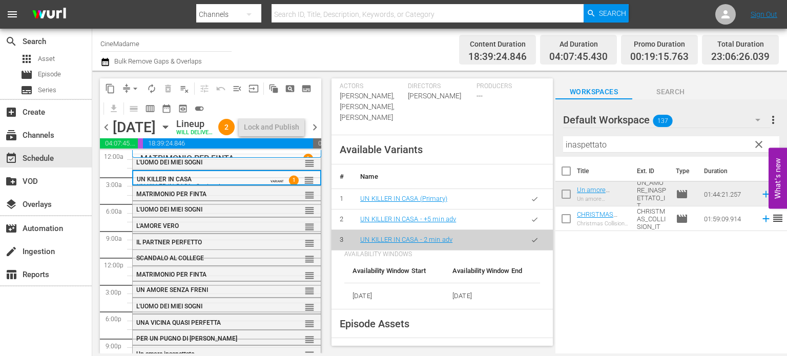
scroll to position [378, 0]
click at [234, 185] on div "UN KILLER IN CASA UN KILLER IN CASA - 2 min adv VARIANT 1 reorder" at bounding box center [226, 177] width 189 height 15
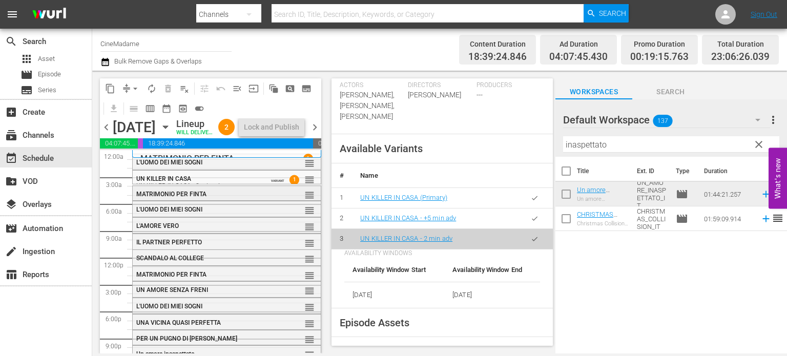
click at [234, 198] on div "MATRIMONIO PER FINTA" at bounding box center [202, 194] width 133 height 7
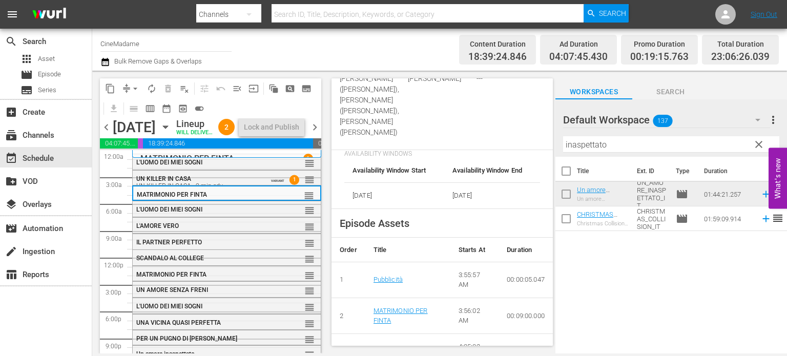
scroll to position [574, 0]
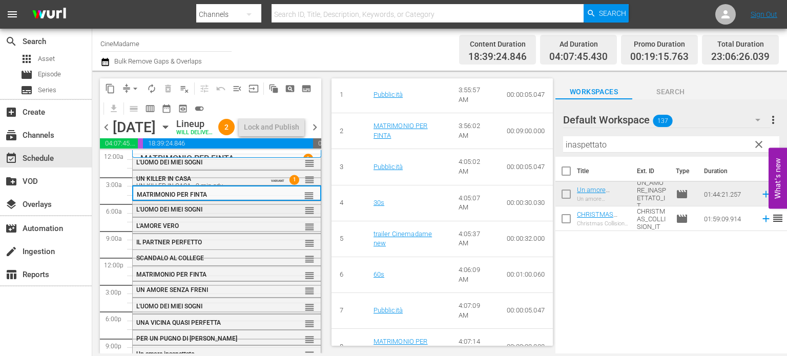
click at [221, 213] on div "L'UOMO DEI MIEI SOGNI" at bounding box center [202, 209] width 133 height 7
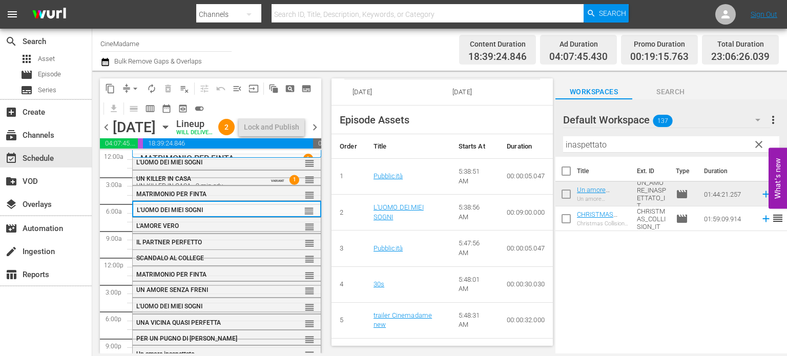
scroll to position [473, 0]
click at [186, 235] on div "L'AMORE VERO reorder" at bounding box center [227, 226] width 188 height 17
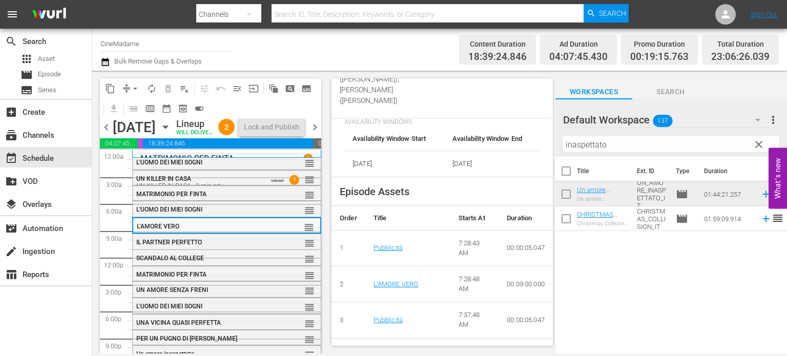
scroll to position [399, 0]
click at [205, 246] on div "IL PARTNER PERFETTO" at bounding box center [202, 242] width 133 height 7
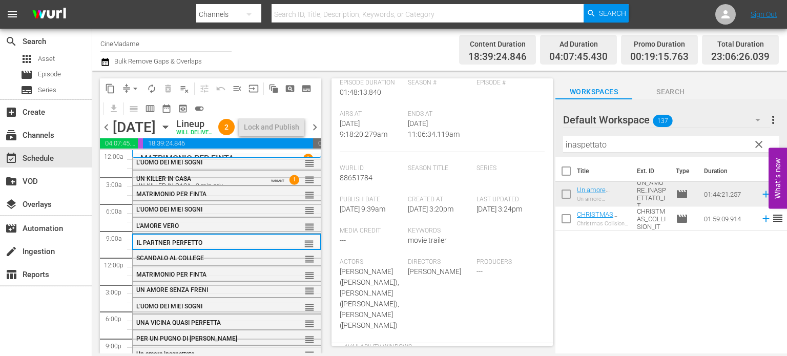
scroll to position [404, 0]
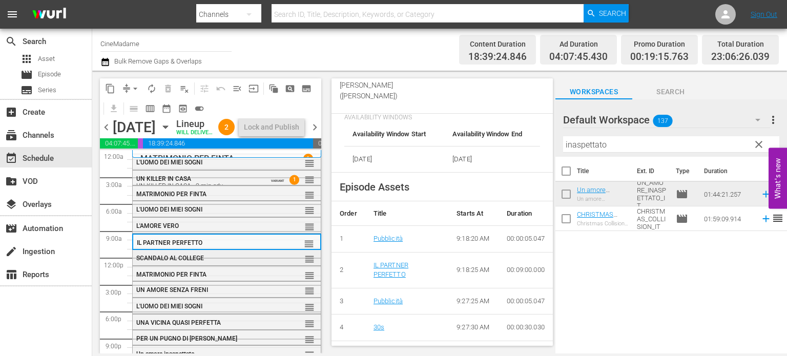
click at [212, 262] on div "SCANDALO AL COLLEGE" at bounding box center [202, 258] width 133 height 7
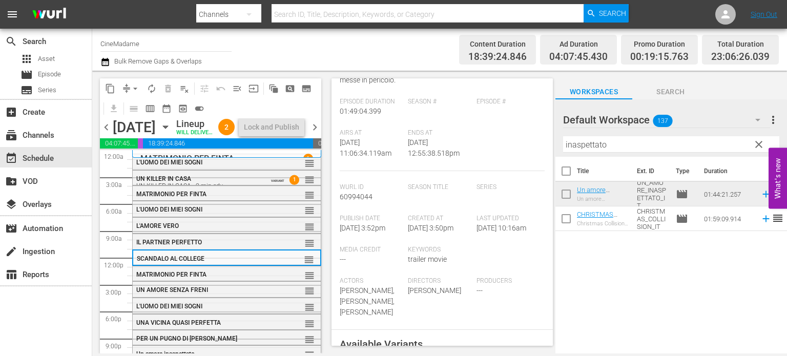
scroll to position [438, 0]
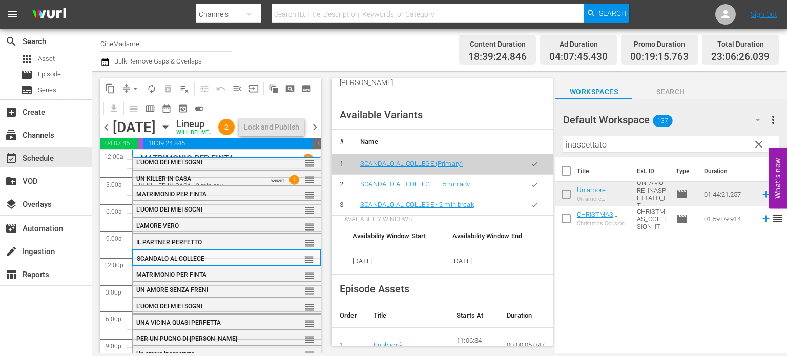
click at [531, 209] on icon "button" at bounding box center [535, 205] width 8 height 8
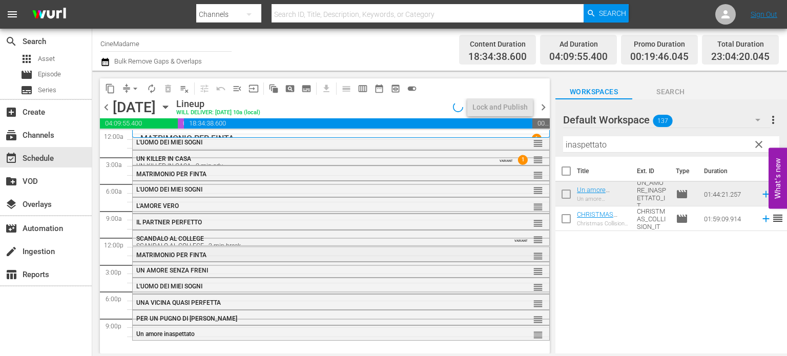
click at [244, 254] on div "MATRIMONIO PER FINTA" at bounding box center [313, 254] width 355 height 7
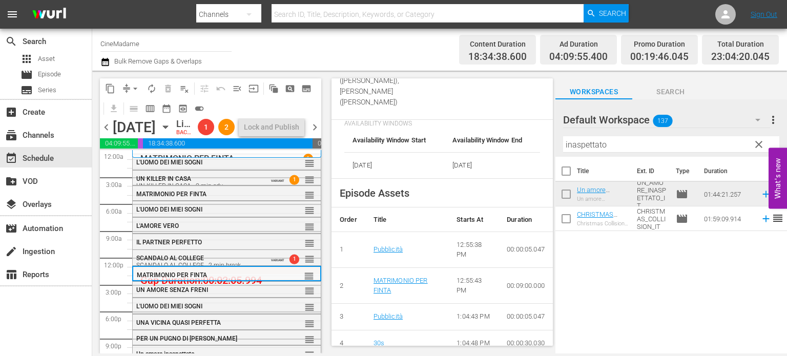
scroll to position [420, 0]
click at [196, 293] on span "UN AMORE SENZA FRENI" at bounding box center [172, 289] width 72 height 7
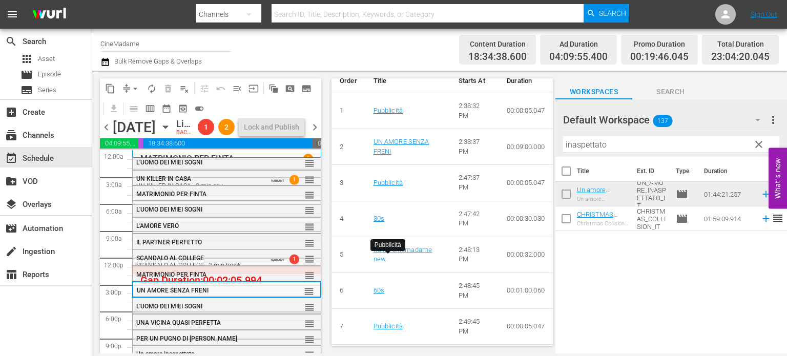
scroll to position [494, 0]
click at [221, 310] on div "L'UOMO DEI MIEI SOGNI" at bounding box center [202, 306] width 133 height 7
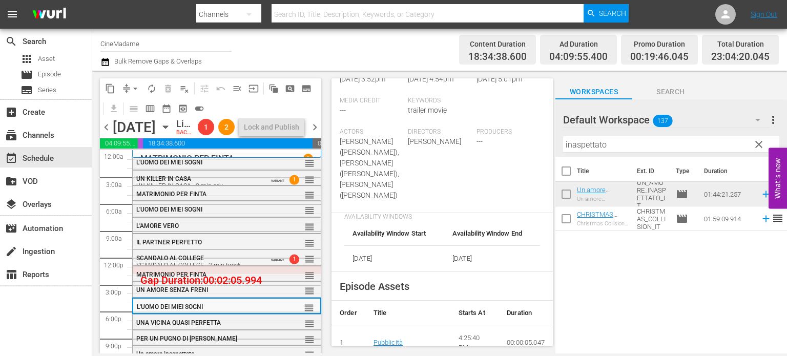
scroll to position [307, 0]
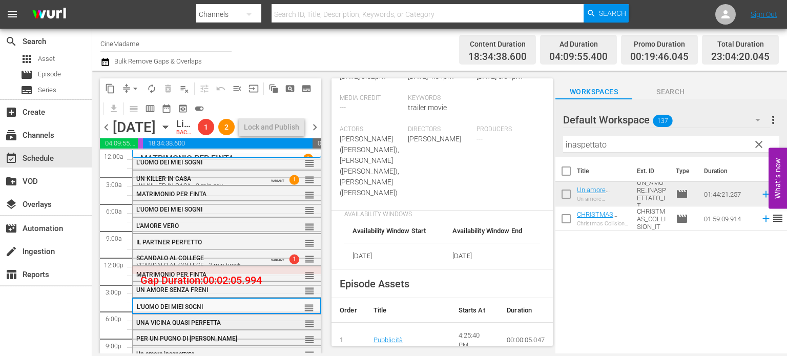
click at [241, 332] on div "UNA VICINA QUASI PERFETTA reorder" at bounding box center [227, 322] width 188 height 17
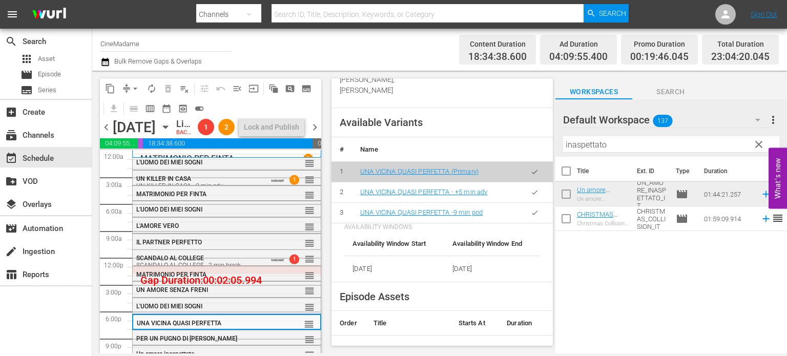
scroll to position [367, 0]
click at [531, 202] on button "button" at bounding box center [534, 212] width 20 height 20
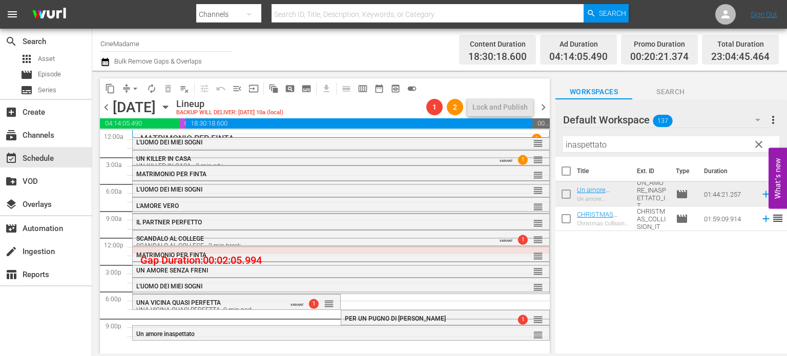
click at [279, 305] on div "UNA VICINA QUASI PERFETTA UNA VICINA QUASI PERFETTA -9 min pod" at bounding box center [209, 306] width 146 height 14
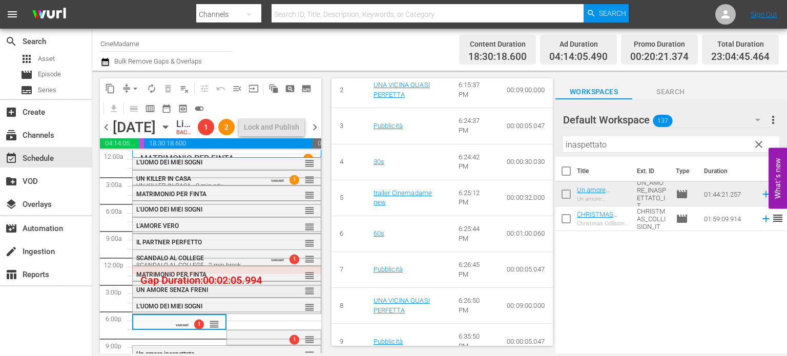
scroll to position [28, 0]
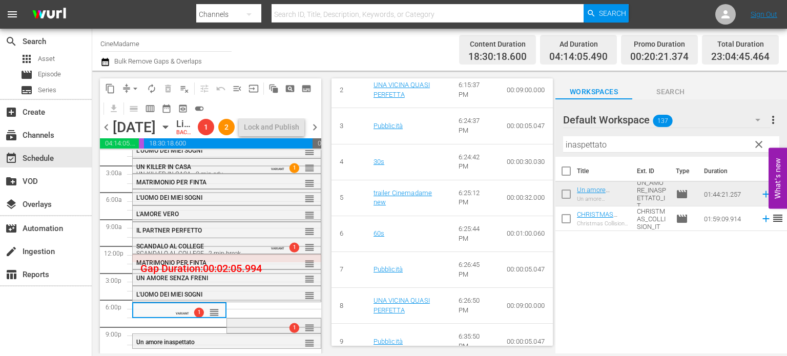
click at [245, 328] on div "1 reorder" at bounding box center [273, 327] width 93 height 17
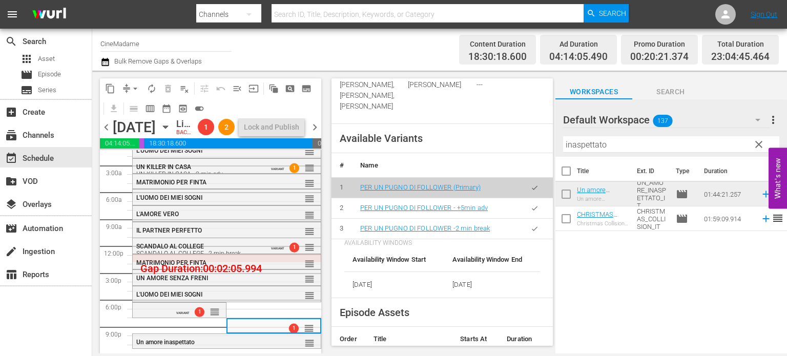
scroll to position [437, 0]
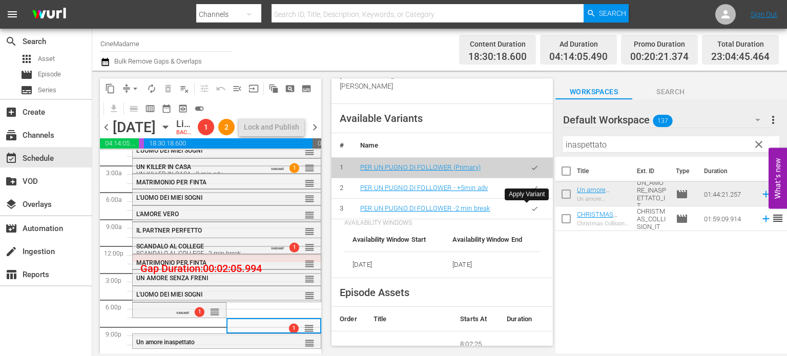
click at [528, 203] on button "button" at bounding box center [534, 209] width 20 height 20
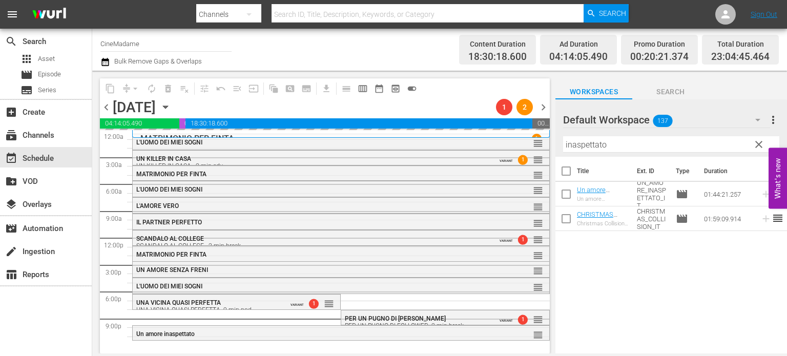
scroll to position [0, 0]
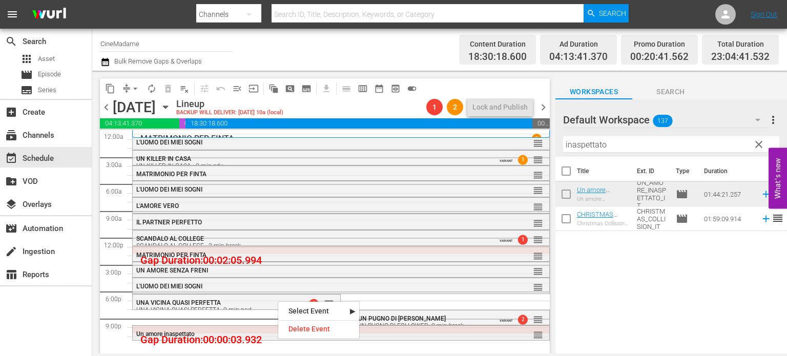
click at [416, 338] on div "Un amore inaspettato reorder" at bounding box center [341, 334] width 416 height 17
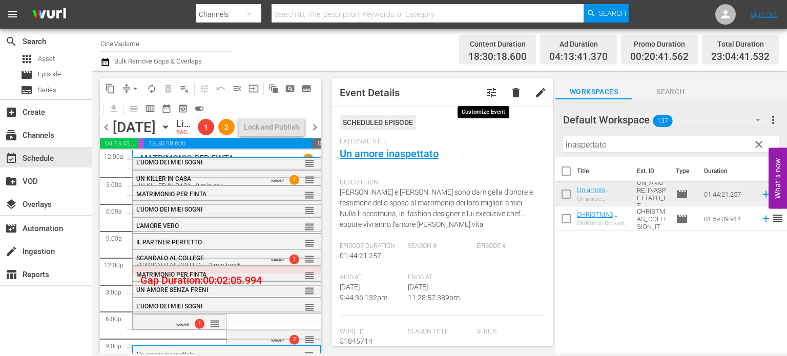
click at [486, 89] on span "tune" at bounding box center [491, 93] width 12 height 12
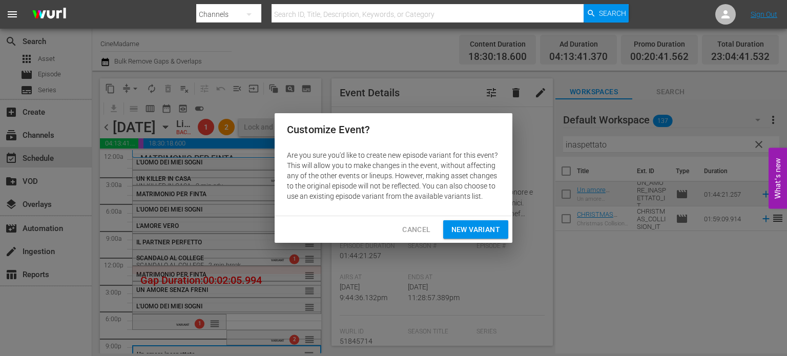
click at [484, 225] on span "New Variant" at bounding box center [475, 229] width 49 height 13
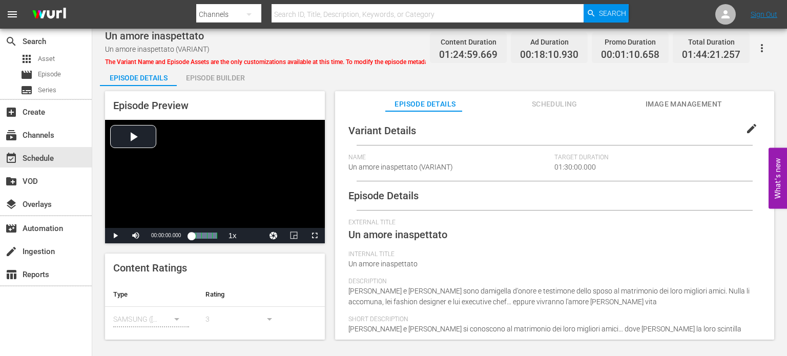
click at [745, 125] on span "edit" at bounding box center [751, 128] width 12 height 12
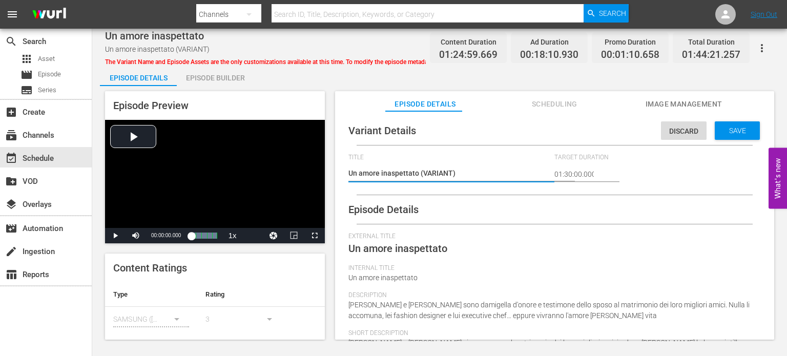
click at [488, 180] on textarea "Un amore inaspettato (VARIANT)" at bounding box center [448, 174] width 201 height 12
type textarea "Un amore inaspettato (VARIANT"
type textarea "Un amore inaspettato (VARIAN"
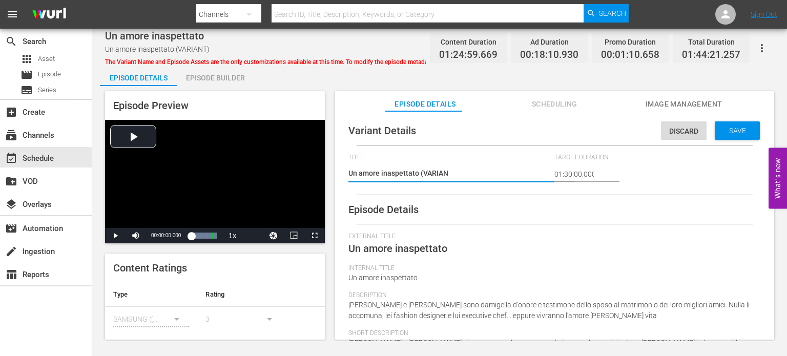
type textarea "Un amore inaspettato (VARIA"
type textarea "Un amore inaspettato (VARI"
type textarea "Un amore inaspettato (VAR"
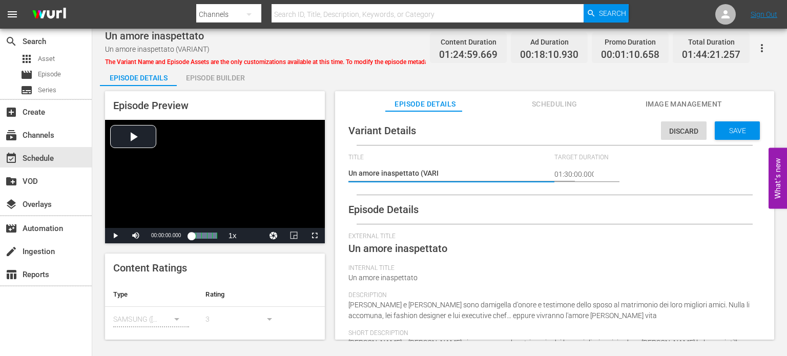
type textarea "Un amore inaspettato (VAR"
type textarea "Un amore inaspettato (VA"
type textarea "Un amore inaspettato (V"
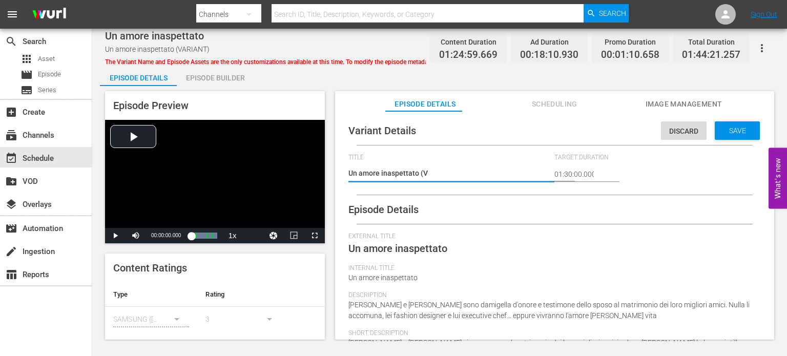
type textarea "Un amore inaspettato ("
type textarea "Un amore inaspettato"
type textarea "Un amore inaspettato -"
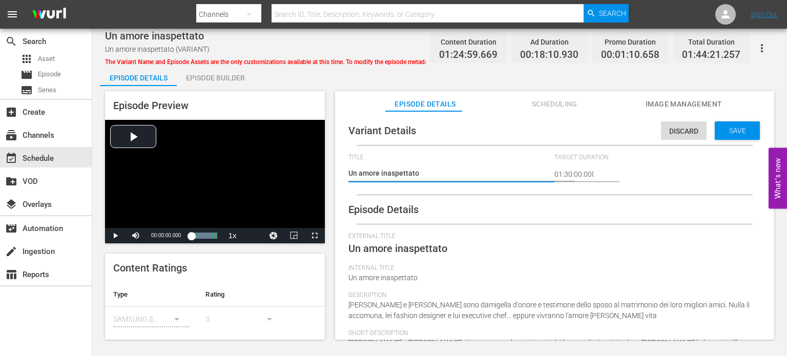
type textarea "Un amore inaspettato -"
type textarea "Un amore inaspettato - 2"
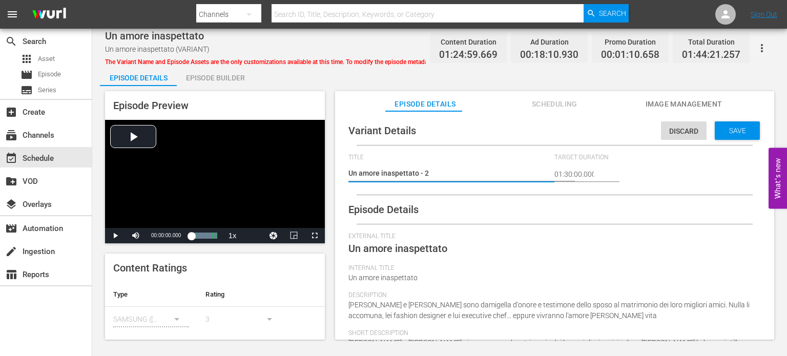
type textarea "Un amore inaspettato - 2 m"
type textarea "Un amore inaspettato - 2 mi"
type textarea "Un amore inaspettato - 2 min"
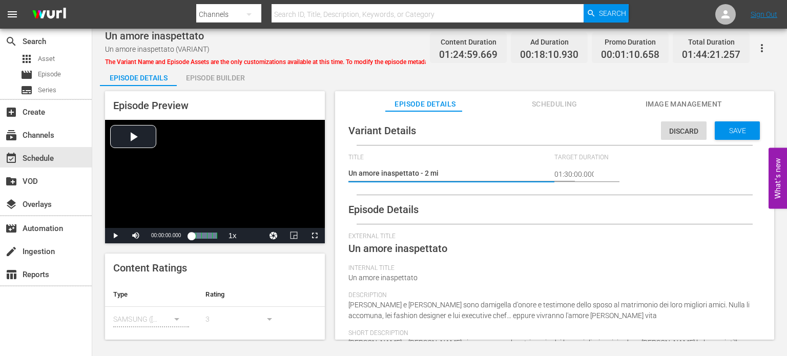
type textarea "Un amore inaspettato - 2 min"
type textarea "Un amore inaspettato - 2 min a"
type textarea "Un amore inaspettato - 2 min ad"
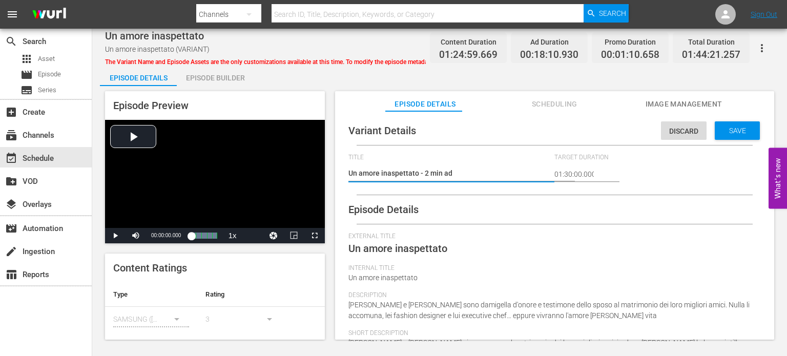
type textarea "Un amore inaspettato - 2 min adv"
click at [714, 132] on div "Save" at bounding box center [736, 130] width 45 height 18
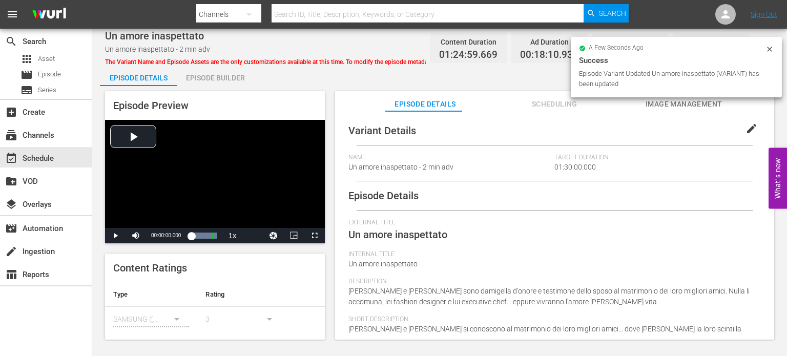
click at [218, 75] on div "Episode Builder" at bounding box center [215, 78] width 77 height 25
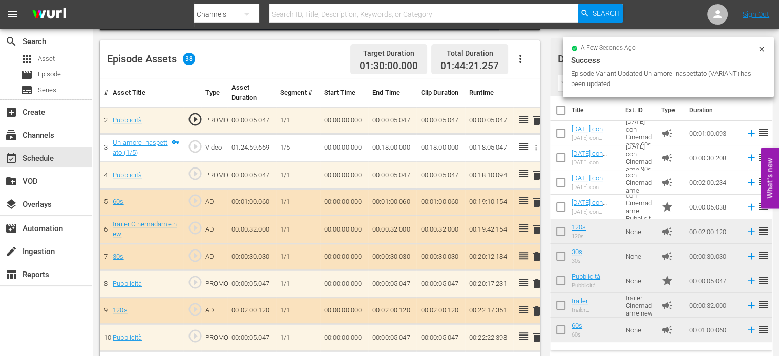
scroll to position [258, 0]
click at [526, 55] on icon "button" at bounding box center [520, 58] width 12 height 12
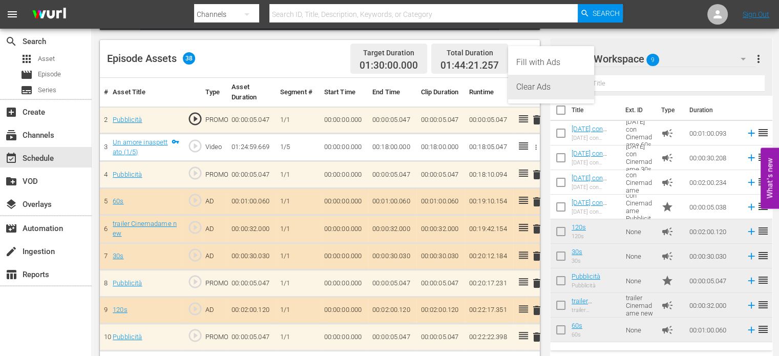
click at [542, 83] on div "Clear Ads" at bounding box center [551, 87] width 70 height 25
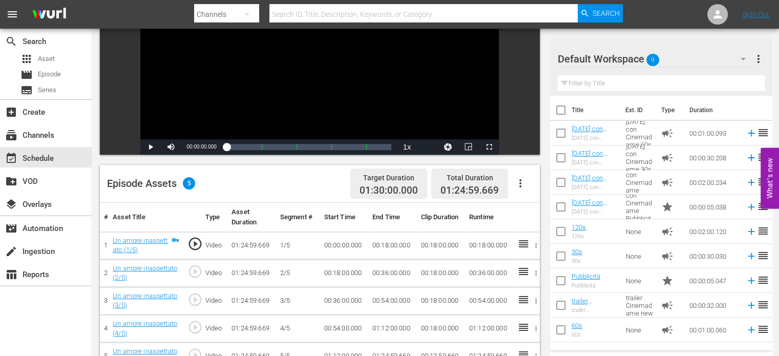
scroll to position [133, 0]
click at [489, 147] on span "Video Player" at bounding box center [489, 147] width 0 height 0
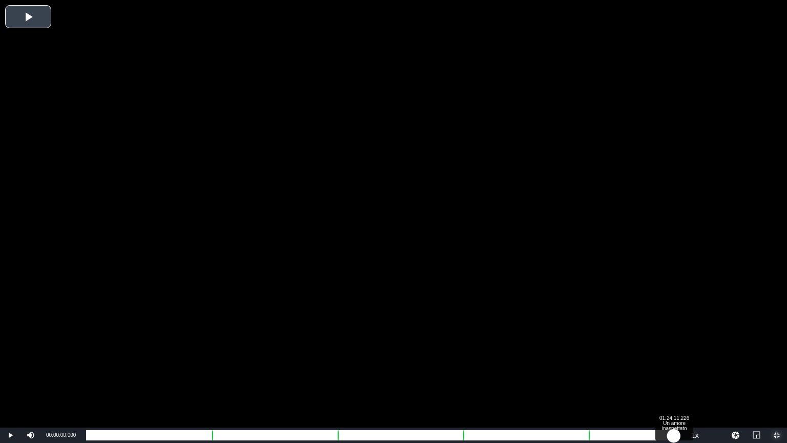
click at [673, 355] on div "Loaded : 0.11% 01:24:11.226 Un amore inaspettato (4/5) 00:00:00.000" at bounding box center [382, 435] width 593 height 10
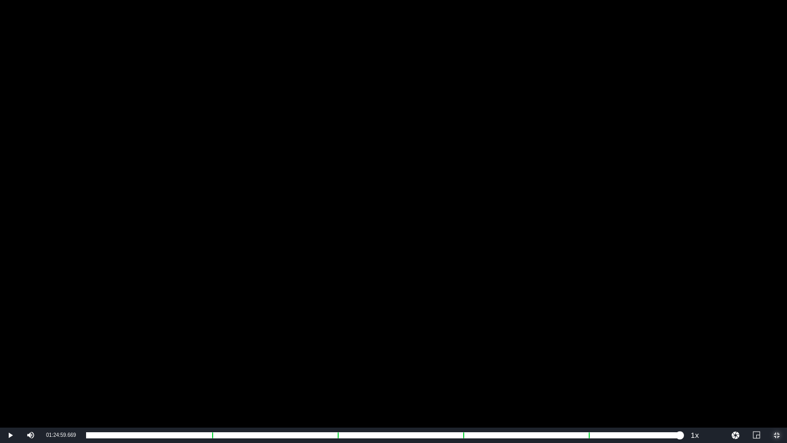
click at [776, 355] on span "Video Player" at bounding box center [776, 435] width 0 height 0
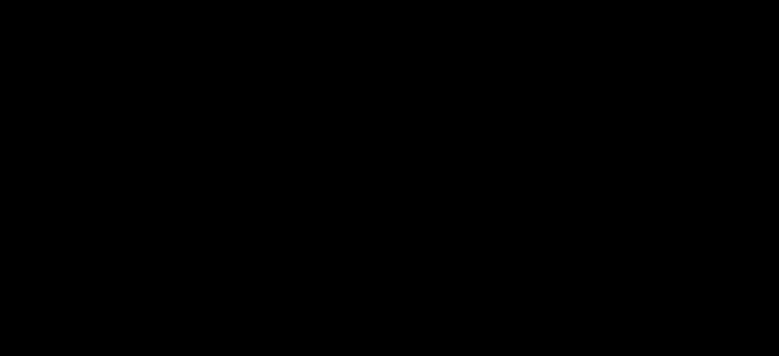
scroll to position [168, 0]
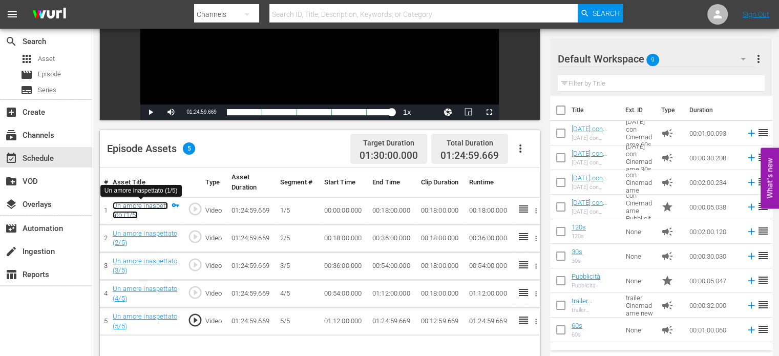
click at [113, 206] on link "Un amore inaspettato (1/5)" at bounding box center [140, 210] width 55 height 17
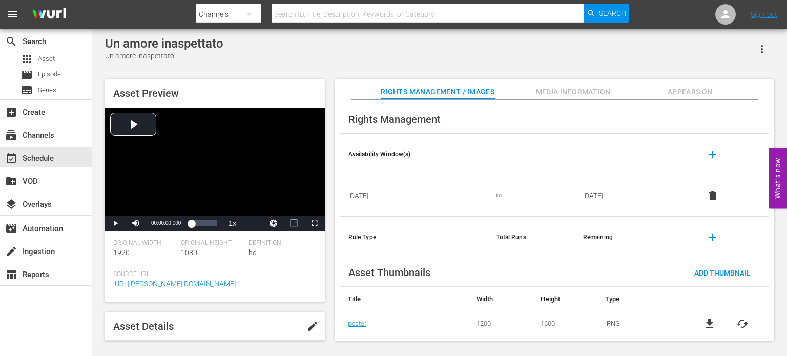
click at [774, 38] on div "Un amore inaspettato Un amore inaspettato Asset Preview Video Player is loading…" at bounding box center [439, 185] width 679 height 299
click at [764, 49] on icon "button" at bounding box center [761, 49] width 12 height 12
click at [742, 55] on div "Add To Workspace" at bounding box center [731, 53] width 70 height 25
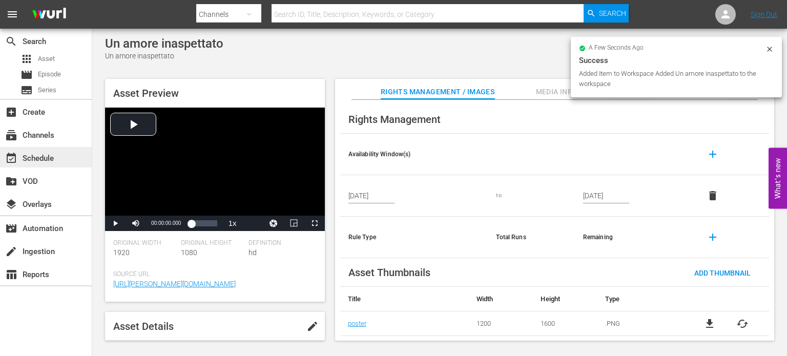
click at [55, 157] on div "event_available Schedule" at bounding box center [28, 156] width 57 height 9
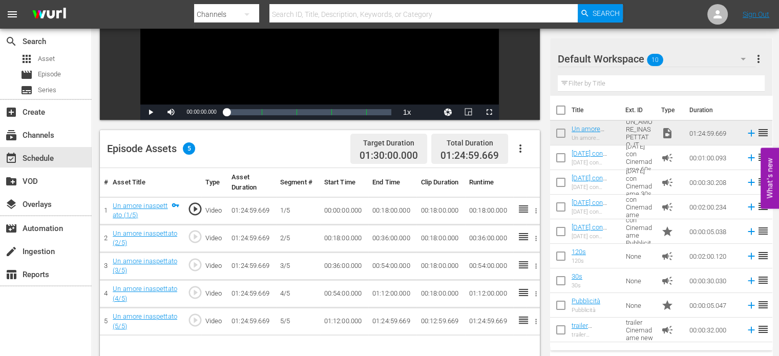
scroll to position [266, 0]
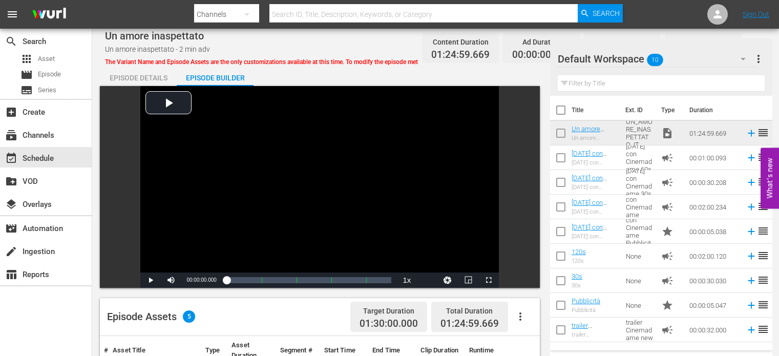
scroll to position [266, 0]
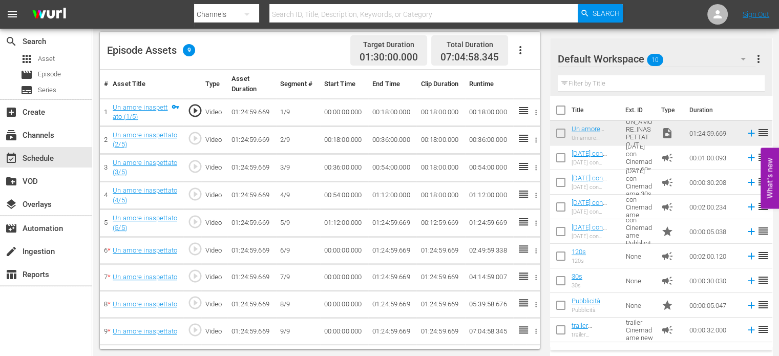
click at [394, 110] on td "00:18:00.000" at bounding box center [392, 112] width 48 height 28
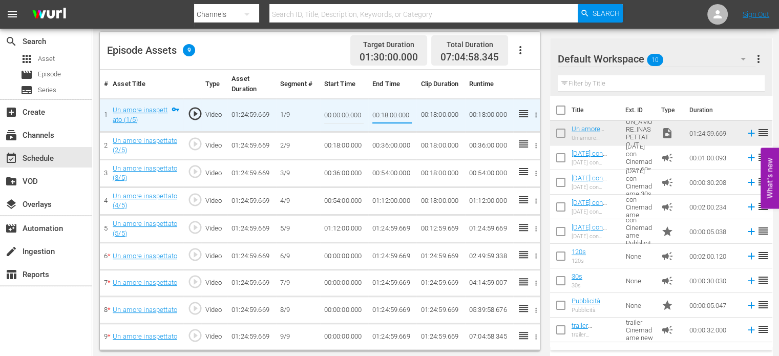
click at [394, 110] on input "00:18:00.000" at bounding box center [391, 115] width 39 height 25
type input "00:09:00"
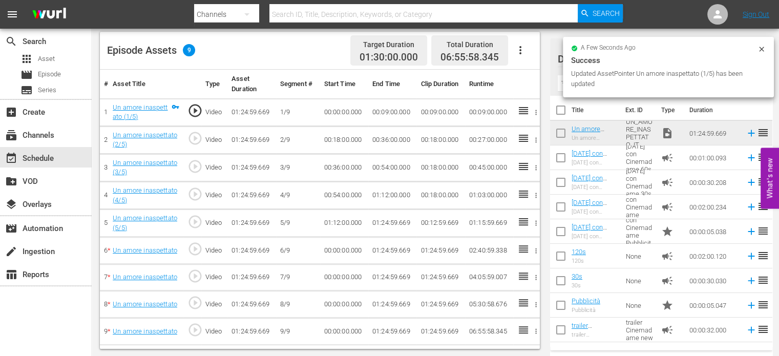
click at [352, 140] on td "00:18:00.000" at bounding box center [344, 140] width 48 height 28
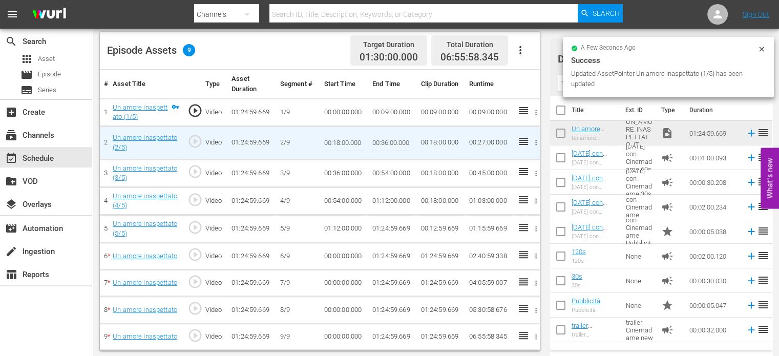
click at [352, 140] on input "00:18:00.000" at bounding box center [343, 143] width 39 height 25
paste input "09:"
type input "00:09:00"
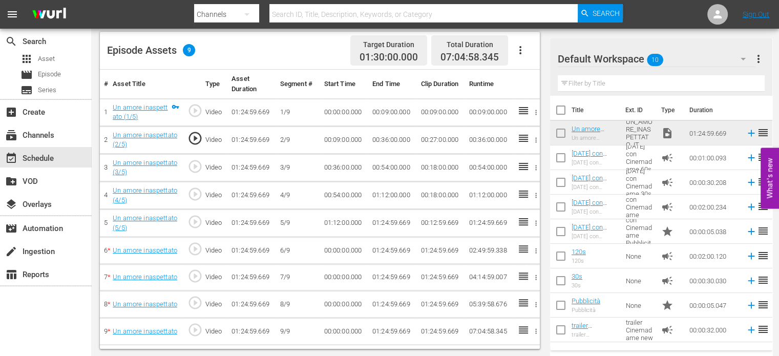
click at [401, 140] on td "00:36:00.000" at bounding box center [392, 140] width 48 height 28
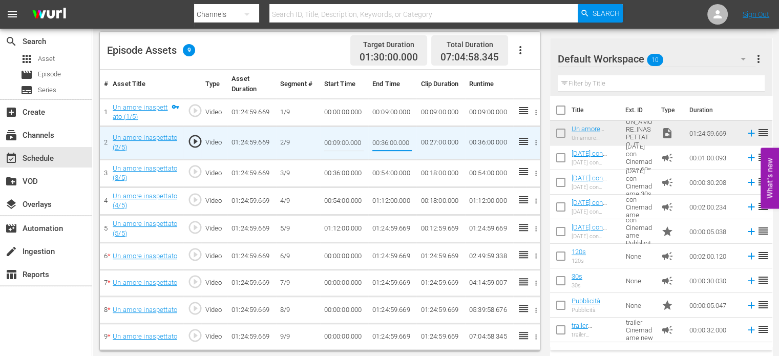
click at [401, 140] on input "00:36:00.000" at bounding box center [391, 143] width 39 height 25
type input "00:18:00"
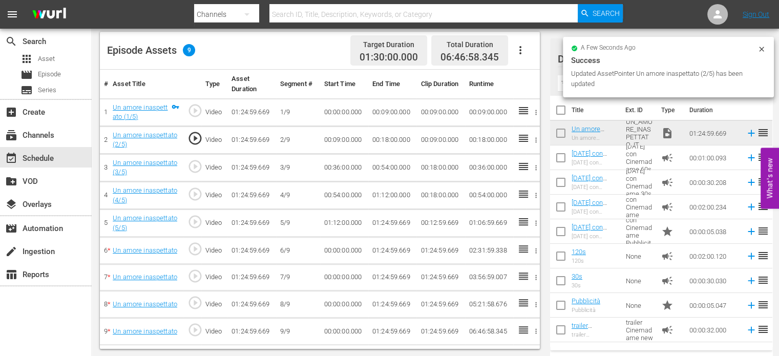
click at [348, 167] on td "00:36:00.000" at bounding box center [344, 168] width 48 height 28
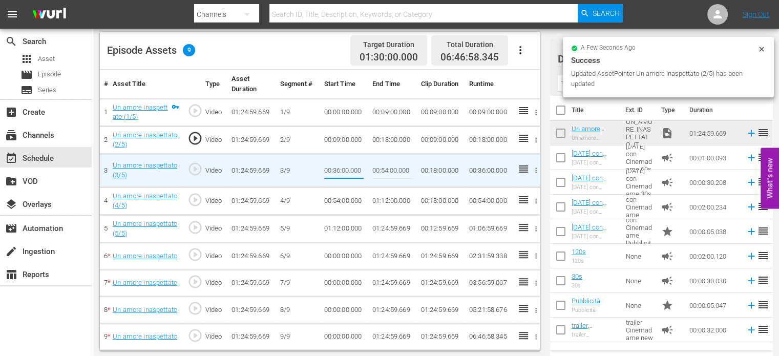
click at [348, 167] on input "00:36:00.000" at bounding box center [343, 170] width 39 height 25
type input "00:18:00"
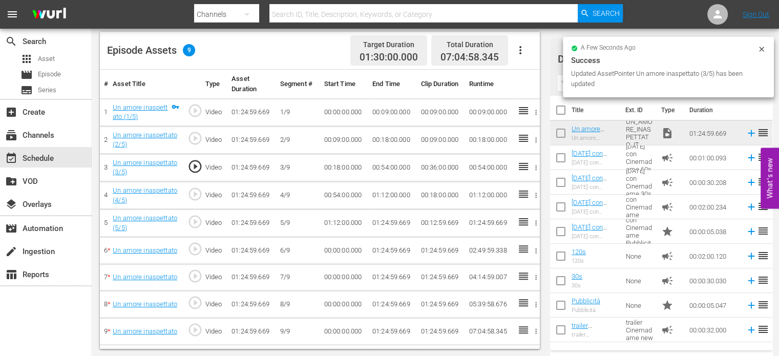
click at [388, 166] on td "00:54:00.000" at bounding box center [392, 168] width 48 height 28
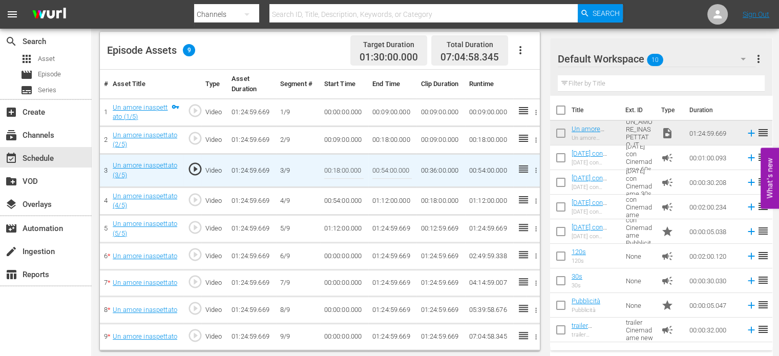
click at [388, 166] on input "00:54:00.000" at bounding box center [391, 170] width 39 height 25
paste input "27:"
type input "00:27:00"
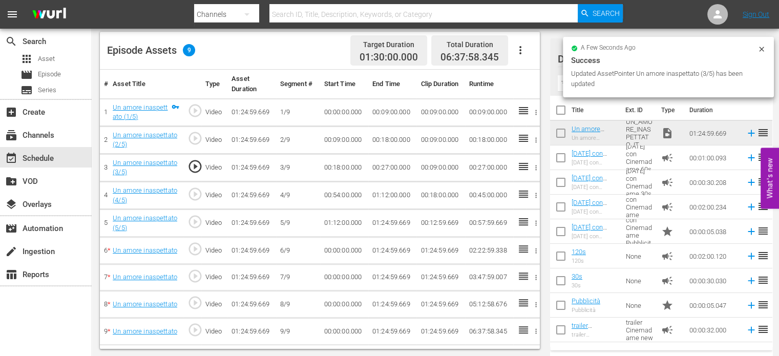
click at [346, 189] on td "00:54:00.000" at bounding box center [344, 196] width 48 height 28
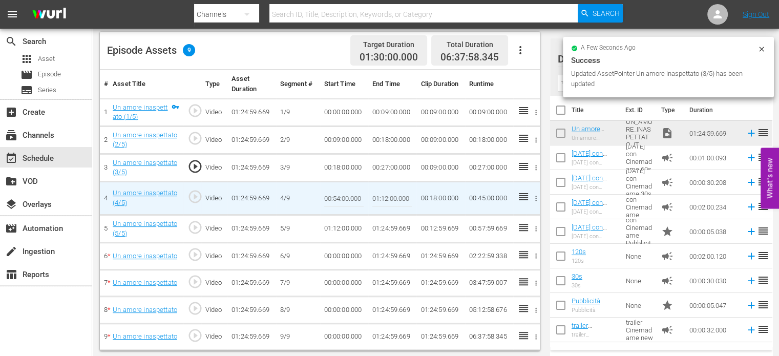
click at [346, 189] on input "00:54:00.000" at bounding box center [343, 198] width 39 height 25
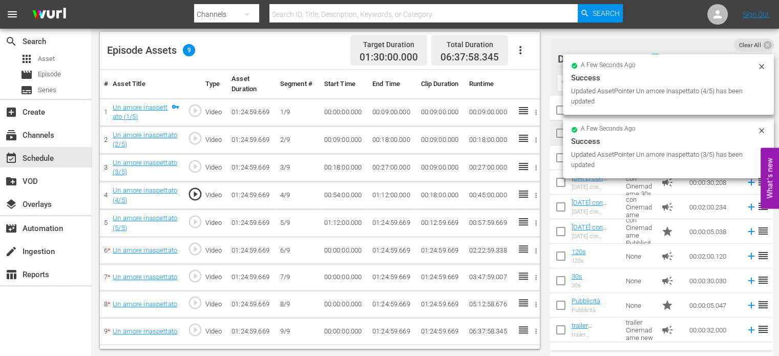
click at [346, 189] on td "00:54:00.000" at bounding box center [344, 196] width 48 height 28
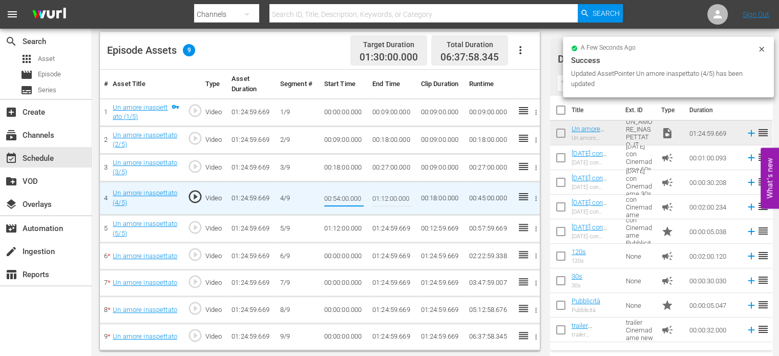
click at [330, 201] on input "00:54:00.000" at bounding box center [343, 198] width 39 height 25
paste input "27:"
type input "00:27:00"
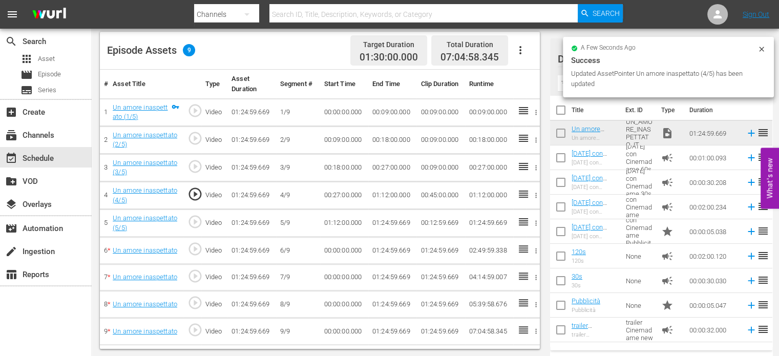
click at [377, 194] on td "01:12:00.000" at bounding box center [392, 196] width 48 height 28
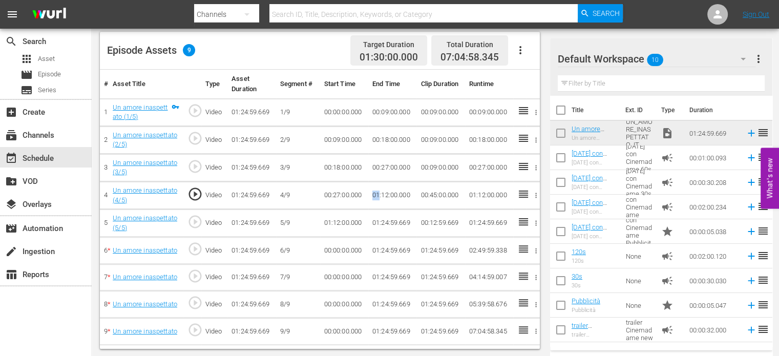
click at [377, 194] on td "01:12:00.000" at bounding box center [392, 196] width 48 height 28
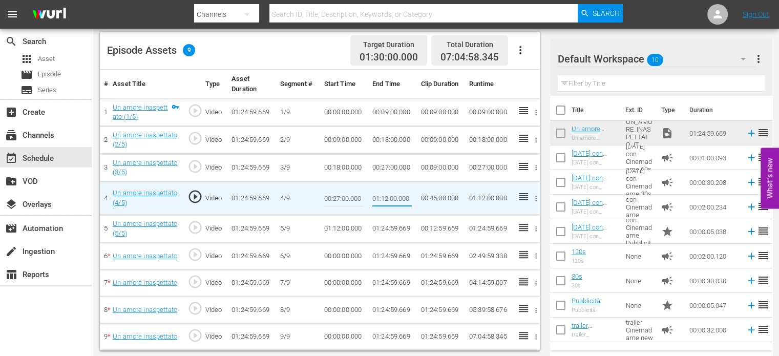
click at [377, 194] on input "01:12:00.000" at bounding box center [391, 198] width 39 height 25
type input "00:36:00"
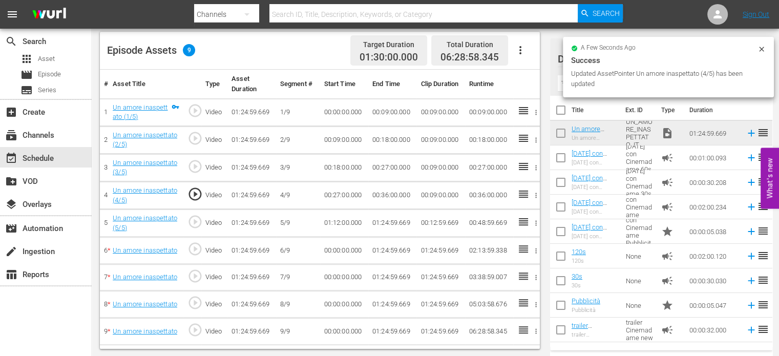
click at [341, 224] on td "01:12:00.000" at bounding box center [344, 223] width 48 height 28
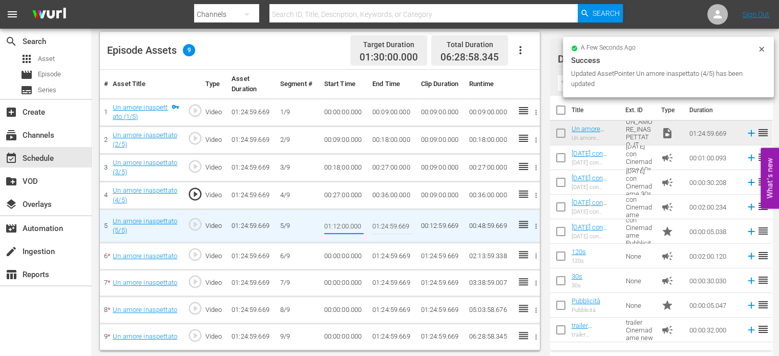
click at [341, 224] on input "01:12:00.000" at bounding box center [343, 226] width 39 height 25
type input "00:36:00"
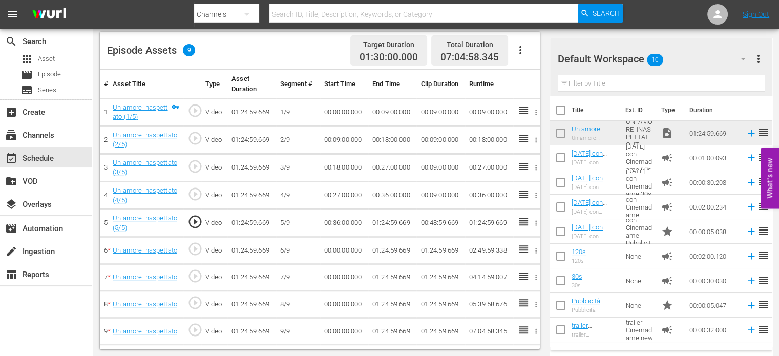
click at [390, 195] on td "00:36:00.000" at bounding box center [392, 196] width 48 height 28
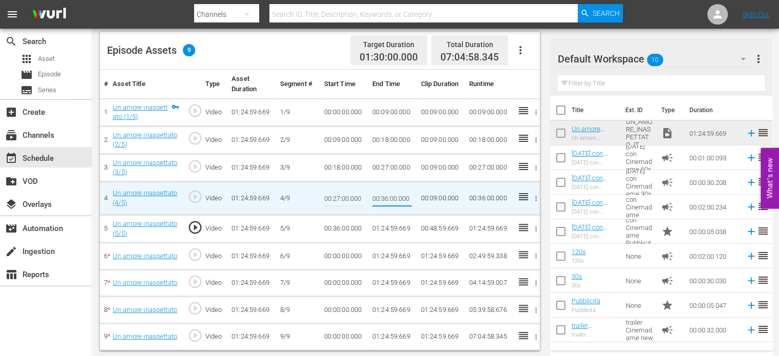
click at [390, 195] on input "00:36:00.000" at bounding box center [391, 198] width 39 height 25
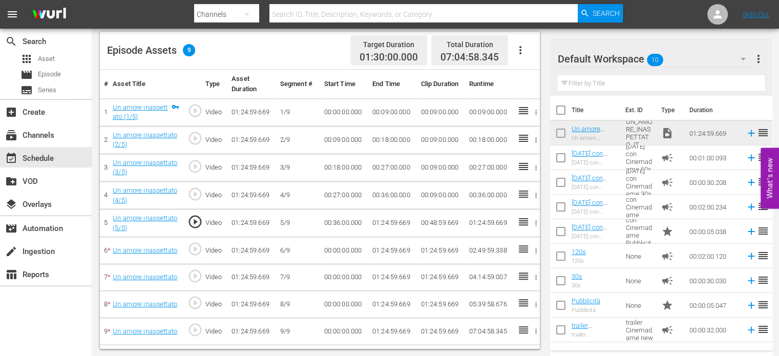
click at [396, 221] on td "01:24:59.669" at bounding box center [392, 223] width 48 height 28
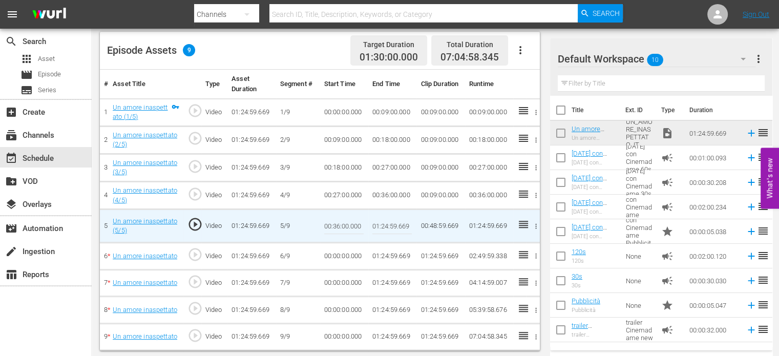
click at [396, 221] on input "01:24:59.669" at bounding box center [391, 226] width 39 height 25
paste input "0:45:00"
type input "00:45:00"
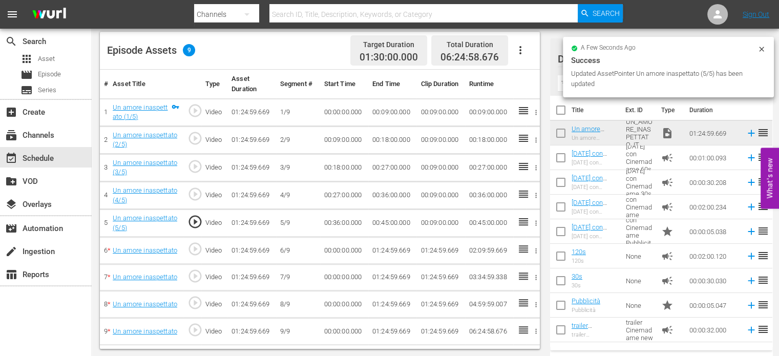
click at [338, 249] on td "00:00:00.000" at bounding box center [344, 250] width 48 height 27
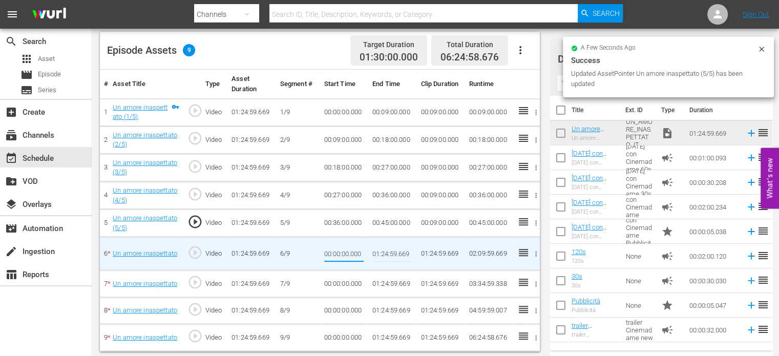
click at [338, 249] on input "00:00:00.000" at bounding box center [343, 253] width 39 height 25
type input "00:45:00"
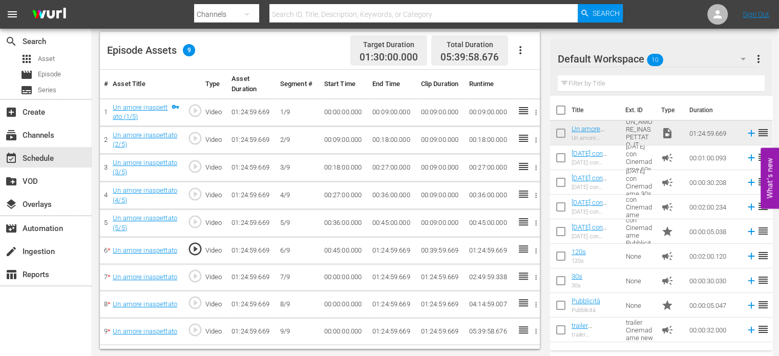
click at [392, 247] on td "01:24:59.669" at bounding box center [392, 250] width 48 height 27
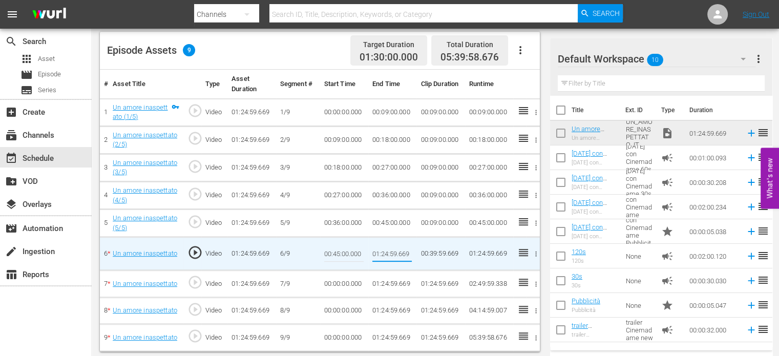
click at [392, 247] on input "01:24:59.669" at bounding box center [391, 253] width 39 height 25
type input "v"
type input "00:54:00"
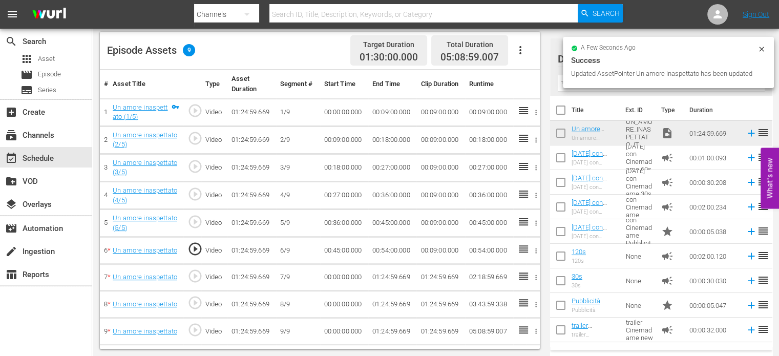
click at [348, 276] on td "00:00:00.000" at bounding box center [344, 277] width 48 height 27
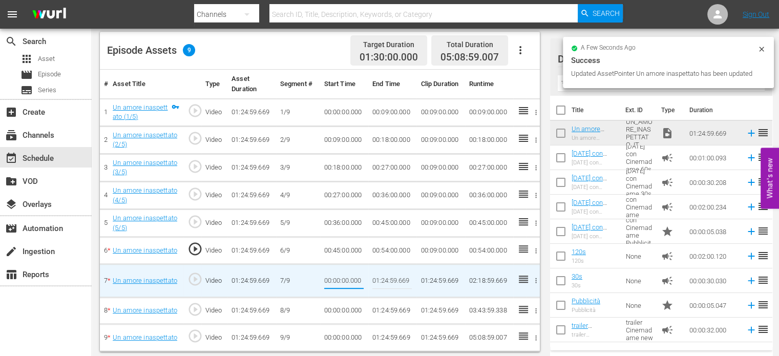
type input "00:54:00"
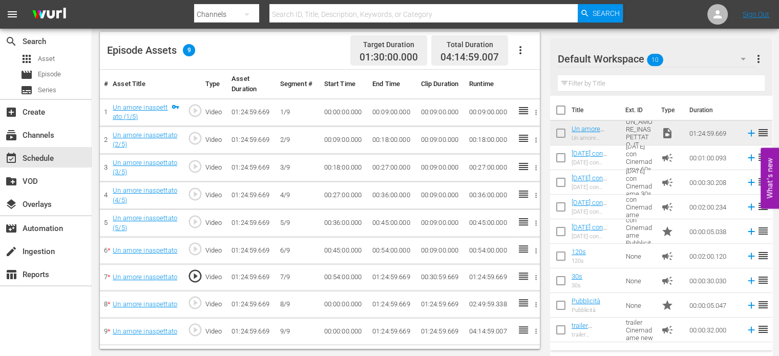
click at [394, 276] on td "01:24:59.669" at bounding box center [392, 277] width 48 height 27
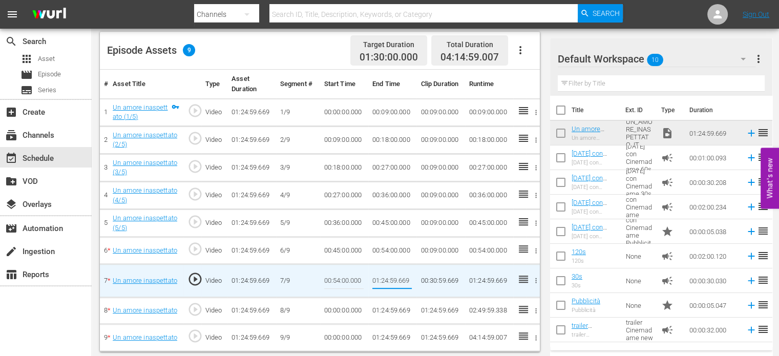
click at [394, 276] on input "01:24:59.669" at bounding box center [391, 280] width 39 height 25
type input "01:03:00"
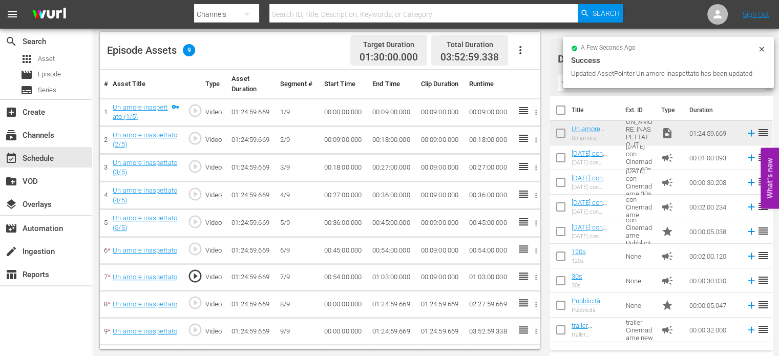
click at [342, 306] on td "00:00:00.000" at bounding box center [344, 304] width 48 height 27
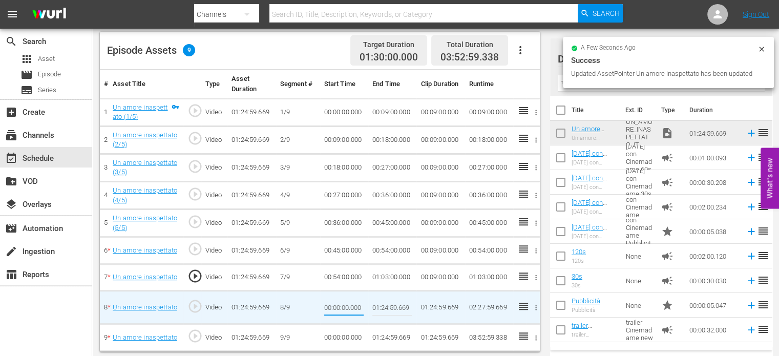
click at [342, 306] on input "00:00:00.000" at bounding box center [343, 307] width 39 height 25
type input "01:03:00"
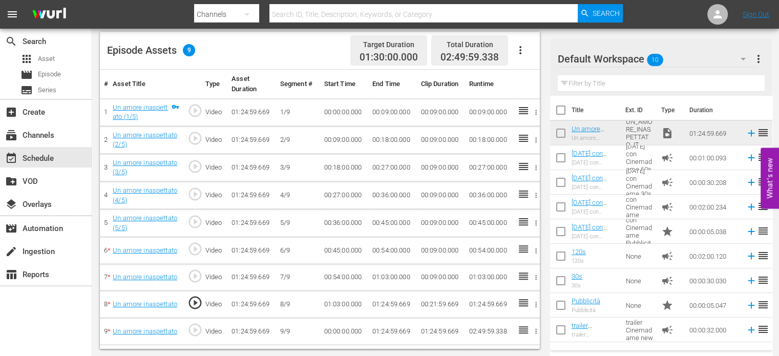
click at [387, 305] on td "01:24:59.669" at bounding box center [392, 304] width 48 height 27
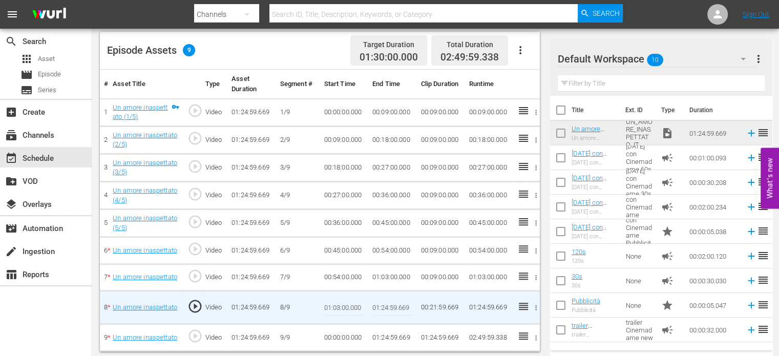
click at [387, 305] on input "01:24:59.669" at bounding box center [391, 307] width 39 height 25
paste input "12:00"
type input "01:12:00"
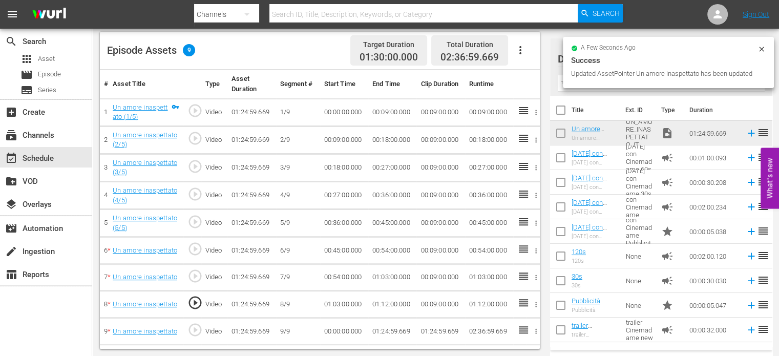
click at [339, 330] on td "00:00:00.000" at bounding box center [344, 331] width 48 height 27
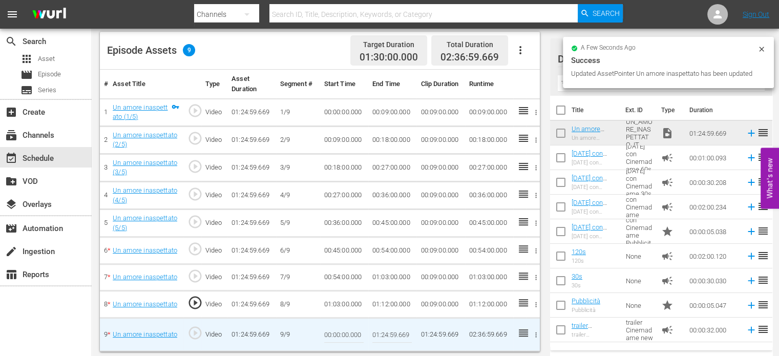
click at [339, 330] on input "00:00:00.000" at bounding box center [343, 334] width 39 height 25
paste input "1:12:"
type input "01:12:00"
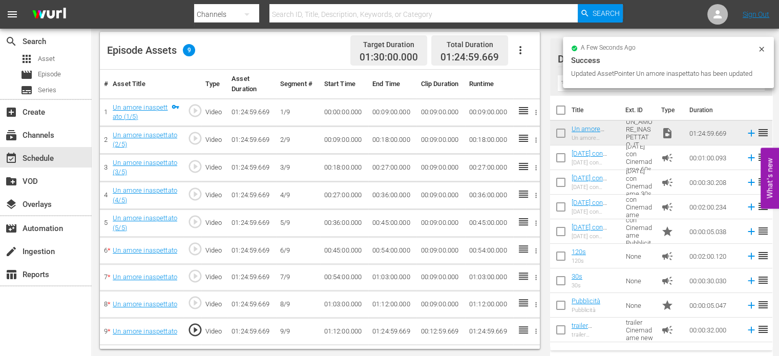
click at [522, 49] on icon "button" at bounding box center [520, 50] width 12 height 12
click at [545, 65] on div "Fill with Ads" at bounding box center [551, 54] width 70 height 25
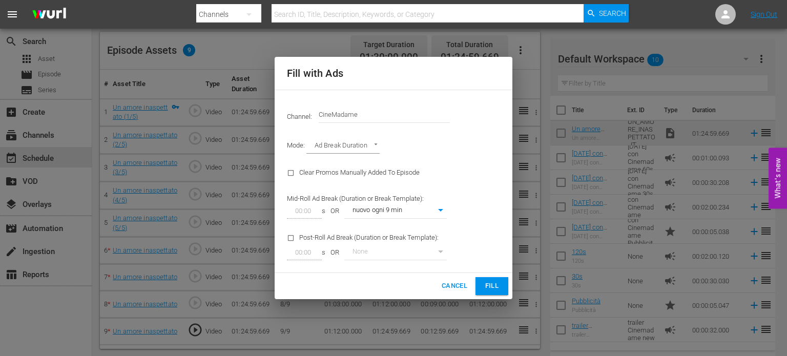
click at [496, 282] on span "Fill" at bounding box center [491, 286] width 16 height 12
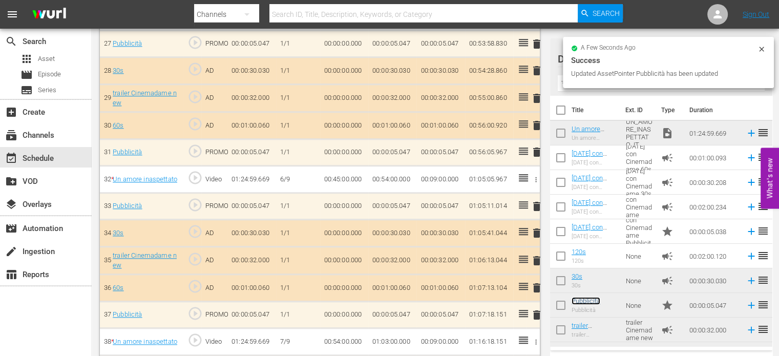
scroll to position [1350, 0]
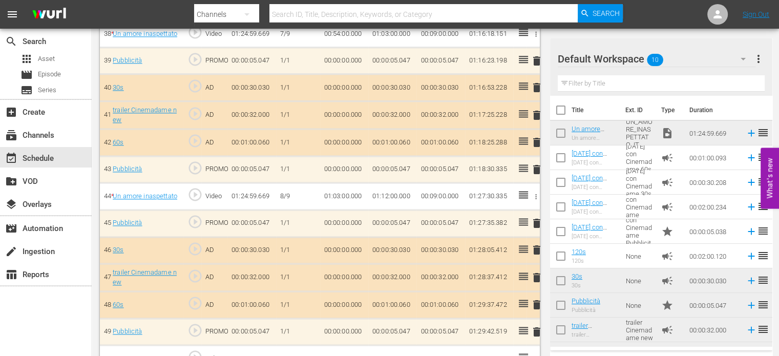
click at [636, 319] on td "trailer Cinemadame new" at bounding box center [639, 330] width 35 height 25
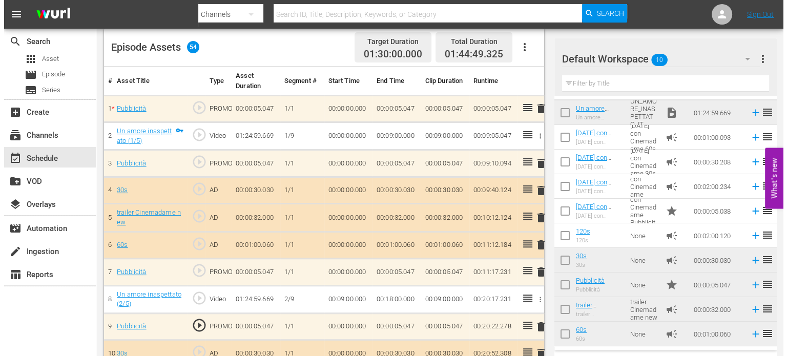
scroll to position [0, 0]
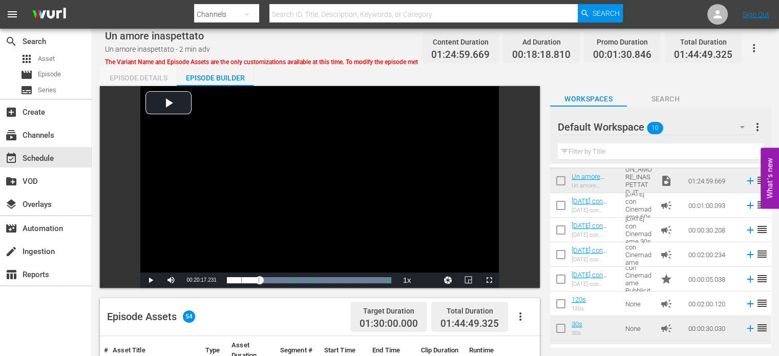
click at [137, 76] on div "Episode Details" at bounding box center [138, 78] width 77 height 25
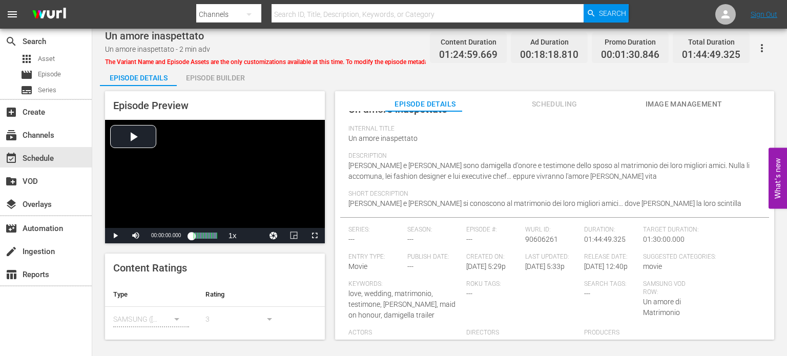
scroll to position [19, 0]
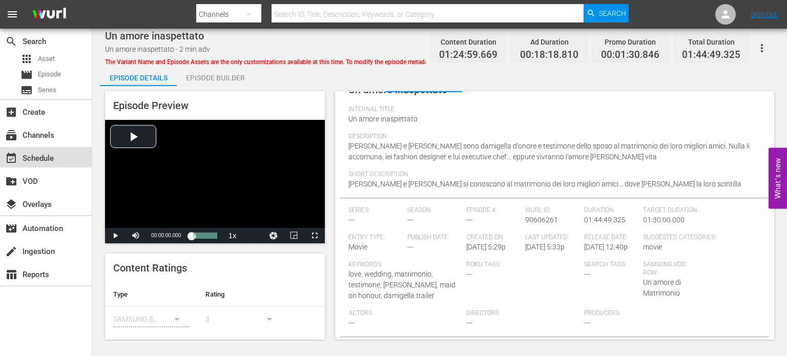
click at [39, 154] on div "event_available Schedule" at bounding box center [28, 156] width 57 height 9
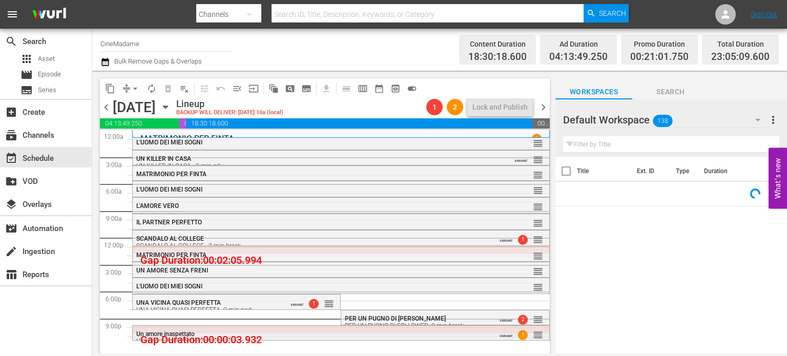
click at [193, 331] on span "Un amore inaspettato" at bounding box center [165, 333] width 58 height 7
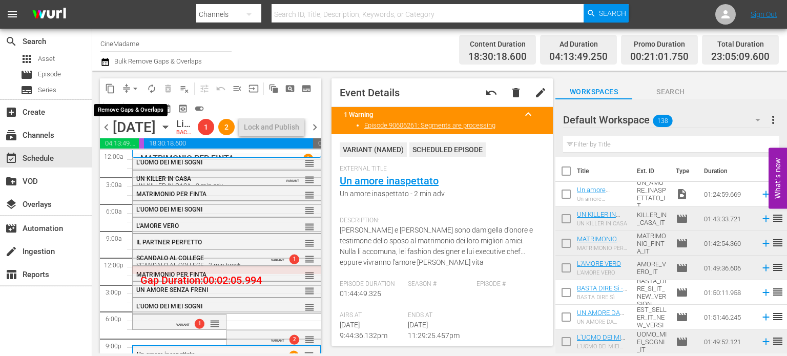
click at [132, 83] on span "arrow_drop_down" at bounding box center [135, 88] width 10 height 10
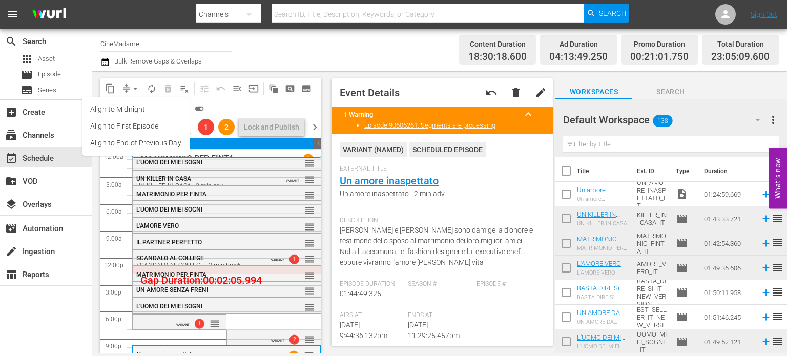
click at [168, 143] on li "Align to End of Previous Day" at bounding box center [136, 143] width 108 height 17
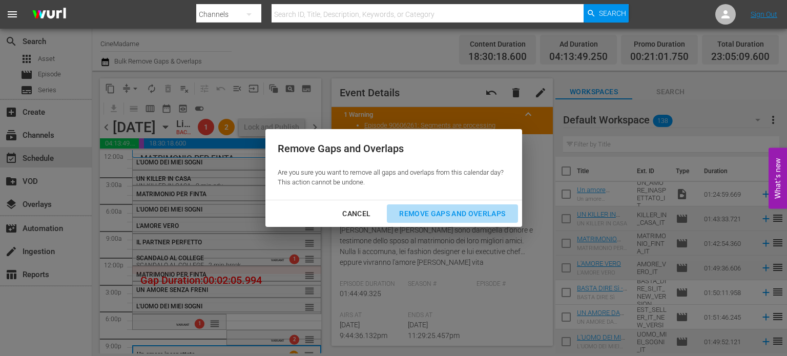
click at [451, 215] on div "Remove Gaps and Overlaps" at bounding box center [452, 213] width 122 height 13
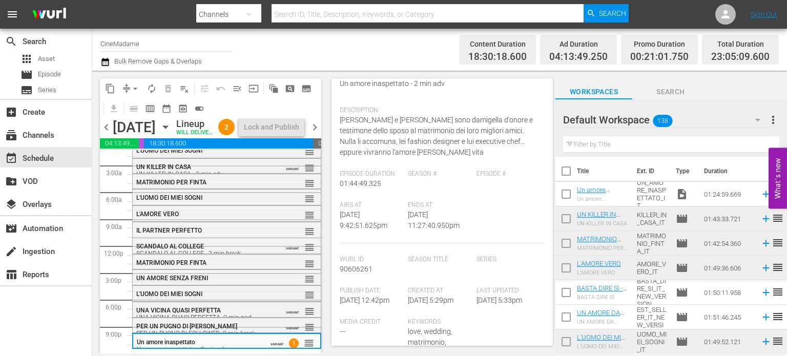
scroll to position [111, 0]
click at [183, 239] on div "SCANDALO AL COLLEGE SCANDALO AL COLLEGE - 2 min break VARIANT reorder" at bounding box center [227, 249] width 188 height 23
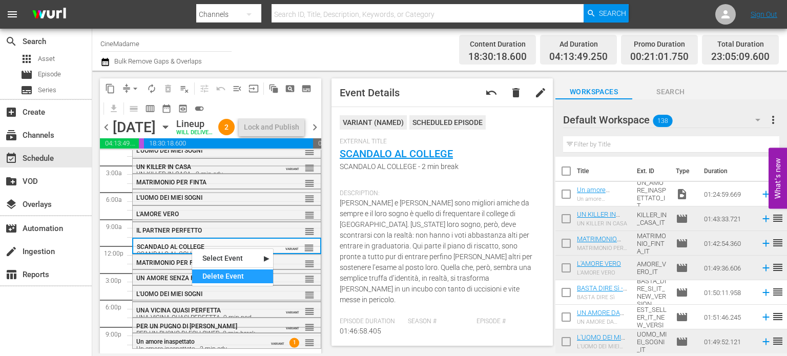
click at [208, 270] on div "Delete Event" at bounding box center [232, 276] width 81 height 14
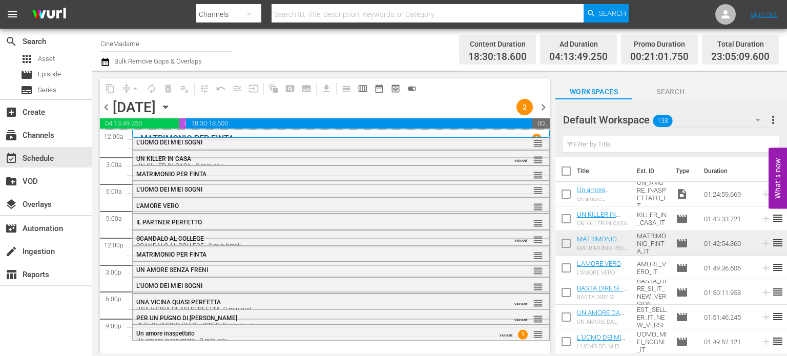
scroll to position [0, 0]
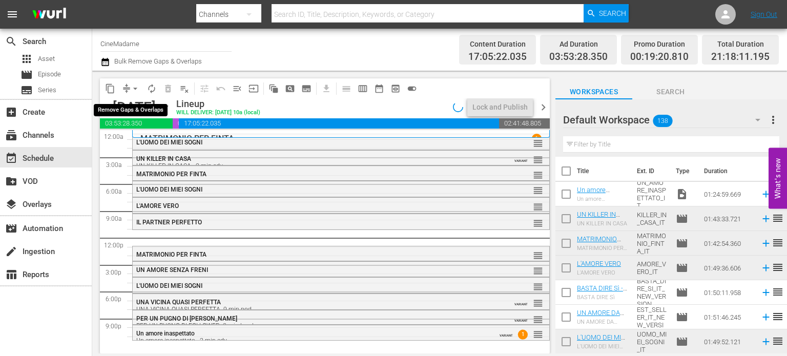
click at [135, 86] on span "arrow_drop_down" at bounding box center [135, 88] width 10 height 10
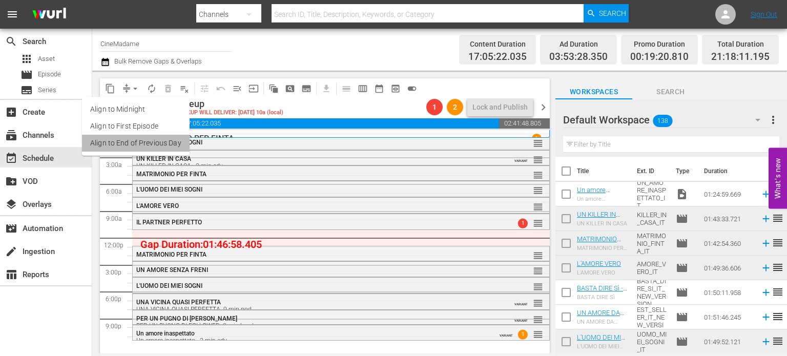
click at [153, 142] on li "Align to End of Previous Day" at bounding box center [136, 143] width 108 height 17
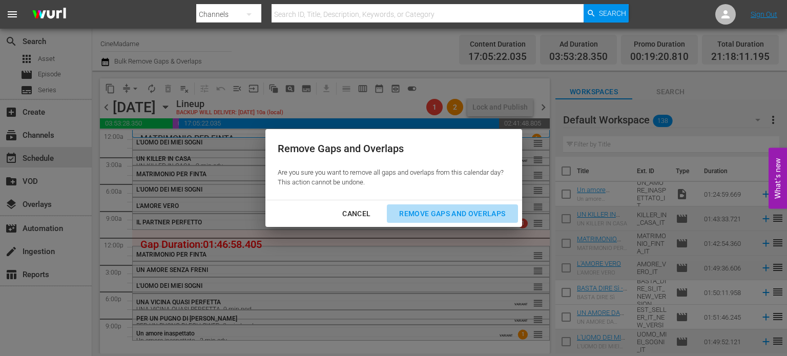
click at [437, 217] on div "Remove Gaps and Overlaps" at bounding box center [452, 213] width 122 height 13
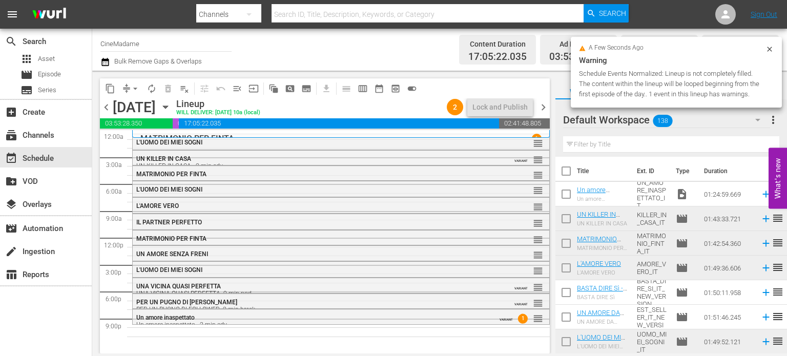
click at [335, 311] on div "Un amore inaspettato Un amore inaspettato - 2 min adv VARIANT 1 reorder" at bounding box center [341, 320] width 416 height 23
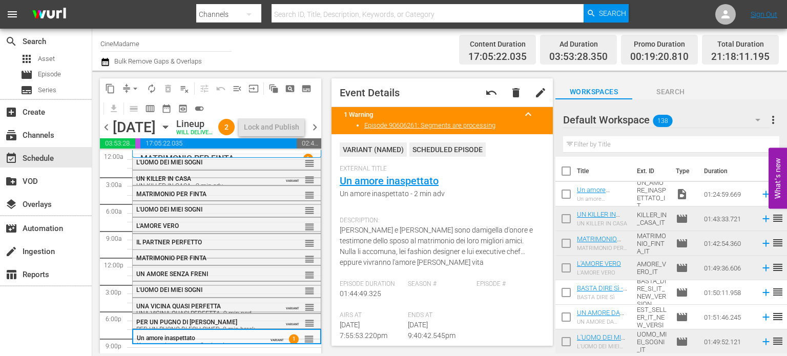
click at [646, 153] on div "Filter by Title" at bounding box center [671, 144] width 216 height 25
click at [661, 140] on input "text" at bounding box center [671, 144] width 216 height 16
type input "j"
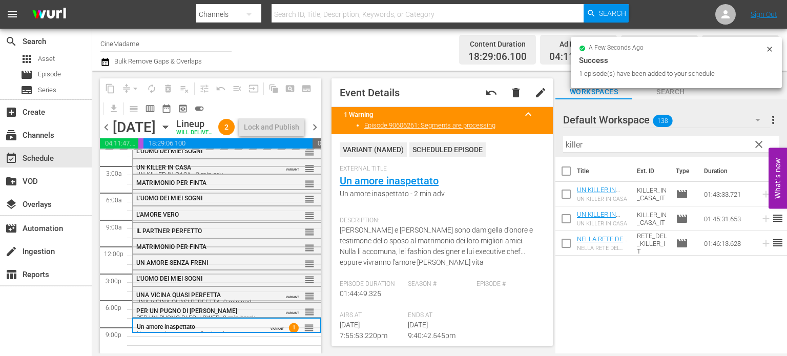
scroll to position [29, 0]
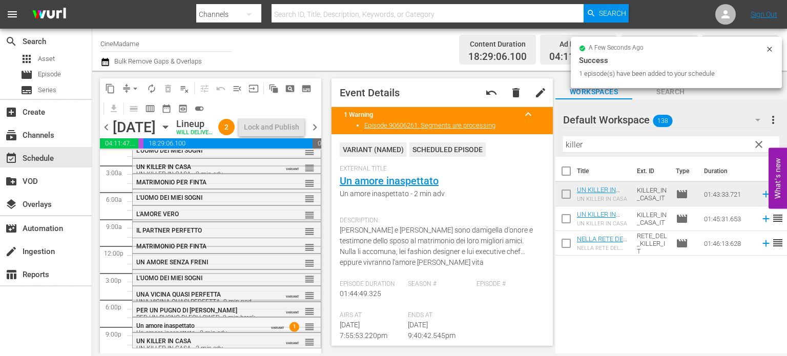
drag, startPoint x: 633, startPoint y: 203, endPoint x: 240, endPoint y: 331, distance: 413.3
click at [240, 331] on div "Un amore inaspettato Un amore inaspettato - 2 min adv VARIANT 1 reorder" at bounding box center [226, 325] width 189 height 16
click at [611, 138] on input "killer" at bounding box center [671, 144] width 216 height 16
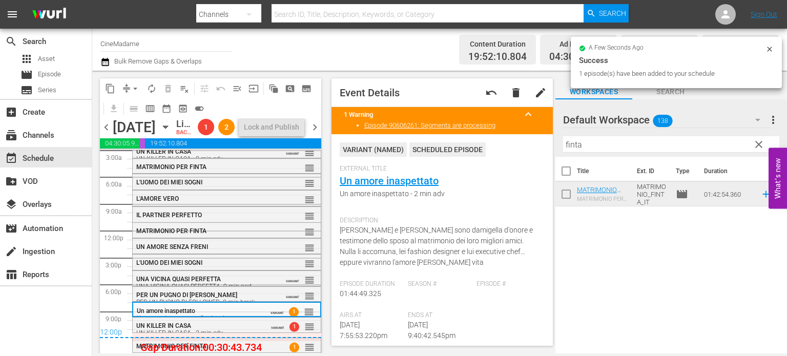
scroll to position [43, 0]
click at [139, 81] on button "arrow_drop_down" at bounding box center [135, 88] width 16 height 16
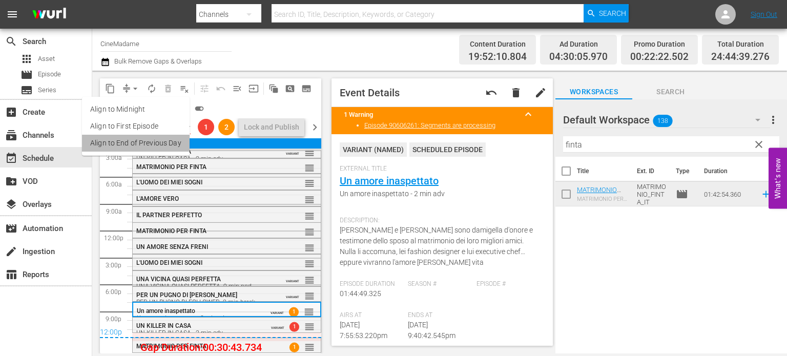
click at [150, 144] on li "Align to End of Previous Day" at bounding box center [136, 143] width 108 height 17
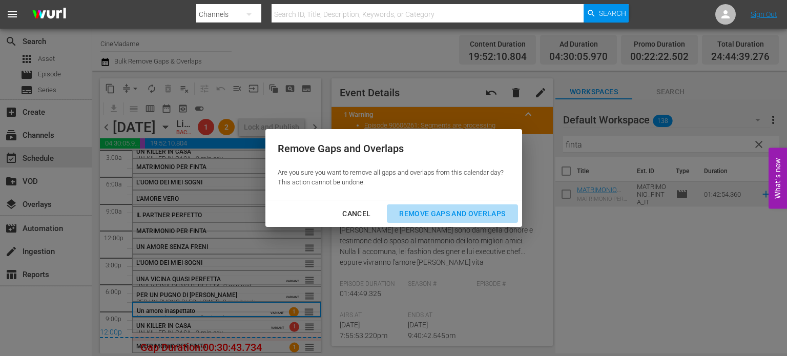
click at [477, 205] on button "Remove Gaps and Overlaps" at bounding box center [452, 213] width 131 height 19
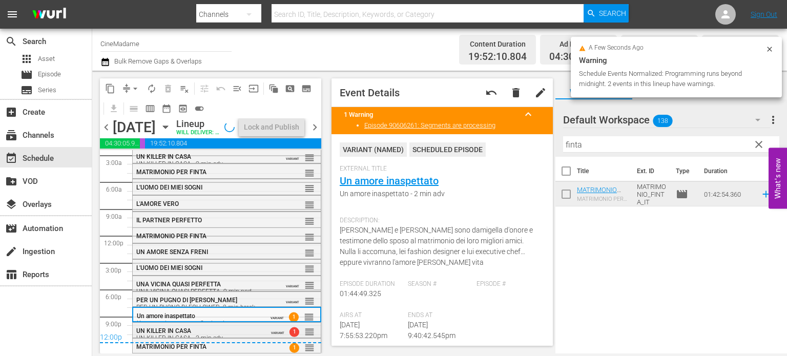
scroll to position [38, 0]
click at [219, 327] on div "UN KILLER IN CASA UN KILLER IN CASA - 2 min adv" at bounding box center [199, 333] width 127 height 15
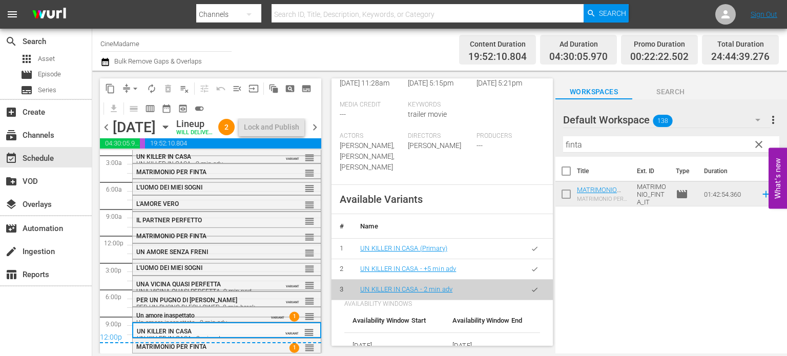
scroll to position [305, 0]
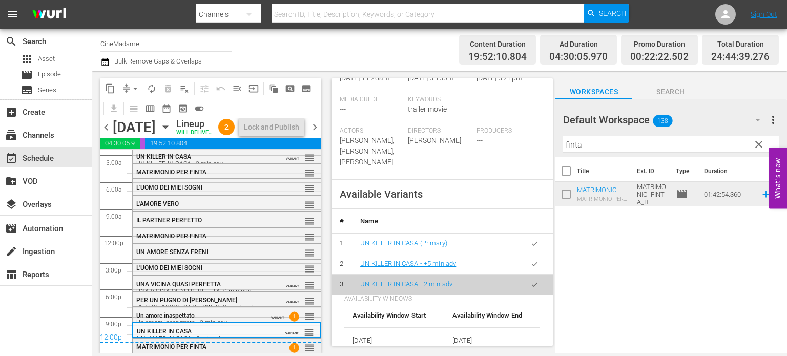
click at [251, 345] on div "MATRIMONIO PER FINTA" at bounding box center [202, 346] width 133 height 7
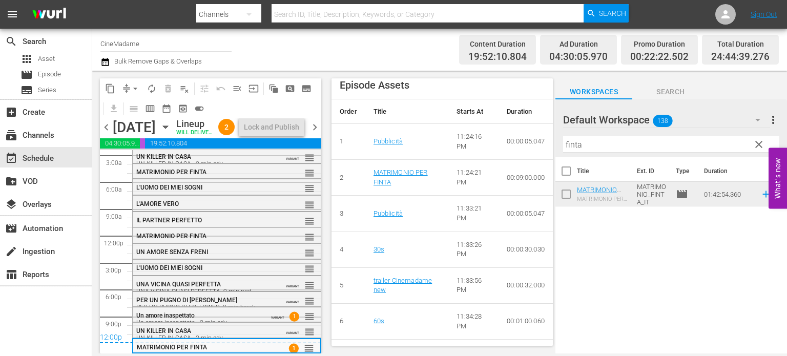
scroll to position [555, 0]
click at [316, 134] on span "chevron_right" at bounding box center [314, 127] width 13 height 13
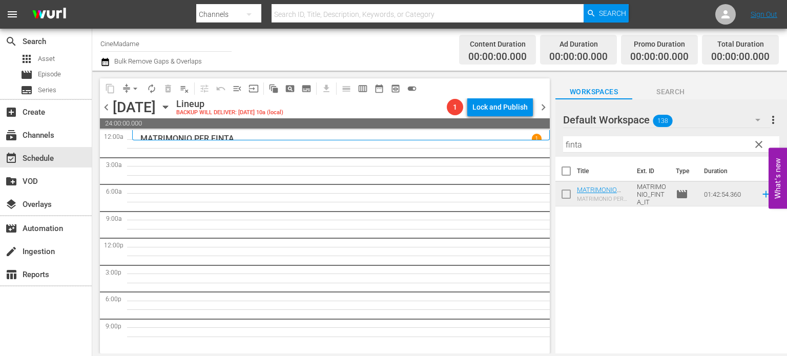
click at [596, 139] on input "finta" at bounding box center [671, 144] width 216 height 16
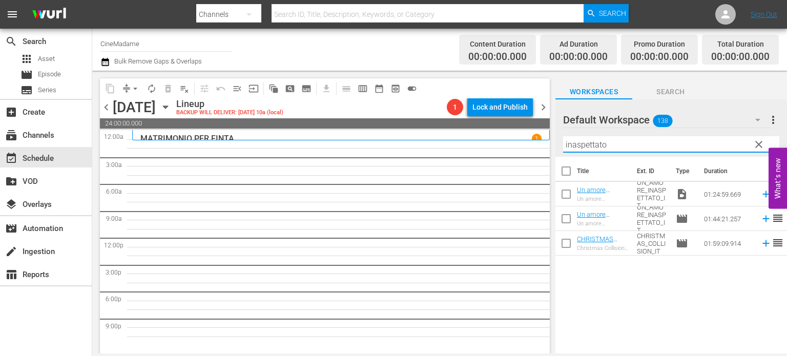
type input "inaspettato"
click at [566, 192] on input "checkbox" at bounding box center [566, 196] width 22 height 22
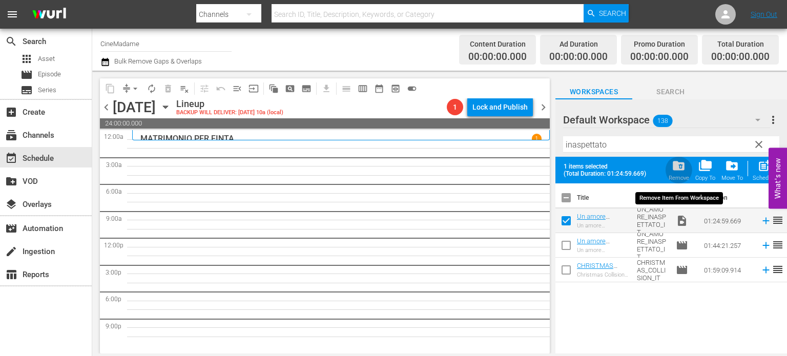
click at [674, 167] on span "folder_delete" at bounding box center [678, 166] width 14 height 14
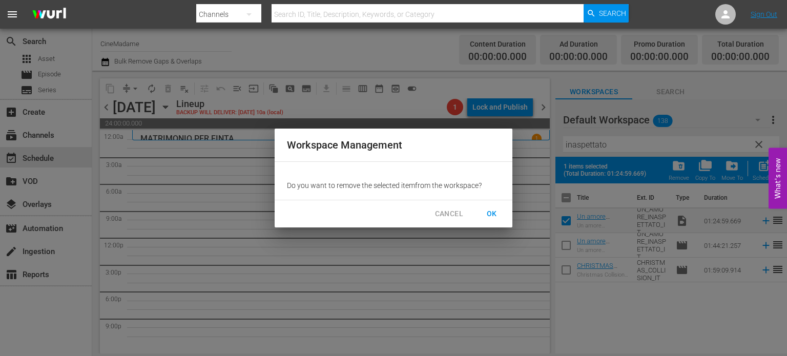
click at [495, 211] on span "OK" at bounding box center [491, 213] width 16 height 13
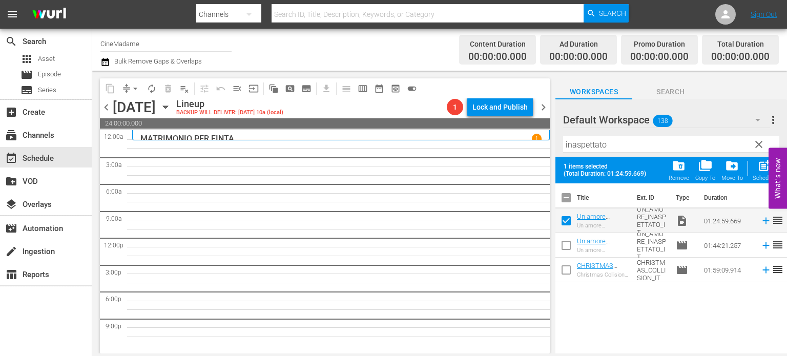
checkbox input "false"
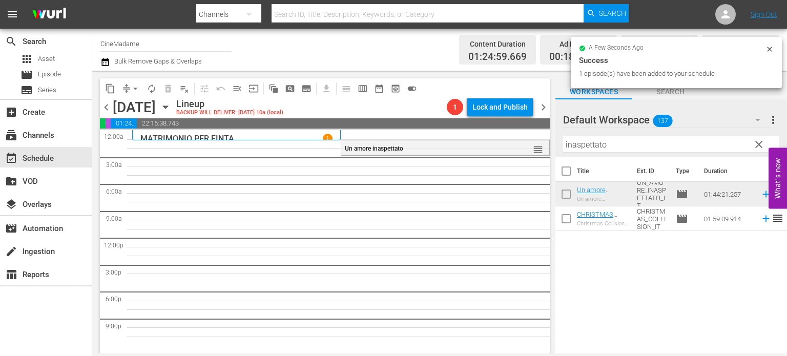
click at [586, 143] on input "inaspettato" at bounding box center [671, 144] width 216 height 16
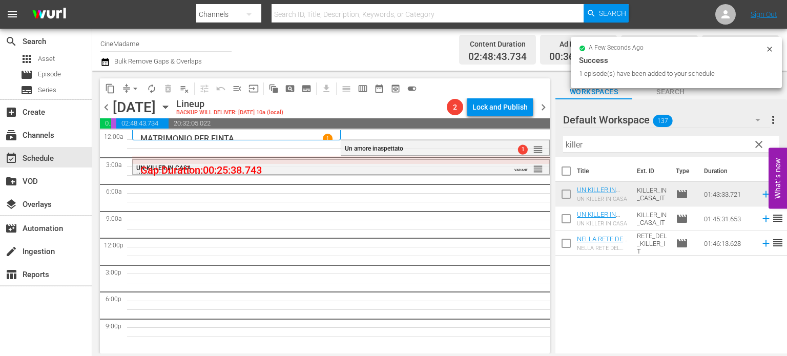
click at [579, 141] on input "killer" at bounding box center [671, 144] width 216 height 16
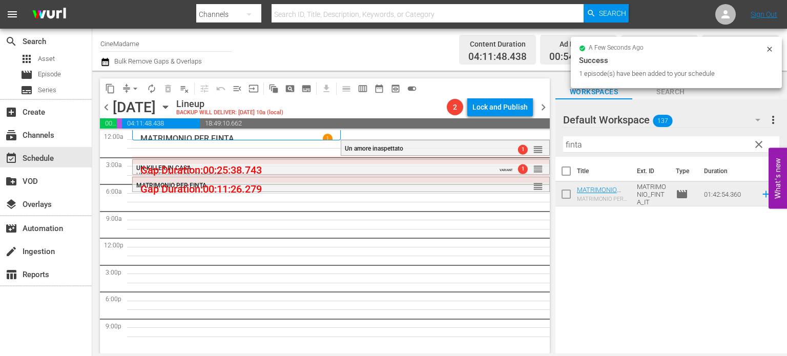
click at [595, 148] on input "finta" at bounding box center [671, 144] width 216 height 16
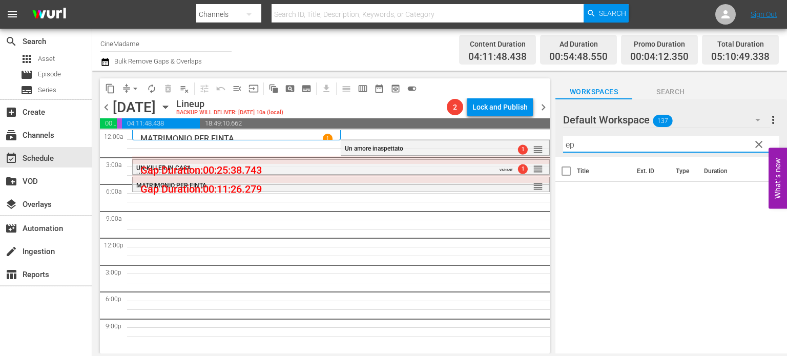
type input "e"
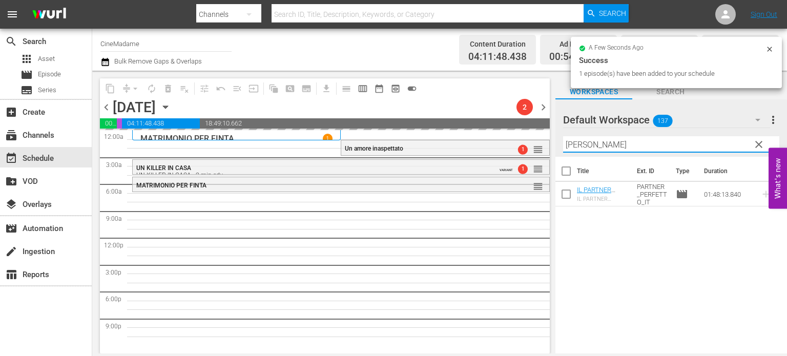
click at [620, 145] on input "[PERSON_NAME]" at bounding box center [671, 144] width 216 height 16
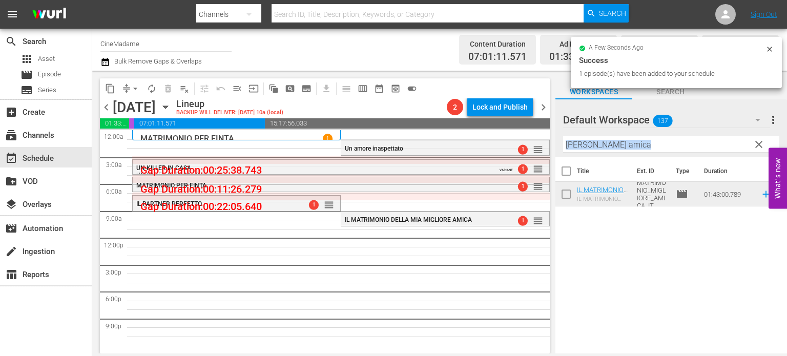
drag, startPoint x: 636, startPoint y: 153, endPoint x: 557, endPoint y: 147, distance: 78.6
click at [557, 147] on div "Default Workspace 137 Default more_vert clear Filter by Title [PERSON_NAME] ami…" at bounding box center [670, 127] width 231 height 57
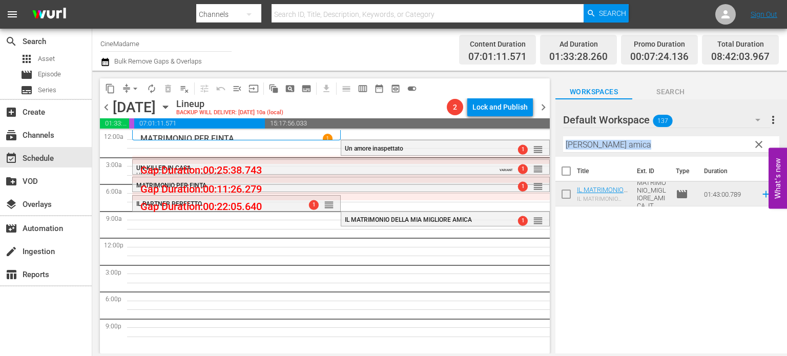
click at [659, 135] on div "Filter by Title [PERSON_NAME] amica" at bounding box center [671, 144] width 216 height 25
click at [641, 142] on input "[PERSON_NAME] amica" at bounding box center [671, 144] width 216 height 16
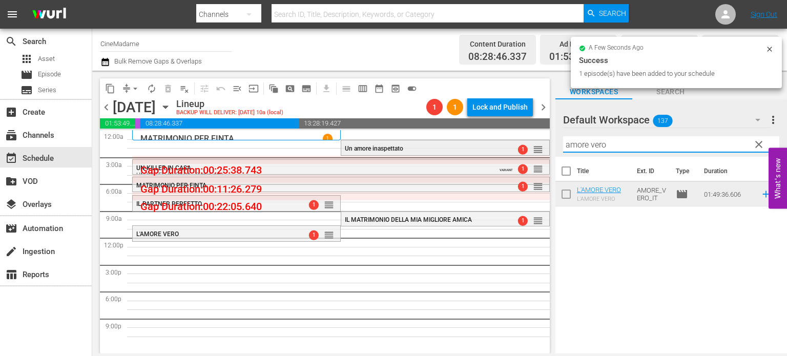
drag, startPoint x: 609, startPoint y: 146, endPoint x: 430, endPoint y: 153, distance: 179.4
click at [430, 153] on div "content_copy compress arrow_drop_down autorenew_outlined delete_forever_outline…" at bounding box center [439, 212] width 694 height 283
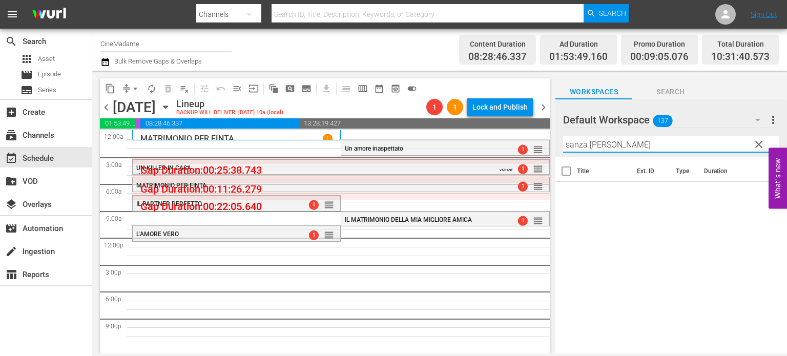
click at [572, 146] on input "sanza [PERSON_NAME]" at bounding box center [671, 144] width 216 height 16
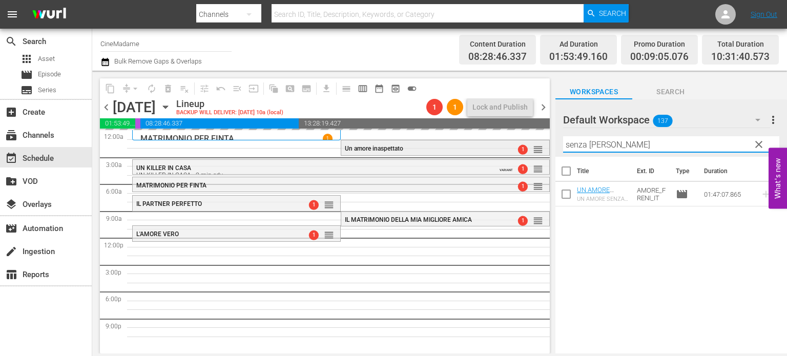
drag, startPoint x: 612, startPoint y: 147, endPoint x: 465, endPoint y: 145, distance: 147.0
click at [465, 145] on div "content_copy compress arrow_drop_down autorenew_outlined delete_forever_outline…" at bounding box center [439, 212] width 694 height 283
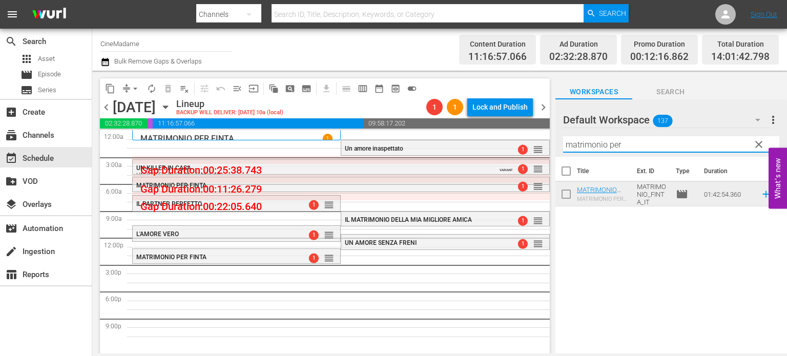
click at [635, 143] on input "matrimonio per" at bounding box center [671, 144] width 216 height 16
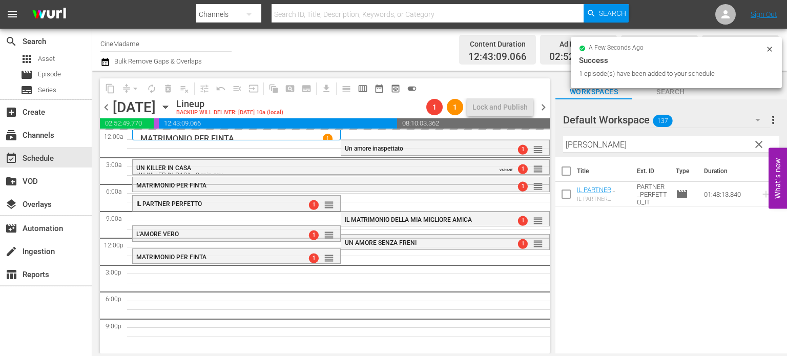
click at [607, 148] on input "[PERSON_NAME]" at bounding box center [671, 144] width 216 height 16
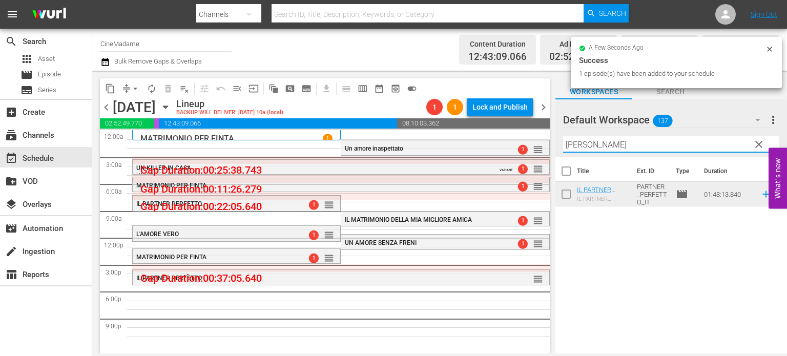
click at [607, 148] on input "[PERSON_NAME]" at bounding box center [671, 144] width 216 height 16
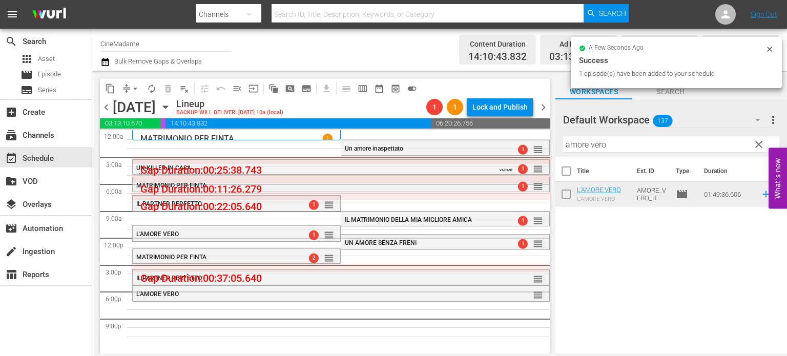
click at [615, 152] on hr at bounding box center [671, 152] width 216 height 1
click at [623, 147] on input "amore vero" at bounding box center [671, 144] width 216 height 16
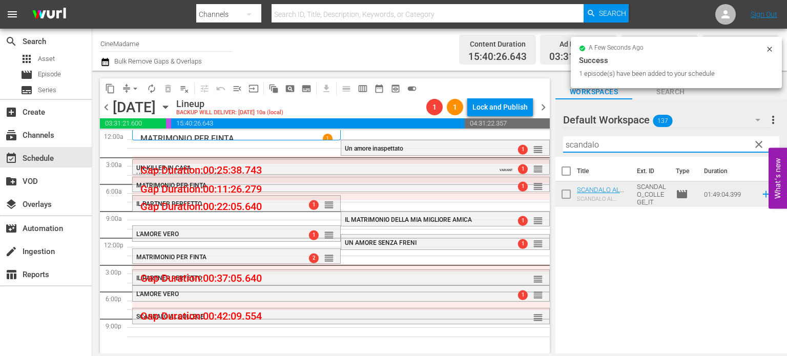
click at [601, 145] on input "scandalo" at bounding box center [671, 144] width 216 height 16
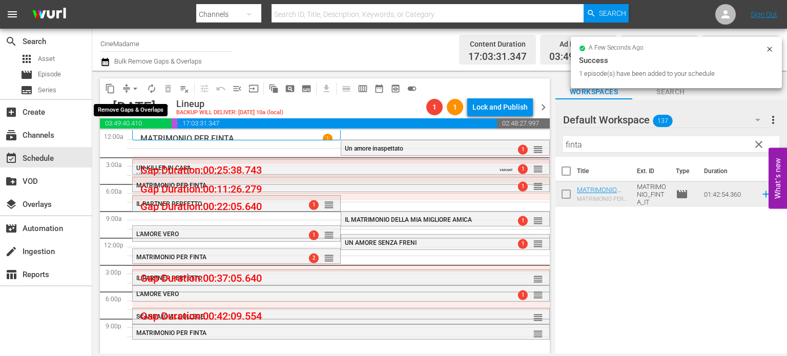
click at [135, 86] on span "arrow_drop_down" at bounding box center [135, 88] width 10 height 10
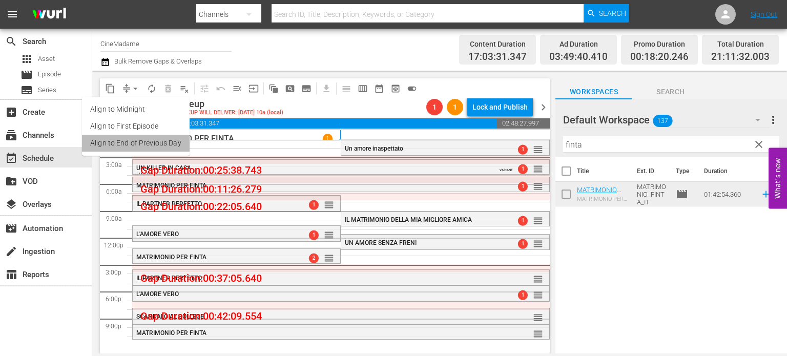
click at [159, 136] on li "Align to End of Previous Day" at bounding box center [136, 143] width 108 height 17
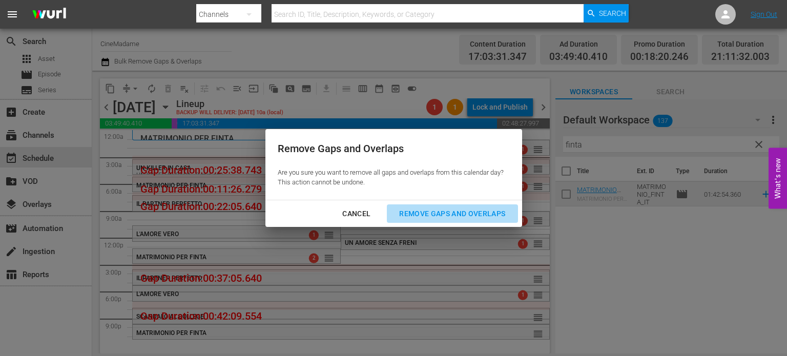
click at [447, 210] on div "Remove Gaps and Overlaps" at bounding box center [452, 213] width 122 height 13
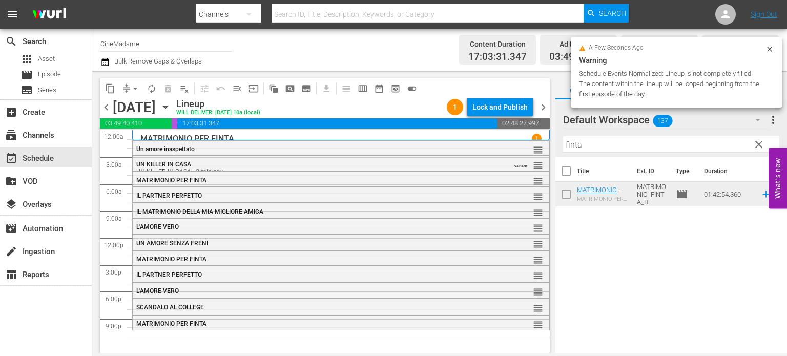
click at [215, 153] on div "Un amore inaspettato reorder" at bounding box center [341, 149] width 416 height 17
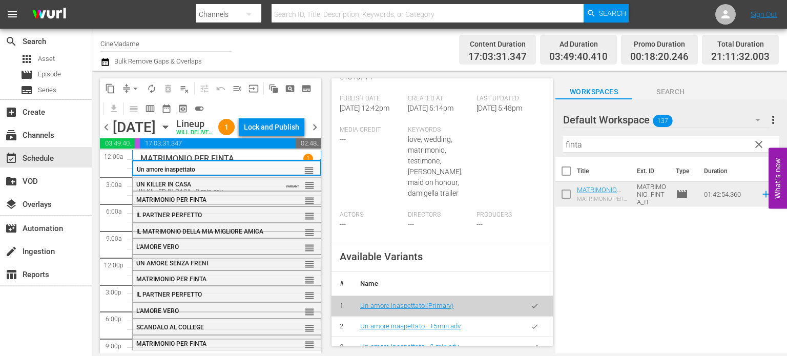
scroll to position [365, 0]
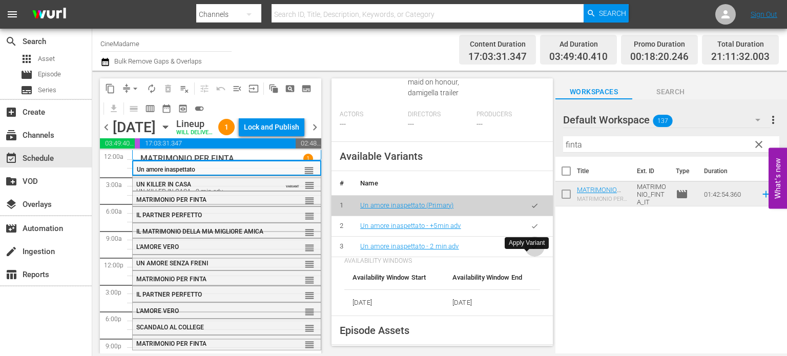
click at [531, 250] on icon "button" at bounding box center [535, 247] width 8 height 8
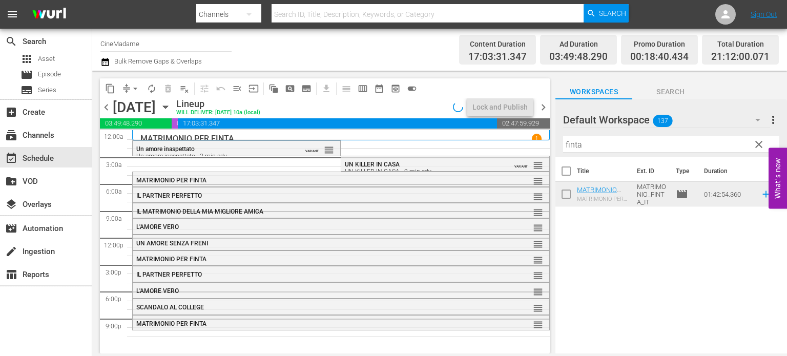
click at [297, 167] on div "L'AMORE VERO reorder L'AMORE VERO reorder SCANDALO AL COLLEGE reorder IL PARTNE…" at bounding box center [340, 237] width 417 height 215
click at [423, 165] on div "UN KILLER IN CASA UN KILLER IN CASA - 2 min adv" at bounding box center [418, 168] width 146 height 14
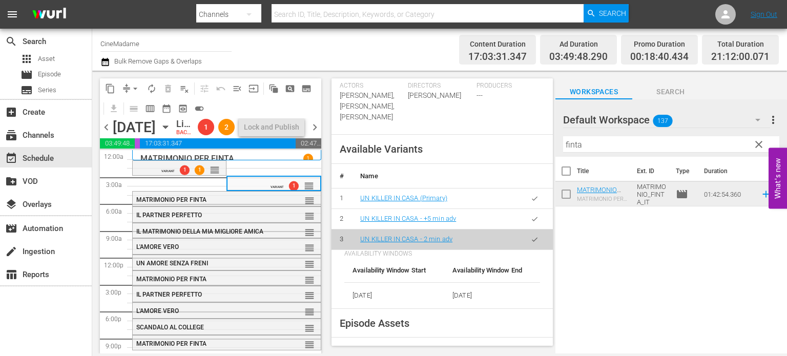
scroll to position [385, 0]
click at [249, 203] on div "MATRIMONIO PER FINTA" at bounding box center [202, 199] width 133 height 7
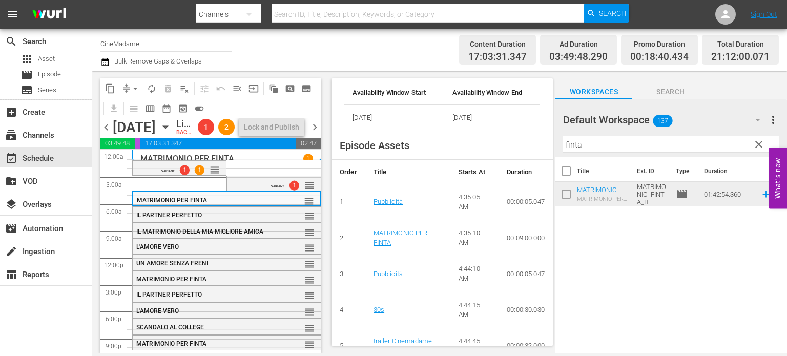
scroll to position [467, 0]
click at [235, 224] on div "IL PARTNER [PERSON_NAME] reorder" at bounding box center [227, 215] width 188 height 17
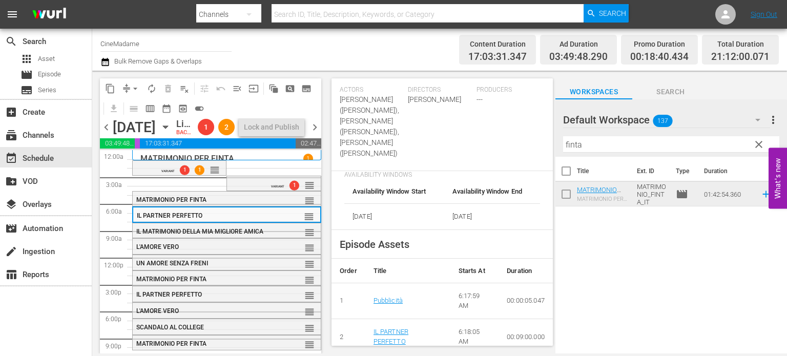
scroll to position [347, 0]
click at [180, 241] on div "IL MATRIMONIO DELLA MIA MIGLIORE AMICA reorder" at bounding box center [227, 231] width 188 height 17
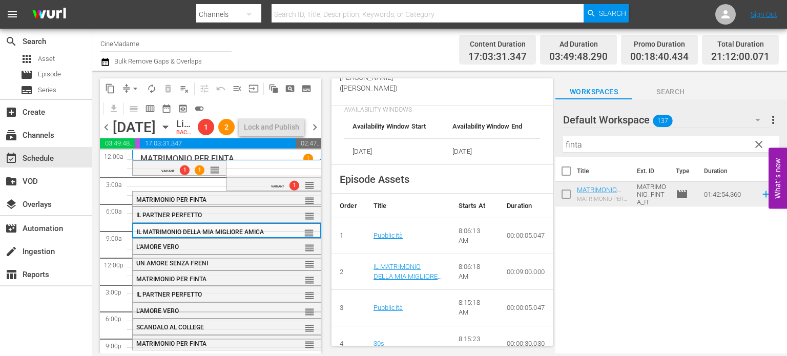
scroll to position [420, 0]
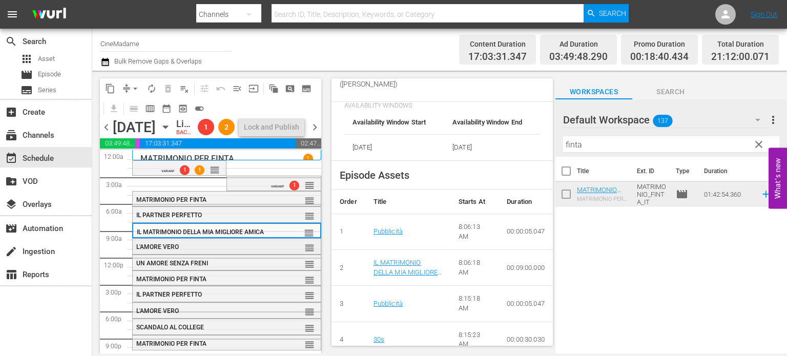
click at [221, 250] on div "L'AMORE VERO" at bounding box center [202, 246] width 133 height 7
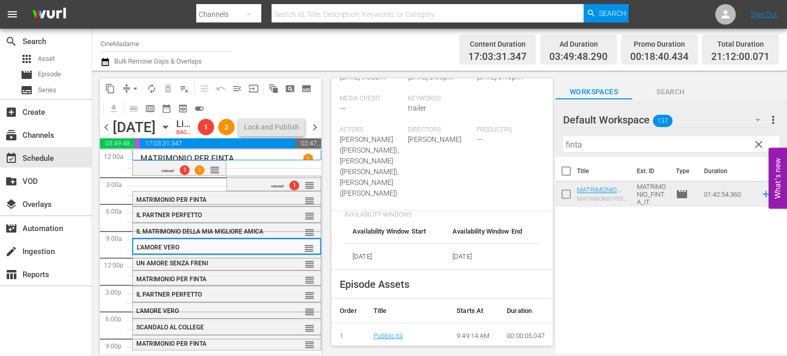
scroll to position [307, 0]
click at [235, 272] on div "UN AMORE SENZA [PERSON_NAME] reorder" at bounding box center [227, 263] width 188 height 17
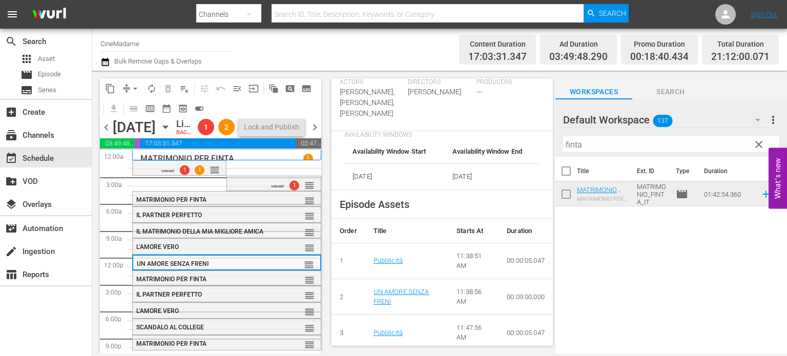
scroll to position [350, 0]
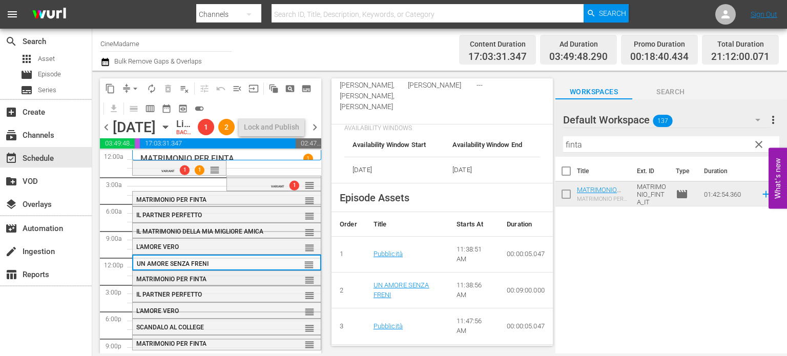
click at [180, 283] on span "MATRIMONIO PER FINTA" at bounding box center [171, 279] width 70 height 7
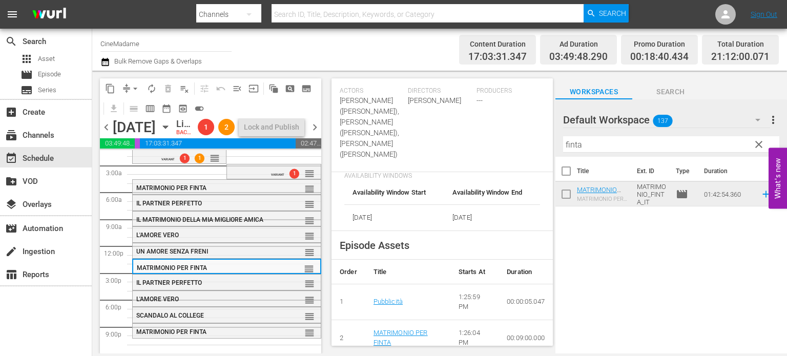
scroll to position [459, 0]
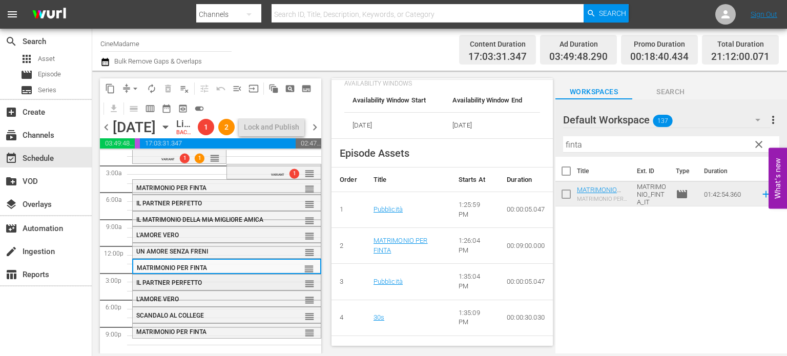
click at [245, 285] on div "IL PARTNER PERFETTO" at bounding box center [202, 282] width 133 height 7
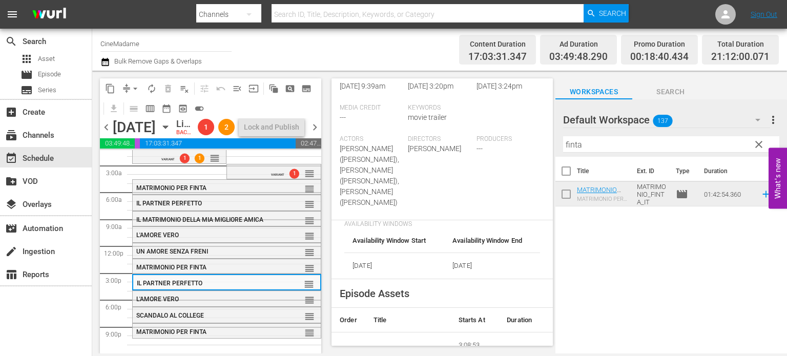
scroll to position [297, 0]
click at [240, 293] on div "L'AMORE VERO reorder" at bounding box center [227, 299] width 188 height 17
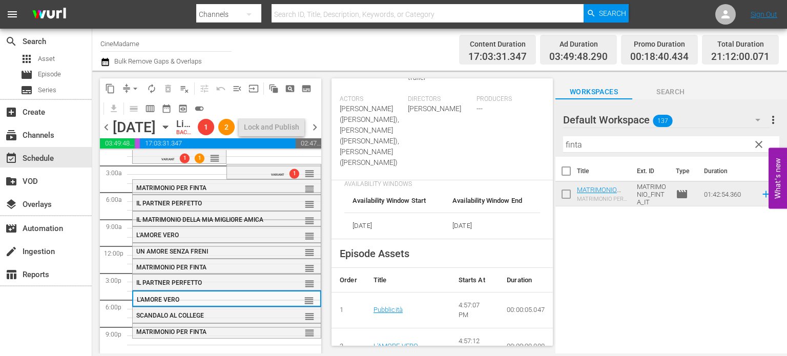
scroll to position [338, 0]
click at [252, 318] on div "SCANDALO AL COLLEGE" at bounding box center [202, 315] width 133 height 7
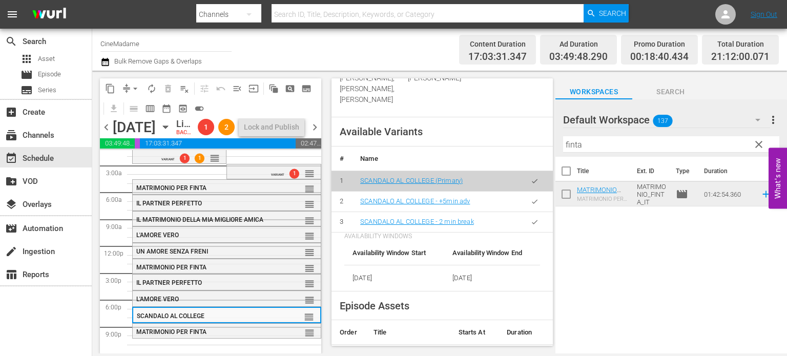
scroll to position [434, 0]
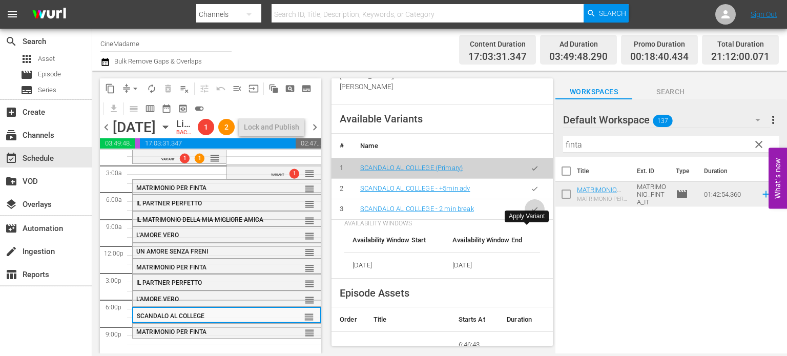
click at [535, 219] on button "button" at bounding box center [534, 209] width 20 height 20
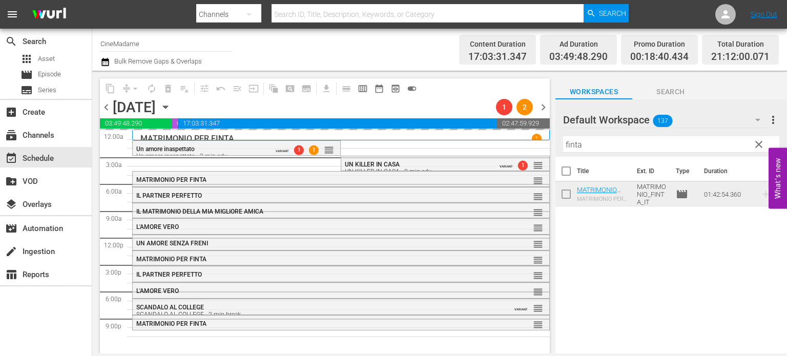
scroll to position [0, 0]
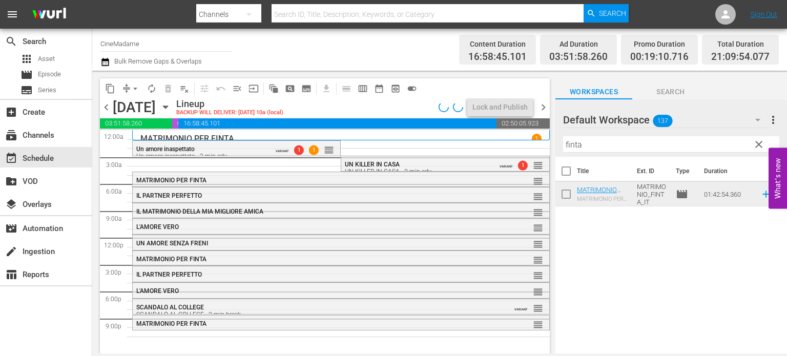
click at [269, 326] on div "MATRIMONIO PER FINTA" at bounding box center [313, 323] width 355 height 7
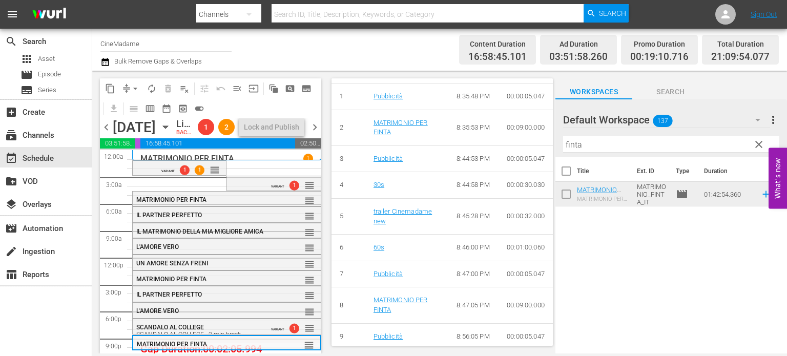
scroll to position [570, 0]
click at [123, 89] on span "compress" at bounding box center [126, 88] width 10 height 10
click at [132, 88] on span "arrow_drop_down" at bounding box center [135, 88] width 10 height 10
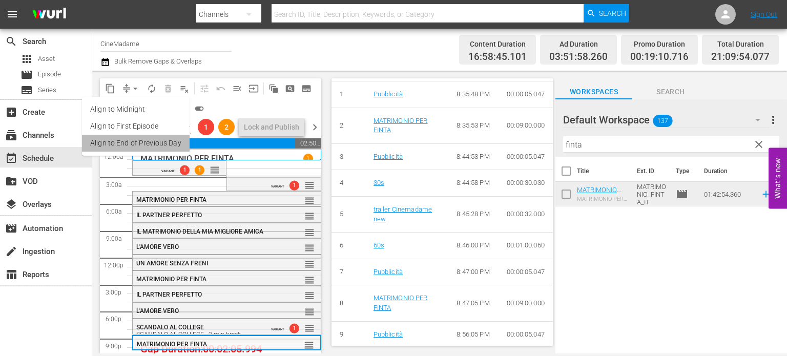
click at [138, 143] on li "Align to End of Previous Day" at bounding box center [136, 143] width 108 height 17
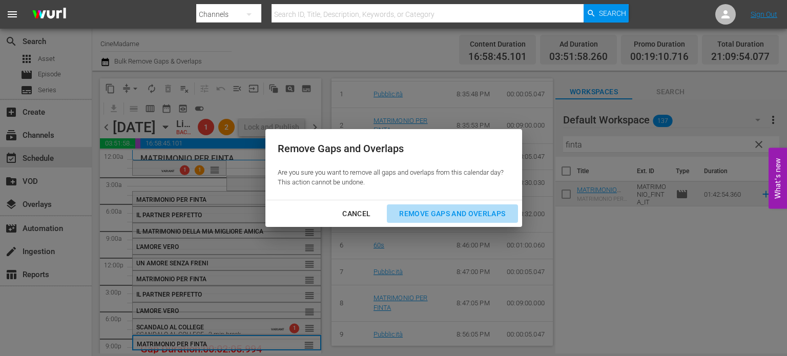
click at [466, 212] on div "Remove Gaps and Overlaps" at bounding box center [452, 213] width 122 height 13
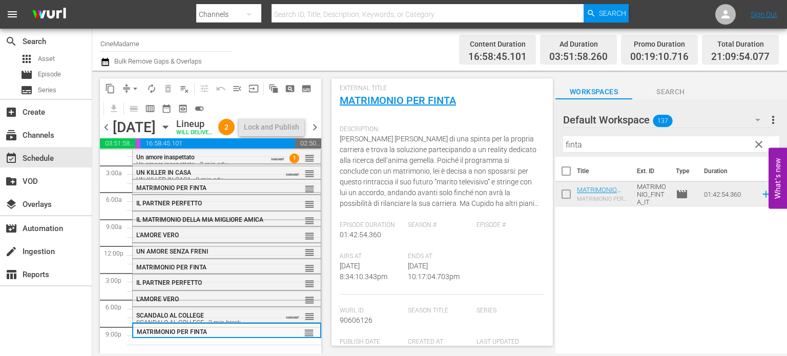
scroll to position [53, 0]
click at [598, 143] on input "finta" at bounding box center [671, 144] width 216 height 16
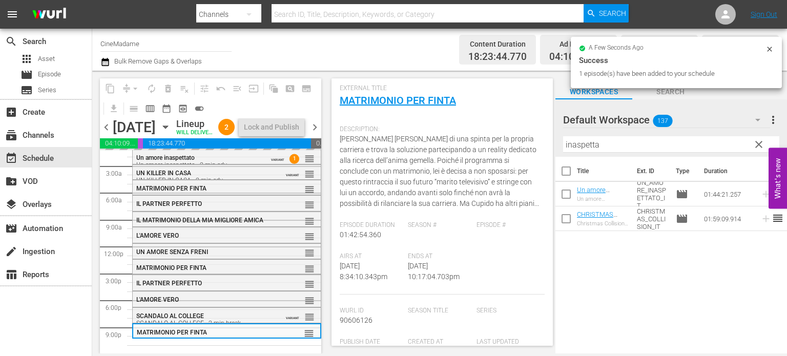
scroll to position [29, 0]
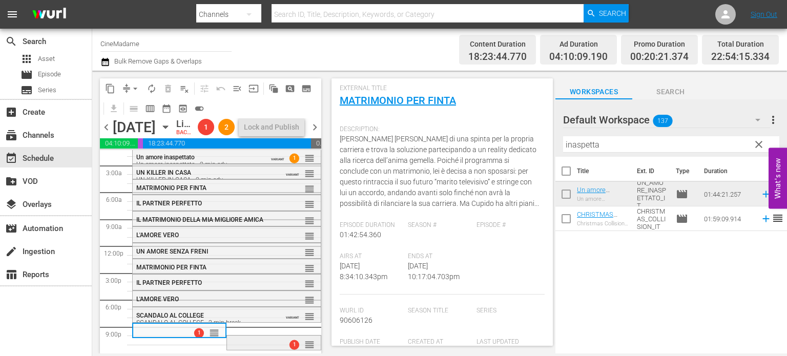
click at [261, 344] on div "1 reorder" at bounding box center [273, 343] width 93 height 17
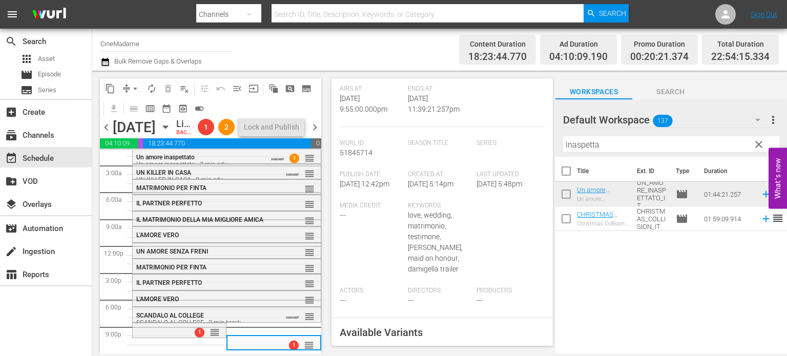
scroll to position [362, 0]
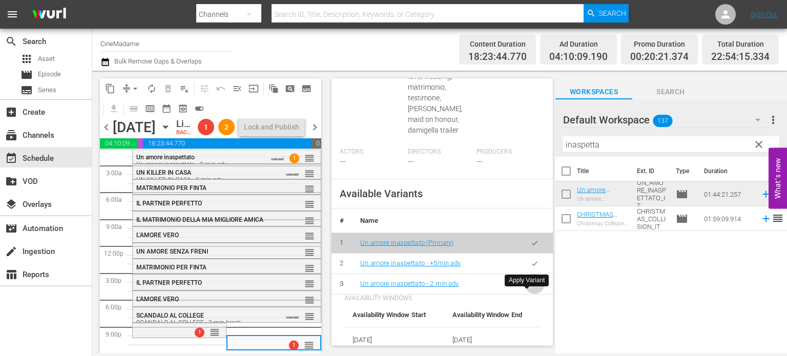
click at [529, 294] on button "button" at bounding box center [534, 284] width 20 height 20
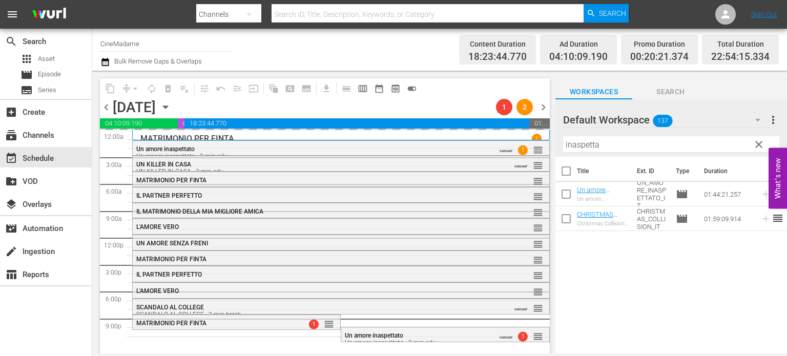
scroll to position [0, 0]
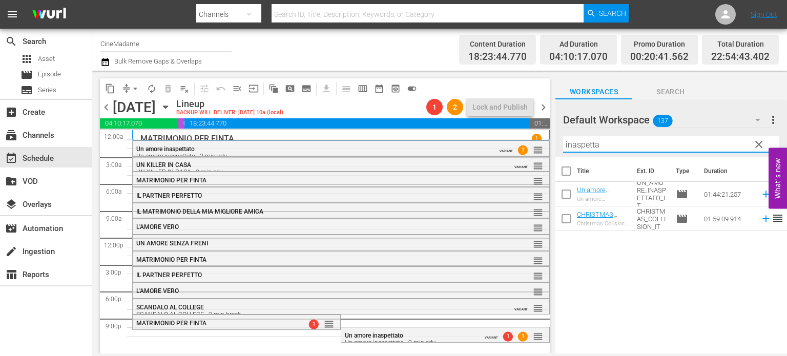
click at [599, 144] on input "inaspetta" at bounding box center [671, 144] width 216 height 16
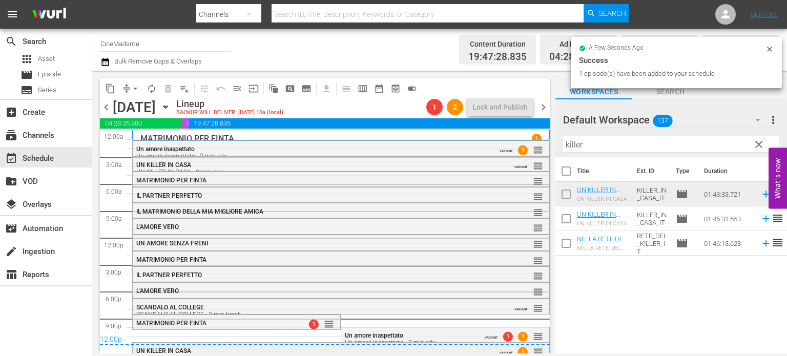
click at [267, 348] on div "UN KILLER IN CASA UN KILLER IN CASA - 2 min adv" at bounding box center [313, 354] width 355 height 14
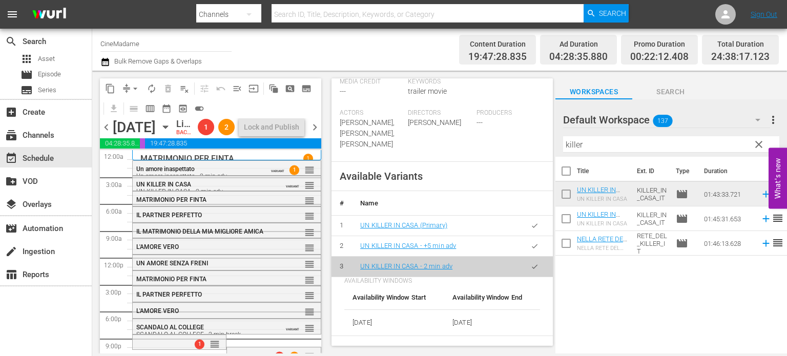
scroll to position [368, 0]
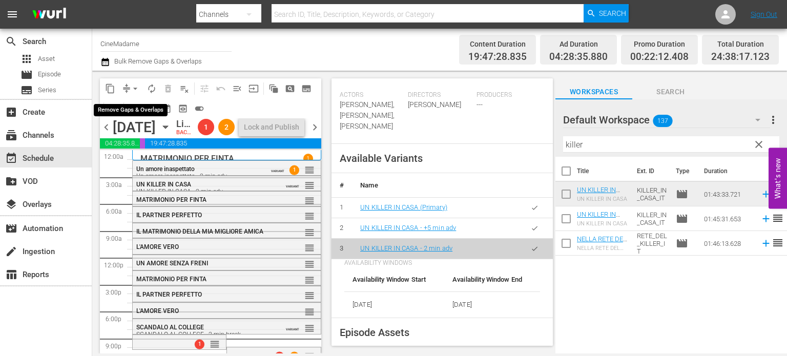
click at [133, 88] on span "arrow_drop_down" at bounding box center [135, 88] width 10 height 10
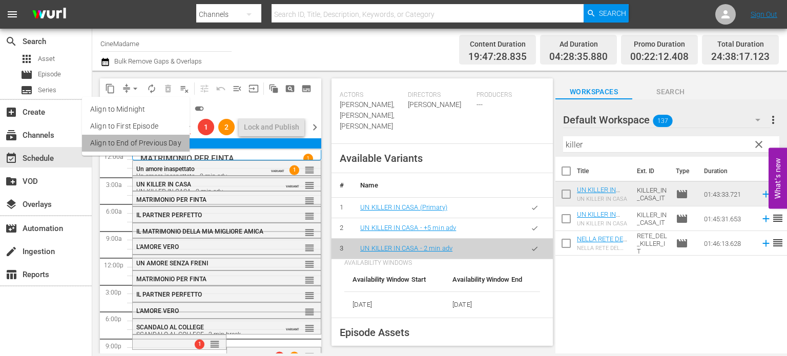
click at [154, 140] on li "Align to End of Previous Day" at bounding box center [136, 143] width 108 height 17
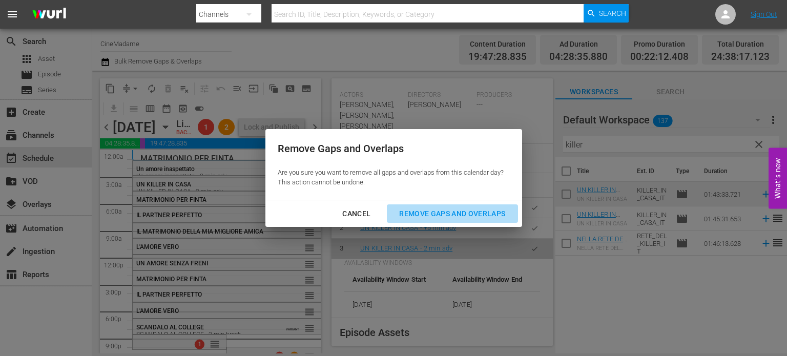
click at [487, 213] on div "Remove Gaps and Overlaps" at bounding box center [452, 213] width 122 height 13
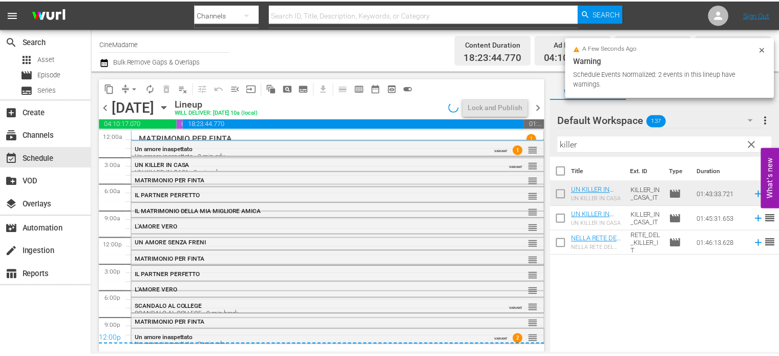
scroll to position [0, 0]
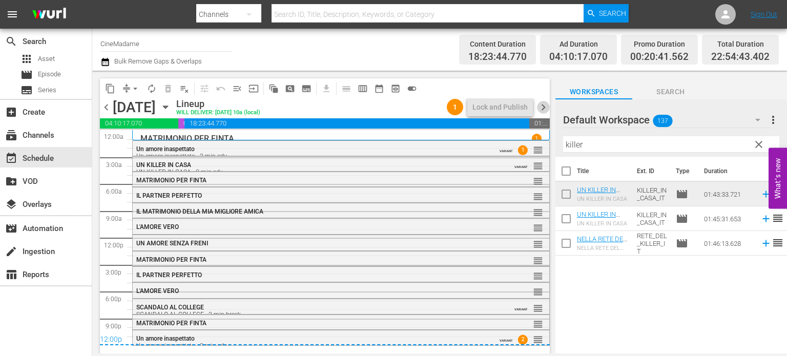
click at [547, 106] on span "chevron_right" at bounding box center [543, 107] width 13 height 13
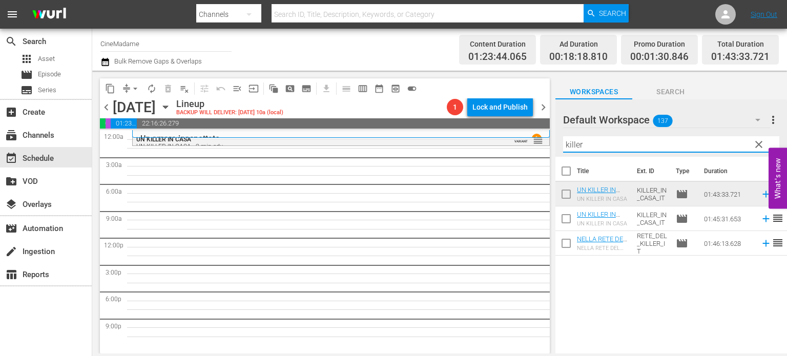
click at [603, 137] on input "killer" at bounding box center [671, 144] width 216 height 16
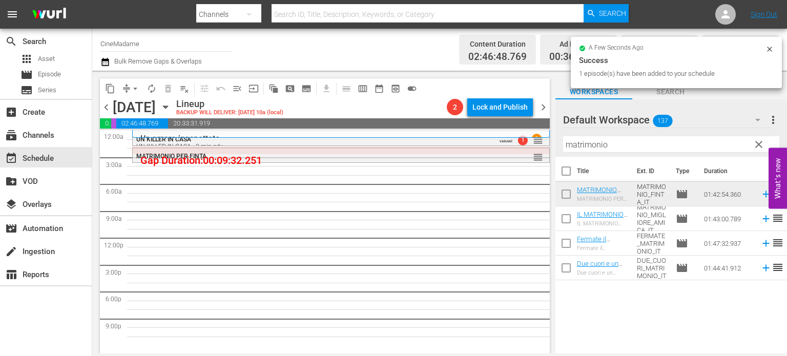
click at [586, 141] on input "matrimonio" at bounding box center [671, 144] width 216 height 16
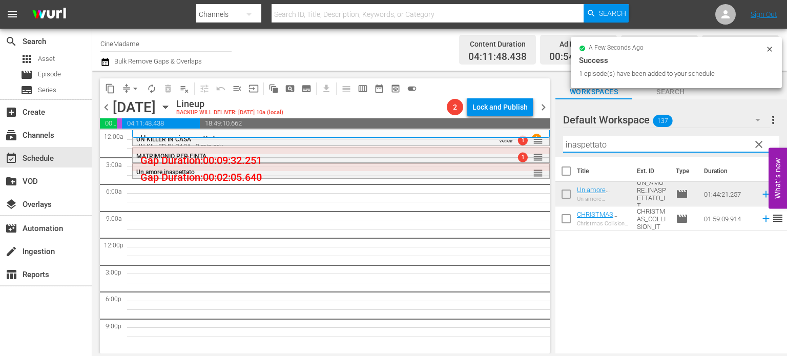
click at [579, 145] on input "inaspettato" at bounding box center [671, 144] width 216 height 16
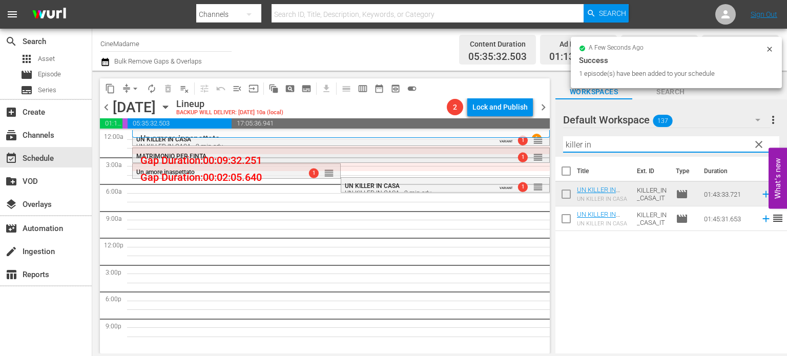
drag, startPoint x: 612, startPoint y: 140, endPoint x: 456, endPoint y: 161, distance: 157.7
click at [456, 161] on div "content_copy compress arrow_drop_down autorenew_outlined delete_forever_outline…" at bounding box center [439, 212] width 694 height 283
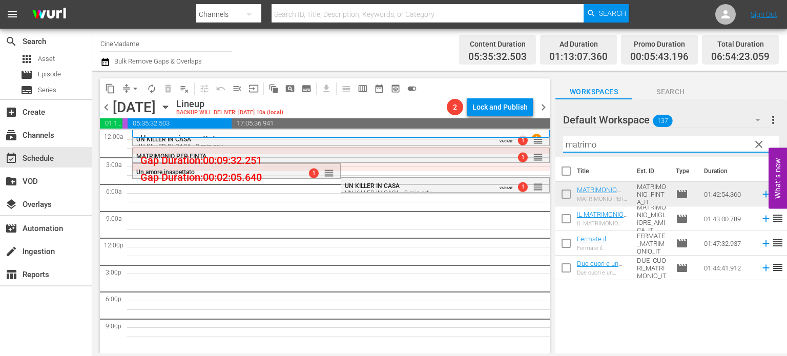
type input "matrimo"
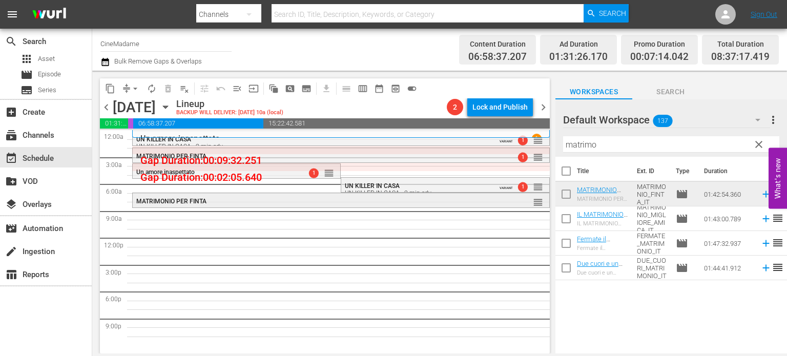
click at [379, 202] on div "MATRIMONIO PER FINTA" at bounding box center [313, 201] width 355 height 7
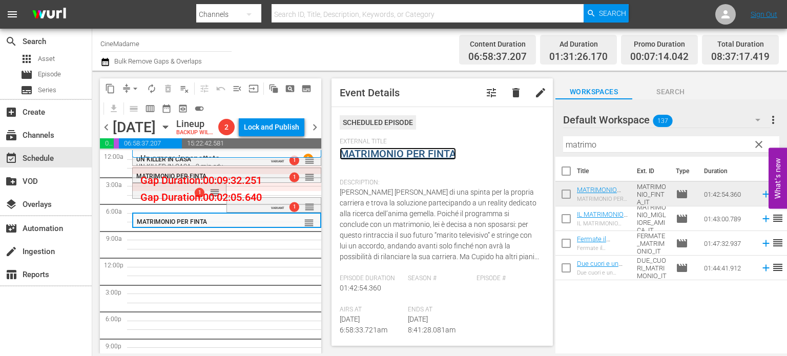
click at [377, 156] on link "MATRIMONIO PER FINTA" at bounding box center [398, 154] width 116 height 12
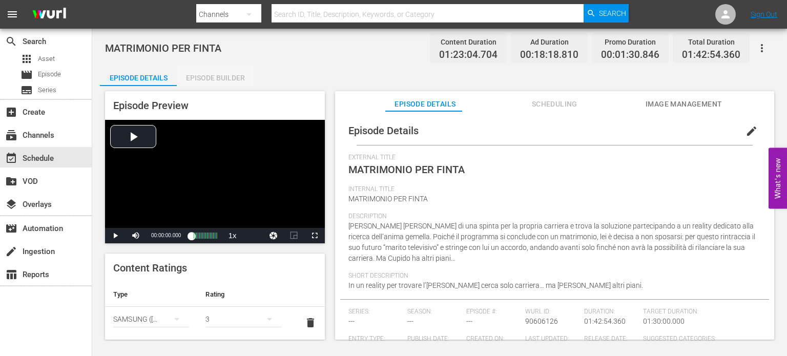
click at [221, 81] on div "Episode Builder" at bounding box center [215, 78] width 77 height 25
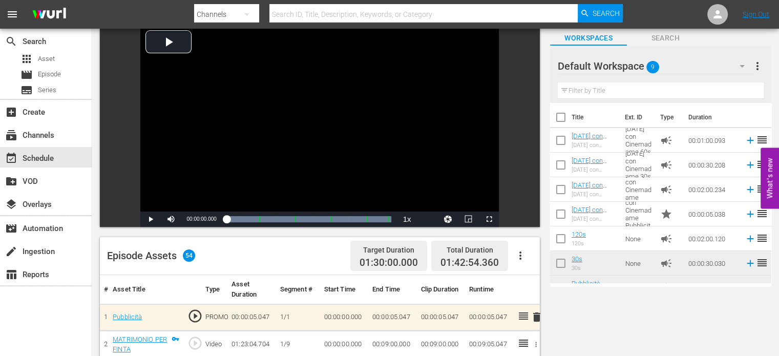
scroll to position [57, 0]
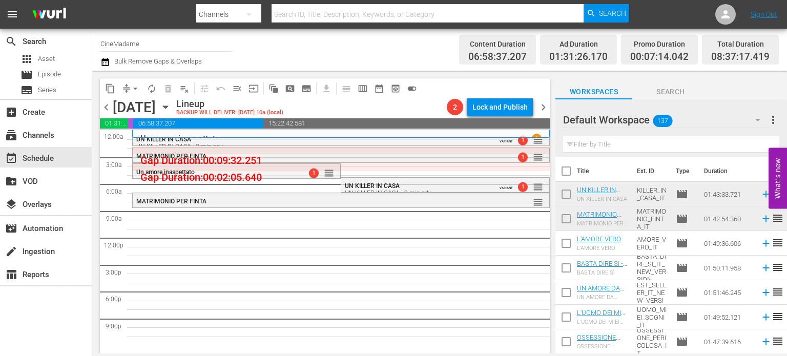
click at [613, 149] on input "text" at bounding box center [671, 144] width 216 height 16
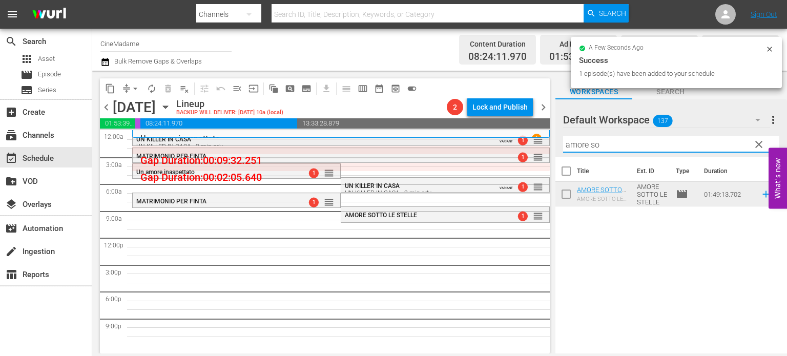
drag, startPoint x: 602, startPoint y: 147, endPoint x: 492, endPoint y: 139, distance: 110.4
click at [492, 139] on div "content_copy compress arrow_drop_down autorenew_outlined delete_forever_outline…" at bounding box center [439, 212] width 694 height 283
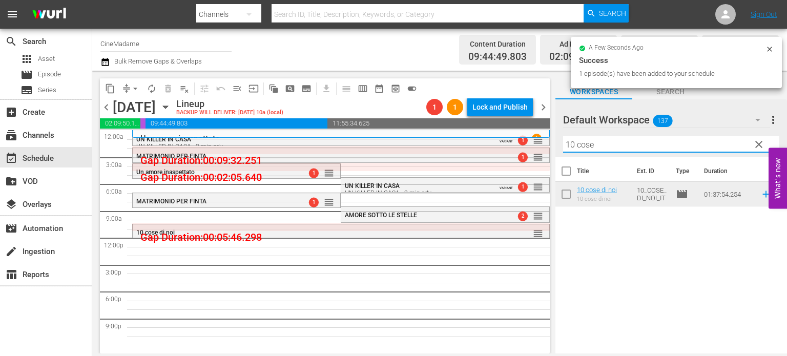
drag, startPoint x: 651, startPoint y: 145, endPoint x: 414, endPoint y: 128, distance: 238.3
click at [414, 128] on div "content_copy compress arrow_drop_down autorenew_outlined delete_forever_outline…" at bounding box center [439, 212] width 694 height 283
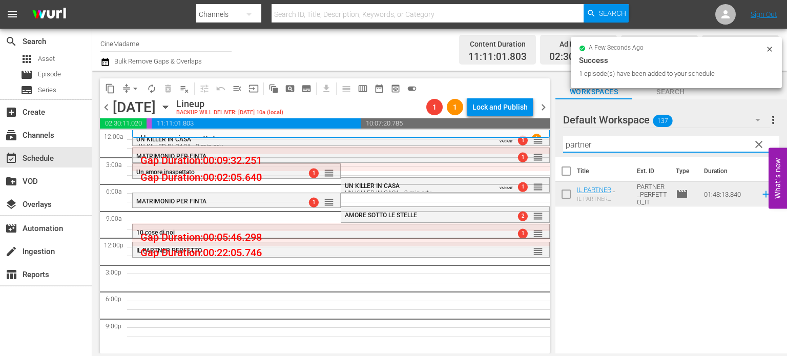
click at [582, 144] on input "partner" at bounding box center [671, 144] width 216 height 16
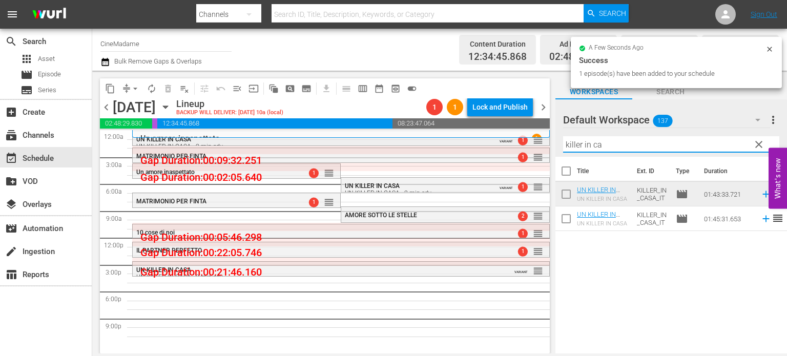
drag, startPoint x: 628, startPoint y: 140, endPoint x: 480, endPoint y: 145, distance: 148.1
click at [480, 145] on div "content_copy compress arrow_drop_down autorenew_outlined delete_forever_outline…" at bounding box center [439, 212] width 694 height 283
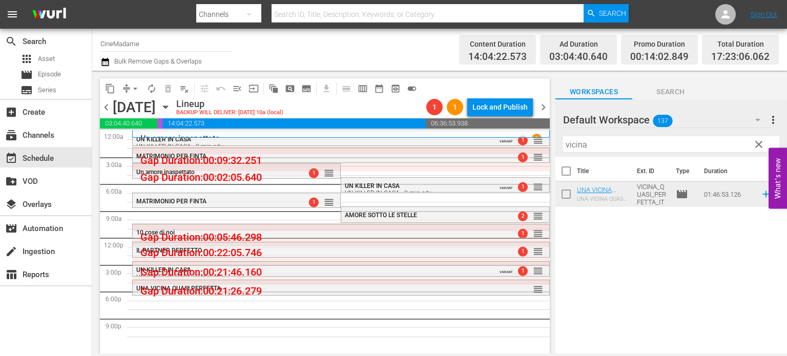
click at [607, 134] on div "Filter by Title vicina" at bounding box center [671, 144] width 216 height 25
click at [600, 145] on input "vicina" at bounding box center [671, 144] width 216 height 16
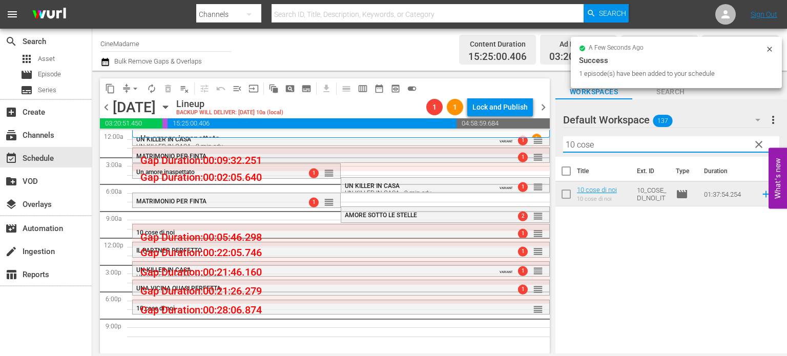
drag, startPoint x: 604, startPoint y: 145, endPoint x: 399, endPoint y: 154, distance: 205.5
click at [399, 154] on div "content_copy compress arrow_drop_down autorenew_outlined delete_forever_outline…" at bounding box center [439, 212] width 694 height 283
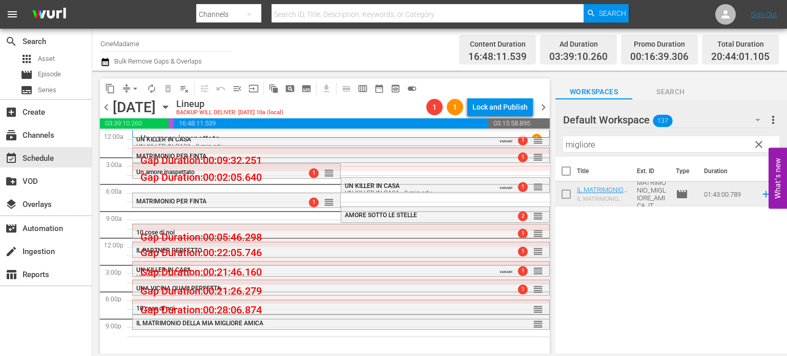
click at [604, 147] on input "migliore" at bounding box center [671, 144] width 216 height 16
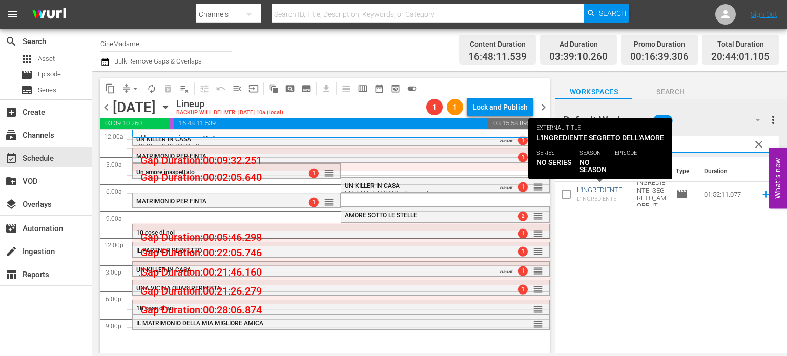
type input "ingredient"
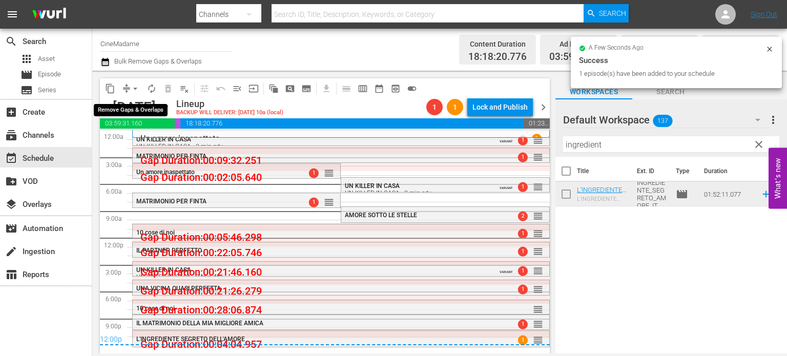
click at [135, 84] on span "arrow_drop_down" at bounding box center [135, 88] width 10 height 10
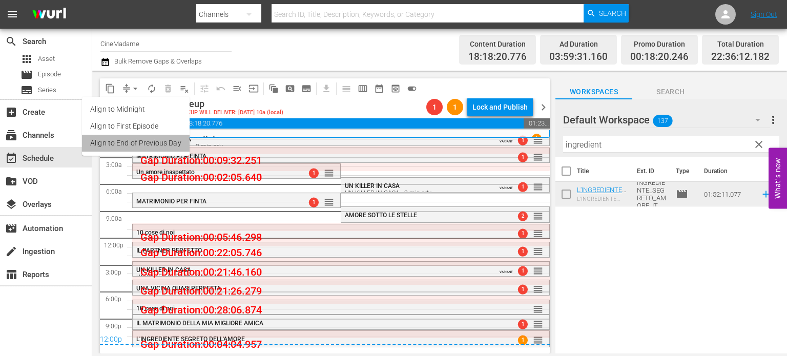
click at [144, 147] on li "Align to End of Previous Day" at bounding box center [136, 143] width 108 height 17
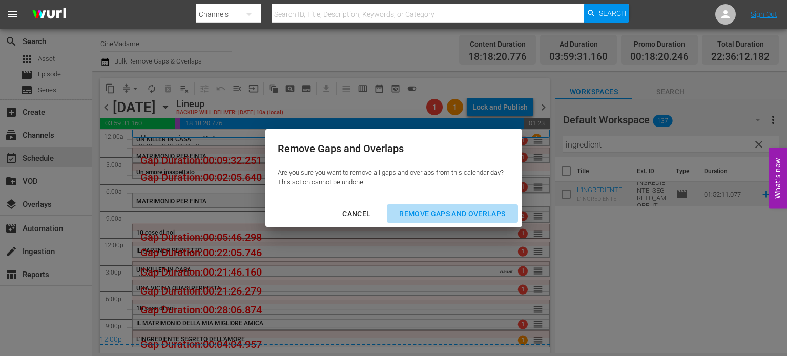
click at [451, 210] on div "Remove Gaps and Overlaps" at bounding box center [452, 213] width 122 height 13
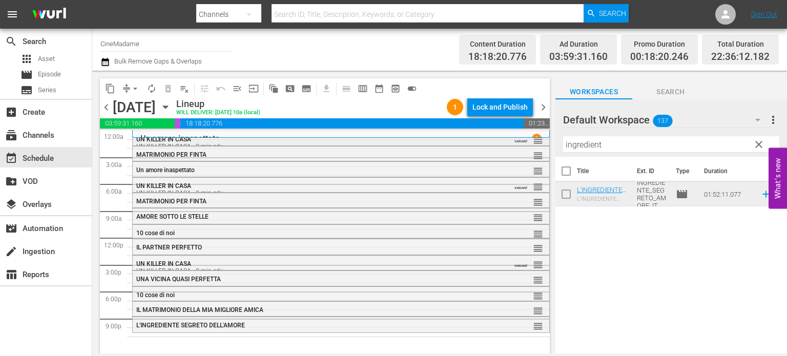
click at [339, 142] on div "UN KILLER IN CASA UN KILLER IN CASA - 2 min adv" at bounding box center [313, 143] width 355 height 14
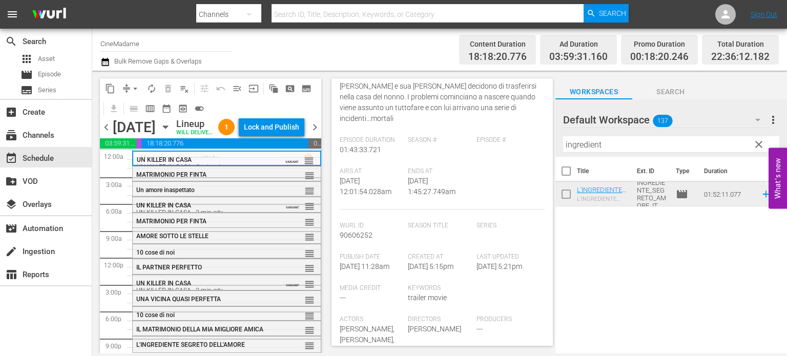
scroll to position [377, 0]
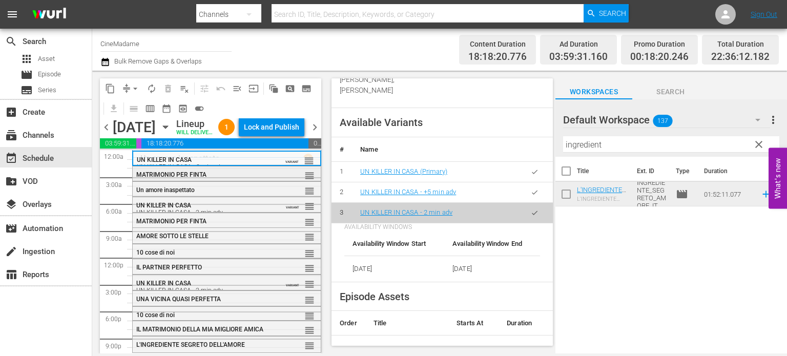
click at [260, 178] on div "MATRIMONIO PER FINTA" at bounding box center [202, 174] width 133 height 7
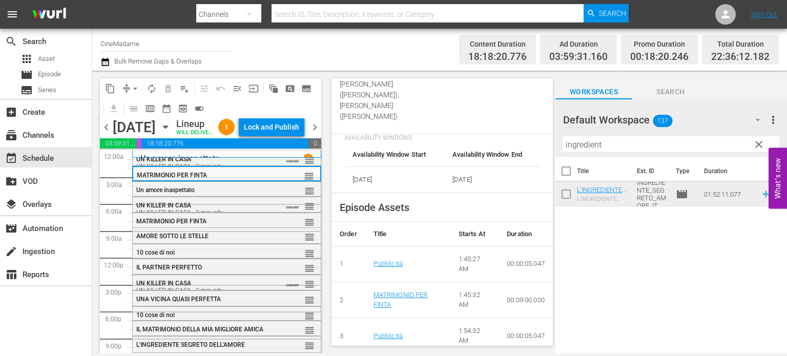
scroll to position [413, 0]
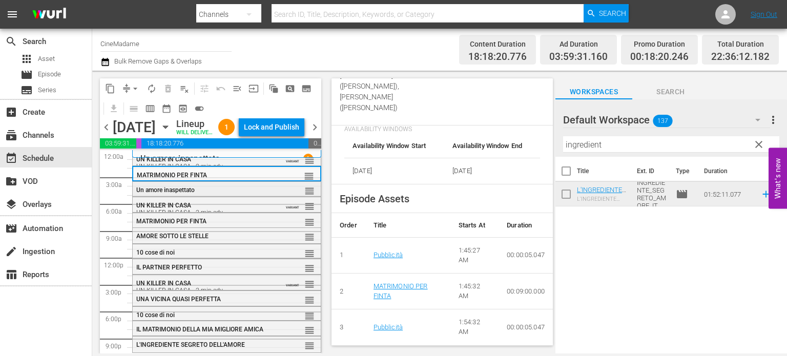
click at [234, 194] on div "Un amore inaspettato" at bounding box center [202, 189] width 133 height 7
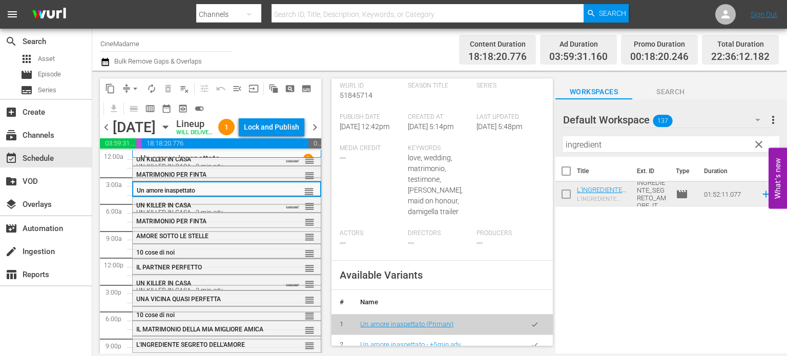
scroll to position [430, 0]
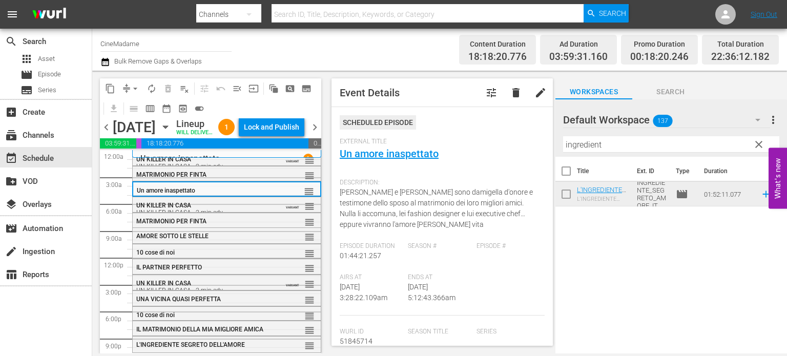
scroll to position [430, 0]
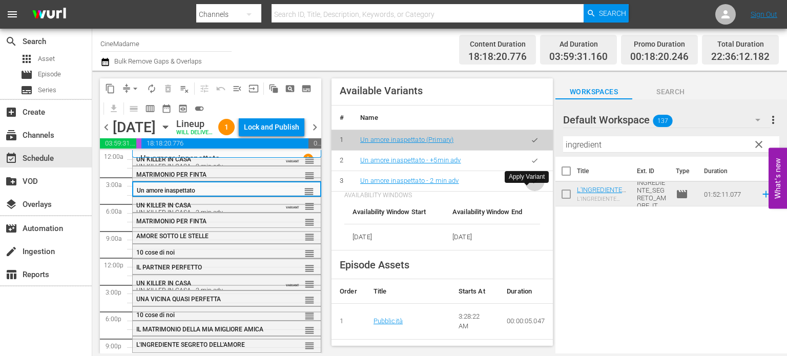
click at [527, 191] on button "button" at bounding box center [534, 181] width 20 height 20
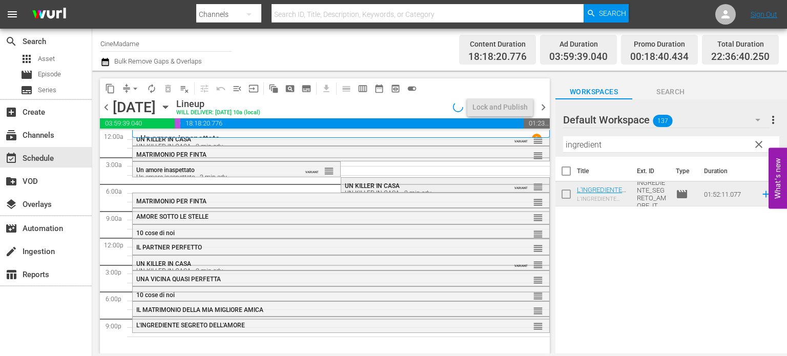
click at [384, 186] on span "UN KILLER IN CASA" at bounding box center [372, 185] width 55 height 7
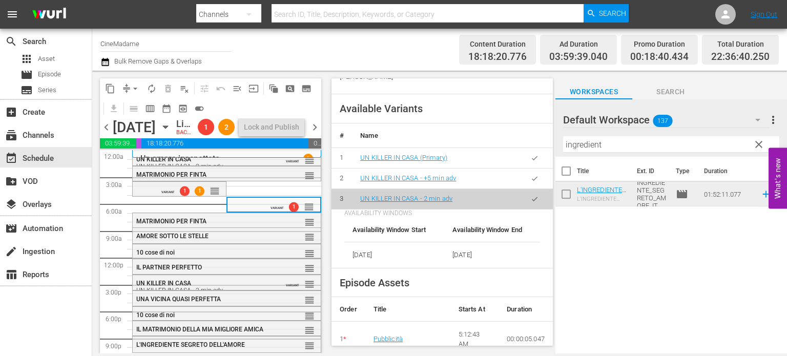
scroll to position [425, 0]
click at [272, 227] on div "reorder" at bounding box center [293, 222] width 43 height 10
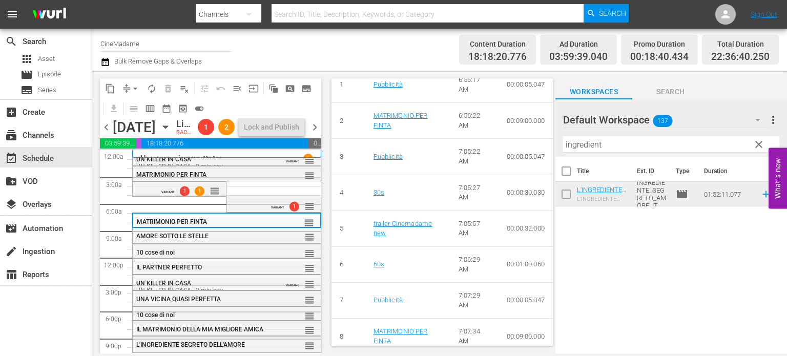
scroll to position [607, 0]
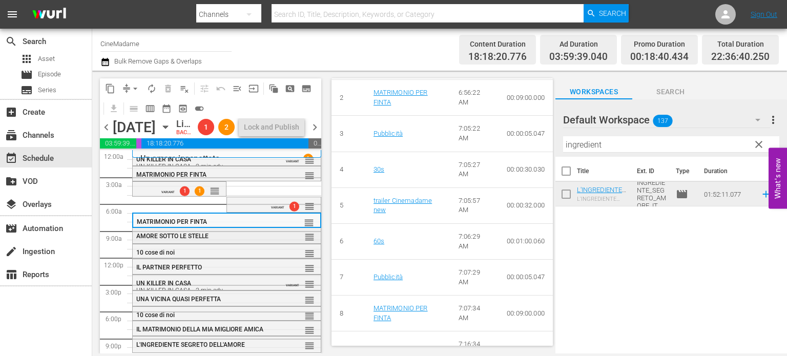
click at [254, 240] on div "AMORE SOTTO LE STELLE" at bounding box center [202, 236] width 133 height 7
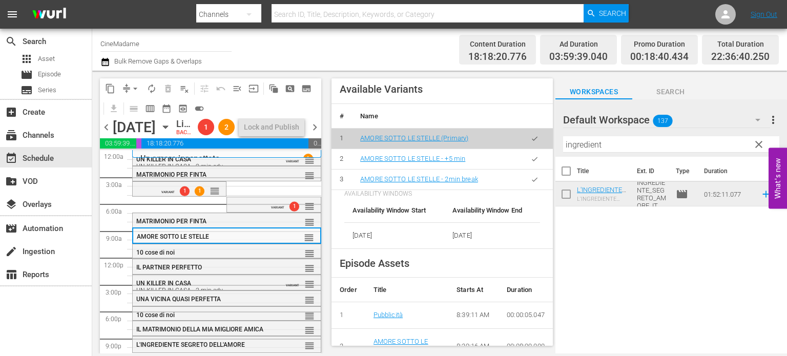
scroll to position [455, 0]
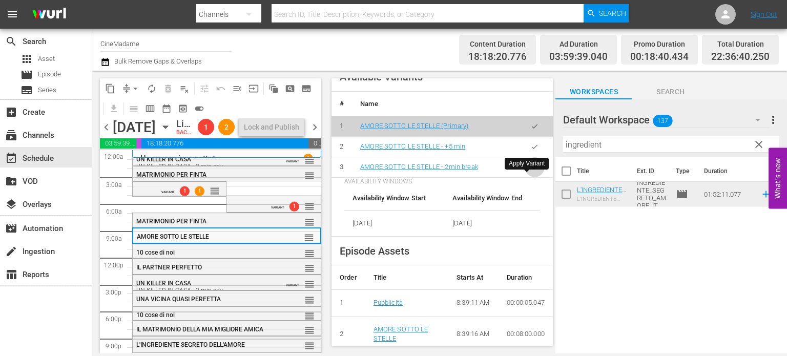
click at [535, 177] on button "button" at bounding box center [534, 167] width 20 height 20
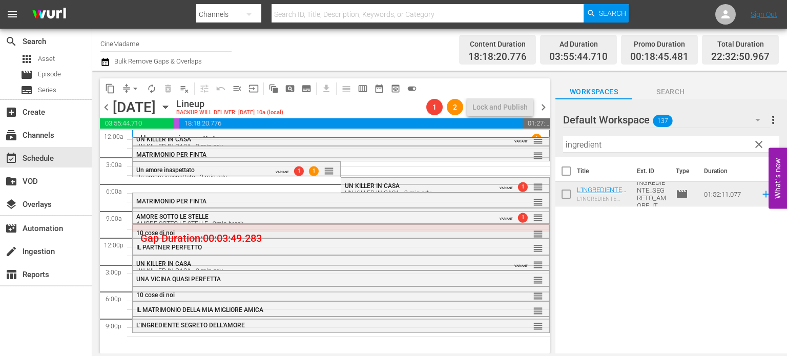
click at [344, 233] on div "10 cose di noi" at bounding box center [313, 232] width 355 height 7
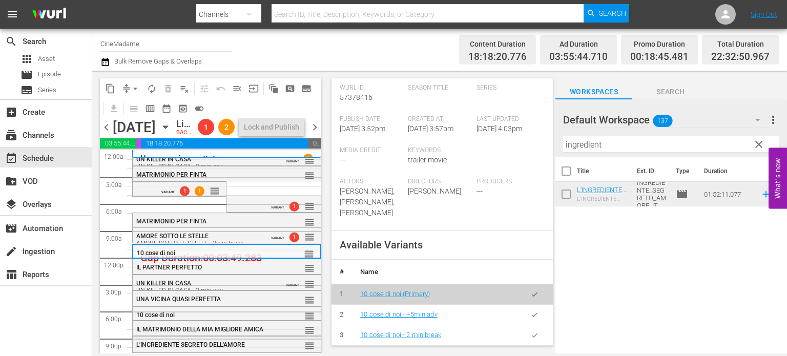
scroll to position [366, 0]
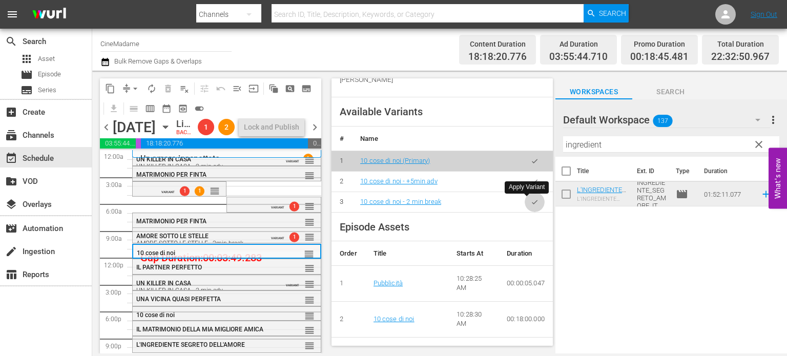
click at [524, 202] on button "button" at bounding box center [534, 202] width 20 height 20
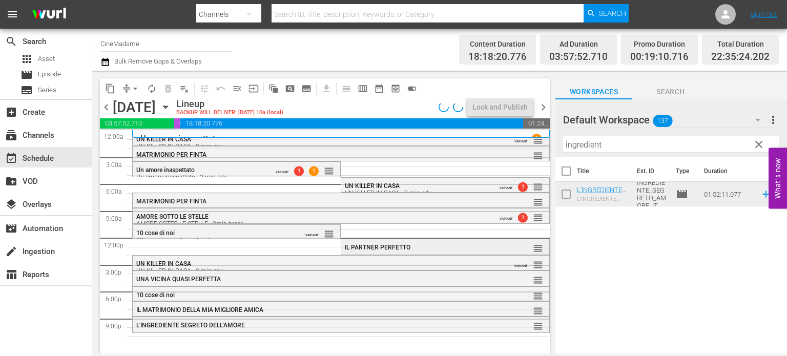
click at [356, 239] on div "IL PARTNER PERFETTO reorder" at bounding box center [444, 247] width 207 height 17
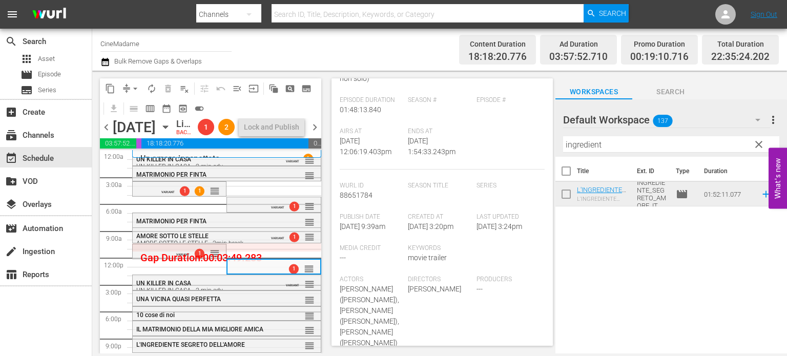
scroll to position [385, 0]
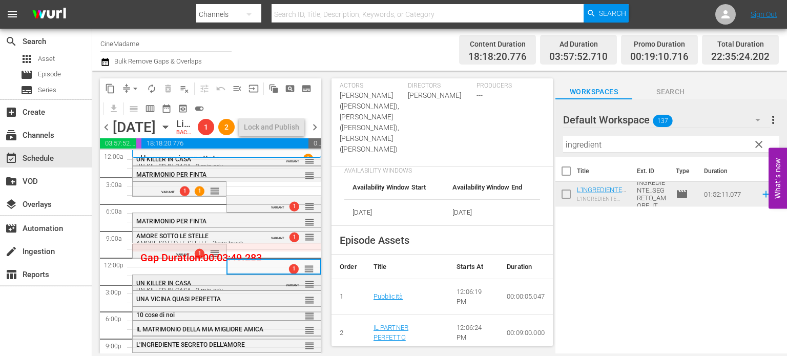
click at [231, 294] on div "UN KILLER IN CASA UN KILLER IN CASA - 2 min adv" at bounding box center [202, 287] width 133 height 14
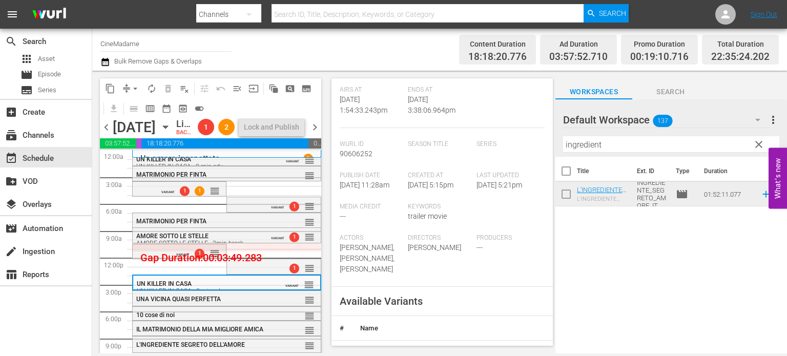
scroll to position [354, 0]
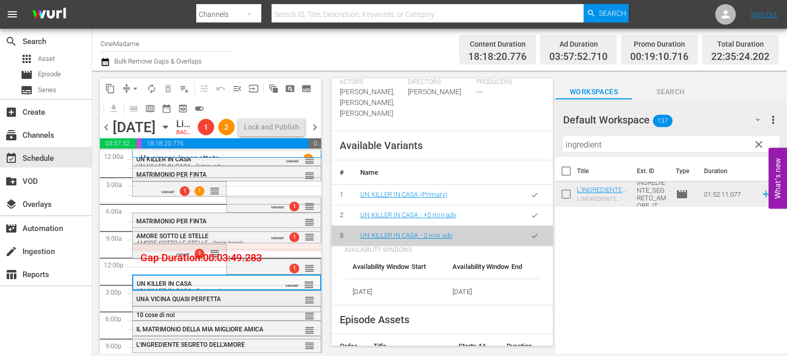
click at [233, 303] on div "UNA VICINA QUASI PERFETTA" at bounding box center [202, 299] width 133 height 7
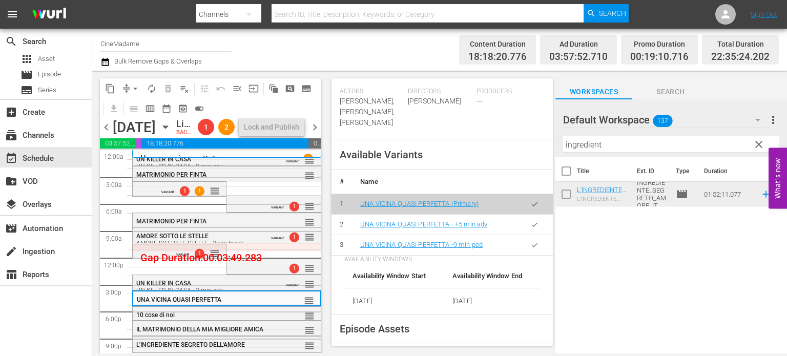
scroll to position [338, 0]
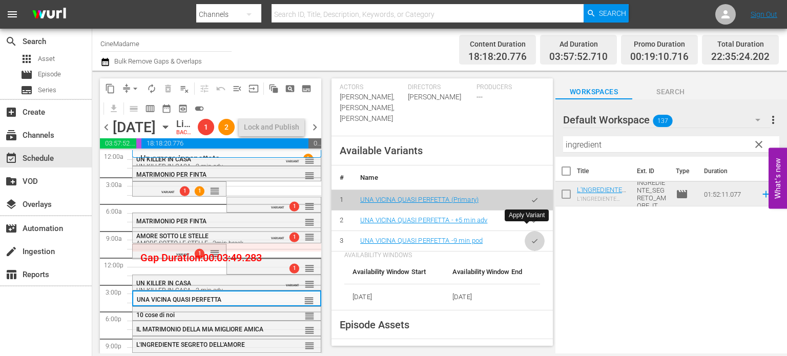
click at [531, 237] on icon "button" at bounding box center [535, 241] width 8 height 8
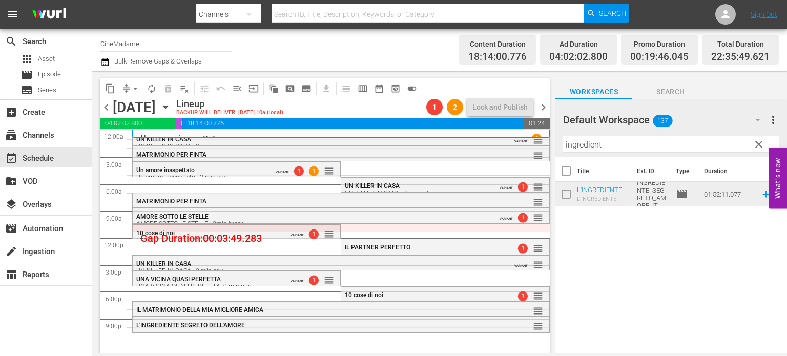
click at [399, 294] on div "10 cose di noi" at bounding box center [421, 294] width 152 height 7
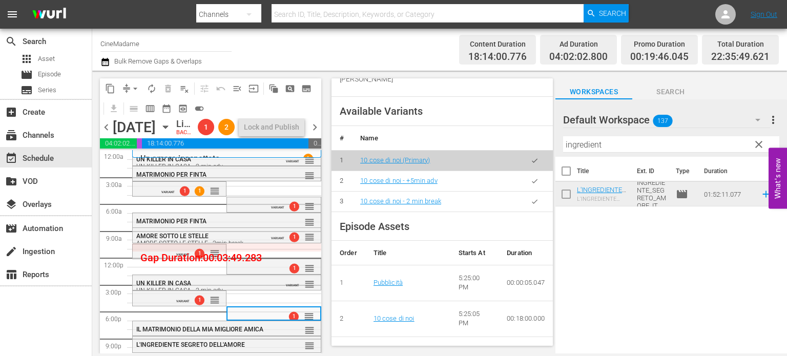
scroll to position [407, 0]
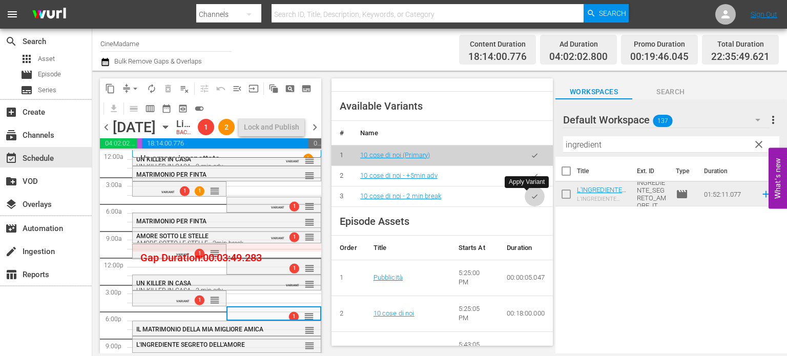
click at [524, 194] on button "button" at bounding box center [534, 196] width 20 height 20
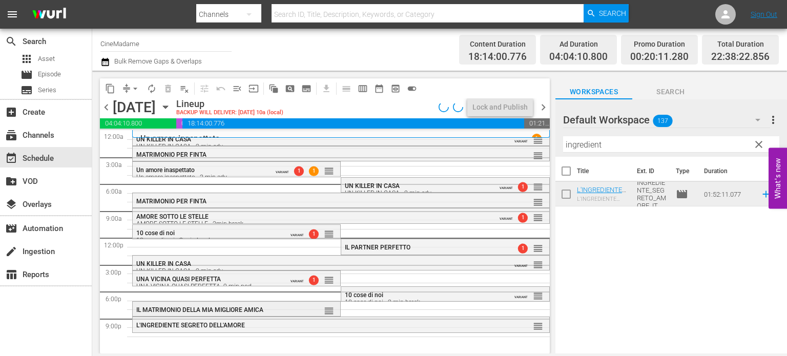
click at [268, 311] on div "IL MATRIMONIO DELLA MIA MIGLIORE AMICA" at bounding box center [212, 309] width 152 height 7
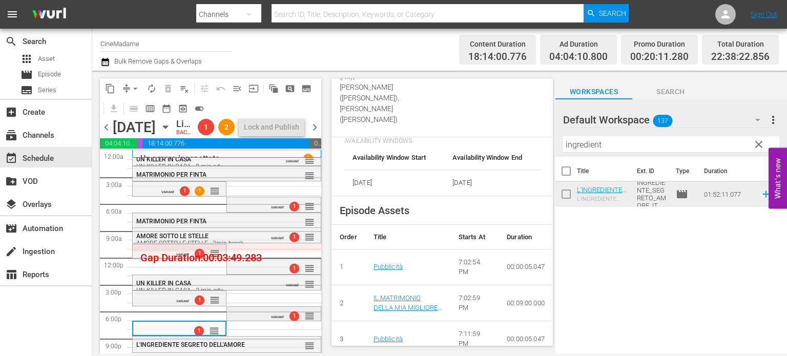
scroll to position [28, 0]
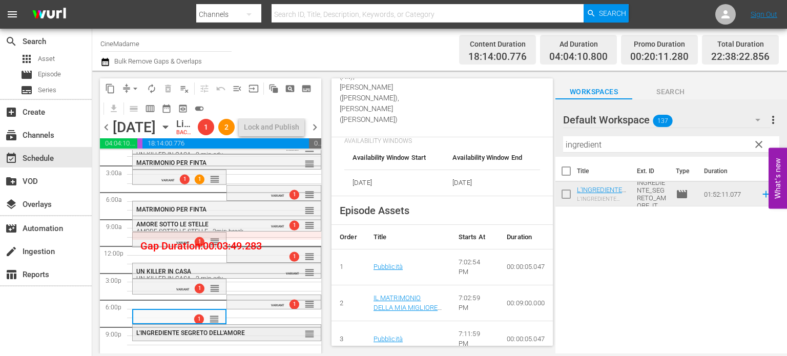
click at [272, 331] on div "reorder" at bounding box center [293, 333] width 43 height 10
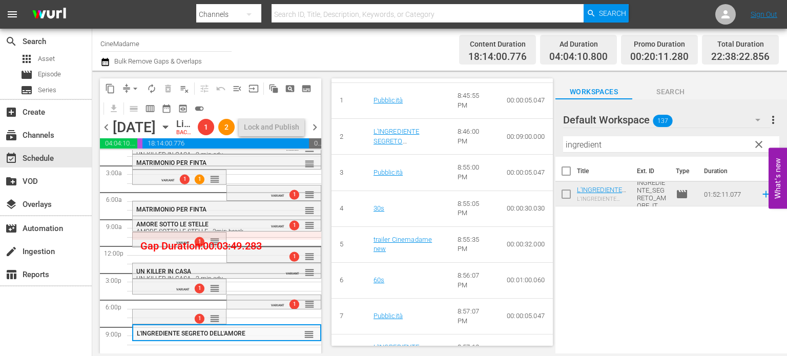
scroll to position [506, 0]
click at [128, 87] on button "arrow_drop_down" at bounding box center [135, 88] width 16 height 16
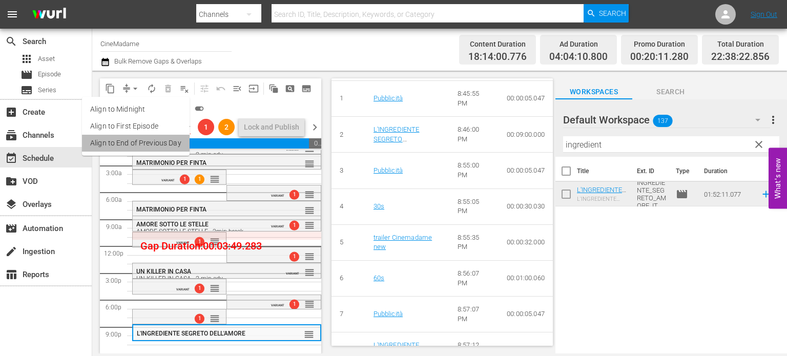
click at [151, 144] on li "Align to End of Previous Day" at bounding box center [136, 143] width 108 height 17
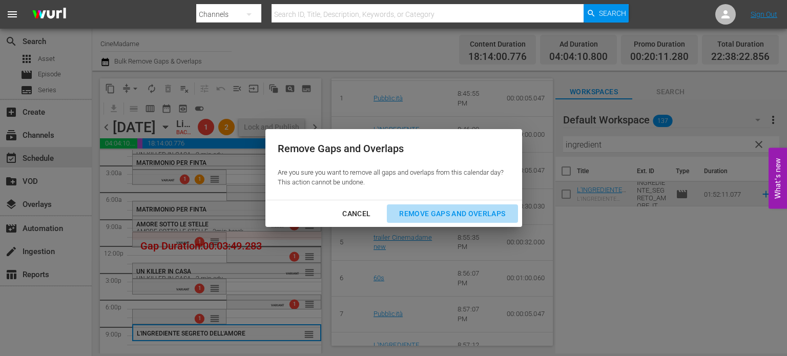
click at [422, 219] on div "Remove Gaps and Overlaps" at bounding box center [452, 213] width 122 height 13
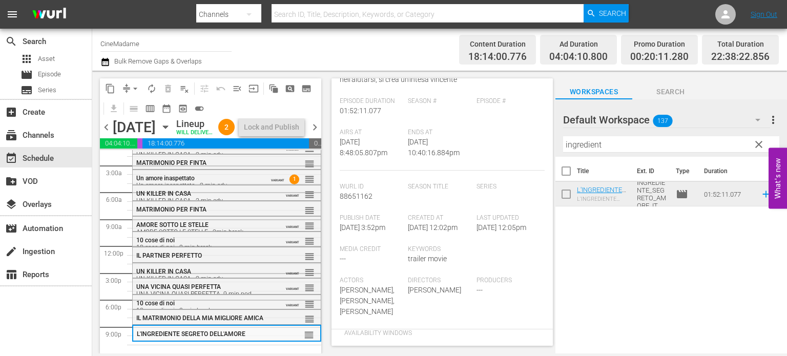
scroll to position [0, 0]
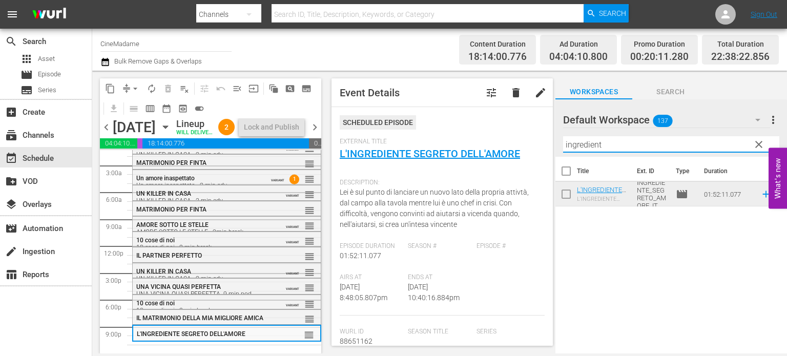
click at [621, 149] on input "ingredient" at bounding box center [671, 144] width 216 height 16
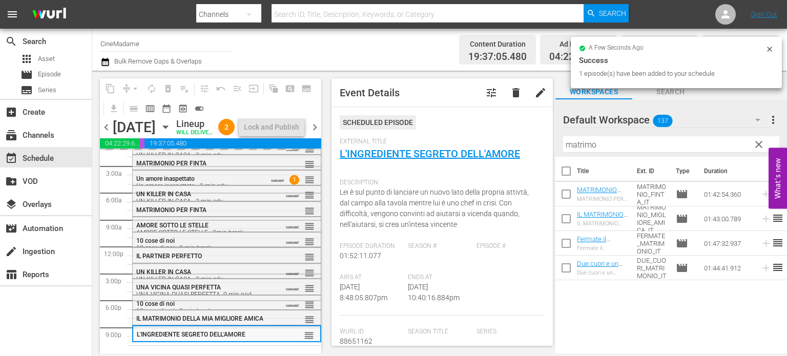
scroll to position [28, 0]
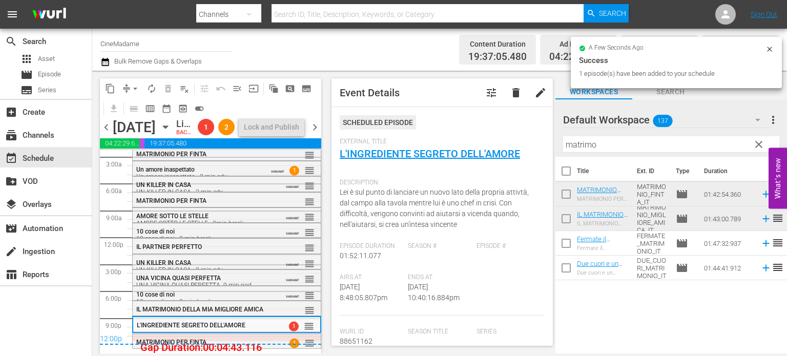
click at [593, 147] on input "matrimo" at bounding box center [671, 144] width 216 height 16
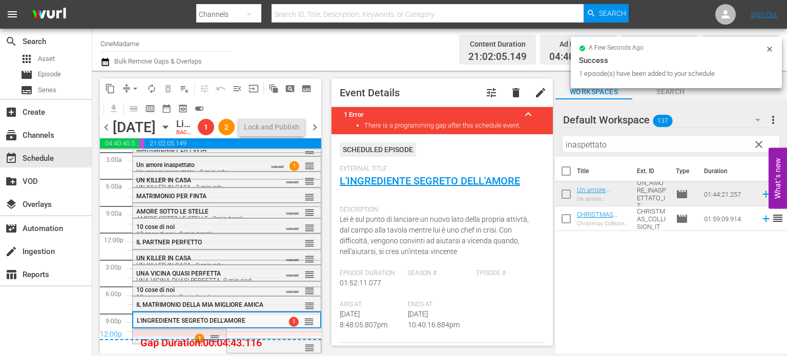
scroll to position [37, 0]
click at [131, 90] on span "arrow_drop_down" at bounding box center [135, 88] width 10 height 10
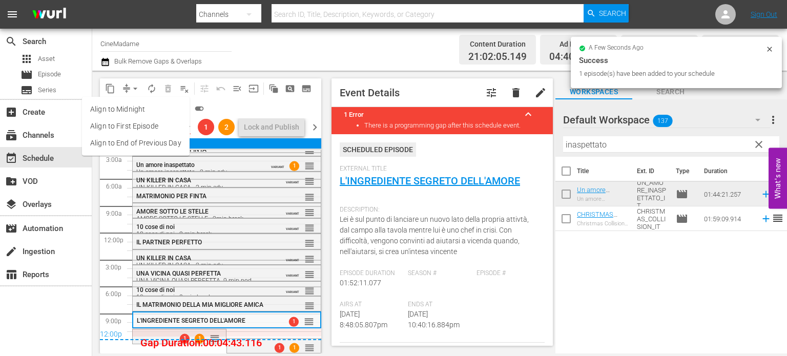
click at [160, 140] on li "Align to End of Previous Day" at bounding box center [136, 143] width 108 height 17
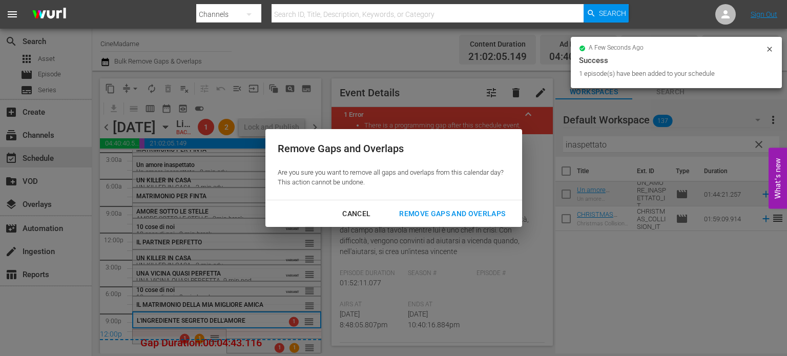
click at [414, 213] on div "Remove Gaps and Overlaps" at bounding box center [452, 213] width 122 height 13
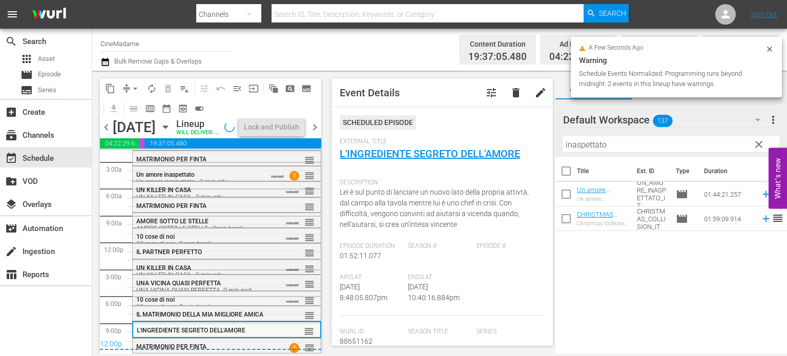
scroll to position [32, 0]
click at [225, 343] on div "12:00p" at bounding box center [210, 345] width 221 height 10
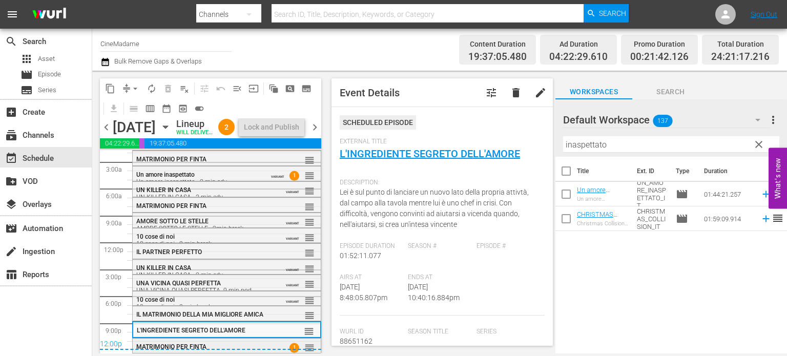
click at [249, 352] on div "MATRIMONIO PER FINTA 1 reorder" at bounding box center [227, 347] width 188 height 17
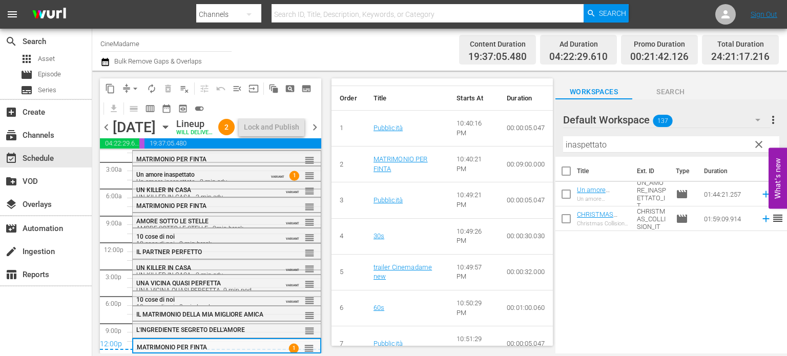
scroll to position [567, 0]
click at [318, 131] on span "chevron_right" at bounding box center [314, 127] width 13 height 13
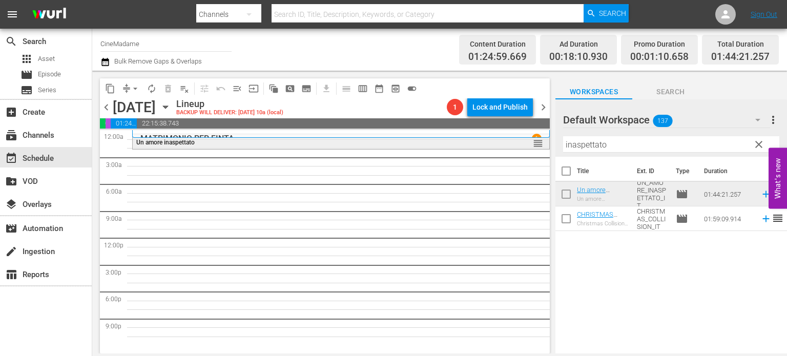
click at [315, 143] on div "Un amore inaspettato" at bounding box center [313, 142] width 355 height 7
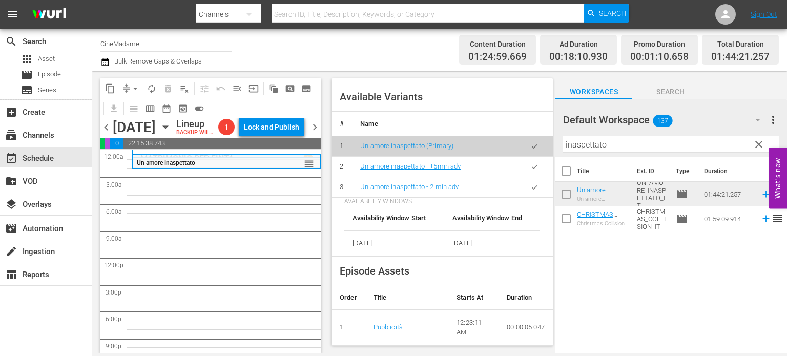
scroll to position [432, 0]
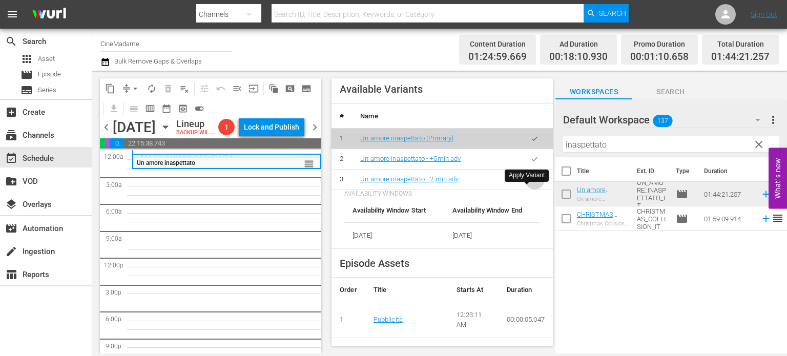
click at [535, 186] on button "button" at bounding box center [534, 180] width 20 height 20
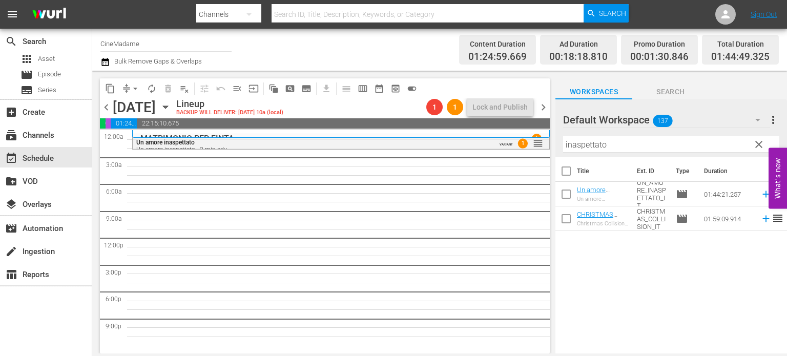
click at [618, 152] on hr at bounding box center [671, 152] width 216 height 1
click at [633, 139] on input "inaspettato" at bounding box center [671, 144] width 216 height 16
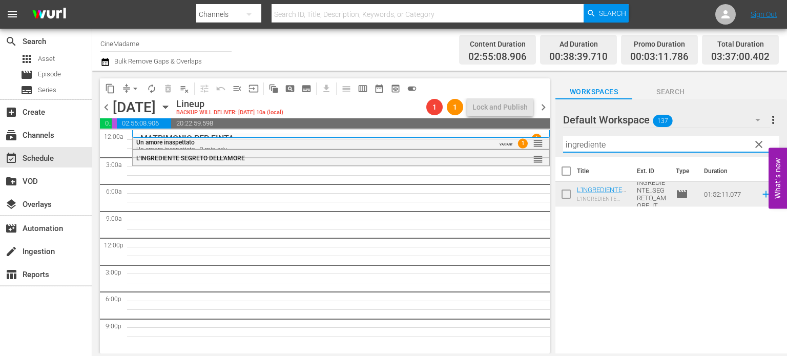
click at [635, 149] on input "ingrediente" at bounding box center [671, 144] width 216 height 16
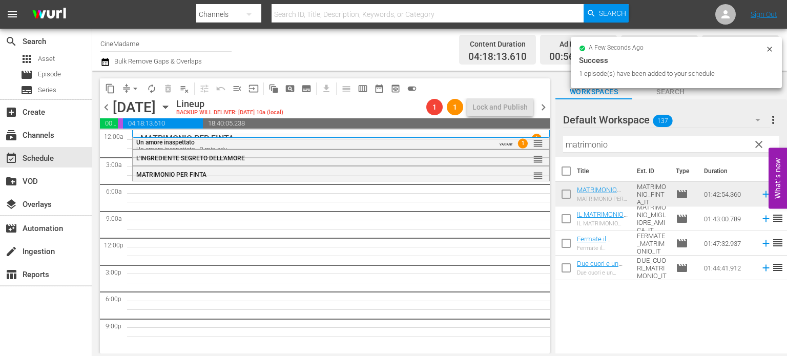
click at [606, 137] on input "matrimonio" at bounding box center [671, 144] width 216 height 16
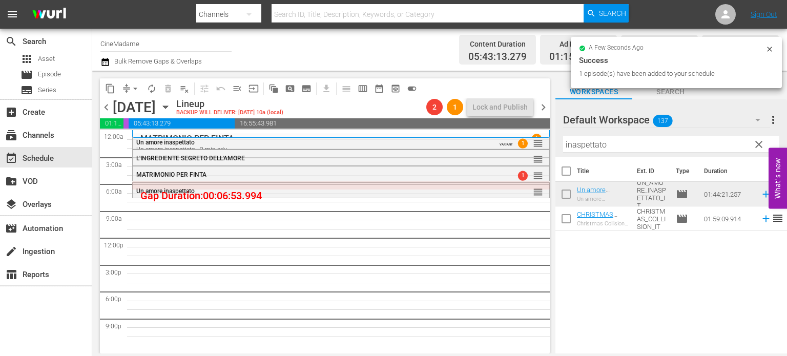
click at [579, 145] on input "inaspettato" at bounding box center [671, 144] width 216 height 16
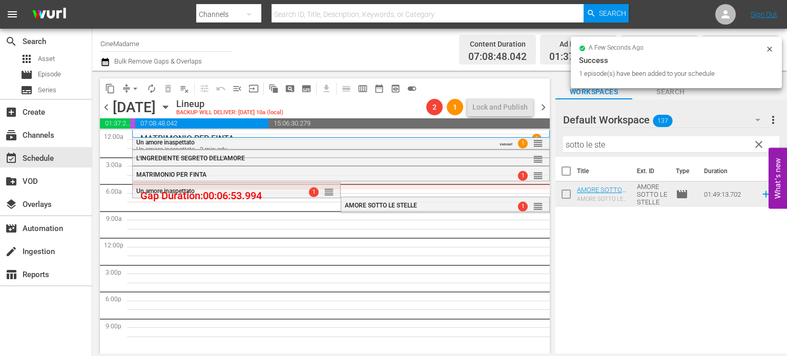
click at [570, 139] on input "sotto le ste" at bounding box center [671, 144] width 216 height 16
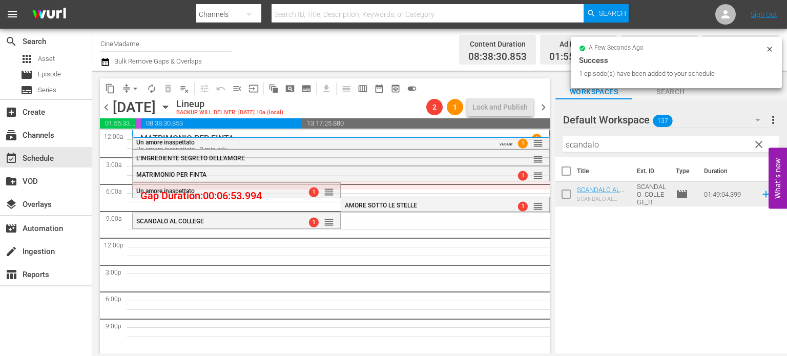
click at [588, 150] on input "scandalo" at bounding box center [671, 144] width 216 height 16
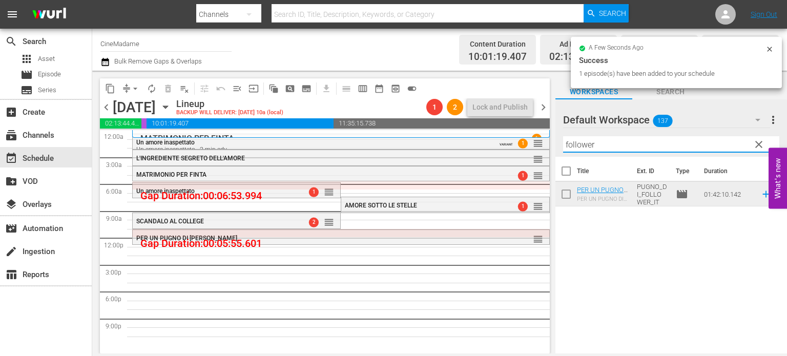
click at [596, 141] on input "follower" at bounding box center [671, 144] width 216 height 16
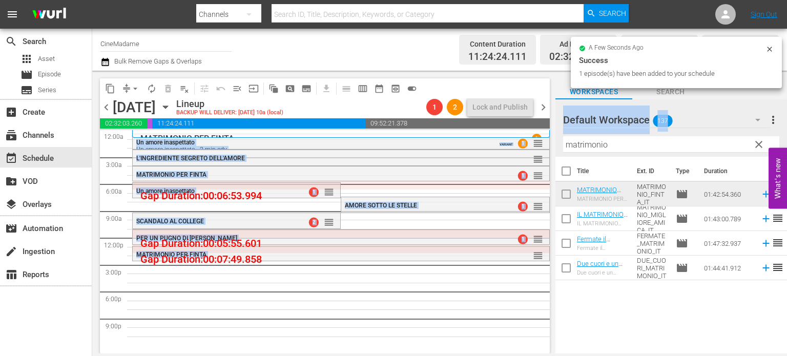
drag, startPoint x: 621, startPoint y: 186, endPoint x: 594, endPoint y: 149, distance: 45.8
click at [594, 149] on div "content_copy compress arrow_drop_down autorenew_outlined delete_forever_outline…" at bounding box center [439, 212] width 694 height 283
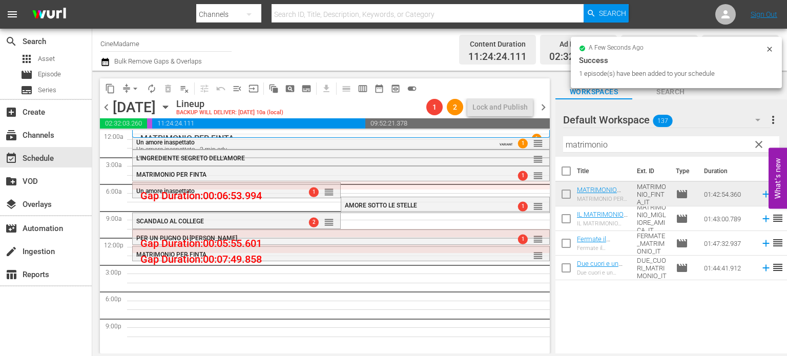
click at [594, 149] on input "matrimonio" at bounding box center [671, 144] width 216 height 16
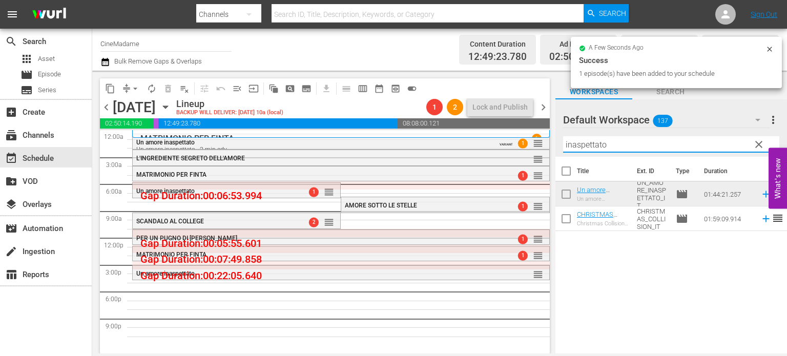
click at [607, 141] on input "inaspettato" at bounding box center [671, 144] width 216 height 16
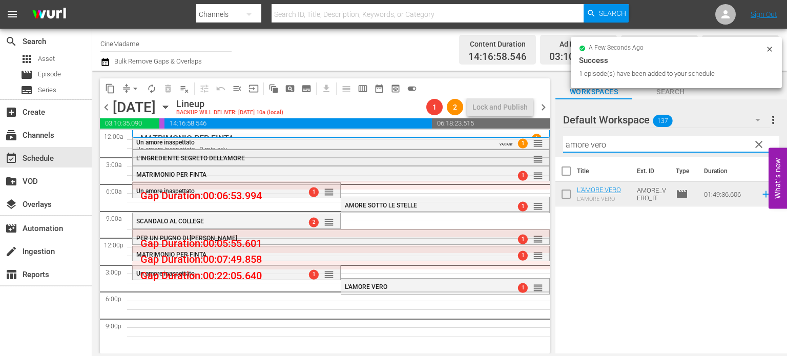
drag, startPoint x: 616, startPoint y: 143, endPoint x: 435, endPoint y: 151, distance: 180.4
click at [435, 151] on div "content_copy compress arrow_drop_down autorenew_outlined delete_forever_outline…" at bounding box center [439, 212] width 694 height 283
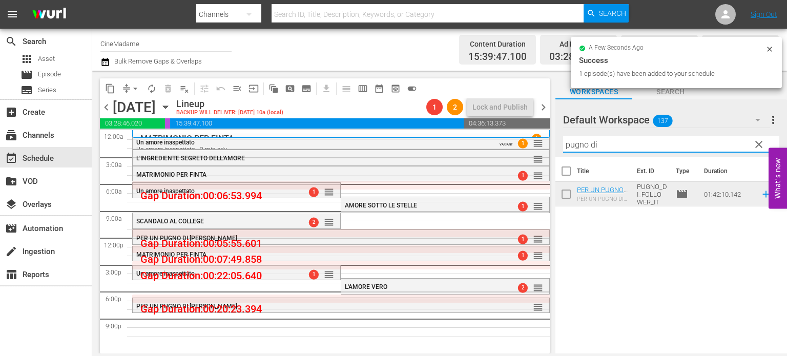
drag, startPoint x: 619, startPoint y: 146, endPoint x: 405, endPoint y: 130, distance: 214.7
click at [405, 130] on div "content_copy compress arrow_drop_down autorenew_outlined delete_forever_outline…" at bounding box center [439, 212] width 694 height 283
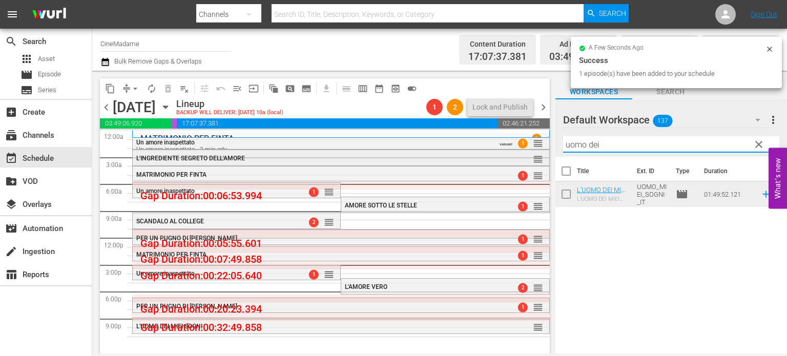
drag, startPoint x: 606, startPoint y: 149, endPoint x: 499, endPoint y: 149, distance: 107.6
click at [499, 149] on div "content_copy compress arrow_drop_down autorenew_outlined delete_forever_outline…" at bounding box center [439, 212] width 694 height 283
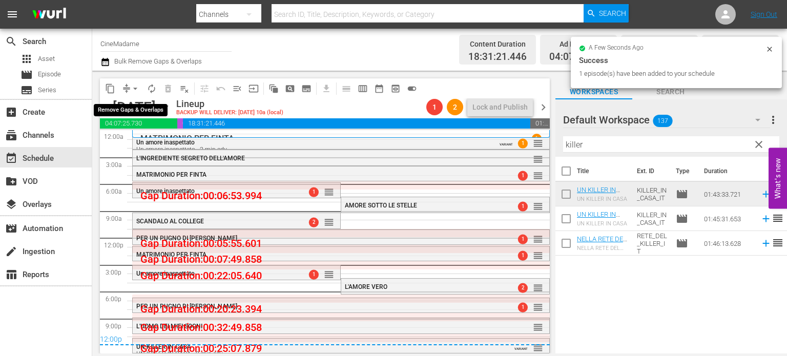
click at [131, 88] on span "arrow_drop_down" at bounding box center [135, 88] width 10 height 10
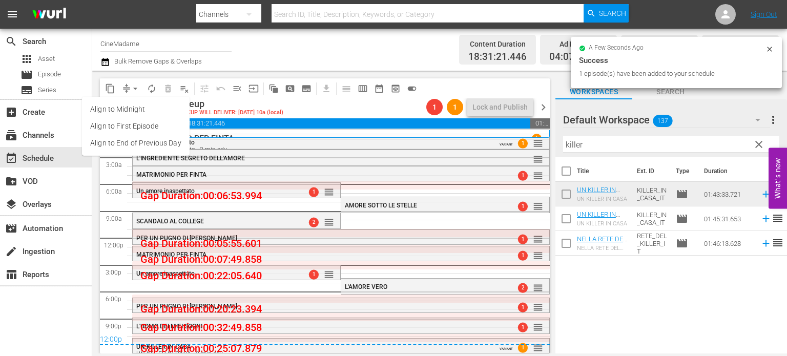
click at [166, 145] on li "Align to End of Previous Day" at bounding box center [136, 143] width 108 height 17
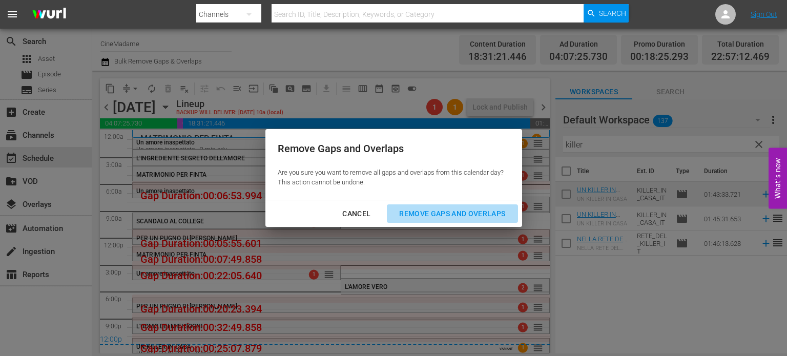
click at [442, 208] on div "Remove Gaps and Overlaps" at bounding box center [452, 213] width 122 height 13
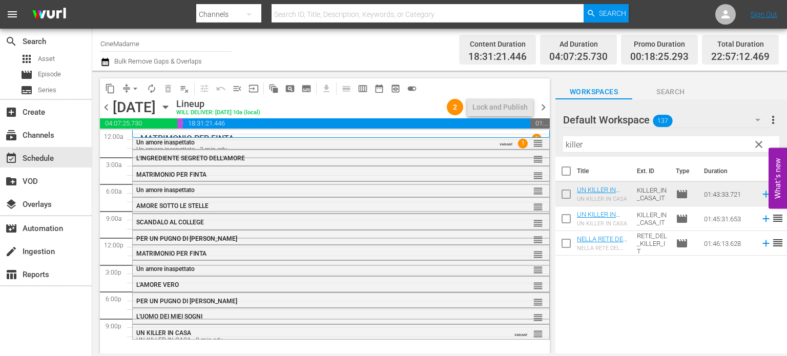
click at [445, 140] on div "Un amore inaspettato Un amore inaspettato - 2 min adv" at bounding box center [313, 146] width 355 height 14
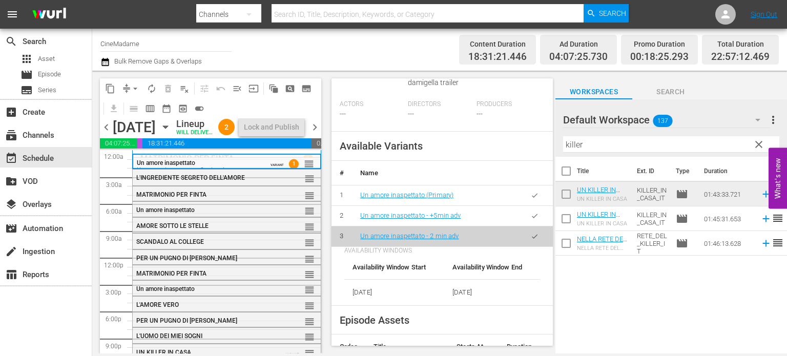
scroll to position [412, 0]
click at [272, 183] on div "reorder" at bounding box center [293, 178] width 43 height 10
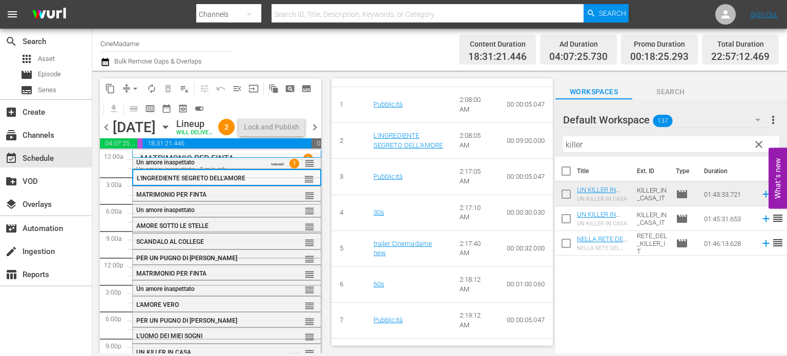
scroll to position [500, 0]
click at [273, 200] on div "reorder" at bounding box center [293, 195] width 43 height 10
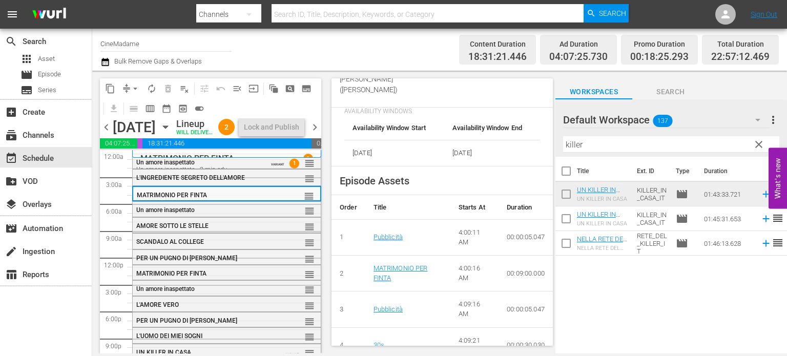
scroll to position [430, 0]
click at [260, 219] on div "Un amore inaspettato reorder" at bounding box center [227, 210] width 188 height 17
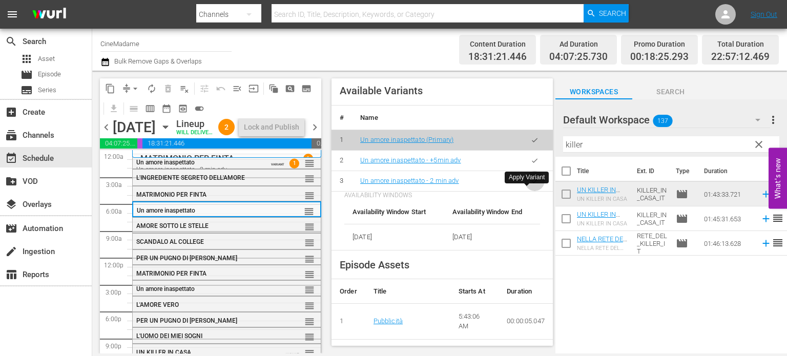
click at [531, 186] on button "button" at bounding box center [534, 181] width 20 height 20
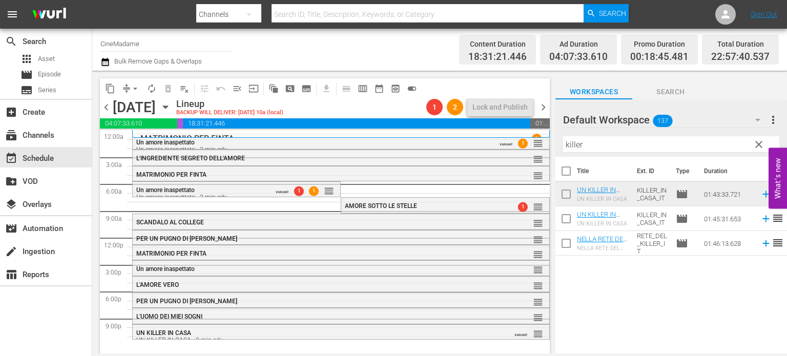
click at [372, 207] on span "AMORE SOTTO LE STELLE" at bounding box center [381, 205] width 72 height 7
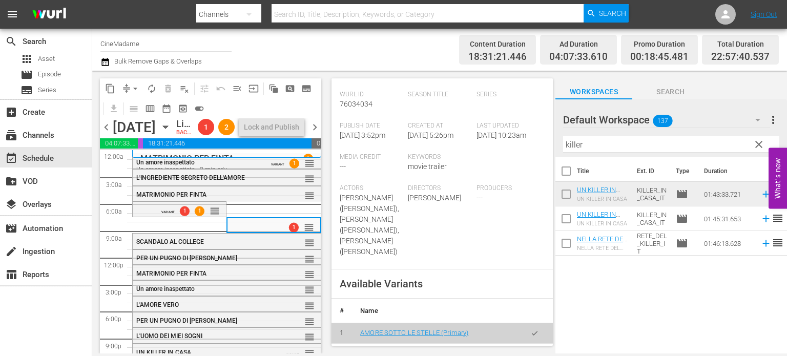
scroll to position [453, 0]
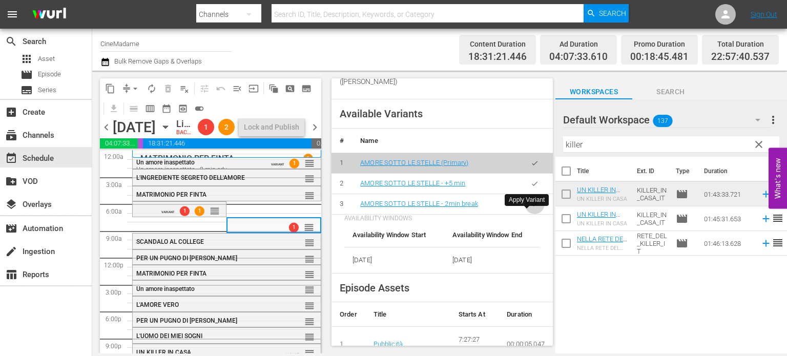
click at [533, 210] on button "button" at bounding box center [534, 204] width 20 height 20
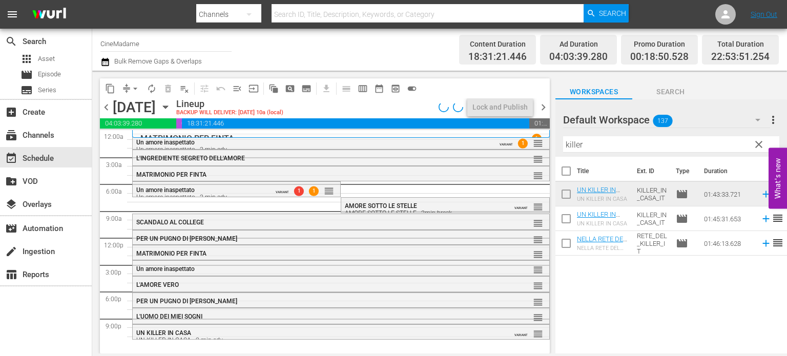
click at [289, 227] on div "SCANDALO AL COLLEGE reorder" at bounding box center [341, 222] width 416 height 17
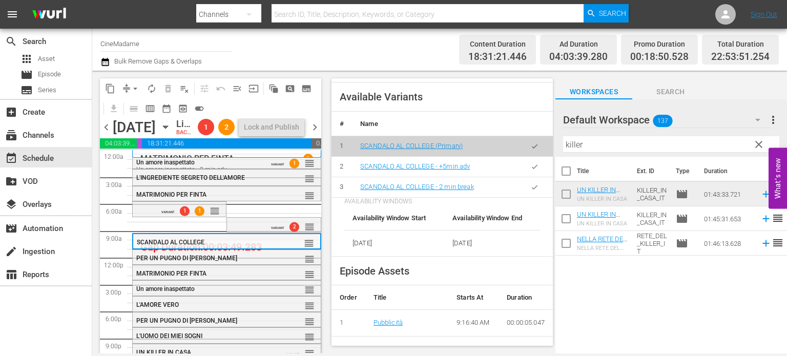
scroll to position [456, 0]
click at [534, 198] on button "button" at bounding box center [534, 188] width 20 height 20
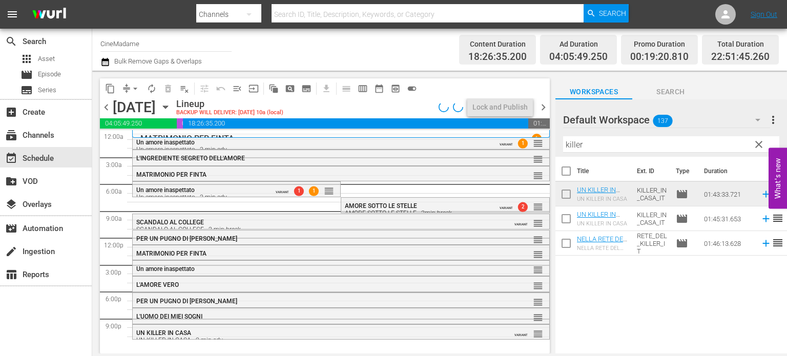
click at [302, 240] on div "PER UN PUGNO DI [PERSON_NAME]" at bounding box center [313, 238] width 355 height 7
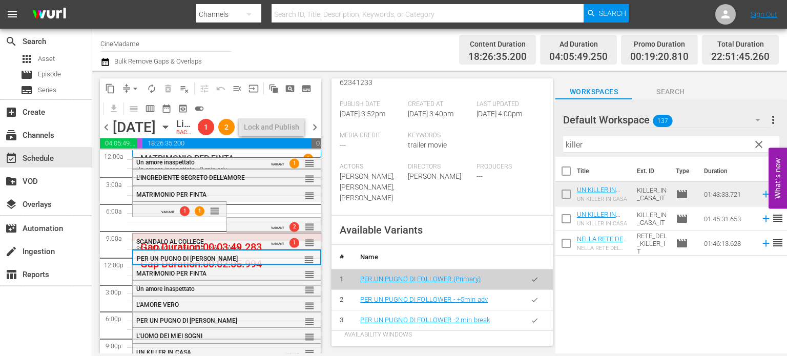
scroll to position [426, 0]
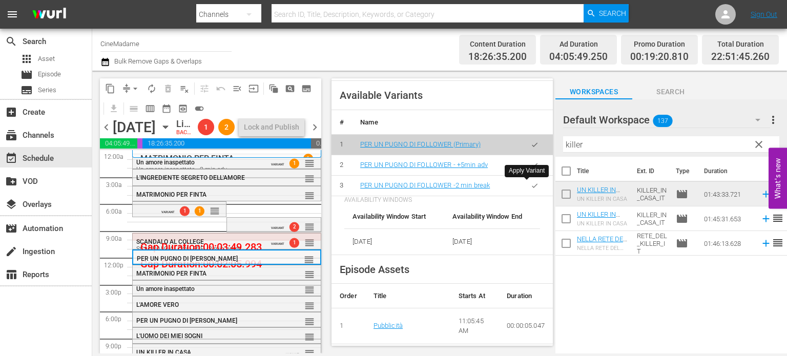
click at [531, 186] on icon "button" at bounding box center [535, 186] width 8 height 8
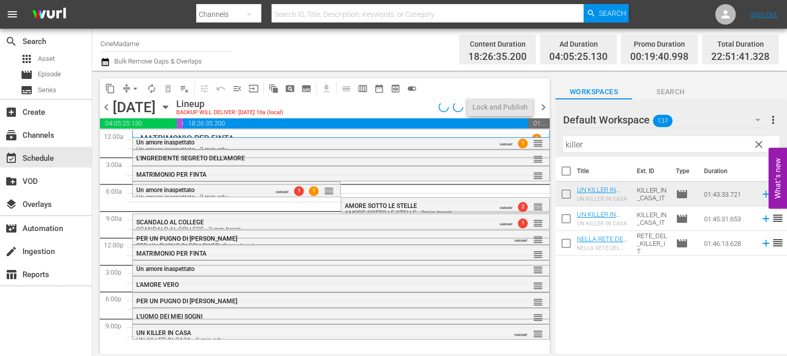
click at [331, 250] on div "MATRIMONIO PER FINTA" at bounding box center [313, 253] width 355 height 7
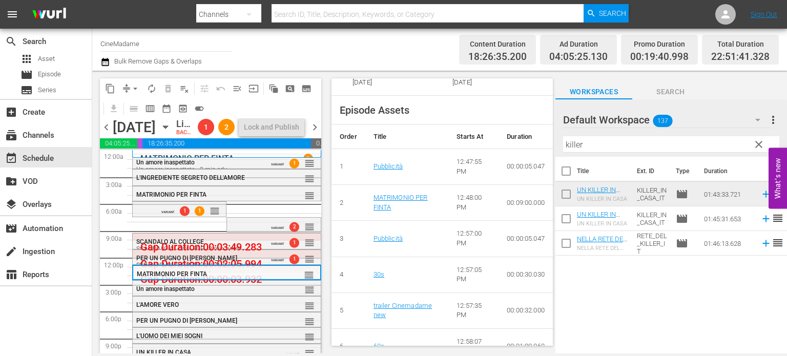
scroll to position [501, 0]
click at [240, 292] on div "Un amore inaspettato" at bounding box center [202, 288] width 133 height 7
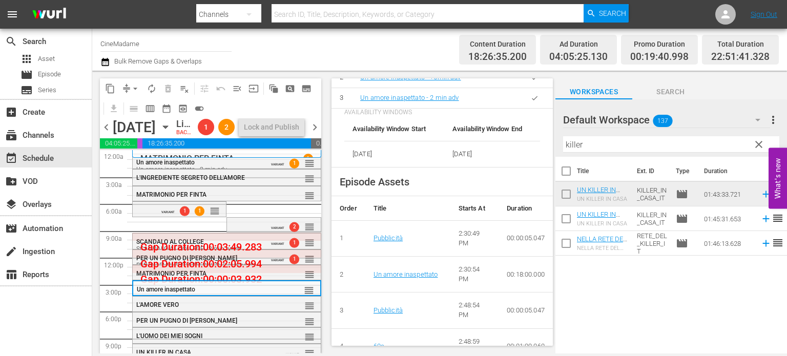
scroll to position [514, 0]
click at [527, 108] on button "button" at bounding box center [534, 98] width 20 height 20
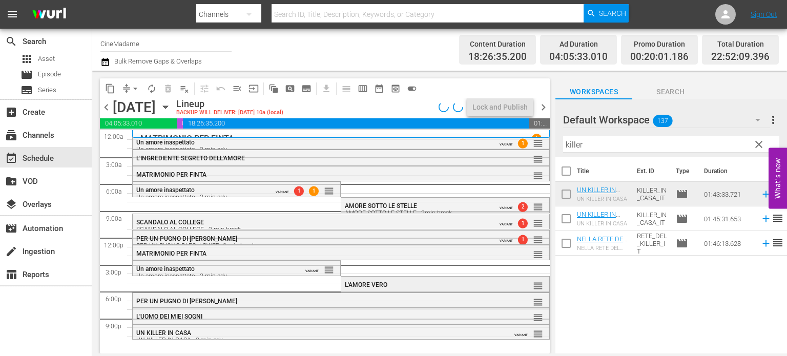
click at [371, 282] on span "L'AMORE VERO" at bounding box center [366, 284] width 43 height 7
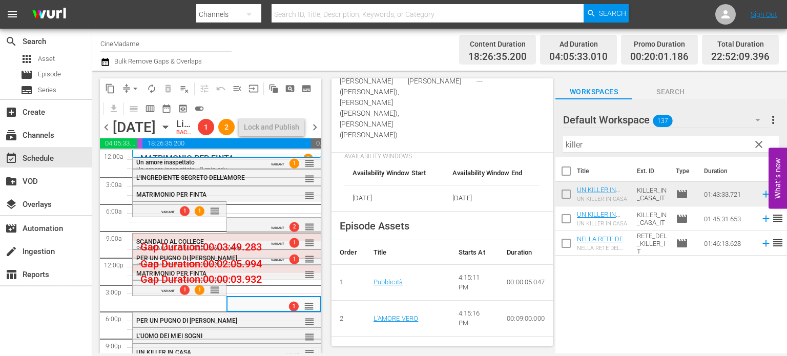
scroll to position [592, 0]
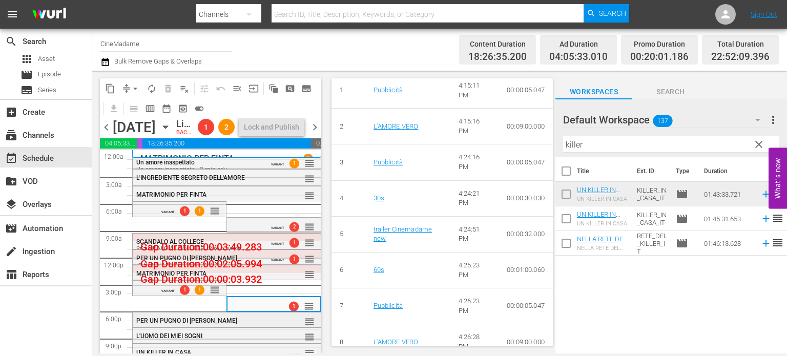
click at [272, 326] on div "reorder" at bounding box center [293, 321] width 43 height 10
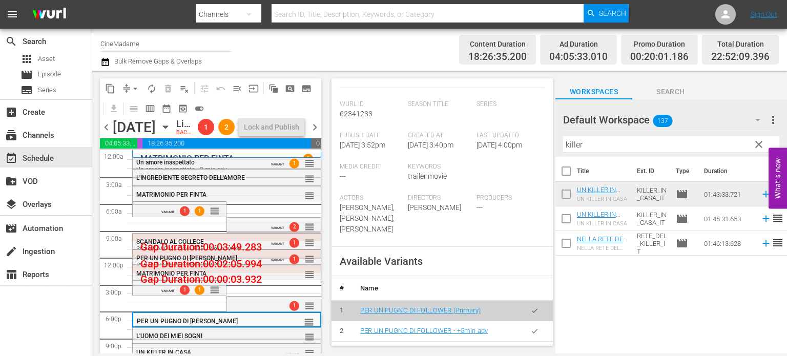
scroll to position [397, 0]
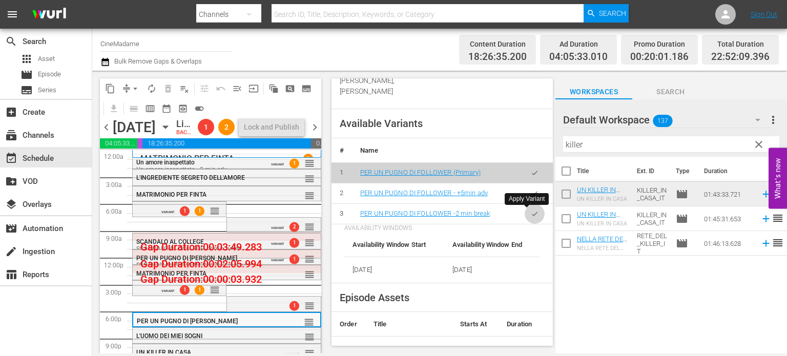
click at [531, 215] on icon "button" at bounding box center [535, 214] width 8 height 8
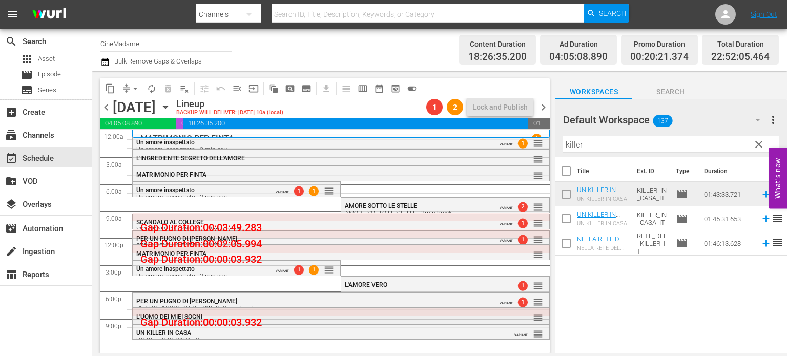
click at [282, 321] on div "L'UOMO DEI MIEI SOGNI reorder" at bounding box center [341, 316] width 416 height 17
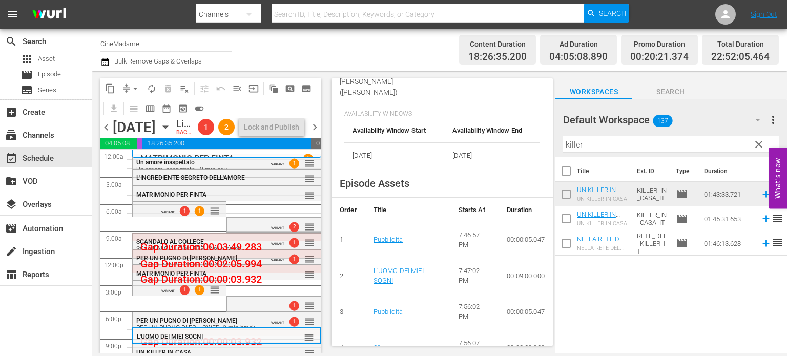
scroll to position [28, 0]
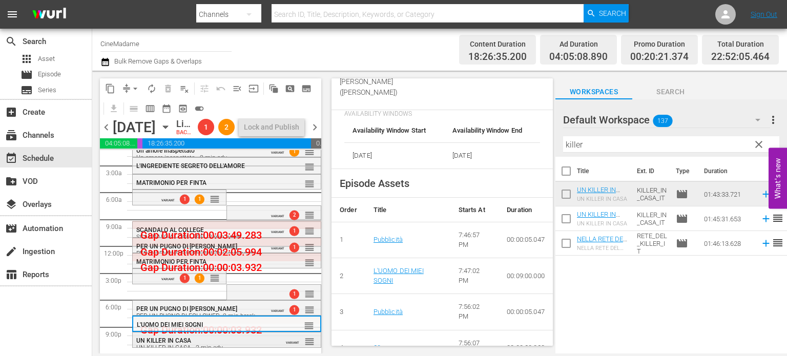
click at [236, 339] on div "UN KILLER IN CASA UN KILLER IN CASA - 2 min adv" at bounding box center [202, 344] width 133 height 14
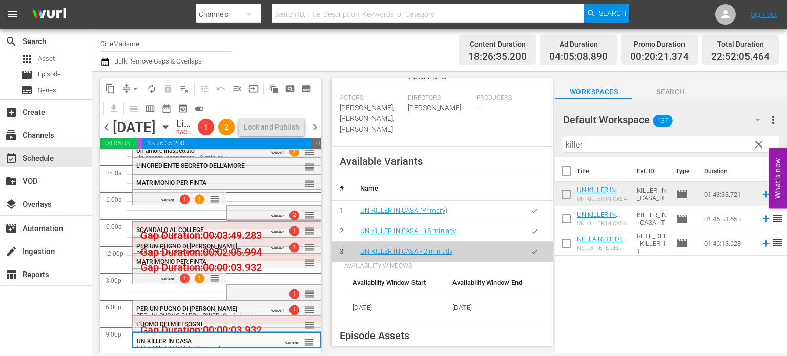
scroll to position [338, 0]
click at [133, 87] on span "arrow_drop_down" at bounding box center [135, 88] width 10 height 10
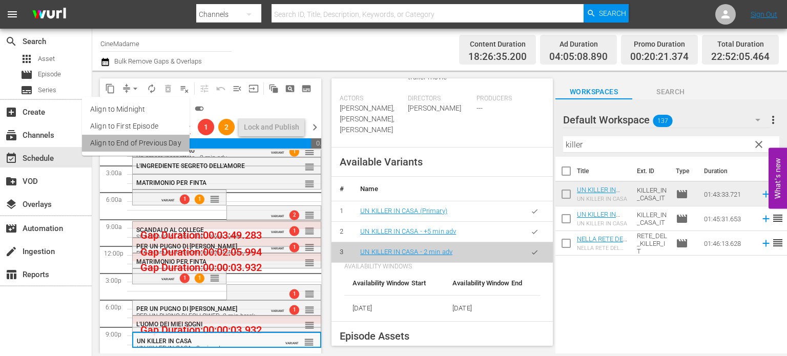
click at [178, 148] on li "Align to End of Previous Day" at bounding box center [136, 143] width 108 height 17
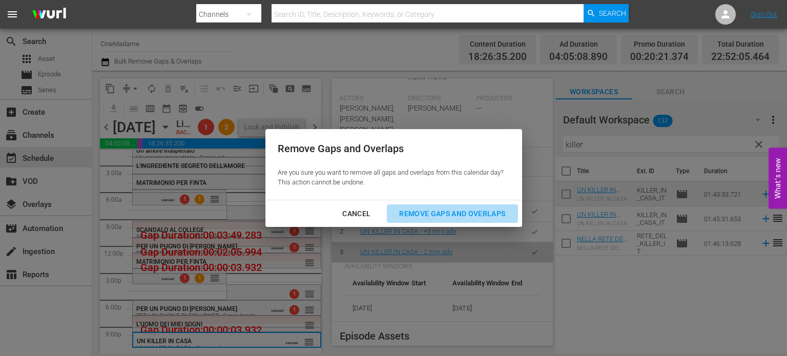
click at [459, 212] on div "Remove Gaps and Overlaps" at bounding box center [452, 213] width 122 height 13
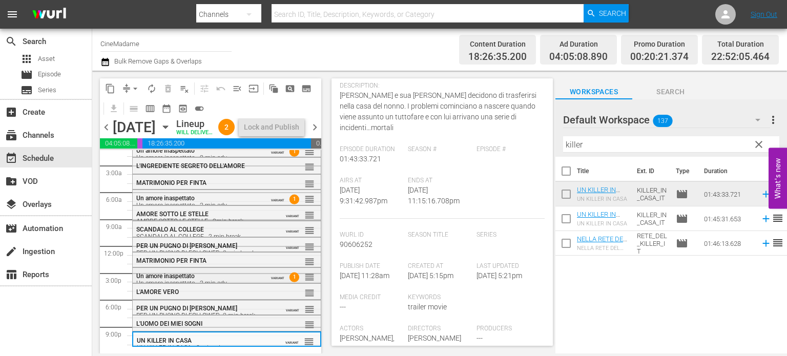
scroll to position [0, 0]
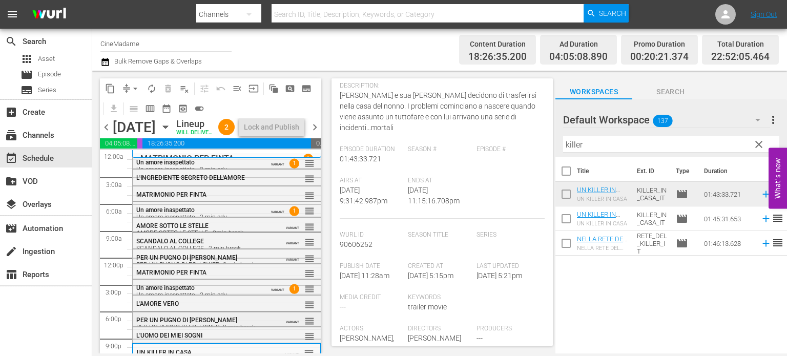
click at [244, 330] on div "PER UN PUGNO DI FOLLOWER PER UN PUGNO DI FOLLOWER -2 min break VARIANT reorder" at bounding box center [227, 323] width 188 height 23
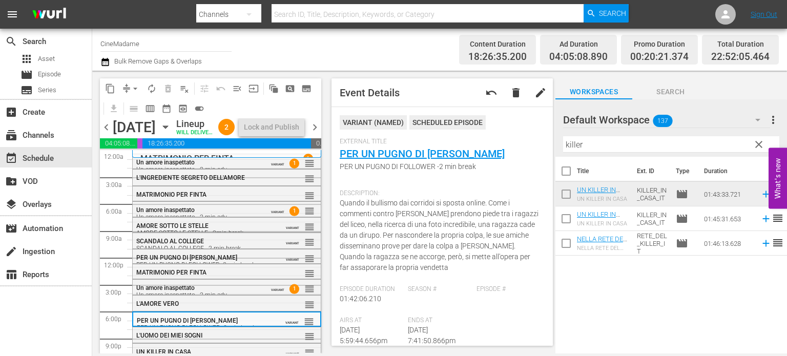
scroll to position [28, 0]
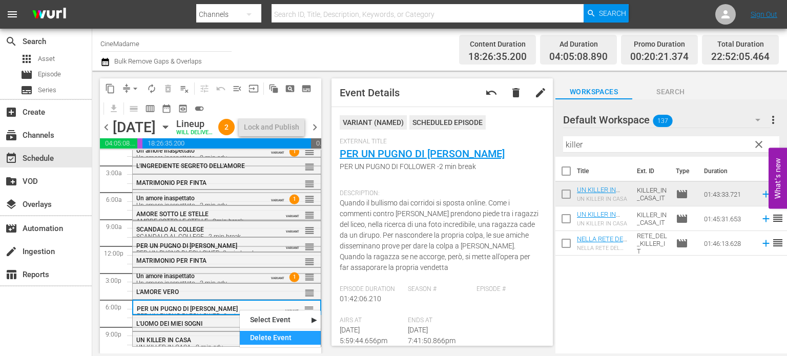
click at [264, 335] on div "Delete Event" at bounding box center [280, 338] width 81 height 14
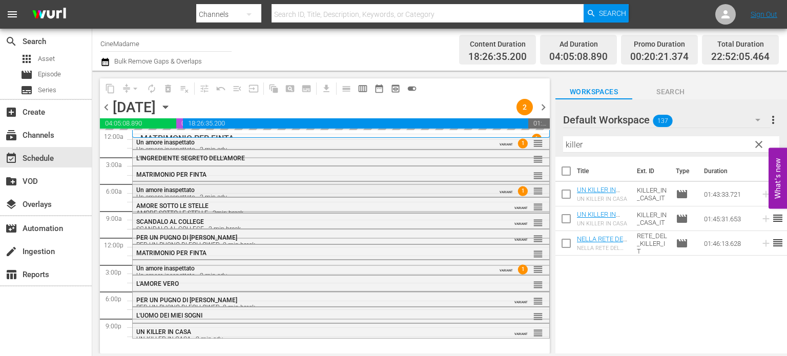
scroll to position [0, 0]
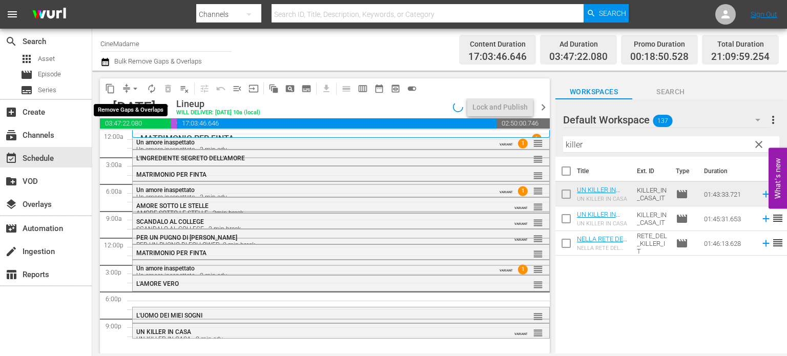
click at [134, 88] on span "arrow_drop_down" at bounding box center [135, 88] width 10 height 10
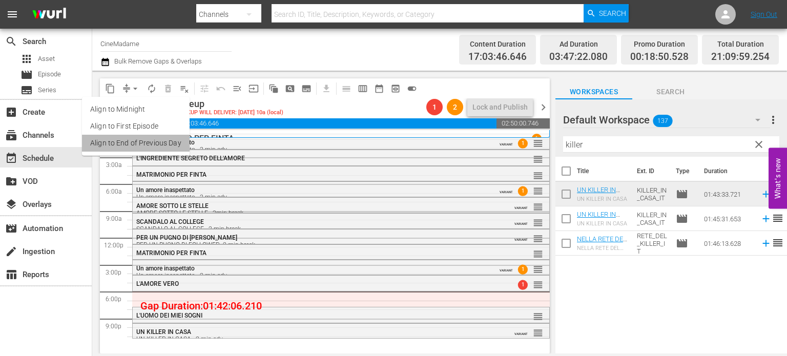
click at [165, 149] on li "Align to End of Previous Day" at bounding box center [136, 143] width 108 height 17
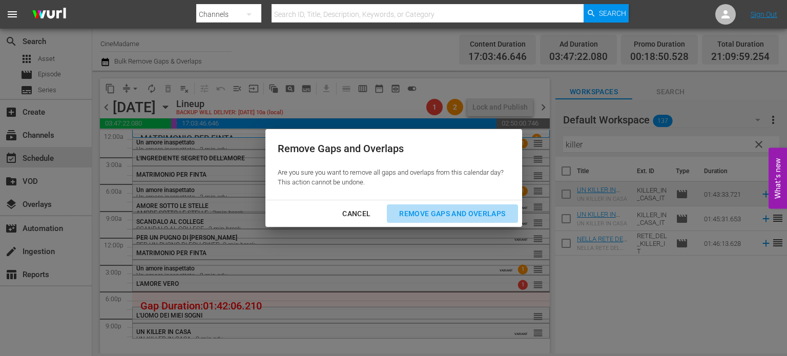
click at [428, 215] on div "Remove Gaps and Overlaps" at bounding box center [452, 213] width 122 height 13
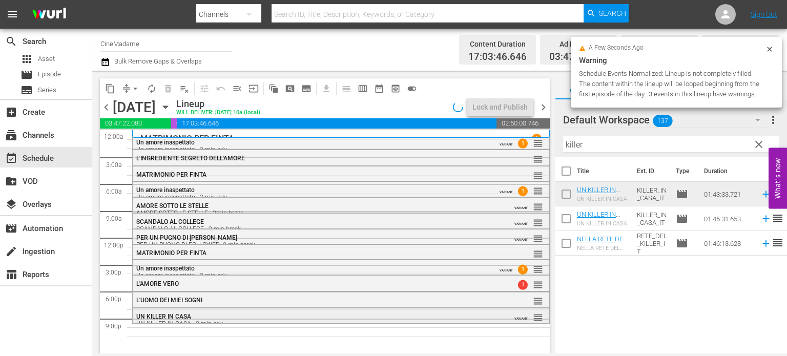
click at [259, 321] on div "UN KILLER IN CASA - 2 min adv" at bounding box center [313, 323] width 355 height 7
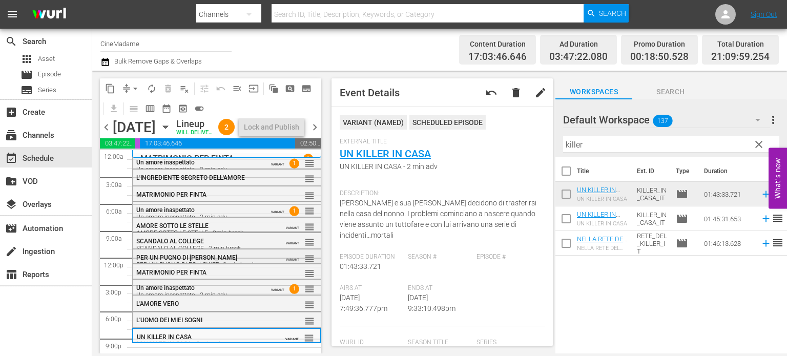
scroll to position [28, 0]
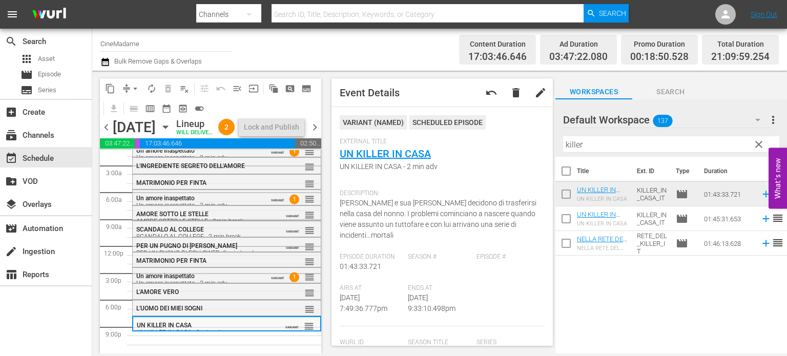
click at [588, 147] on input "killer" at bounding box center [671, 144] width 216 height 16
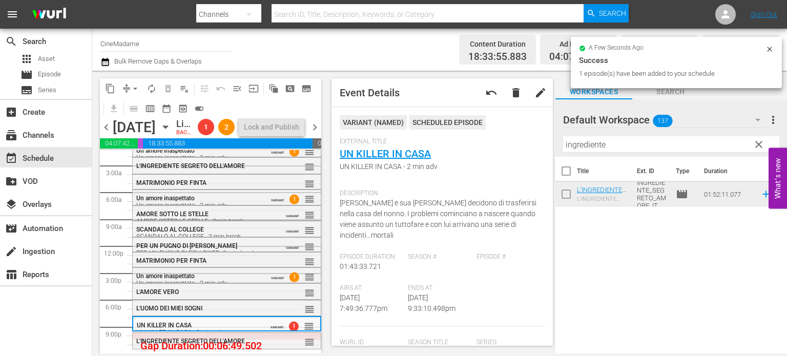
click at [583, 157] on th "Title" at bounding box center [604, 171] width 54 height 29
click at [597, 148] on input "ingrediente" at bounding box center [671, 144] width 216 height 16
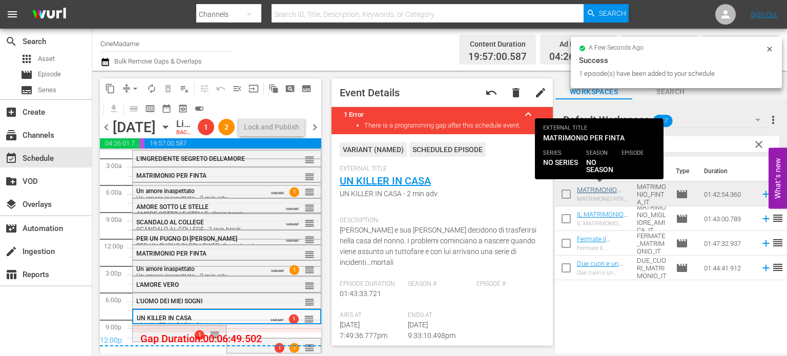
scroll to position [35, 0]
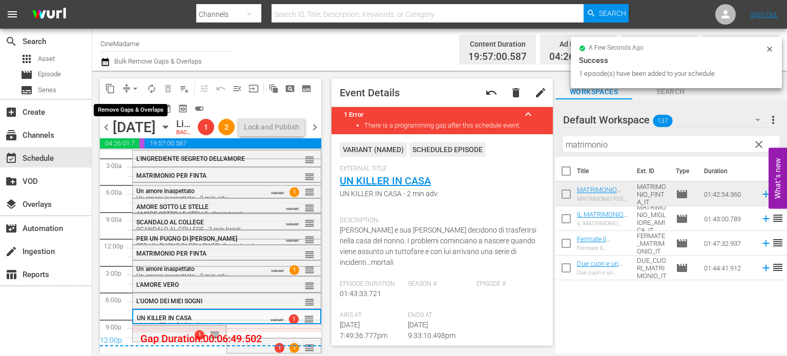
click at [132, 87] on span "arrow_drop_down" at bounding box center [135, 88] width 10 height 10
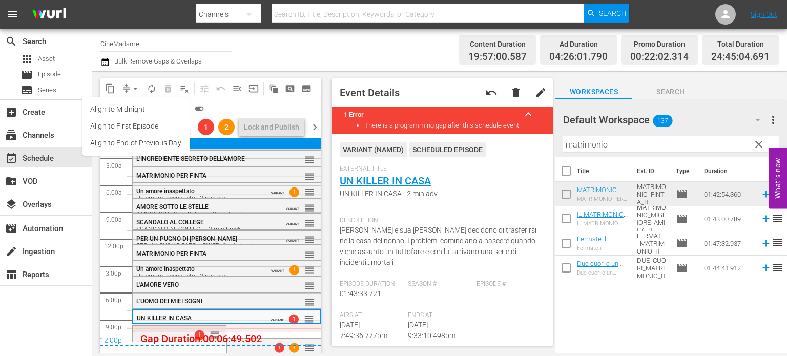
click at [156, 139] on li "Align to End of Previous Day" at bounding box center [136, 143] width 108 height 17
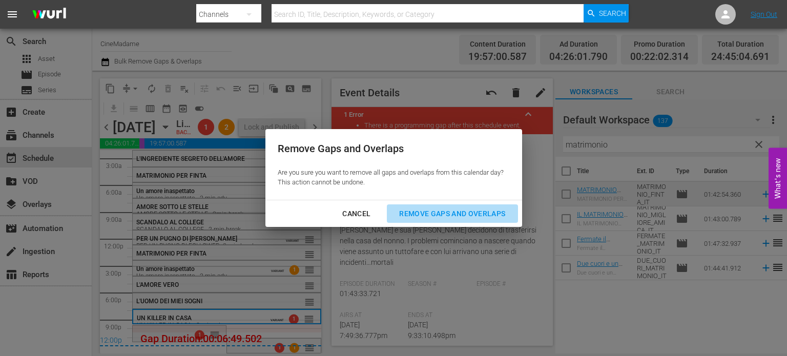
click at [407, 212] on div "Remove Gaps and Overlaps" at bounding box center [452, 213] width 122 height 13
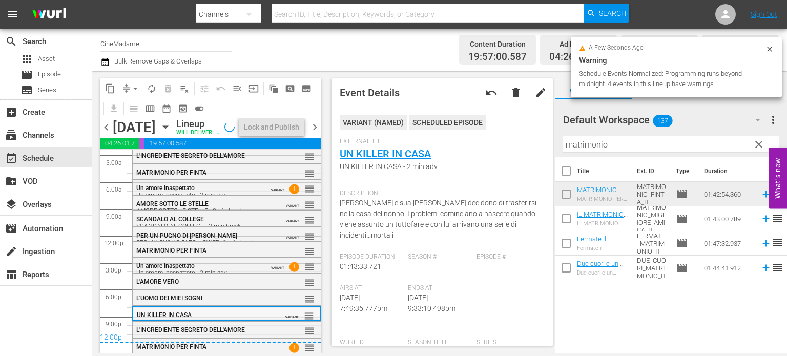
scroll to position [38, 0]
click at [209, 330] on span "L'INGREDIENTE SEGRETO DELL'AMORE" at bounding box center [190, 329] width 109 height 7
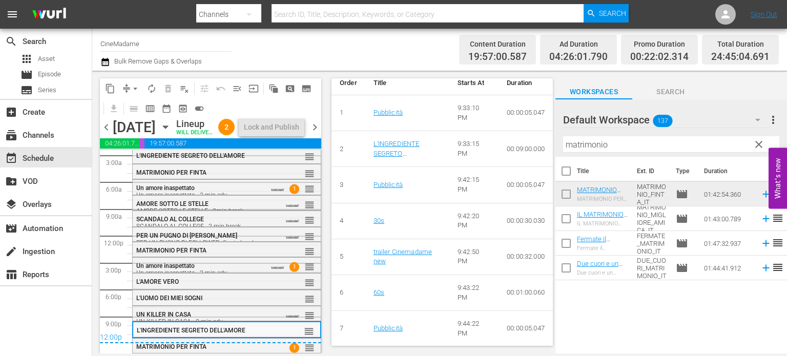
scroll to position [492, 0]
click at [264, 354] on body "menu Search By Channels Search ID, Title, Description, Keywords, or Category Se…" at bounding box center [393, 178] width 787 height 356
click at [272, 349] on div "1 reorder" at bounding box center [293, 347] width 43 height 10
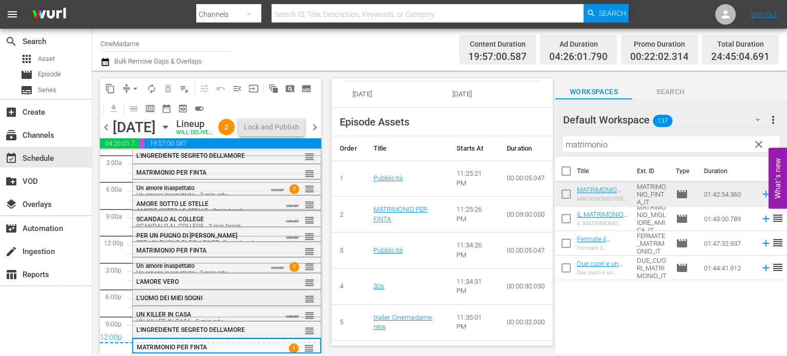
scroll to position [38, 0]
click at [314, 133] on span "chevron_right" at bounding box center [314, 127] width 13 height 13
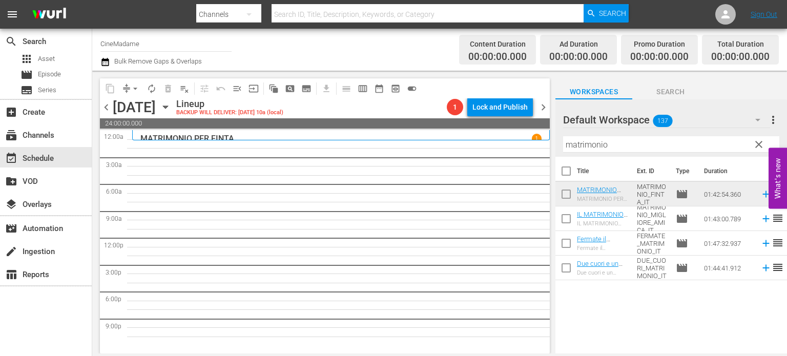
click at [314, 133] on div "MATRIMONIO PER FINTA 1" at bounding box center [340, 135] width 417 height 10
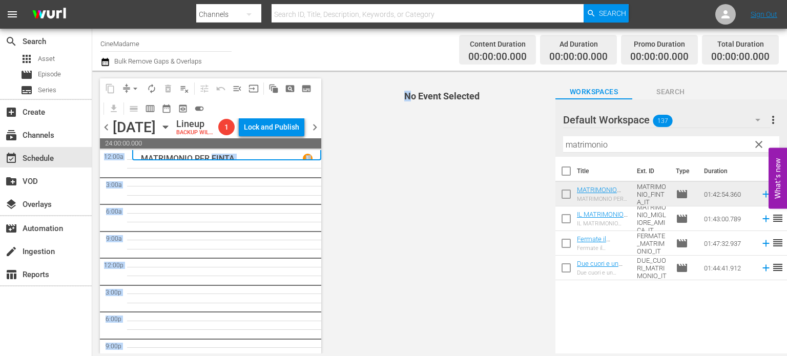
drag, startPoint x: 412, startPoint y: 230, endPoint x: 210, endPoint y: 173, distance: 209.3
click at [210, 173] on div "content_copy compress arrow_drop_down autorenew_outlined delete_forever_outline…" at bounding box center [439, 212] width 694 height 283
click at [210, 163] on p "MATRIMONIO PER FINTA" at bounding box center [188, 159] width 94 height 10
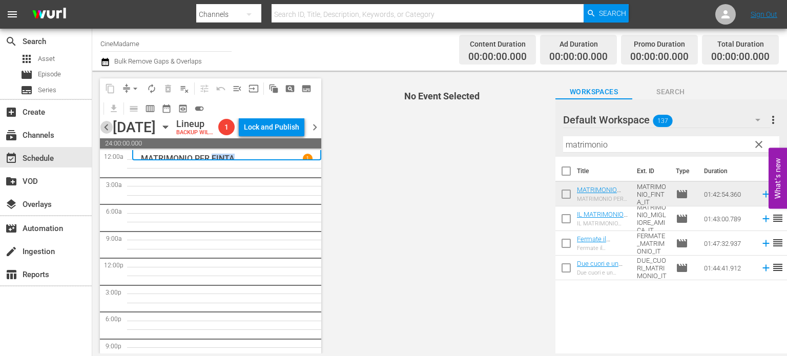
click at [105, 134] on span "chevron_left" at bounding box center [106, 127] width 13 height 13
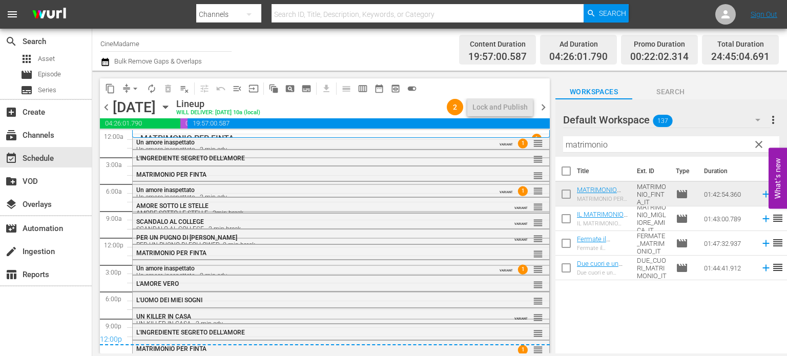
scroll to position [2, 0]
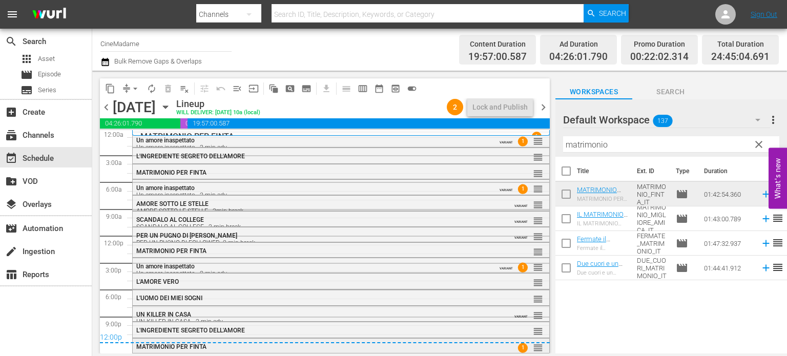
click at [269, 350] on div "MATRIMONIO PER FINTA" at bounding box center [313, 346] width 355 height 7
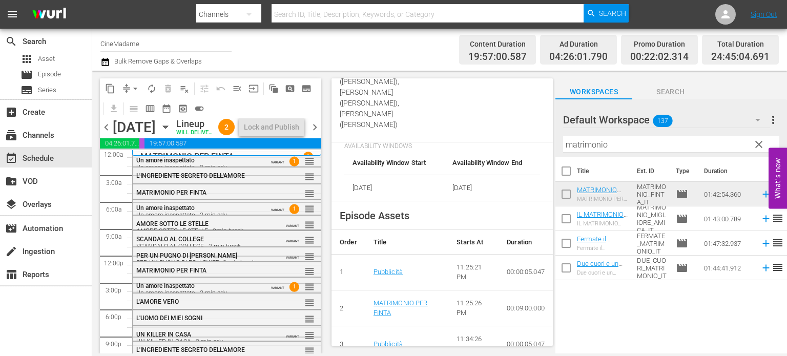
scroll to position [540, 0]
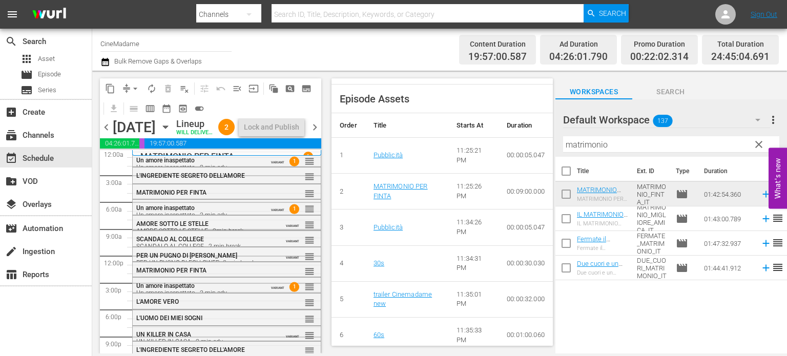
click at [309, 127] on div "chevron_left Wednesday, October 15th October 15th Lineup WILL DELIVER: 10/14 @ …" at bounding box center [210, 128] width 221 height 20
click at [313, 133] on span "chevron_right" at bounding box center [314, 127] width 13 height 13
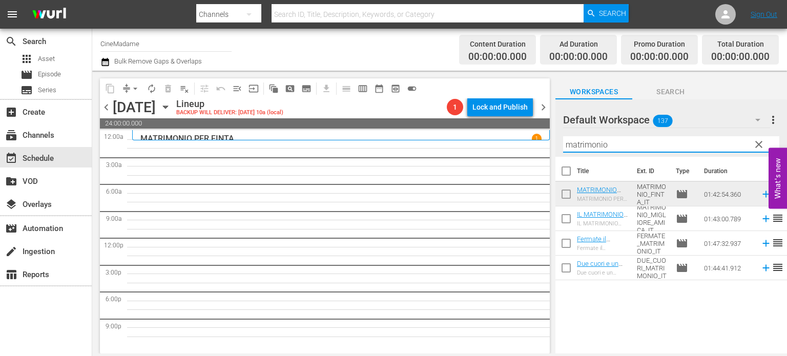
click at [602, 140] on input "matrimonio" at bounding box center [671, 144] width 216 height 16
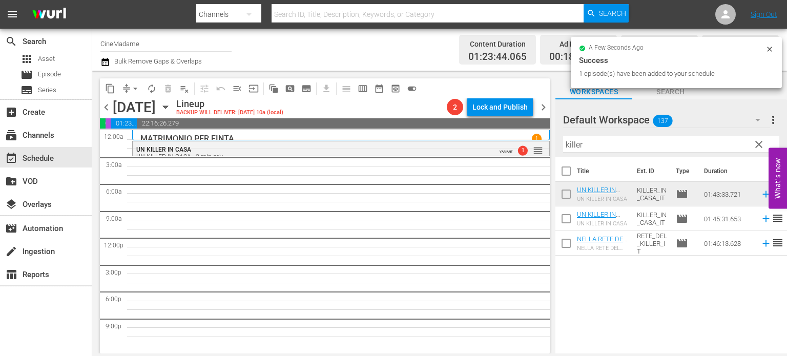
click at [586, 141] on input "killer" at bounding box center [671, 144] width 216 height 16
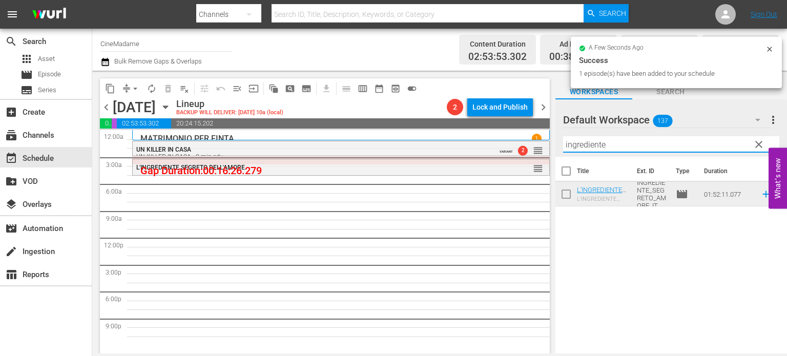
click at [607, 148] on input "ingrediente" at bounding box center [671, 144] width 216 height 16
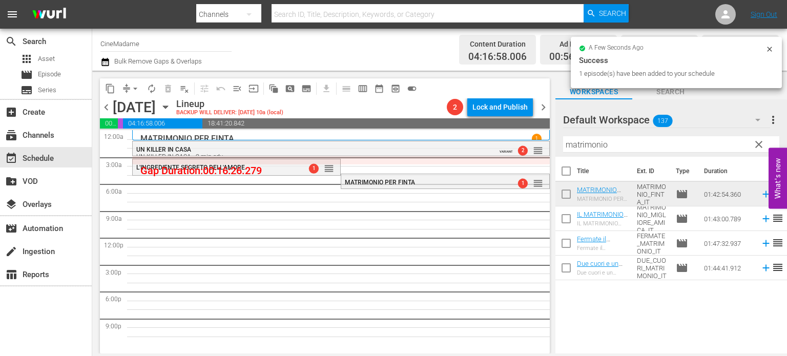
click at [606, 155] on div "Filter by Title matrimonio" at bounding box center [671, 144] width 216 height 25
click at [603, 132] on div at bounding box center [600, 121] width 74 height 26
click at [598, 140] on input "matrimonio" at bounding box center [671, 144] width 216 height 16
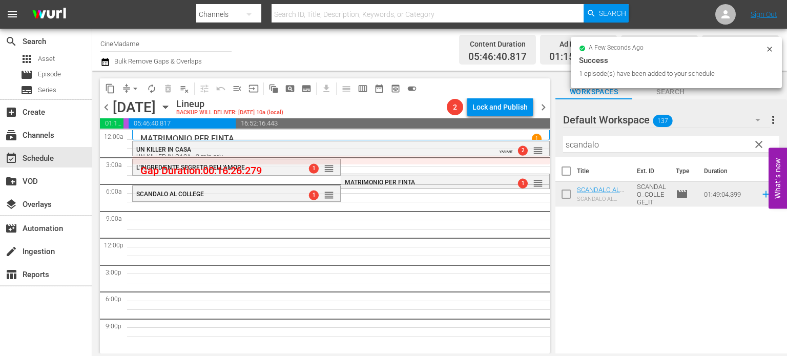
click at [603, 147] on input "scandalo" at bounding box center [671, 144] width 216 height 16
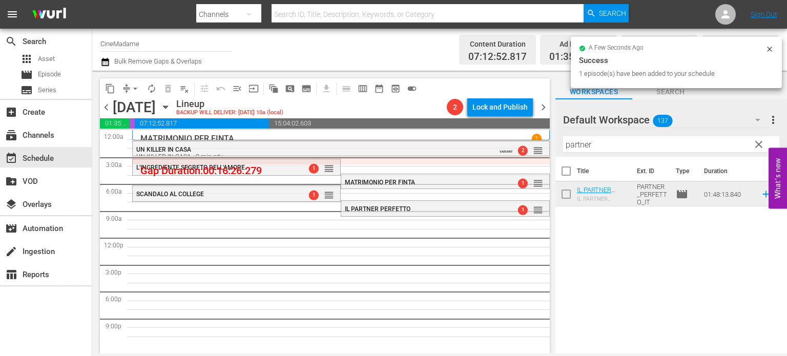
click at [602, 145] on input "partner" at bounding box center [671, 144] width 216 height 16
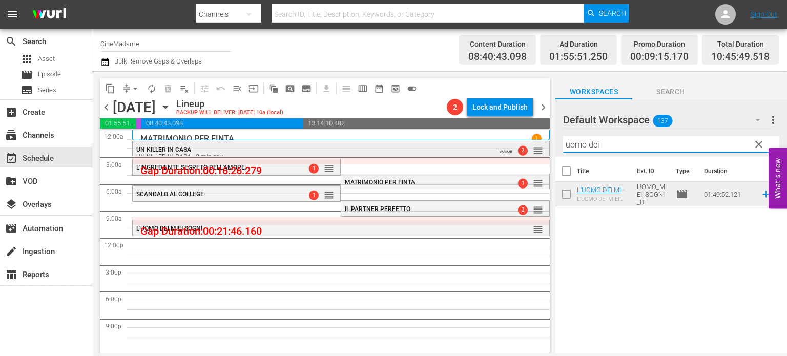
drag, startPoint x: 605, startPoint y: 141, endPoint x: 524, endPoint y: 150, distance: 81.4
click at [524, 150] on div "content_copy compress arrow_drop_down autorenew_outlined delete_forever_outline…" at bounding box center [439, 212] width 694 height 283
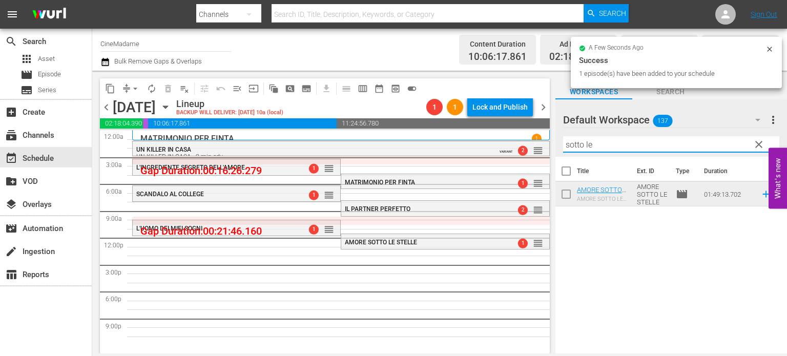
drag, startPoint x: 595, startPoint y: 137, endPoint x: 392, endPoint y: 158, distance: 204.5
click at [392, 158] on div "content_copy compress arrow_drop_down autorenew_outlined delete_forever_outline…" at bounding box center [439, 212] width 694 height 283
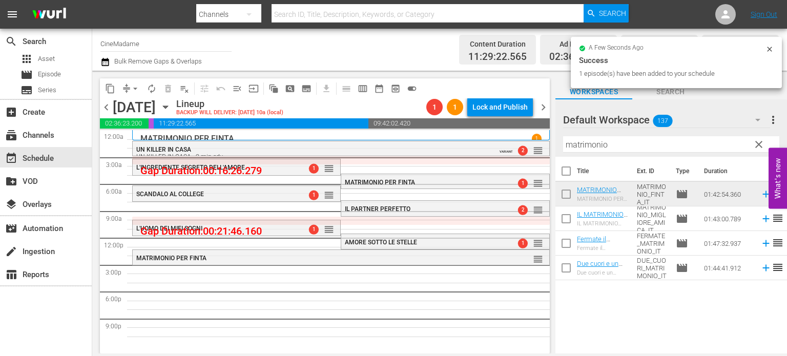
click at [594, 153] on div "Filter by Title matrimonio" at bounding box center [671, 144] width 216 height 25
click at [606, 140] on input "matrimonio" at bounding box center [671, 144] width 216 height 16
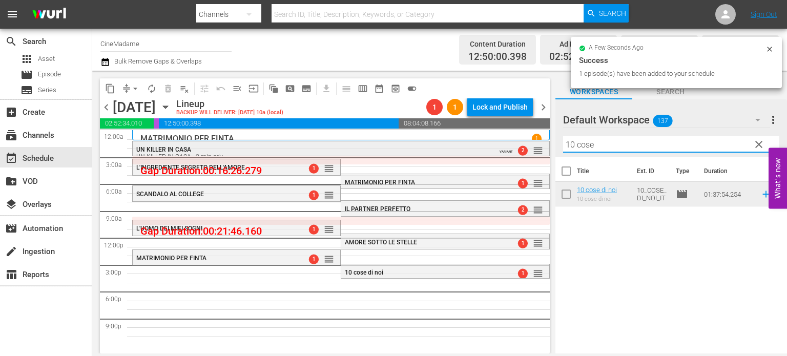
drag, startPoint x: 587, startPoint y: 144, endPoint x: 398, endPoint y: 148, distance: 189.5
click at [398, 148] on div "content_copy compress arrow_drop_down autorenew_outlined delete_forever_outline…" at bounding box center [439, 212] width 694 height 283
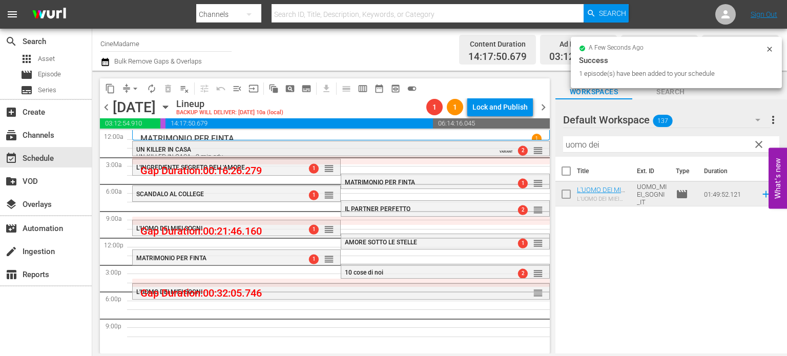
drag, startPoint x: 630, startPoint y: 149, endPoint x: 495, endPoint y: 145, distance: 135.3
click at [495, 145] on div "content_copy compress arrow_drop_down autorenew_outlined delete_forever_outline…" at bounding box center [439, 212] width 694 height 283
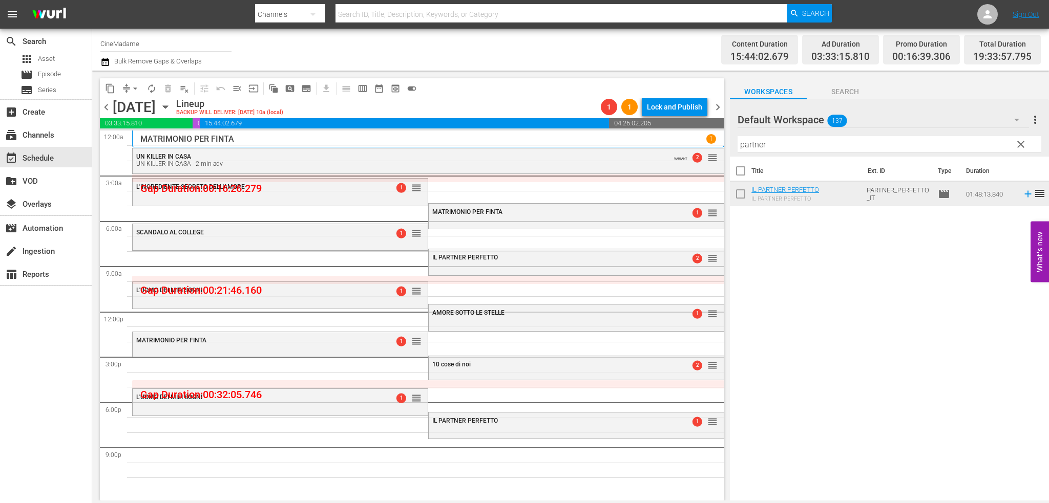
click at [786, 140] on input "partner" at bounding box center [890, 144] width 304 height 16
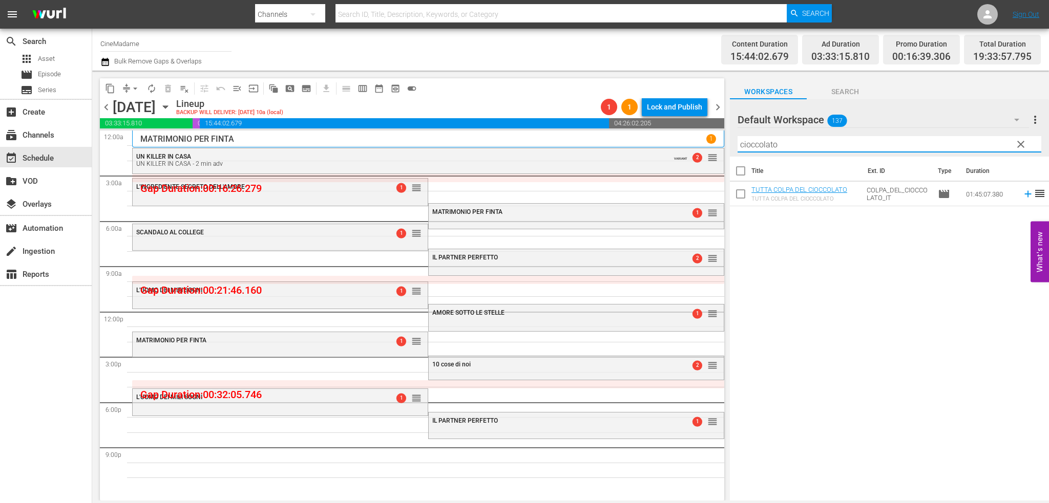
type input "cioccolato"
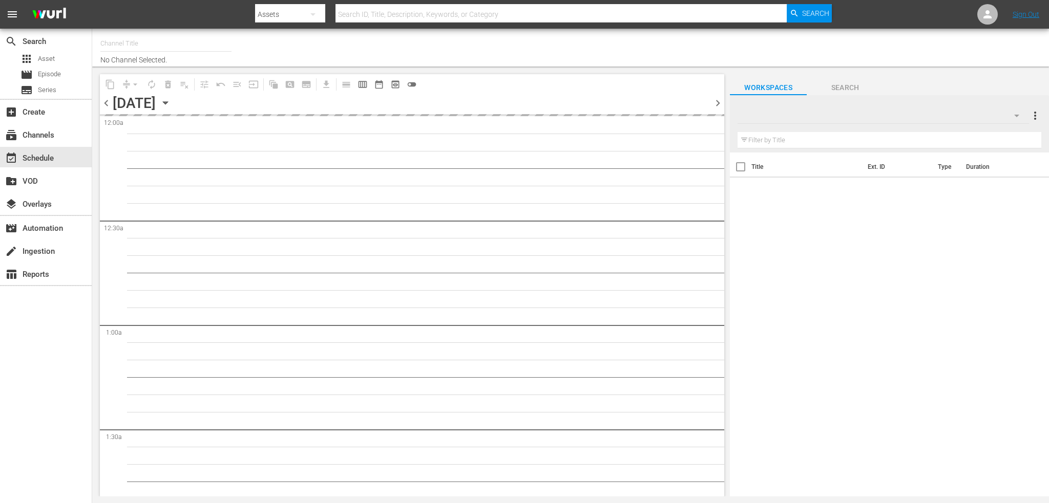
type input "CineMadame (1593)"
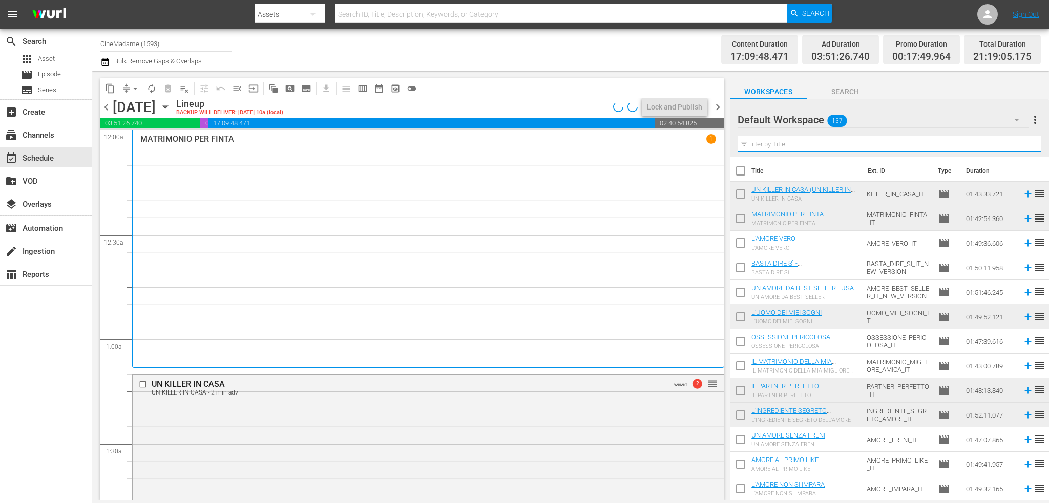
click at [799, 142] on input "text" at bounding box center [890, 144] width 304 height 16
click at [413, 89] on span "toggle_off" at bounding box center [412, 88] width 10 height 10
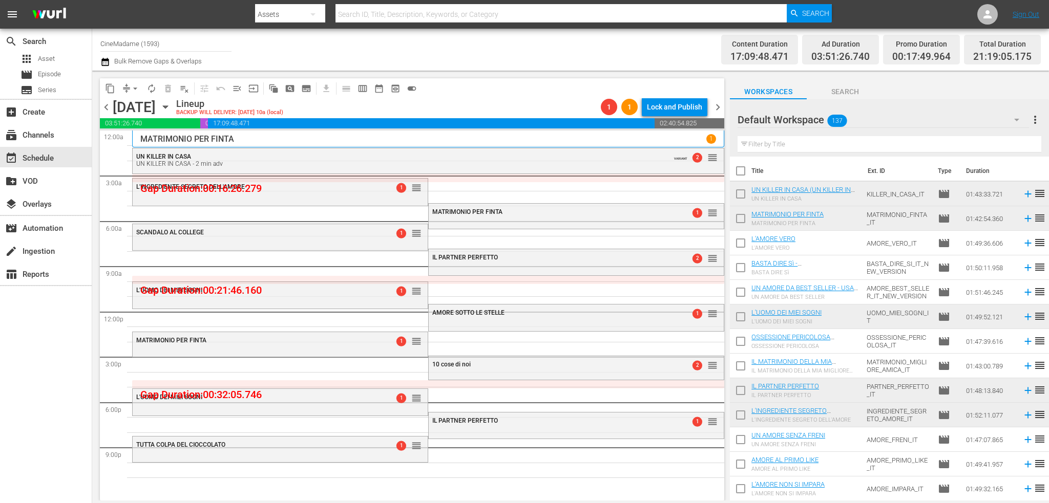
click at [826, 144] on input "text" at bounding box center [890, 144] width 304 height 16
click at [373, 454] on div "TUTTA COLPA DEL CIOCCOLATO 1 reorder" at bounding box center [280, 445] width 295 height 17
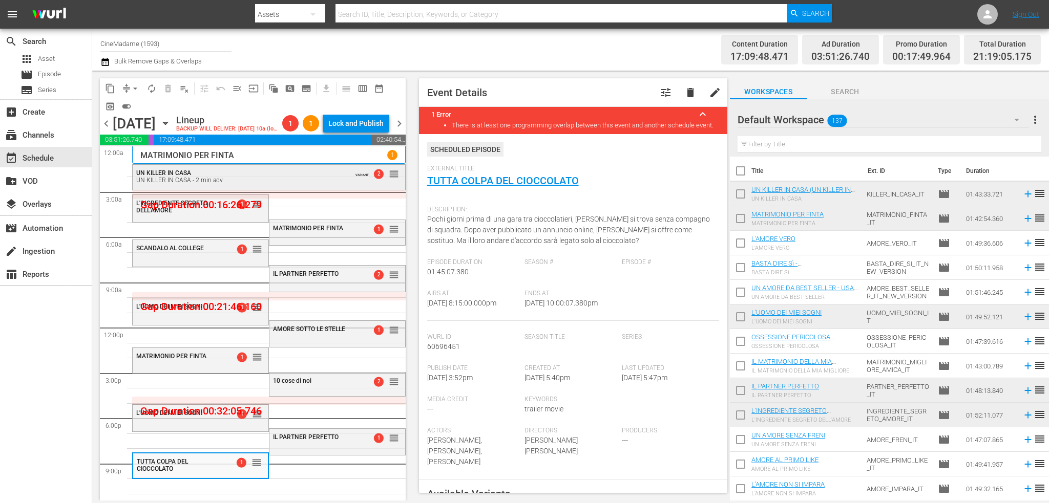
click at [186, 184] on div "UN KILLER IN CASA - 2 min adv" at bounding box center [242, 180] width 212 height 7
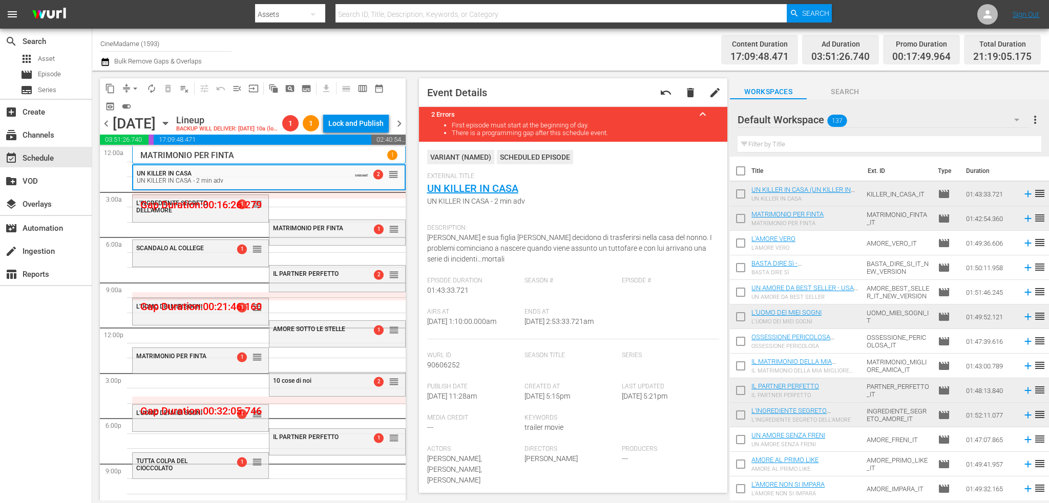
click at [188, 214] on div "L'INGREDIENTE SEGRETO DELL'AMORE" at bounding box center [178, 207] width 85 height 14
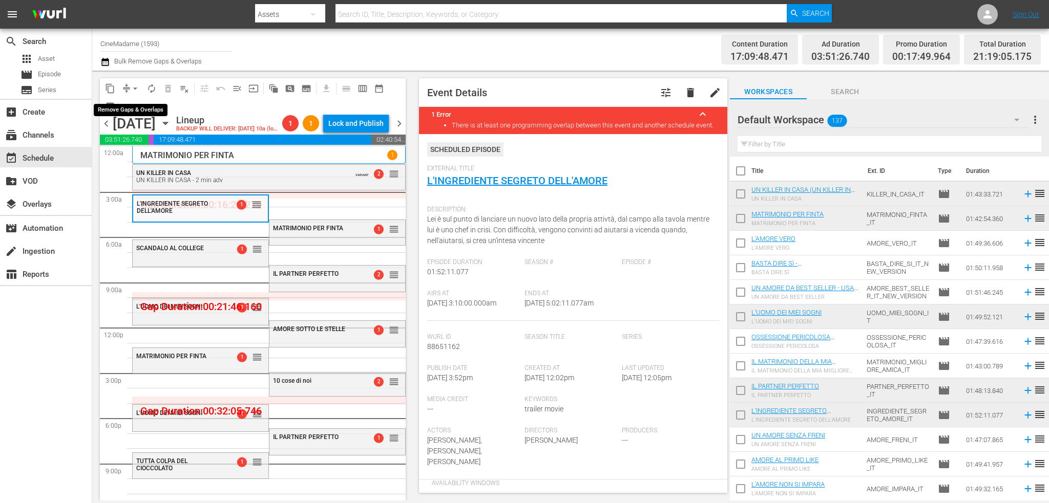
click at [135, 90] on span "arrow_drop_down" at bounding box center [135, 88] width 10 height 10
click at [160, 149] on li "Align to End of Previous Day" at bounding box center [136, 143] width 108 height 17
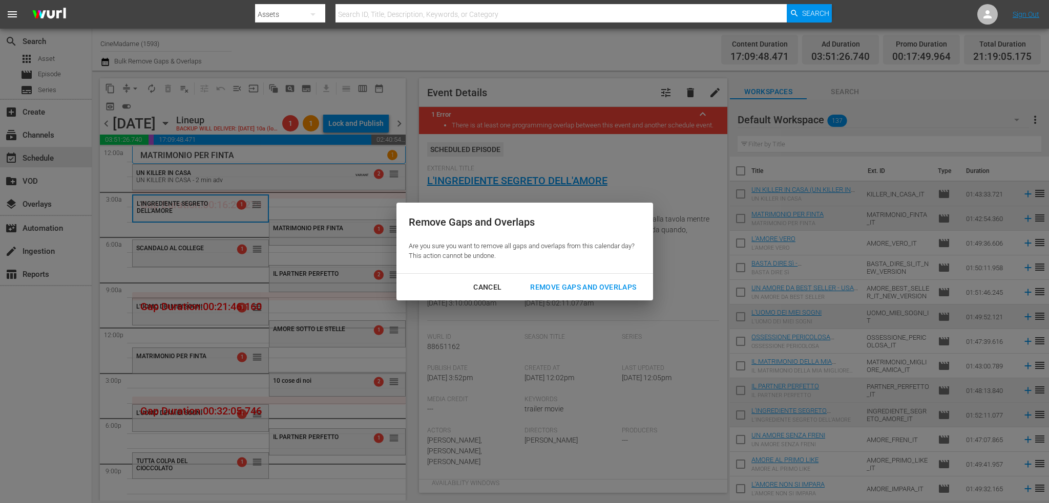
click at [613, 290] on div "Remove Gaps and Overlaps" at bounding box center [583, 287] width 122 height 13
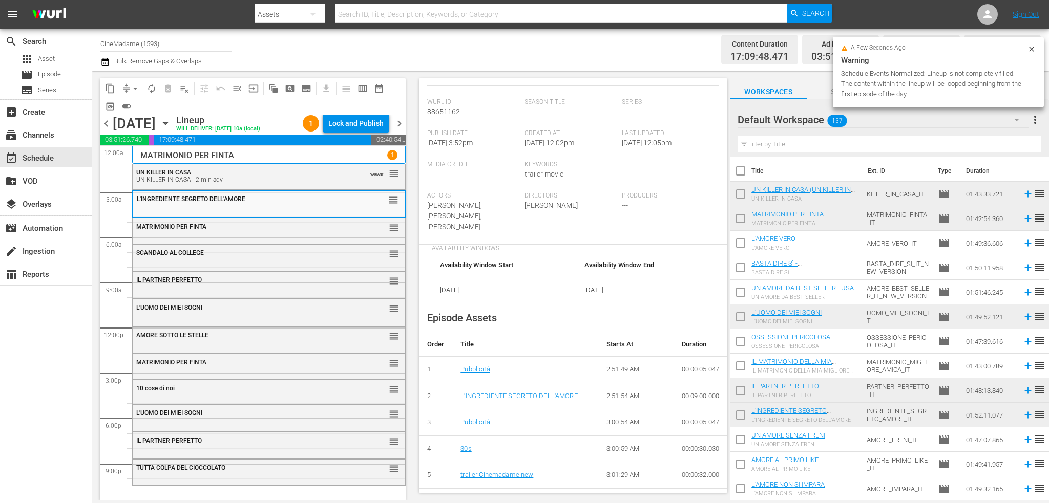
scroll to position [205, 0]
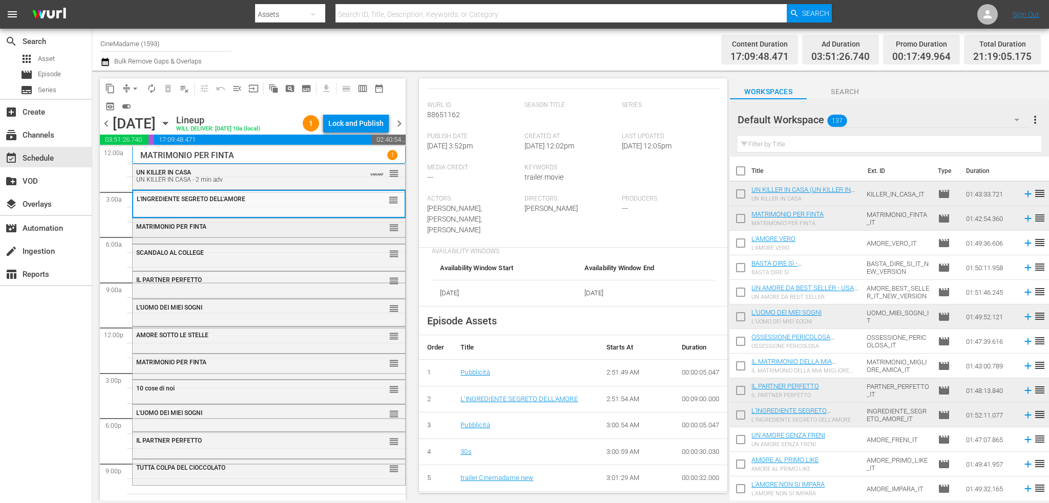
click at [257, 240] on div "MATRIMONIO PER FINTA reorder" at bounding box center [269, 230] width 272 height 23
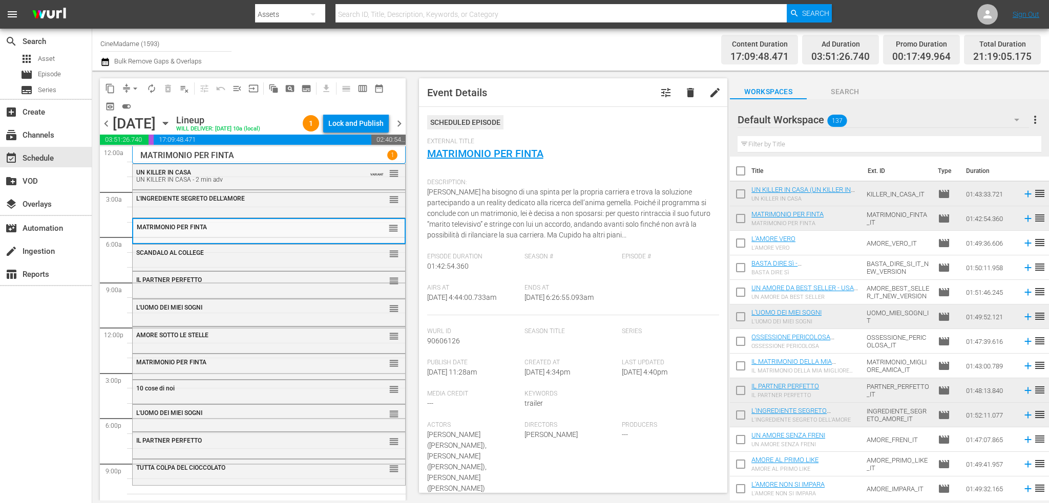
scroll to position [256, 0]
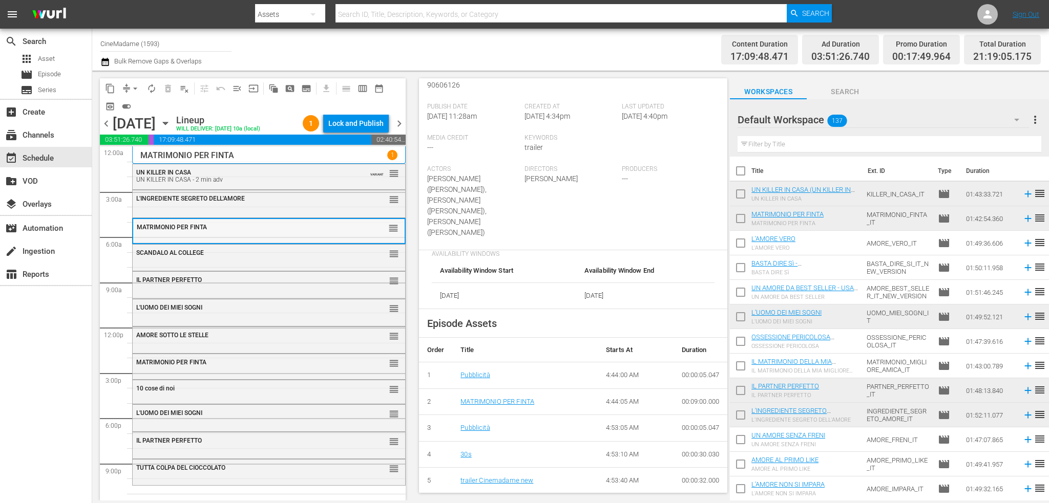
click at [218, 234] on div "MATRIMONIO PER FINTA reorder" at bounding box center [268, 227] width 271 height 17
click at [230, 259] on div "SCANDALO AL COLLEGE reorder" at bounding box center [269, 253] width 272 height 17
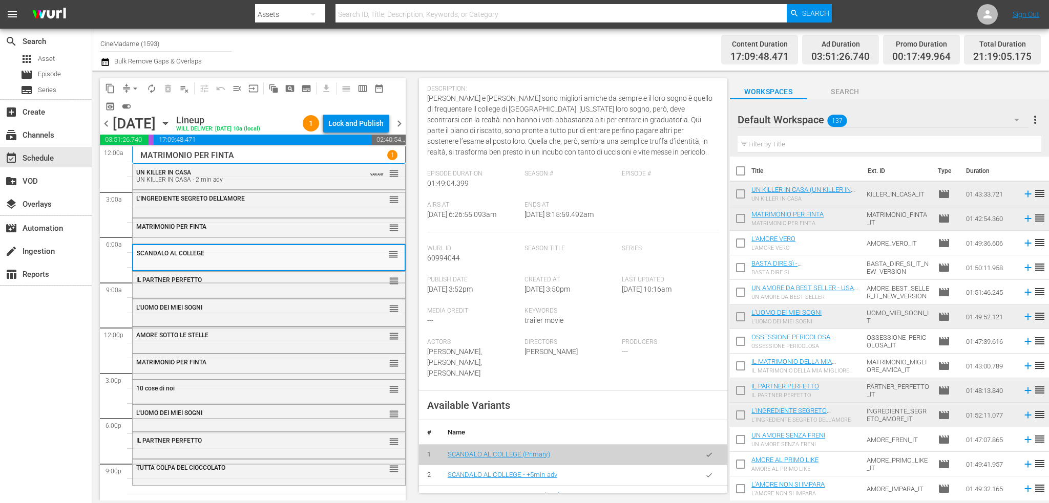
scroll to position [205, 0]
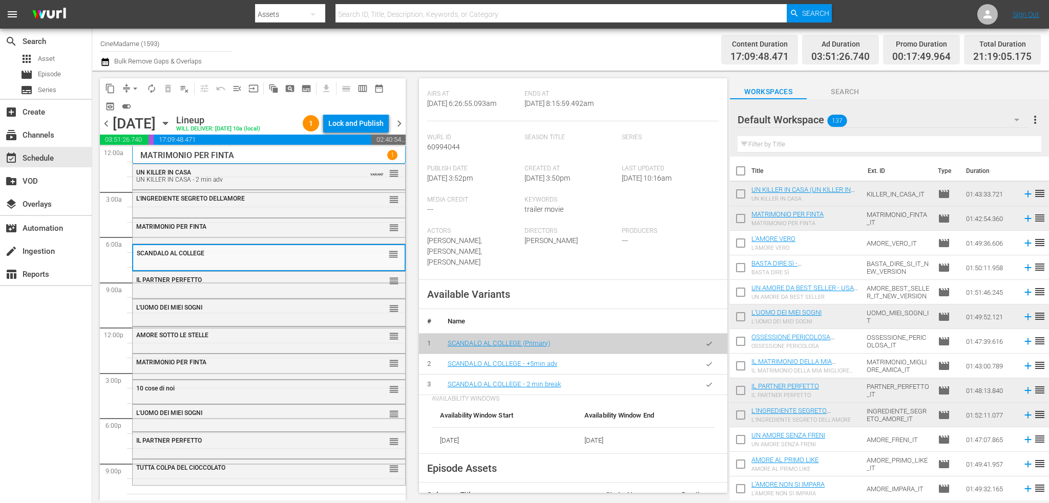
click at [699, 395] on p "AVAILABILITY WINDOWS" at bounding box center [573, 399] width 283 height 8
click at [701, 378] on button "button" at bounding box center [709, 385] width 20 height 20
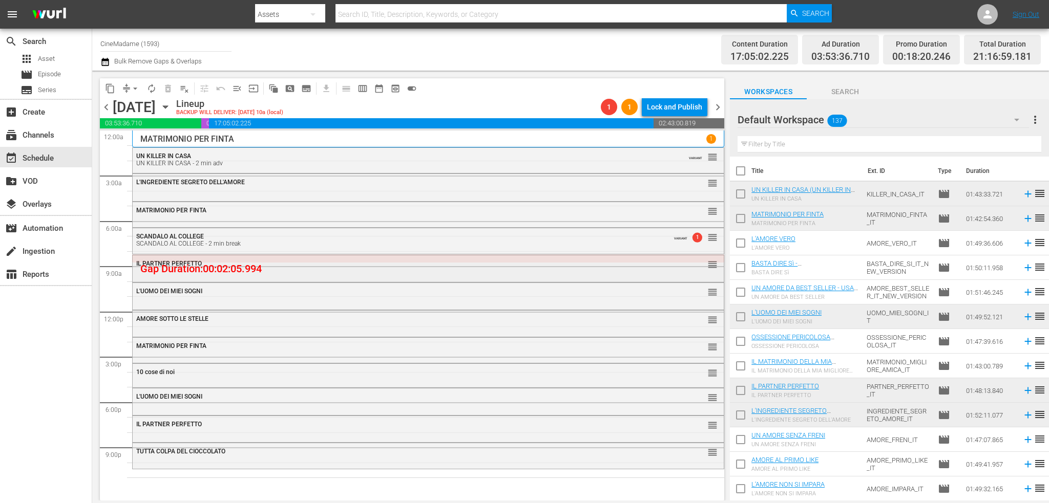
click at [300, 264] on div "IL PARTNER PERFETTO" at bounding box center [400, 263] width 528 height 7
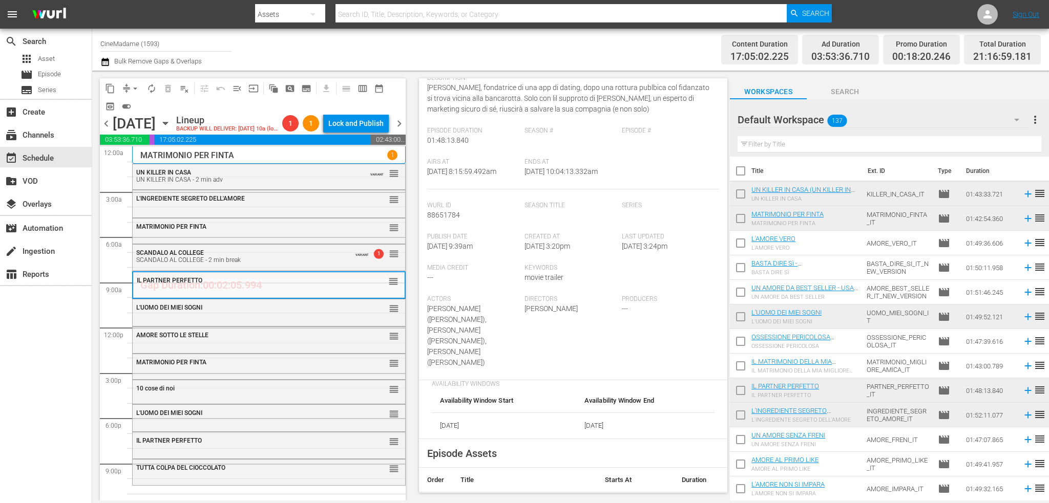
scroll to position [307, 0]
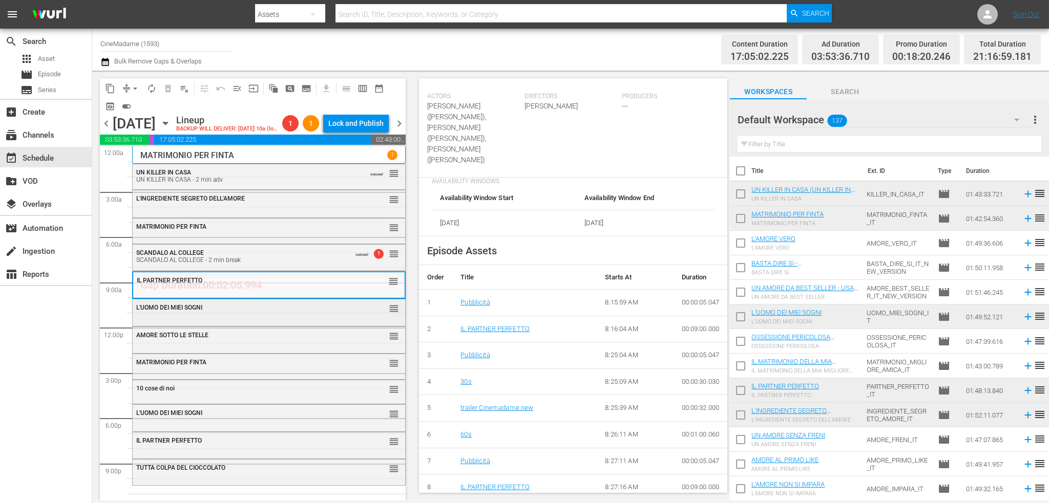
click at [226, 317] on div "L'UOMO DEI MIEI SOGNI reorder" at bounding box center [269, 308] width 272 height 17
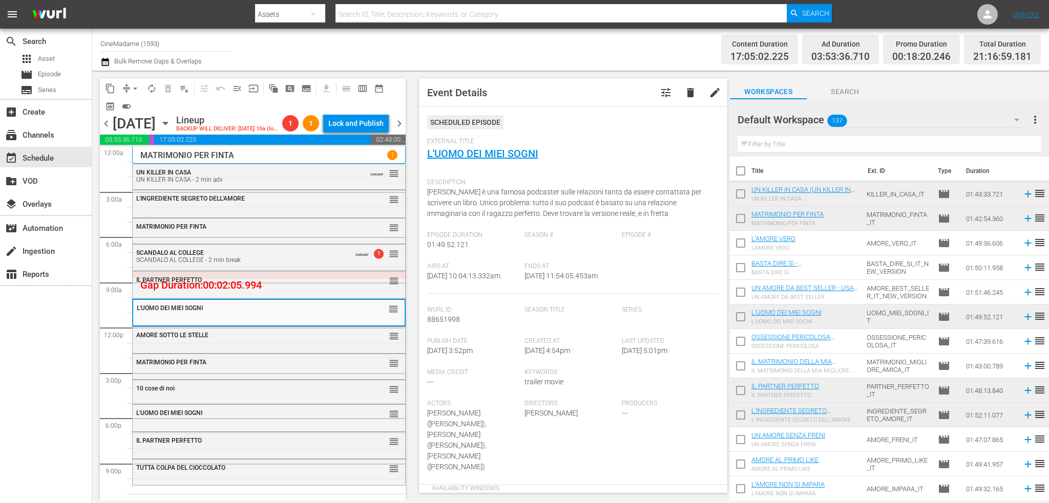
scroll to position [256, 0]
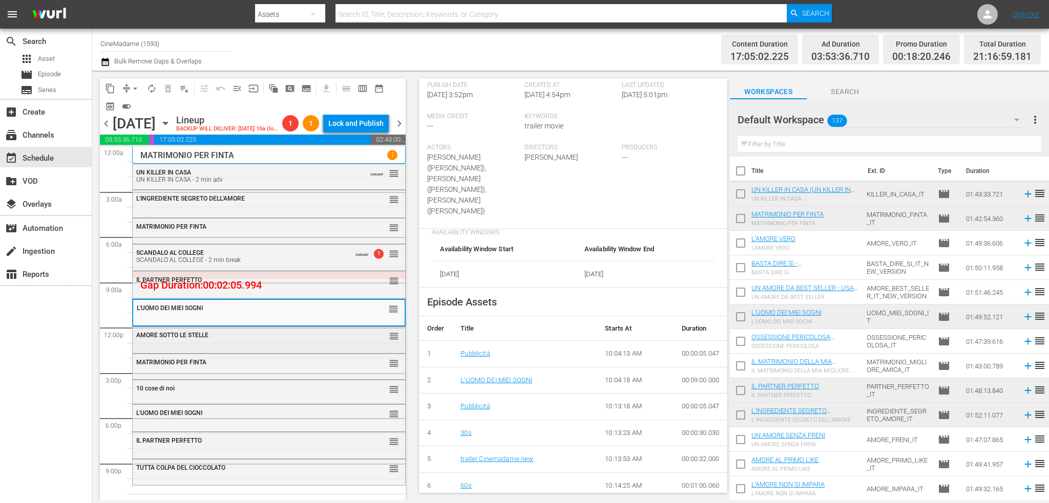
click at [236, 339] on div "AMORE SOTTO LE STELLE" at bounding box center [243, 335] width 214 height 7
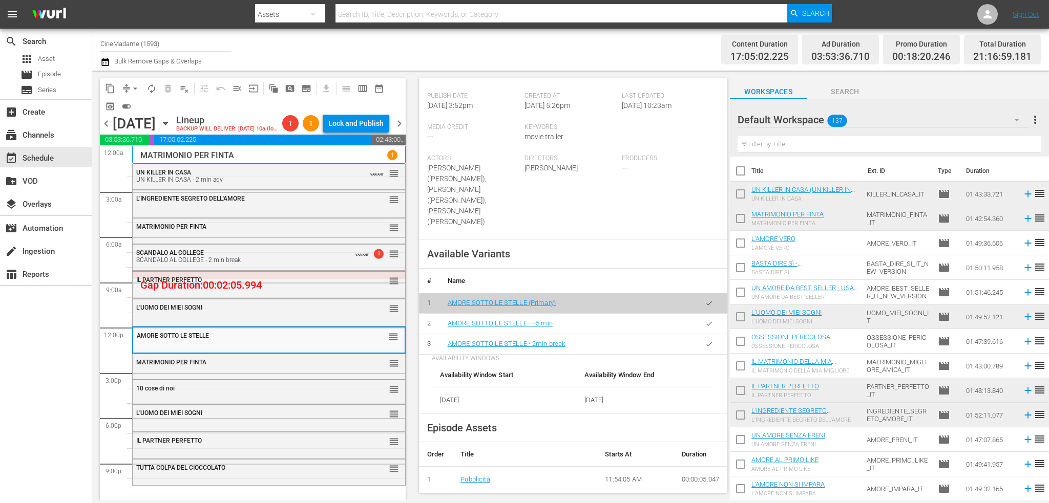
click at [710, 334] on button "button" at bounding box center [709, 344] width 20 height 20
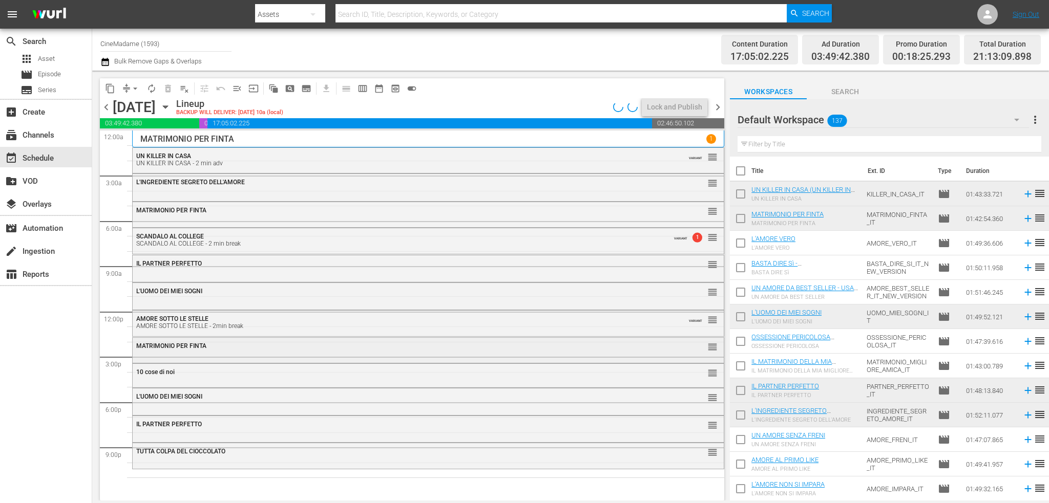
click at [265, 347] on div "MATRIMONIO PER FINTA" at bounding box center [400, 346] width 528 height 7
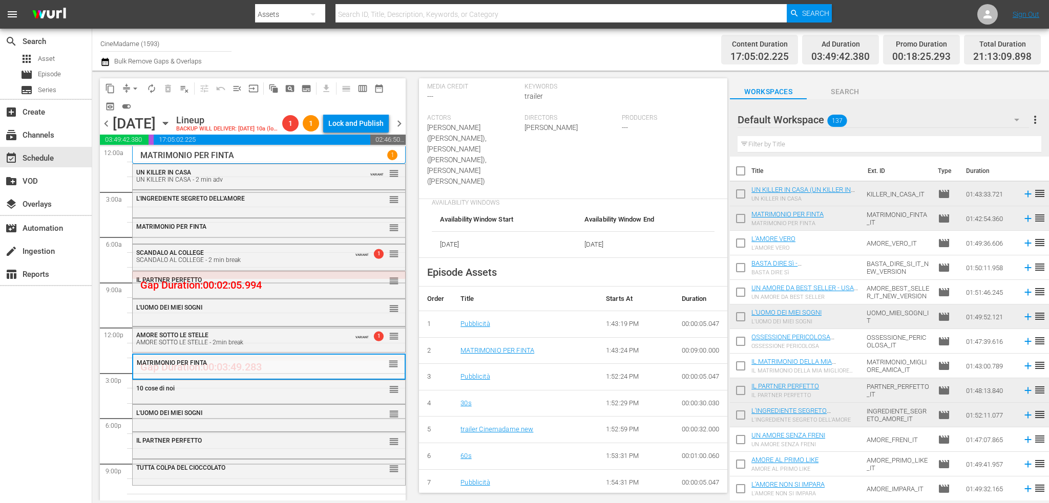
scroll to position [563, 0]
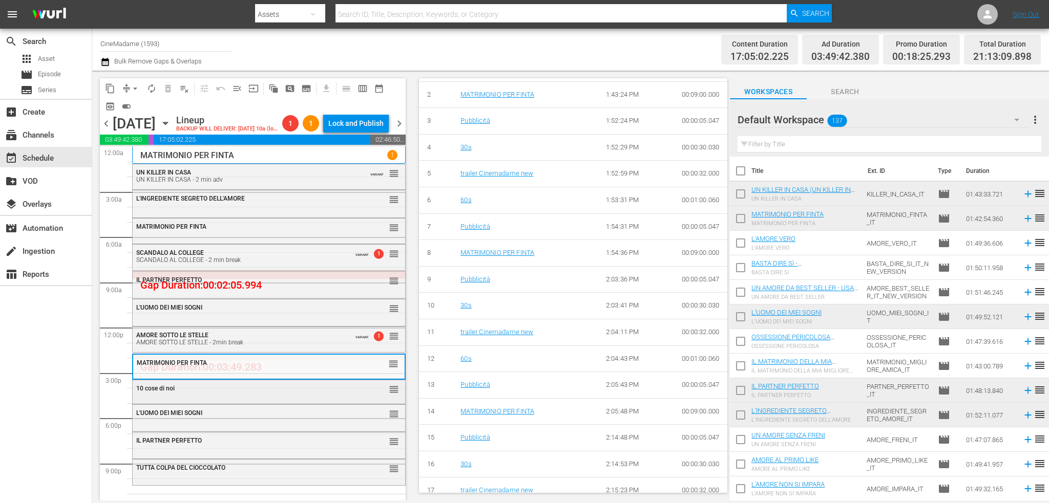
click at [196, 398] on div "10 cose di noi reorder" at bounding box center [269, 389] width 272 height 17
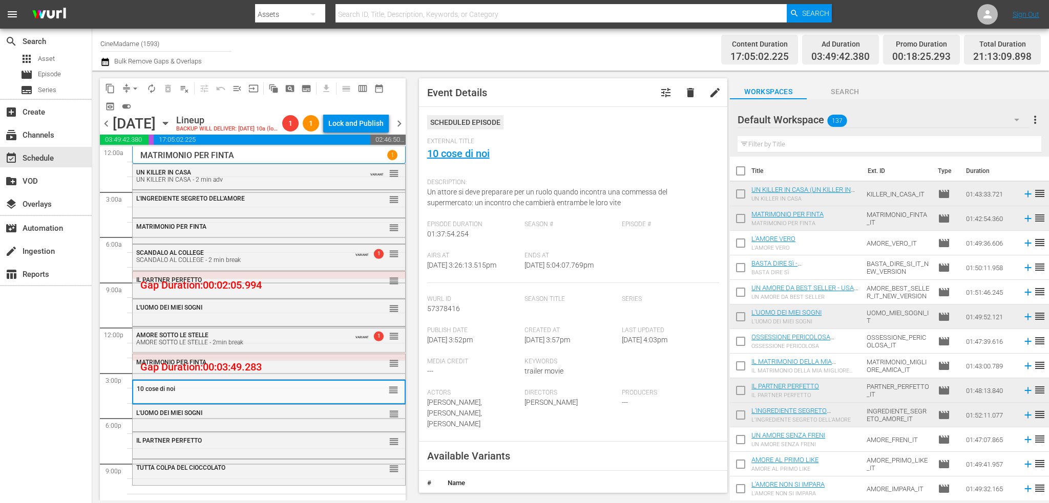
scroll to position [307, 0]
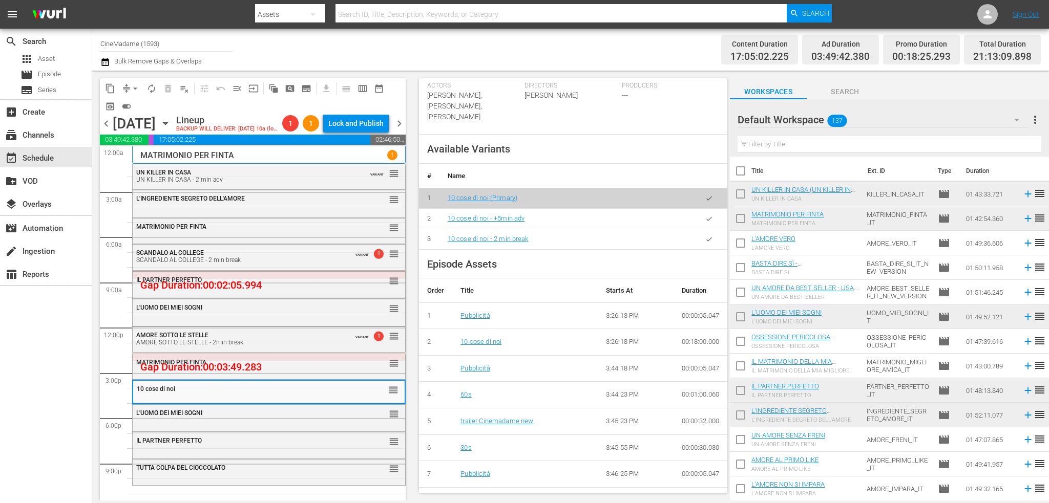
click at [705, 236] on icon "button" at bounding box center [709, 240] width 8 height 8
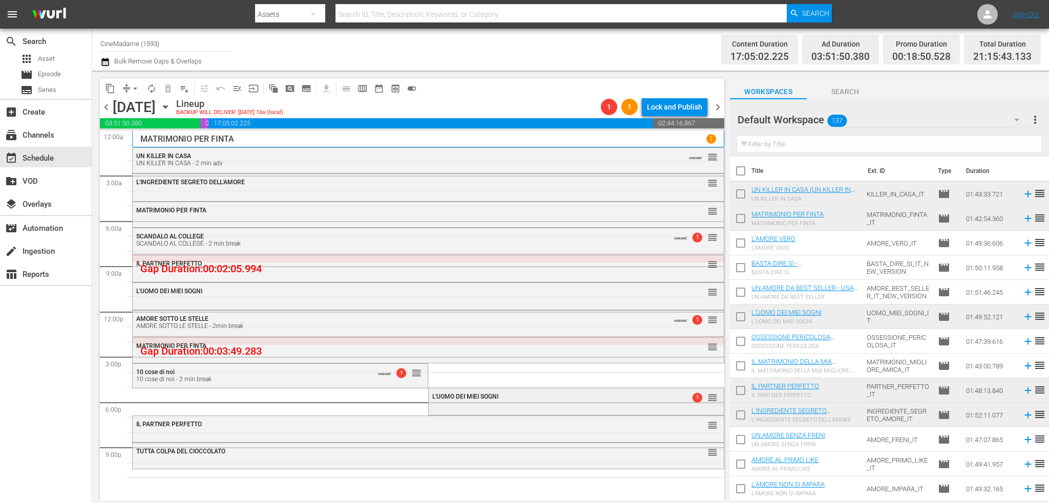
click at [459, 401] on div "L'UOMO DEI MIEI SOGNI 1 reorder" at bounding box center [576, 397] width 295 height 17
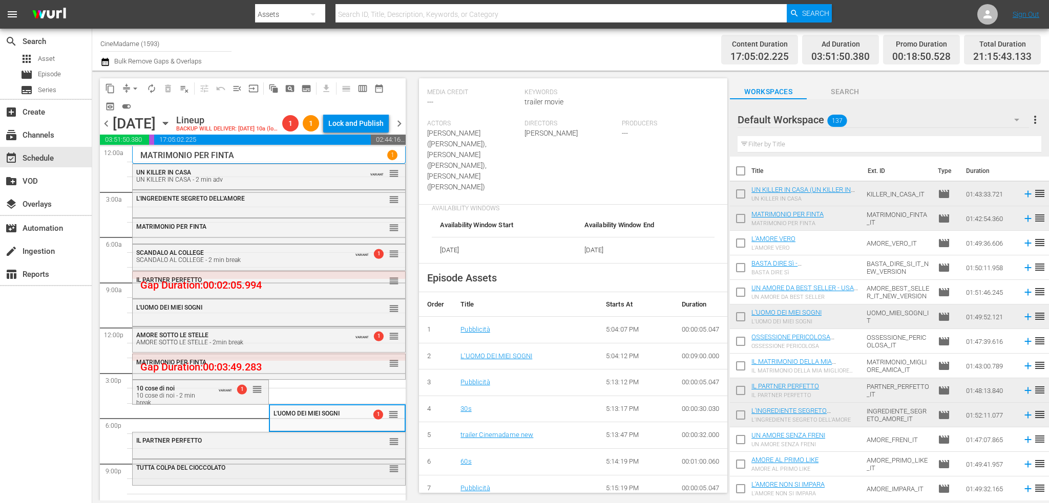
click at [275, 476] on div "TUTTA COLPA DEL CIOCCOLATO reorder" at bounding box center [269, 468] width 272 height 17
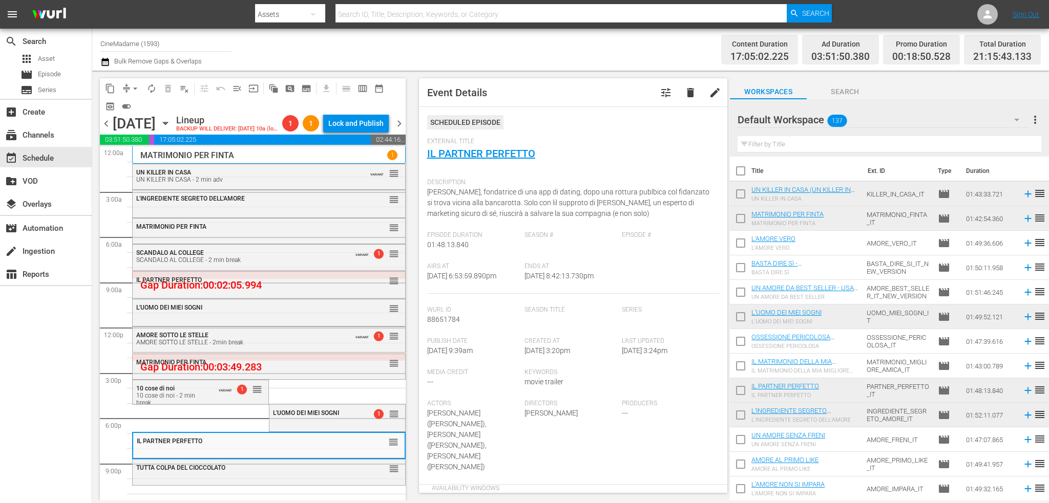
scroll to position [205, 0]
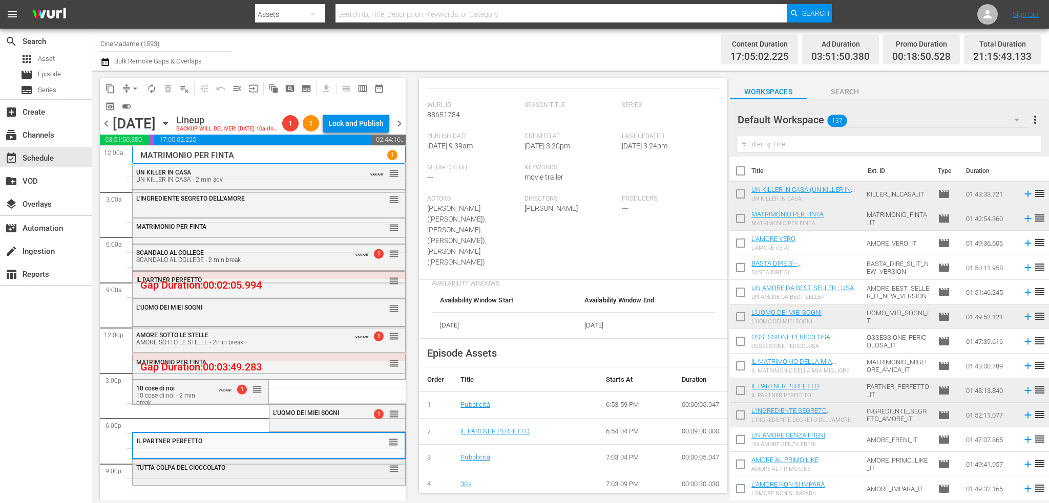
click at [259, 472] on div "TUTTA COLPA DEL CIOCCOLATO" at bounding box center [243, 468] width 214 height 7
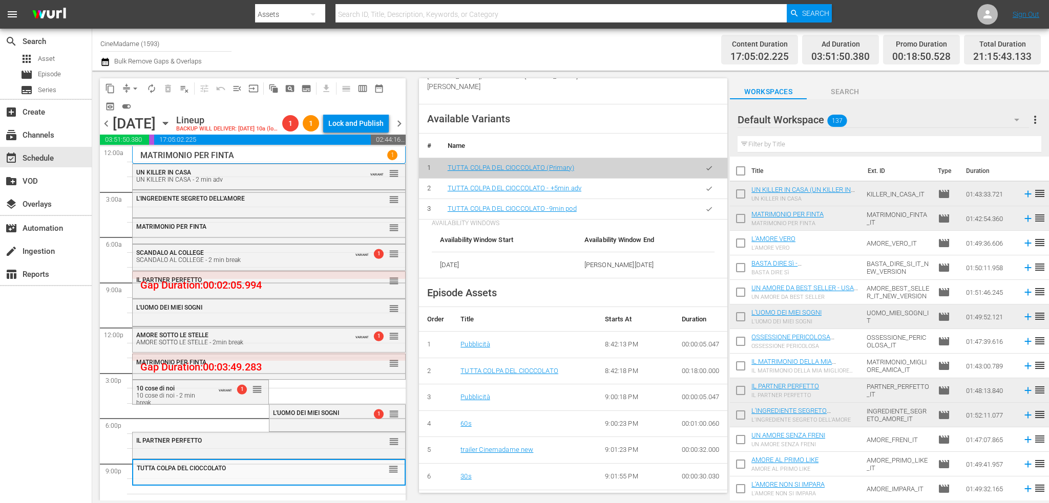
scroll to position [410, 0]
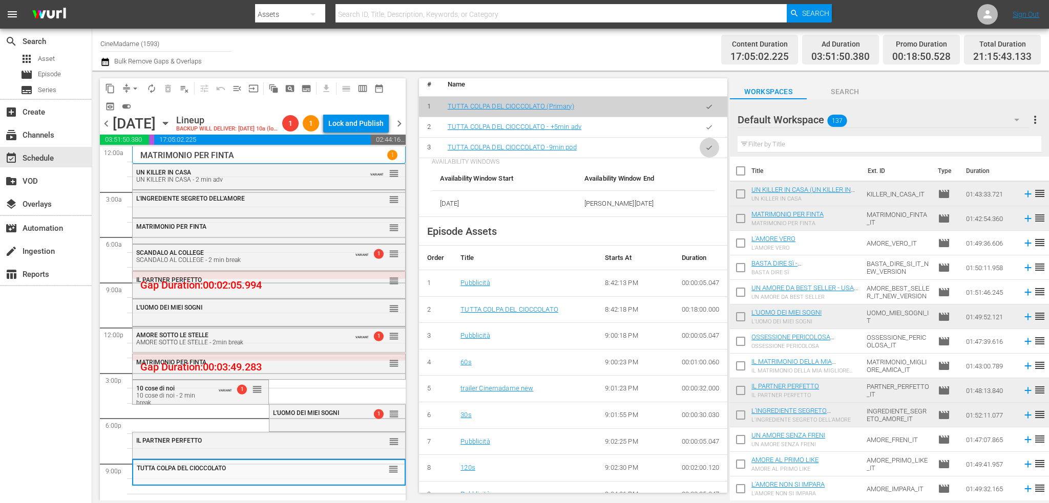
click at [705, 147] on icon "button" at bounding box center [709, 148] width 8 height 8
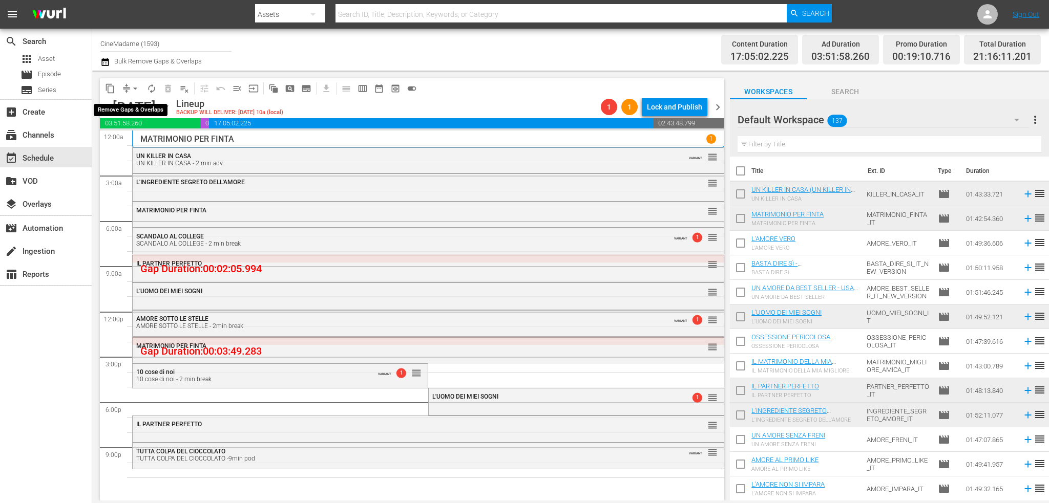
click at [137, 88] on span "arrow_drop_down" at bounding box center [135, 88] width 10 height 10
click at [144, 149] on li "Align to End of Previous Day" at bounding box center [136, 143] width 108 height 17
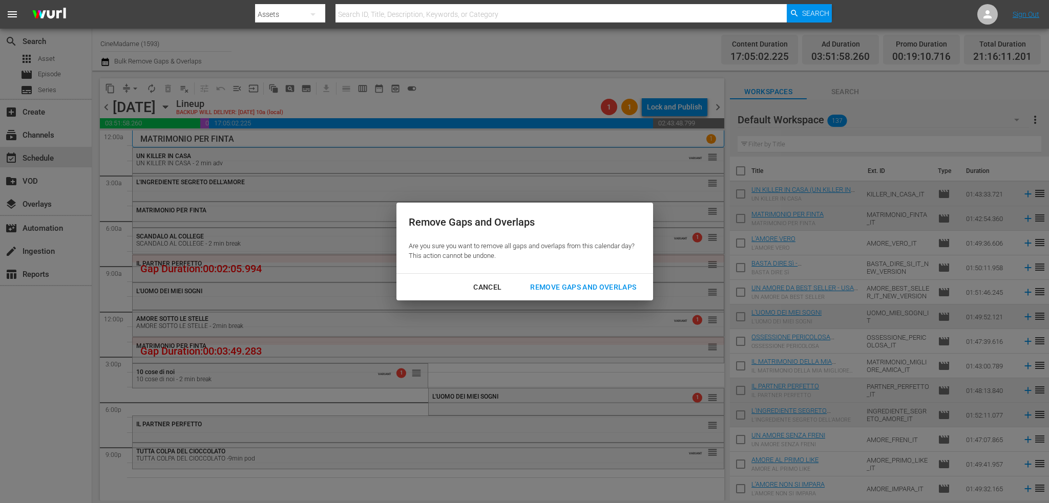
click at [565, 288] on div "Remove Gaps and Overlaps" at bounding box center [583, 287] width 122 height 13
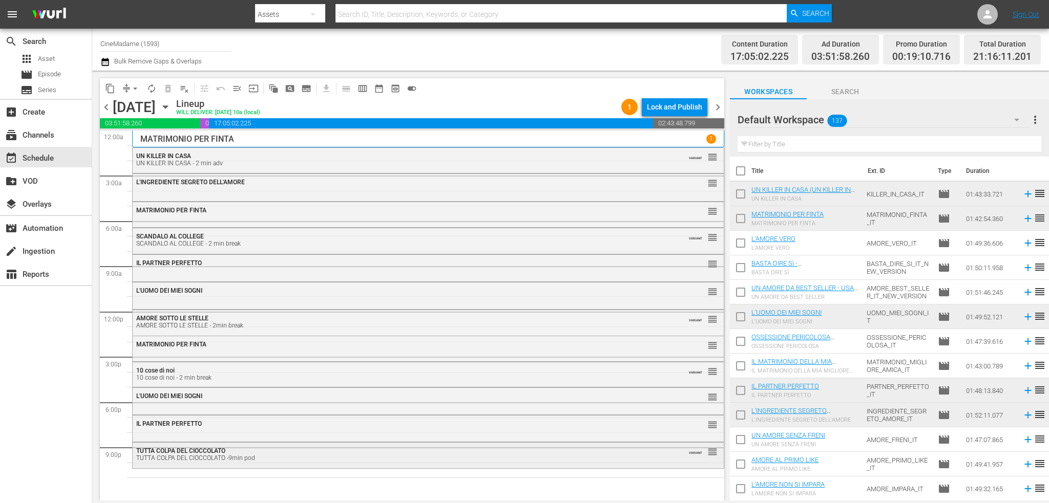
click at [258, 453] on div "TUTTA COLPA DEL CIOCCOLATO TUTTA COLPA DEL CIOCCOLATO -9min pod" at bounding box center [400, 455] width 528 height 14
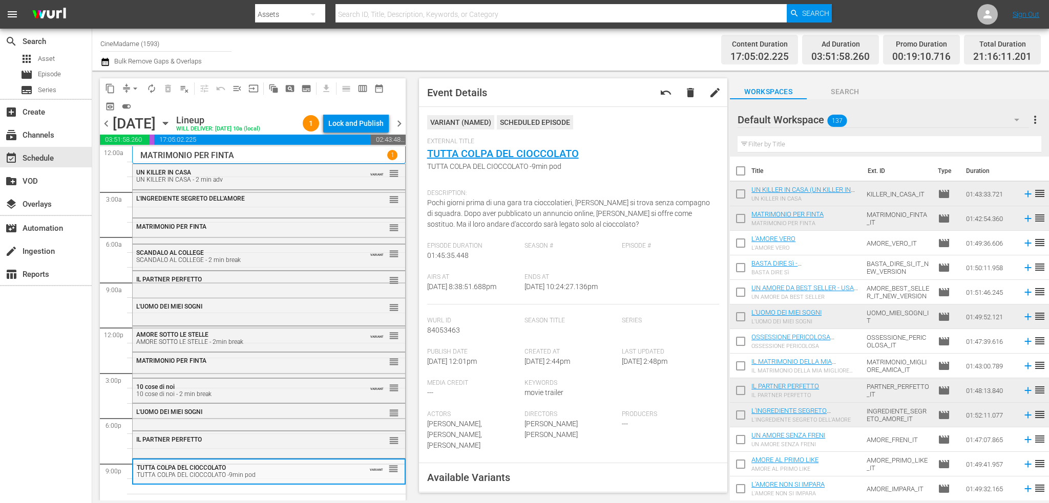
click at [797, 149] on input "text" at bounding box center [890, 144] width 304 height 16
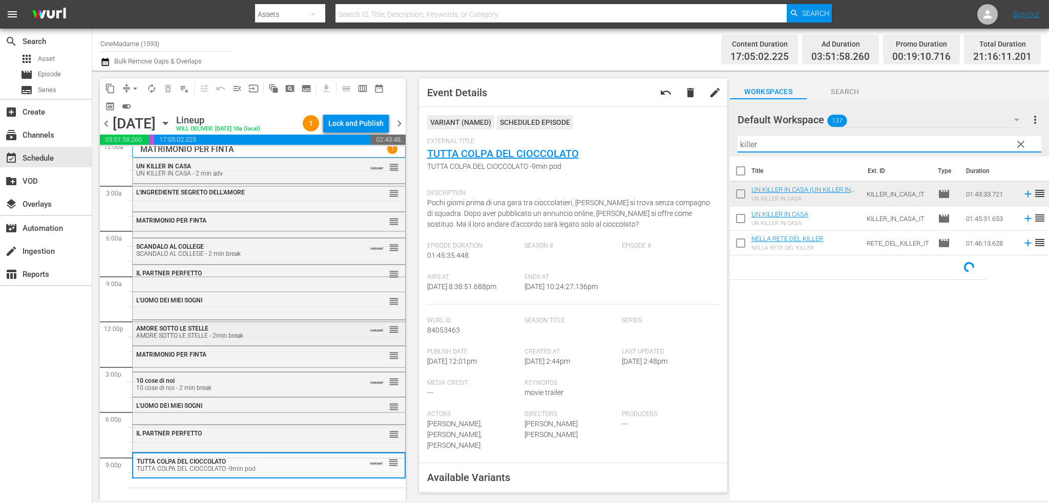
scroll to position [8, 0]
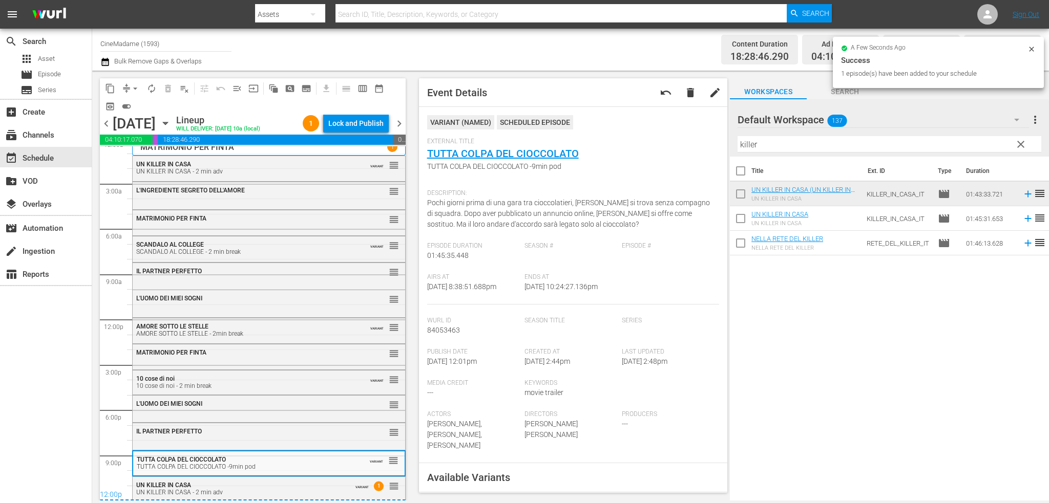
click at [795, 139] on input "killer" at bounding box center [890, 144] width 304 height 16
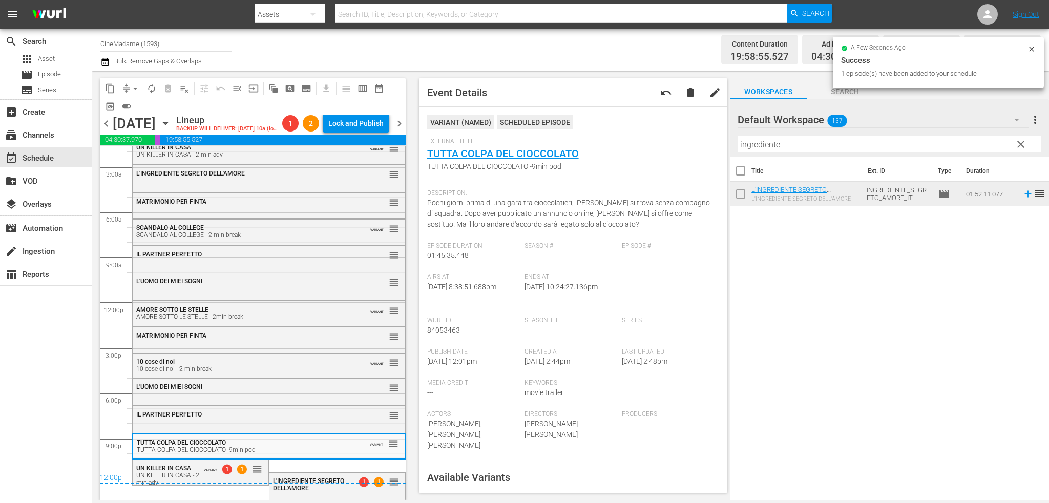
scroll to position [41, 0]
click at [196, 471] on div "UN KILLER IN CASA UN KILLER IN CASA - 2 min adv" at bounding box center [169, 476] width 67 height 22
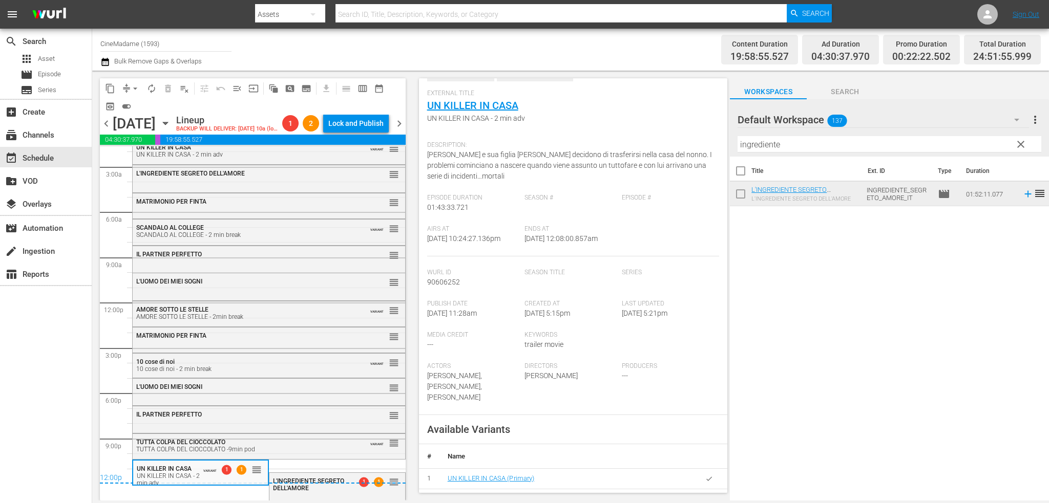
scroll to position [256, 0]
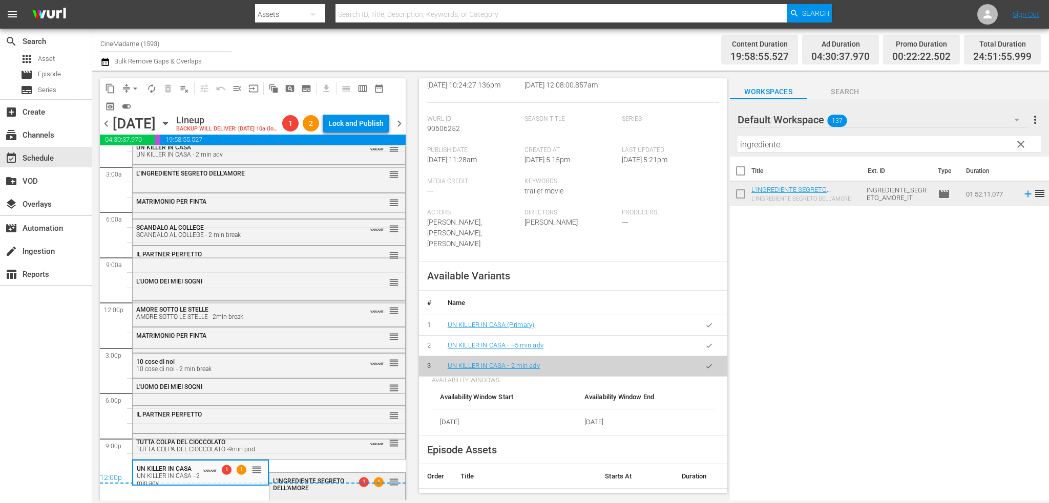
click at [334, 489] on div "L'INGREDIENTE SEGRETO DELL'AMORE" at bounding box center [312, 485] width 78 height 14
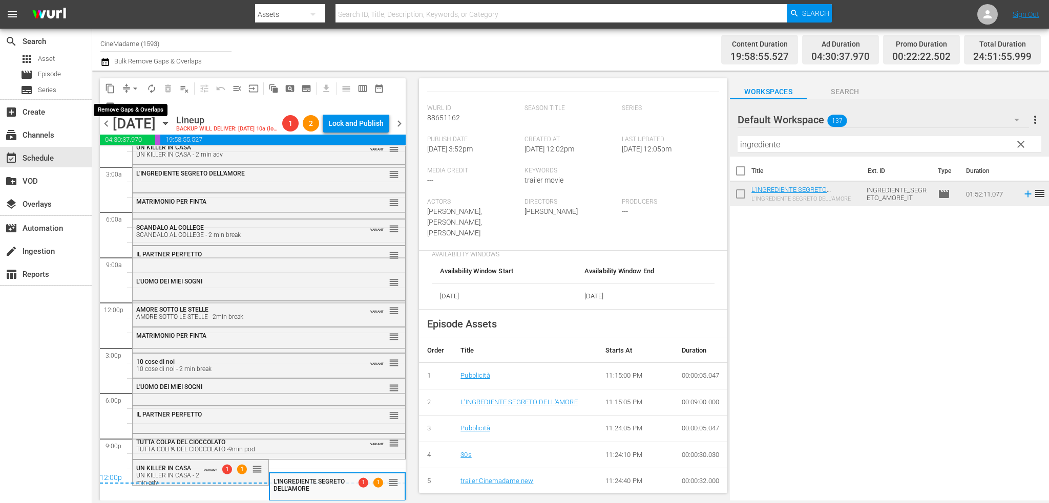
click at [132, 86] on span "arrow_drop_down" at bounding box center [135, 88] width 10 height 10
click at [164, 140] on li "Align to End of Previous Day" at bounding box center [136, 143] width 108 height 17
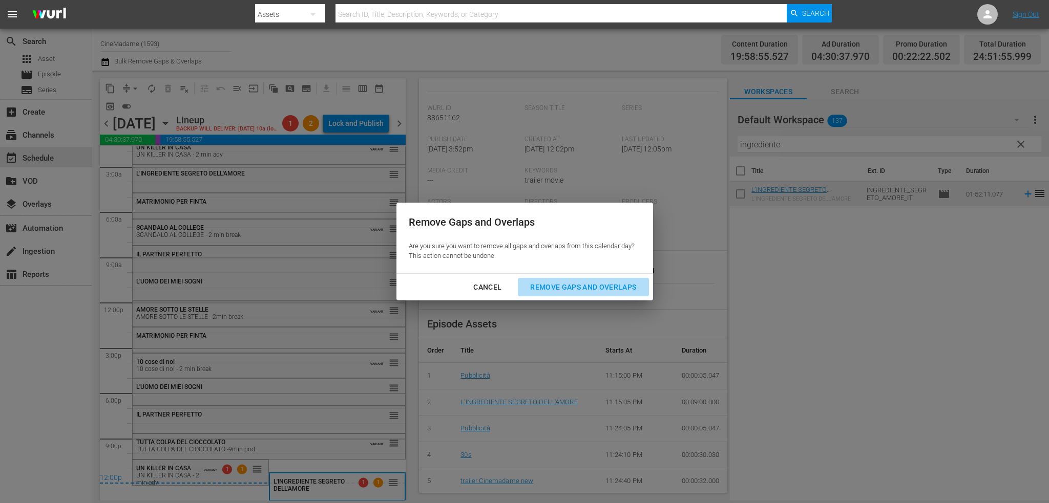
click at [574, 280] on button "Remove Gaps and Overlaps" at bounding box center [583, 287] width 131 height 19
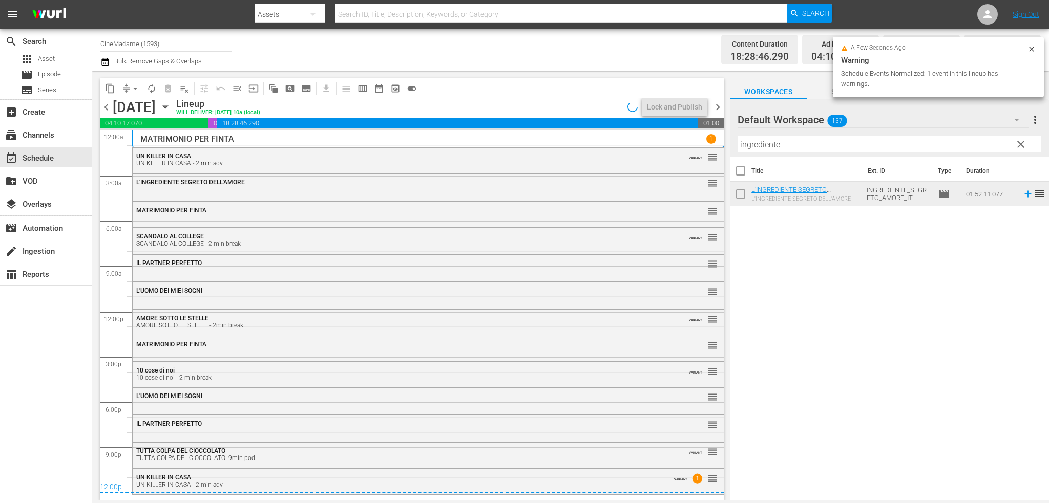
scroll to position [0, 0]
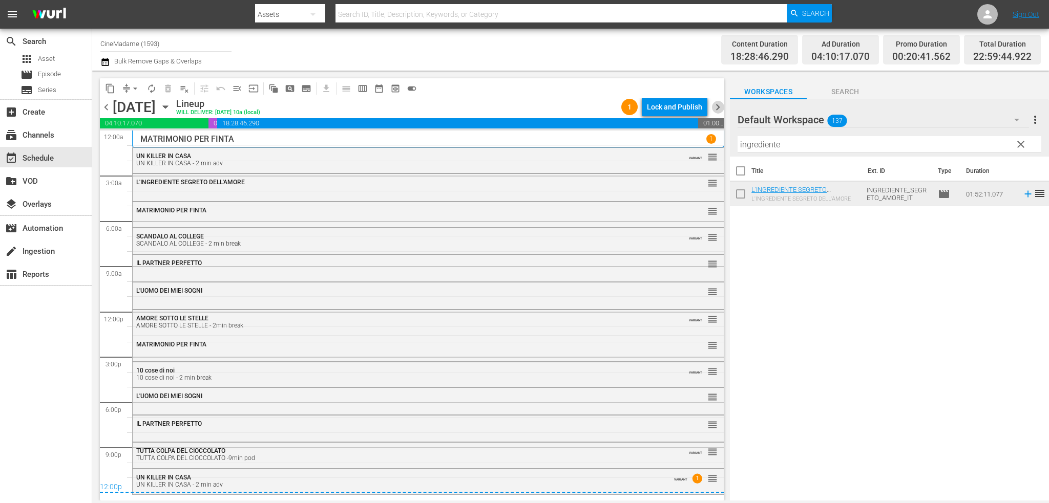
click at [715, 102] on span "chevron_right" at bounding box center [717, 107] width 13 height 13
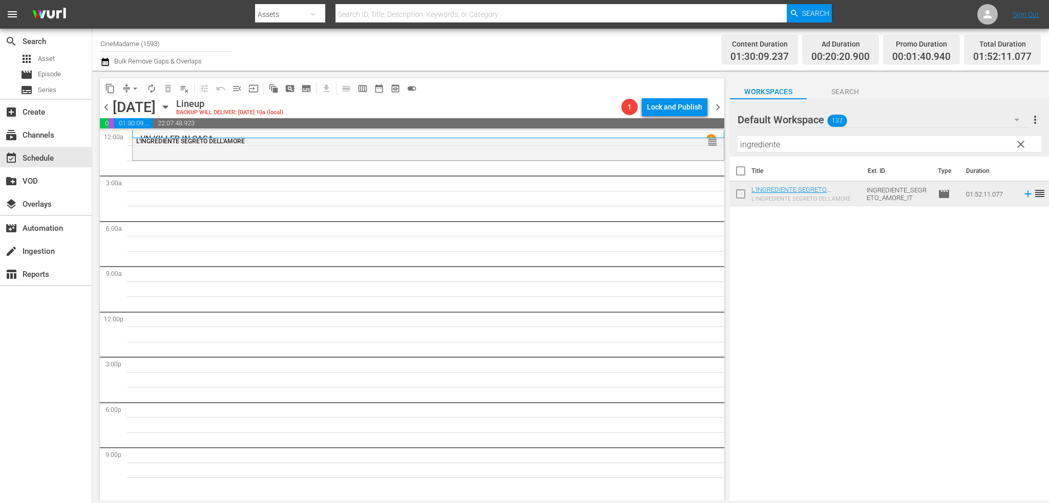
click at [800, 142] on input "ingrediente" at bounding box center [890, 144] width 304 height 16
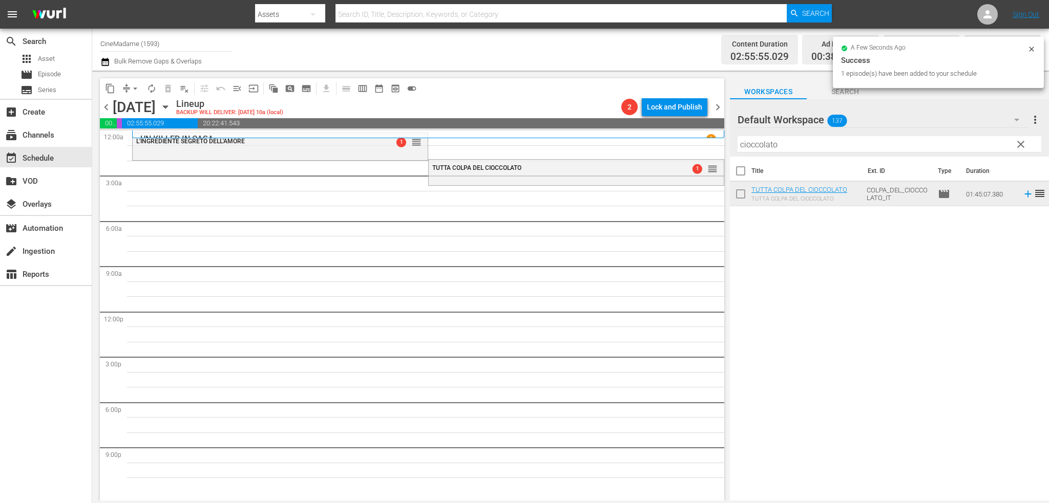
click at [759, 145] on input "cioccolato" at bounding box center [890, 144] width 304 height 16
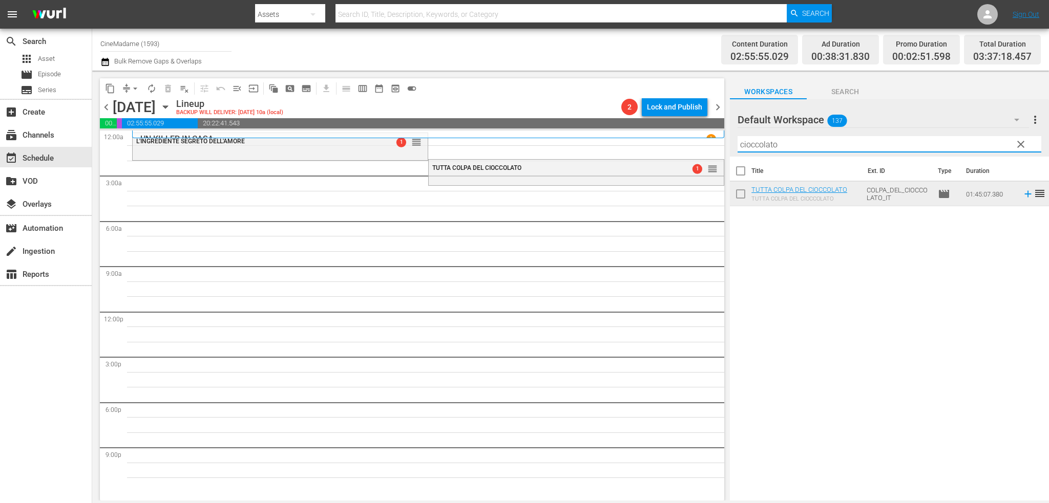
click at [762, 147] on input "cioccolato" at bounding box center [890, 144] width 304 height 16
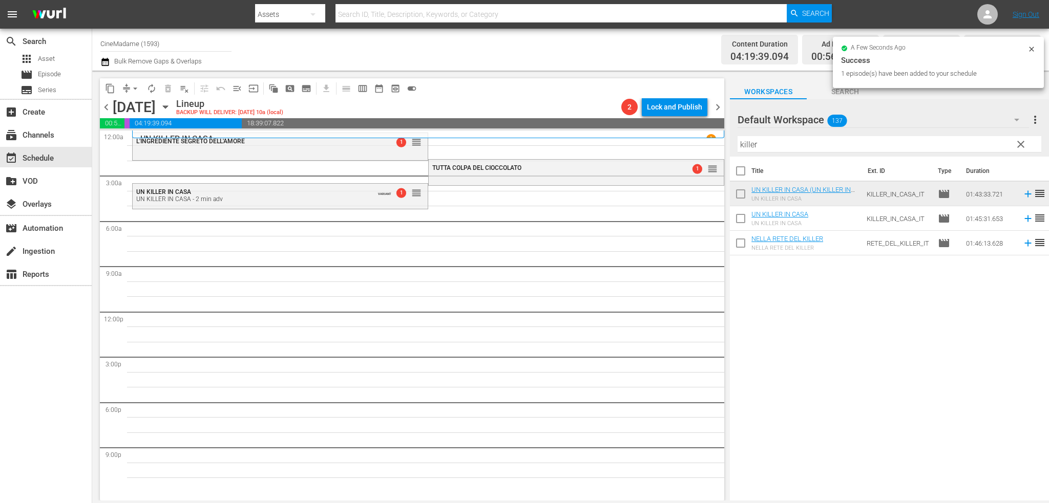
click at [752, 143] on input "killer" at bounding box center [890, 144] width 304 height 16
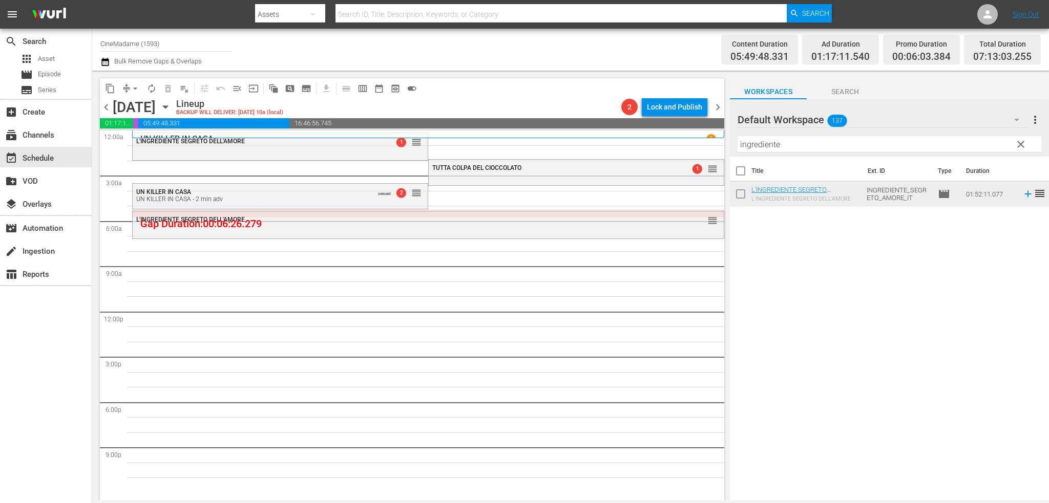
click at [740, 145] on input "ingrediente" at bounding box center [890, 144] width 304 height 16
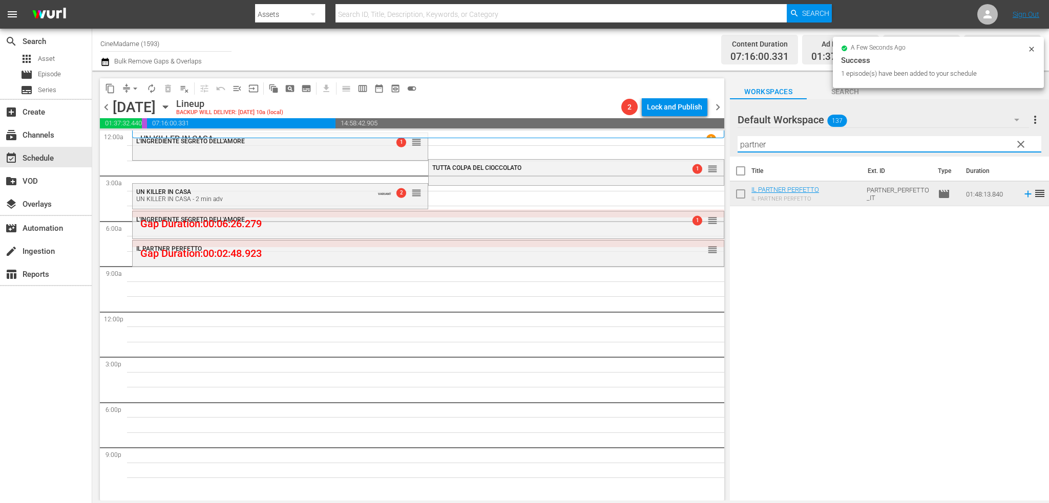
click at [744, 143] on input "partner" at bounding box center [890, 144] width 304 height 16
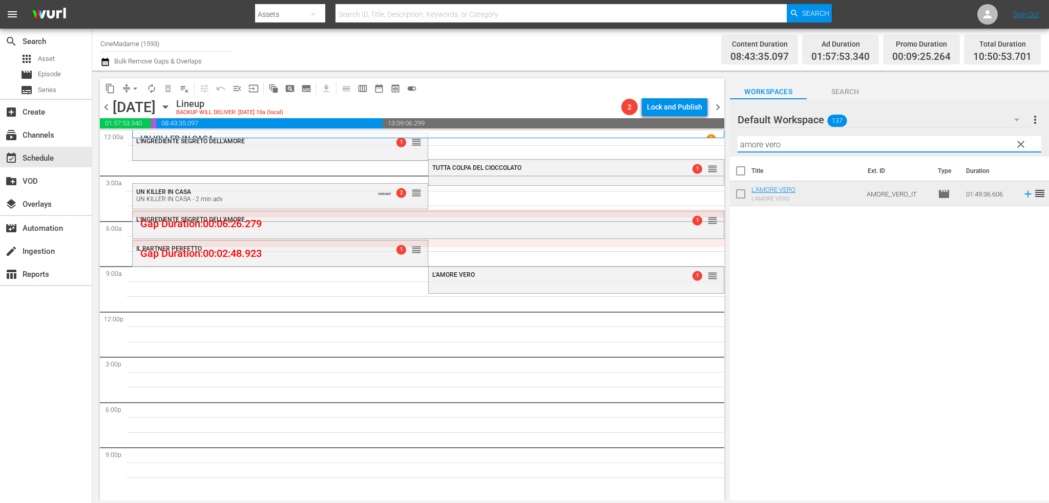
drag, startPoint x: 791, startPoint y: 145, endPoint x: 727, endPoint y: 145, distance: 64.0
click at [727, 145] on div "content_copy compress arrow_drop_down autorenew_outlined delete_forever_outline…" at bounding box center [570, 286] width 957 height 430
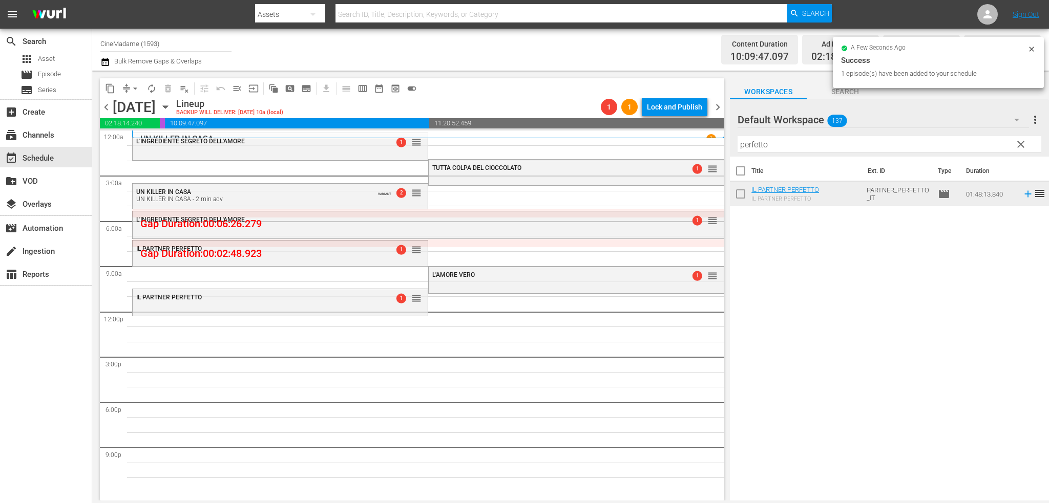
click at [748, 136] on div "Filter by Title perfetto" at bounding box center [890, 144] width 304 height 25
click at [748, 143] on input "perfetto" at bounding box center [890, 144] width 304 height 16
click at [757, 148] on input "follower" at bounding box center [890, 144] width 304 height 16
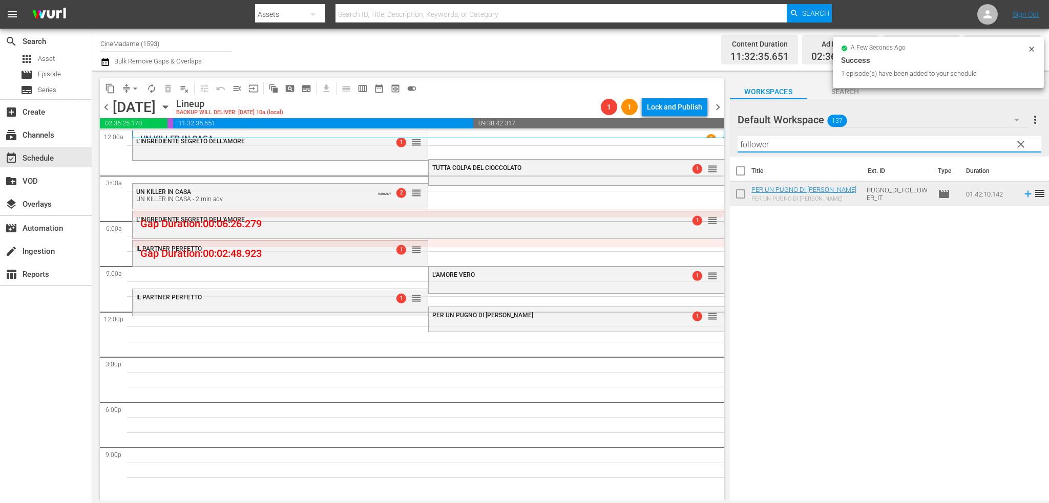
click at [757, 148] on input "follower" at bounding box center [890, 144] width 304 height 16
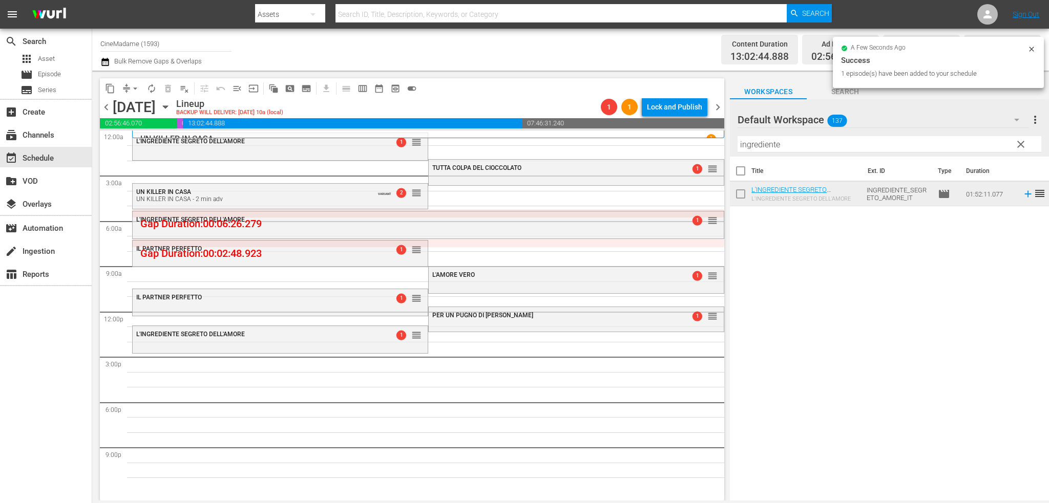
click at [762, 137] on input "ingrediente" at bounding box center [890, 144] width 304 height 16
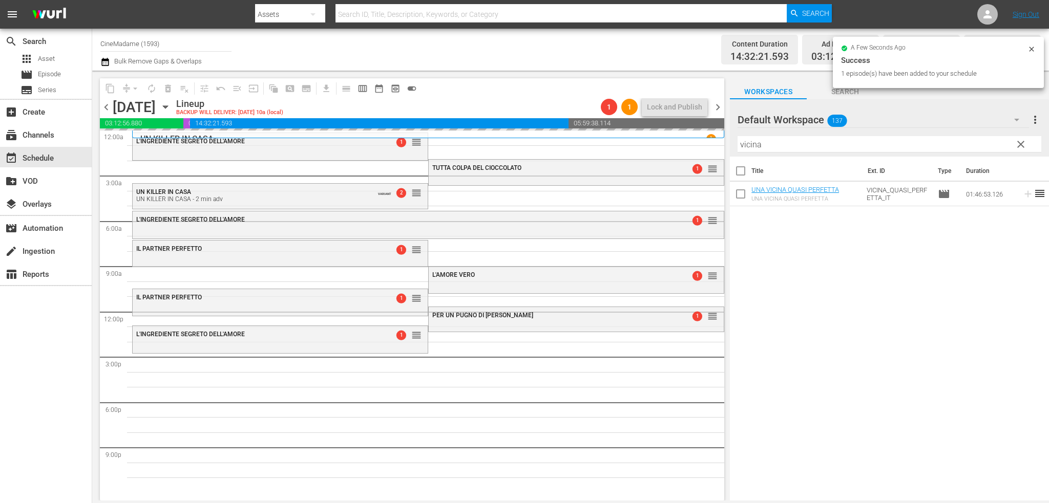
click at [780, 138] on input "vicina" at bounding box center [890, 144] width 304 height 16
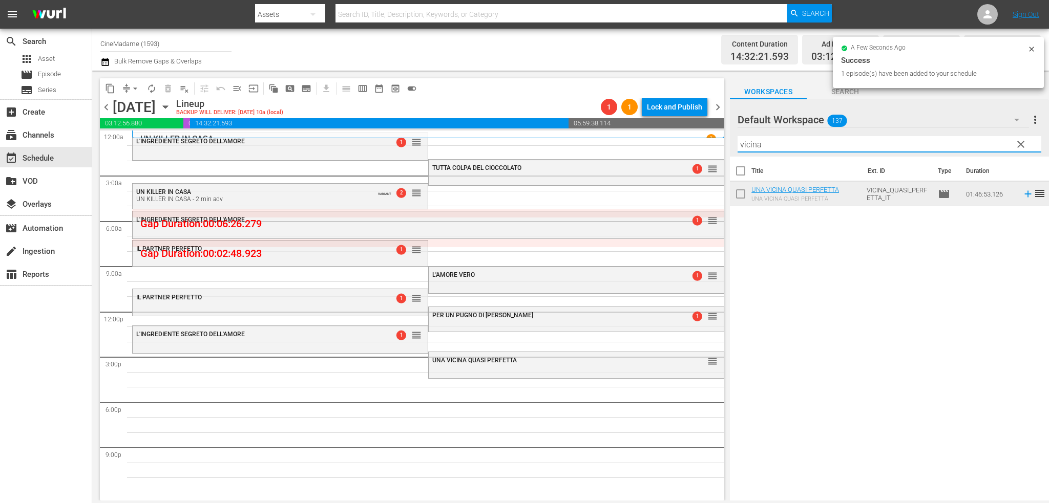
click at [780, 138] on input "vicina" at bounding box center [890, 144] width 304 height 16
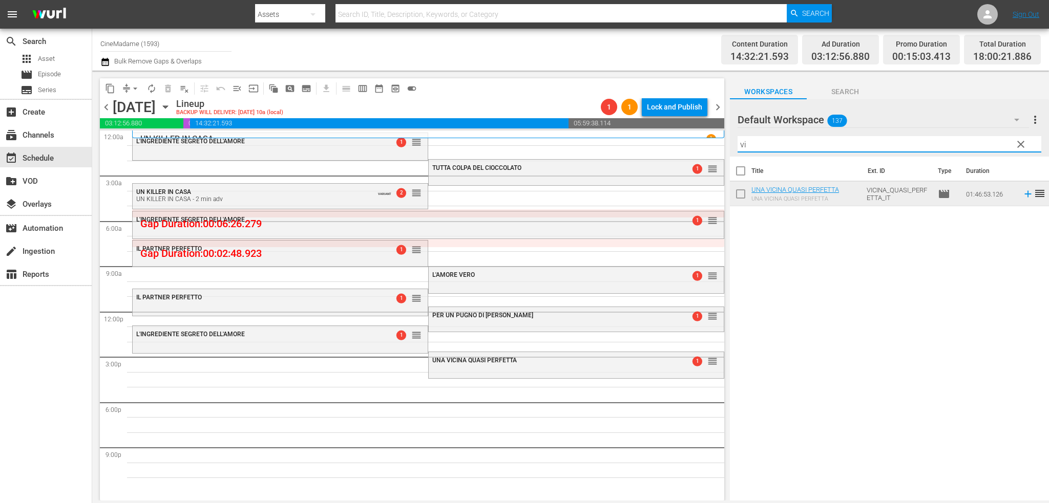
type input "v"
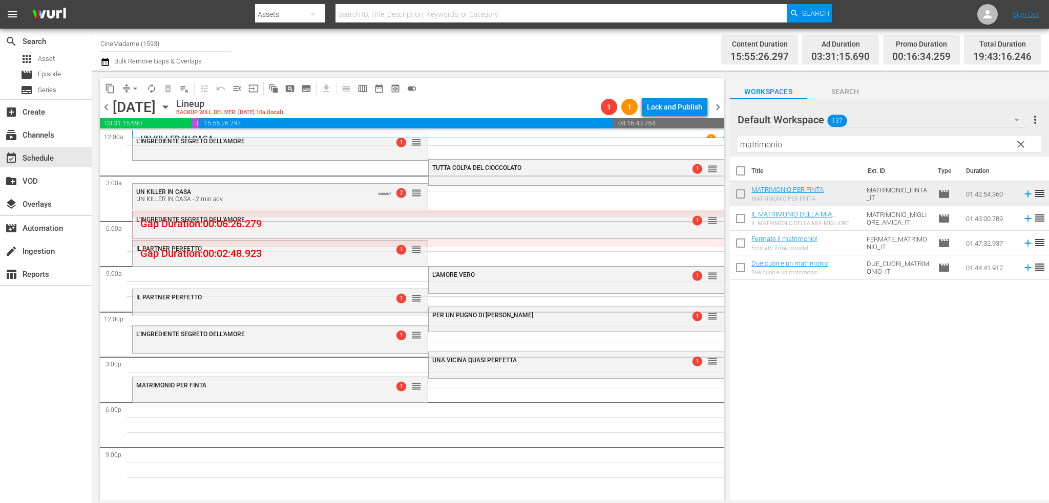
click at [803, 143] on input "matrimonio" at bounding box center [890, 144] width 304 height 16
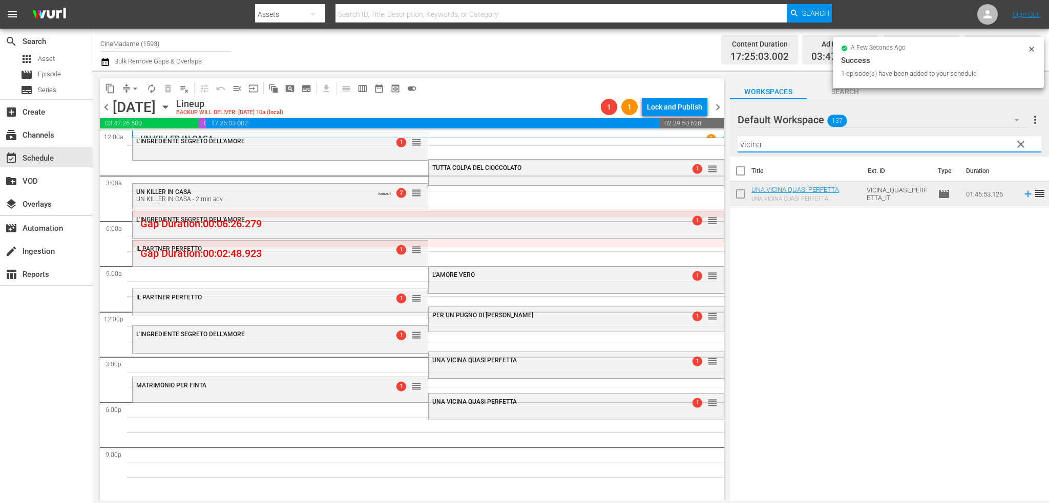
click at [756, 142] on input "vicina" at bounding box center [890, 144] width 304 height 16
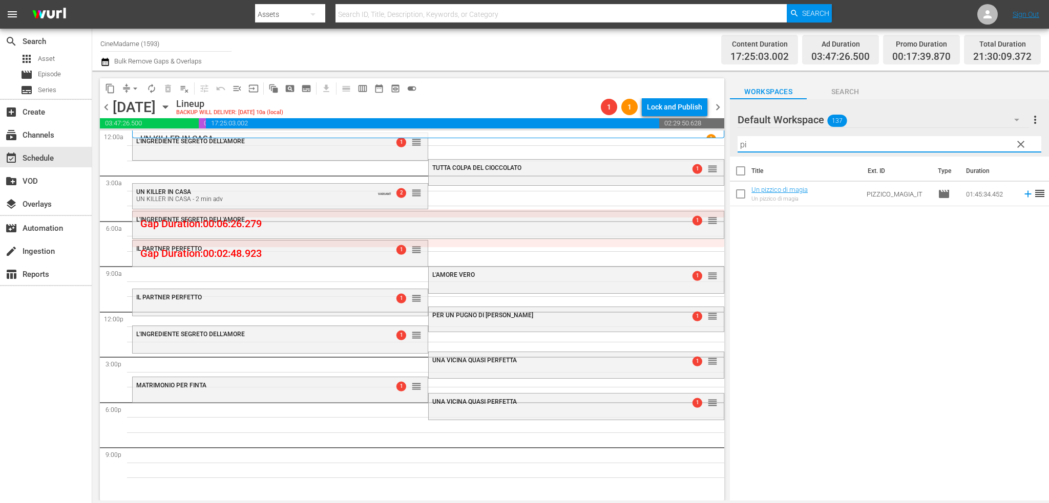
type input "p"
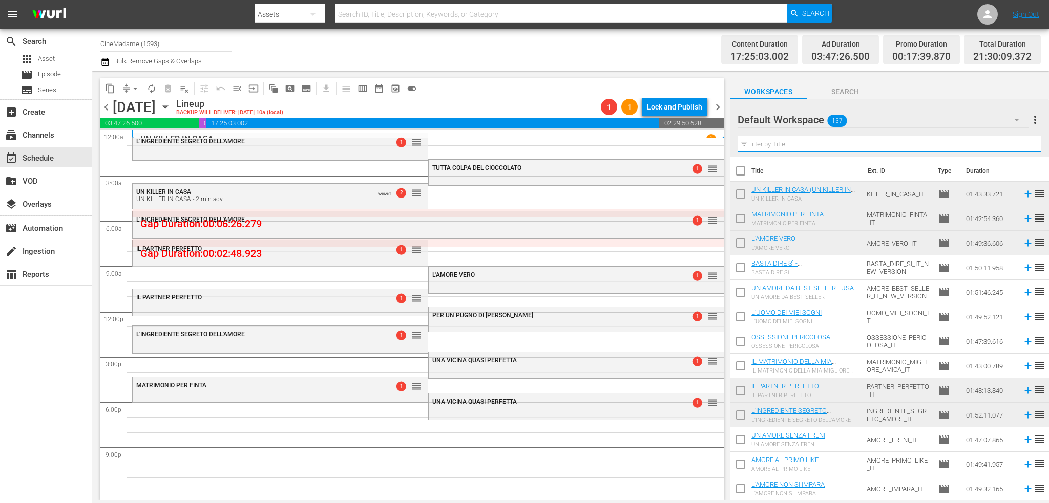
click at [134, 90] on span "arrow_drop_down" at bounding box center [135, 88] width 10 height 10
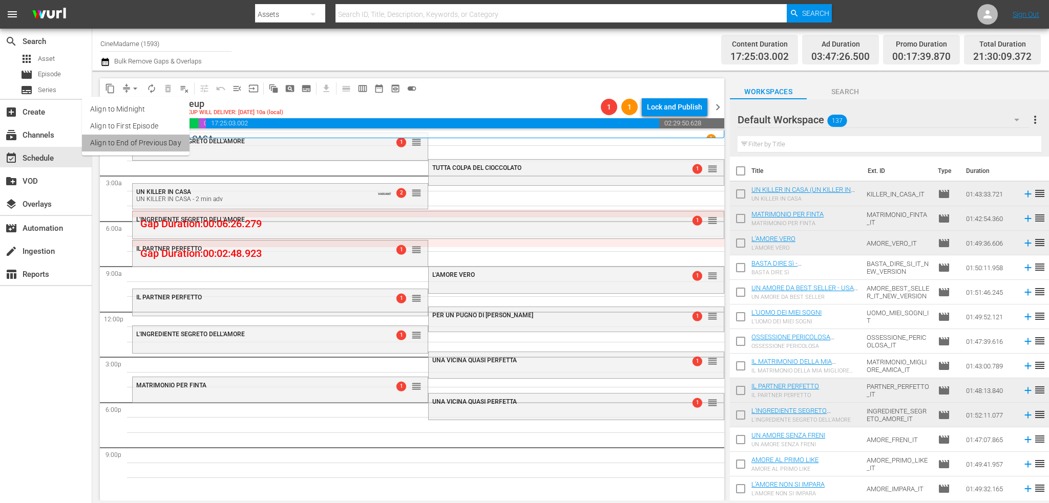
click at [148, 147] on li "Align to End of Previous Day" at bounding box center [136, 143] width 108 height 17
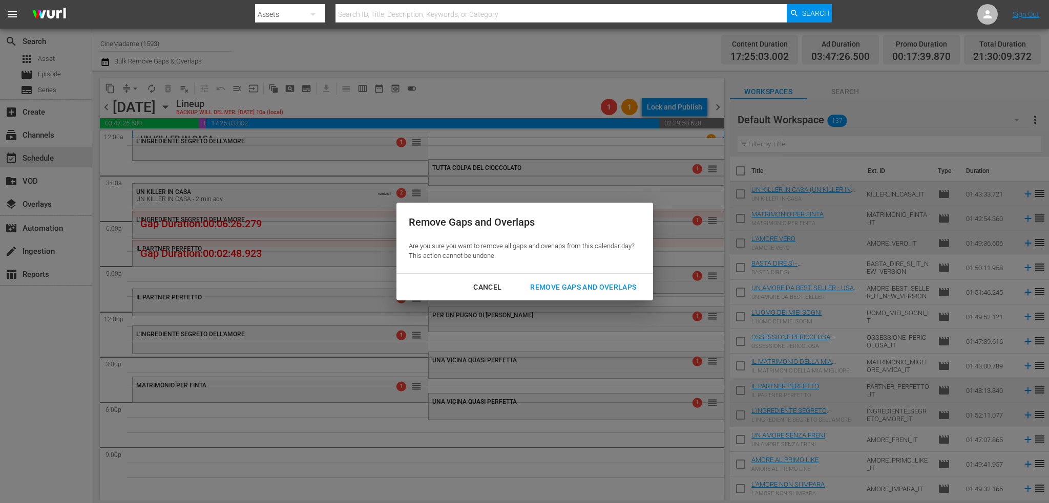
click at [595, 288] on div "Remove Gaps and Overlaps" at bounding box center [583, 287] width 122 height 13
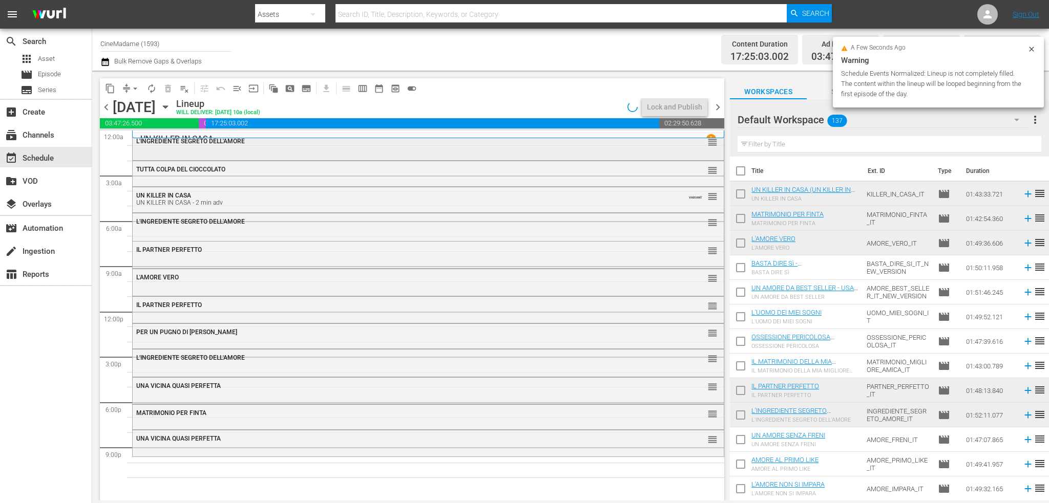
click at [251, 149] on div "L'INGREDIENTE SEGRETO DELL'AMORE reorder" at bounding box center [428, 141] width 591 height 17
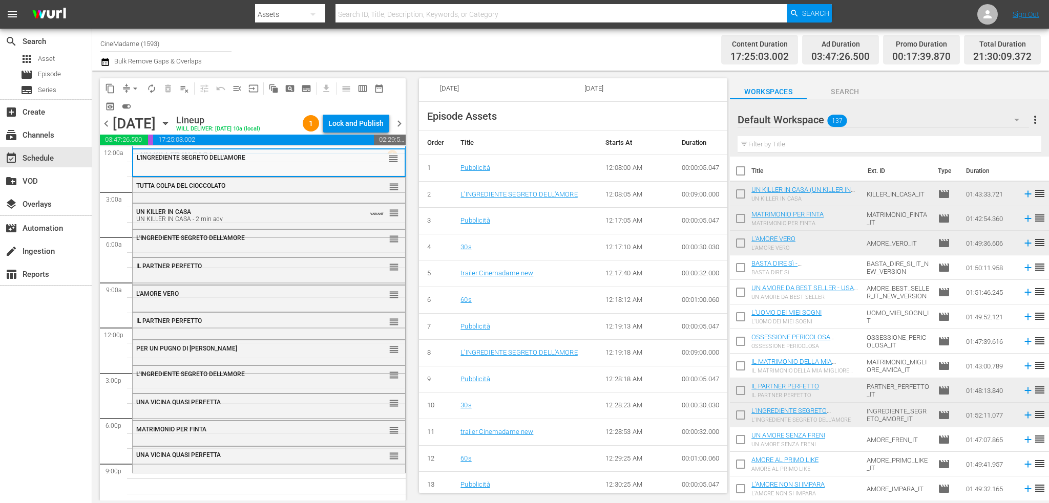
scroll to position [256, 0]
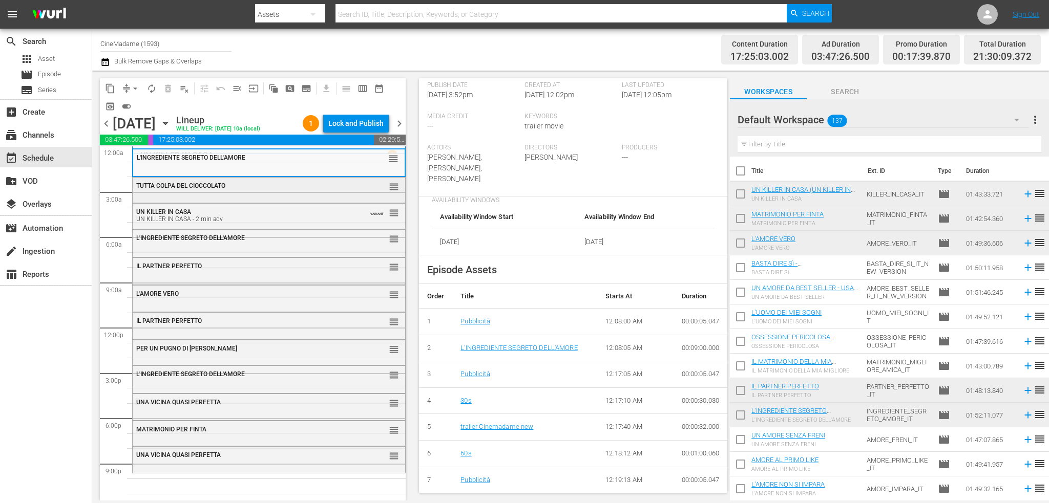
click at [308, 186] on div "TUTTA COLPA DEL CIOCCOLATO" at bounding box center [243, 185] width 214 height 7
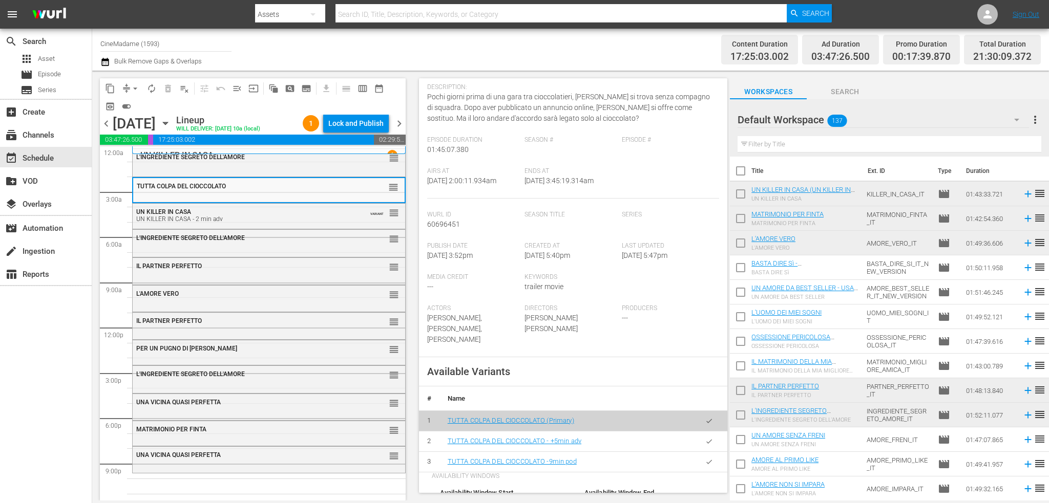
scroll to position [154, 0]
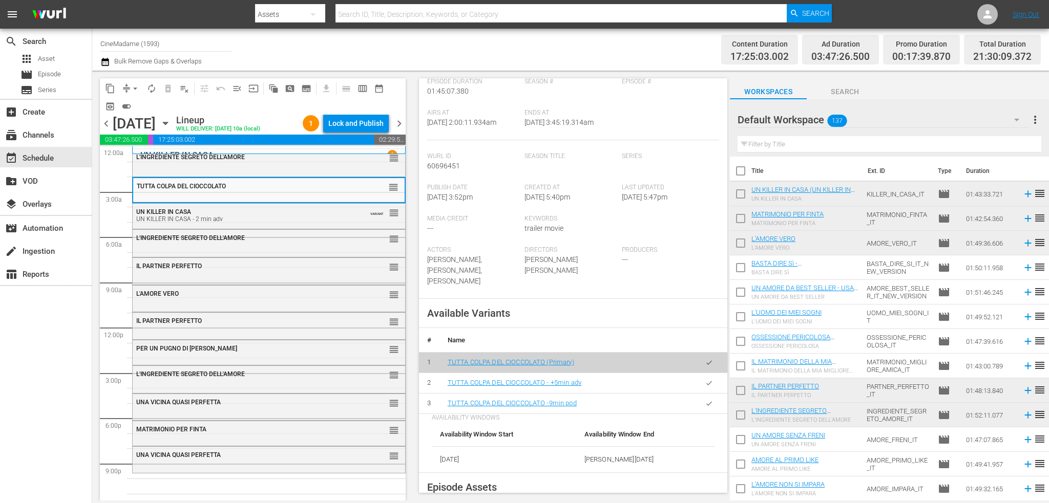
click at [705, 400] on icon "button" at bounding box center [709, 404] width 8 height 8
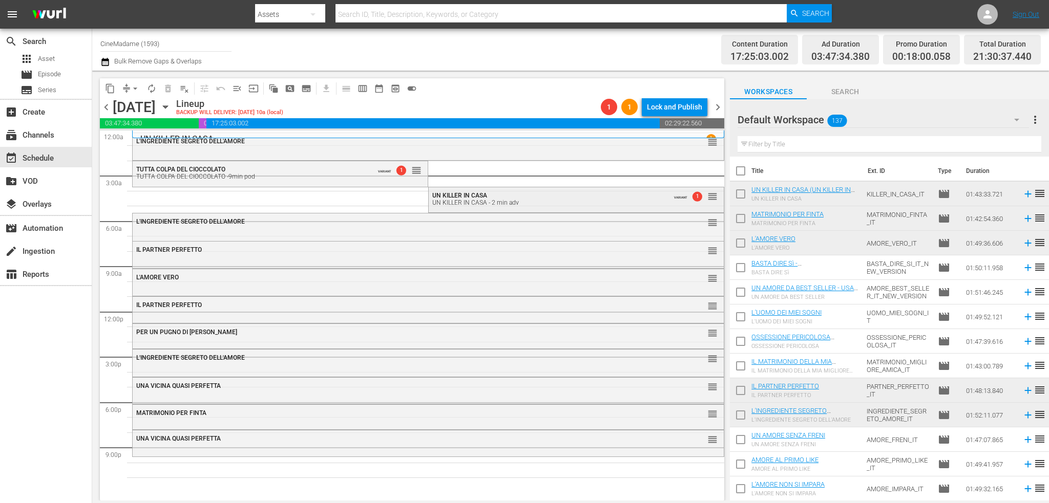
click at [476, 204] on div "UN KILLER IN CASA - 2 min adv" at bounding box center [549, 202] width 234 height 7
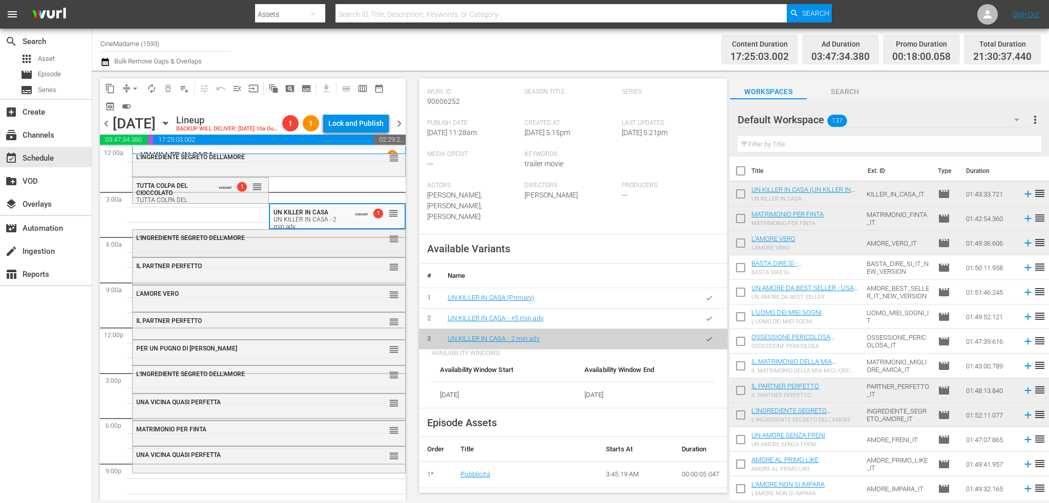
scroll to position [410, 0]
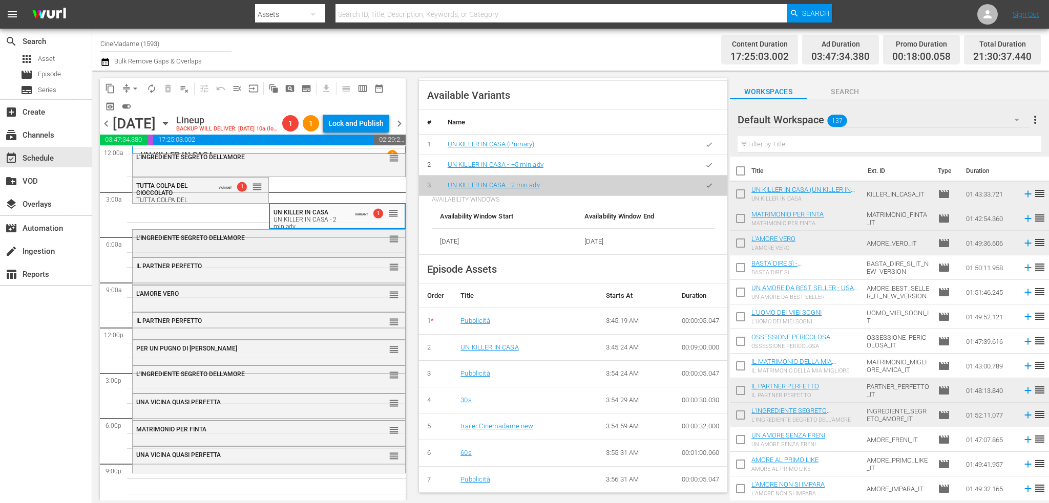
click at [258, 246] on div "L'INGREDIENTE SEGRETO DELL'AMORE reorder" at bounding box center [269, 238] width 272 height 17
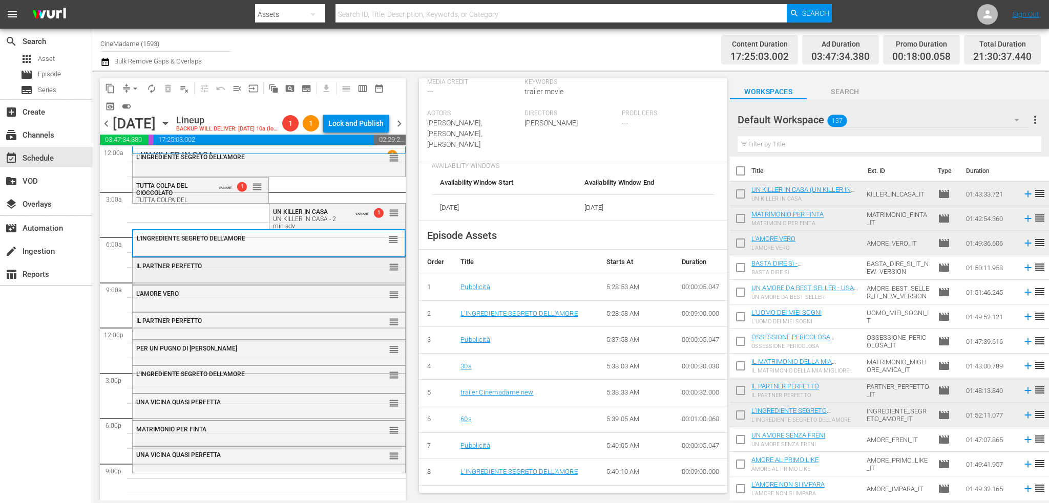
scroll to position [307, 0]
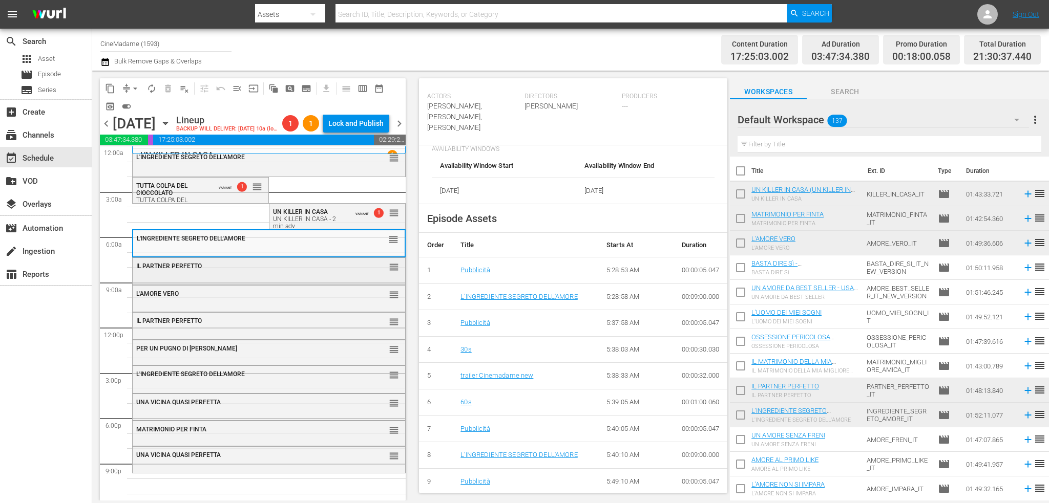
click at [240, 282] on div "IL PARTNER PERFETTO reorder" at bounding box center [269, 270] width 272 height 24
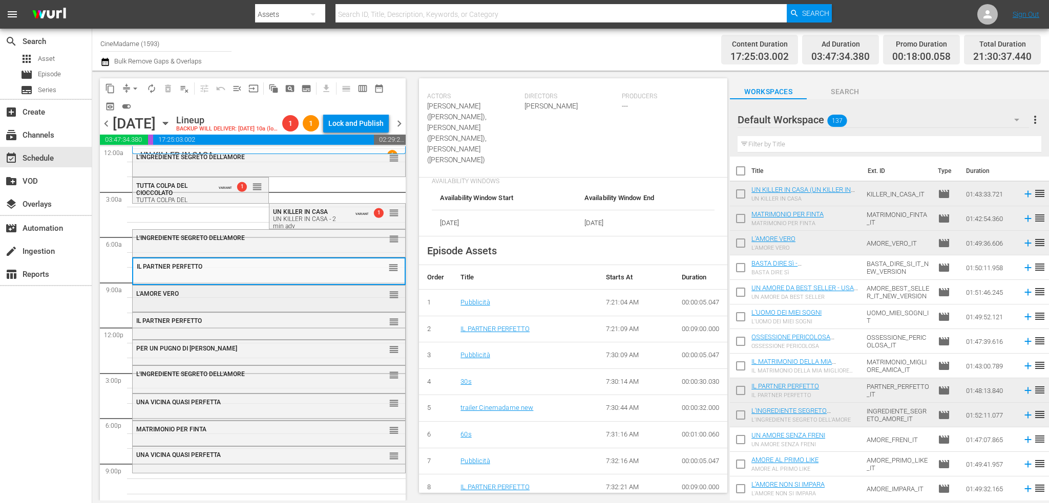
click at [273, 297] on div "L'AMORE VERO" at bounding box center [243, 293] width 214 height 7
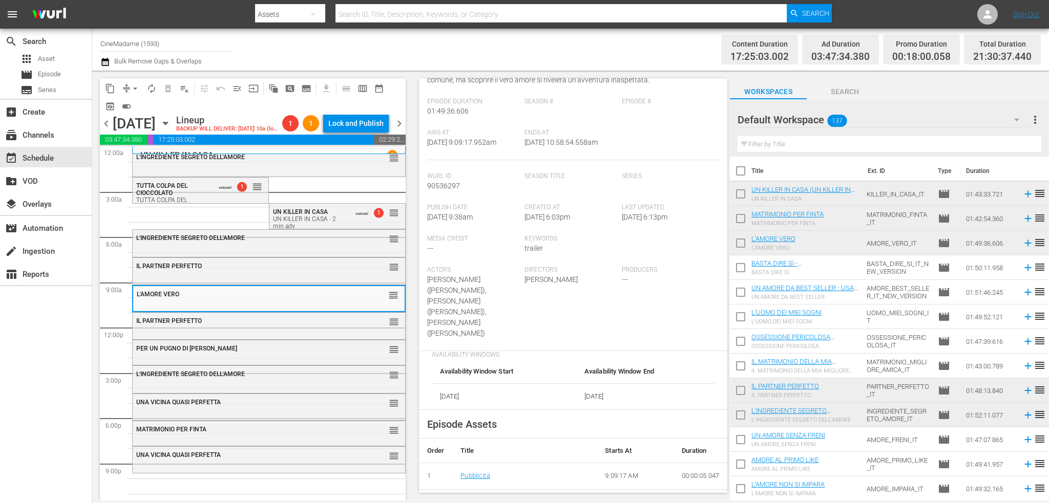
scroll to position [256, 0]
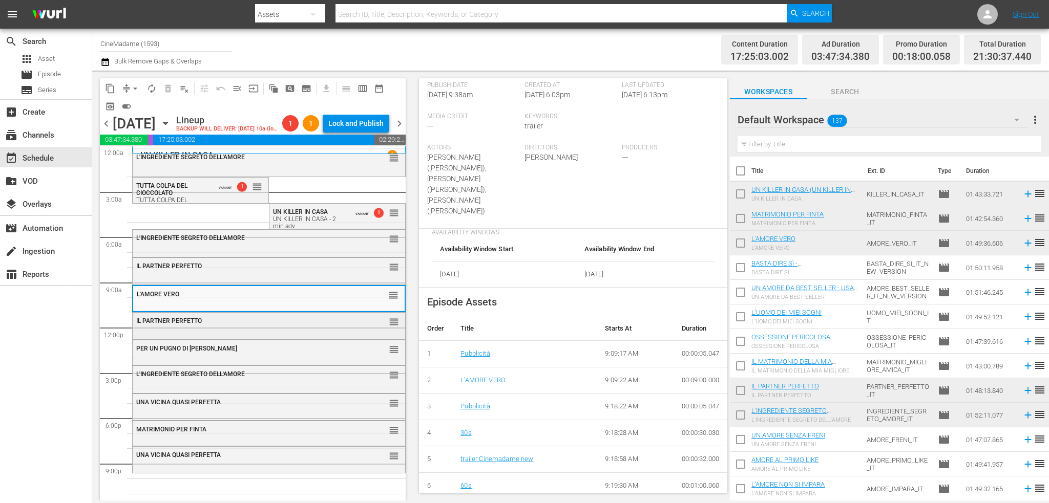
click at [271, 328] on div "IL PARTNER PERFETTO reorder" at bounding box center [269, 321] width 272 height 17
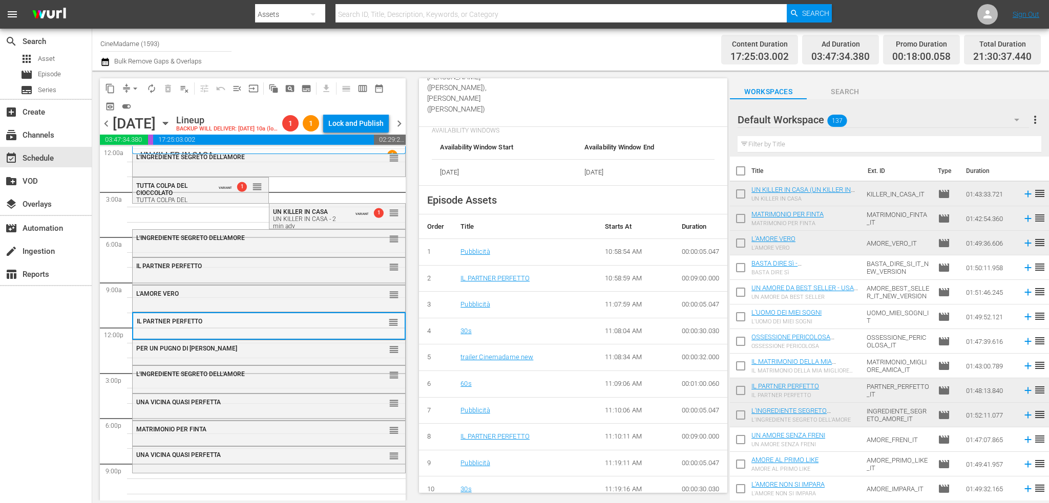
scroll to position [359, 0]
click at [194, 349] on span "PER UN PUGNO DI [PERSON_NAME]" at bounding box center [186, 348] width 101 height 7
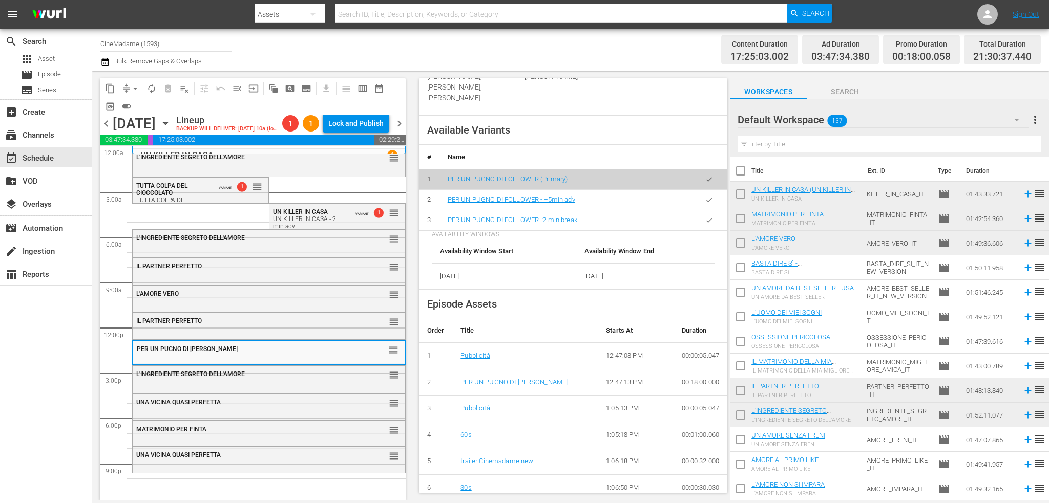
click at [708, 223] on button "button" at bounding box center [709, 220] width 20 height 20
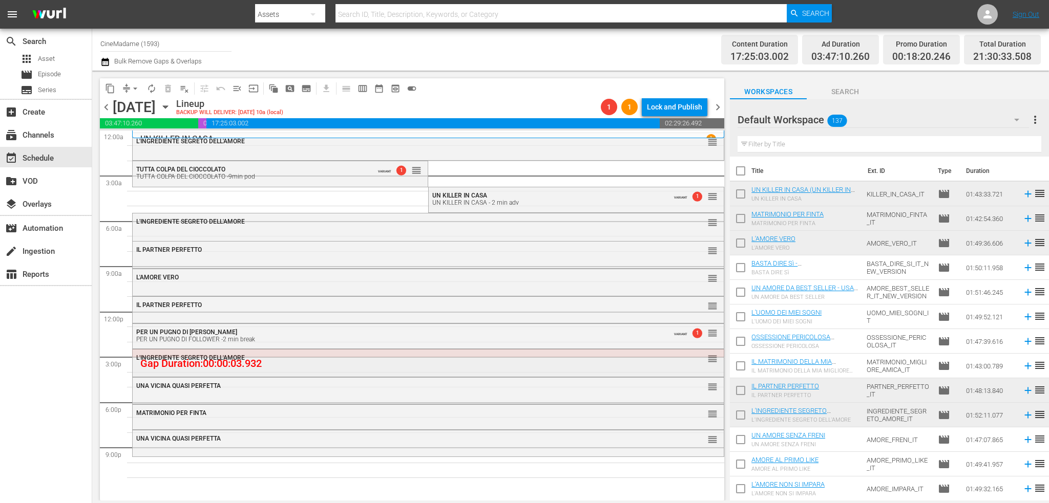
click at [275, 367] on div "L'INGREDIENTE SEGRETO DELL'AMORE reorder" at bounding box center [428, 358] width 591 height 17
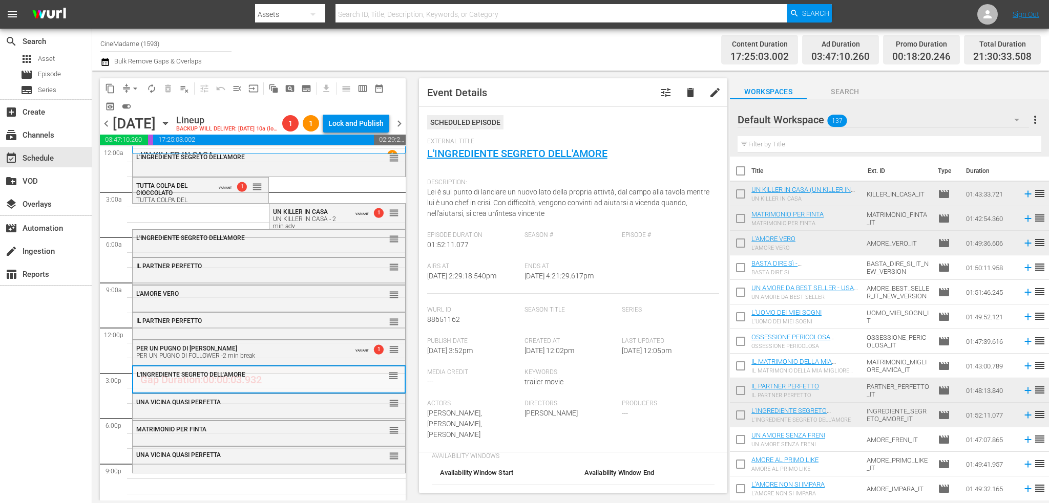
scroll to position [256, 0]
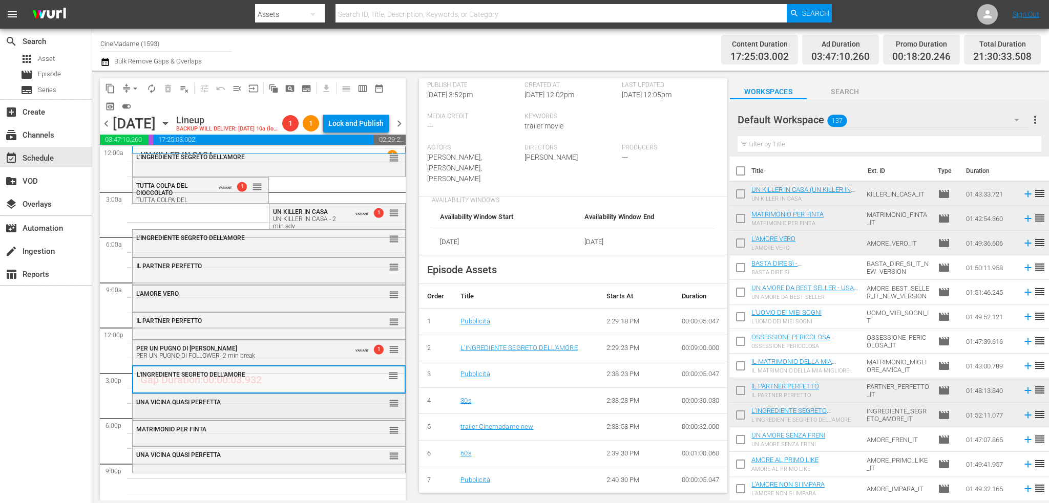
click at [211, 410] on div "UNA VICINA QUASI PERFETTA reorder" at bounding box center [269, 402] width 272 height 17
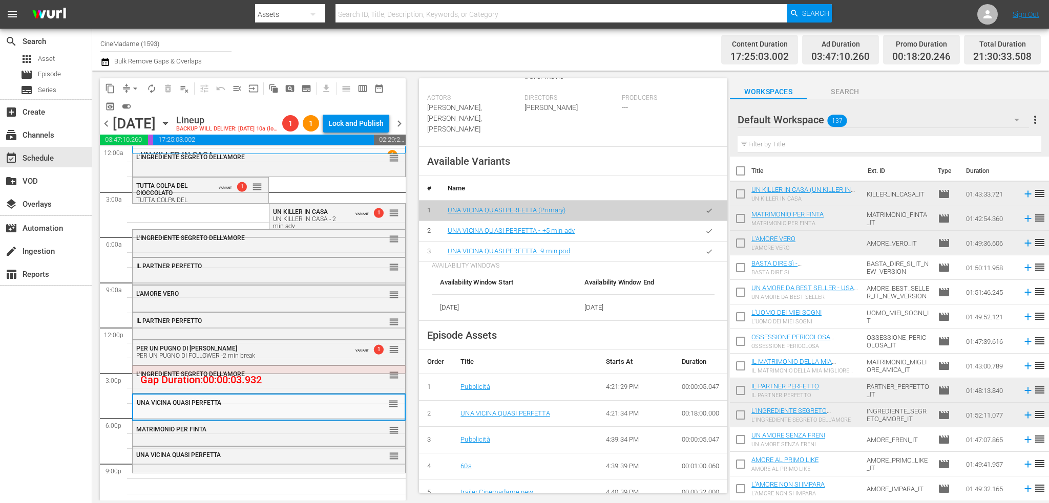
scroll to position [307, 0]
click at [692, 240] on td at bounding box center [709, 250] width 36 height 20
click at [699, 240] on button "button" at bounding box center [709, 250] width 20 height 20
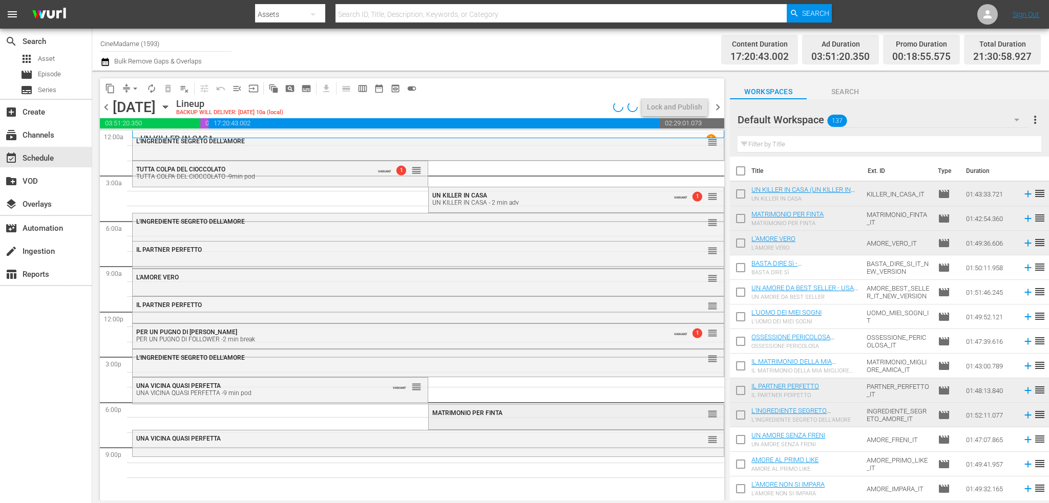
click at [522, 419] on div "MATRIMONIO PER FINTA reorder" at bounding box center [576, 413] width 295 height 17
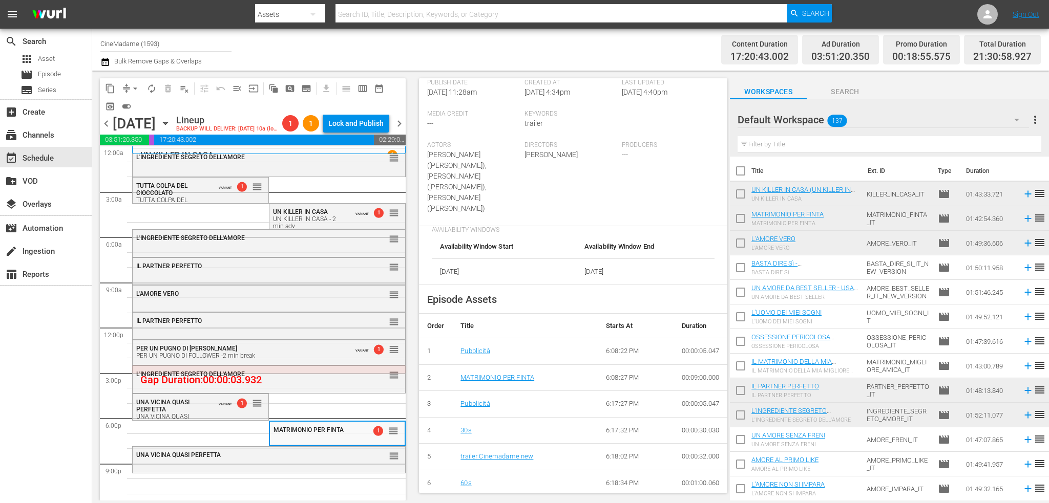
click at [276, 476] on div "L'INGREDIENTE SEGRETO DELL'AMORE reorder L'INGREDIENTE SEGRETO DELL'AMORE reord…" at bounding box center [268, 327] width 273 height 363
click at [288, 460] on div "UNA VICINA QUASI PERFETTA reorder" at bounding box center [269, 455] width 272 height 17
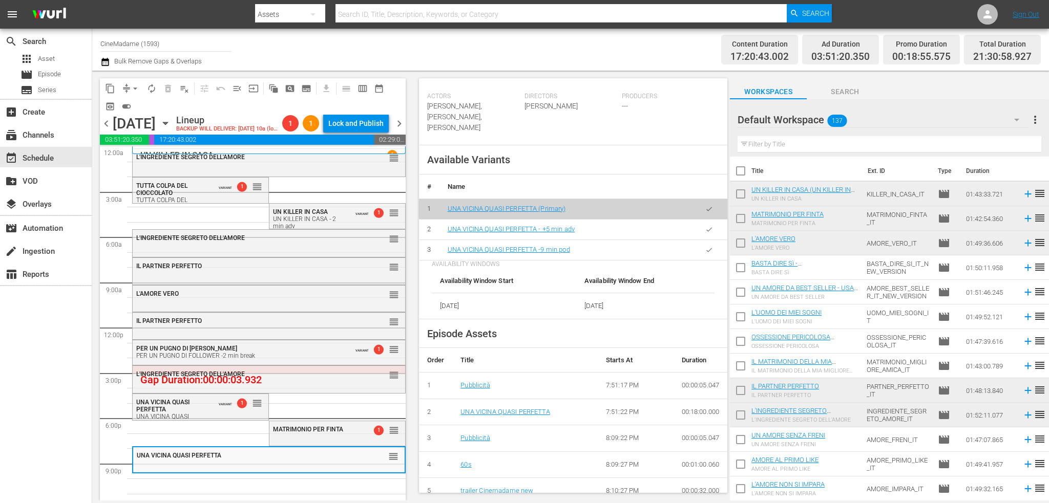
click at [699, 240] on button "button" at bounding box center [709, 250] width 20 height 20
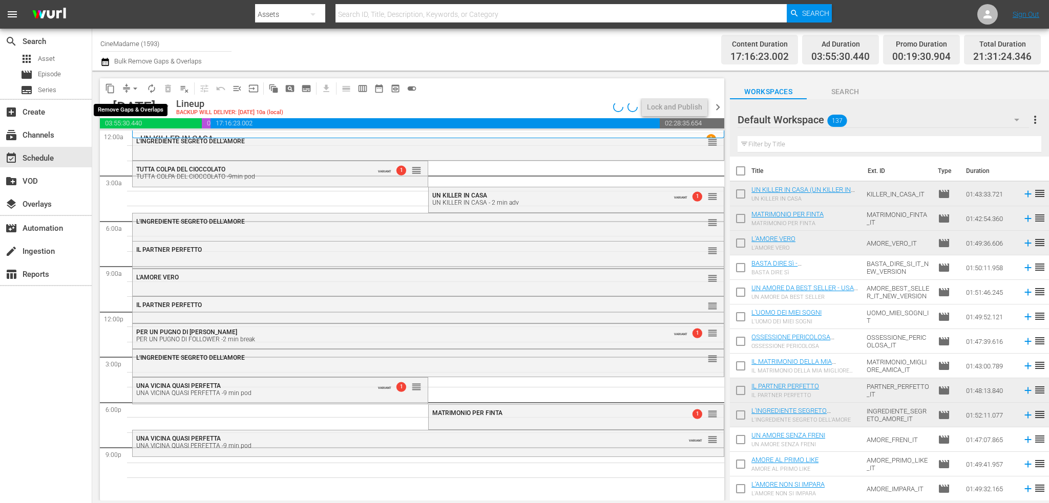
click at [132, 86] on span "arrow_drop_down" at bounding box center [135, 88] width 10 height 10
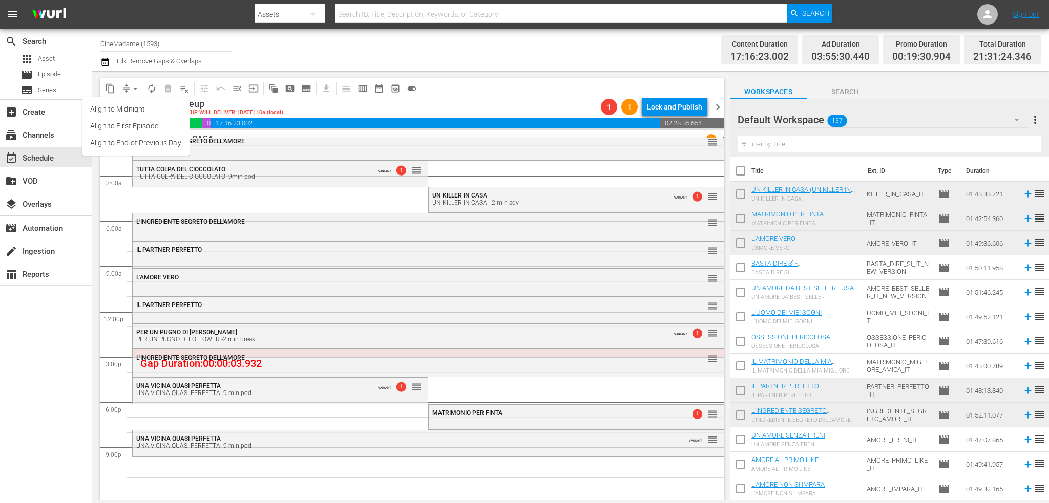
click at [159, 141] on li "Align to End of Previous Day" at bounding box center [136, 143] width 108 height 17
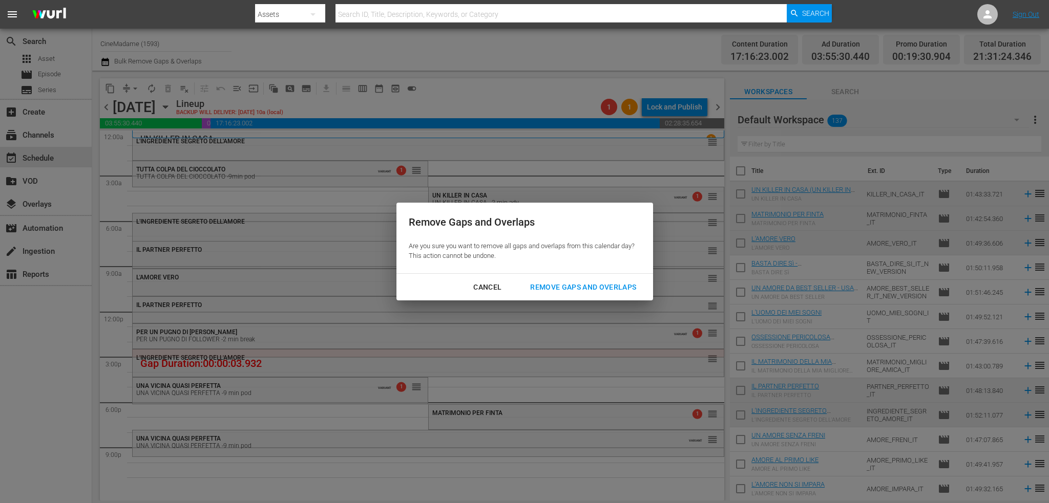
click at [580, 282] on div "Remove Gaps and Overlaps" at bounding box center [583, 287] width 122 height 13
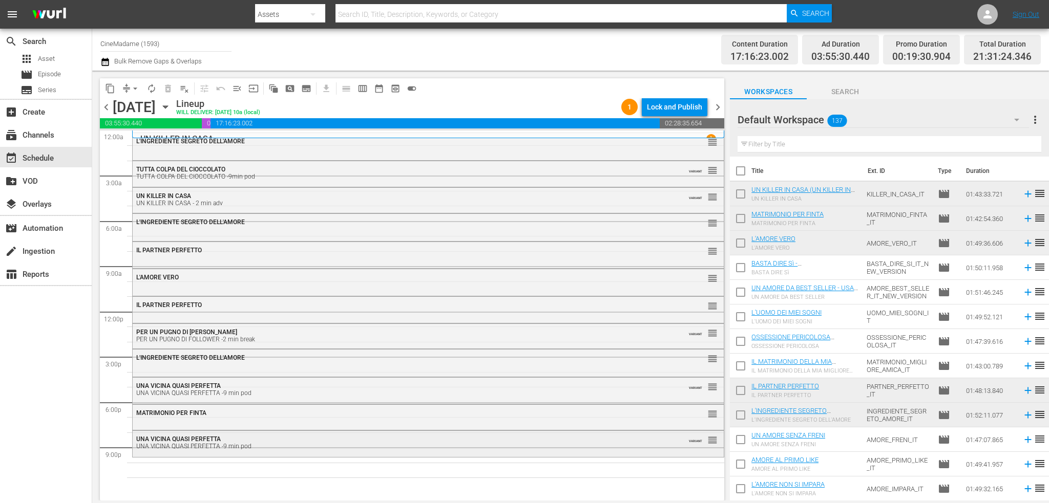
click at [196, 454] on div "UNA VICINA QUASI PERFETTA UNA VICINA QUASI PERFETTA -9 min pod VARIANT reorder" at bounding box center [428, 442] width 591 height 23
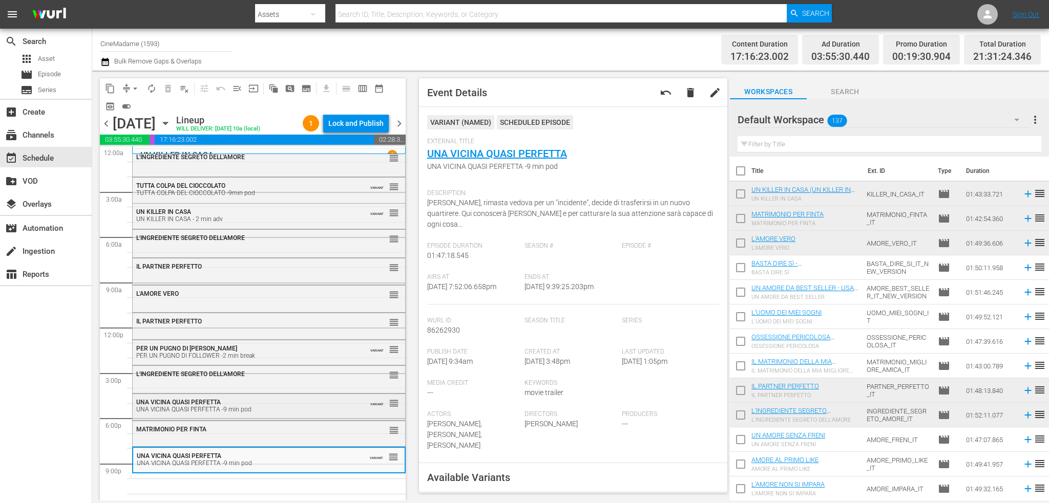
click at [194, 406] on div "UNA VICINA QUASI PERFETTA -9 min pod" at bounding box center [243, 409] width 214 height 7
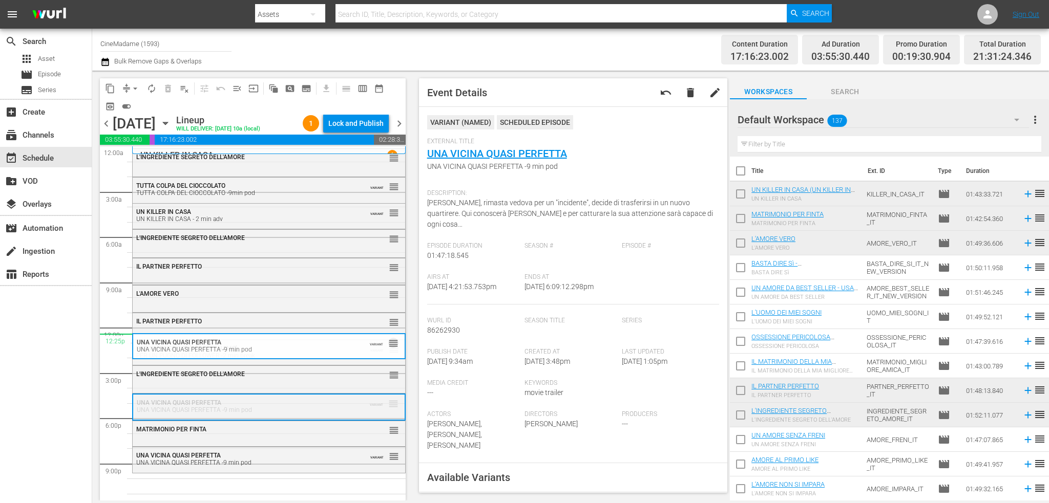
drag, startPoint x: 389, startPoint y: 404, endPoint x: 386, endPoint y: 334, distance: 70.2
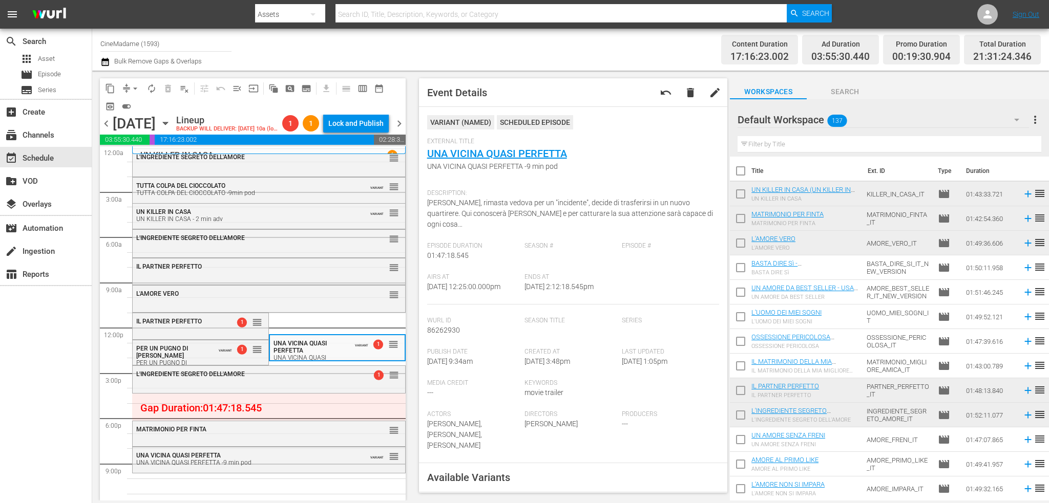
click at [134, 92] on span "arrow_drop_down" at bounding box center [135, 88] width 10 height 10
click at [157, 146] on li "Align to End of Previous Day" at bounding box center [136, 143] width 108 height 17
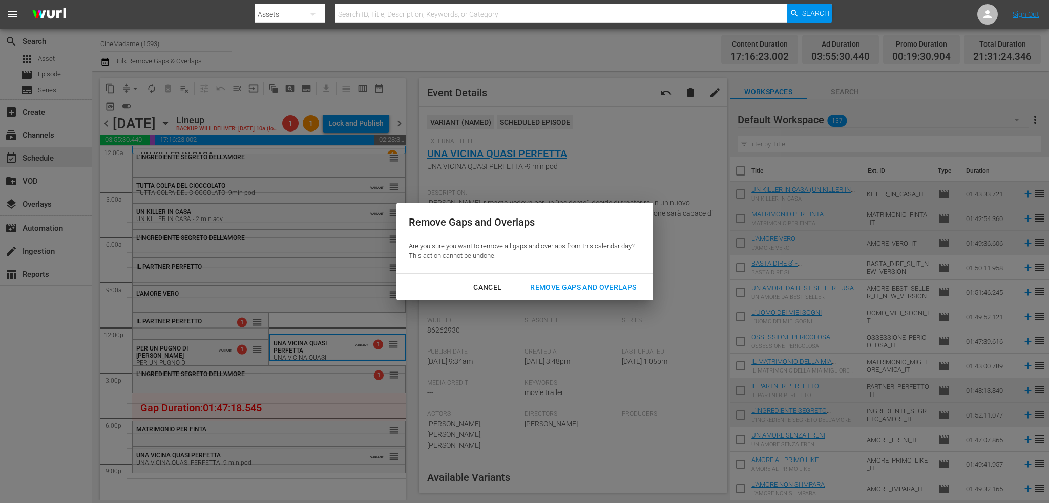
click at [609, 284] on div "Remove Gaps and Overlaps" at bounding box center [583, 287] width 122 height 13
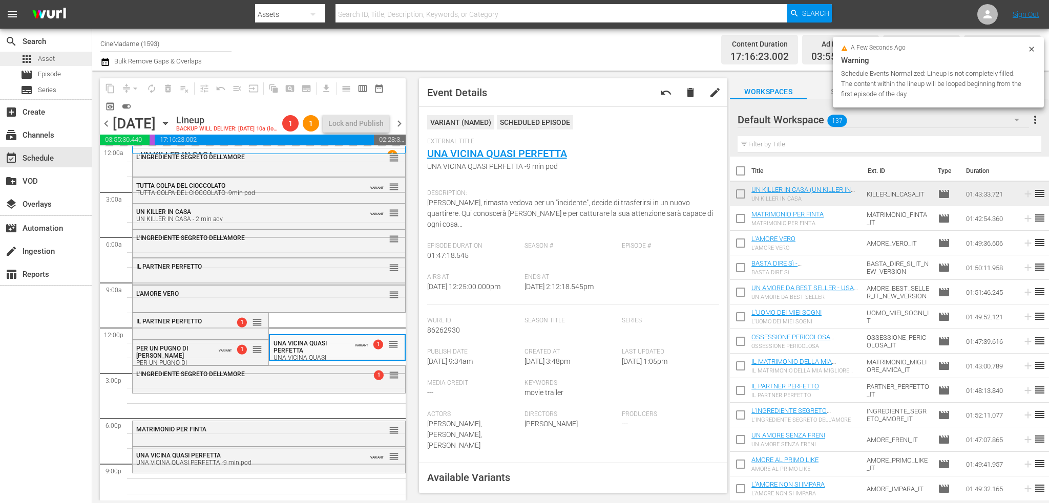
click at [60, 61] on div "apps Asset" at bounding box center [46, 59] width 92 height 14
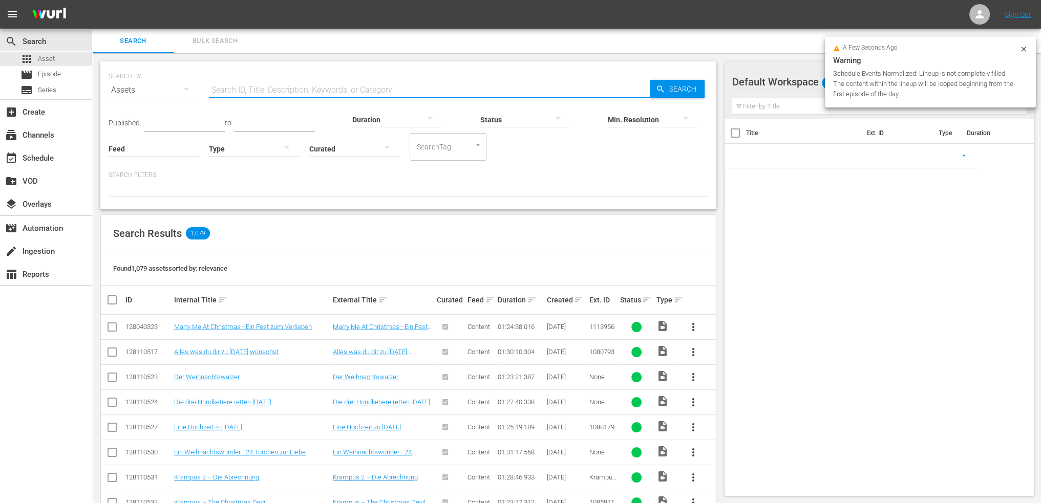
click at [276, 88] on input "text" at bounding box center [429, 90] width 441 height 25
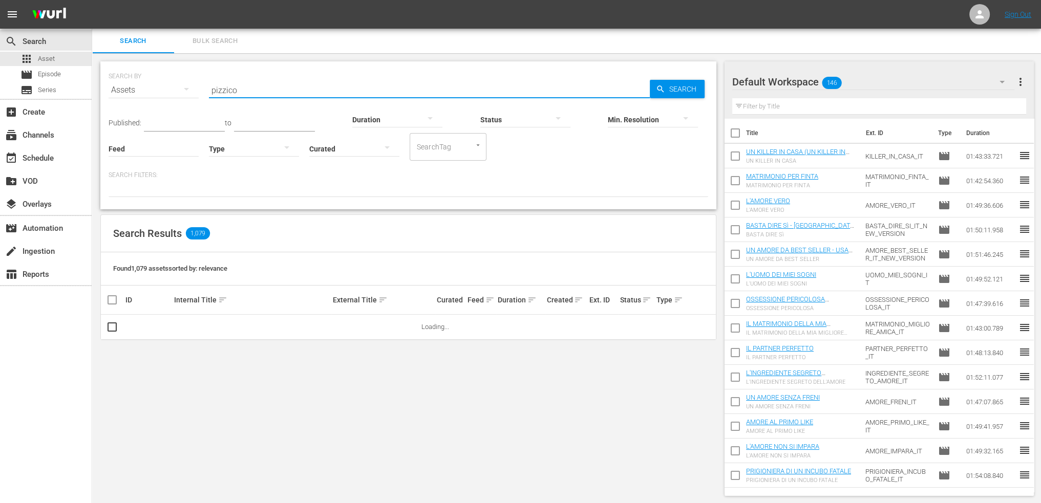
type input "pizzico"
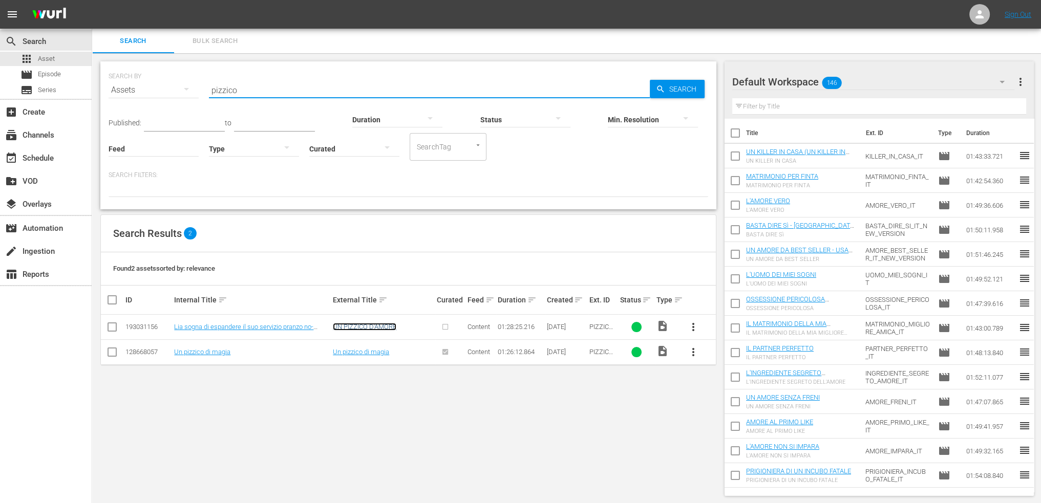
click at [372, 323] on link "UN PIZZICO D'AMORE" at bounding box center [365, 327] width 64 height 8
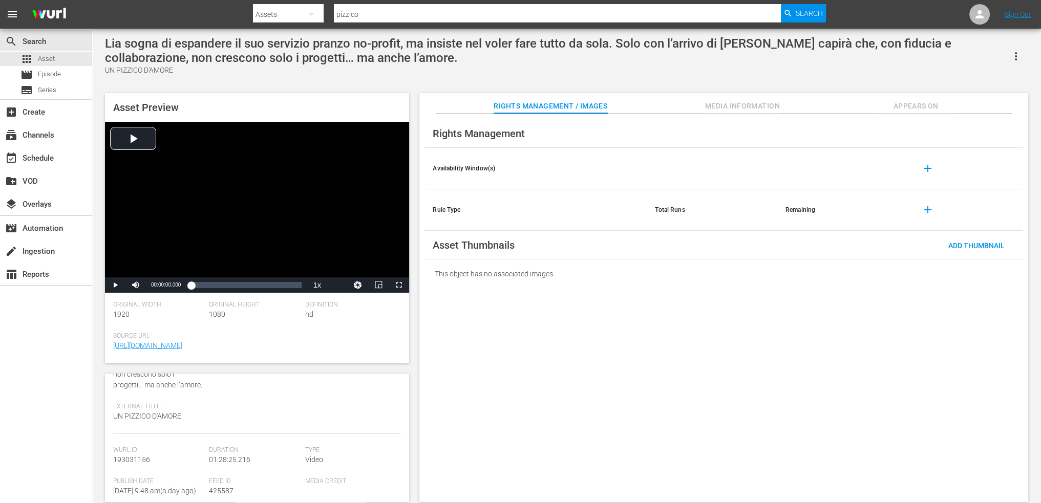
scroll to position [97, 0]
drag, startPoint x: 153, startPoint y: 475, endPoint x: 109, endPoint y: 481, distance: 44.9
click at [109, 481] on div "Asset Details edit Internal Title: Lia sogna di espandere il suo servizio pranz…" at bounding box center [257, 438] width 304 height 129
copy span "193031156"
click at [931, 167] on span "add" at bounding box center [928, 168] width 12 height 12
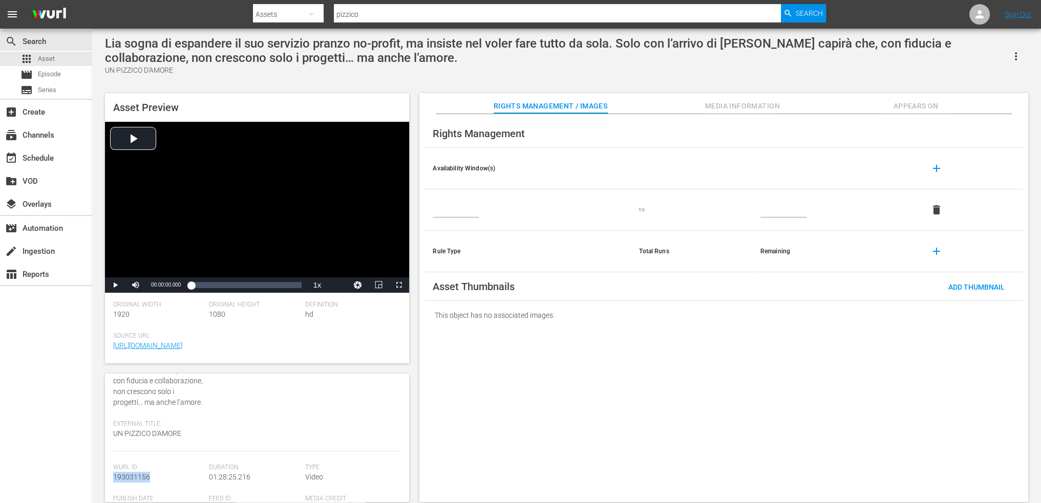
click at [443, 212] on input "text" at bounding box center [456, 209] width 46 height 15
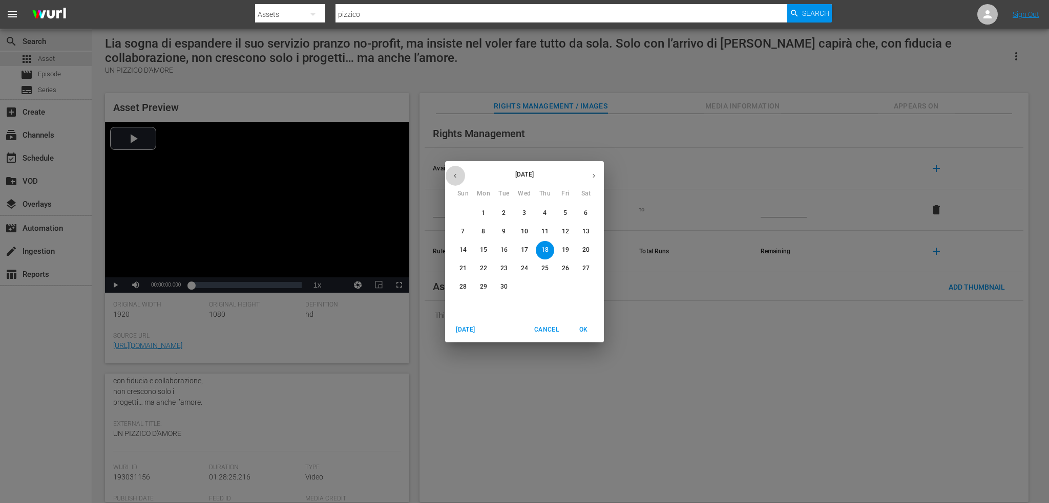
click at [459, 174] on button "button" at bounding box center [455, 176] width 20 height 20
click at [552, 214] on span "1" at bounding box center [545, 213] width 18 height 9
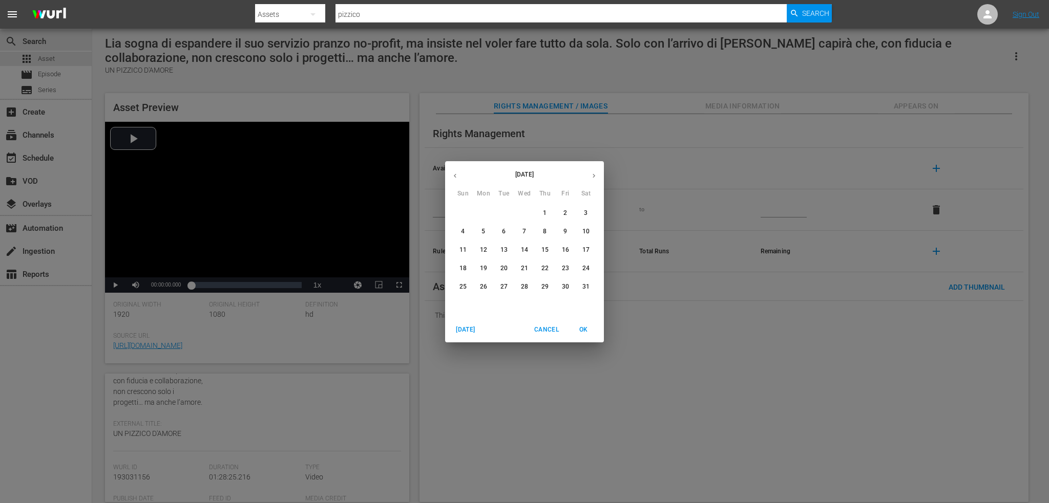
type input "[DATE]"
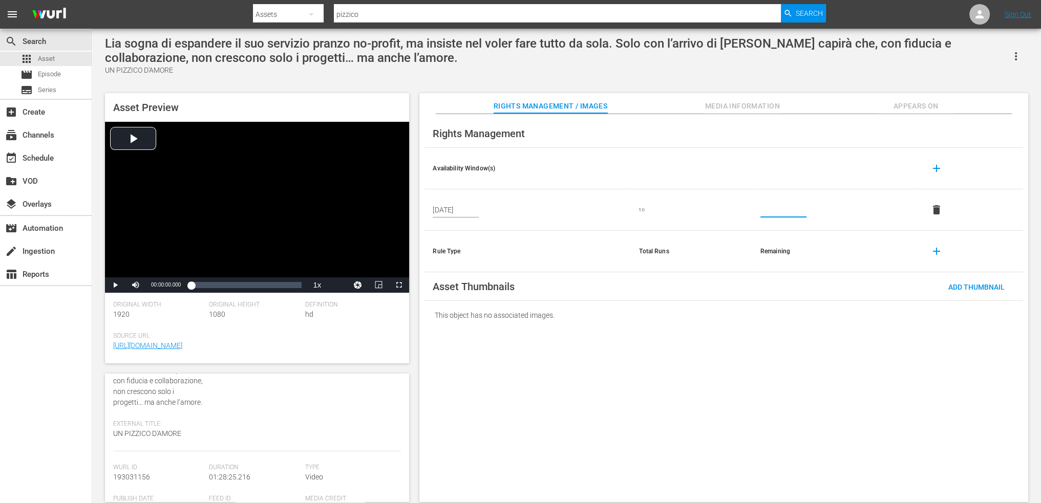
click at [770, 215] on input "text" at bounding box center [784, 209] width 46 height 15
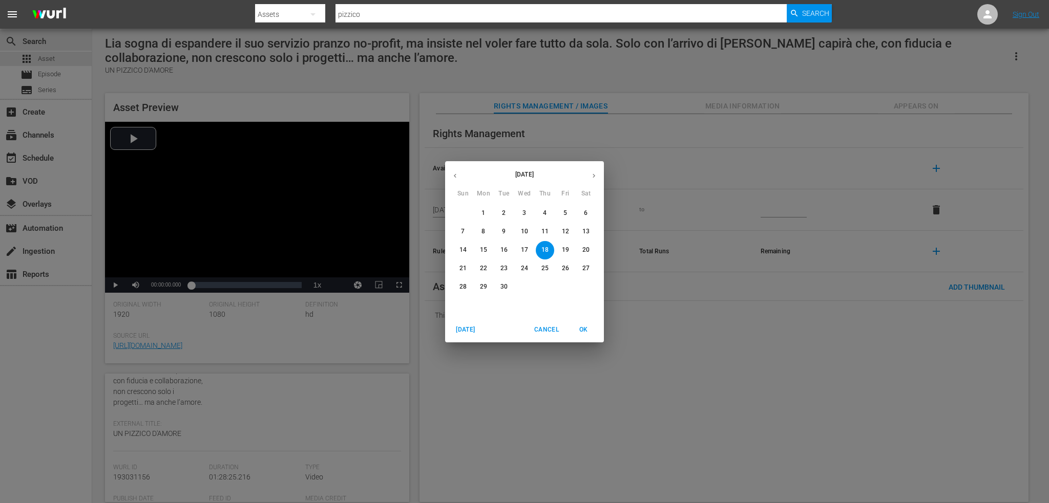
click at [593, 180] on button "button" at bounding box center [594, 176] width 20 height 20
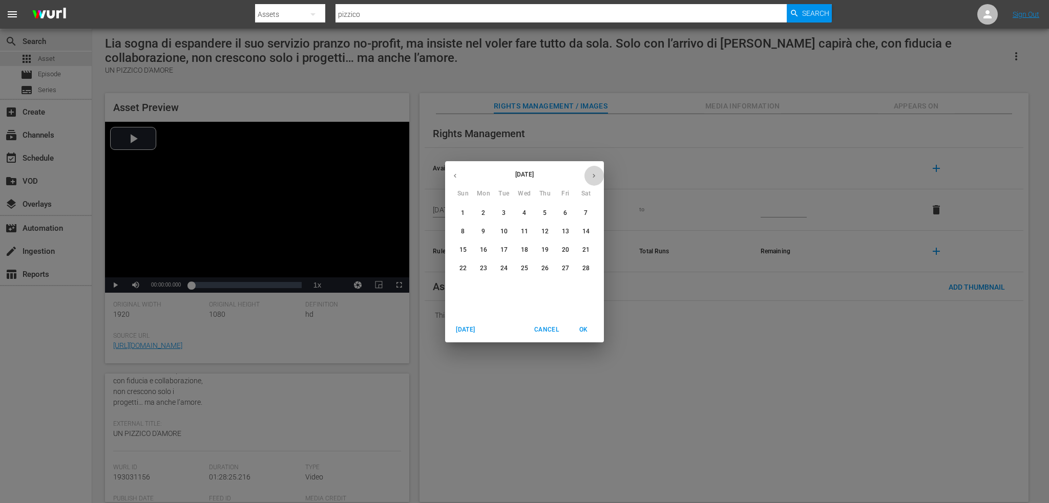
click at [593, 180] on button "button" at bounding box center [594, 176] width 20 height 20
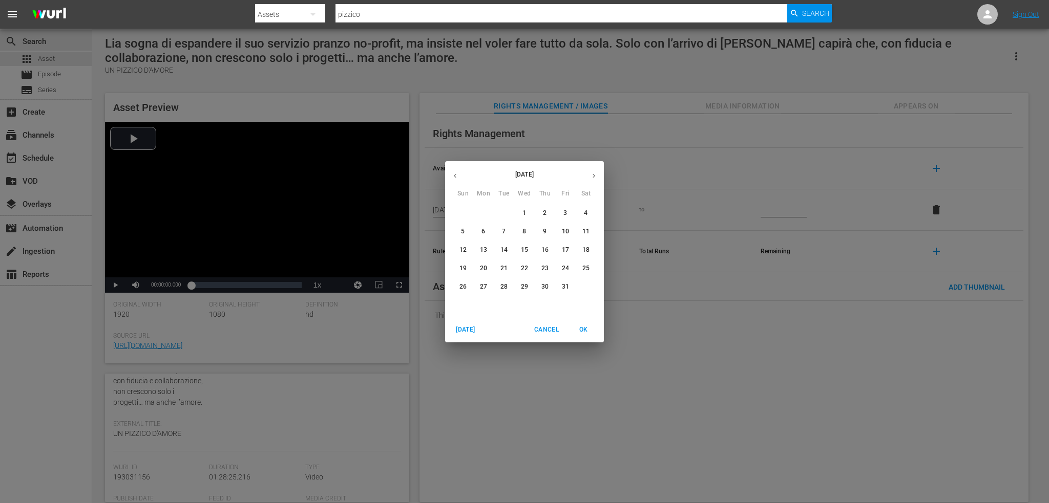
click at [593, 180] on button "button" at bounding box center [594, 176] width 20 height 20
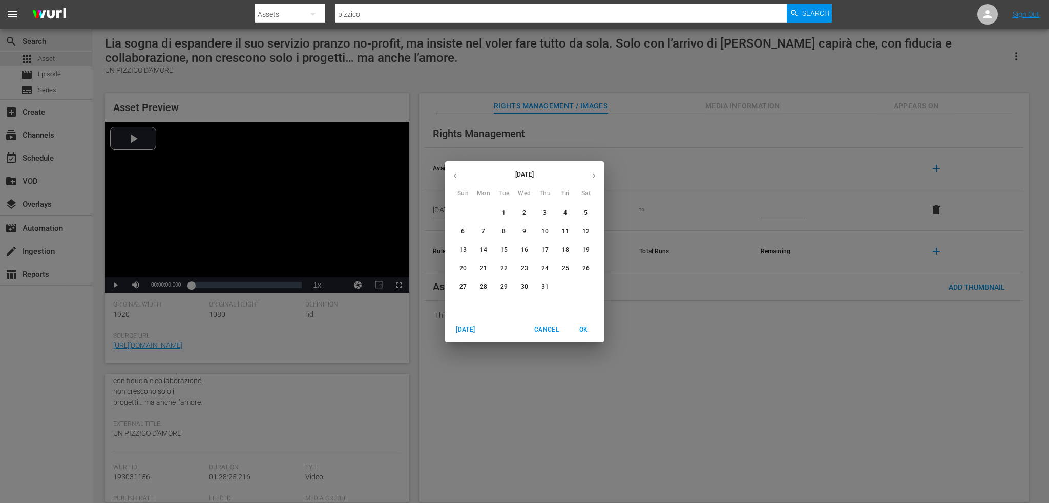
click at [593, 180] on button "button" at bounding box center [594, 176] width 20 height 20
click at [561, 283] on span "30" at bounding box center [565, 287] width 18 height 9
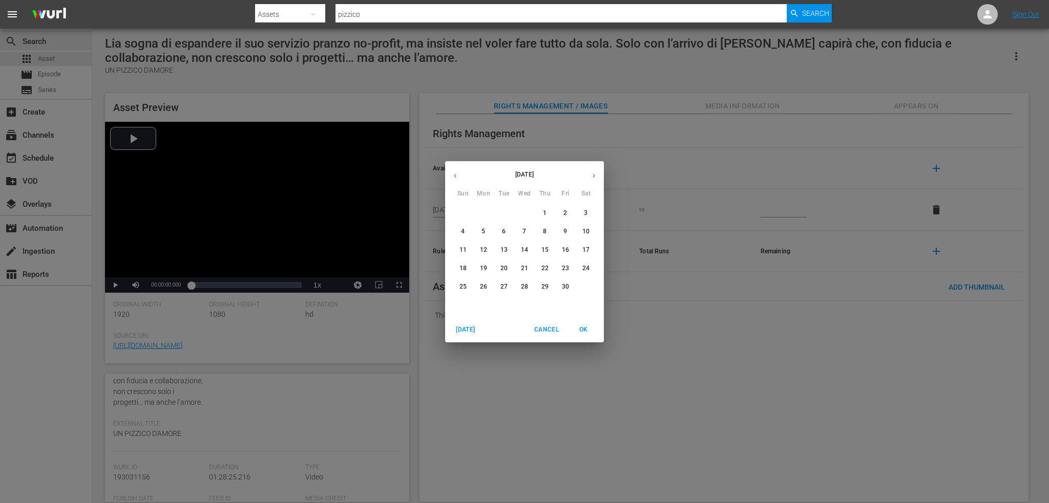
type input "[DATE]"
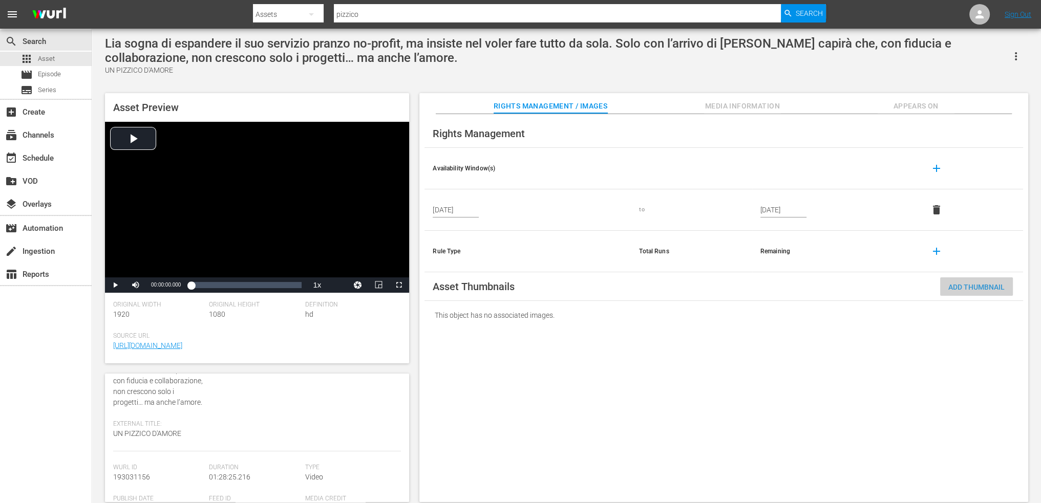
click at [967, 294] on div "Add Thumbnail" at bounding box center [976, 287] width 73 height 19
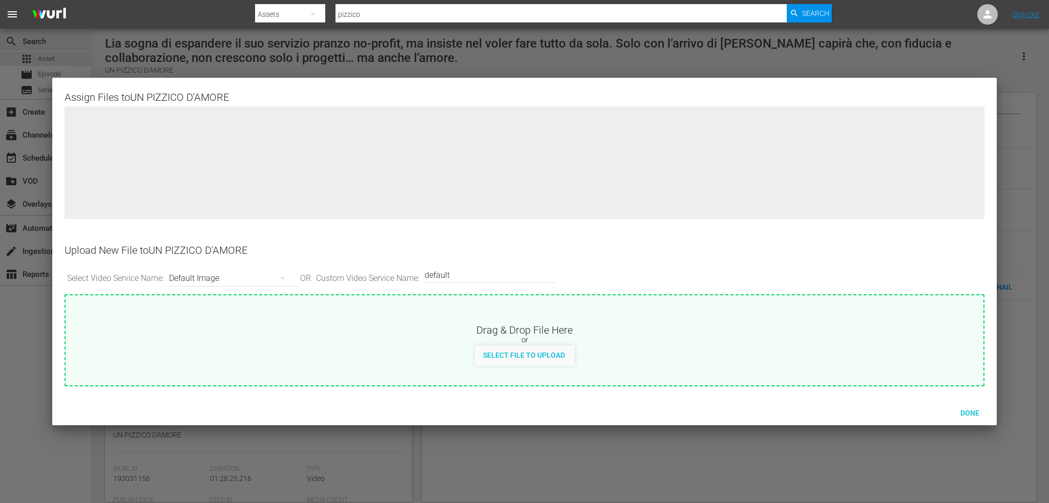
click at [227, 280] on div "Default Image" at bounding box center [232, 278] width 126 height 29
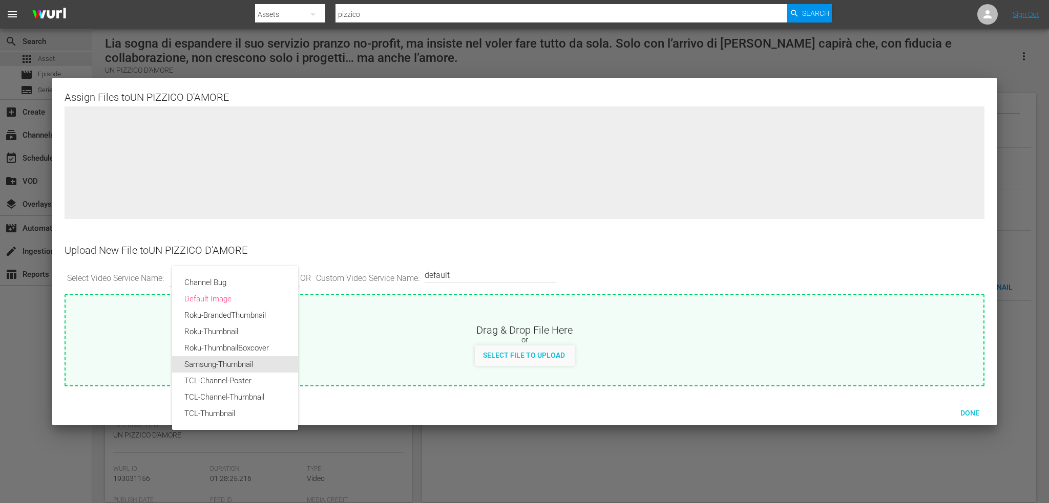
click at [246, 370] on div "Samsung-Thumbnail" at bounding box center [234, 364] width 101 height 16
type input "Samsung-Thumbnail"
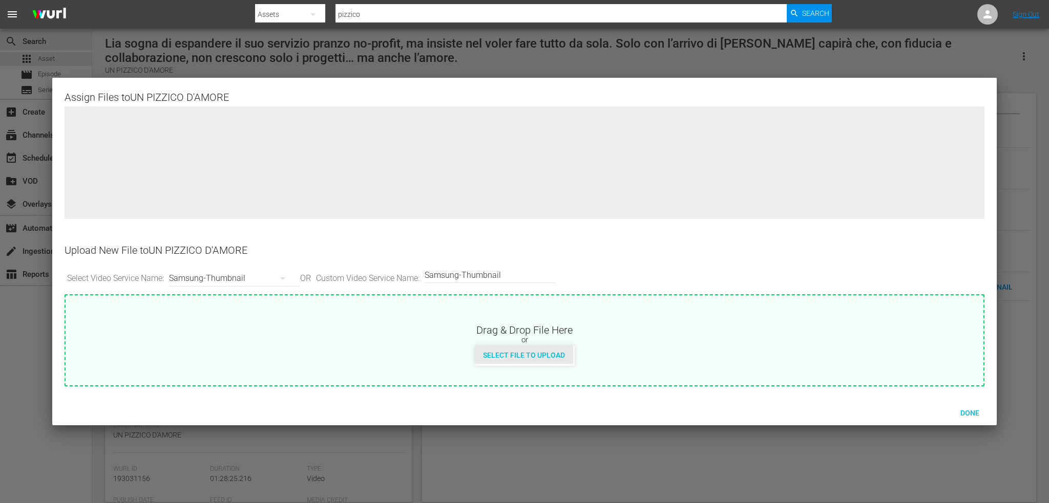
click at [549, 353] on span "Select File to Upload" at bounding box center [524, 355] width 98 height 8
type input "C:\fakepath\unpizzicodamore.png"
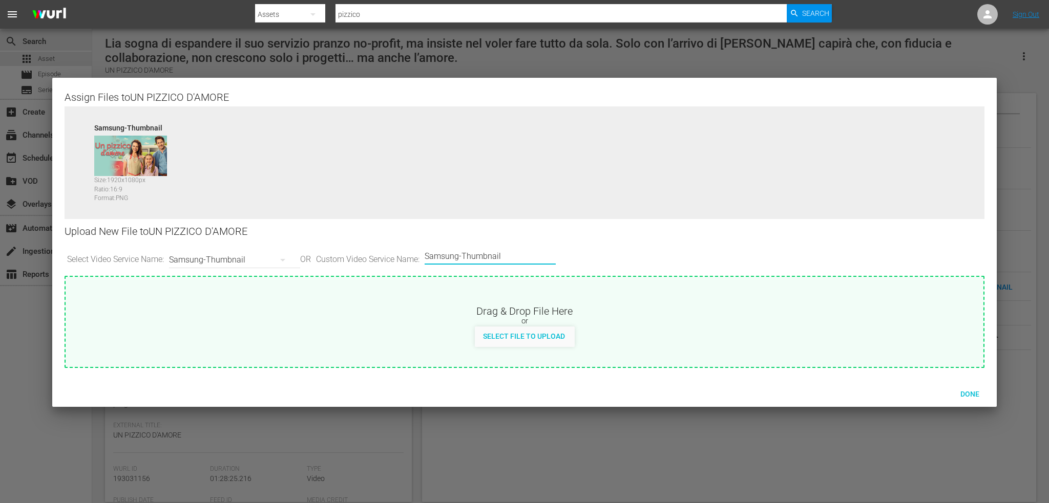
drag, startPoint x: 531, startPoint y: 251, endPoint x: 411, endPoint y: 268, distance: 121.1
click at [411, 270] on div "Select Video Service Name: Samsung-Thumbnail OR Custom Video Service Name: Cust…" at bounding box center [524, 260] width 919 height 32
type input "poster"
click at [518, 344] on div "Select File to Upload" at bounding box center [524, 336] width 98 height 19
type input "C:\fakepath\1200x1600_unpizzicodamore.png"
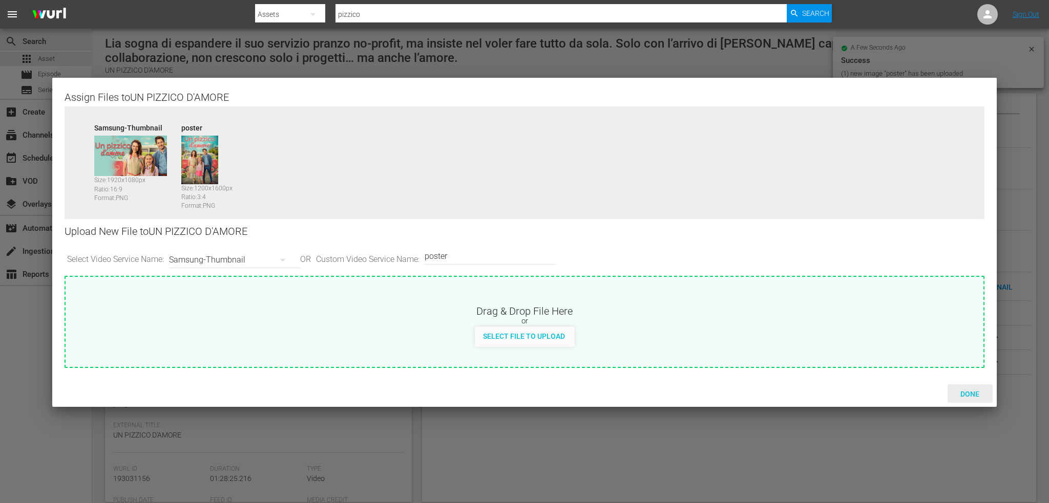
click at [969, 396] on span "Done" at bounding box center [969, 394] width 35 height 8
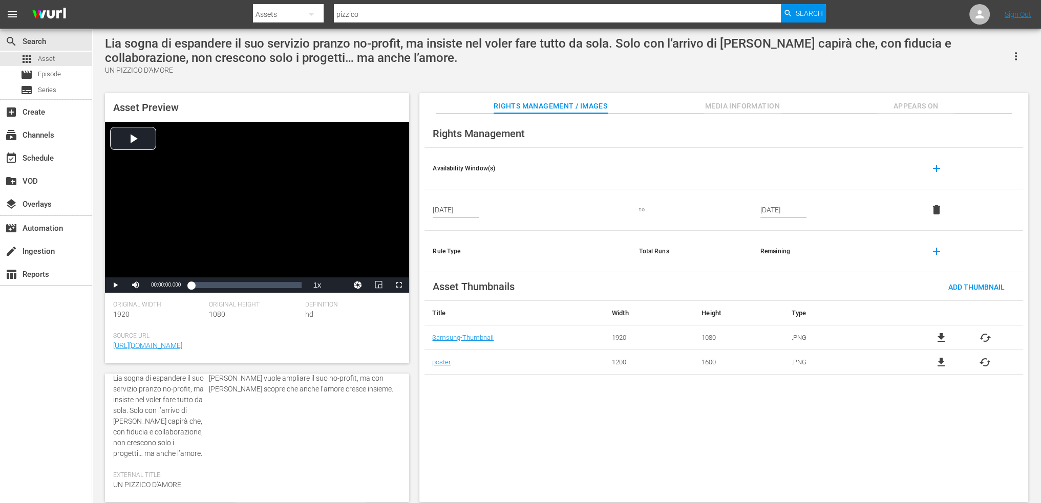
scroll to position [0, 0]
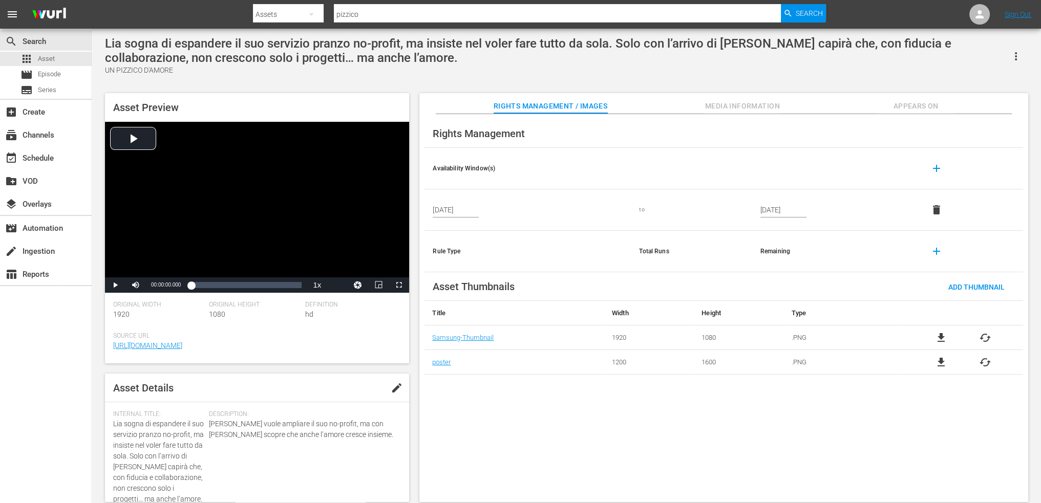
click at [391, 389] on span "edit" at bounding box center [397, 388] width 12 height 12
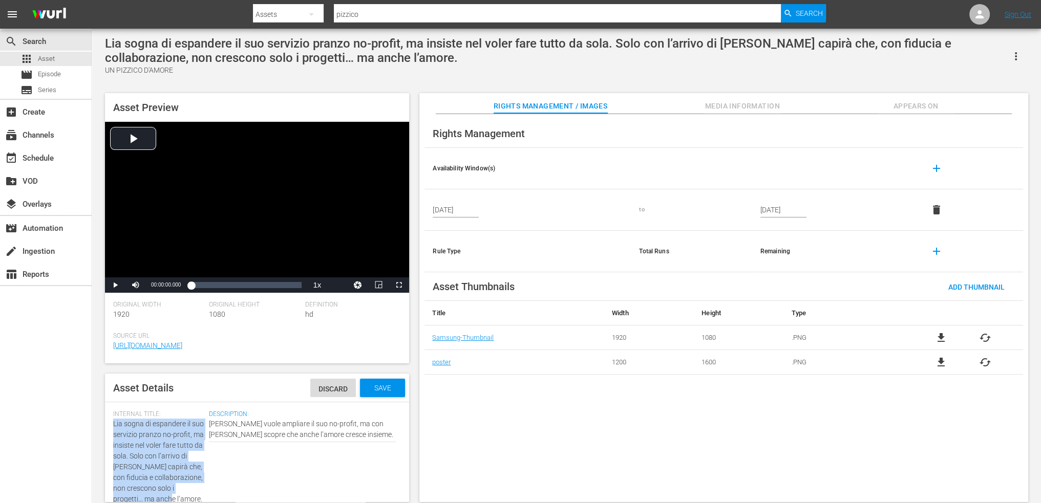
drag, startPoint x: 202, startPoint y: 401, endPoint x: 113, endPoint y: 424, distance: 92.0
click at [113, 424] on div "Asset Details Discard Save Internal Title: Lia sogna di espandere il suo serviz…" at bounding box center [257, 438] width 304 height 129
copy span "Lia sogna di espandere il suo servizio pranzo no-profit, ma insiste nel voler f…"
click at [265, 416] on div "[PERSON_NAME] vuole ampliare il suo no-profit, ma con [PERSON_NAME] scopre che …" at bounding box center [302, 430] width 187 height 34
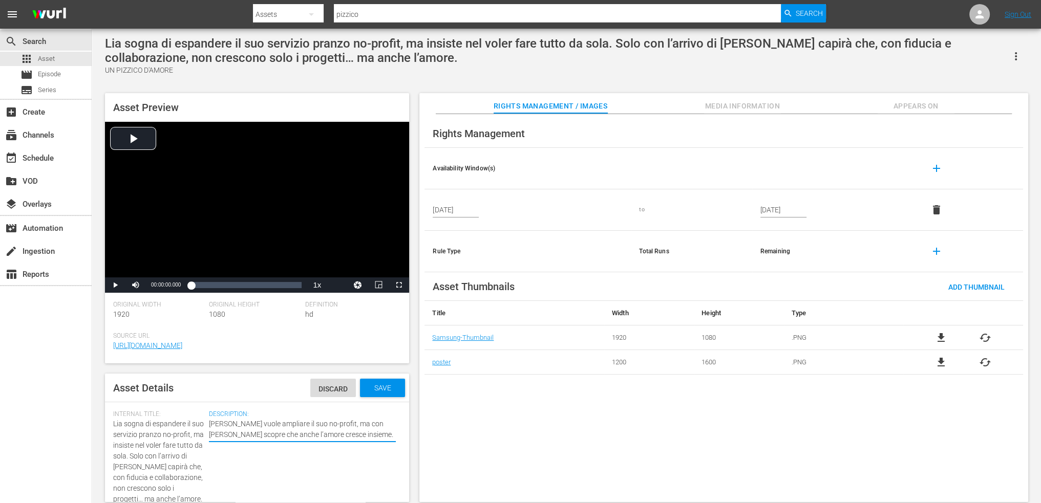
drag, startPoint x: 321, startPoint y: 438, endPoint x: 179, endPoint y: 426, distance: 142.4
paste textarea "sogna di espandere il suo servizio pranzo no-profit, ma insiste nel voler fare …"
type textarea "Lia sogna di espandere il suo servizio pranzo no-profit, ma insiste nel voler f…"
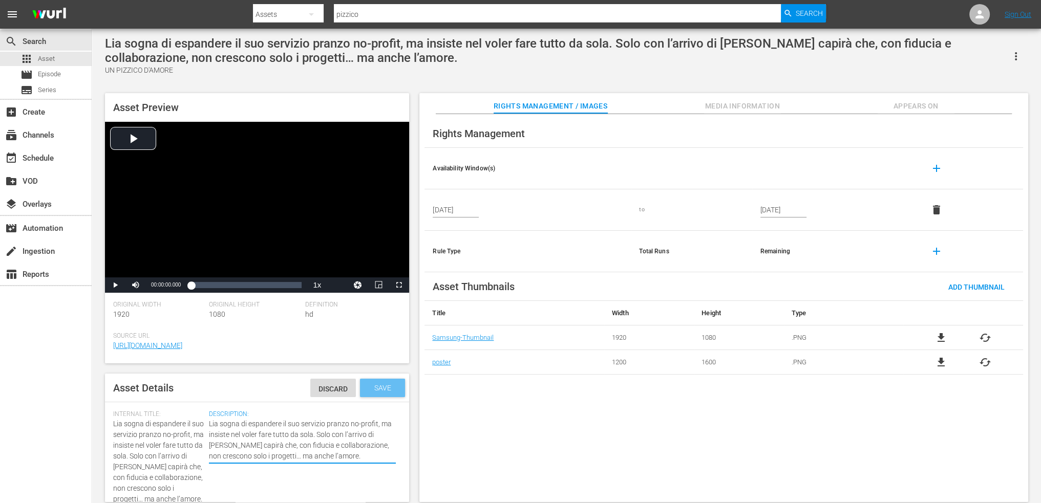
type textarea "Lia sogna di espandere il suo servizio pranzo no-profit, ma insiste nel voler f…"
click at [371, 397] on div "Save" at bounding box center [382, 388] width 45 height 18
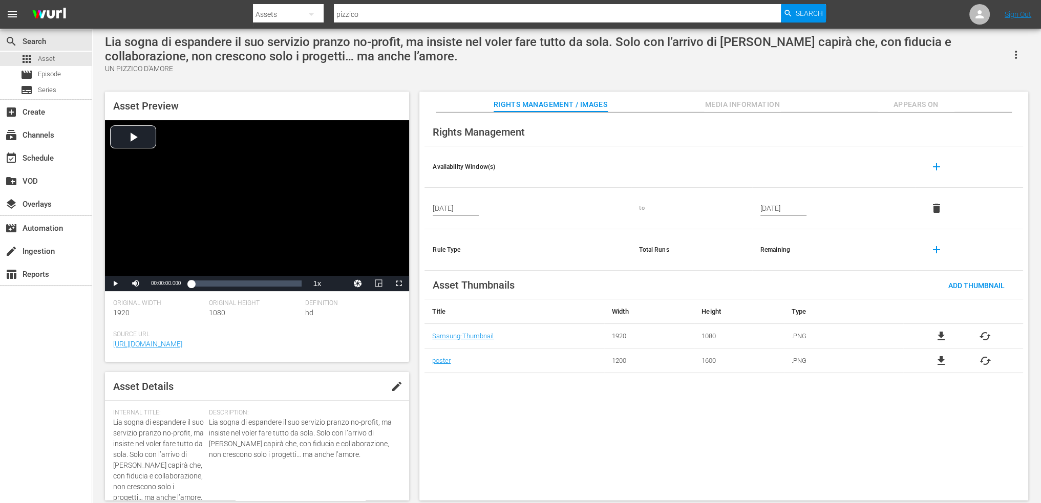
click at [1010, 49] on icon "button" at bounding box center [1016, 55] width 12 height 12
click at [1002, 60] on div "Add To Workspace" at bounding box center [986, 58] width 70 height 25
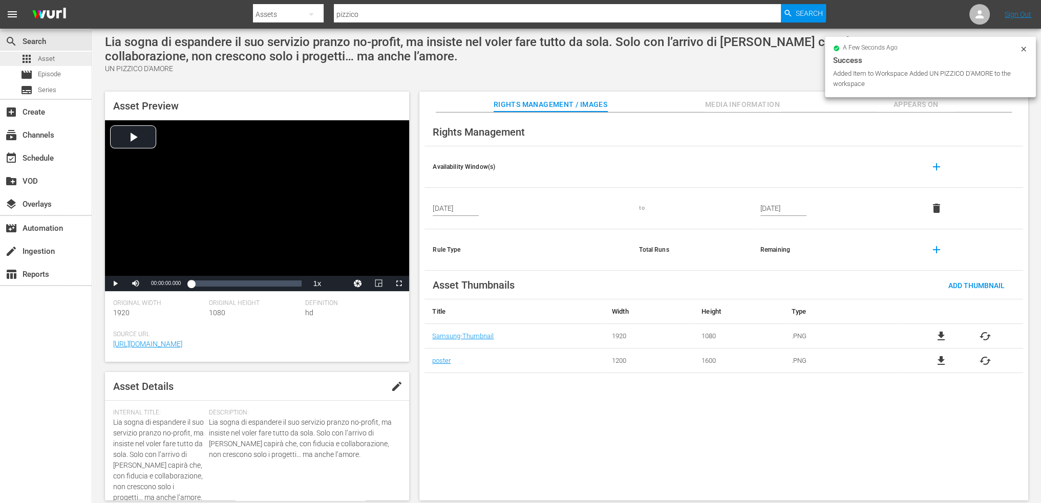
click at [55, 55] on div "apps Asset" at bounding box center [46, 59] width 92 height 14
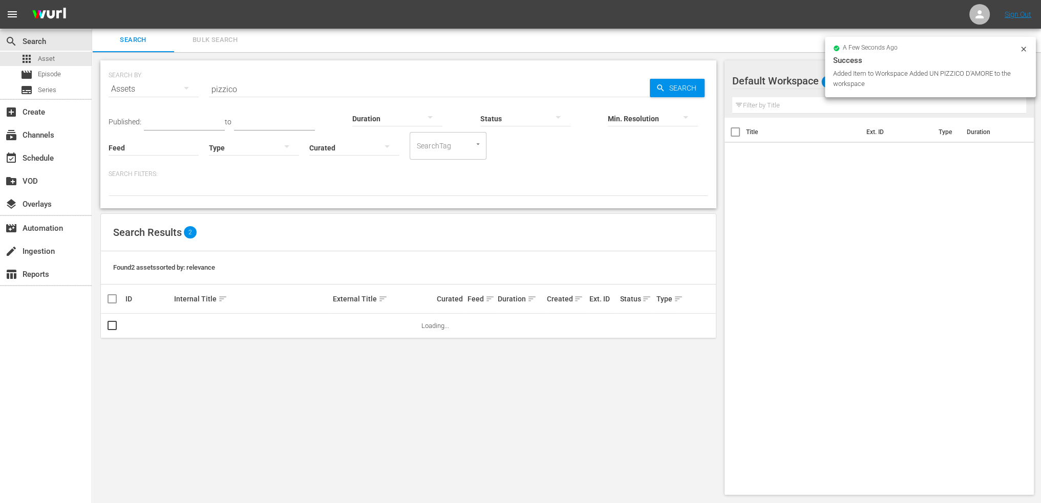
scroll to position [1, 0]
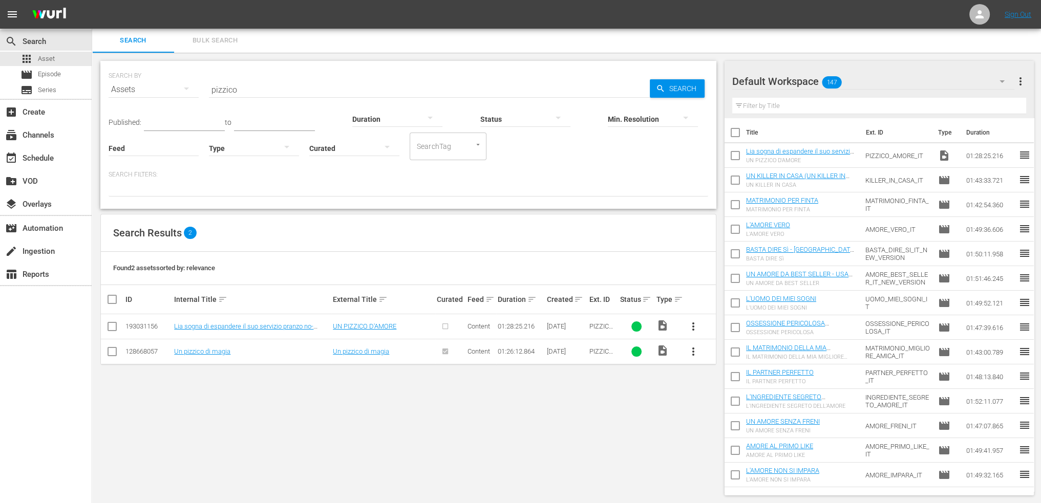
click at [690, 324] on span "more_vert" at bounding box center [693, 327] width 12 height 12
click at [743, 406] on div "Episode" at bounding box center [749, 404] width 70 height 25
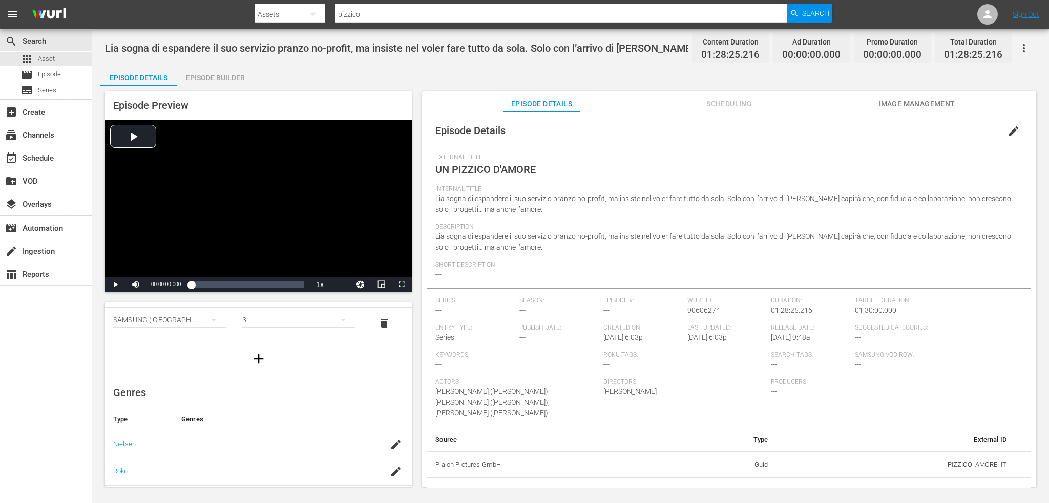
scroll to position [102, 0]
drag, startPoint x: 721, startPoint y: 307, endPoint x: 684, endPoint y: 310, distance: 37.0
click at [687, 310] on div "Wurl ID: 90606274" at bounding box center [729, 310] width 84 height 27
copy span "90606274"
click at [393, 386] on icon "button" at bounding box center [396, 391] width 12 height 12
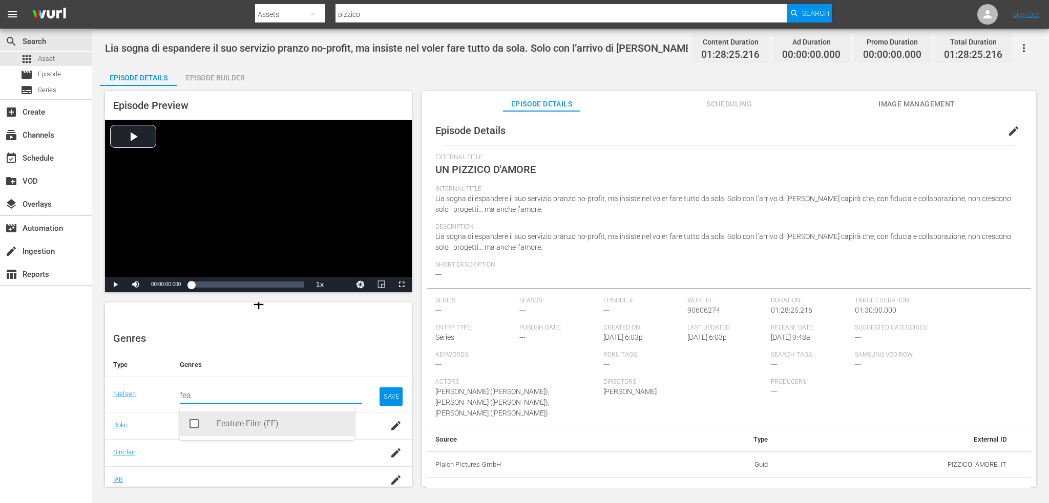
click at [252, 420] on div "Feature Film (FF)" at bounding box center [282, 424] width 130 height 25
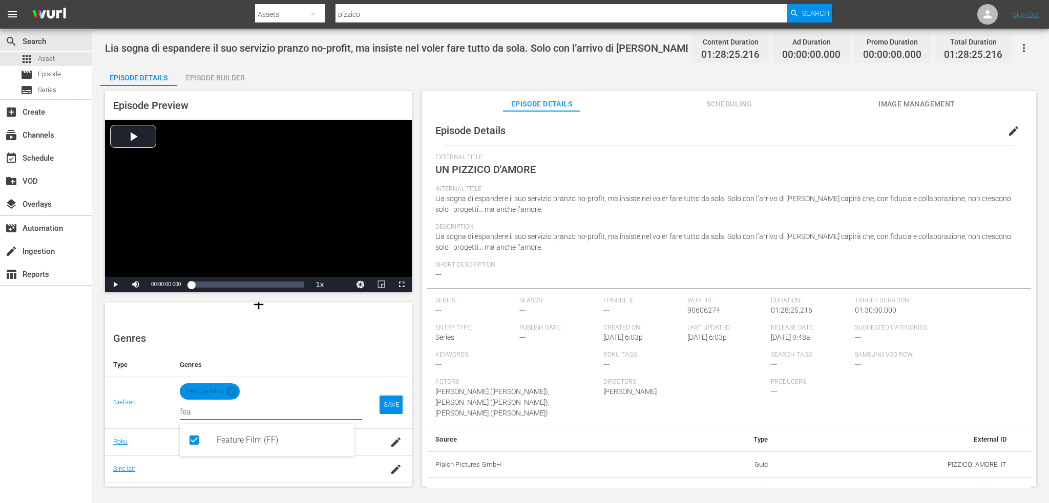
type input "fea"
click at [385, 395] on td "SAVE" at bounding box center [391, 403] width 42 height 52
click at [385, 403] on div "SAVE" at bounding box center [392, 405] width 24 height 18
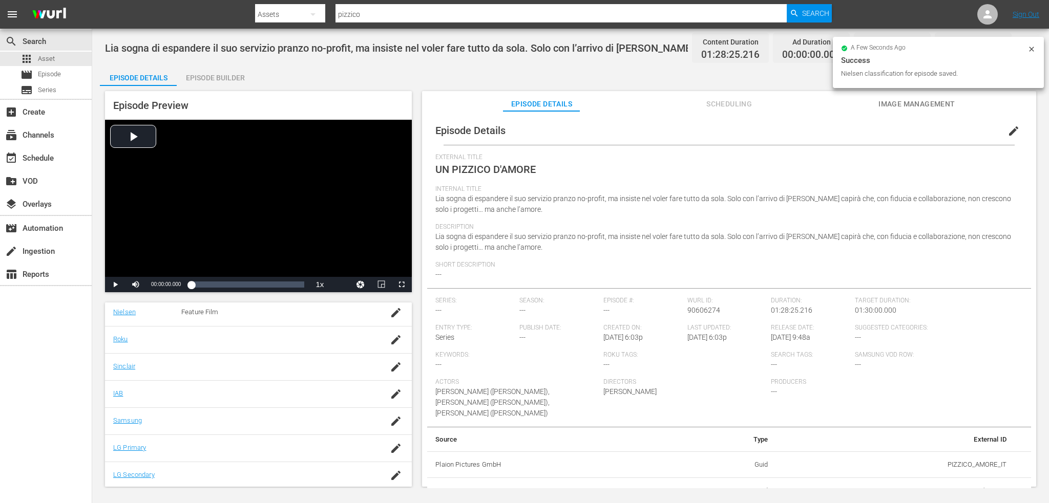
scroll to position [181, 0]
click at [391, 420] on icon "button" at bounding box center [395, 420] width 9 height 9
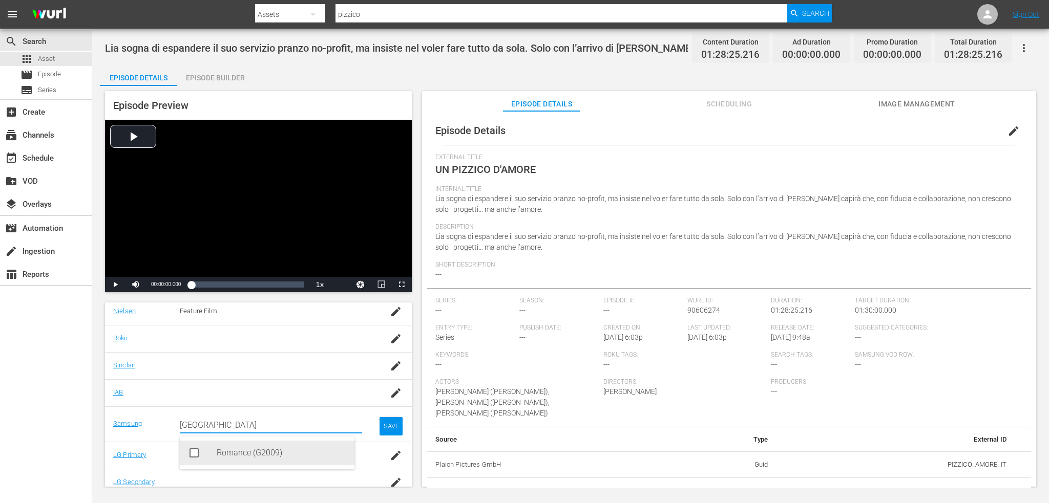
click at [238, 448] on div "Romance (G2009)" at bounding box center [282, 453] width 130 height 25
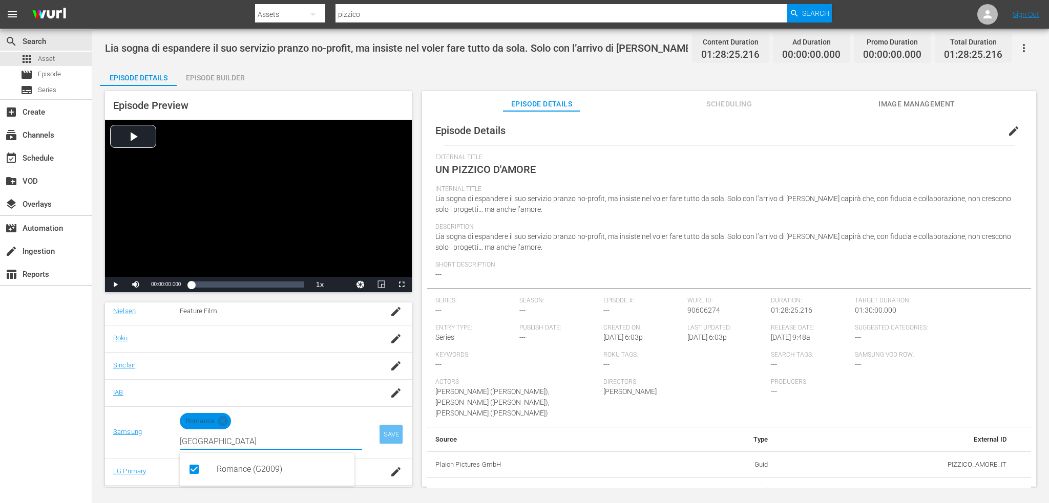
type input "[GEOGRAPHIC_DATA]"
click at [385, 436] on div "SAVE" at bounding box center [392, 435] width 24 height 18
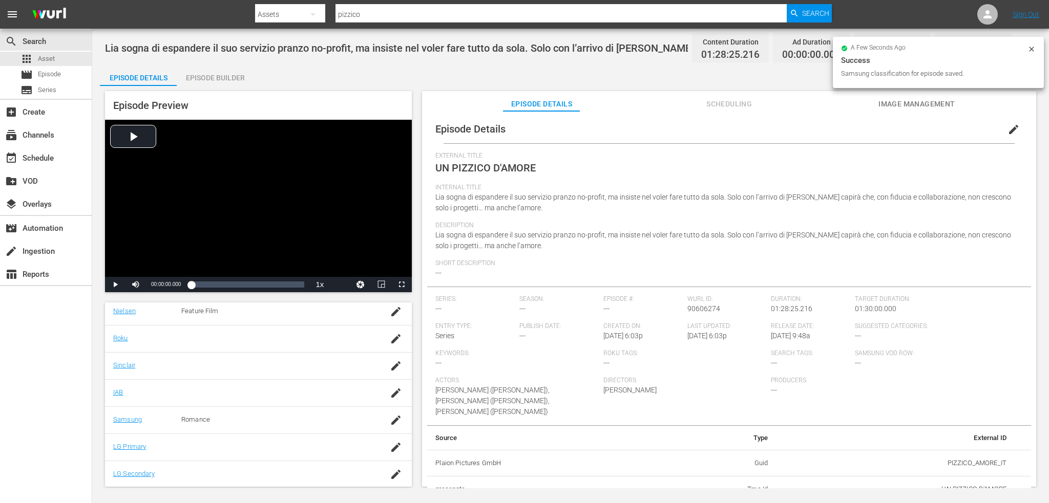
scroll to position [0, 0]
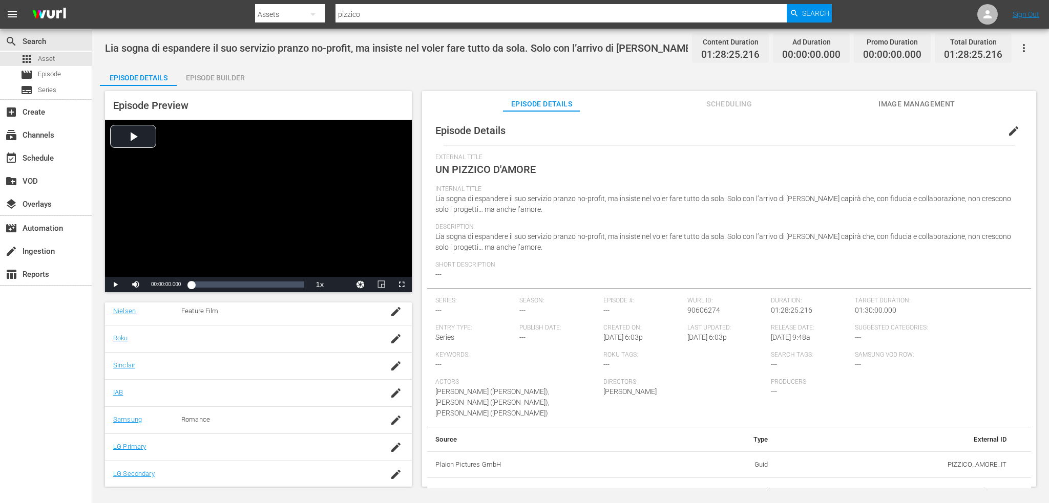
click at [1010, 134] on span "edit" at bounding box center [1013, 131] width 12 height 12
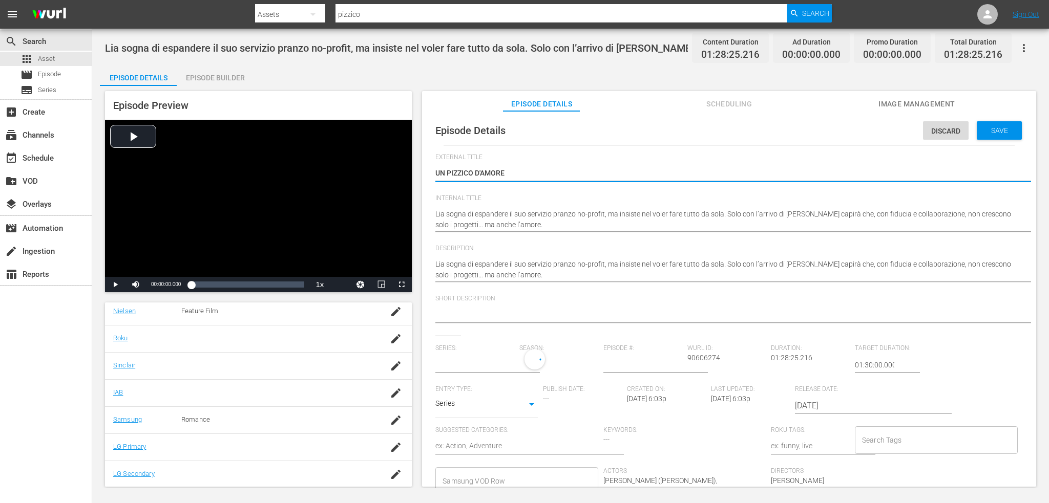
type input "No Series"
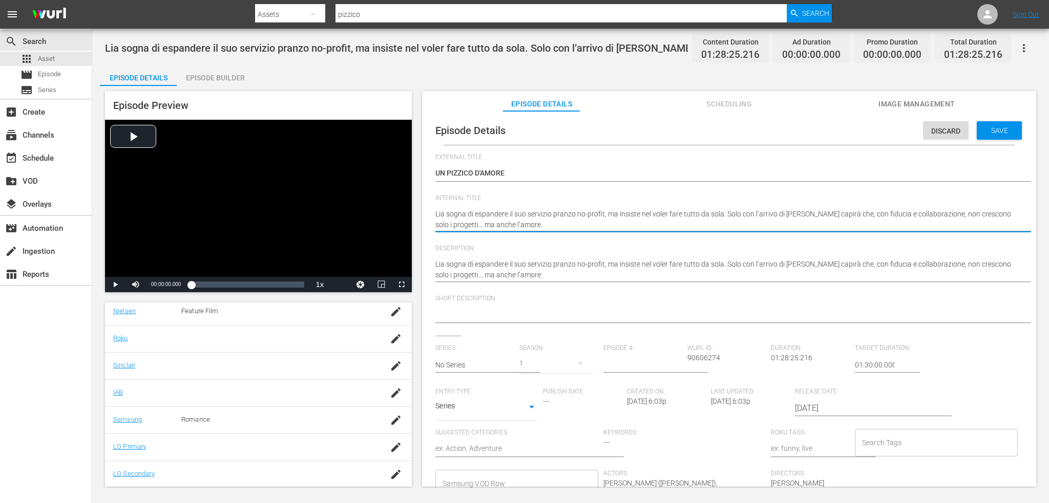
drag, startPoint x: 508, startPoint y: 226, endPoint x: 424, endPoint y: 211, distance: 85.3
type textarea "U"
type textarea "UN"
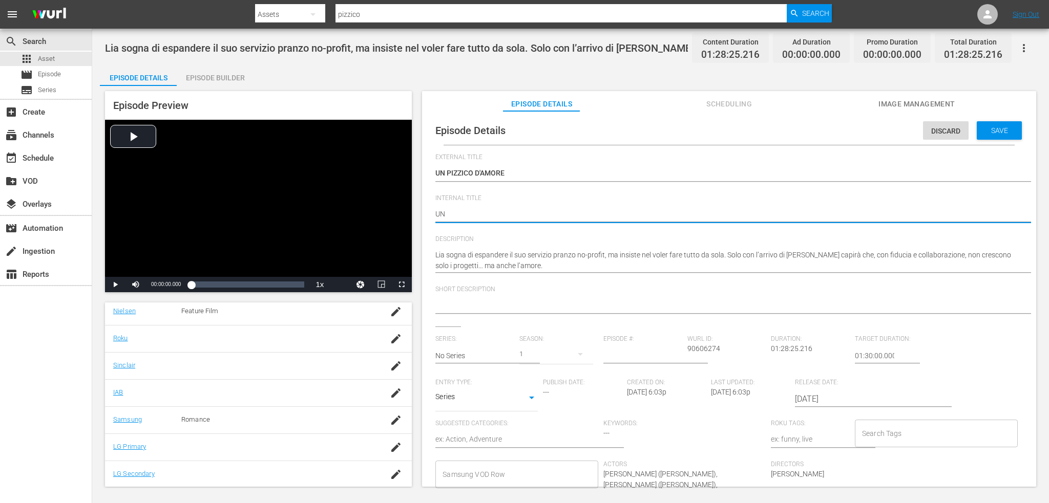
type textarea "UN"
type textarea "UN P"
type textarea "UN PI"
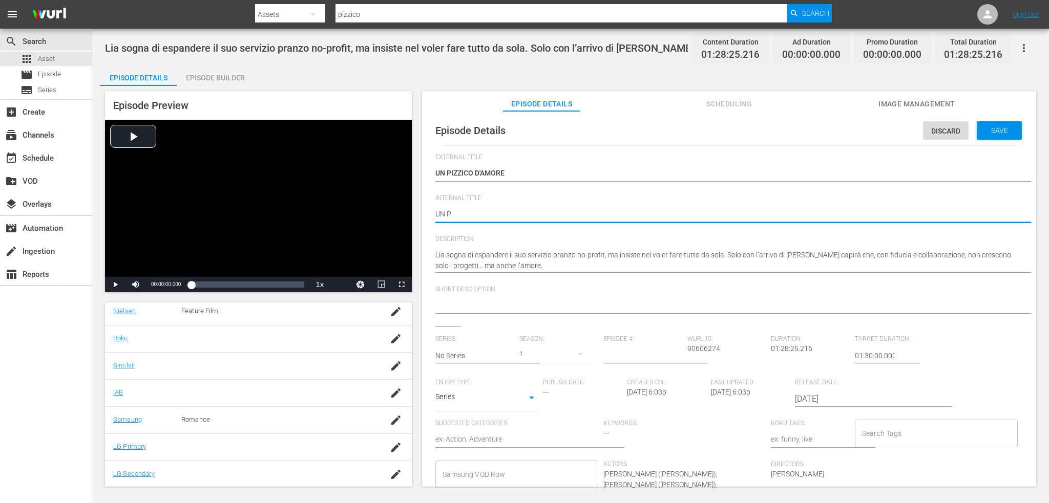
type textarea "UN PI"
type textarea "UN PIZ"
type textarea "UN PIZZ"
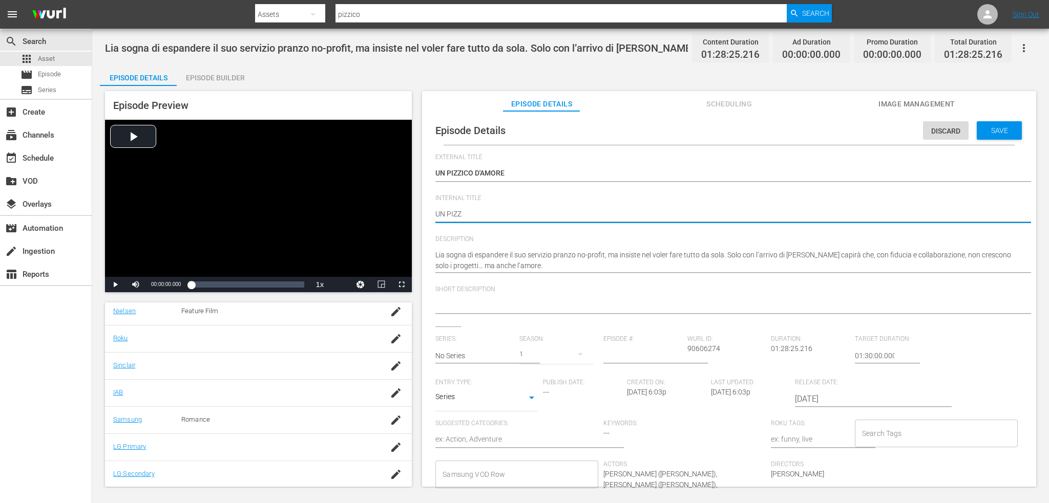
type textarea "UN PIZZI"
type textarea "UN PIZZID"
type textarea "UN PIZZI"
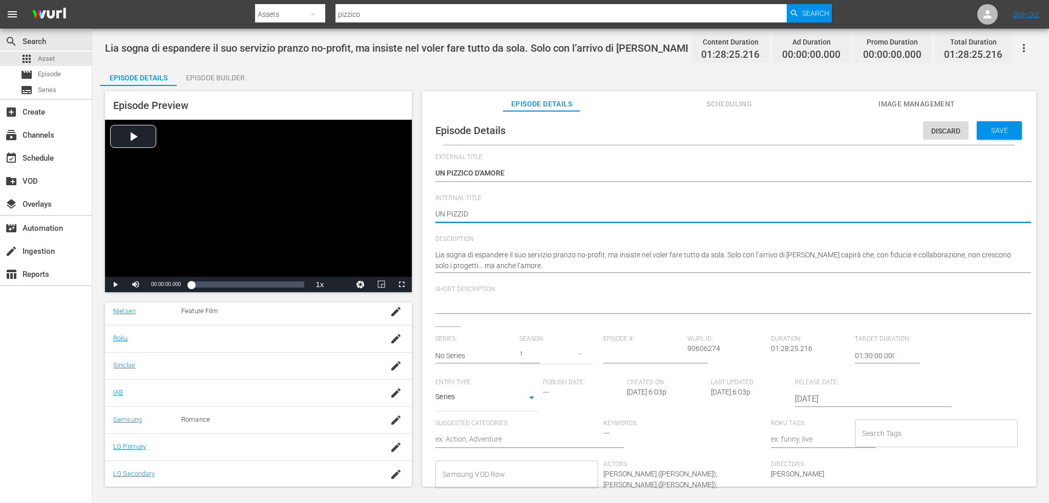
type textarea "UN PIZZI"
type textarea "UN PIZZIC"
type textarea "UN PIZZICO"
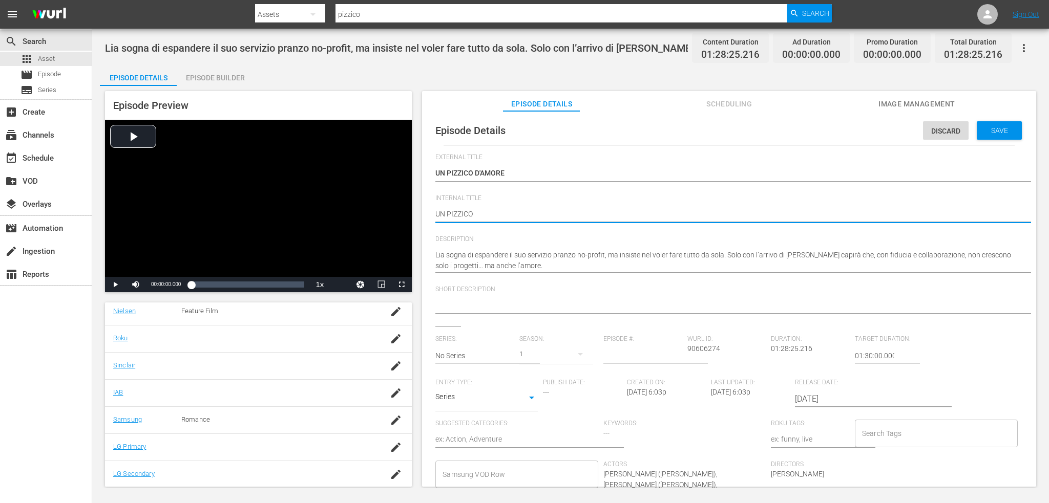
type textarea "UN PIZZICO"
type textarea "UN PIZZICO D"
type textarea "UN PIZZICO D'"
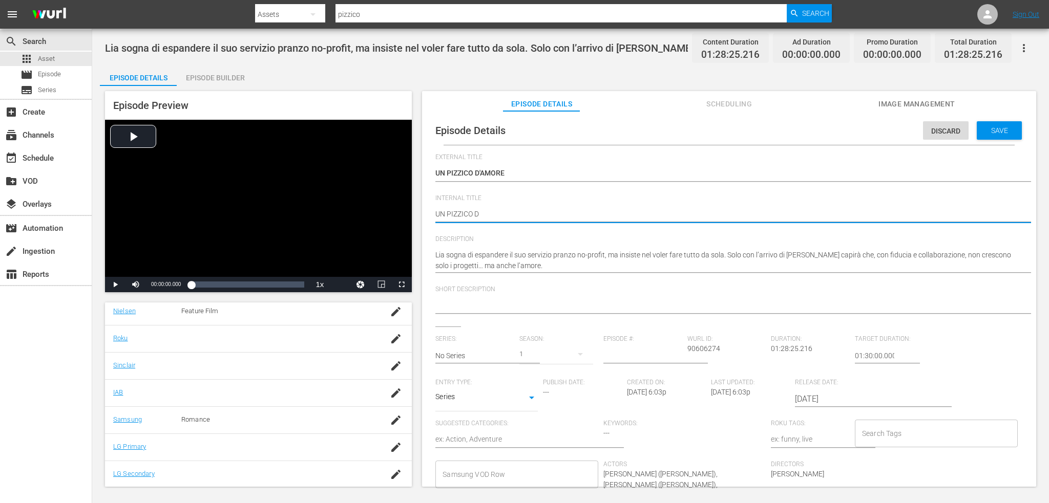
type textarea "UN PIZZICO D'"
type textarea "UN PIZZICO D'A"
type textarea "UN PIZZICO D'AM"
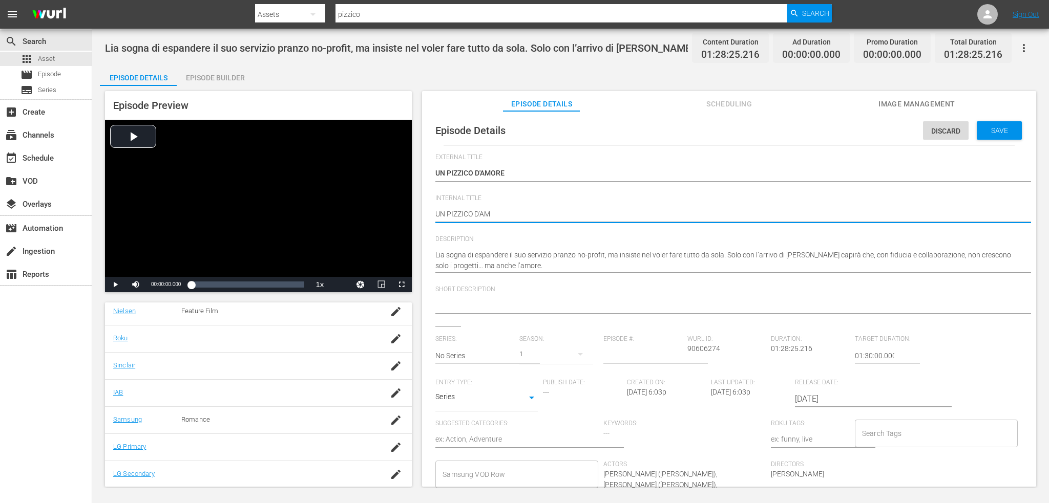
type textarea "UN PIZZICO D'AMO"
type textarea "UN PIZZICO D'AMOR"
type textarea "UN PIZZICO D'AMORE"
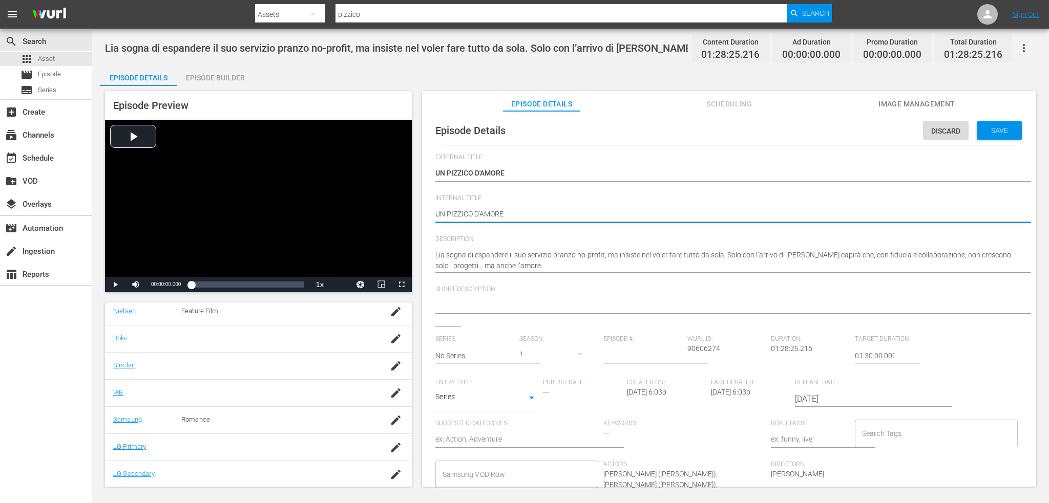
type textarea "UN PIZZICO D'AMORE"
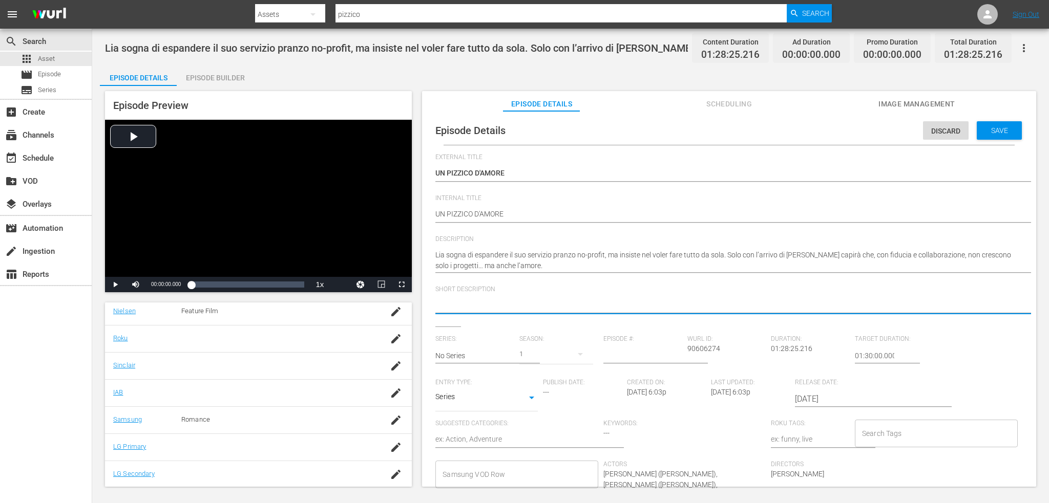
click at [457, 303] on textarea at bounding box center [726, 306] width 582 height 12
paste textarea "[PERSON_NAME] vuole ampliare il suo no-profit, ma con [PERSON_NAME] scopre che …"
type textarea "[PERSON_NAME] vuole ampliare il suo no-profit, ma con [PERSON_NAME] scopre che …"
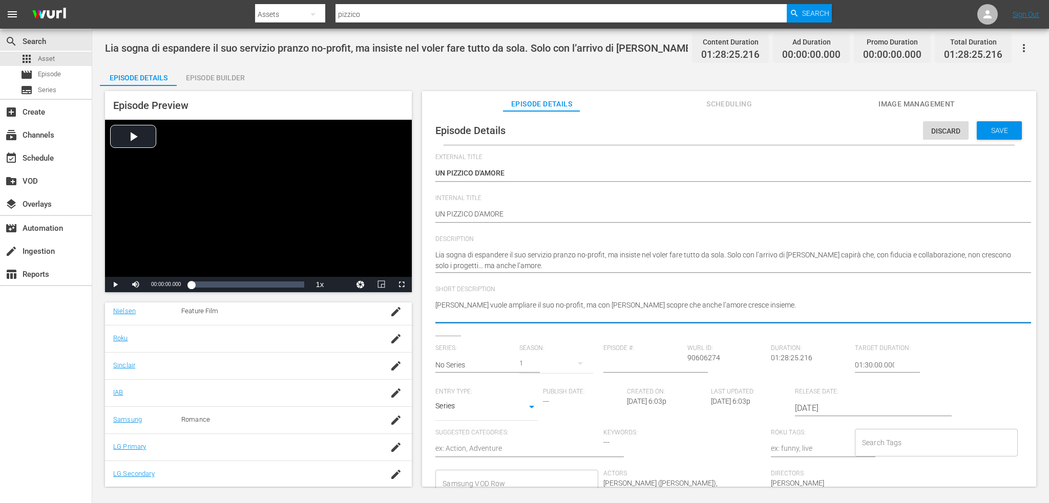
type textarea "[PERSON_NAME] vuole ampliare il suo no-profit, ma con [PERSON_NAME] scopre che …"
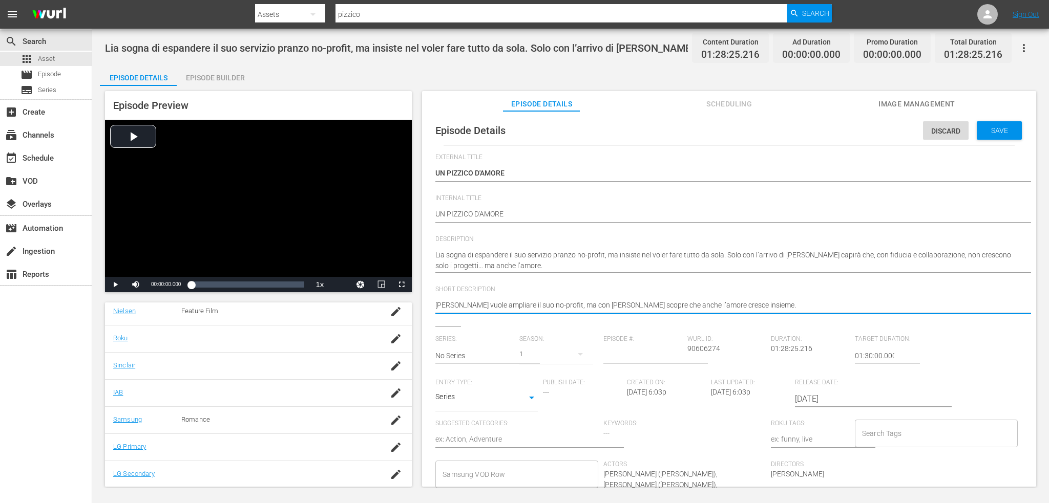
type textarea "[PERSON_NAME] vuole ampliare il suo no-profit, ma con [PERSON_NAME] scopre che …"
click at [518, 403] on body "menu Search By Assets Search ID, Title, Description, Keywords, or Category pizz…" at bounding box center [524, 251] width 1049 height 503
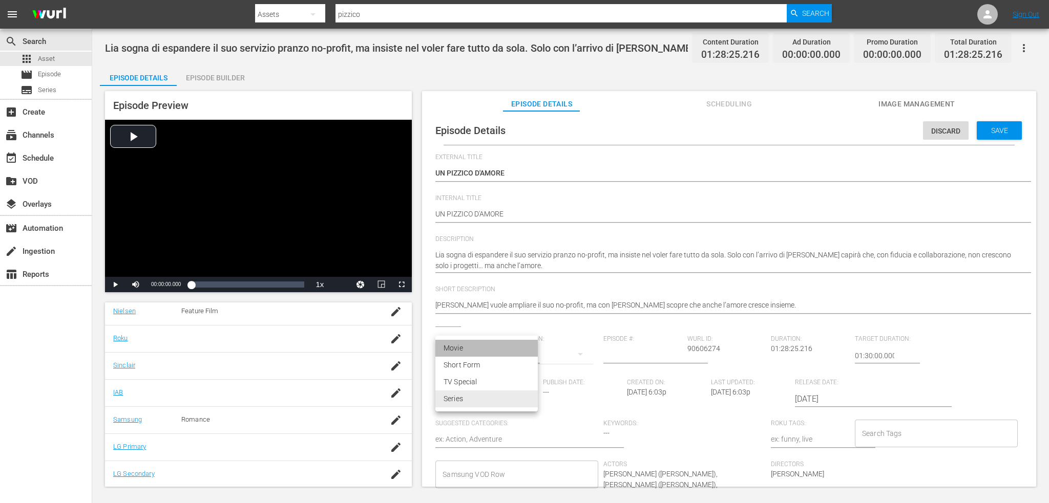
click at [494, 350] on li "Movie" at bounding box center [486, 348] width 102 height 17
type input "MOVIE"
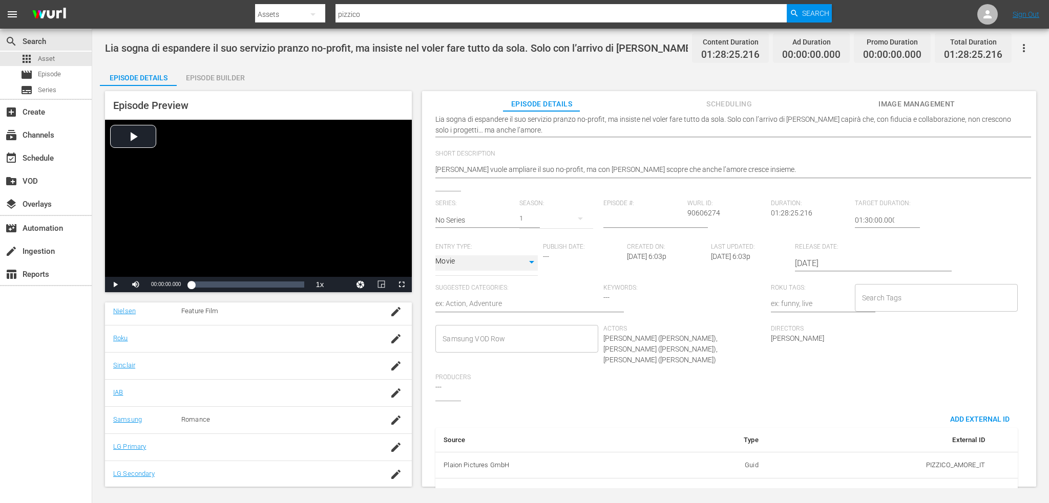
scroll to position [154, 0]
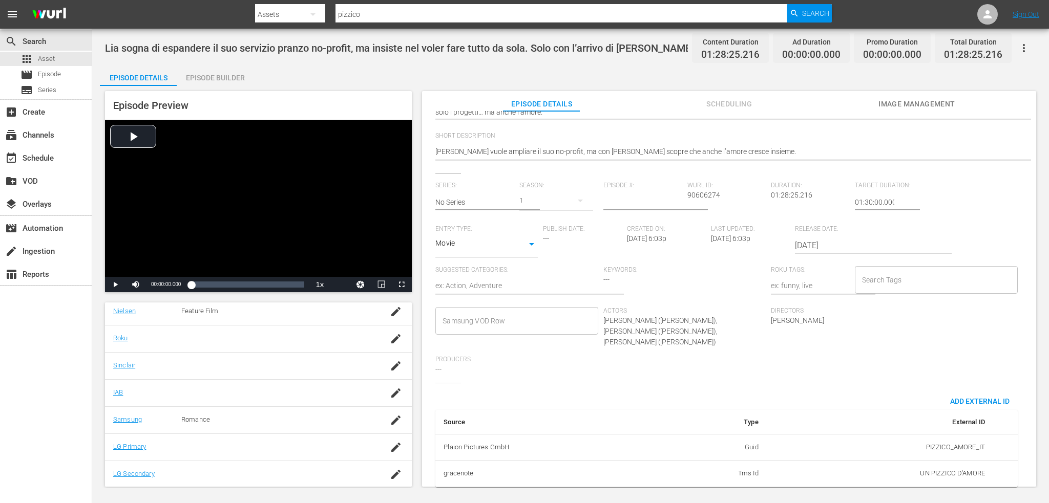
click at [687, 278] on div "Keywords: ---" at bounding box center [686, 286] width 167 height 41
click at [436, 326] on div "Samsung VOD Row" at bounding box center [516, 321] width 162 height 28
click at [539, 323] on input "Samsung VOD Row" at bounding box center [509, 321] width 138 height 18
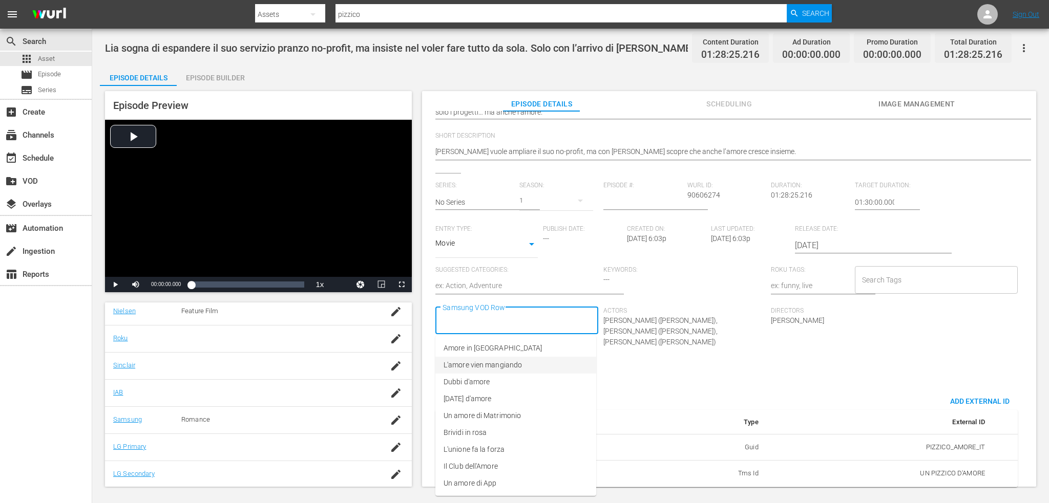
click at [531, 363] on li "L'amore vien mangiando" at bounding box center [515, 365] width 161 height 17
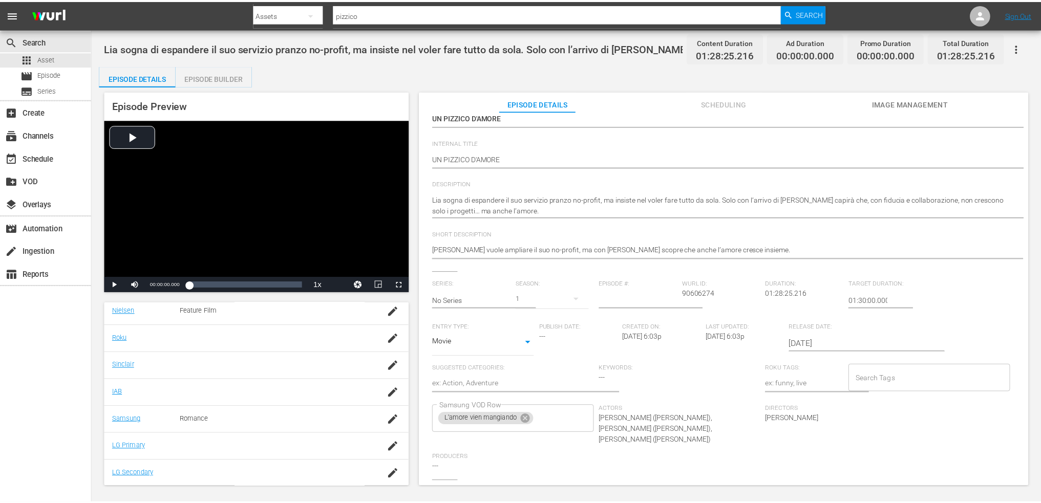
scroll to position [0, 0]
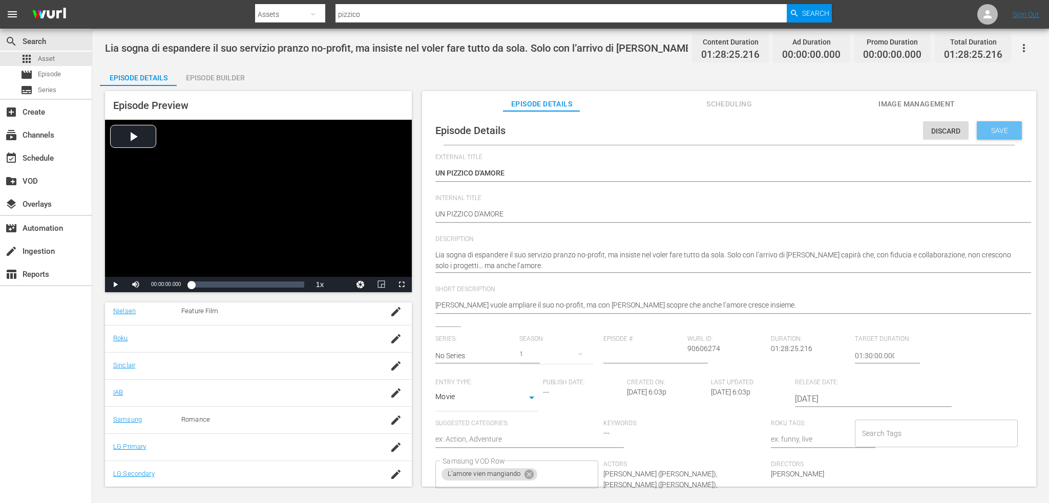
click at [993, 133] on span "Save" at bounding box center [999, 131] width 33 height 8
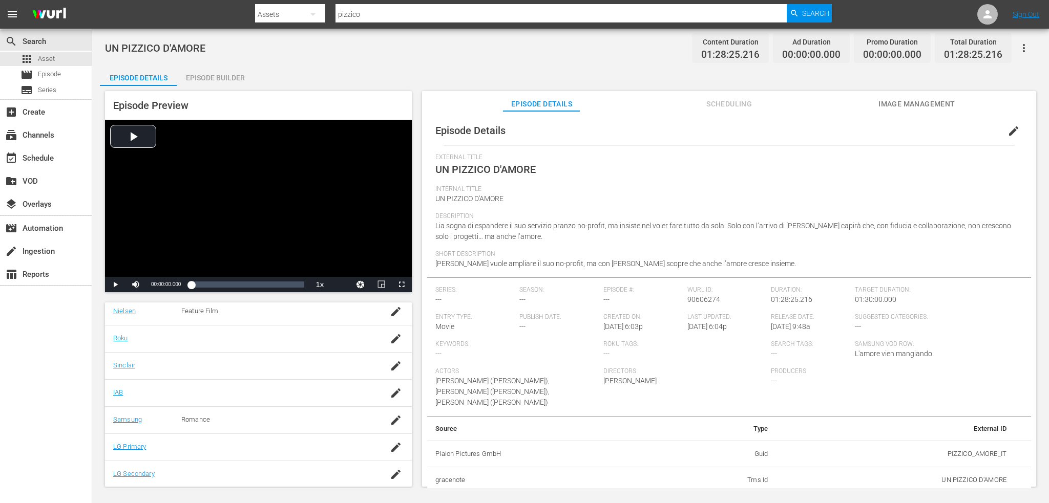
click at [210, 80] on div "Episode Builder" at bounding box center [215, 78] width 77 height 25
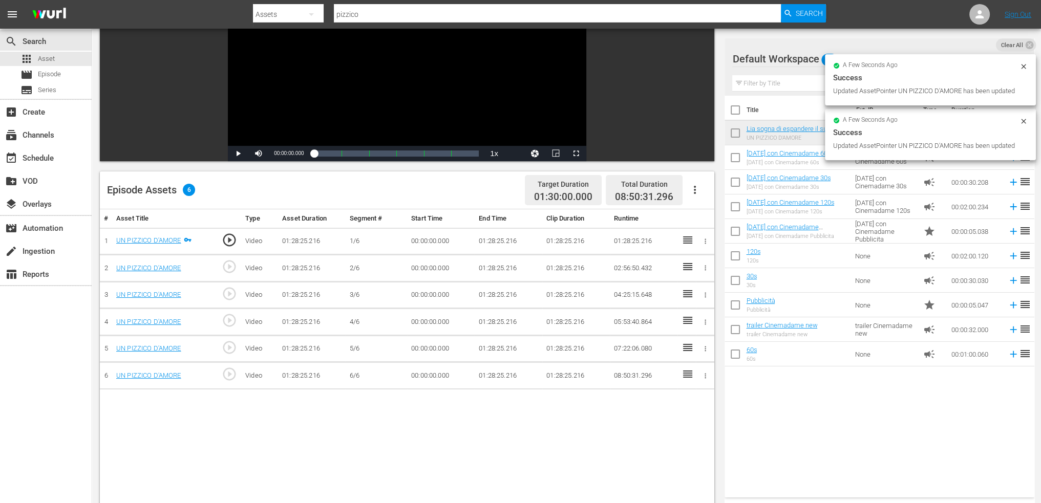
scroll to position [154, 0]
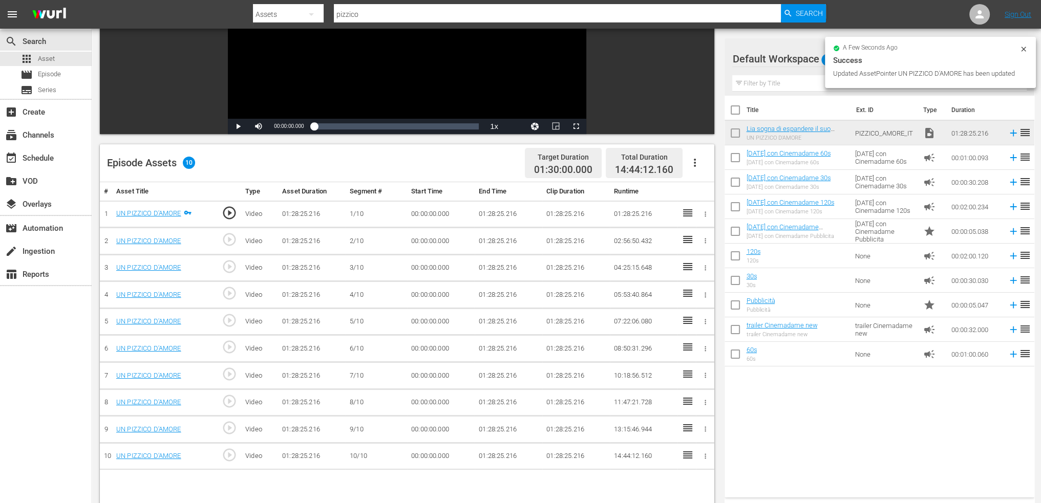
click at [486, 216] on td "01:28:25.216" at bounding box center [509, 214] width 68 height 27
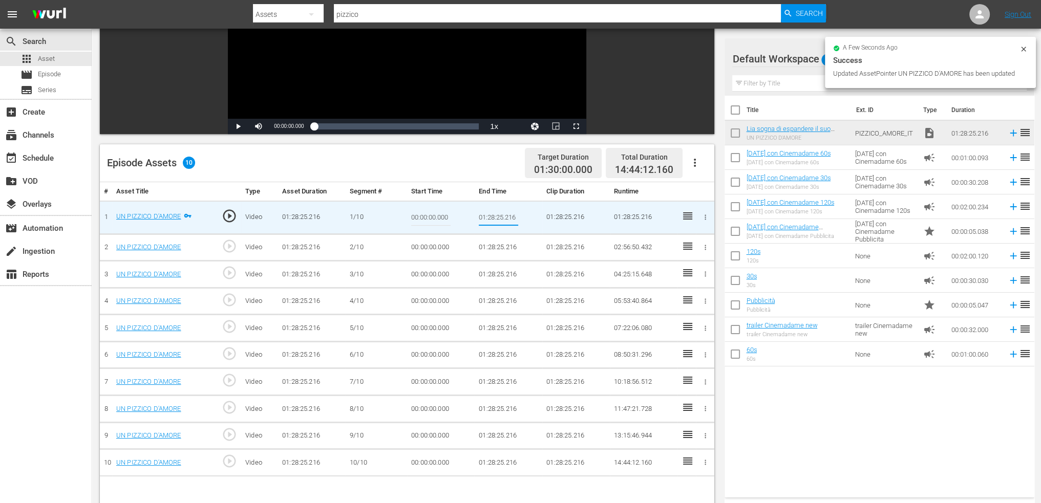
click at [486, 216] on input "01:28:25.216" at bounding box center [498, 217] width 39 height 25
type input "00:09:00"
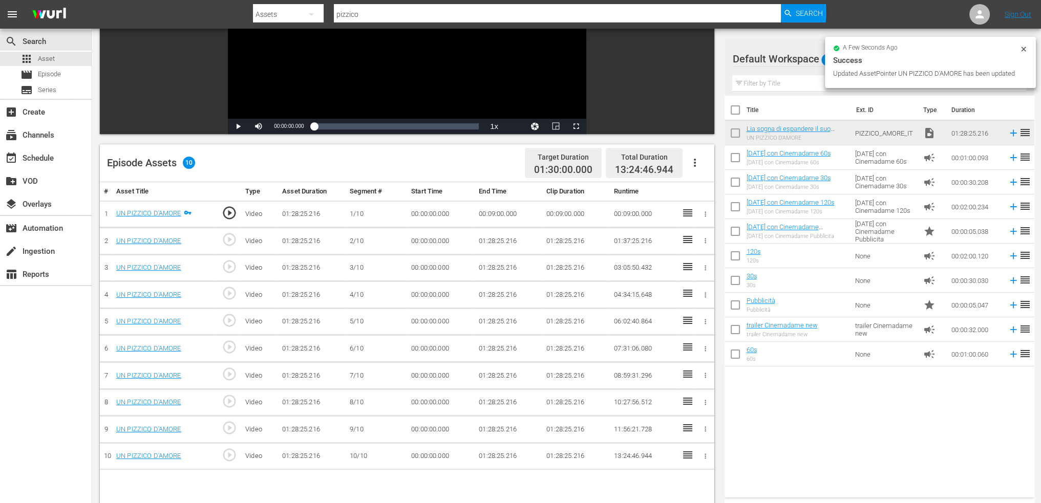
click at [436, 234] on td "00:00:00.000" at bounding box center [441, 241] width 68 height 27
click at [436, 235] on td "00:00:00.000" at bounding box center [441, 241] width 68 height 27
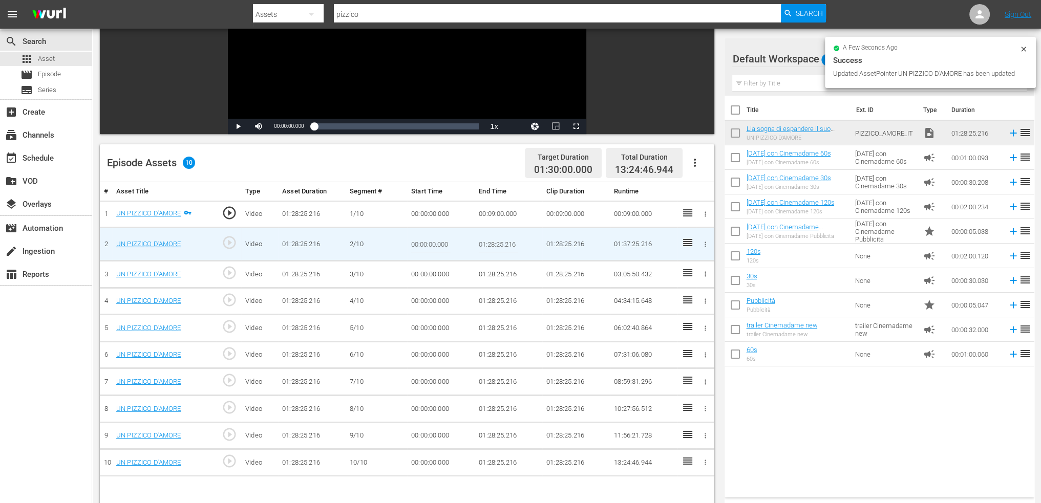
click at [430, 243] on input "00:00:00.000" at bounding box center [430, 244] width 39 height 25
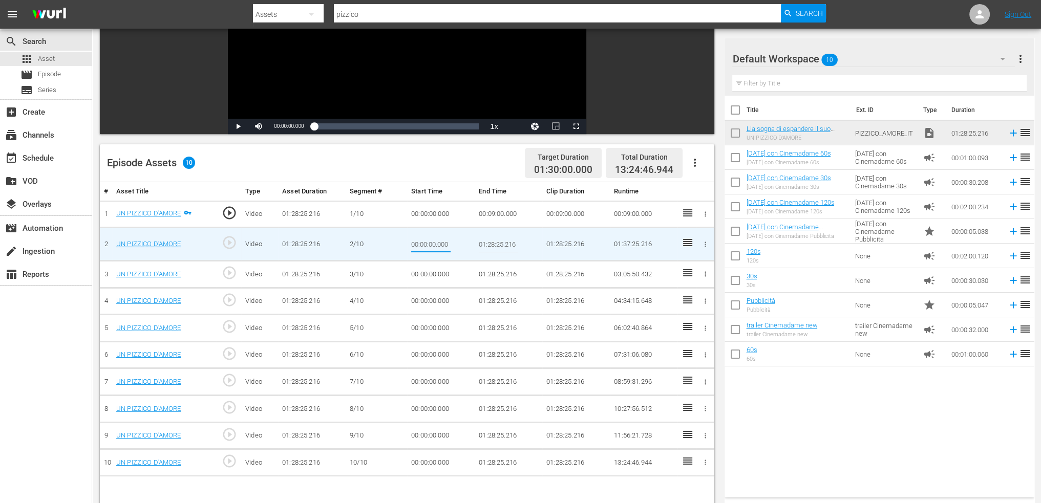
click at [430, 244] on input "00:00:00.000" at bounding box center [430, 244] width 39 height 25
paste input "9:"
type input "00:09:00"
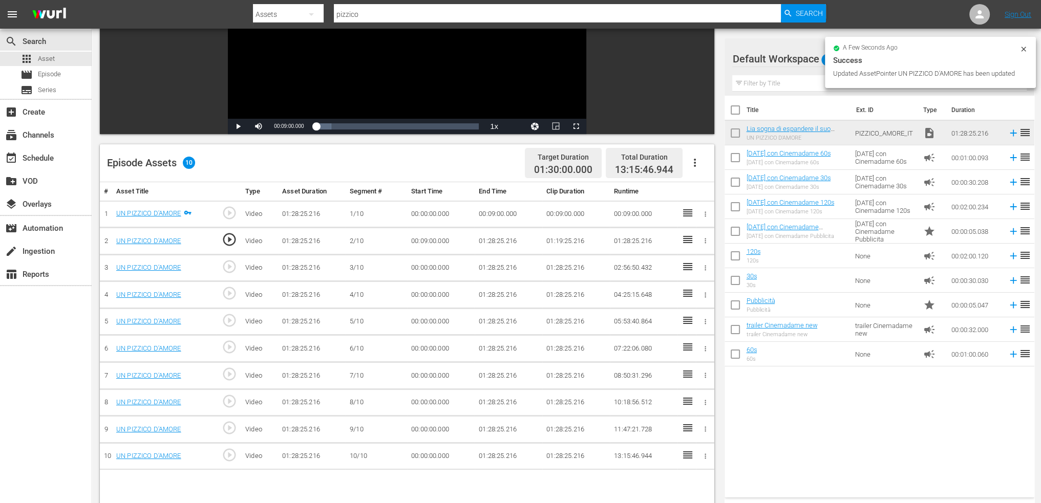
click at [491, 234] on td "01:28:25.216" at bounding box center [509, 241] width 68 height 27
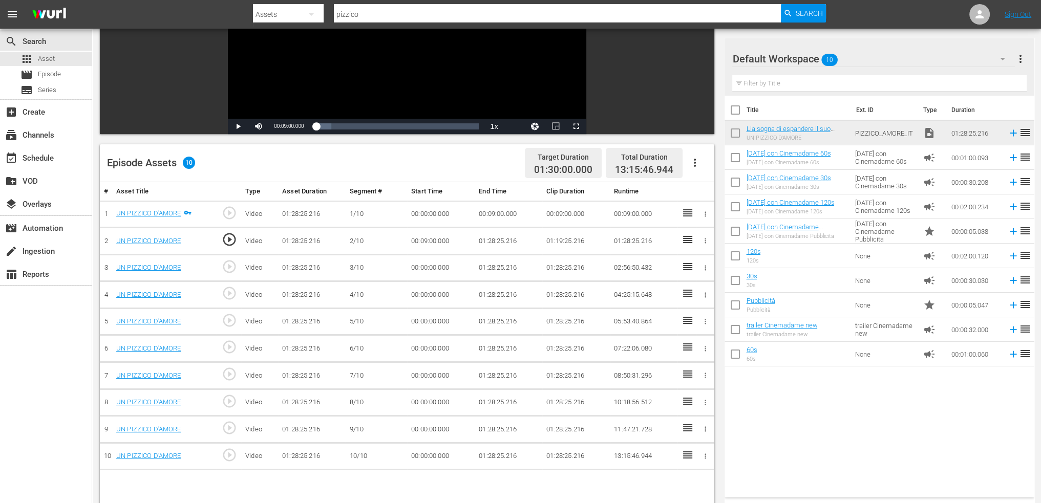
click at [489, 242] on td "01:28:25.216" at bounding box center [509, 241] width 68 height 27
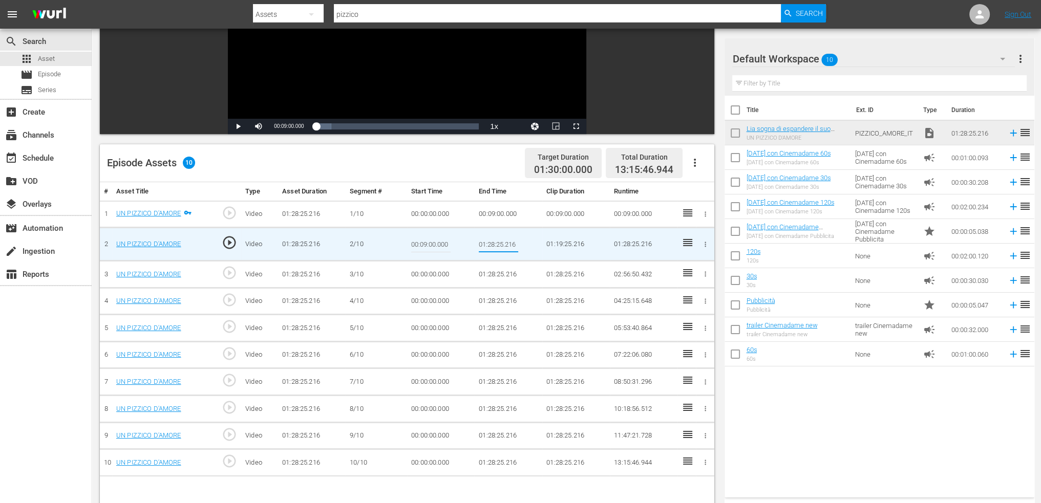
type input "00:18:00"
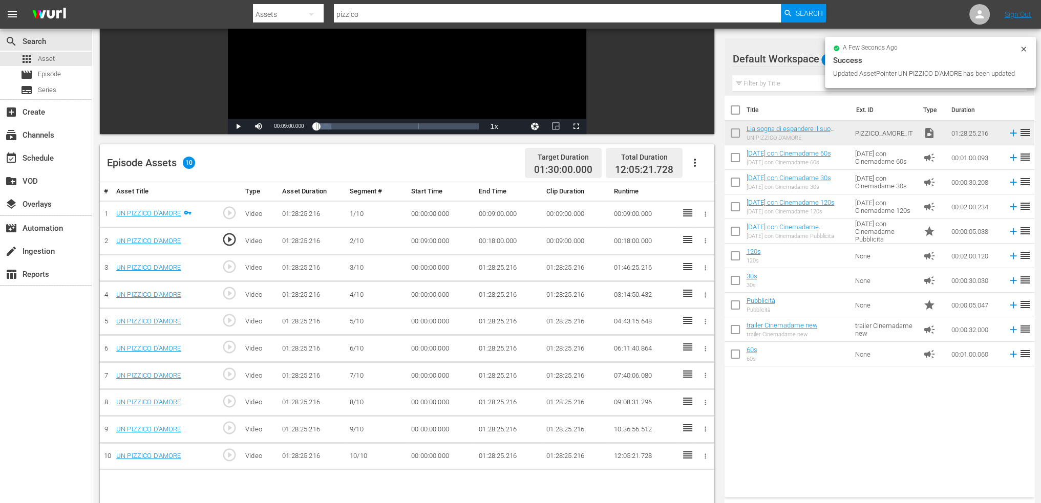
click at [440, 270] on td "00:00:00.000" at bounding box center [441, 268] width 68 height 27
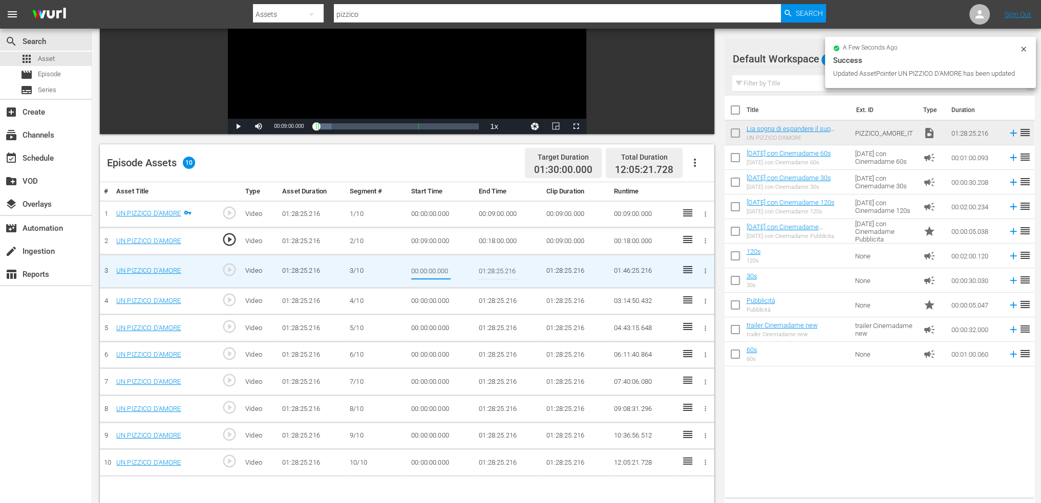
type input "00:18:00"
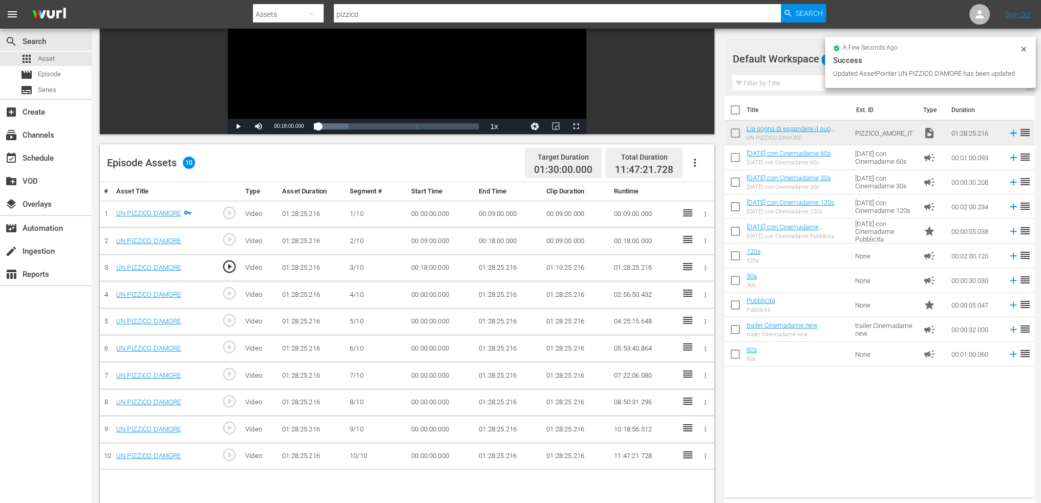
click at [495, 268] on td "01:28:25.216" at bounding box center [509, 268] width 68 height 27
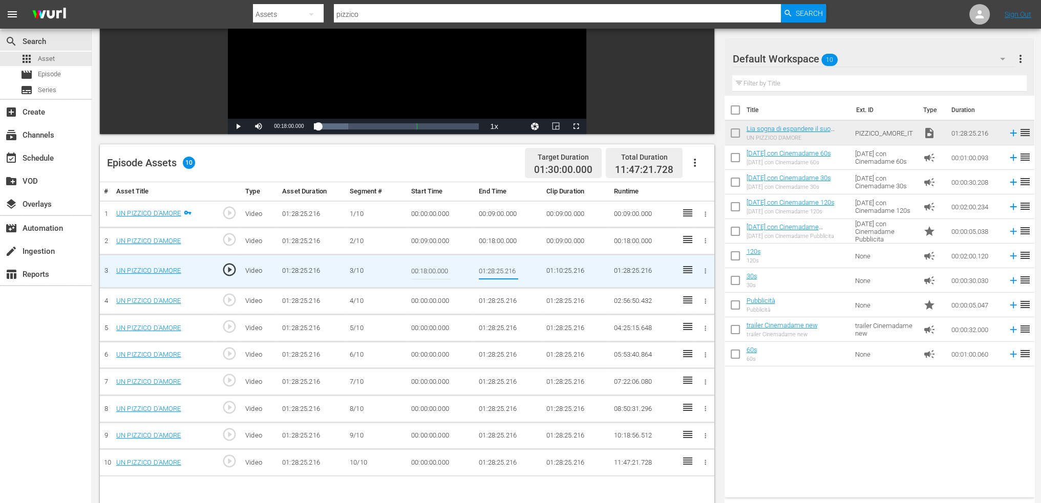
click at [495, 268] on input "01:28:25.216" at bounding box center [498, 271] width 39 height 25
type input "00:27:00"
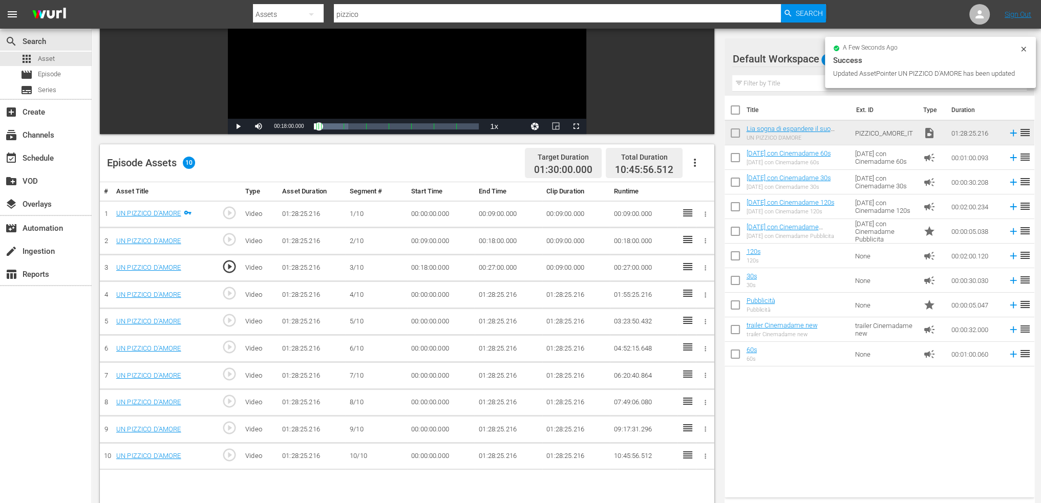
click at [440, 297] on td "00:00:00.000" at bounding box center [441, 295] width 68 height 27
click at [440, 294] on td "00:00:00.000" at bounding box center [441, 295] width 68 height 27
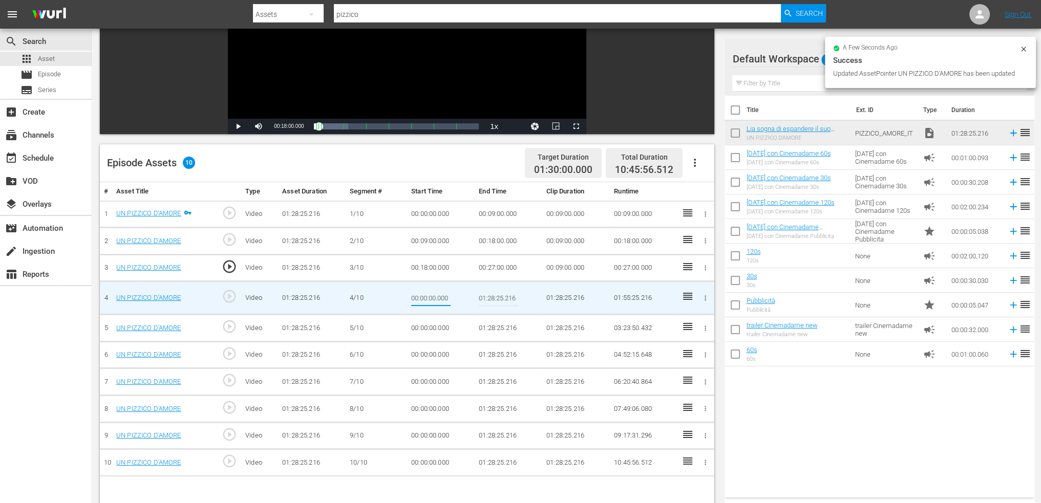
type input "00:27:00"
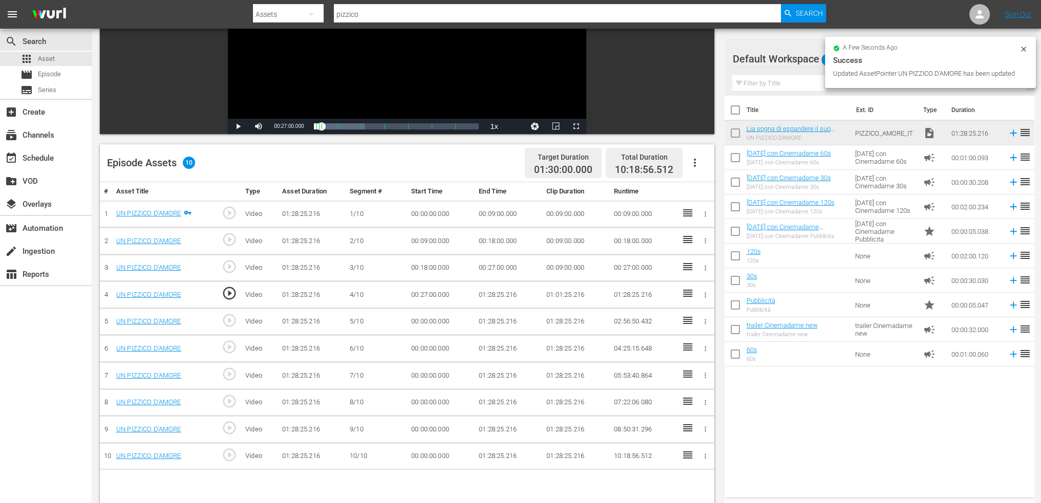
click at [528, 275] on td "00:27:00.000" at bounding box center [509, 268] width 68 height 27
click at [500, 292] on td "01:28:25.216" at bounding box center [509, 295] width 68 height 27
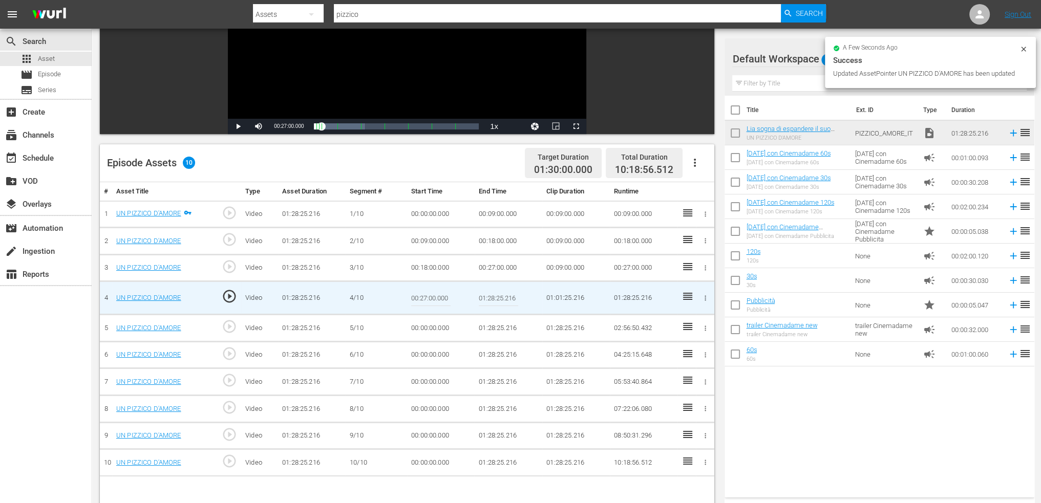
click at [500, 292] on input "01:28:25.216" at bounding box center [498, 298] width 39 height 25
paste input "0:36:00"
type input "00:36:00"
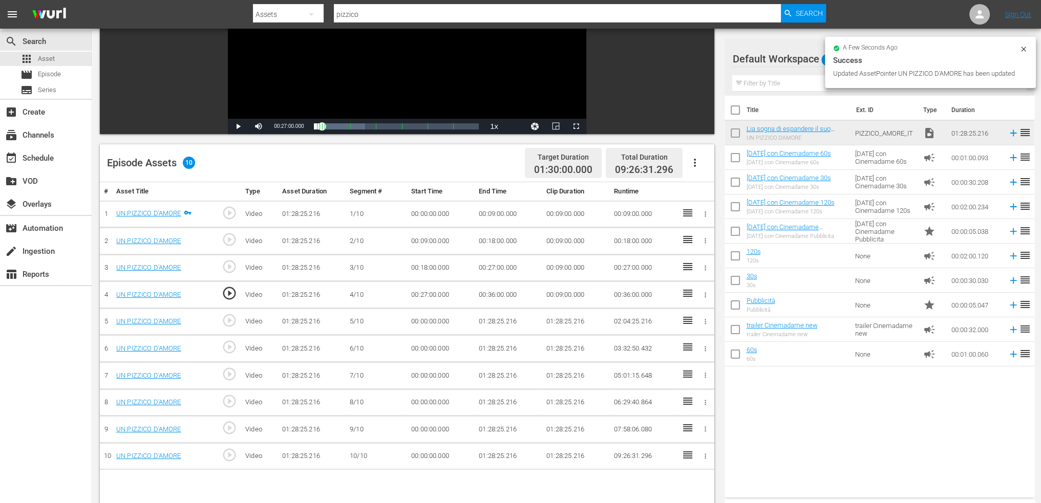
click at [438, 318] on td "00:00:00.000" at bounding box center [441, 321] width 68 height 27
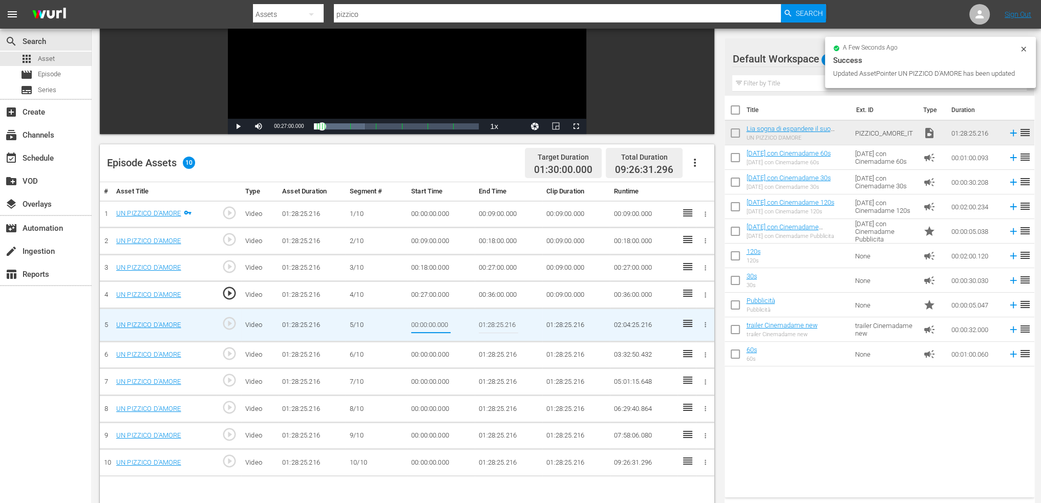
click at [438, 318] on input "00:00:00.000" at bounding box center [430, 325] width 39 height 25
type input "00:36:00"
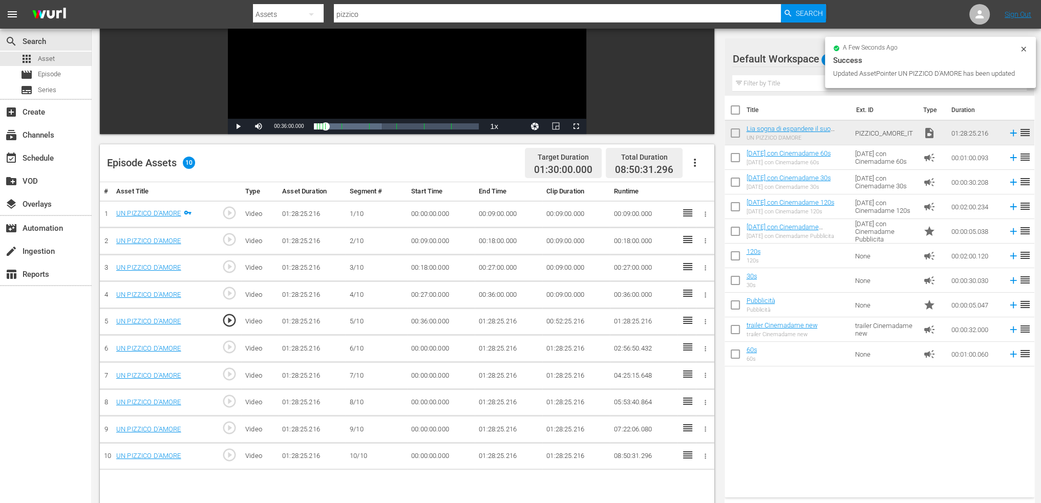
click at [483, 322] on td "01:28:25.216" at bounding box center [509, 321] width 68 height 27
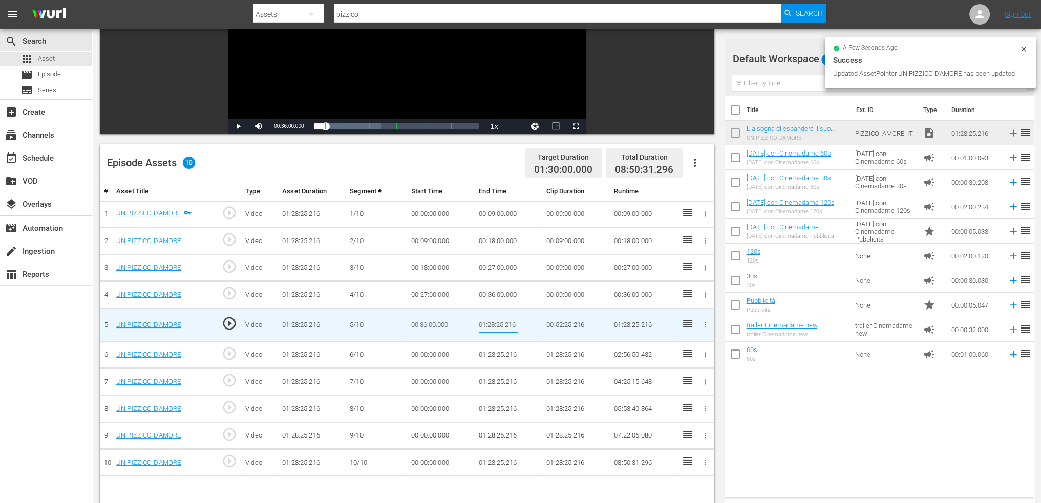
type input "00:45:00"
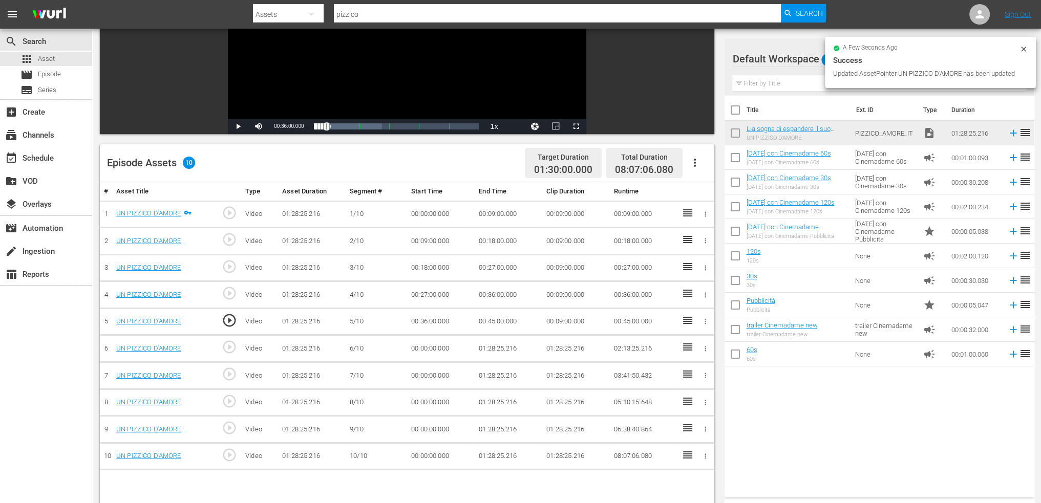
click at [434, 348] on td "00:00:00.000" at bounding box center [441, 348] width 68 height 27
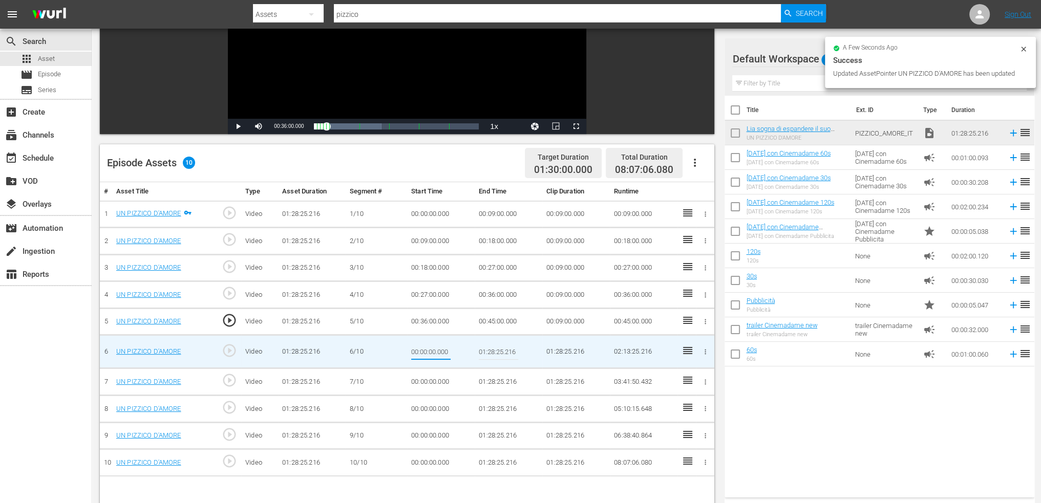
click at [434, 348] on input "00:00:00.000" at bounding box center [430, 352] width 39 height 25
type input "00:45:00"
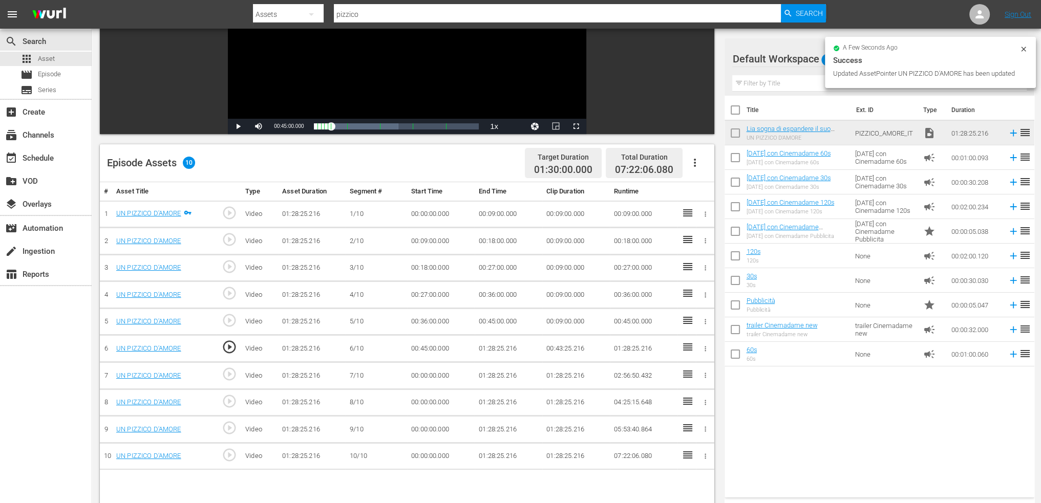
click at [485, 346] on td "01:28:25.216" at bounding box center [509, 348] width 68 height 27
click at [492, 343] on td "01:28:25.216" at bounding box center [509, 348] width 68 height 27
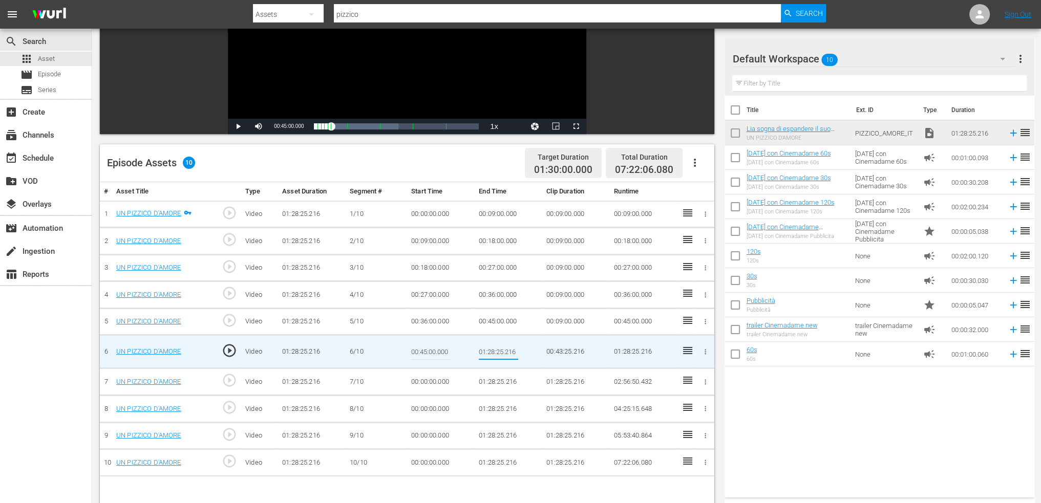
click at [492, 343] on input "01:28:25.216" at bounding box center [498, 352] width 39 height 25
type input "00:54:00"
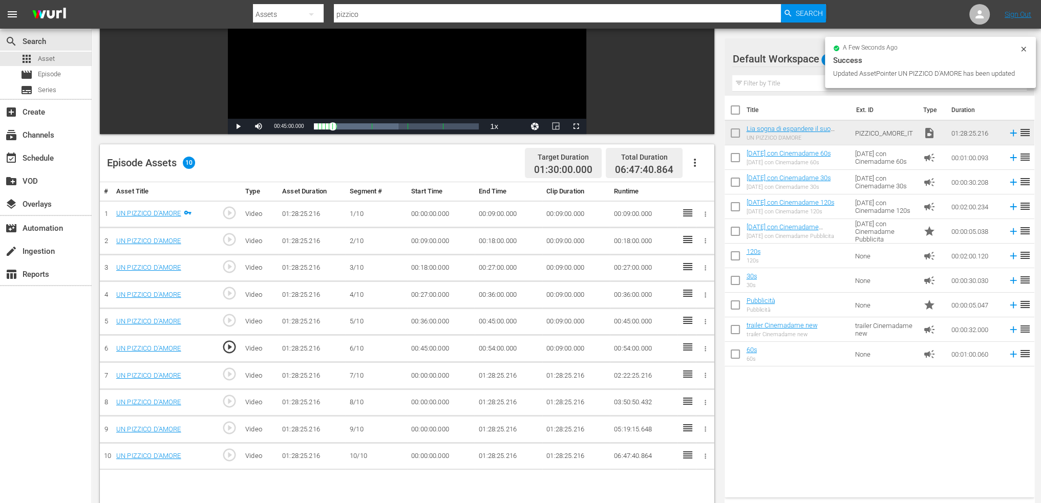
click at [427, 372] on td "00:00:00.000" at bounding box center [441, 376] width 68 height 27
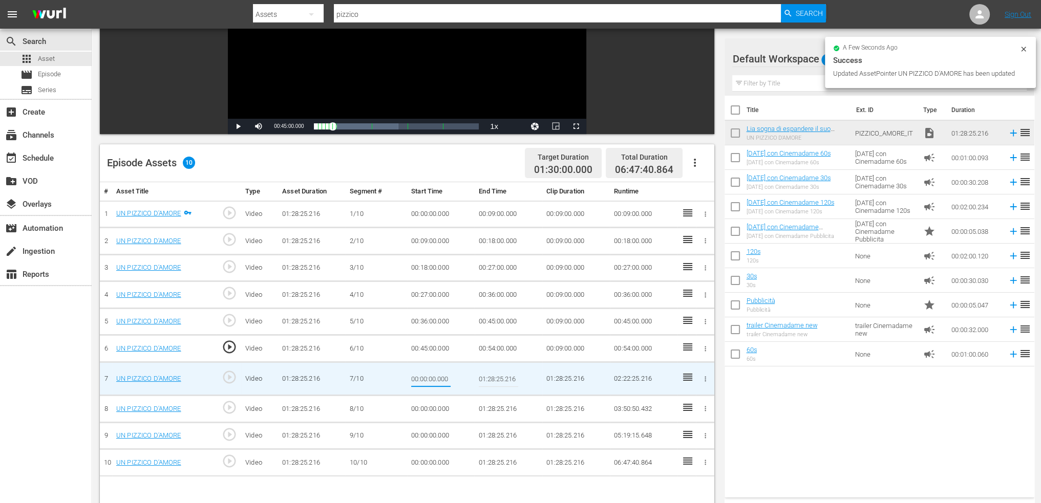
type input "00:54:00"
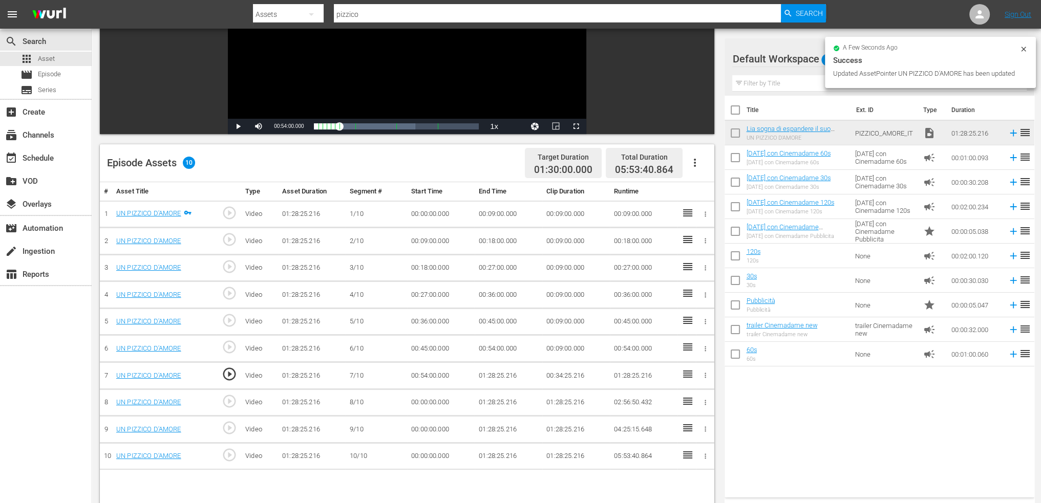
click at [478, 364] on td "01:28:25.216" at bounding box center [509, 376] width 68 height 27
click at [490, 369] on td "01:28:25.216" at bounding box center [509, 376] width 68 height 27
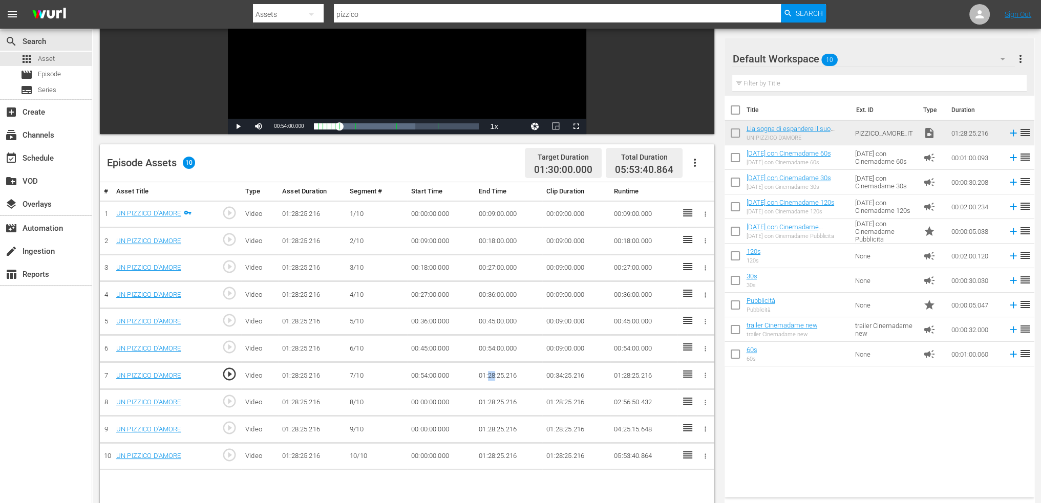
click at [490, 369] on td "01:28:25.216" at bounding box center [509, 376] width 68 height 27
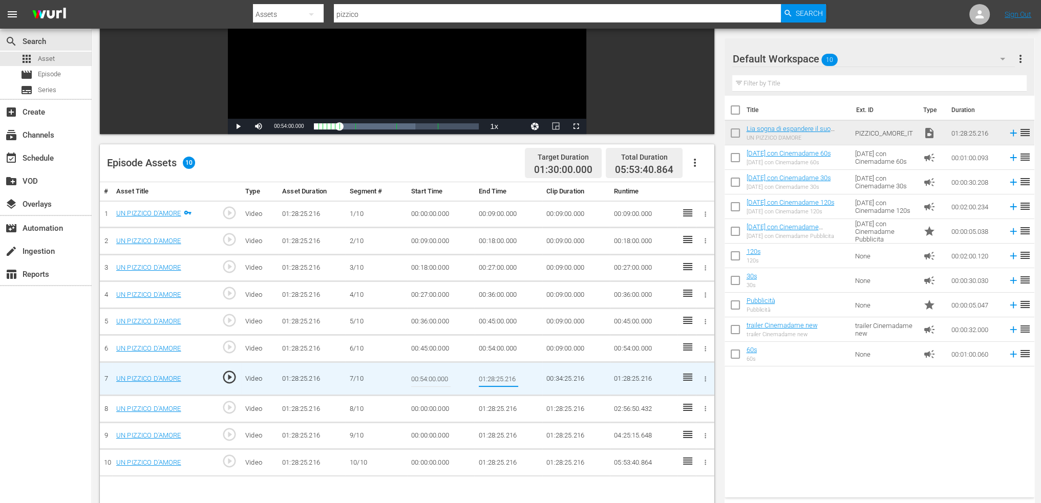
type input "01:03:00"
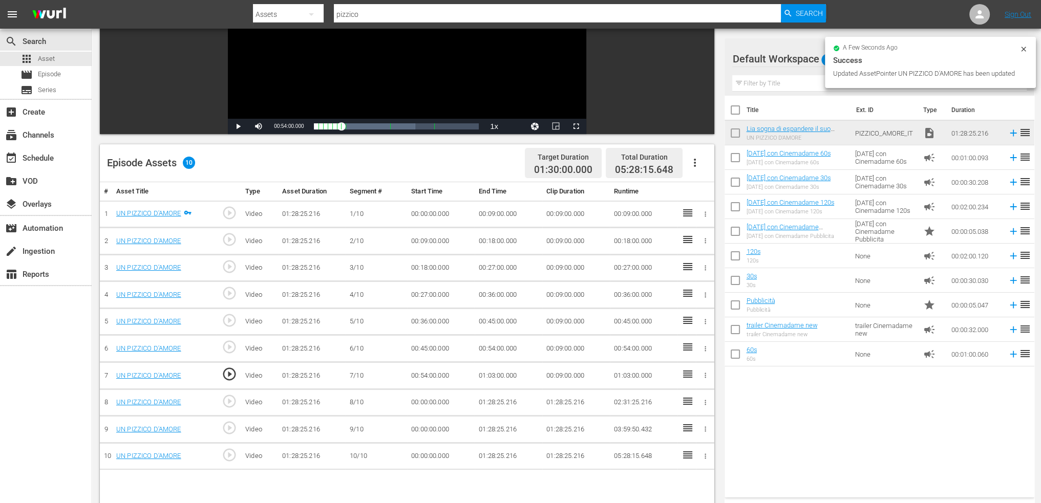
click at [413, 396] on td "00:00:00.000" at bounding box center [441, 402] width 68 height 27
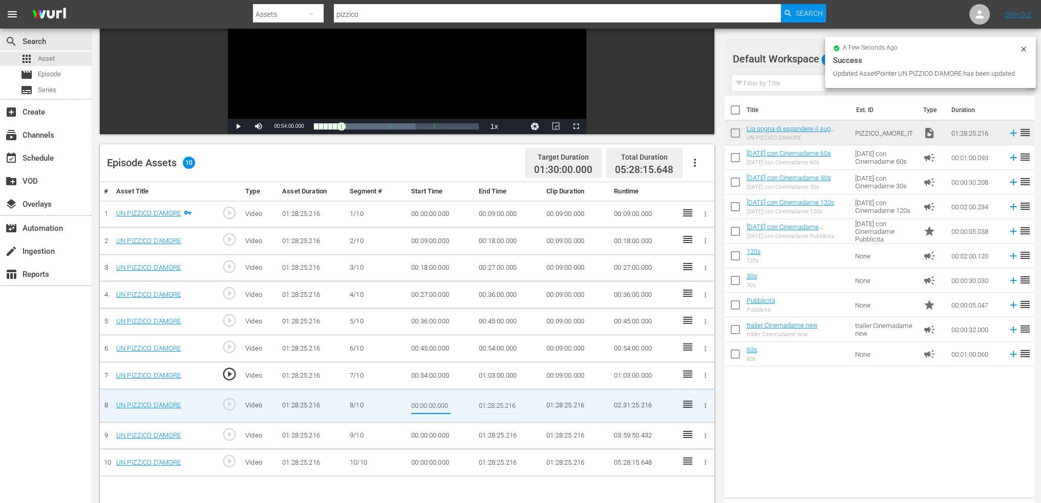
type input "01:03:00"
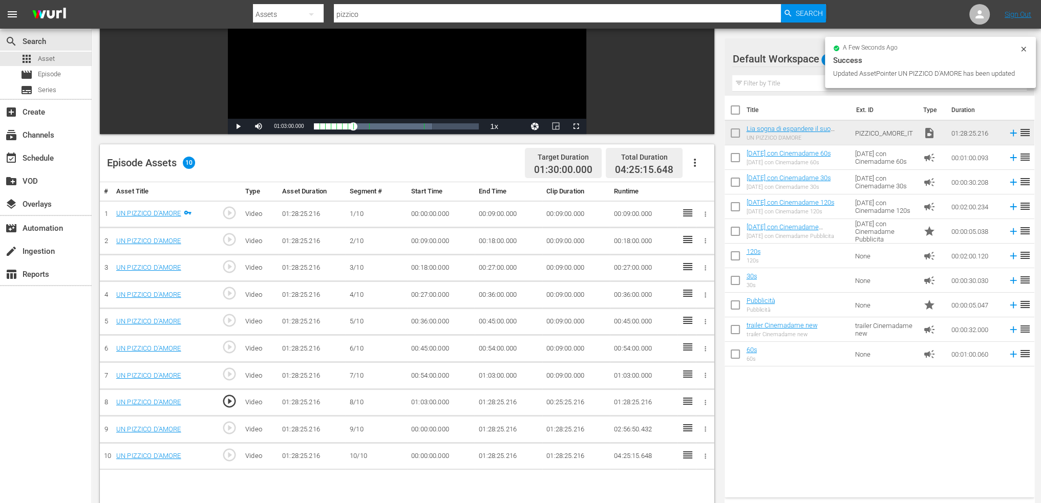
click at [485, 384] on td "01:03:00.000" at bounding box center [509, 376] width 68 height 27
click at [491, 399] on td "01:28:25.216" at bounding box center [509, 402] width 68 height 27
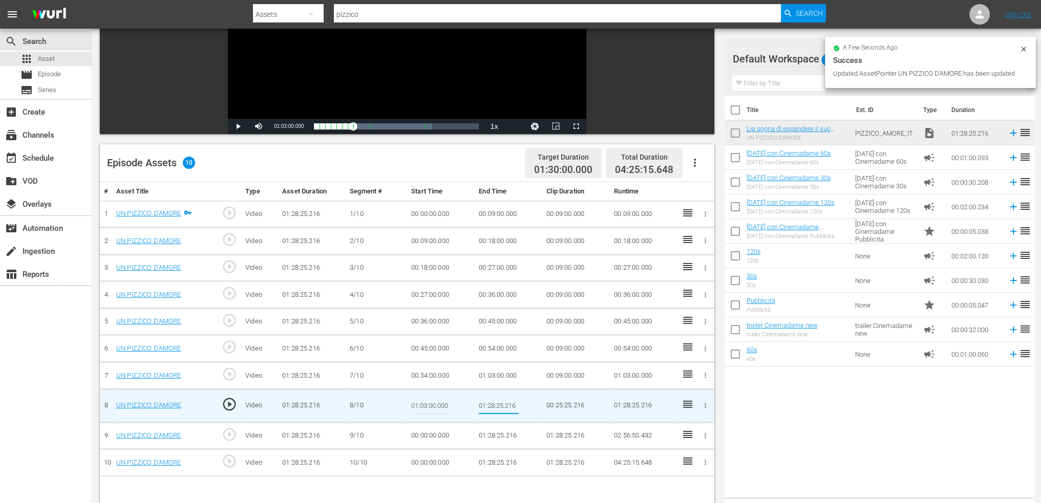
click at [491, 399] on input "01:28:25.216" at bounding box center [498, 406] width 39 height 25
type input "01:12:00"
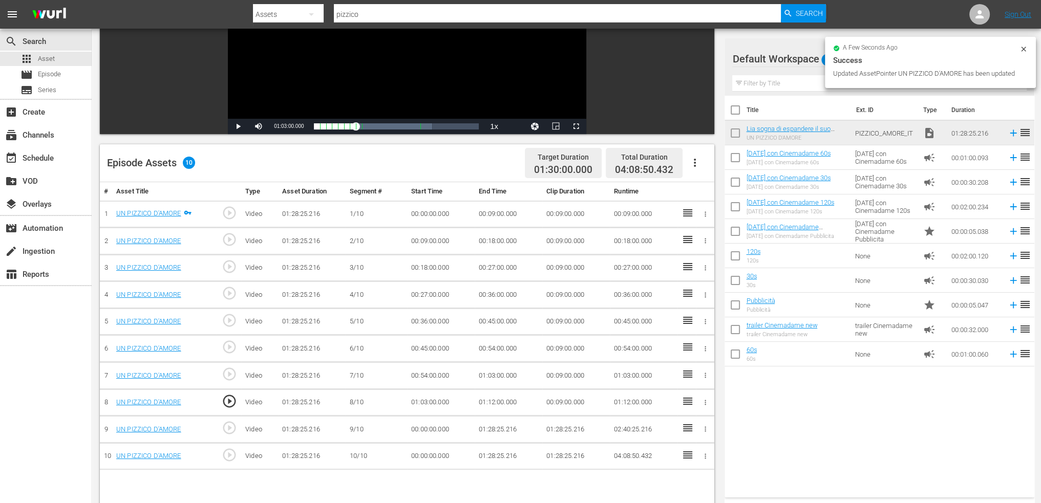
click at [437, 420] on td "00:00:00.000" at bounding box center [441, 429] width 68 height 27
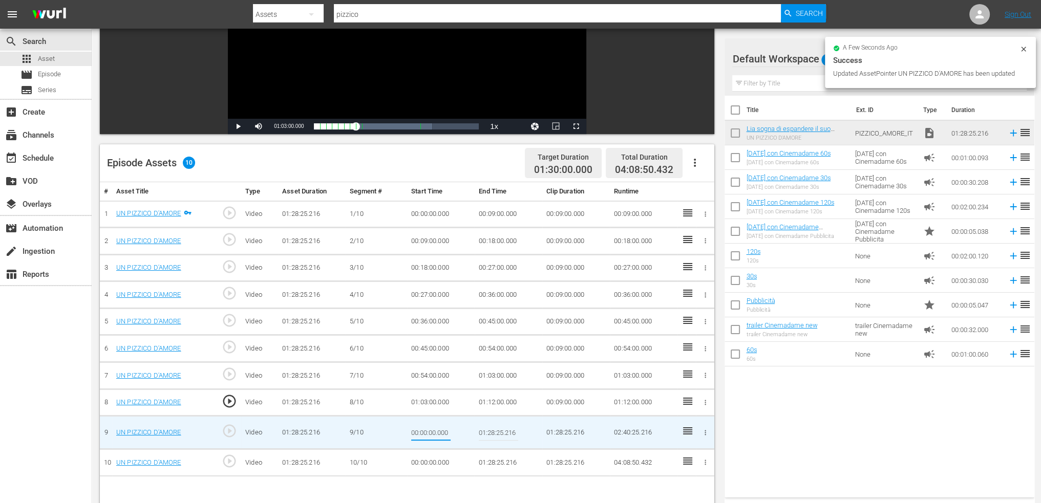
type input "01:12:00"
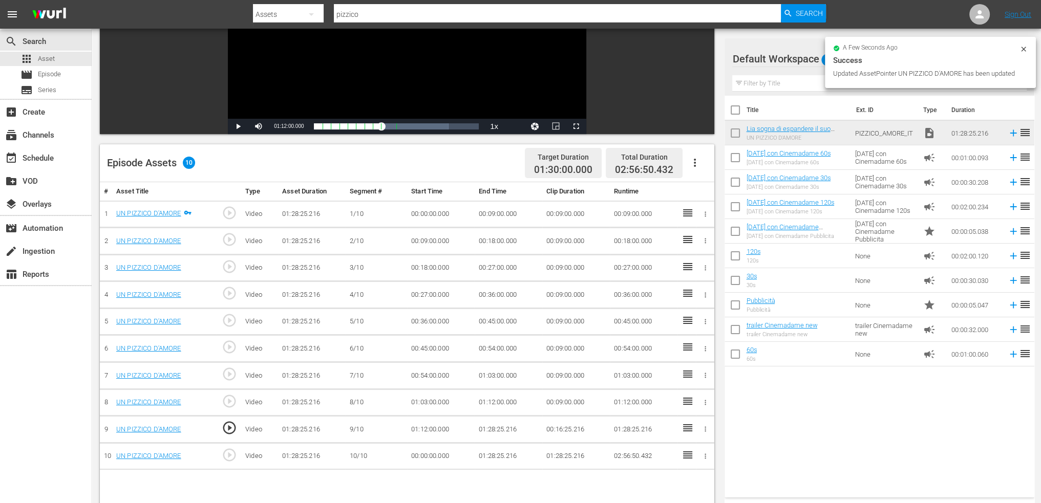
click at [491, 426] on td "01:28:25.216" at bounding box center [509, 429] width 68 height 27
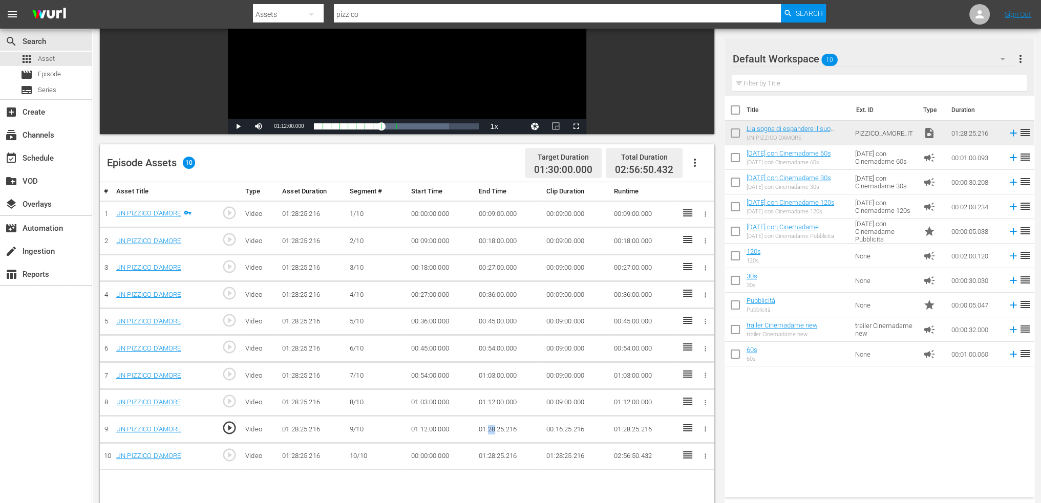
click at [491, 426] on td "01:28:25.216" at bounding box center [509, 429] width 68 height 27
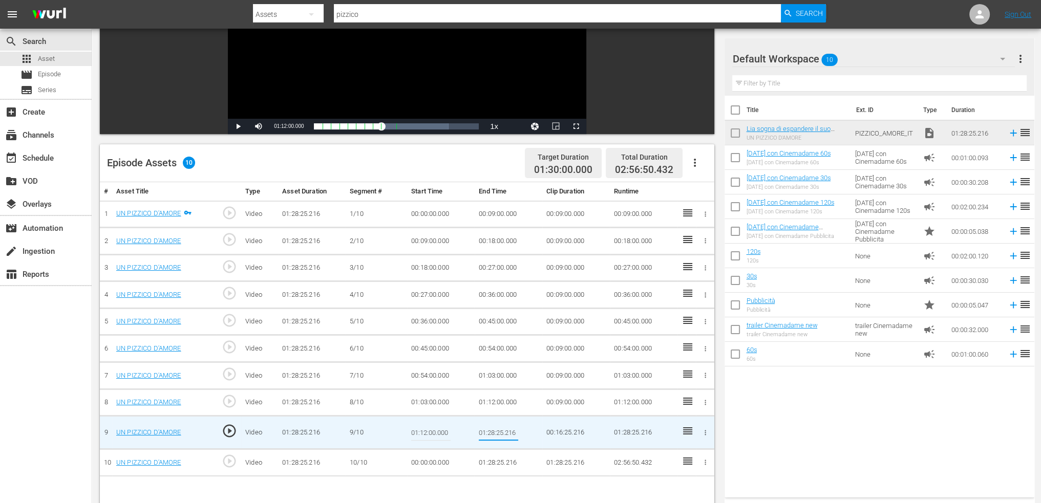
type input "01:21:00"
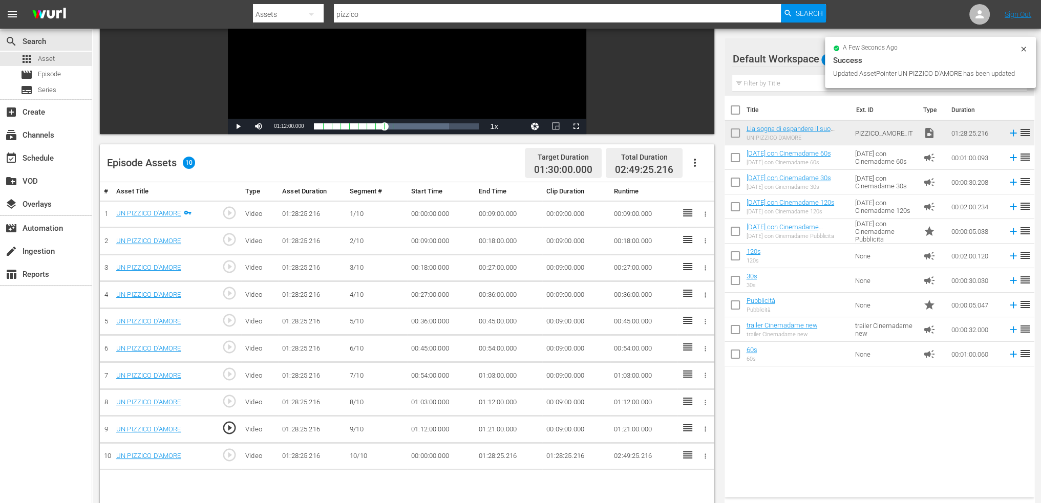
click at [436, 451] on td "00:00:00.000" at bounding box center [441, 456] width 68 height 27
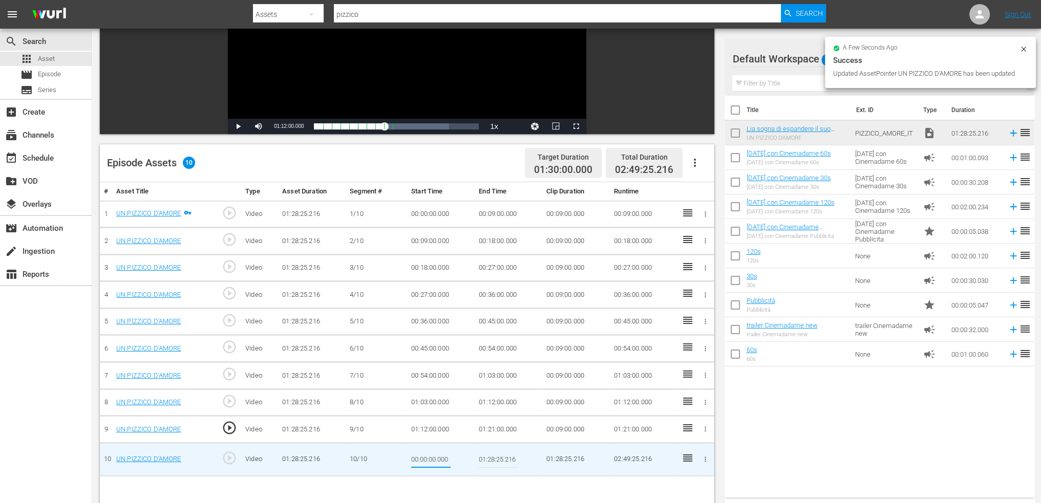
type input "01:21:00"
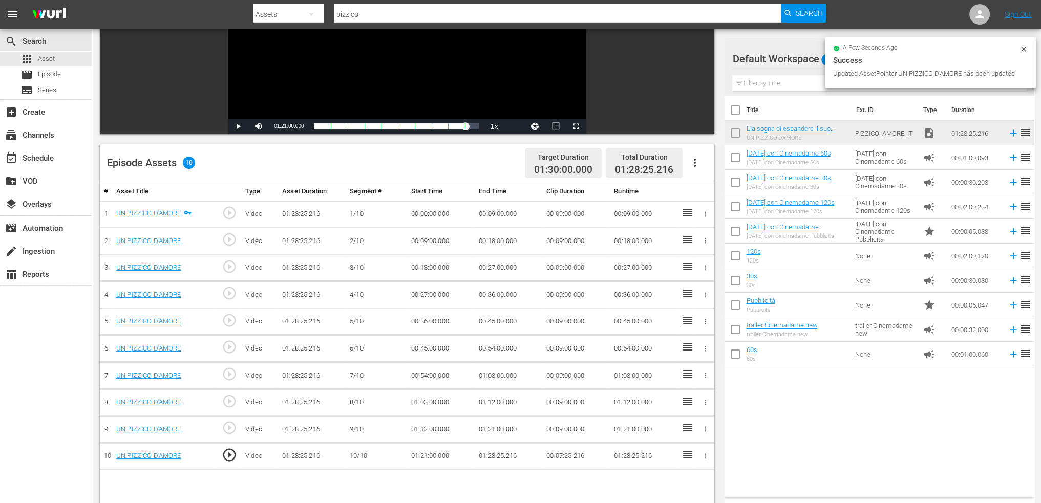
click at [696, 160] on icon "button" at bounding box center [695, 163] width 12 height 12
click at [710, 171] on div "Fill with Ads" at bounding box center [726, 167] width 70 height 25
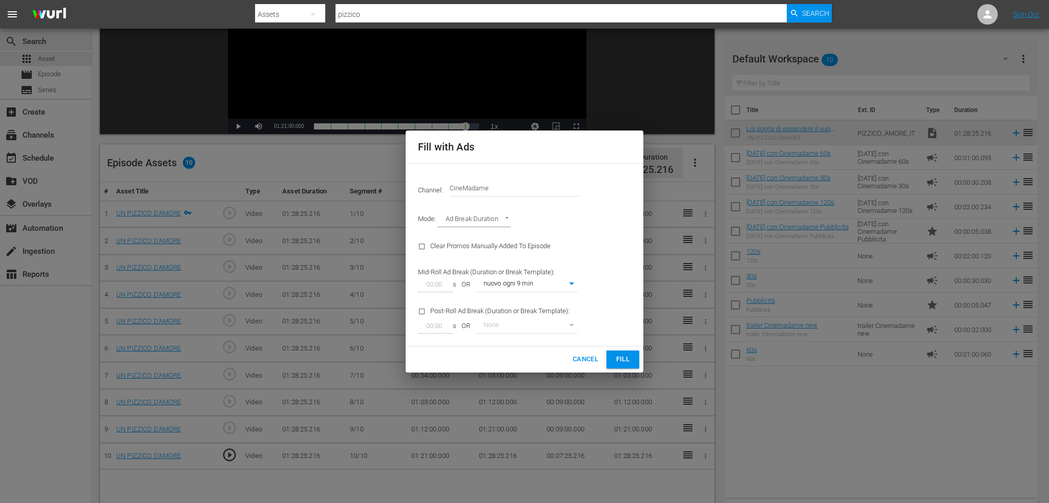
click at [621, 358] on span "Fill" at bounding box center [623, 360] width 16 height 12
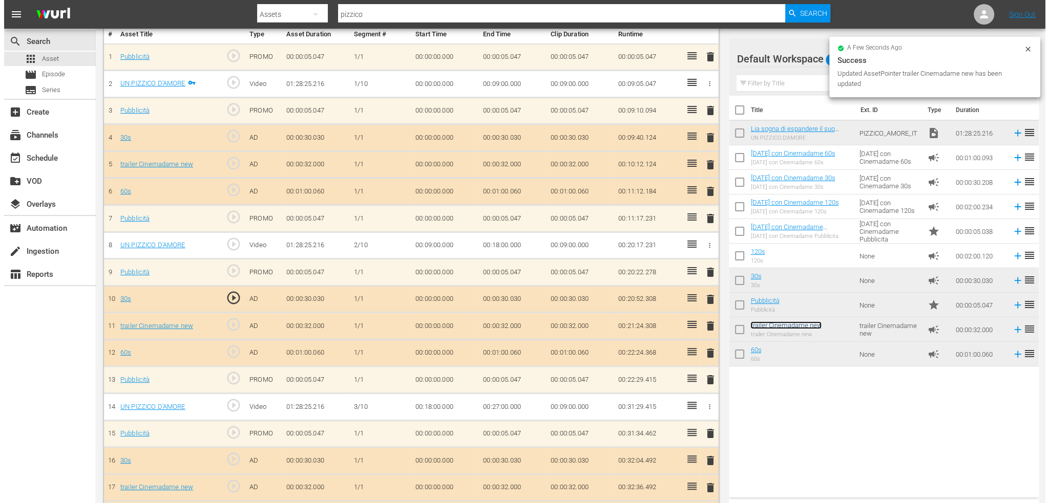
scroll to position [0, 0]
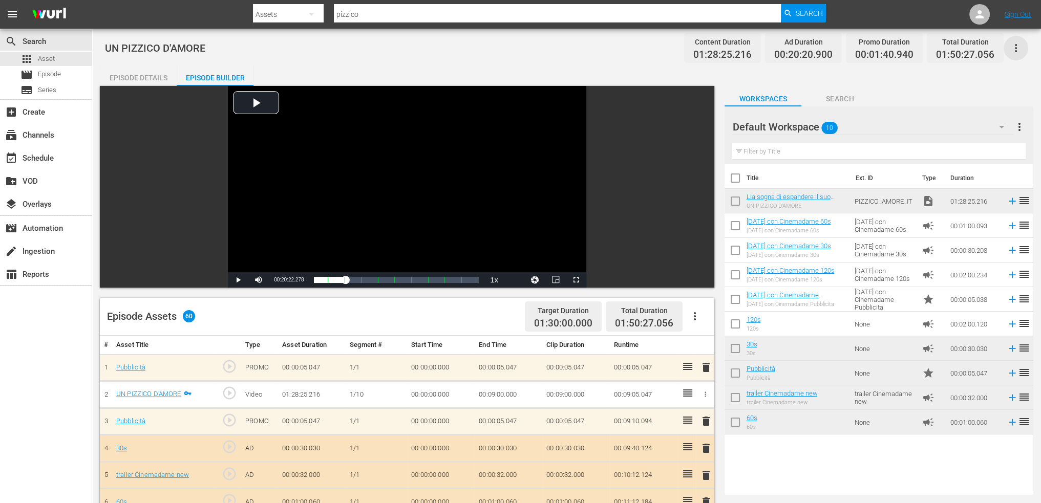
click at [1018, 46] on icon "button" at bounding box center [1016, 48] width 12 height 12
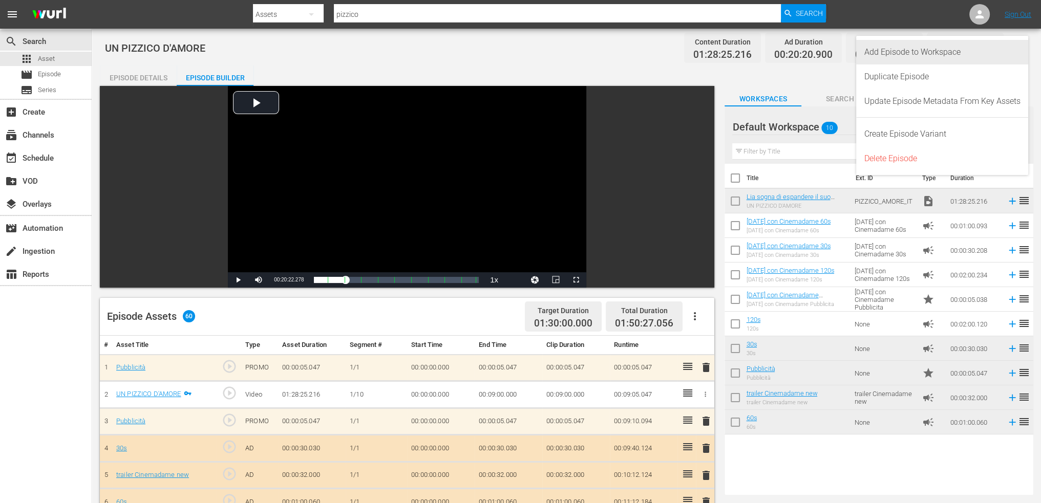
click at [1002, 47] on div "Add Episode to Workspace" at bounding box center [943, 52] width 156 height 25
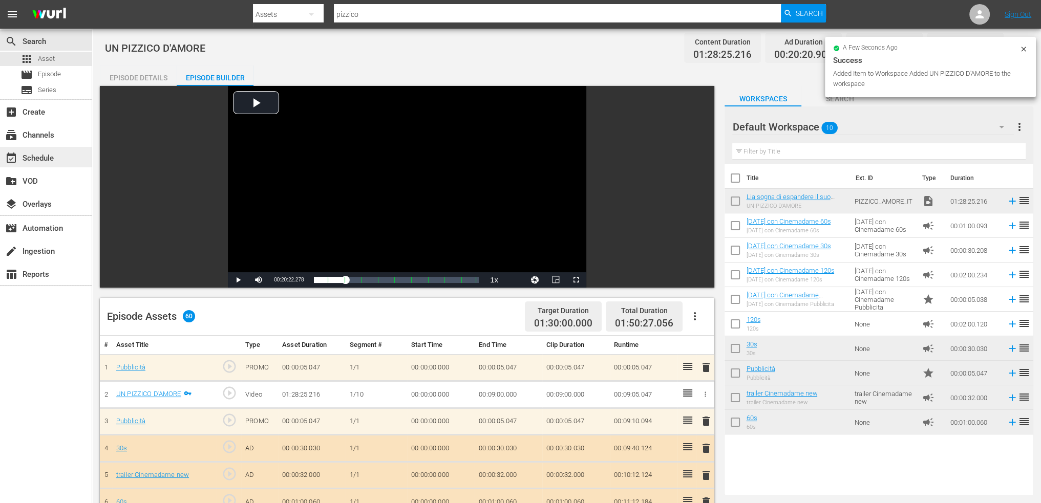
click at [41, 161] on div "event_available Schedule" at bounding box center [28, 156] width 57 height 9
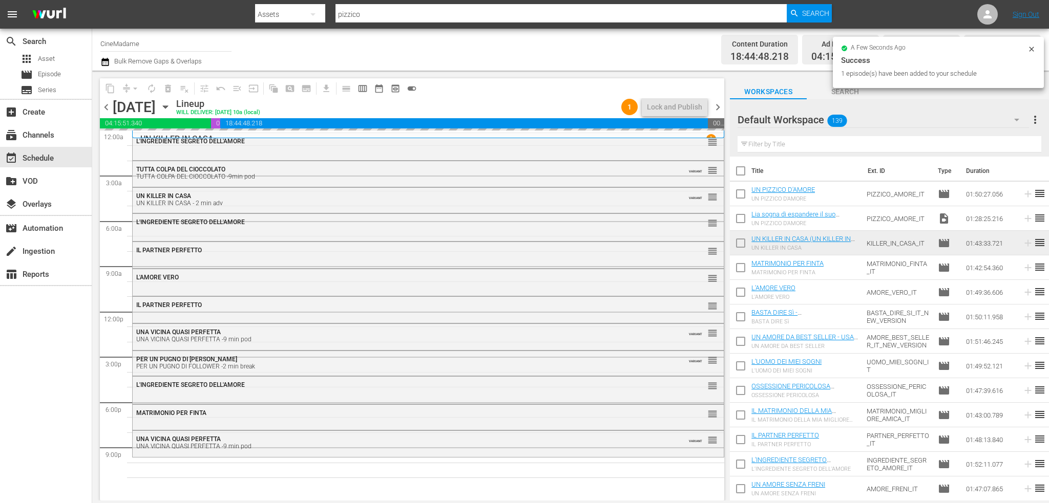
click at [739, 219] on input "checkbox" at bounding box center [741, 221] width 22 height 22
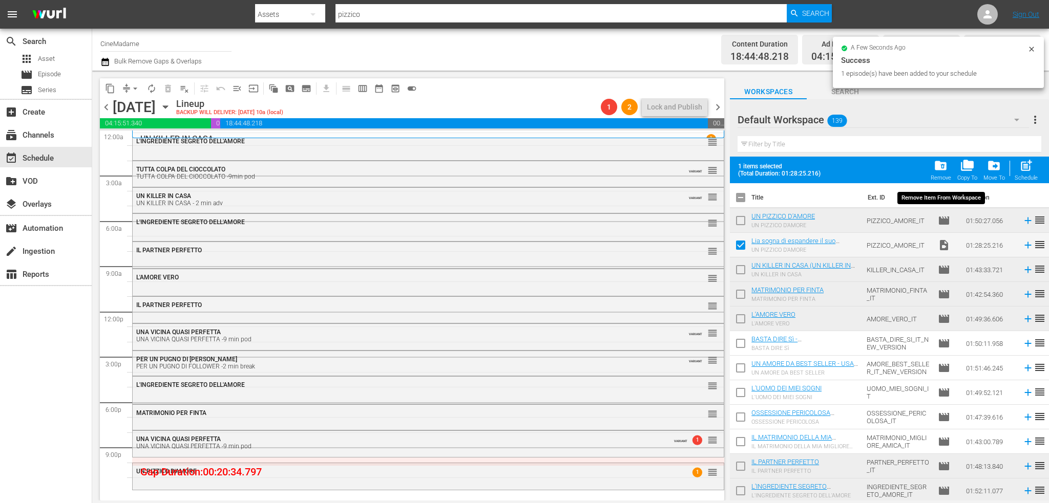
click at [943, 172] on span "folder_delete" at bounding box center [941, 166] width 14 height 14
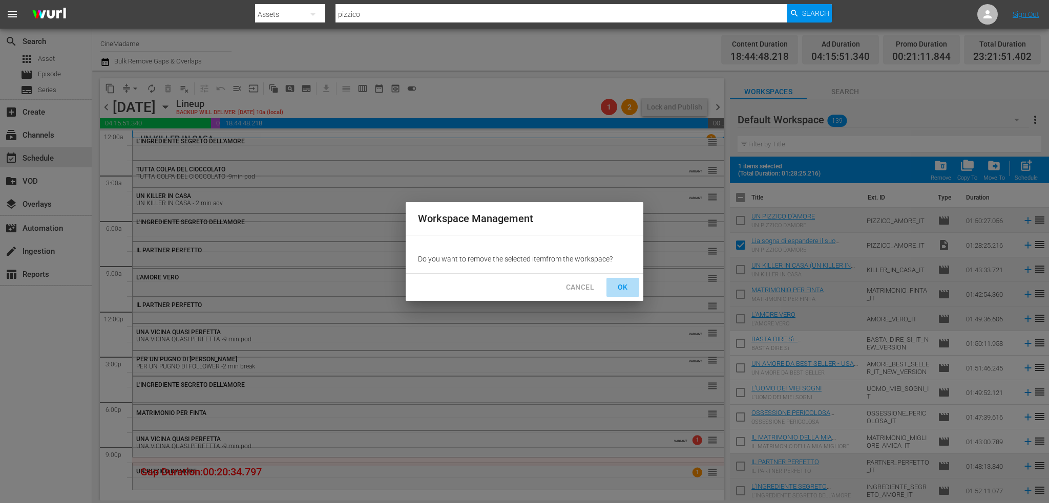
click at [622, 288] on span "OK" at bounding box center [623, 287] width 16 height 13
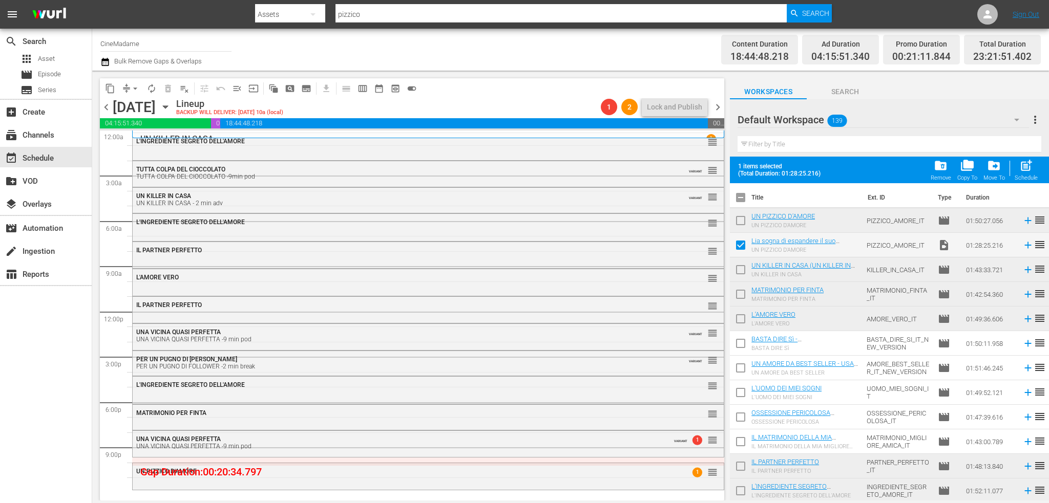
checkbox input "false"
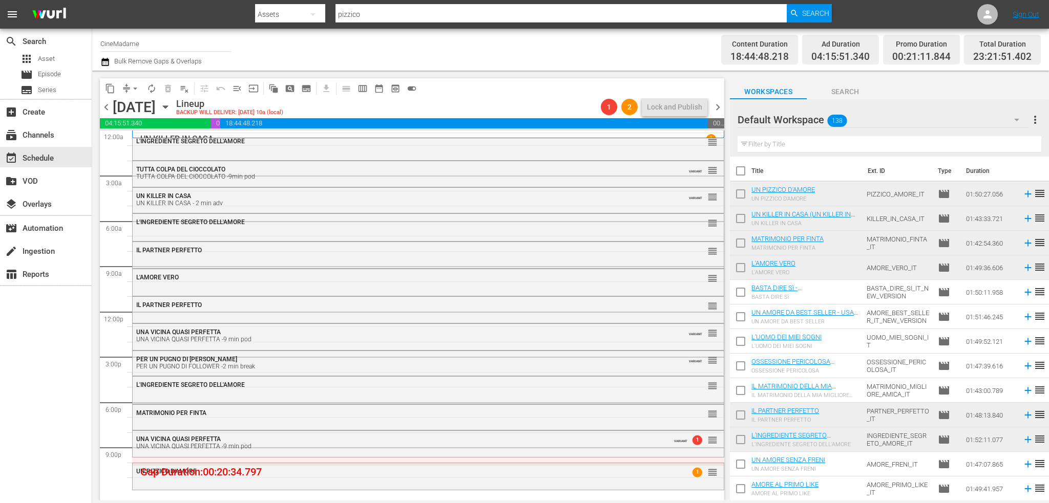
click at [806, 144] on input "text" at bounding box center [890, 144] width 304 height 16
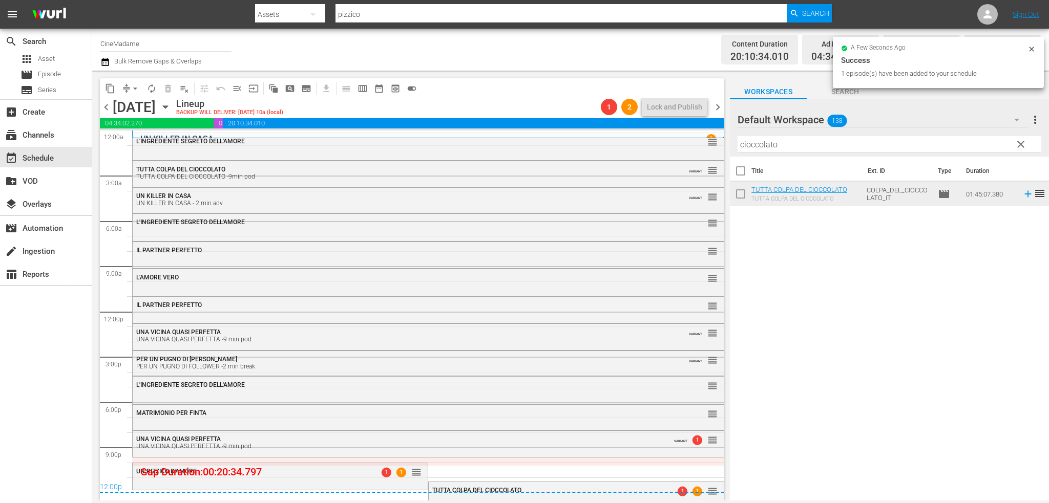
click at [805, 148] on input "cioccolato" at bounding box center [890, 144] width 304 height 16
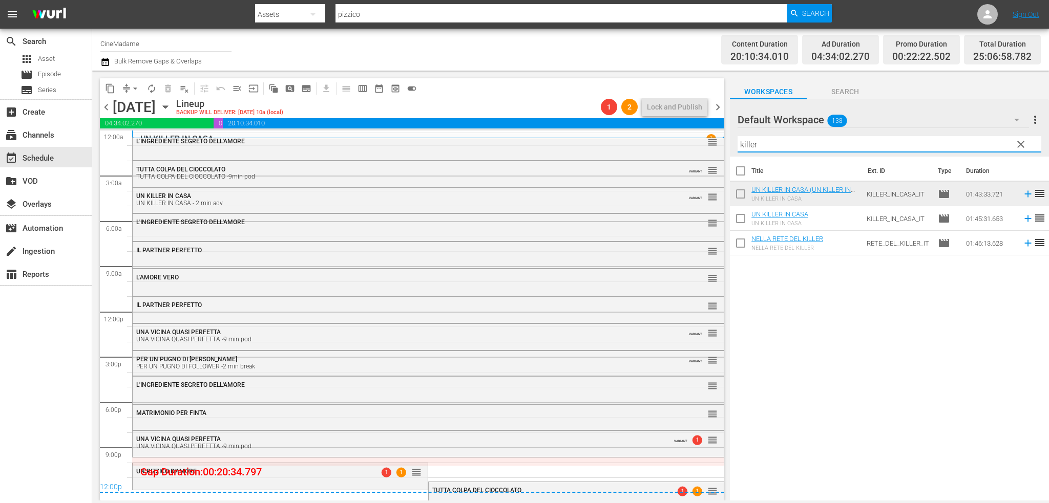
type input "killer"
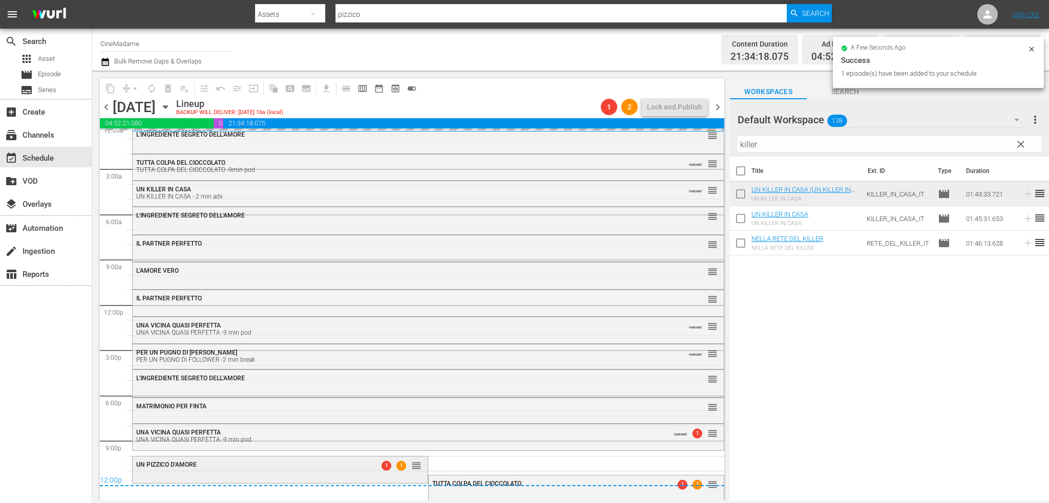
scroll to position [7, 0]
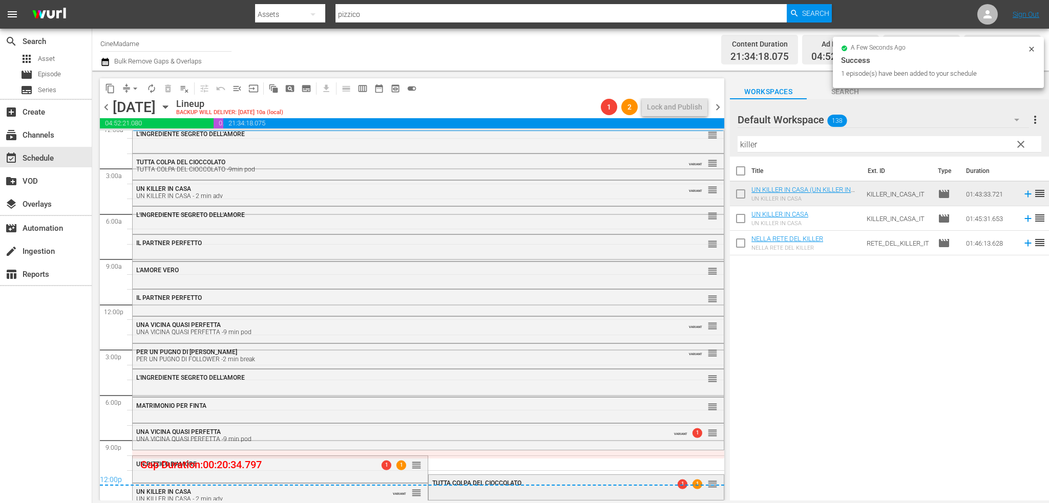
click at [442, 493] on div "TUTTA COLPA DEL CIOCCOLATO 1 1 reorder" at bounding box center [576, 487] width 295 height 24
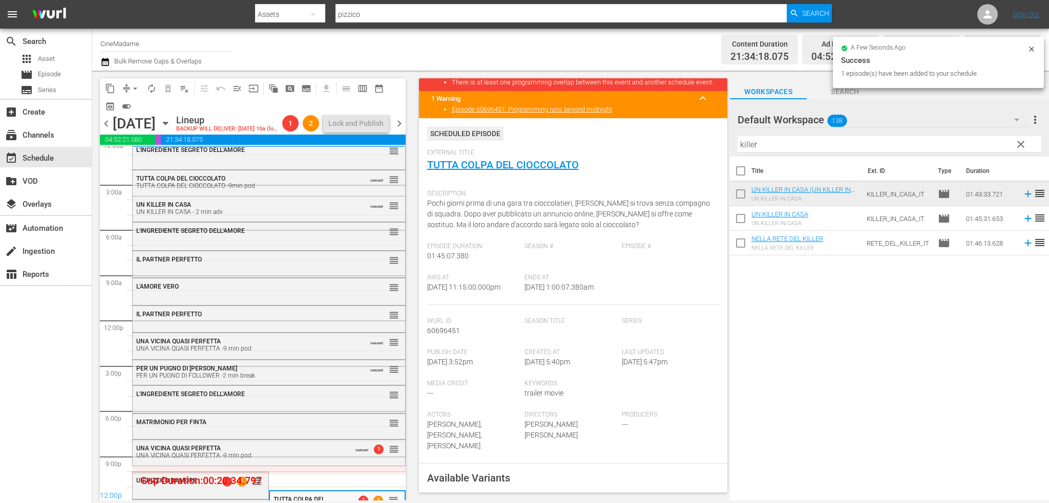
scroll to position [256, 0]
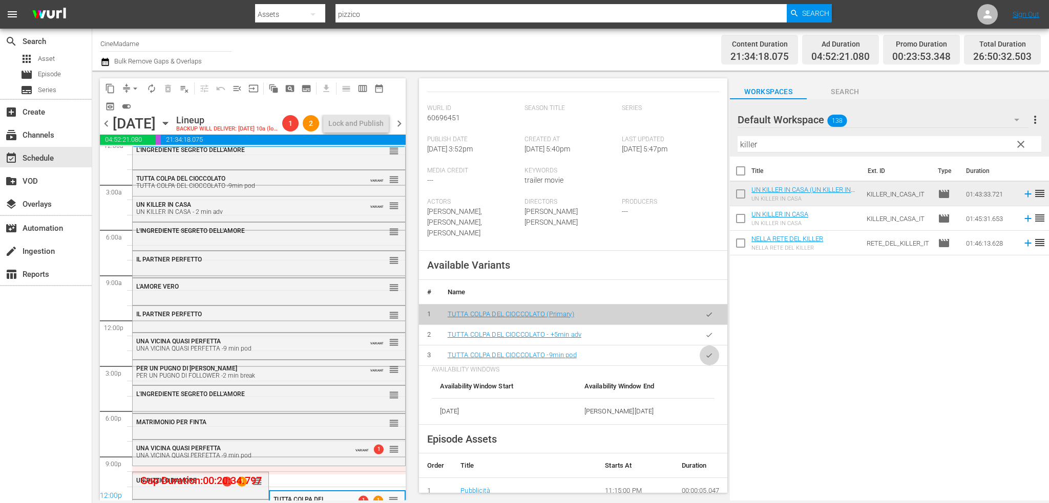
click at [705, 360] on icon "button" at bounding box center [709, 356] width 8 height 8
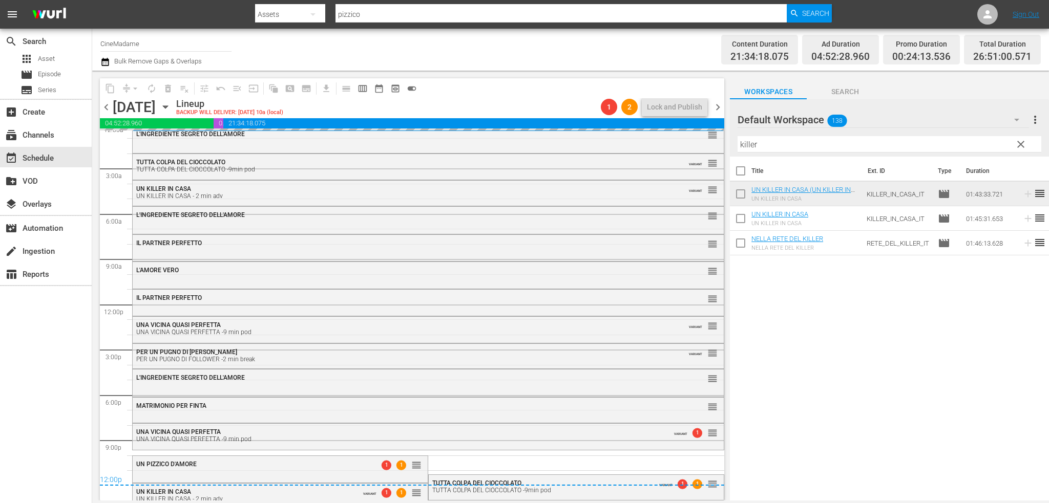
scroll to position [15, 0]
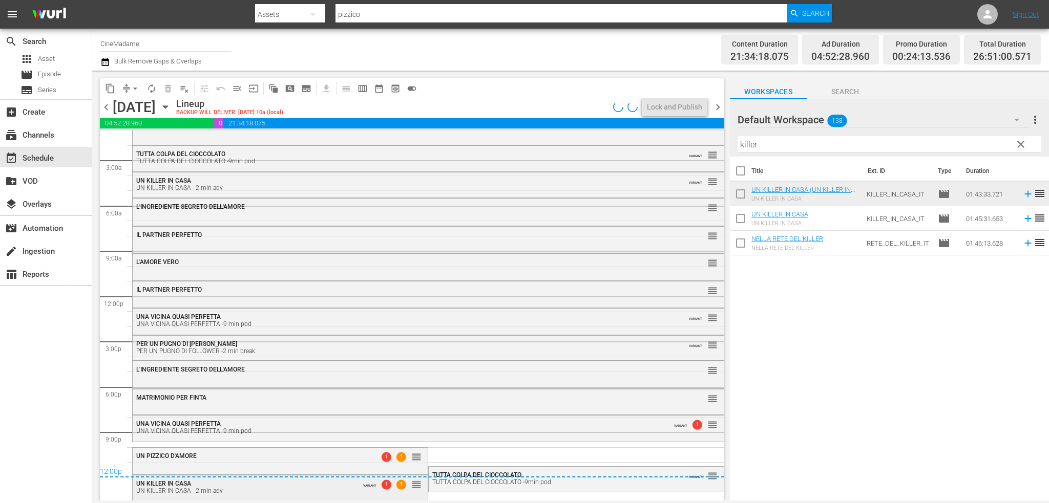
click at [344, 497] on div "UN KILLER IN CASA UN KILLER IN CASA - 2 min adv VARIANT 1 1 reorder" at bounding box center [280, 487] width 295 height 23
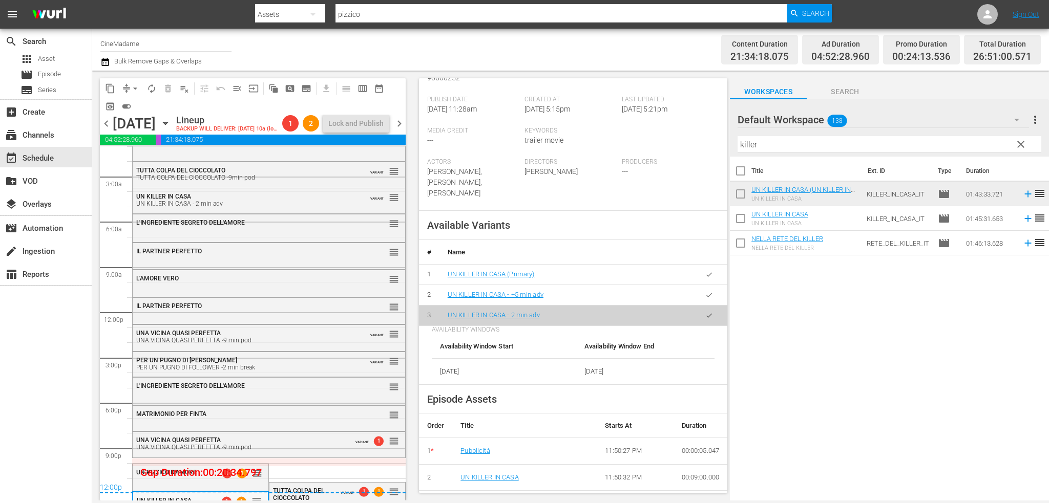
scroll to position [307, 0]
click at [137, 93] on span "arrow_drop_down" at bounding box center [135, 88] width 10 height 10
click at [156, 143] on li "Align to End of Previous Day" at bounding box center [136, 143] width 108 height 17
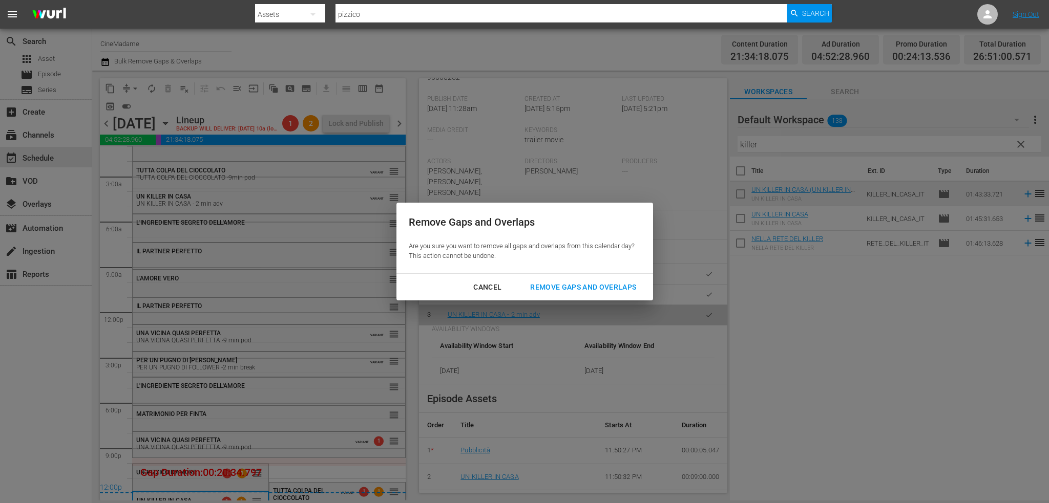
click at [614, 279] on button "Remove Gaps and Overlaps" at bounding box center [583, 287] width 131 height 19
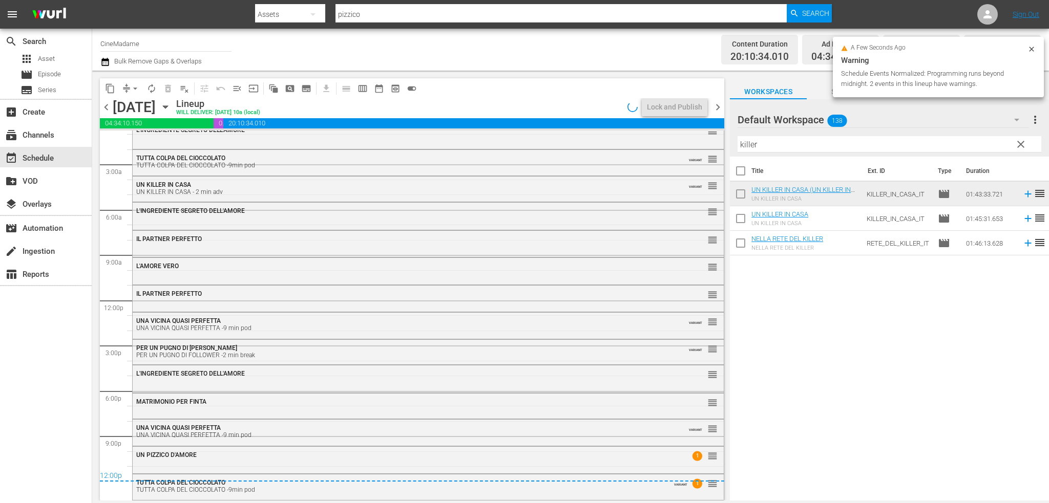
scroll to position [11, 0]
